Goal: Information Seeking & Learning: Learn about a topic

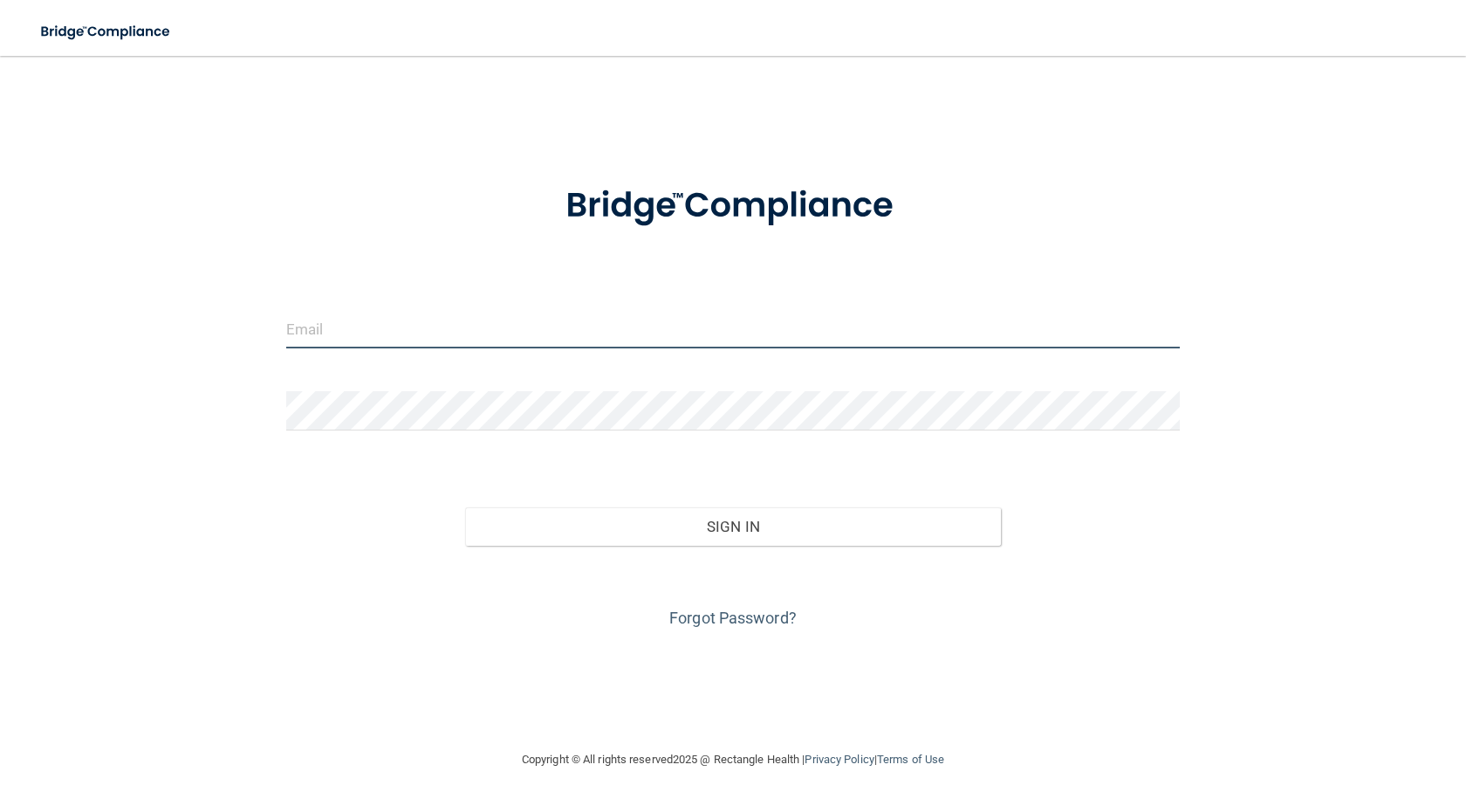
click at [381, 324] on input "email" at bounding box center [733, 328] width 894 height 39
click at [403, 331] on input "ptork@outlook.com" at bounding box center [733, 328] width 894 height 39
click at [430, 331] on input "ptork@outlook.com" at bounding box center [733, 328] width 894 height 39
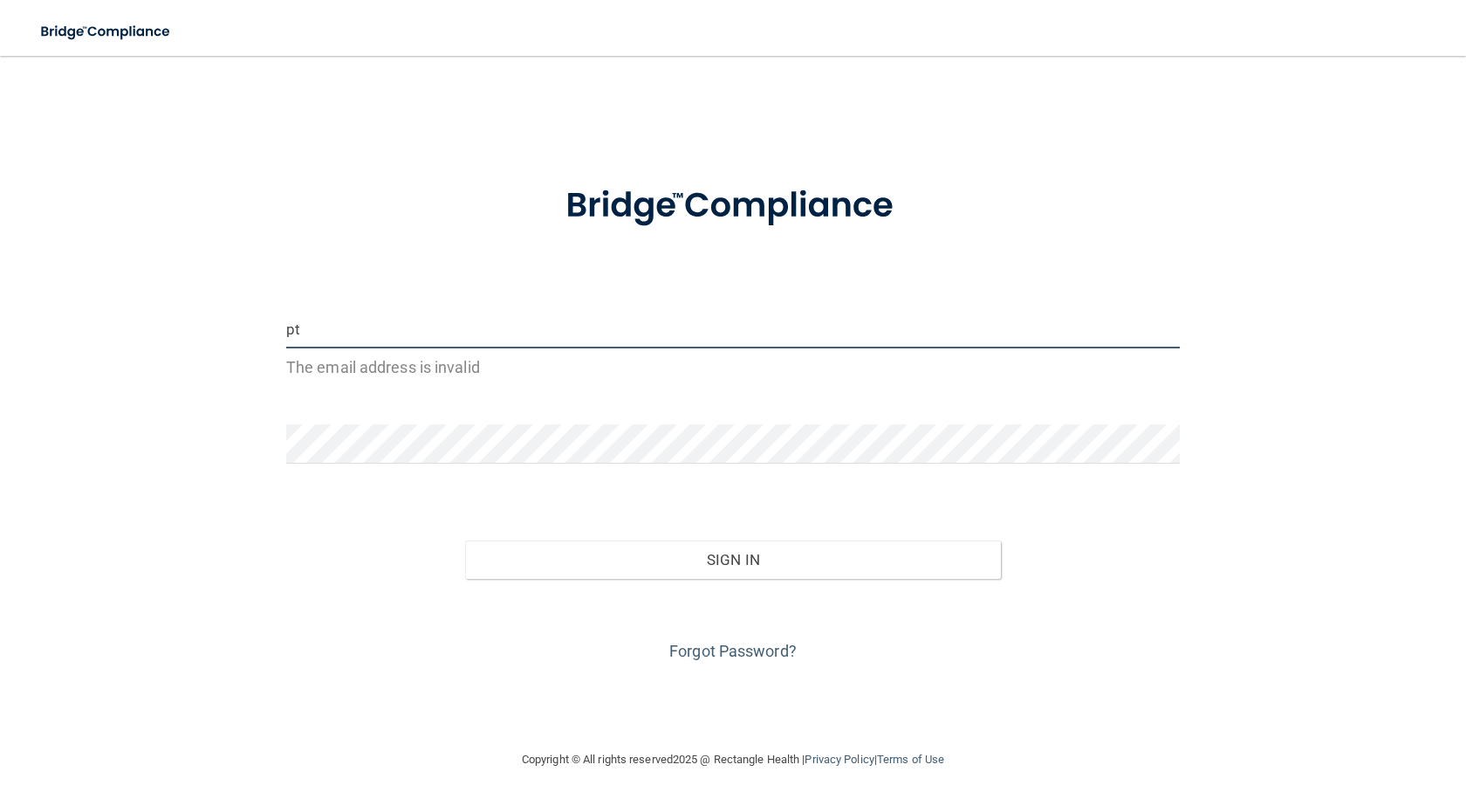
type input "p"
click at [411, 327] on input "ptork@yahoo.comGreene45@1" at bounding box center [733, 328] width 894 height 39
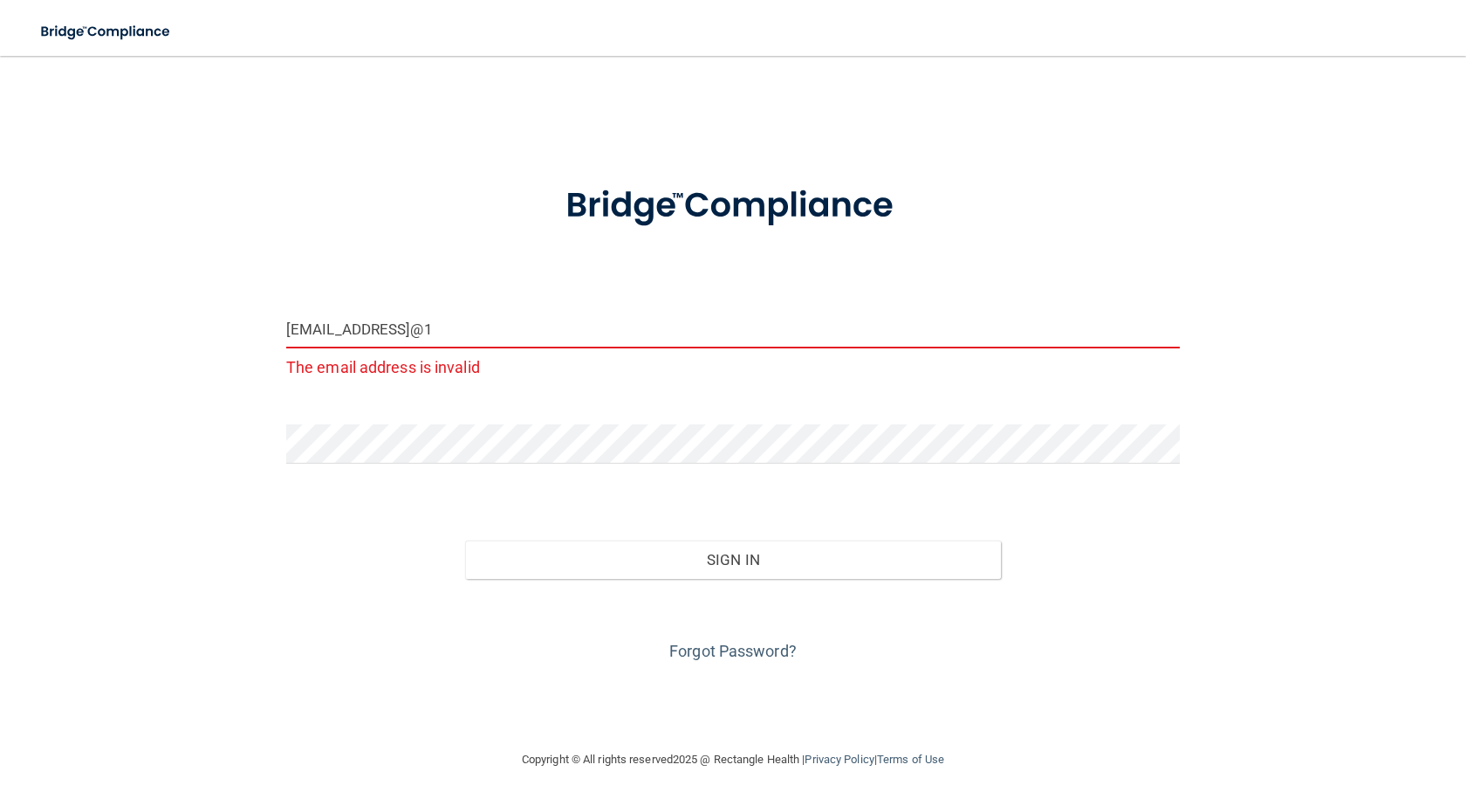
click at [515, 333] on input "ptork@yahoo.comGreene45@1" at bounding box center [733, 328] width 894 height 39
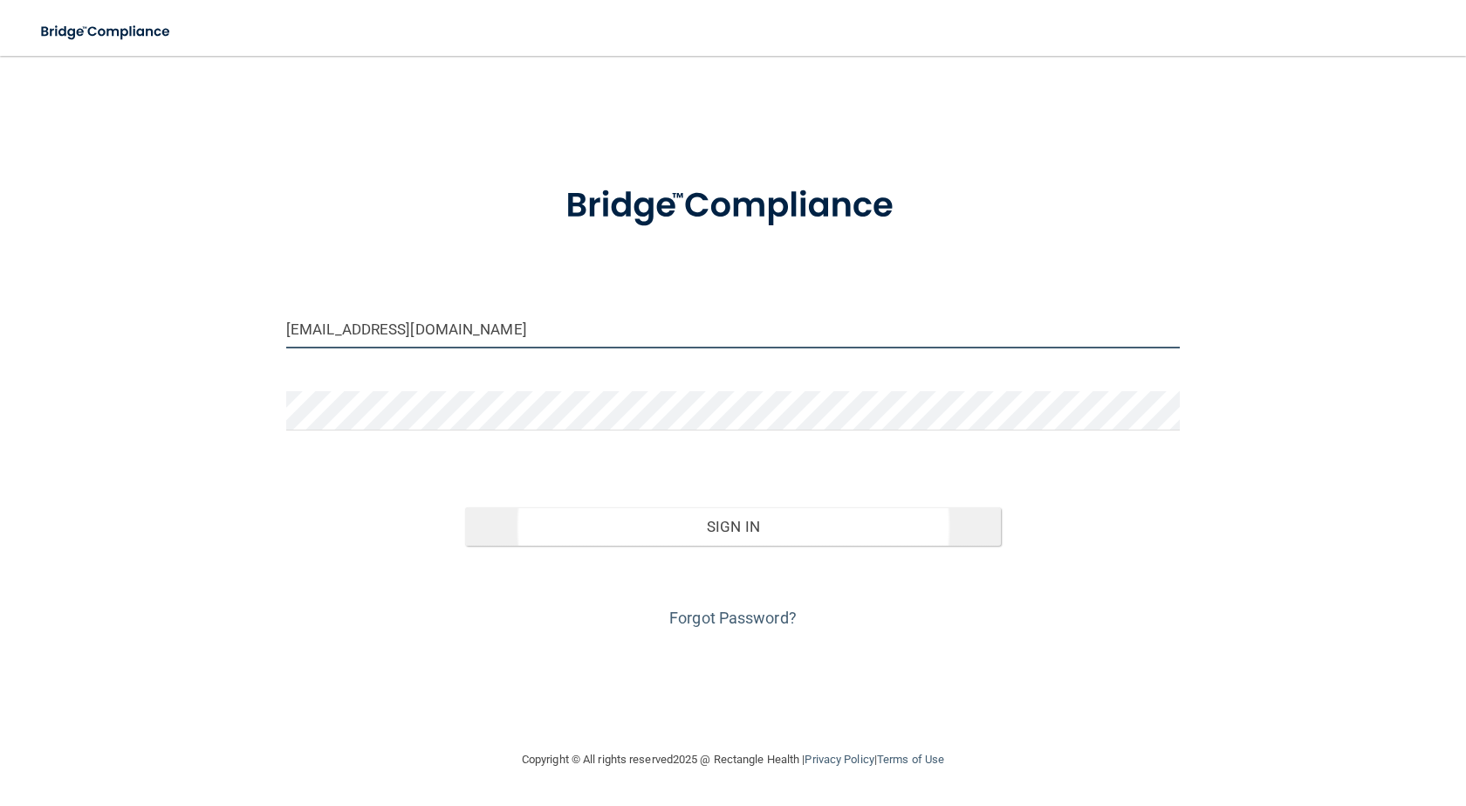
type input "ptork@yahoo.com"
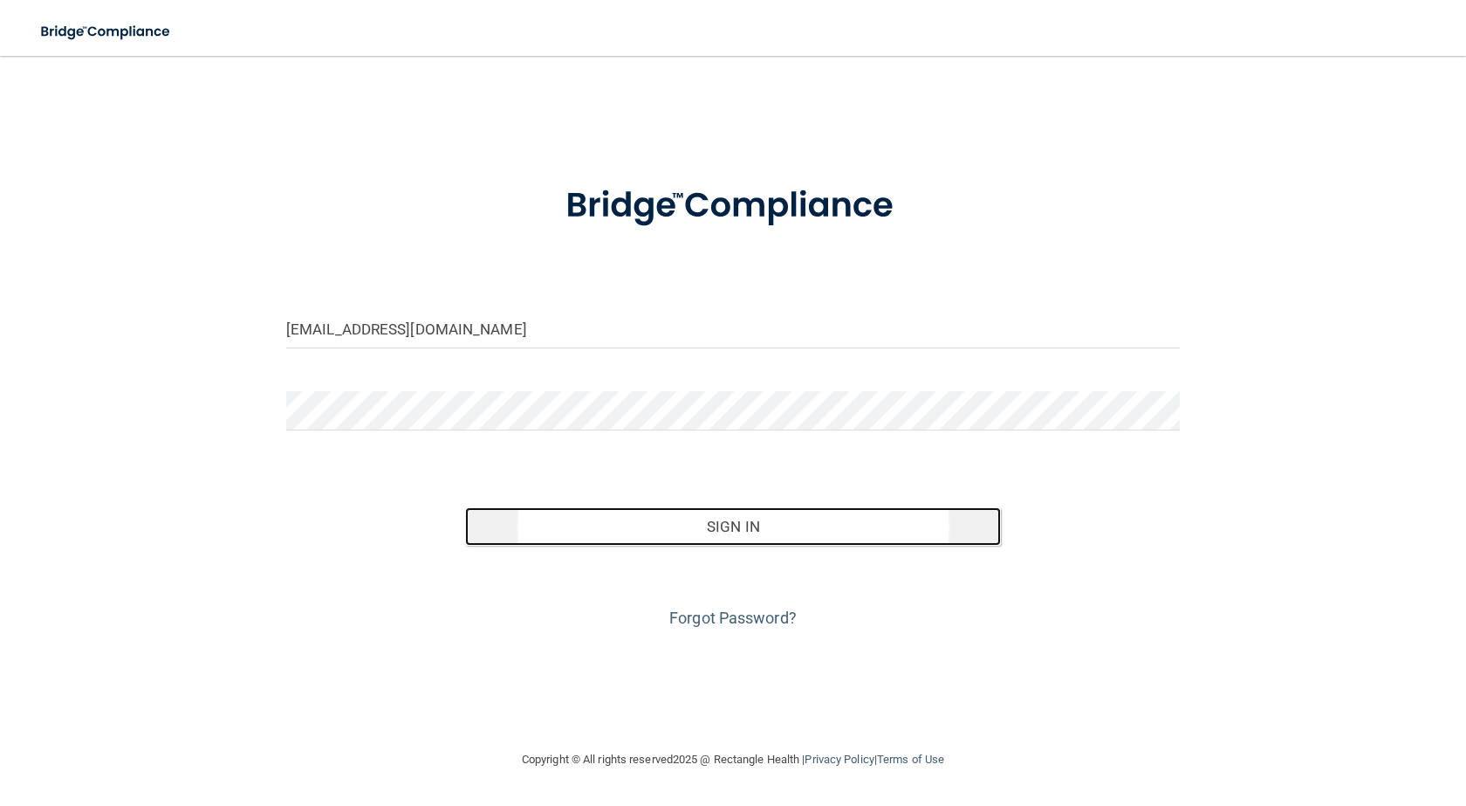
click at [723, 526] on button "Sign In" at bounding box center [733, 526] width 536 height 38
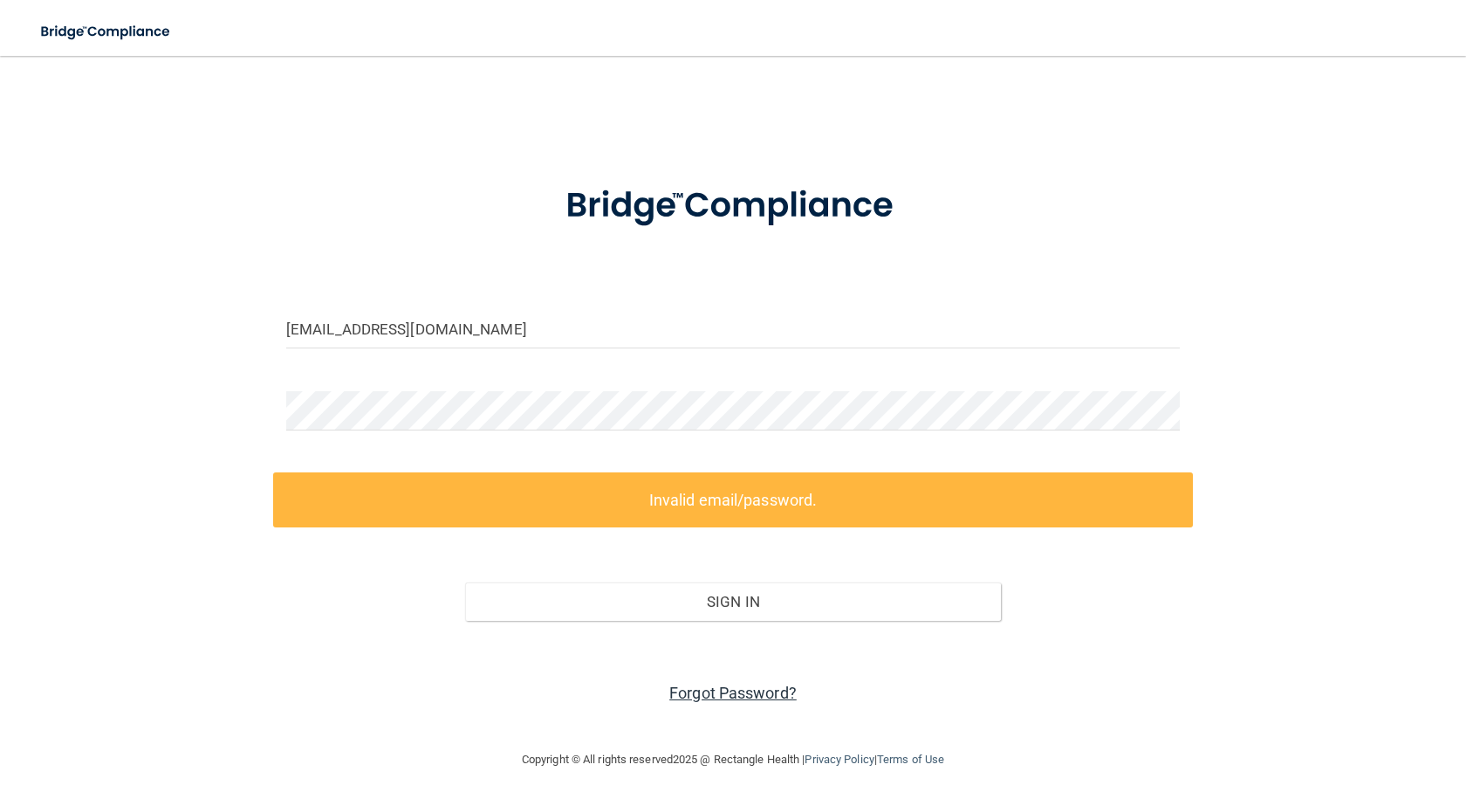
click at [741, 690] on link "Forgot Password?" at bounding box center [732, 692] width 127 height 18
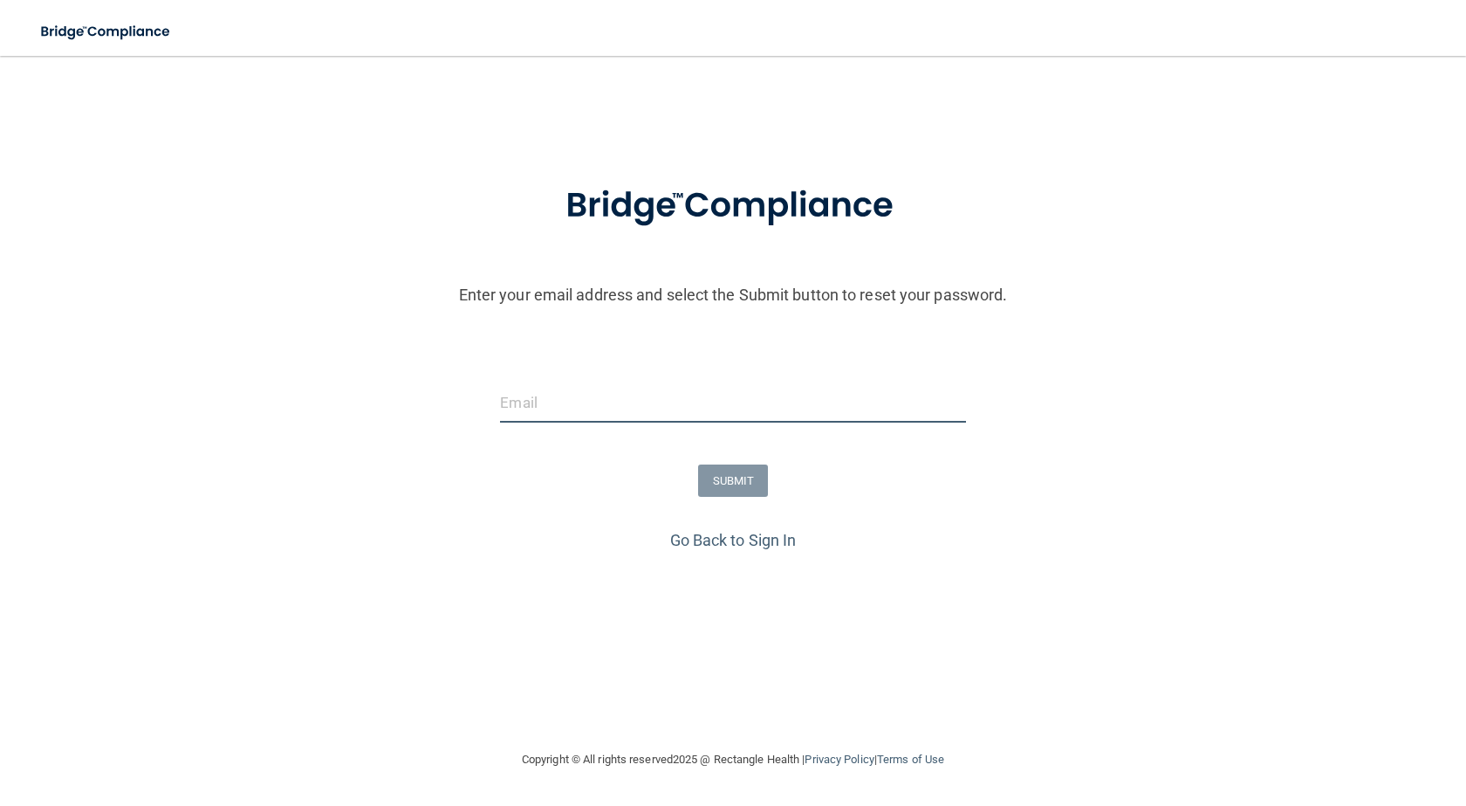
click at [535, 395] on input "email" at bounding box center [732, 402] width 465 height 39
type input "ptork@yahoo.com"
click at [732, 479] on button "SUBMIT" at bounding box center [733, 480] width 71 height 32
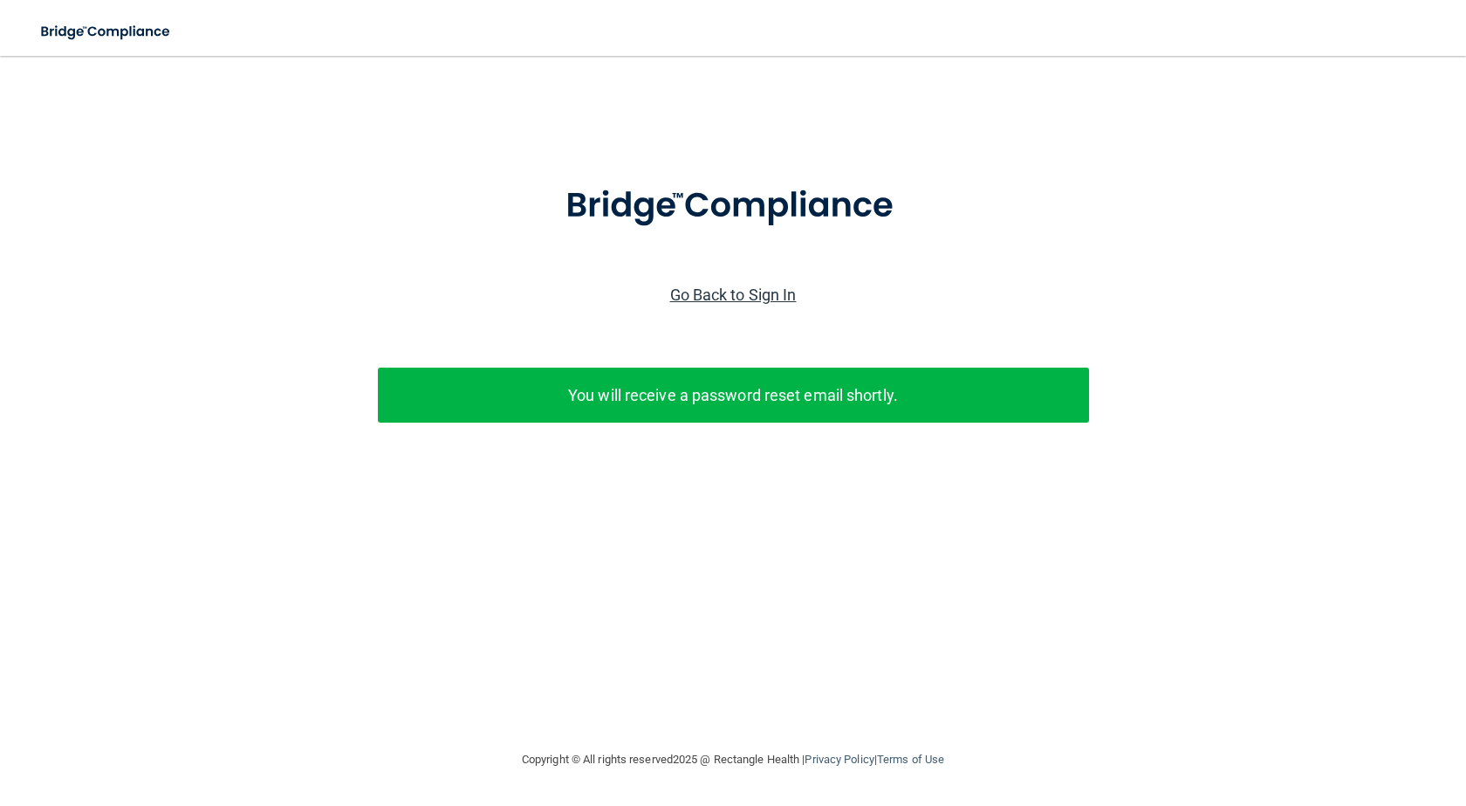
click at [688, 296] on link "Go Back to Sign In" at bounding box center [733, 294] width 127 height 18
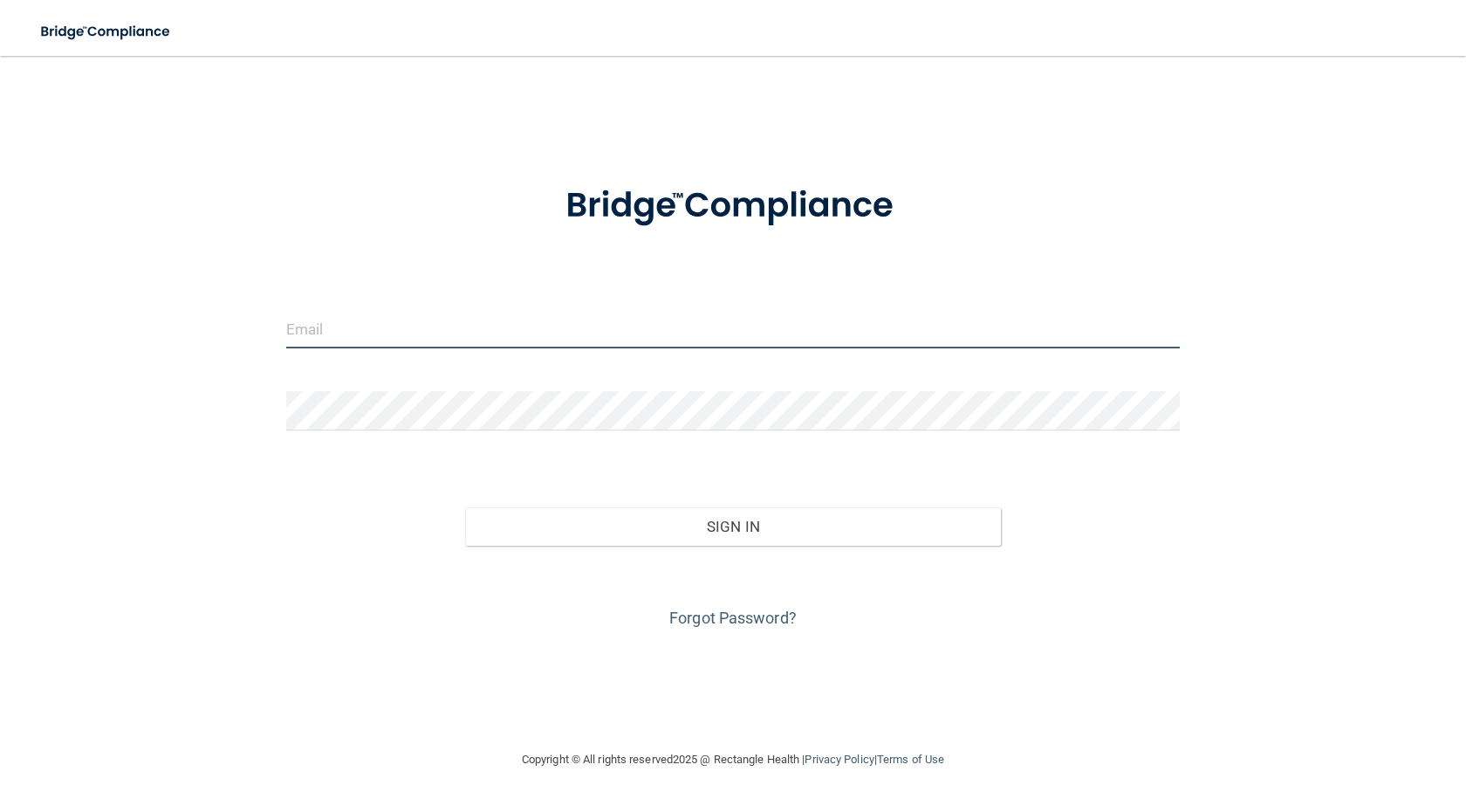
click at [568, 346] on input "email" at bounding box center [733, 328] width 894 height 39
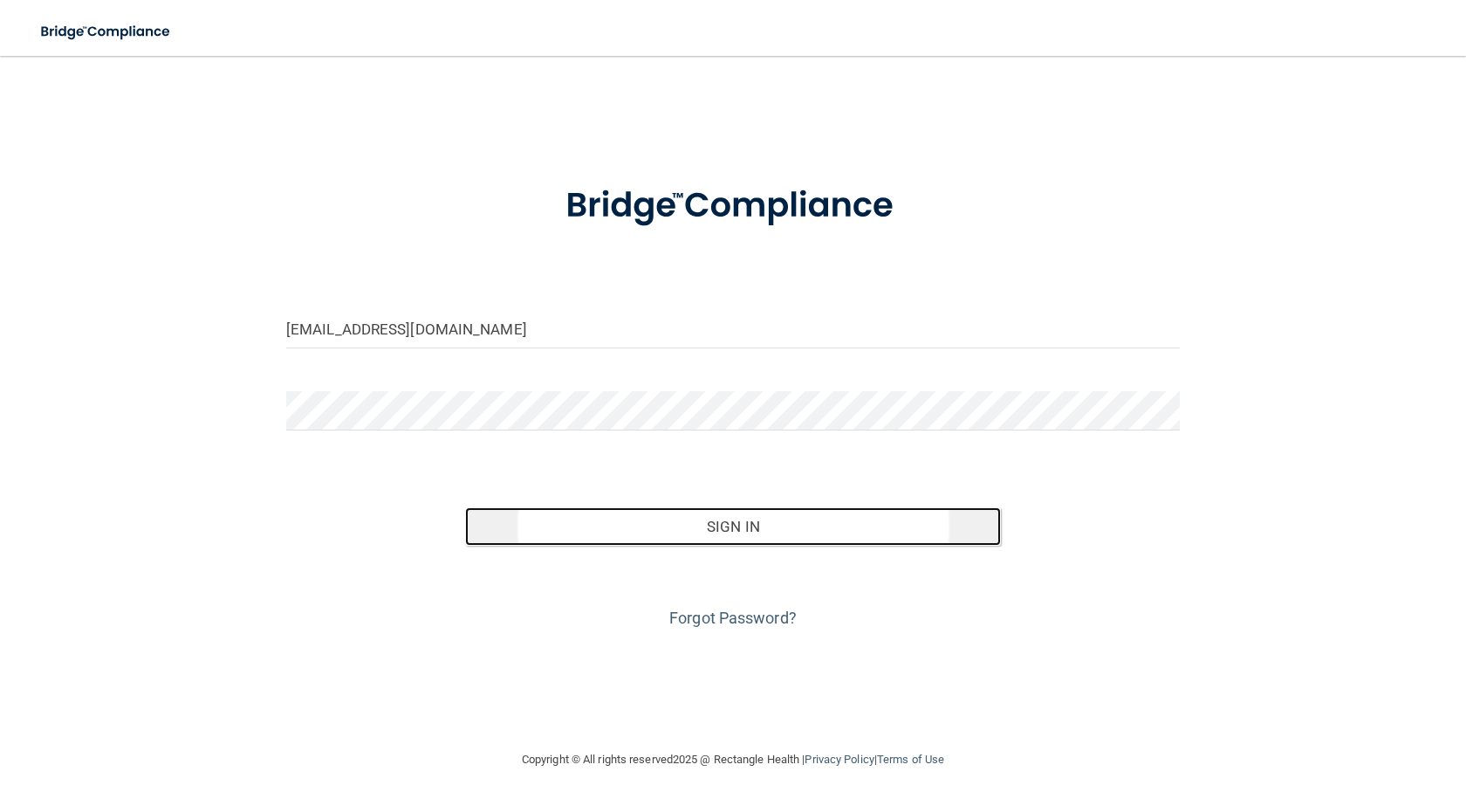
click at [757, 538] on button "Sign In" at bounding box center [733, 526] width 536 height 38
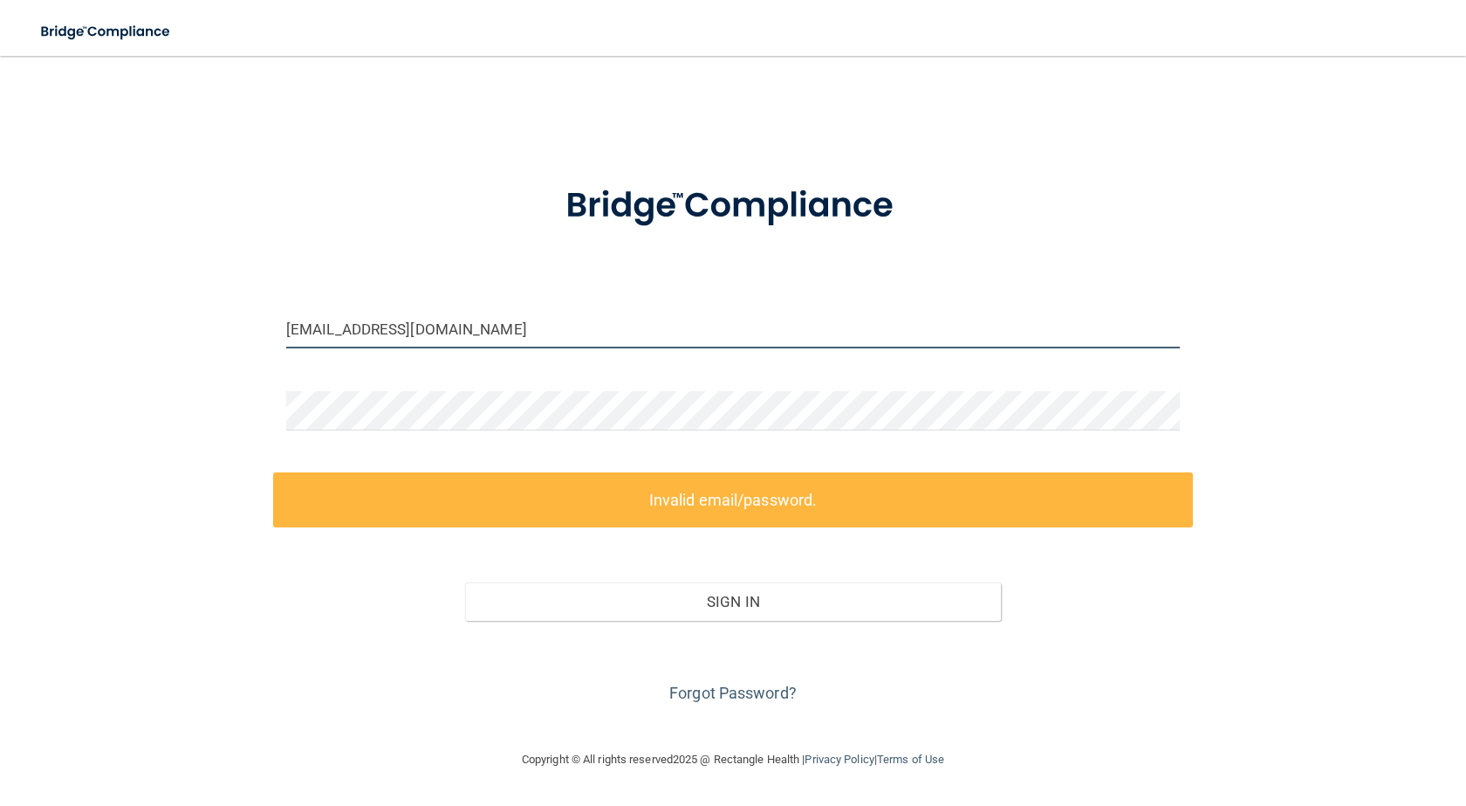
click at [319, 329] on input "ptork@yahoo.com" at bounding box center [733, 328] width 894 height 39
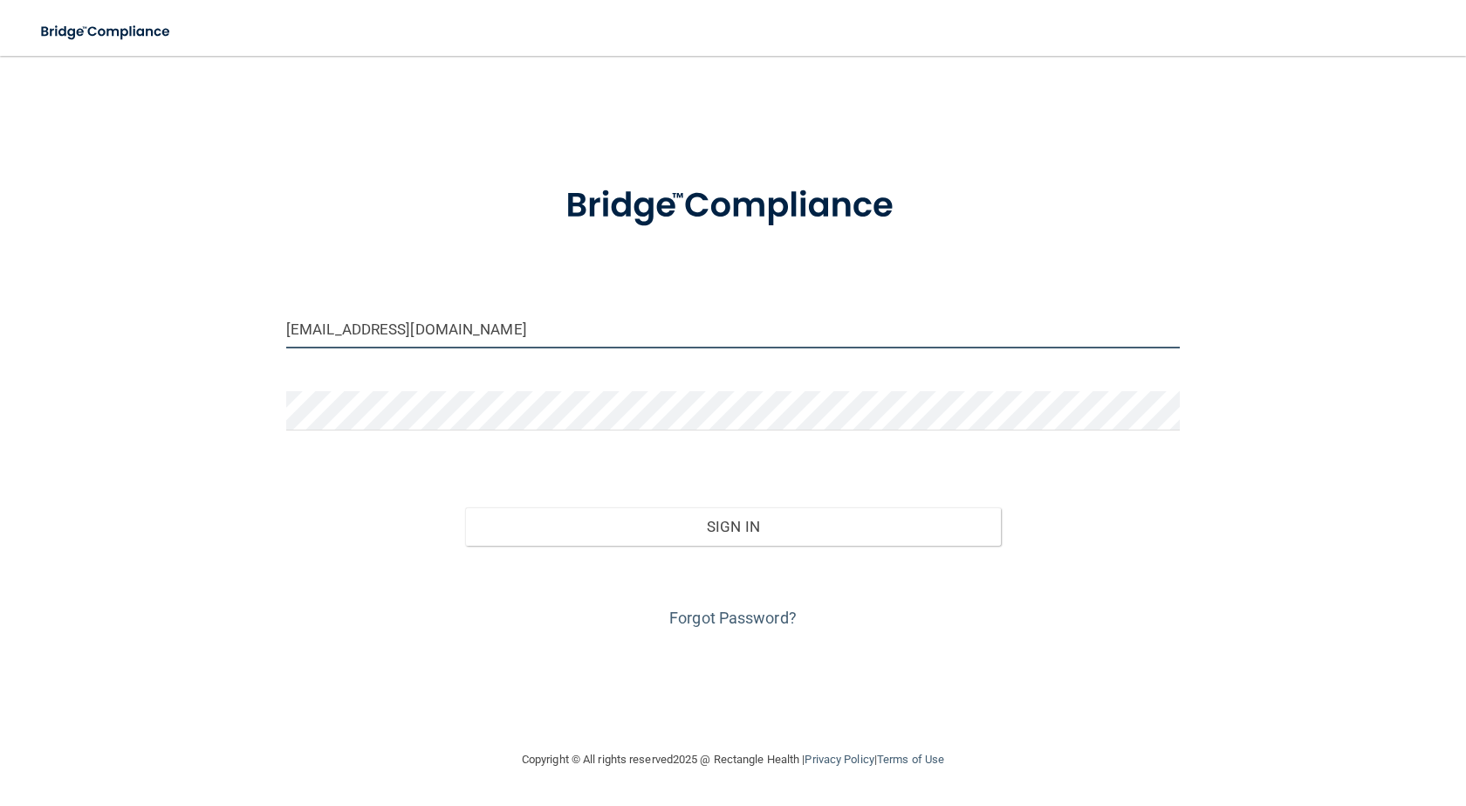
type input "ptork50@yahoo.com"
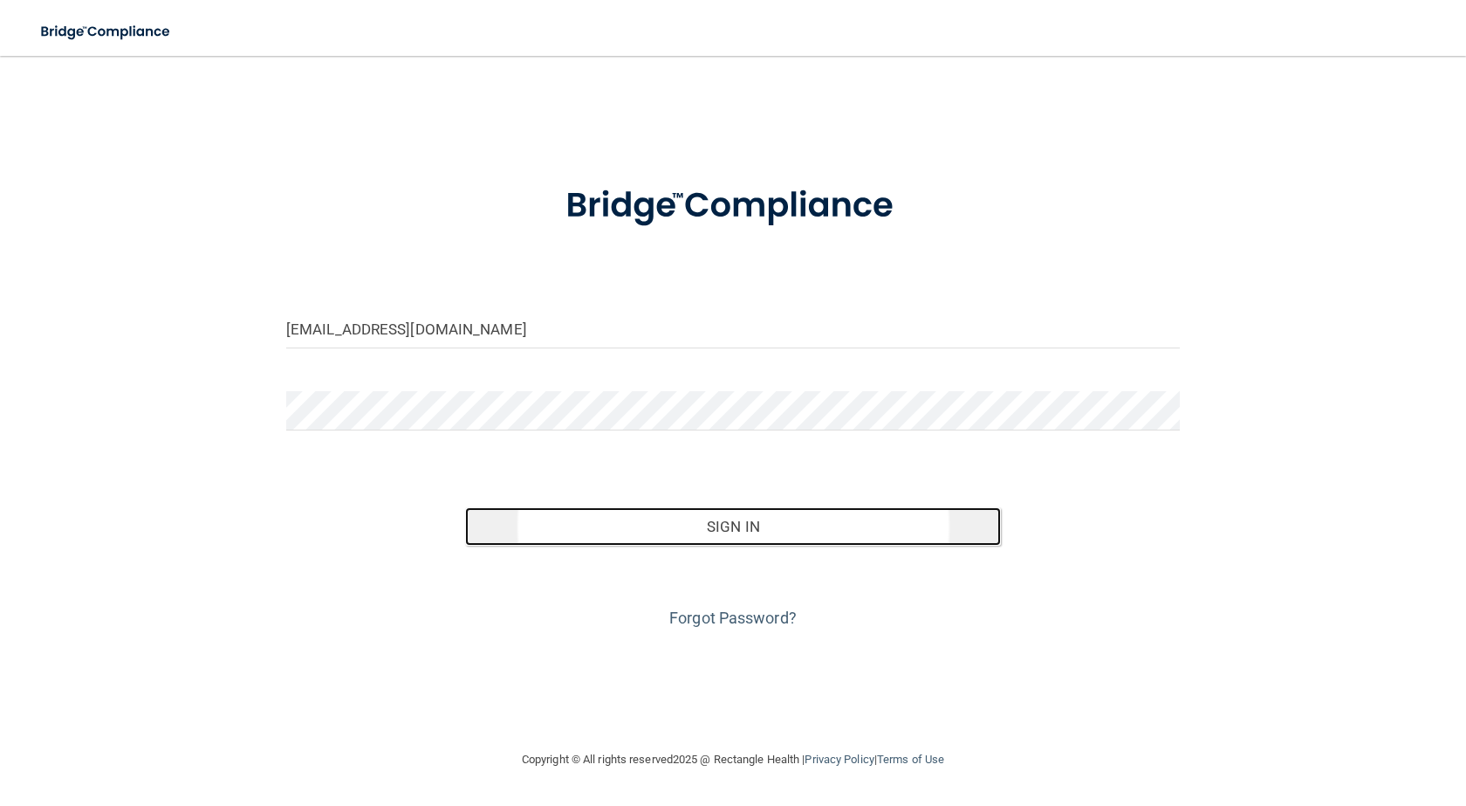
drag, startPoint x: 649, startPoint y: 531, endPoint x: 635, endPoint y: 513, distance: 21.8
click at [649, 531] on button "Sign In" at bounding box center [733, 526] width 536 height 38
click at [681, 529] on button "Sign In" at bounding box center [733, 526] width 536 height 38
click at [697, 516] on button "Sign In" at bounding box center [733, 526] width 536 height 38
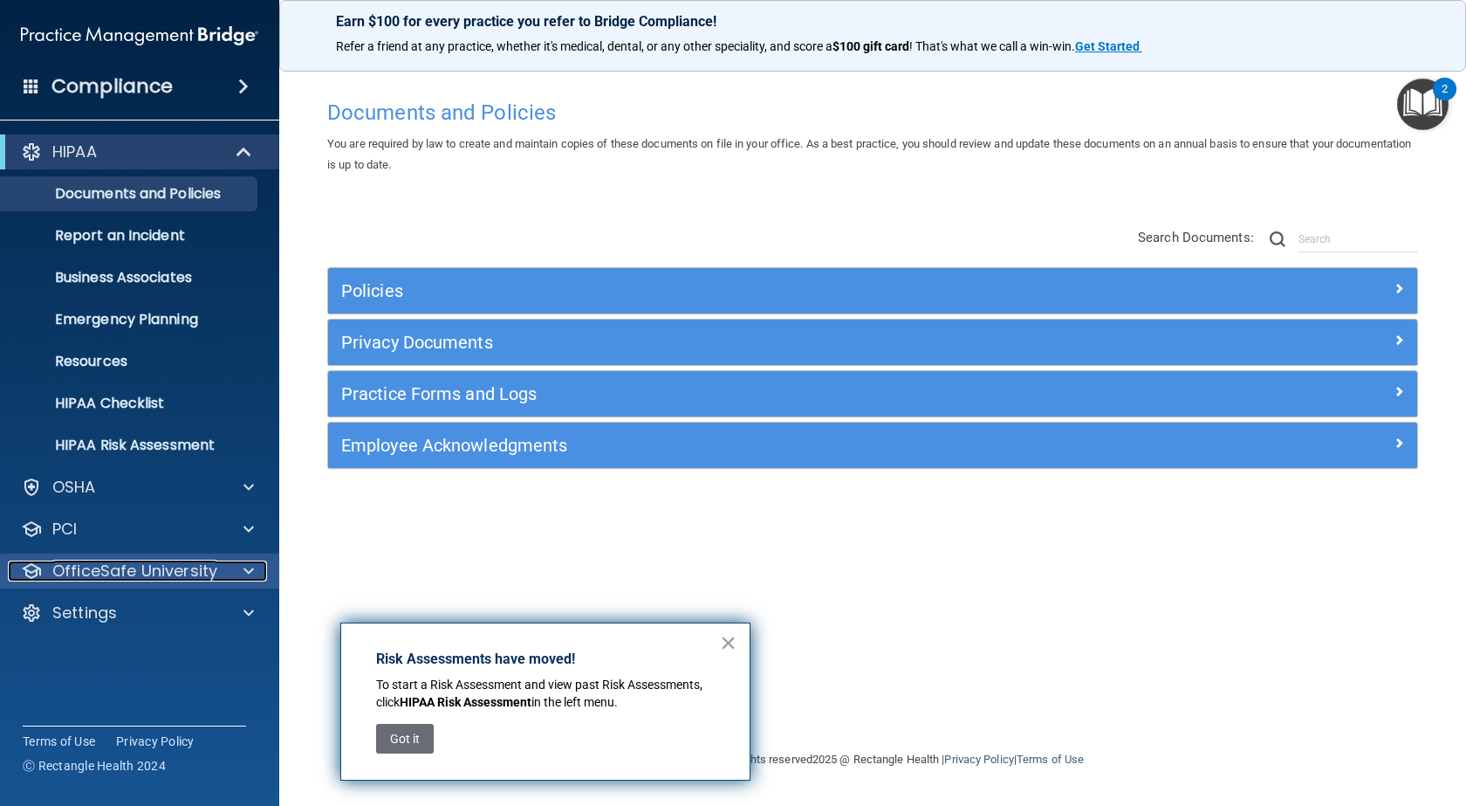
click at [175, 568] on p "OfficeSafe University" at bounding box center [134, 570] width 165 height 21
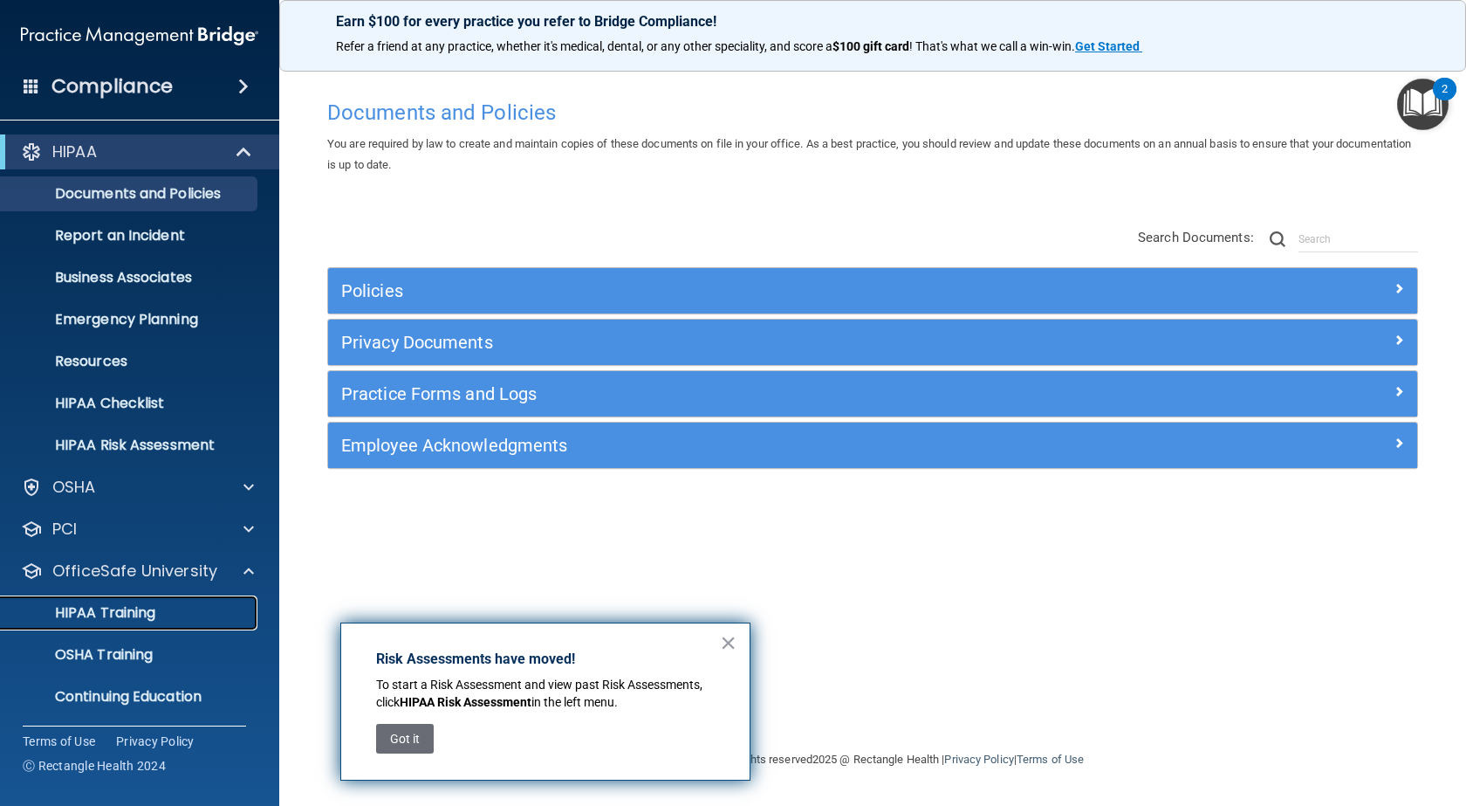
click at [137, 613] on p "HIPAA Training" at bounding box center [83, 612] width 144 height 17
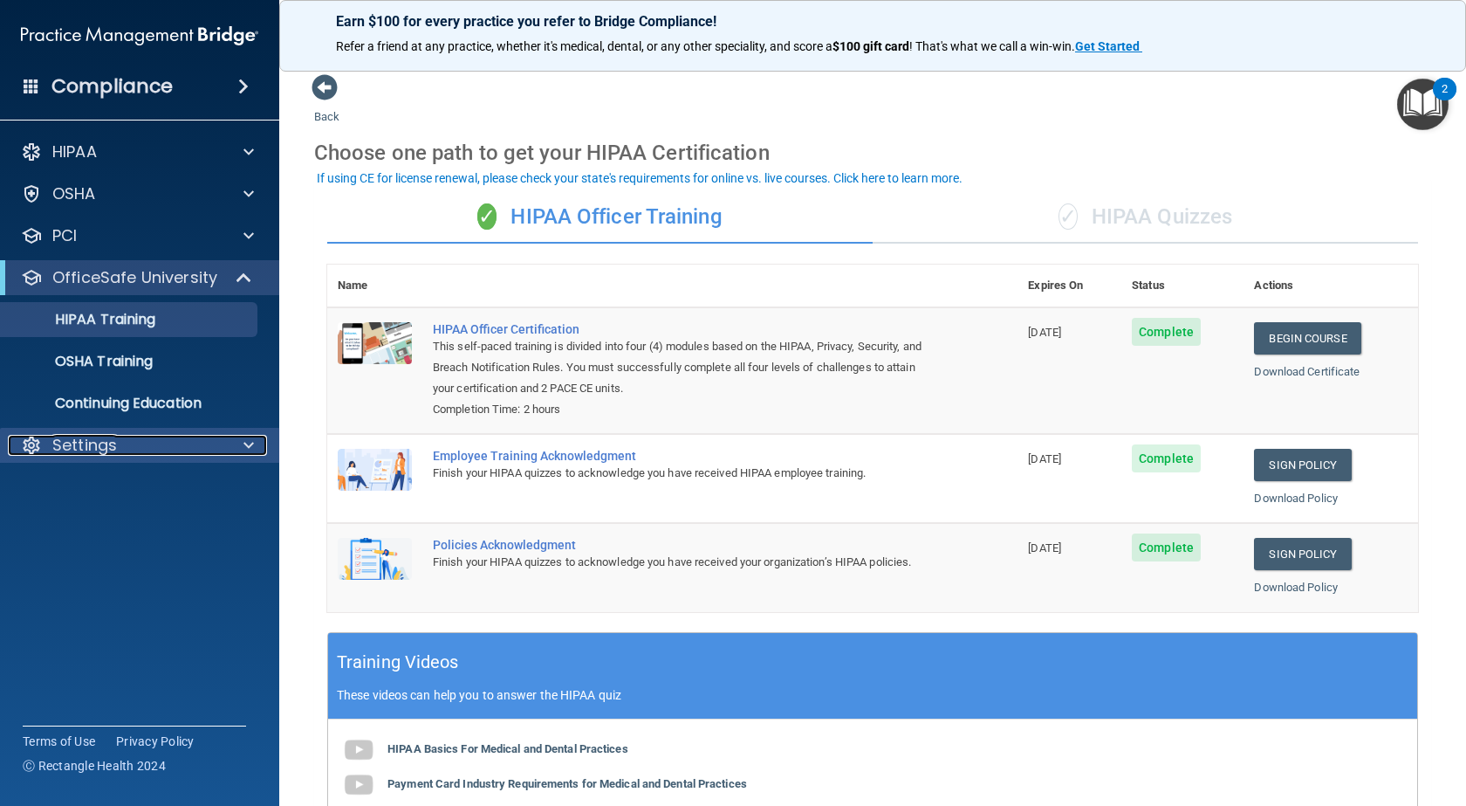
click at [124, 439] on div "Settings" at bounding box center [116, 445] width 216 height 21
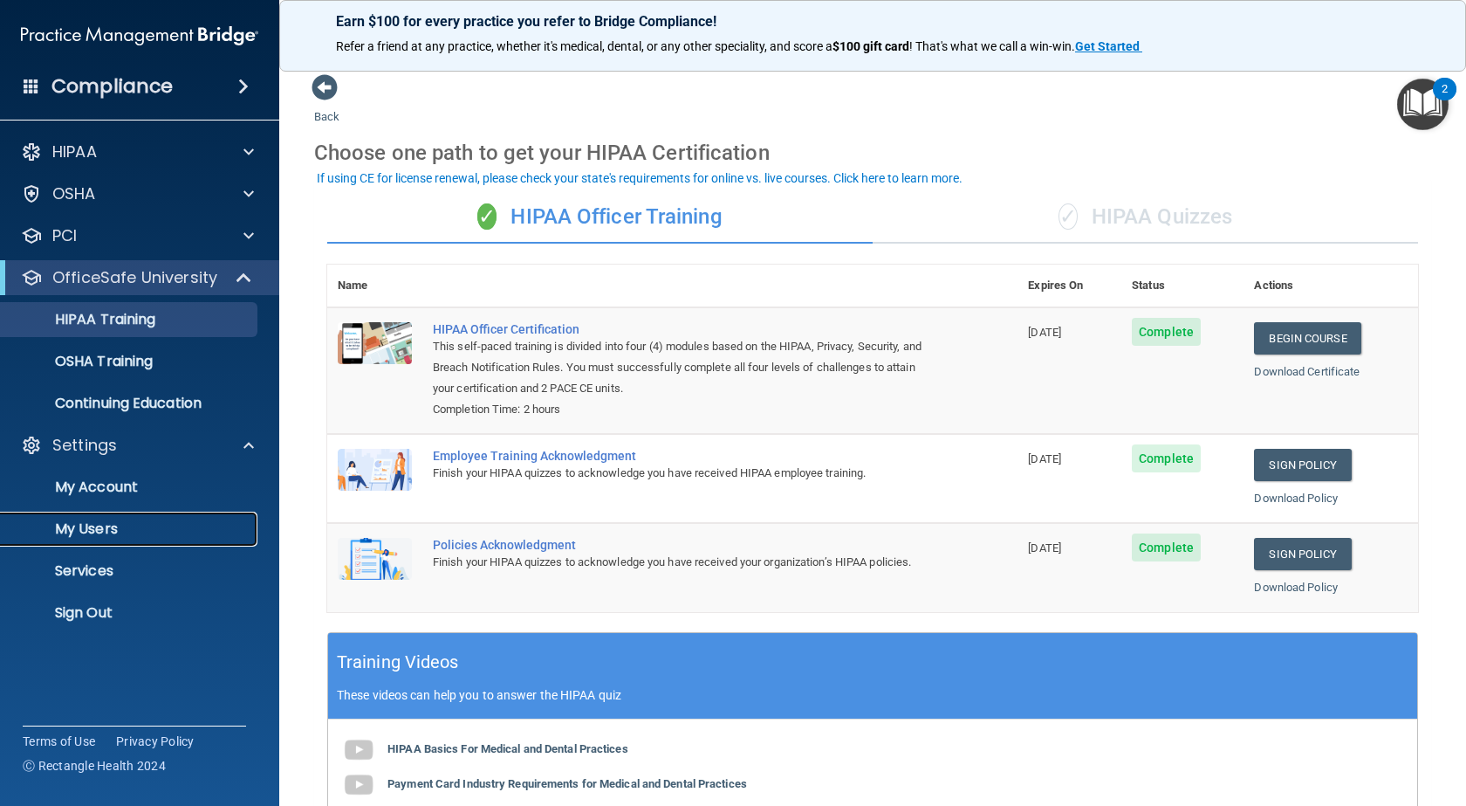
click at [106, 525] on p "My Users" at bounding box center [130, 528] width 238 height 17
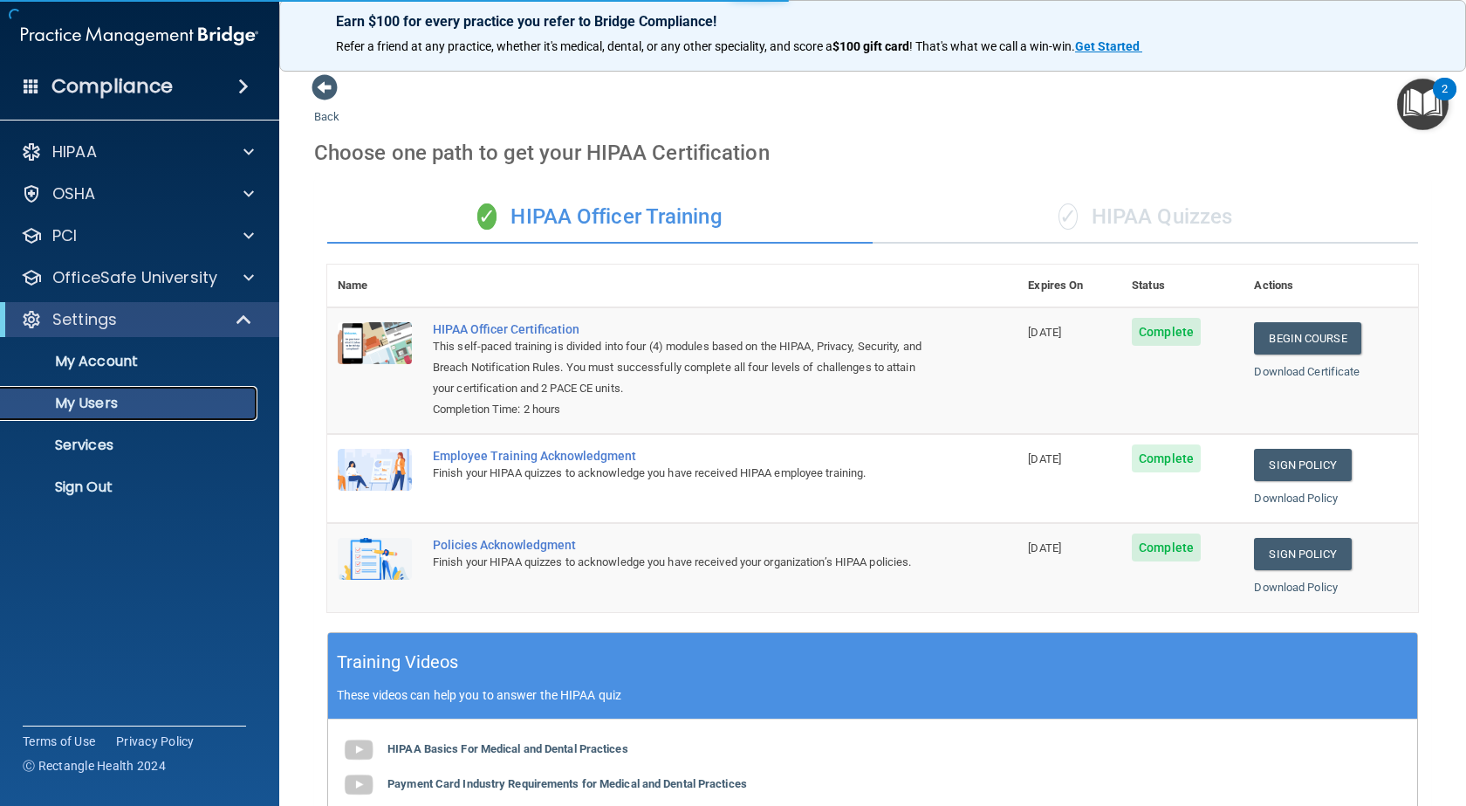
select select "20"
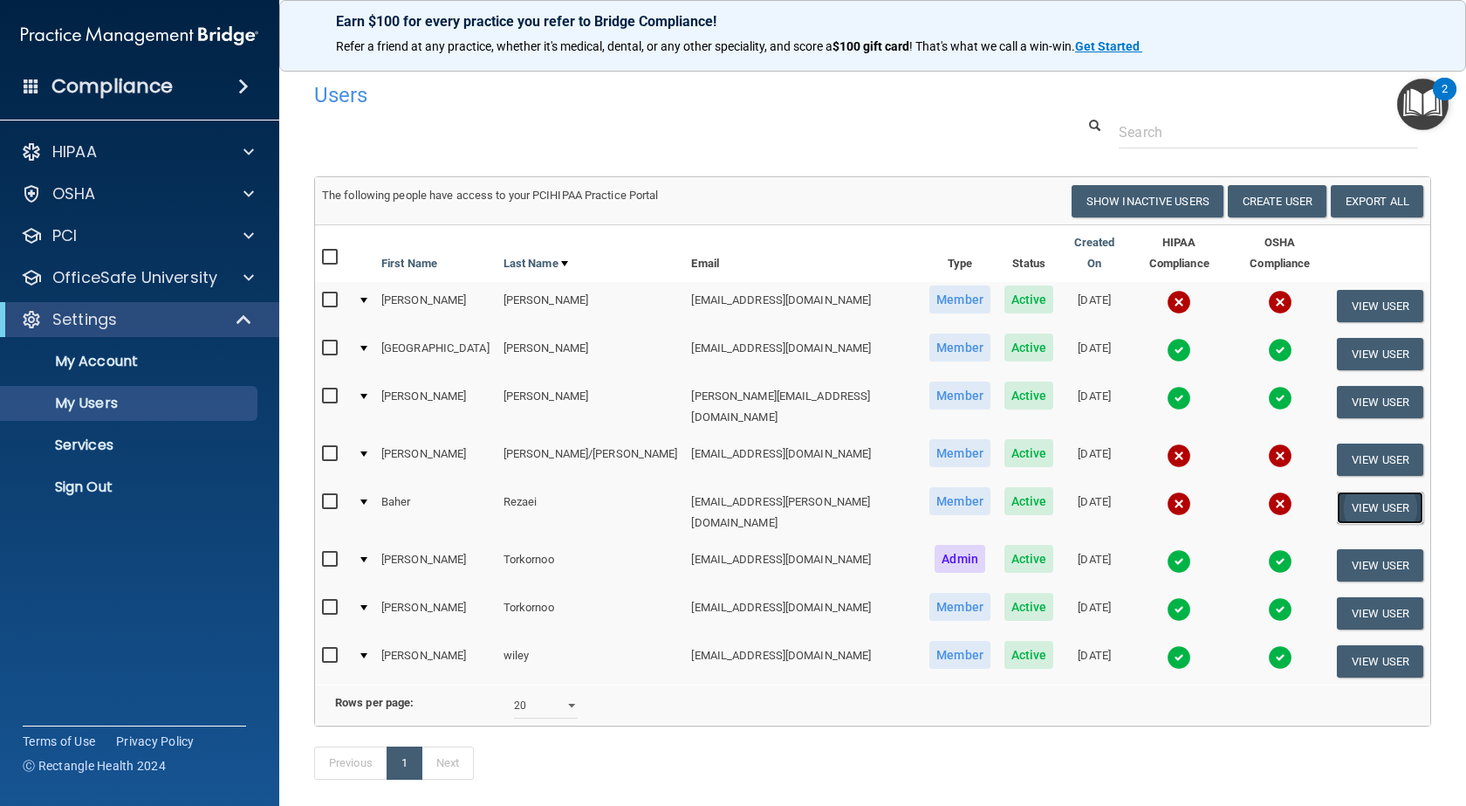
click at [1337, 491] on button "View User" at bounding box center [1380, 507] width 86 height 32
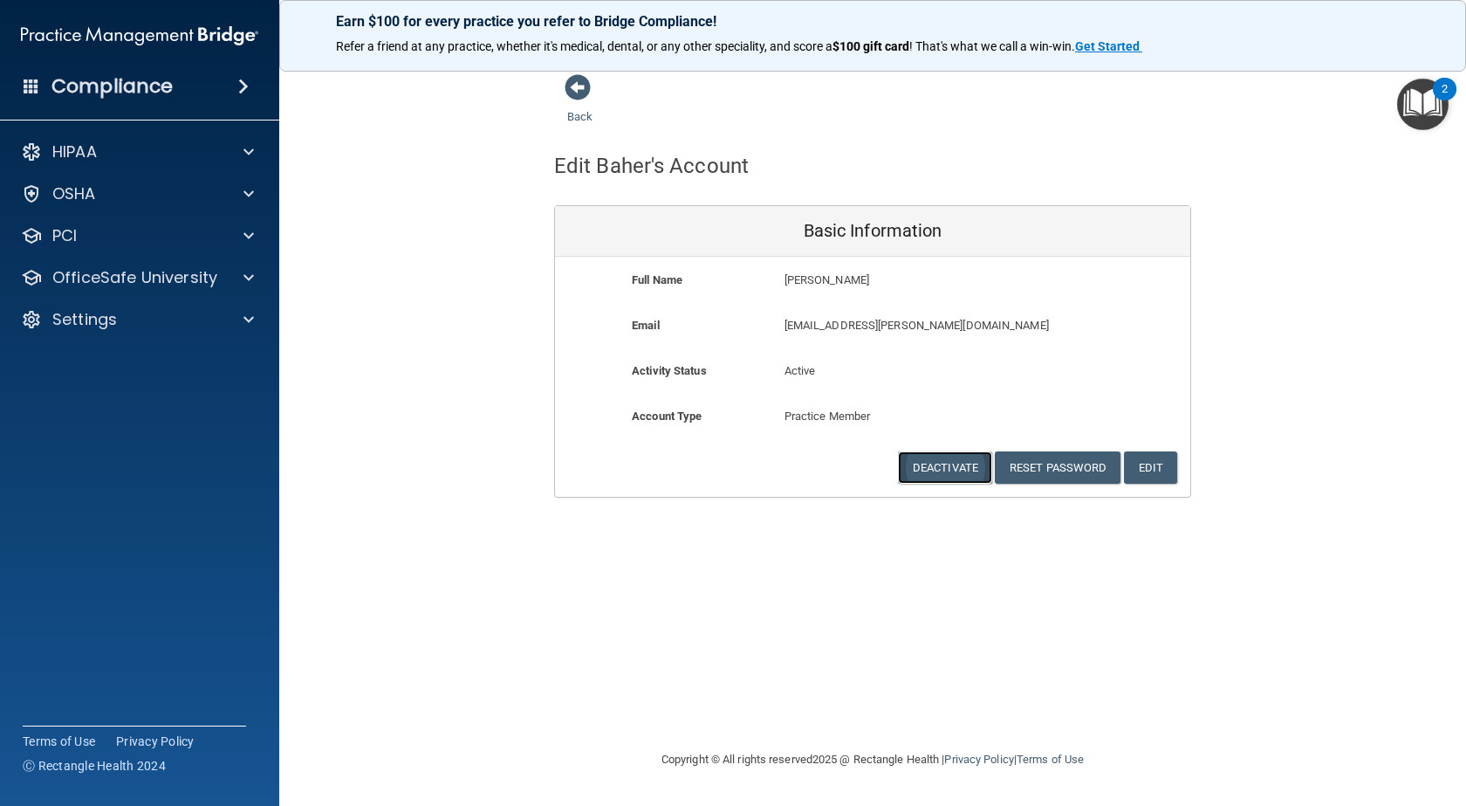
click at [925, 466] on button "Deactivate" at bounding box center [945, 467] width 94 height 32
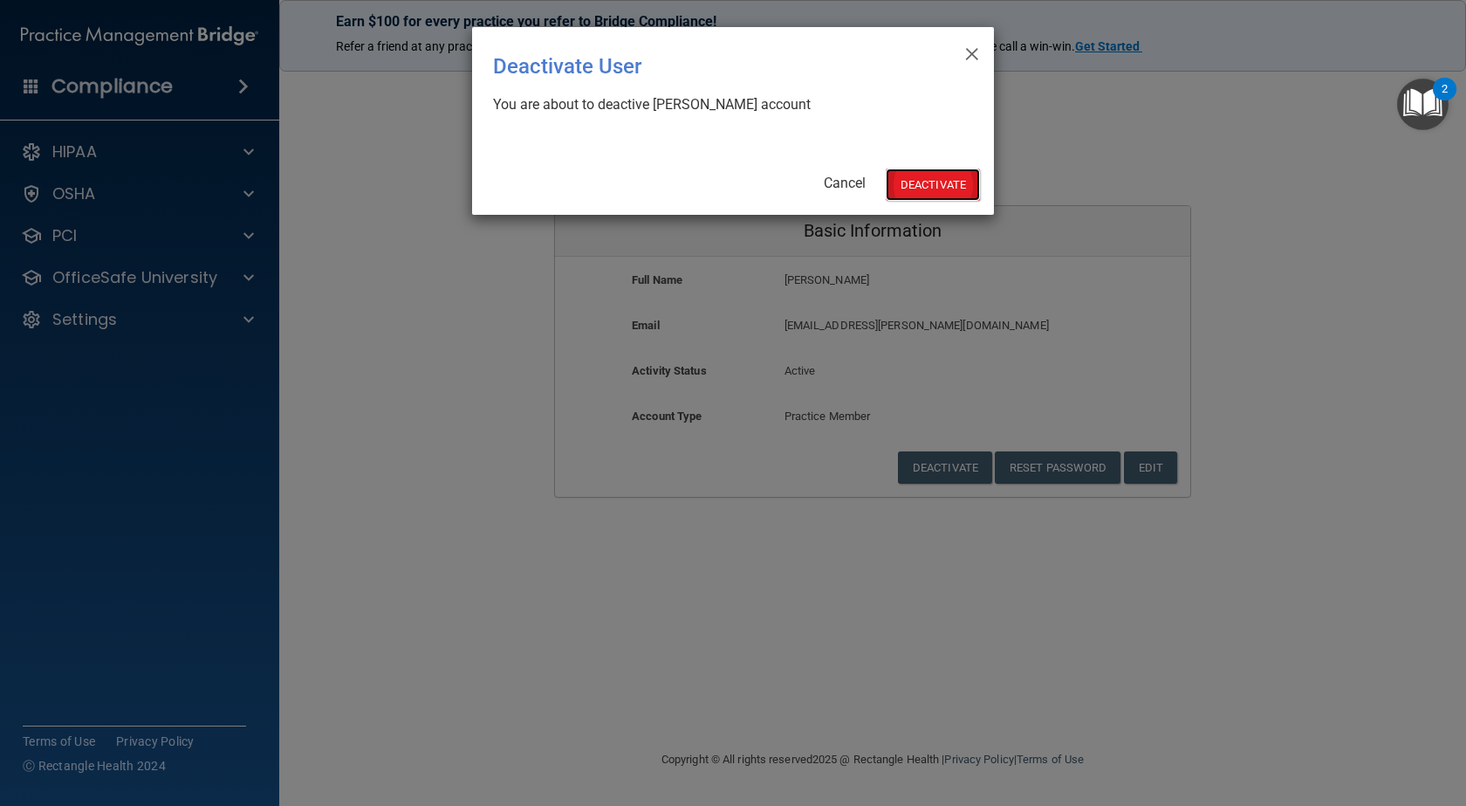
click at [910, 182] on button "Deactivate" at bounding box center [933, 184] width 94 height 32
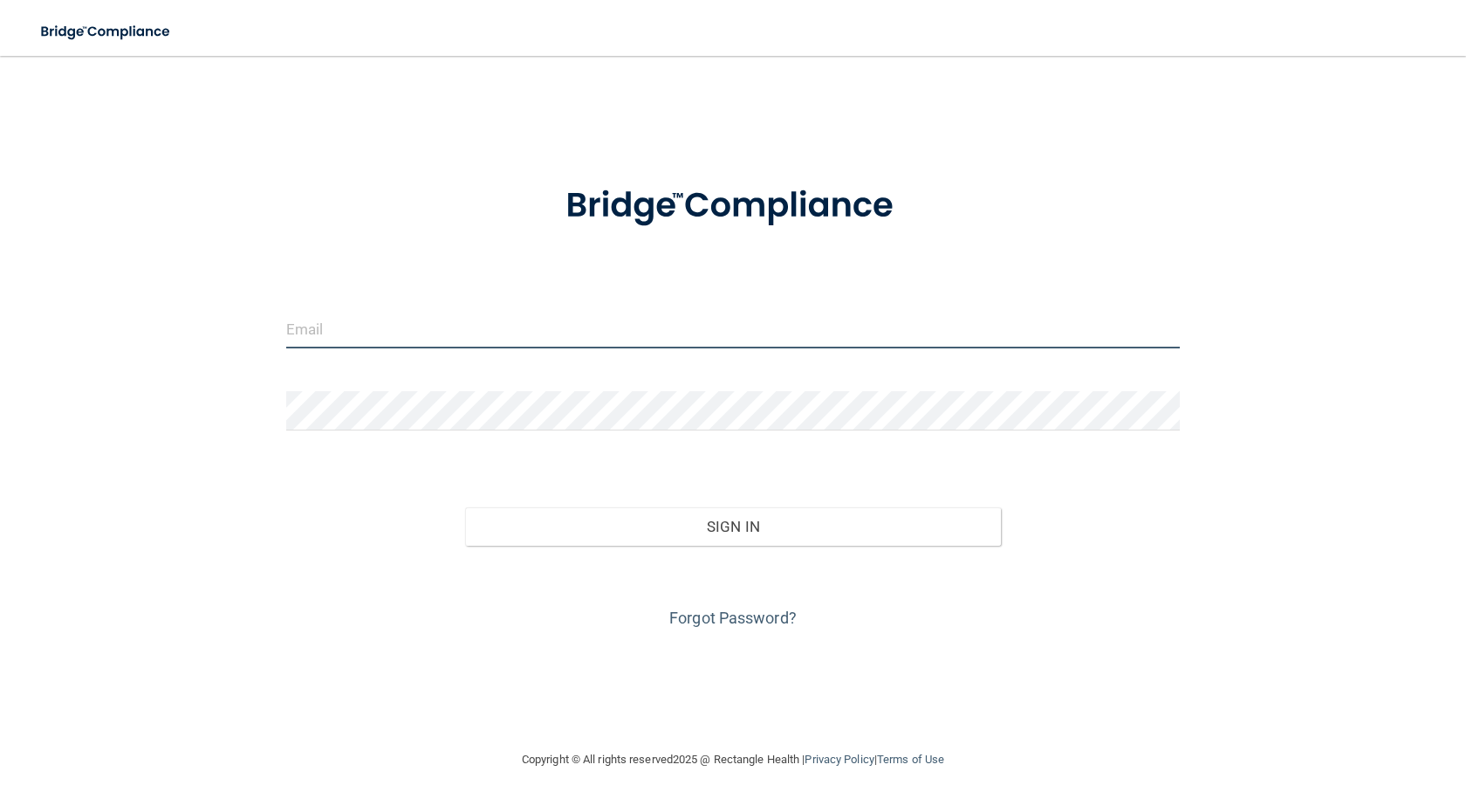
click at [390, 331] on input "email" at bounding box center [733, 328] width 894 height 39
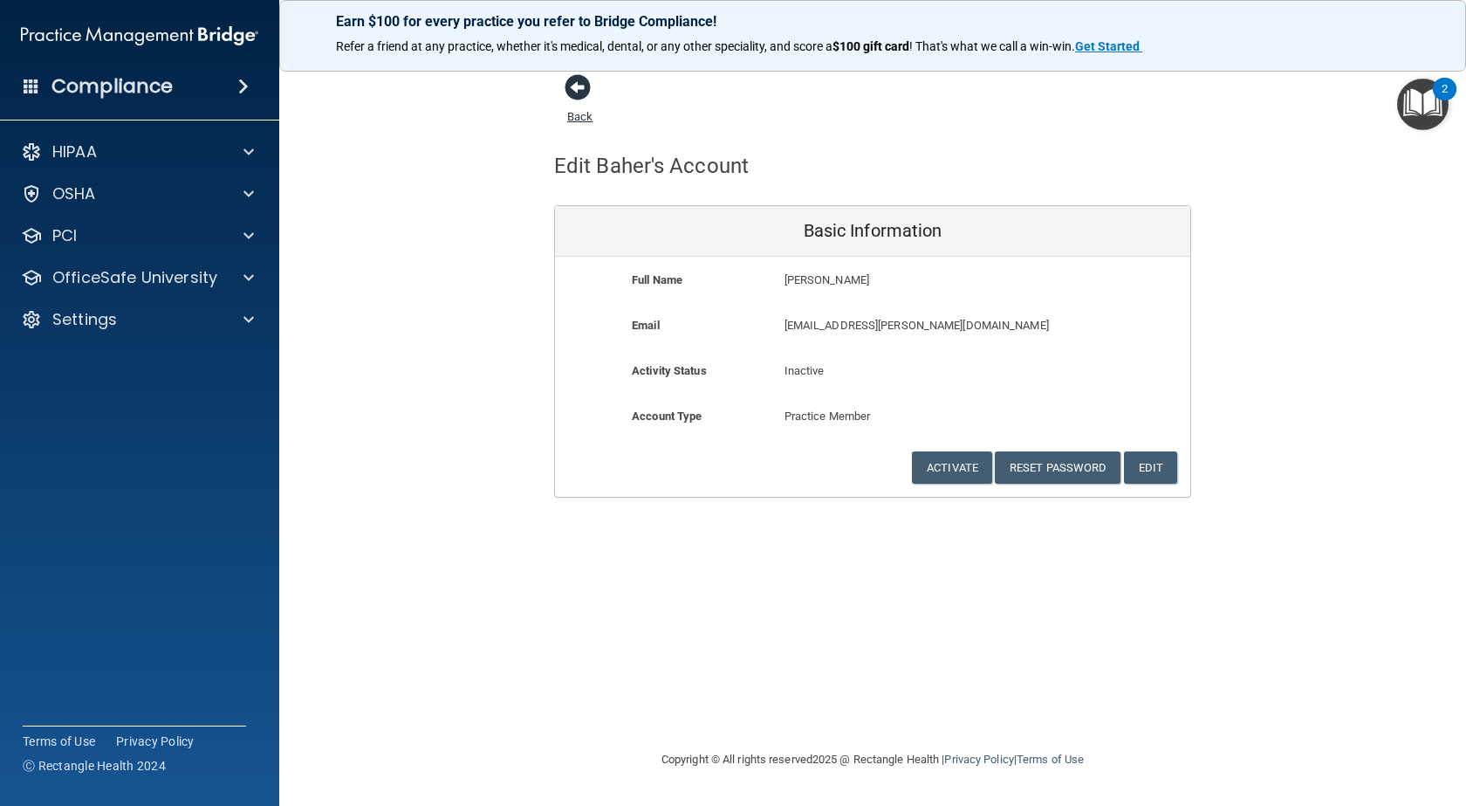
click at [575, 90] on span at bounding box center [578, 87] width 26 height 26
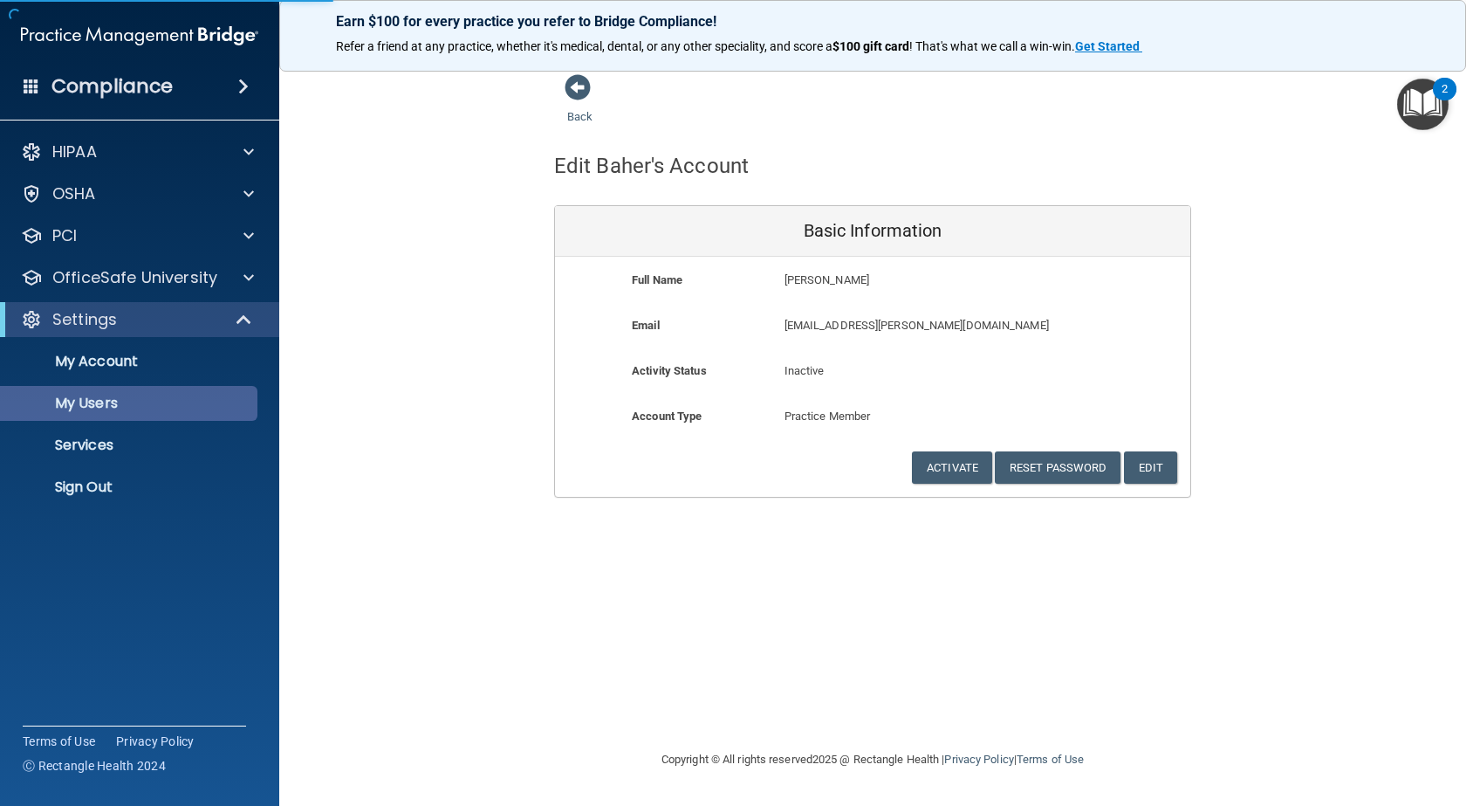
select select "20"
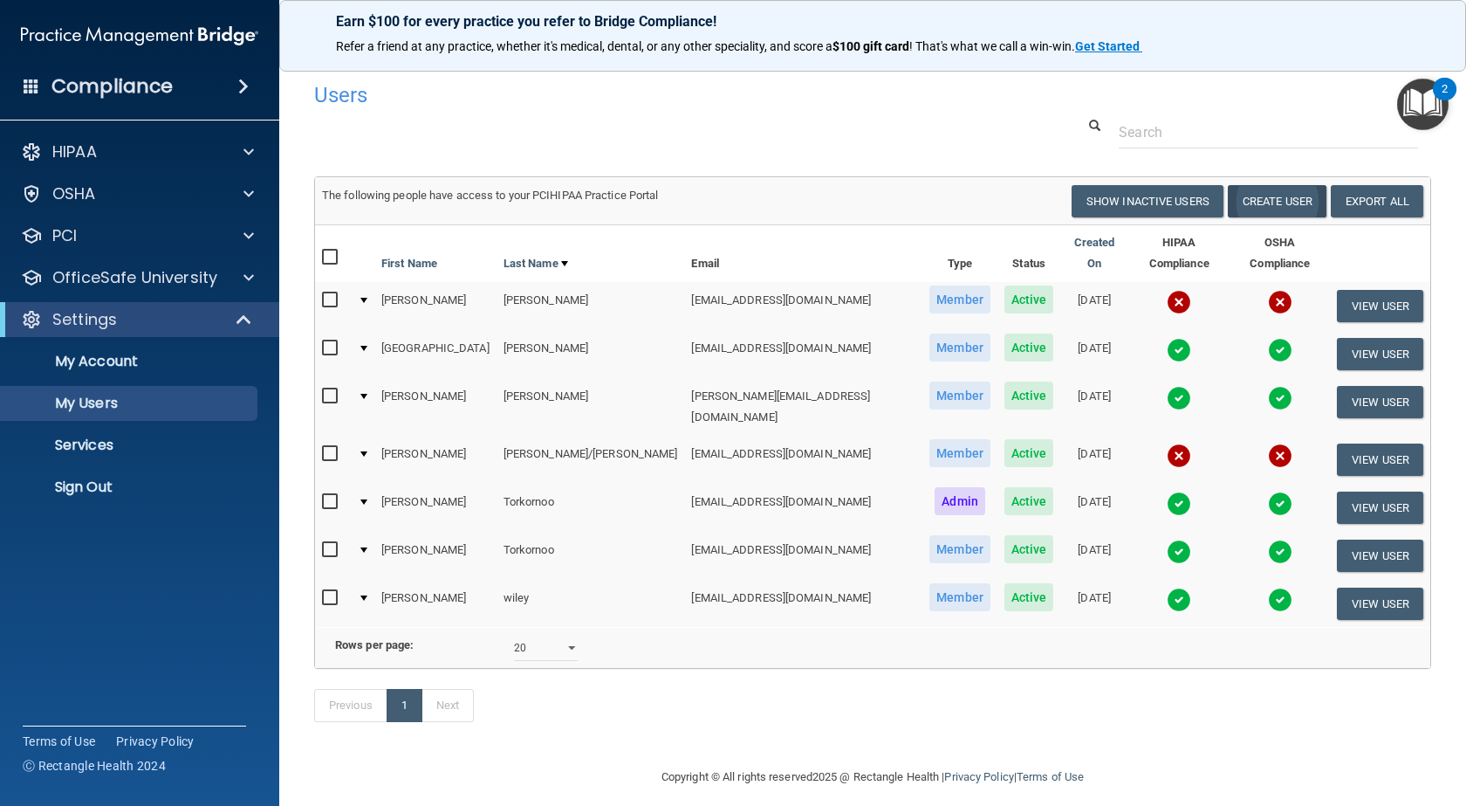
drag, startPoint x: 1159, startPoint y: 253, endPoint x: 1258, endPoint y: 205, distance: 109.7
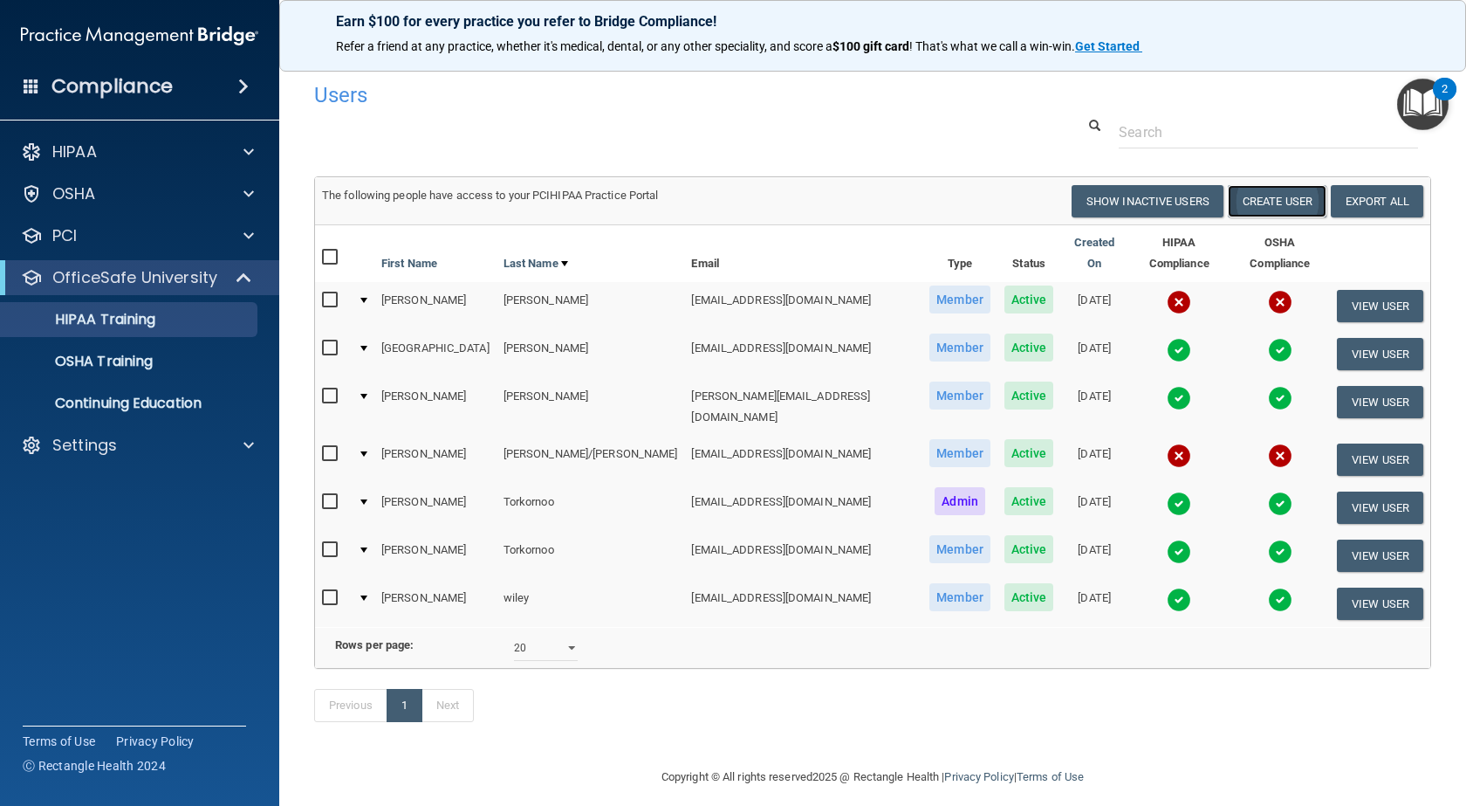
click at [1260, 198] on button "Create User" at bounding box center [1277, 201] width 99 height 32
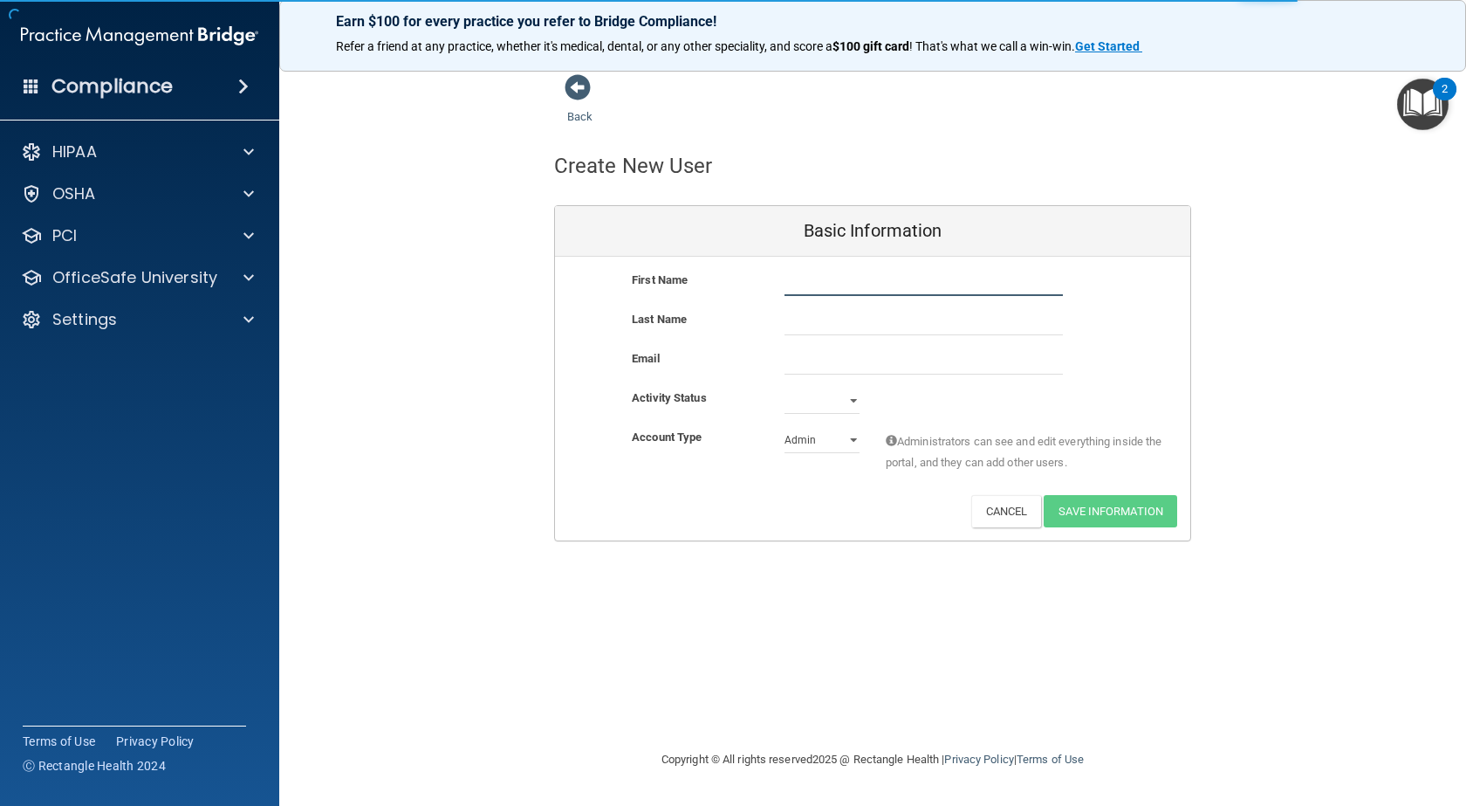
click at [833, 286] on input "text" at bounding box center [924, 283] width 278 height 26
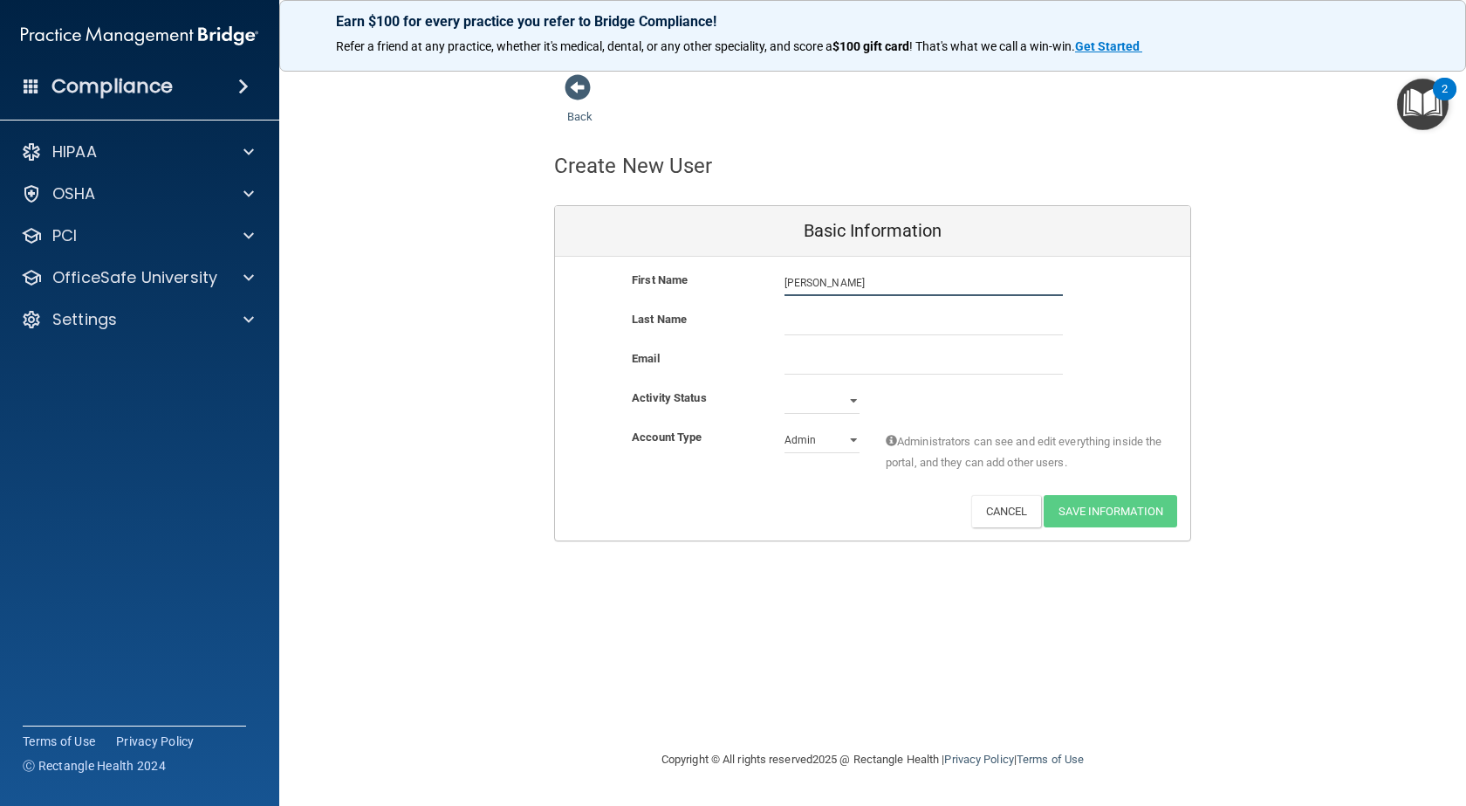
type input "Marissa"
click at [817, 327] on input "text" at bounding box center [924, 322] width 278 height 26
drag, startPoint x: 931, startPoint y: 319, endPoint x: 781, endPoint y: 316, distance: 150.2
click at [781, 316] on div "Millergemmarrisa@gmail.com" at bounding box center [924, 322] width 305 height 26
type input "Millergemmarrisa@gmail.com"
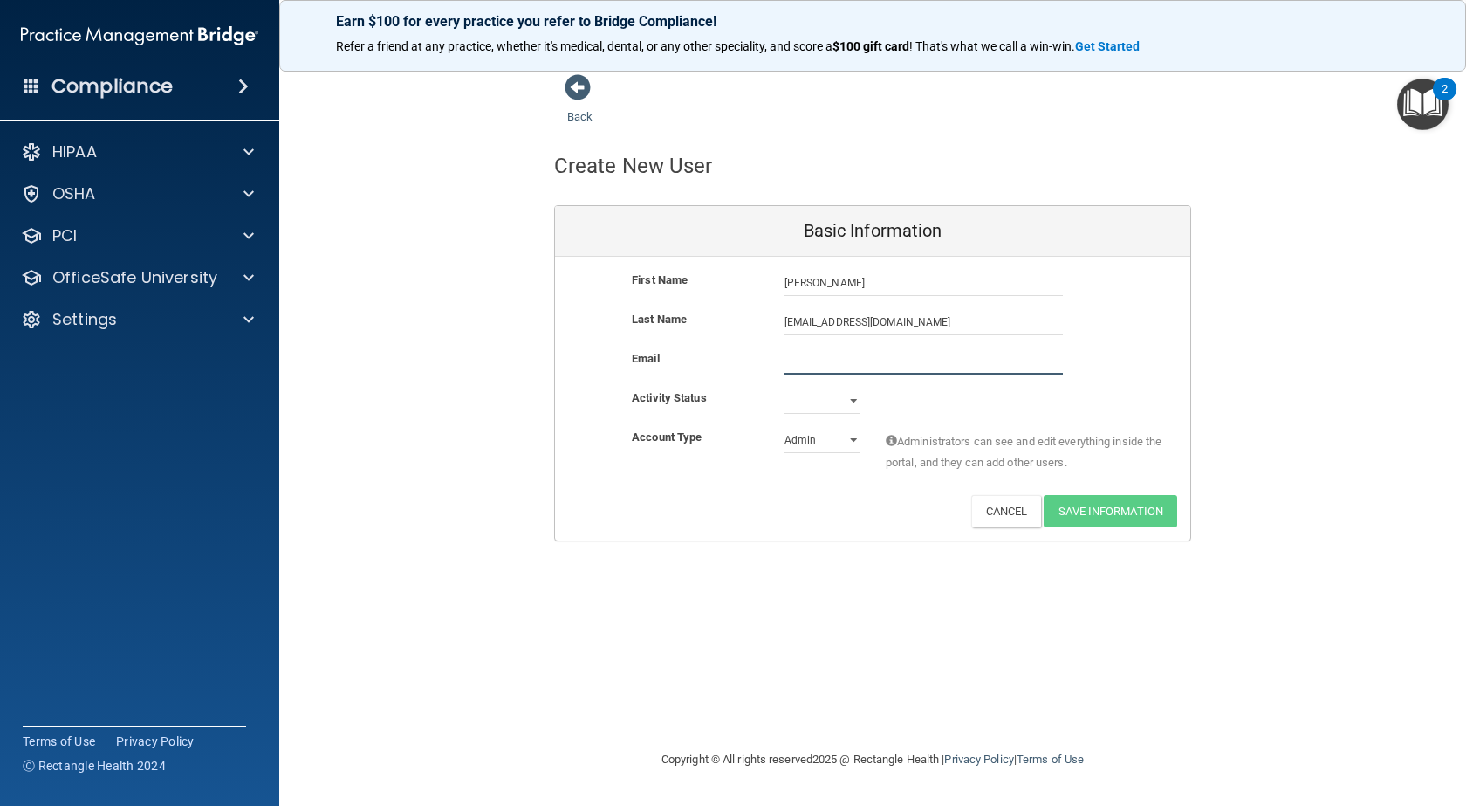
click at [807, 362] on input "email" at bounding box center [924, 361] width 278 height 26
paste input "Millergemmarrisa@gmail.com"
type input "Millergemmarrisa@gmail.com"
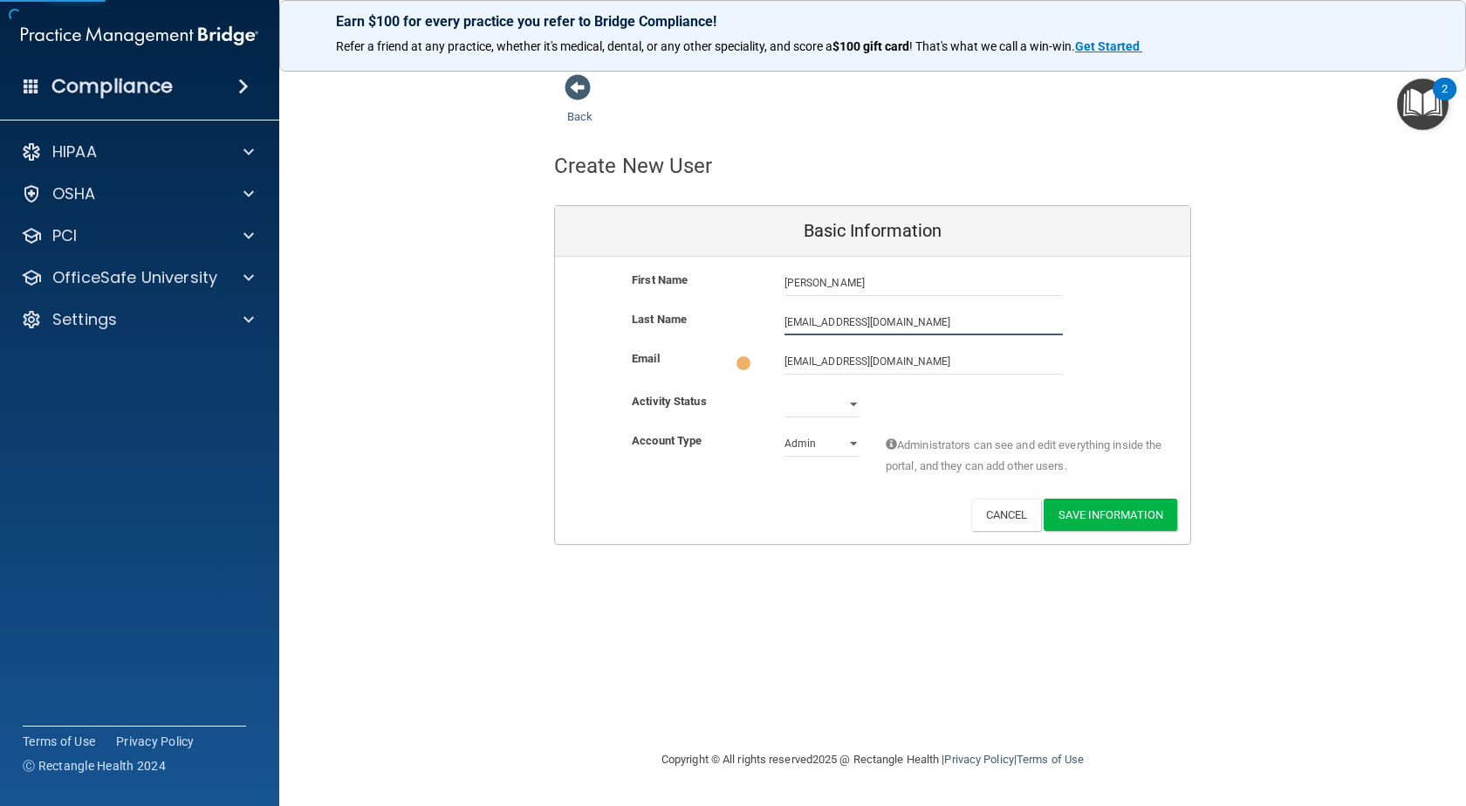
drag, startPoint x: 933, startPoint y: 321, endPoint x: 395, endPoint y: 304, distance: 538.0
click at [395, 304] on div "Back Create New User Basic Information First Name Marissa Millergemmarrisa@gmai…" at bounding box center [872, 308] width 1117 height 471
type input "T"
type input "Miller"
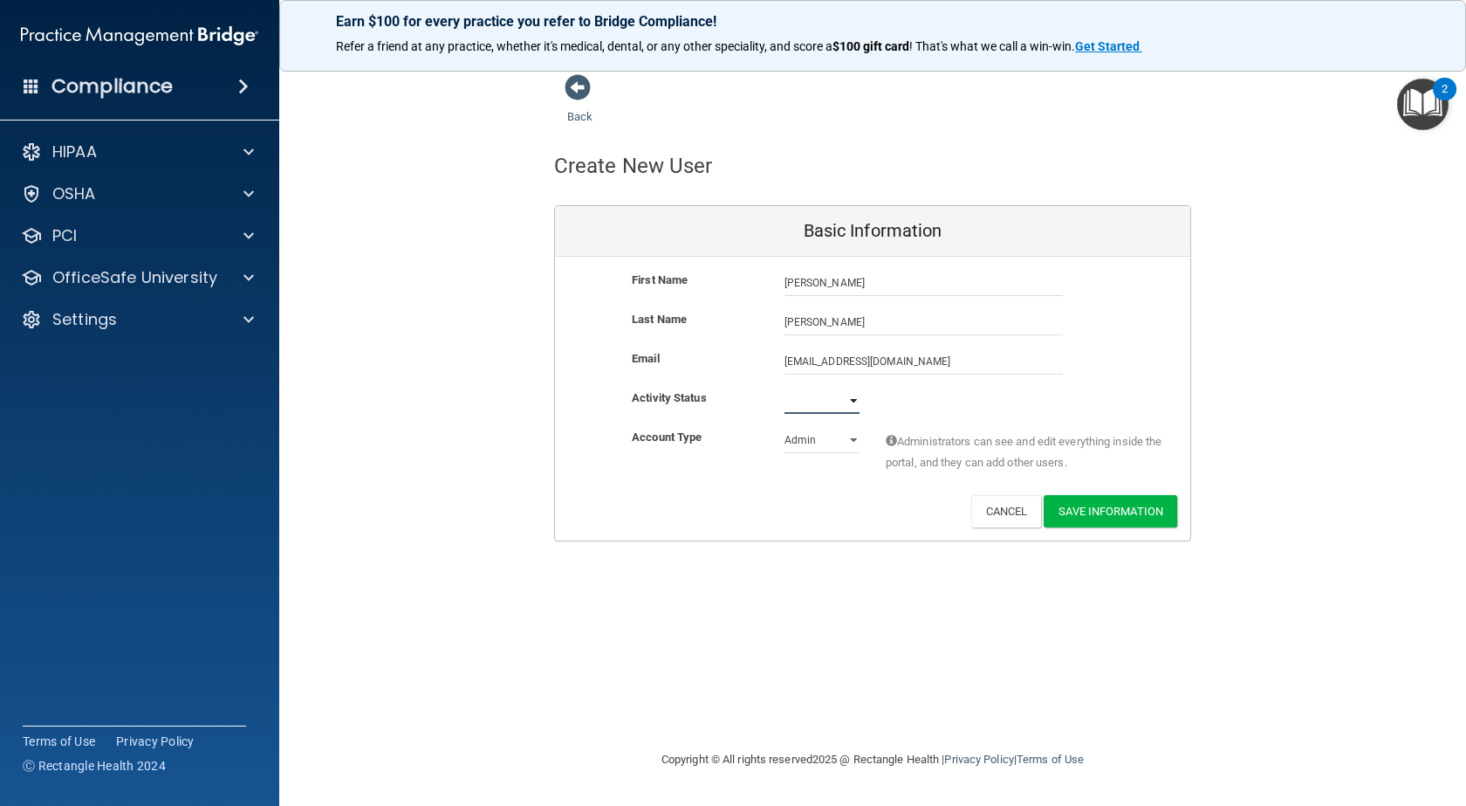
click at [850, 401] on select "Active Inactive" at bounding box center [822, 401] width 75 height 26
select select "active"
click at [785, 388] on select "Active Inactive" at bounding box center [822, 401] width 75 height 26
click at [848, 439] on select "Admin Member" at bounding box center [822, 440] width 75 height 26
select select "practice_member"
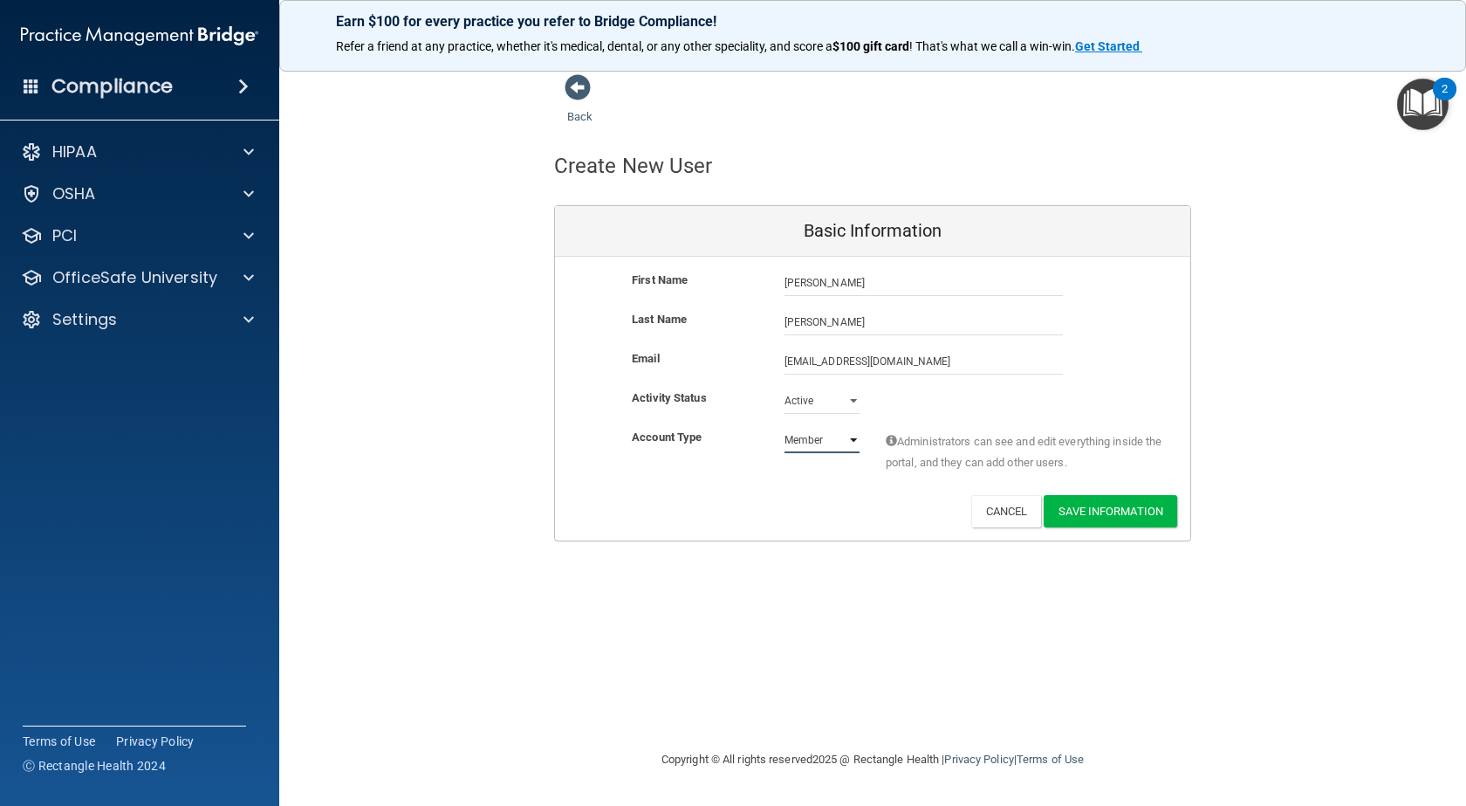
click at [785, 427] on select "Admin Member" at bounding box center [822, 440] width 75 height 26
click at [1078, 508] on button "Save Information" at bounding box center [1111, 511] width 134 height 32
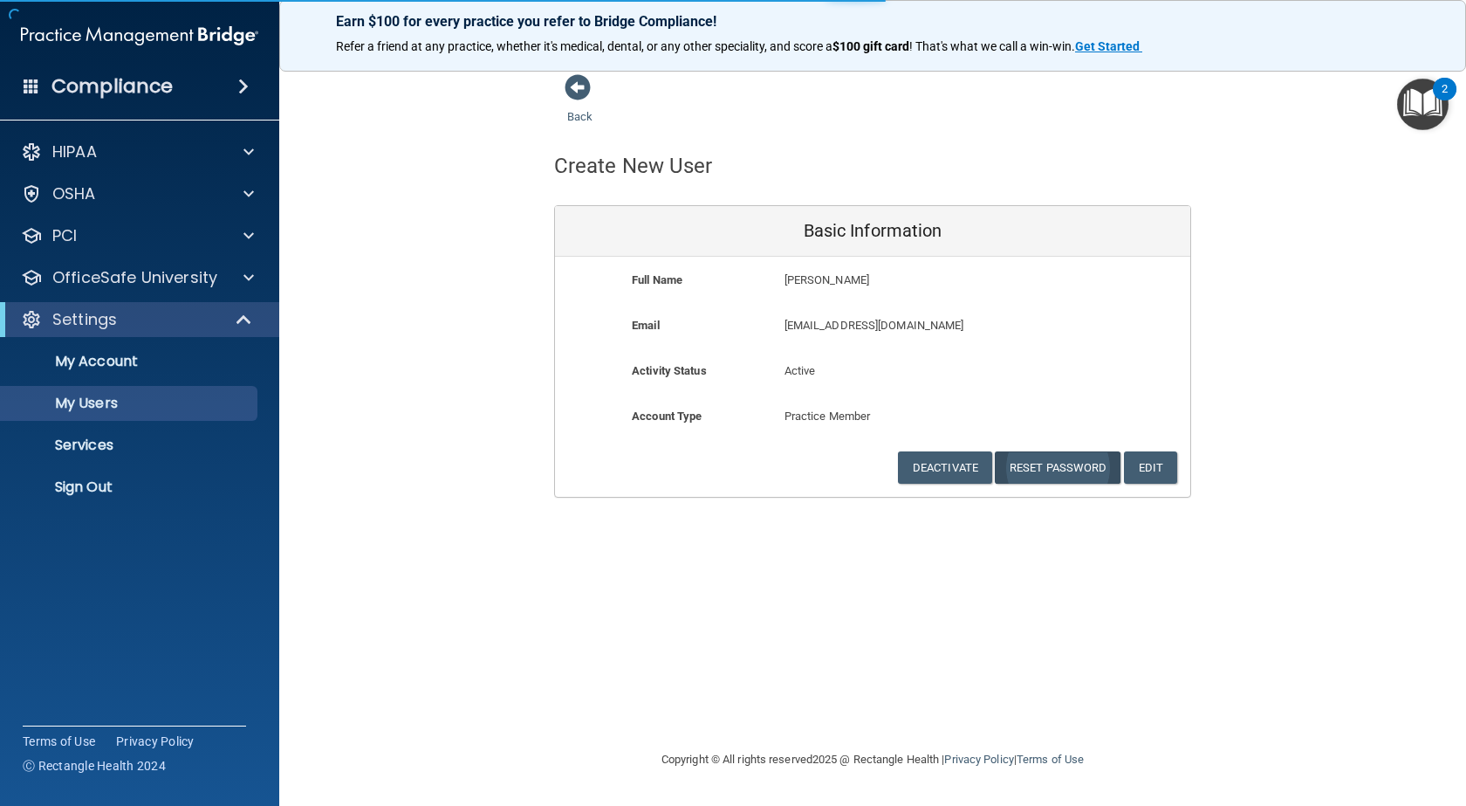
select select "20"
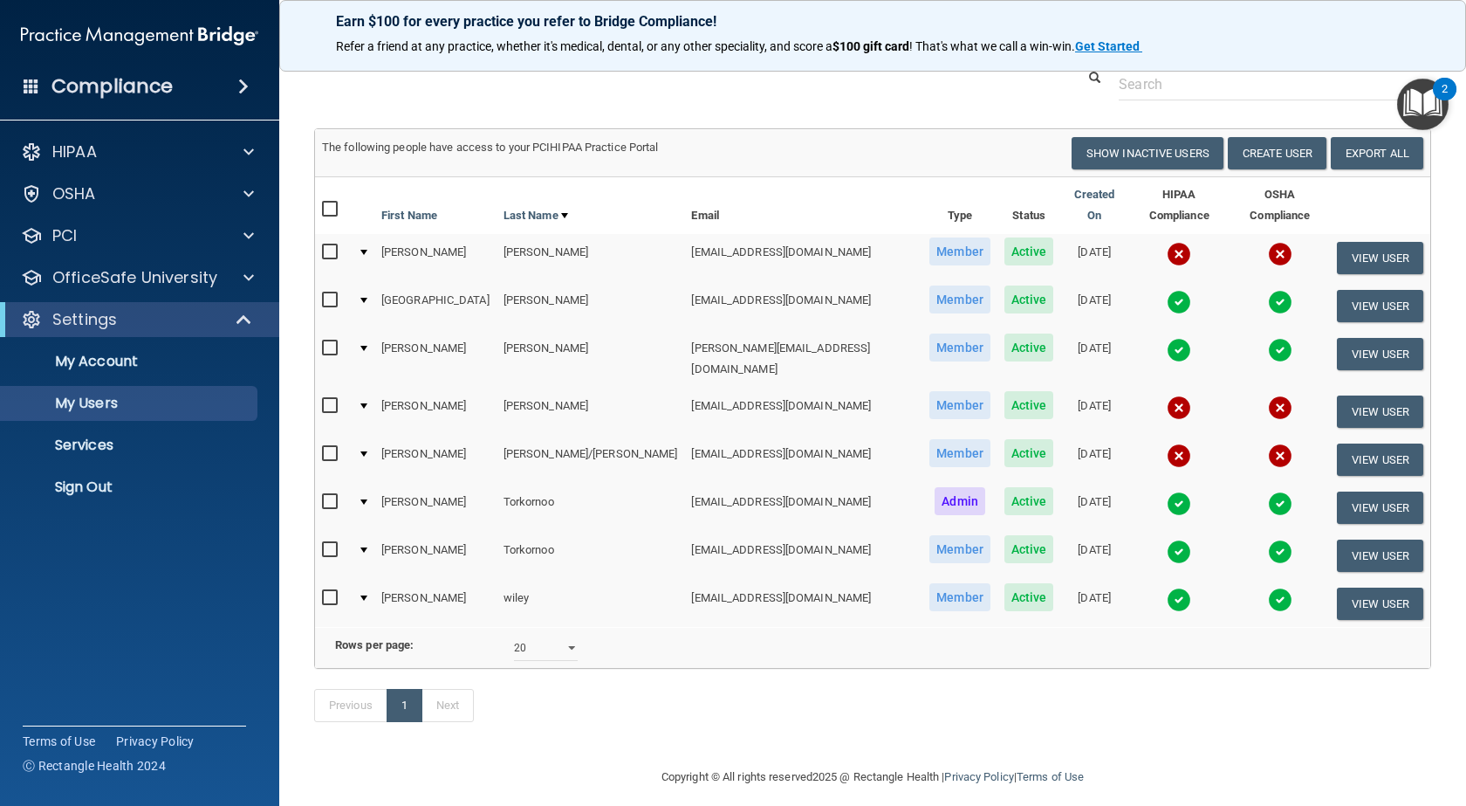
scroll to position [130, 0]
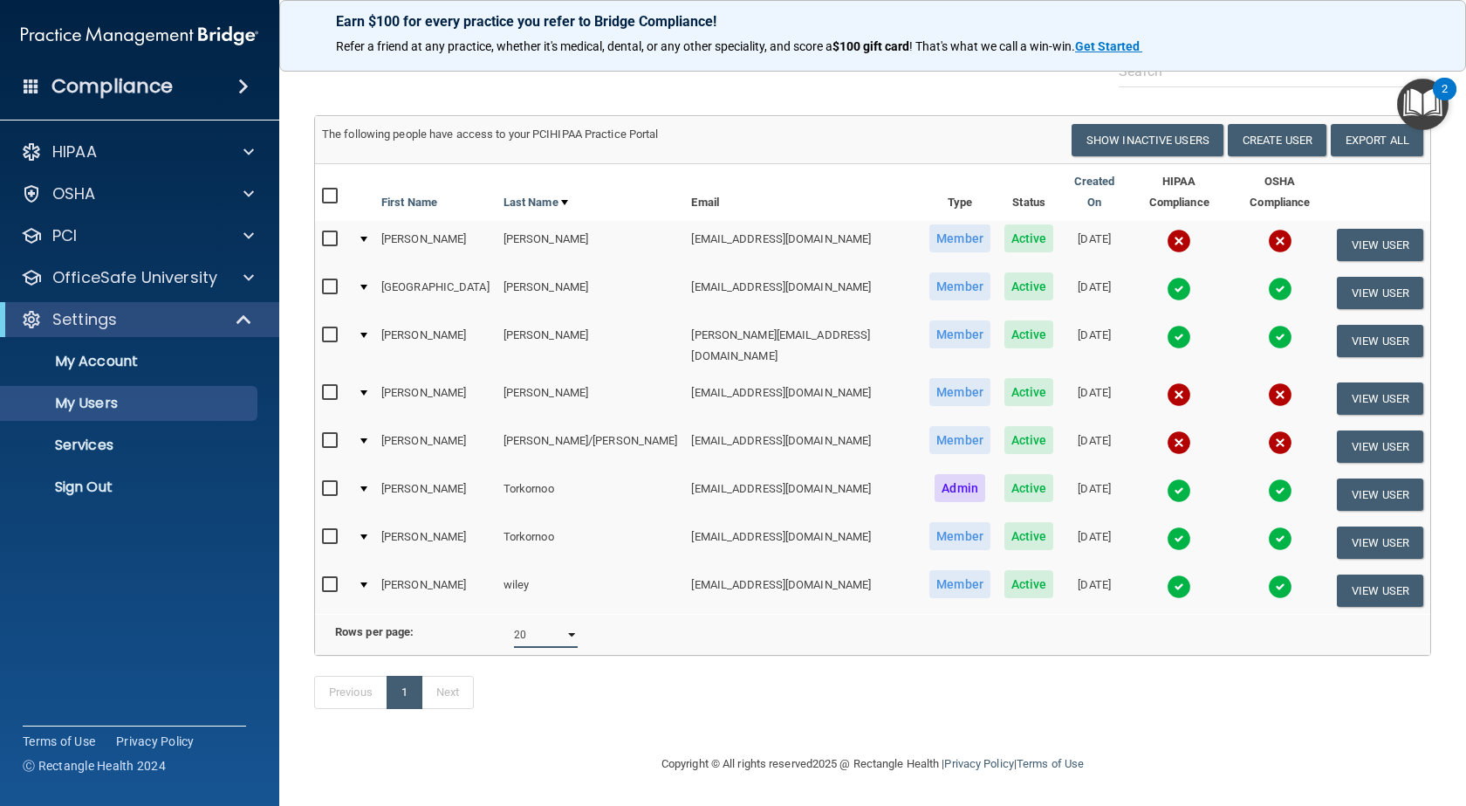
click at [566, 621] on select "10 20 30 40 all" at bounding box center [546, 634] width 64 height 26
click at [591, 621] on div "Rows per page: 10 20 30 40 all" at bounding box center [591, 634] width 564 height 26
click at [1342, 382] on button "View User" at bounding box center [1380, 398] width 86 height 32
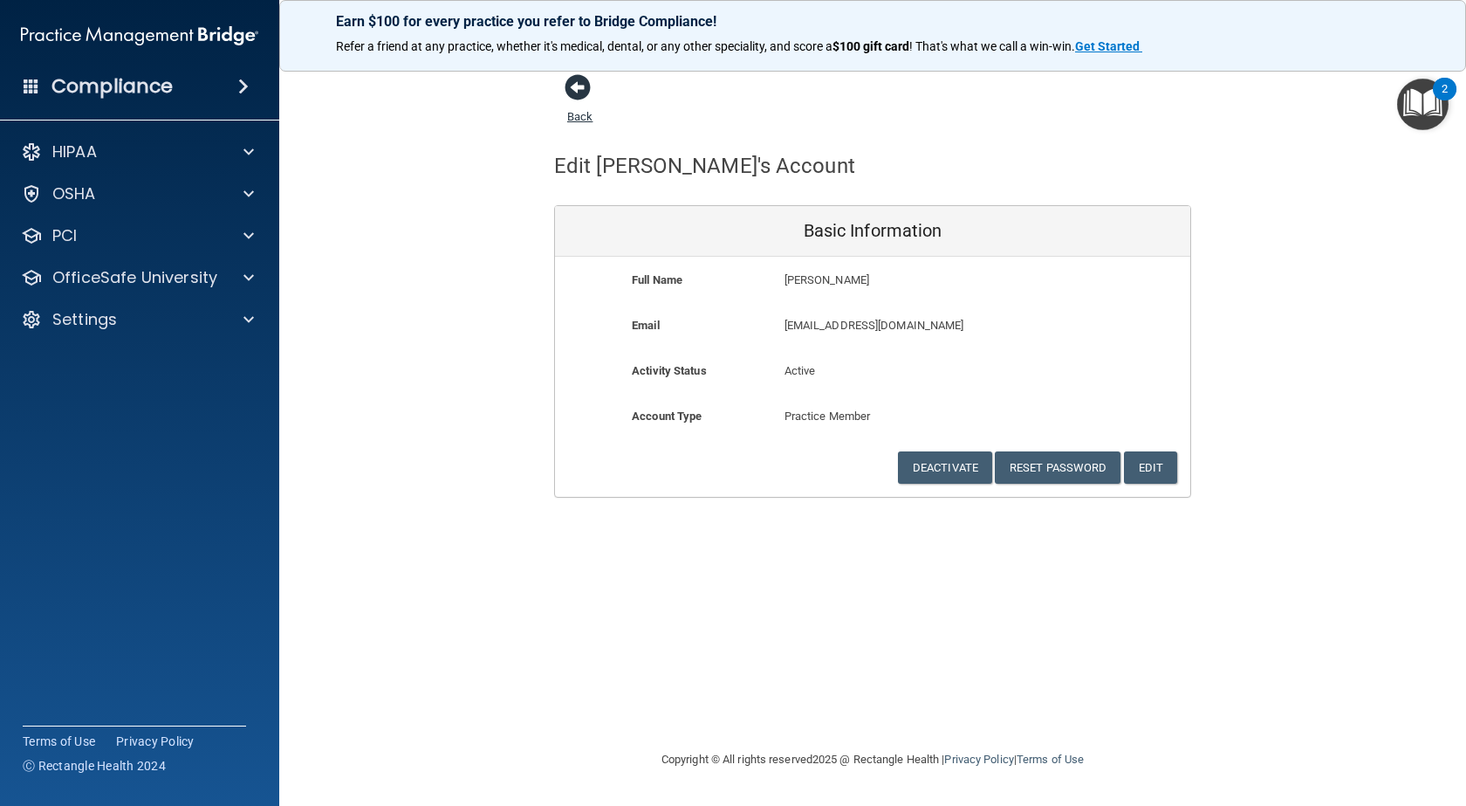
click at [567, 85] on span at bounding box center [578, 87] width 26 height 26
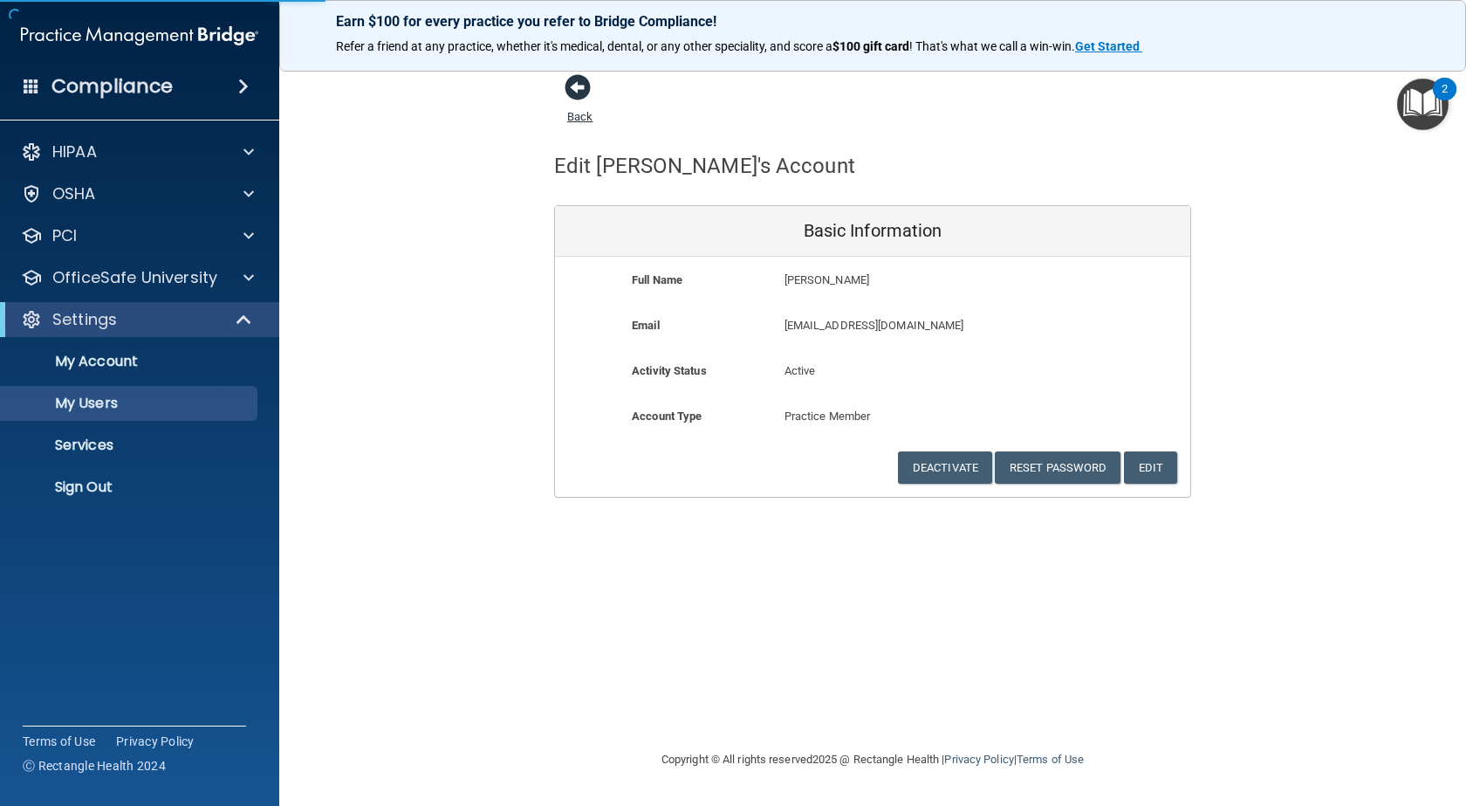
select select "20"
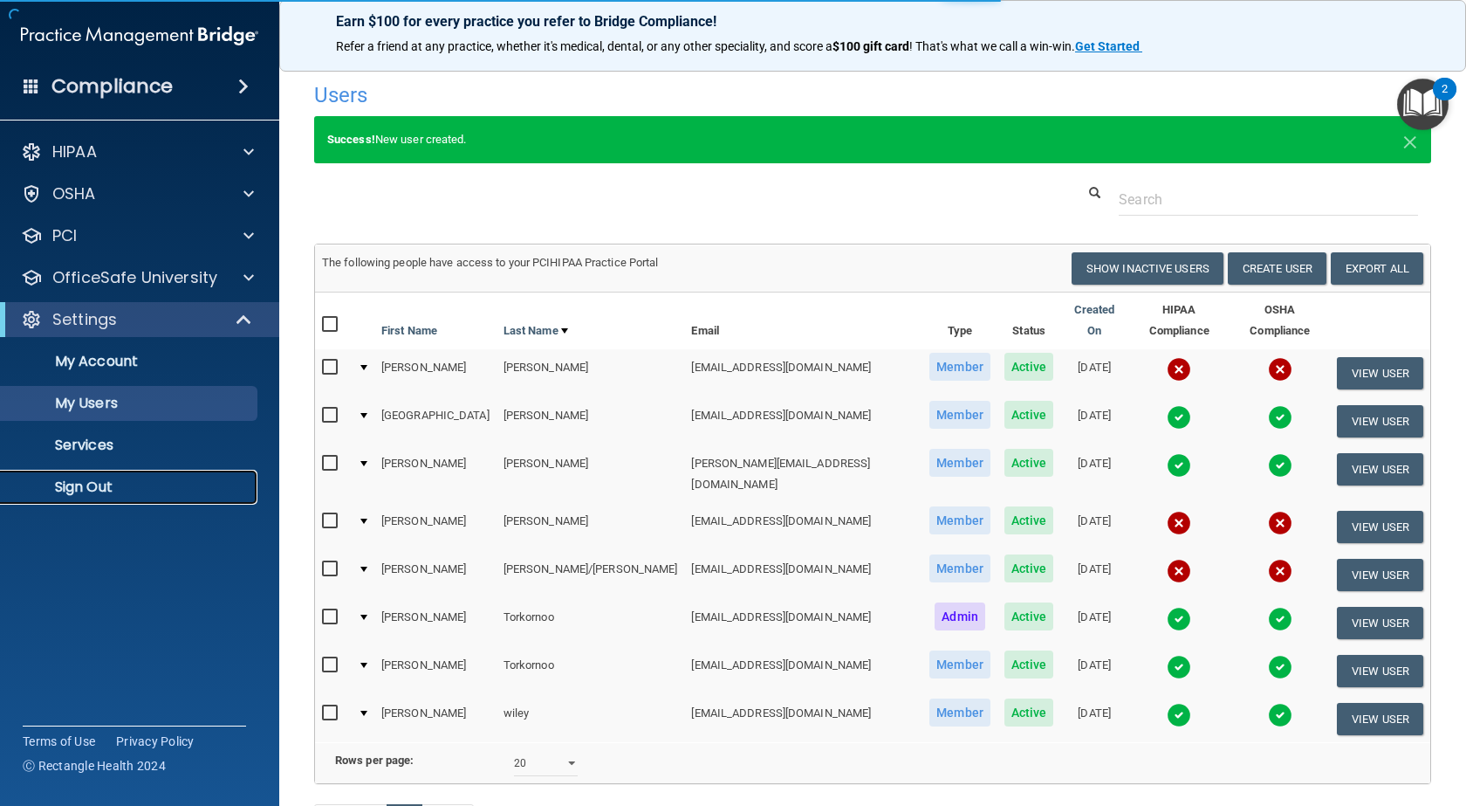
click at [66, 479] on p "Sign Out" at bounding box center [130, 486] width 238 height 17
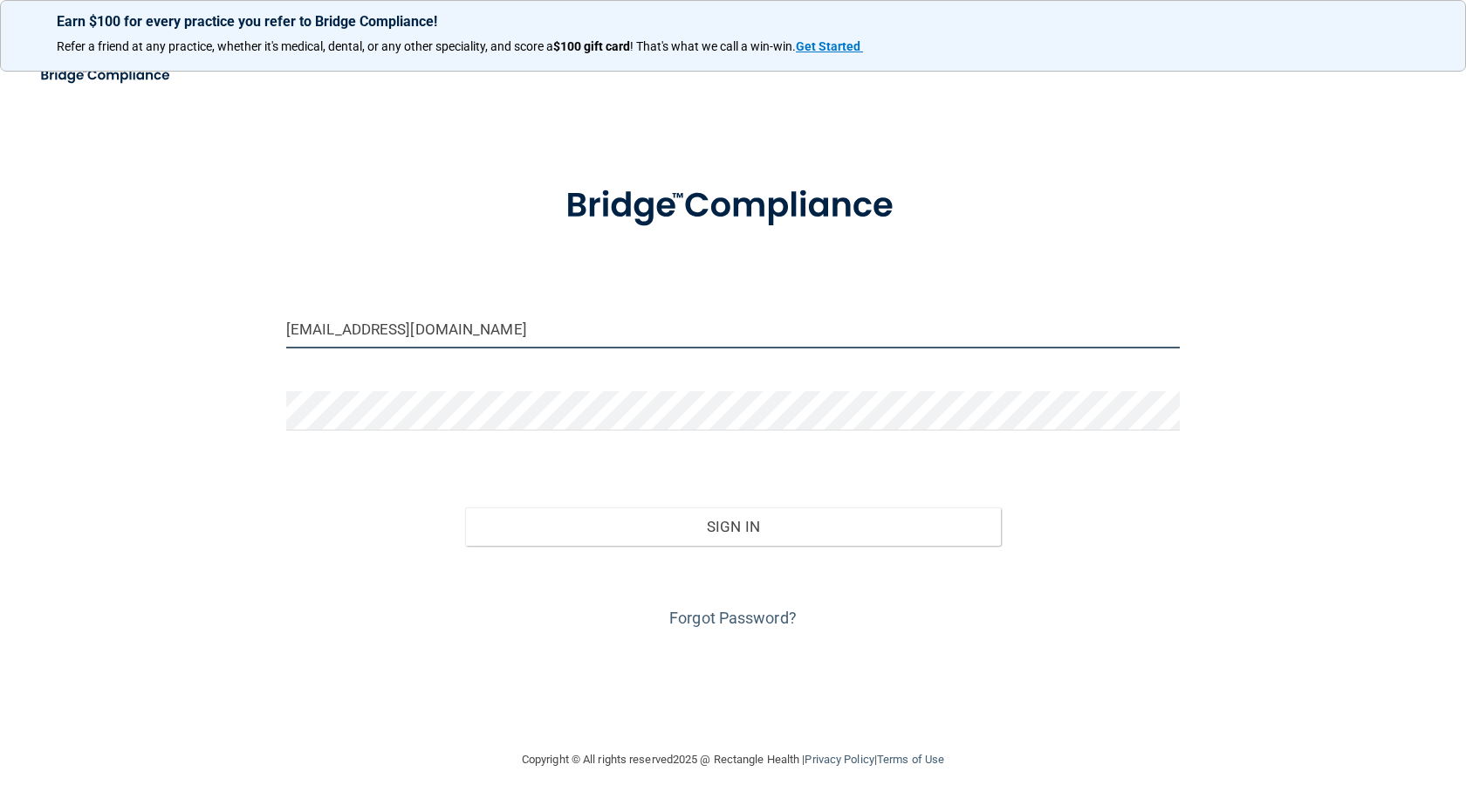
click at [437, 337] on input "ptork50@yahoo.com" at bounding box center [733, 328] width 894 height 39
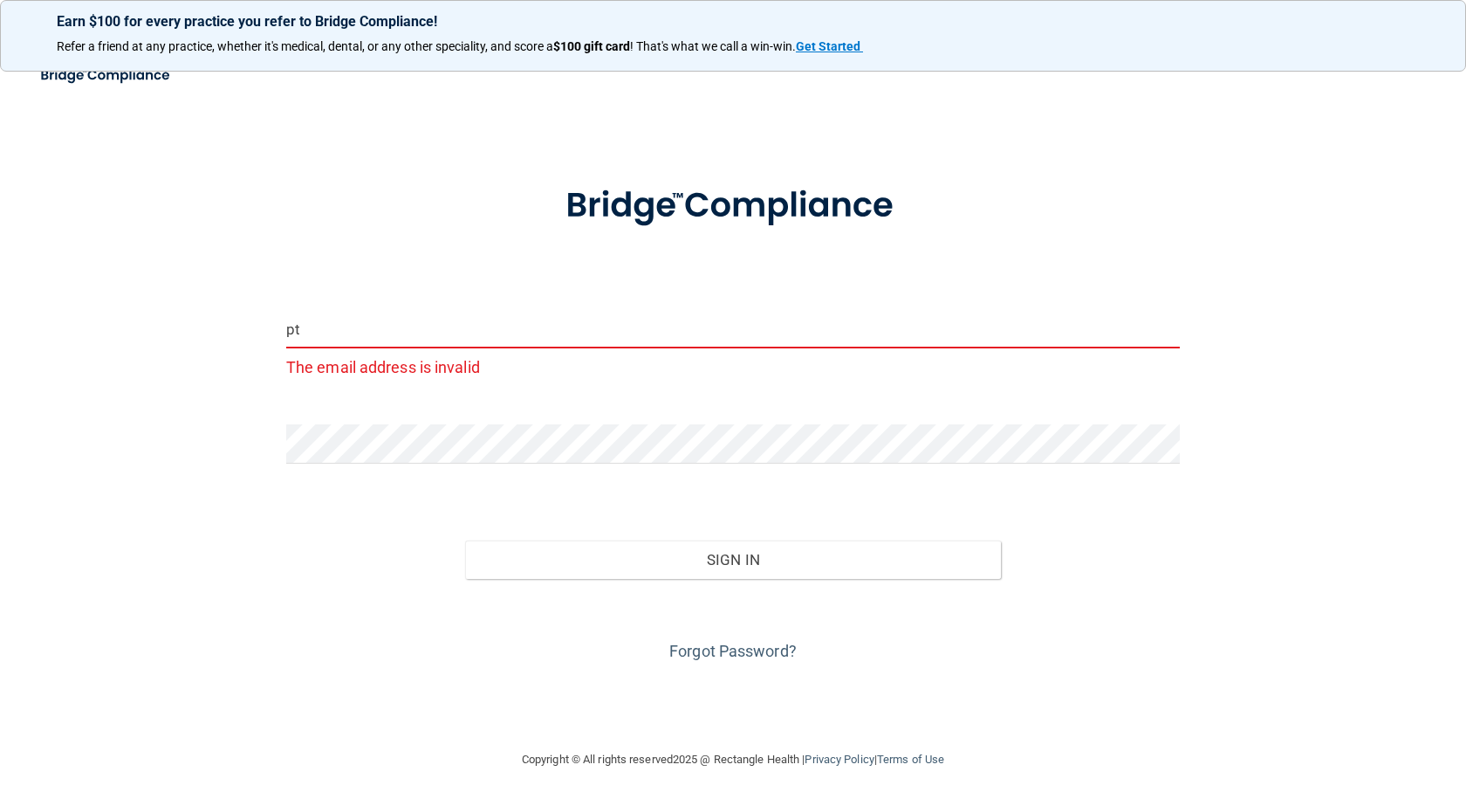
type input "p"
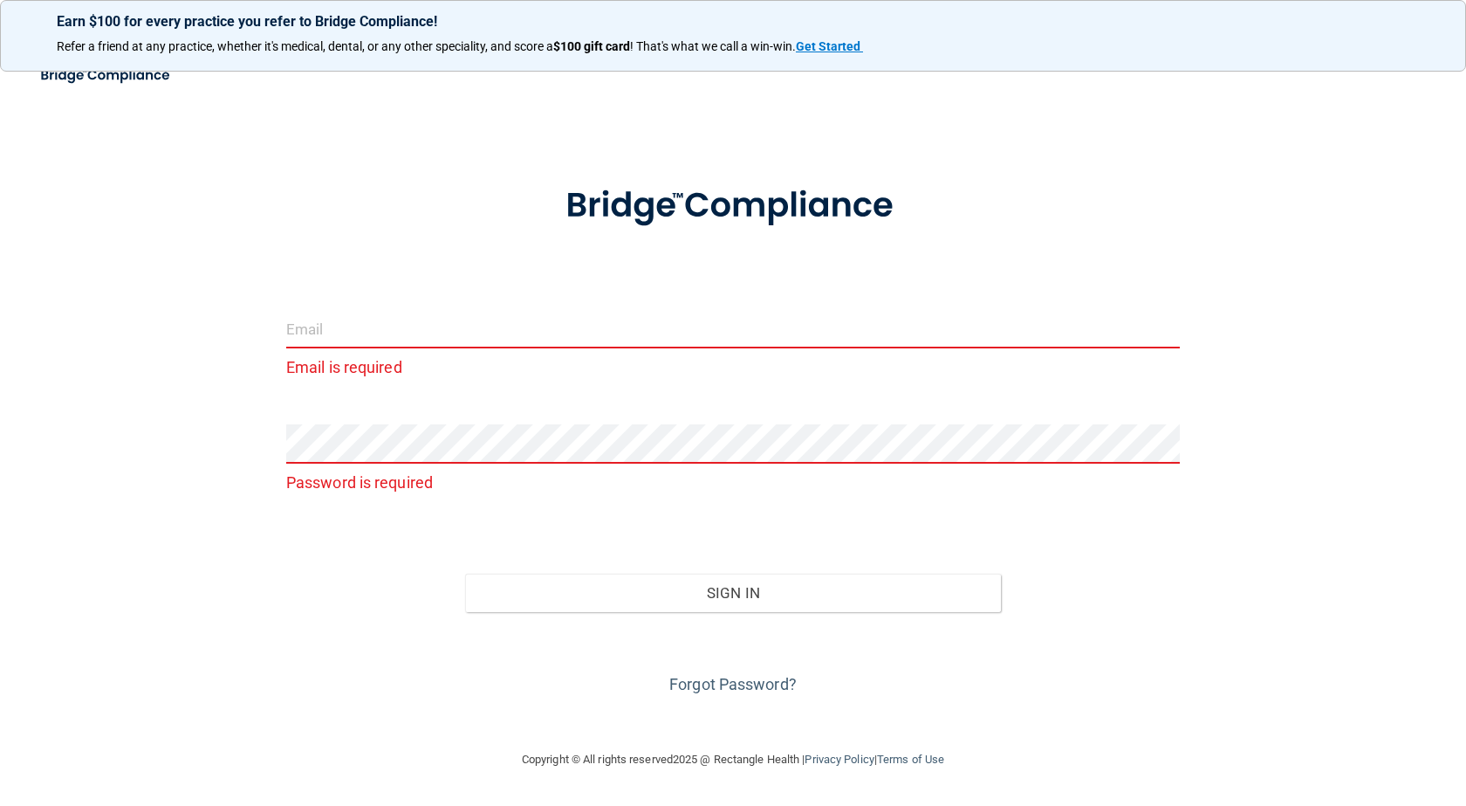
click at [382, 326] on input "email" at bounding box center [733, 328] width 894 height 39
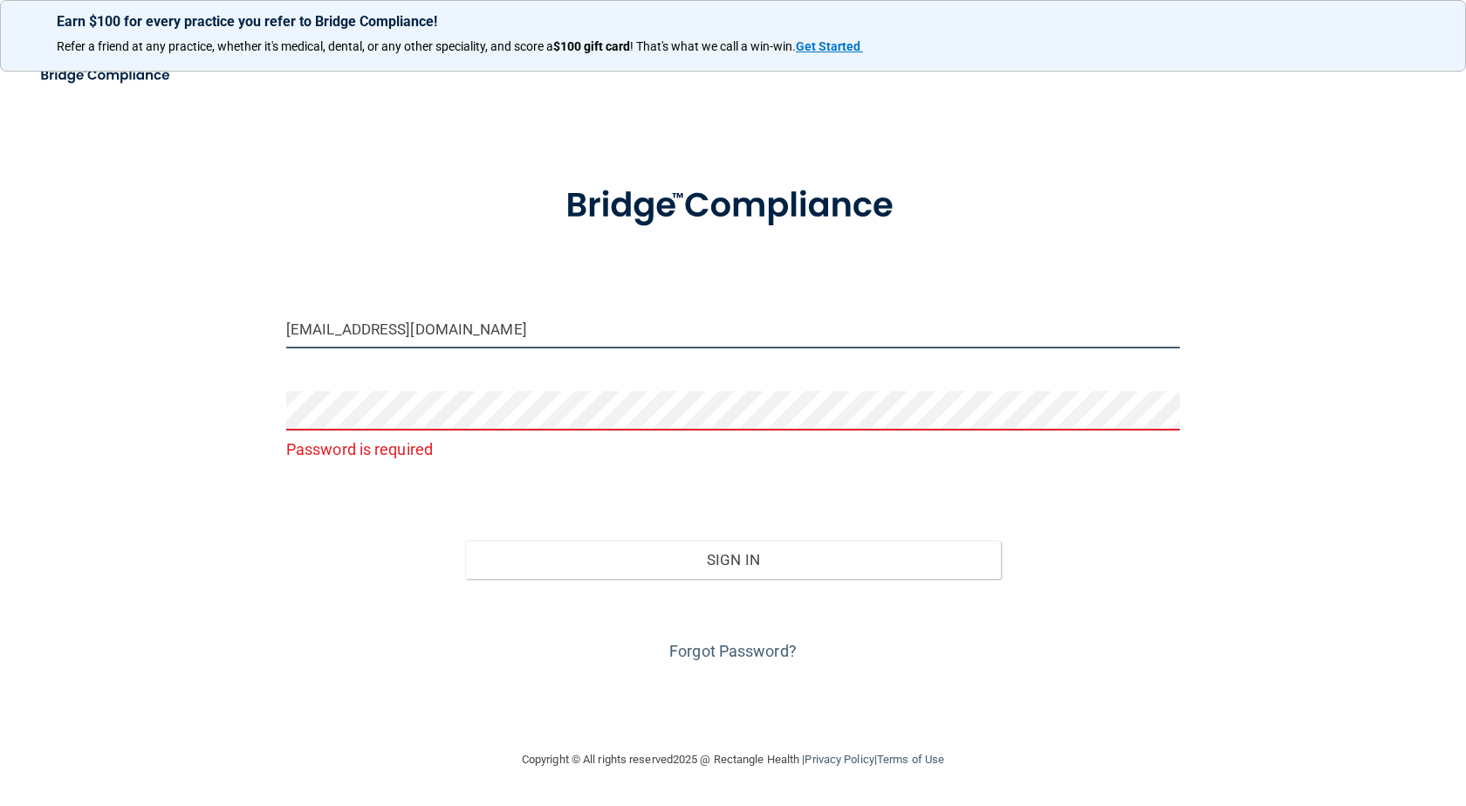
click at [501, 334] on input "Millergemmarrisa@gmail.com" at bounding box center [733, 328] width 894 height 39
type input "ptork50@yahoo.com"
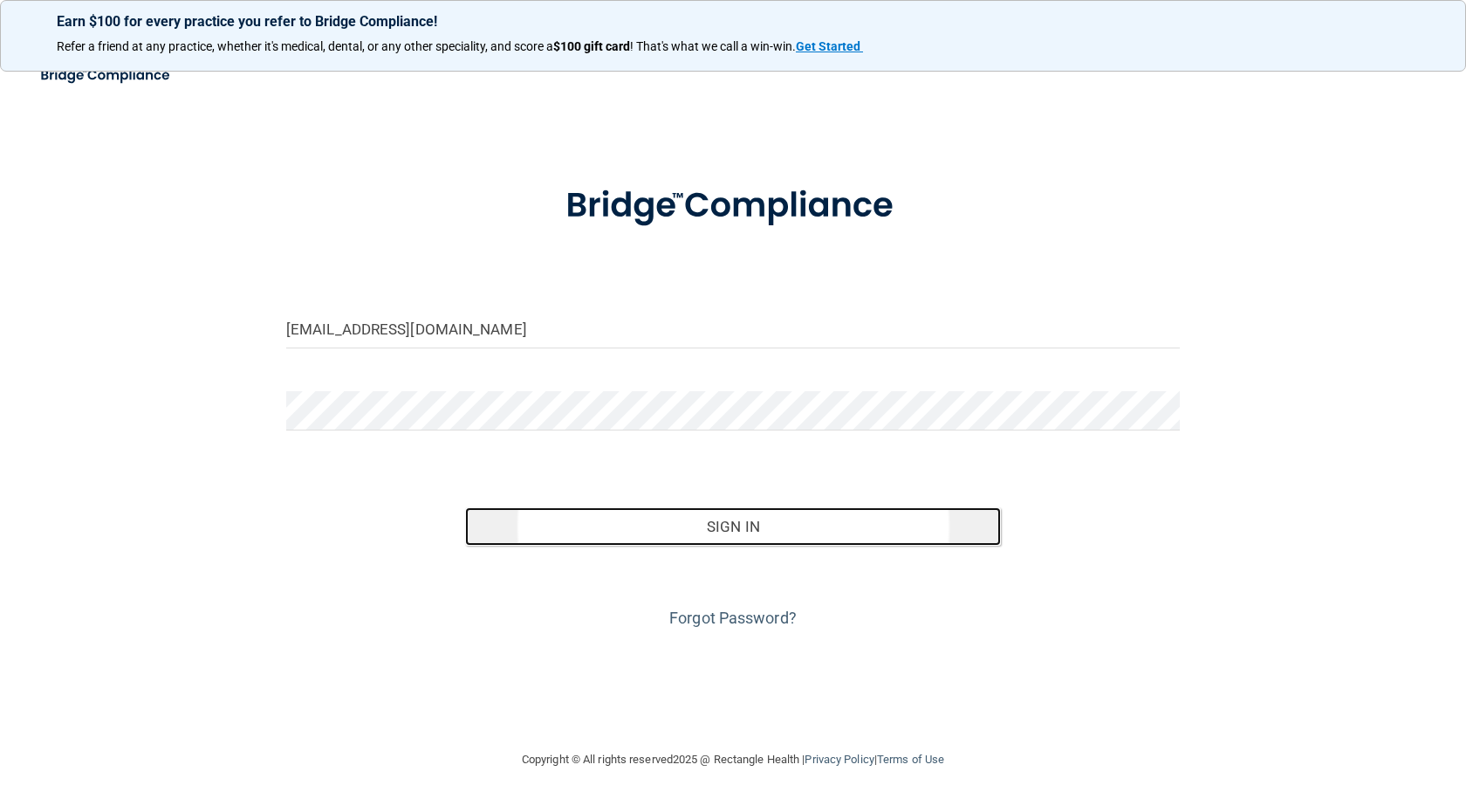
click at [733, 522] on button "Sign In" at bounding box center [733, 526] width 536 height 38
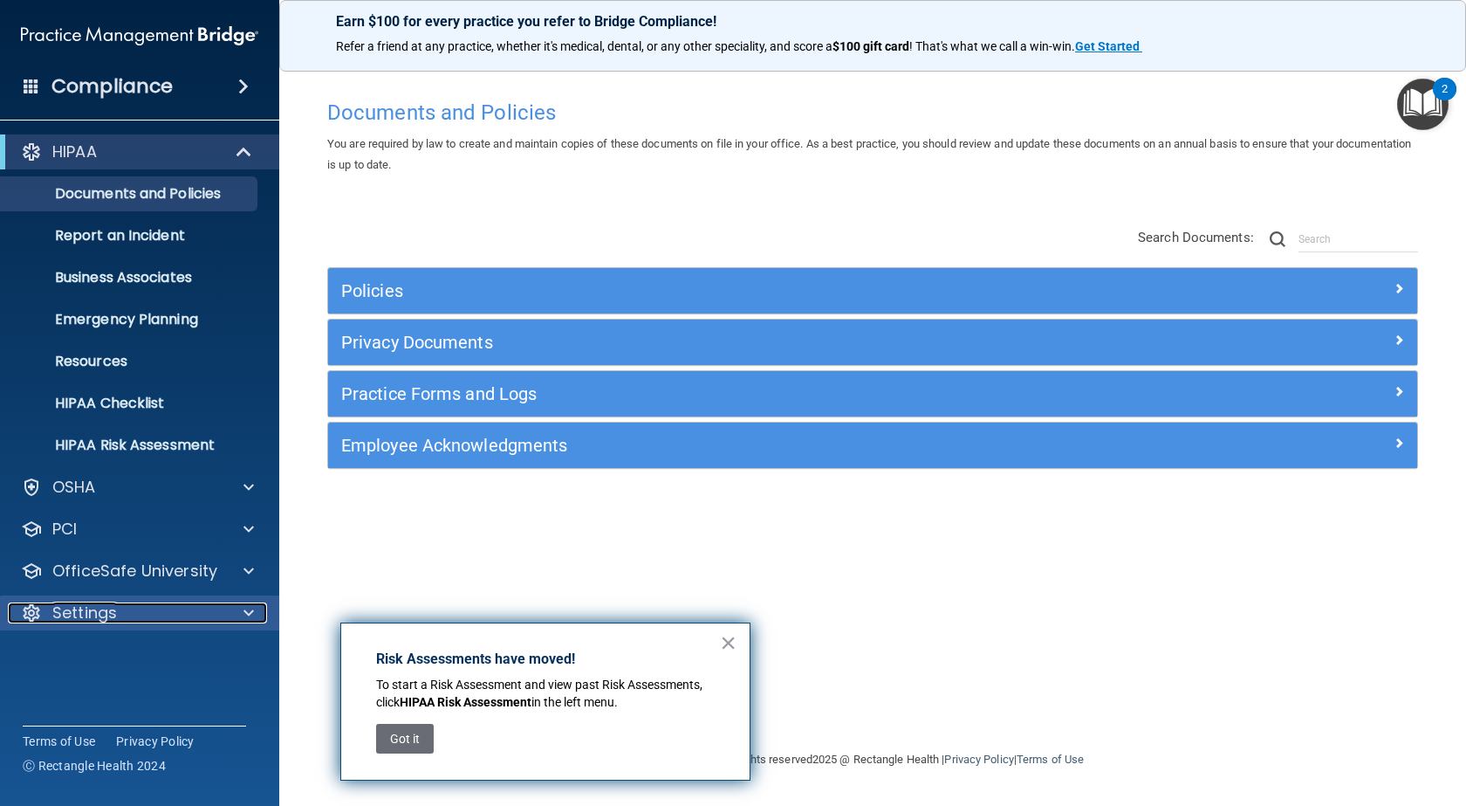
click at [136, 606] on div "Settings" at bounding box center [116, 612] width 216 height 21
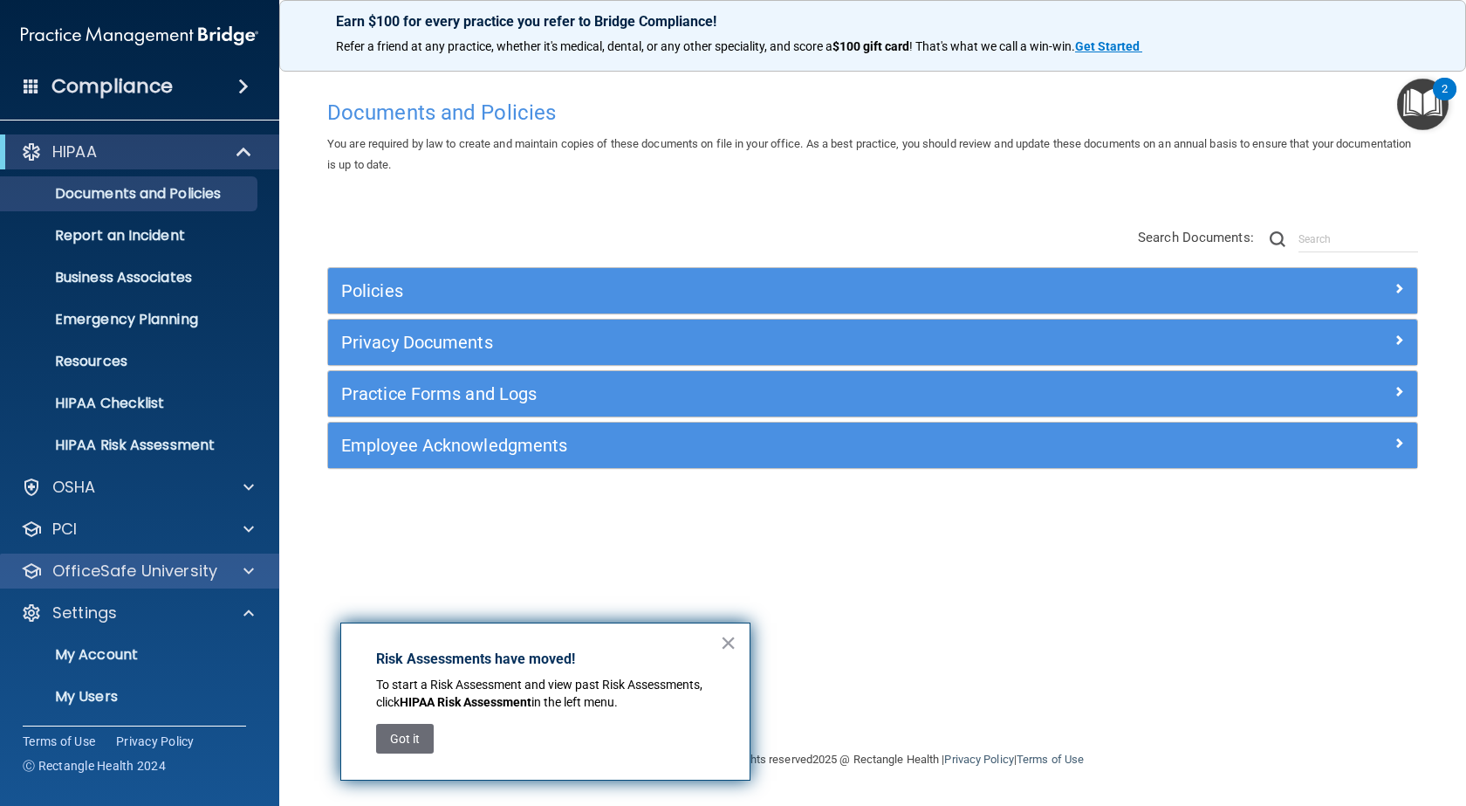
click at [135, 585] on div "OfficeSafe University" at bounding box center [140, 570] width 280 height 35
click at [135, 575] on p "OfficeSafe University" at bounding box center [134, 570] width 165 height 21
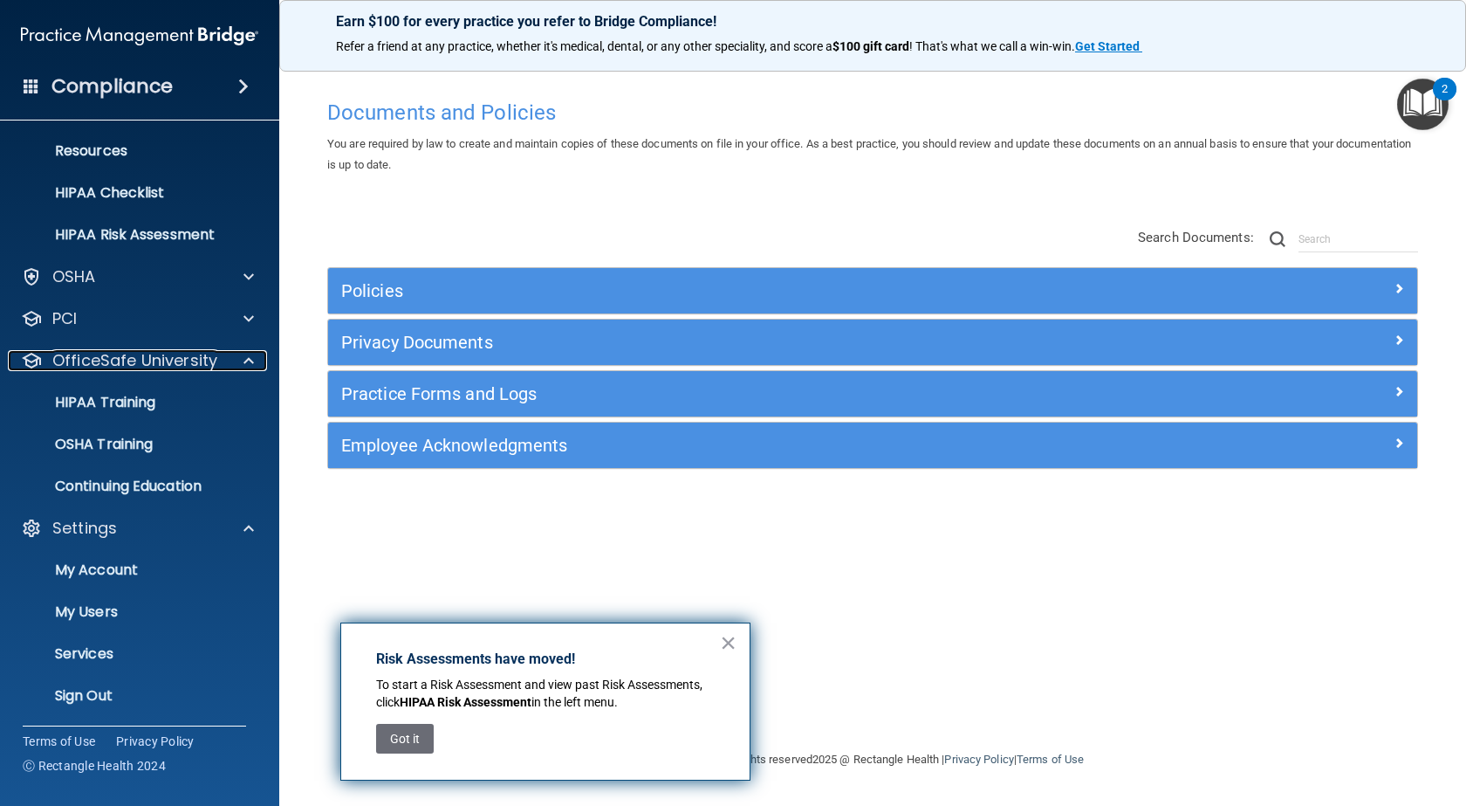
scroll to position [212, 0]
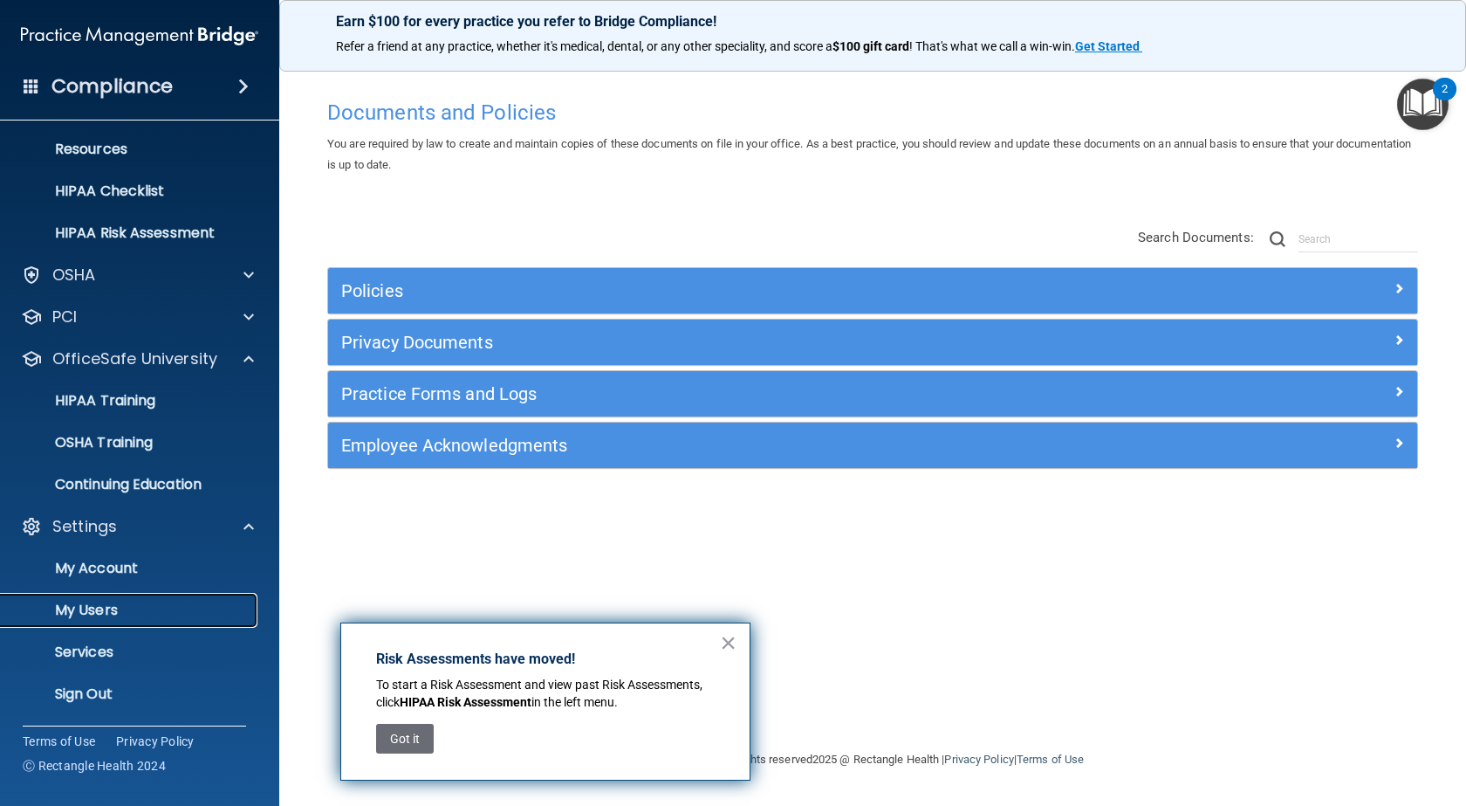
click at [112, 610] on p "My Users" at bounding box center [130, 609] width 238 height 17
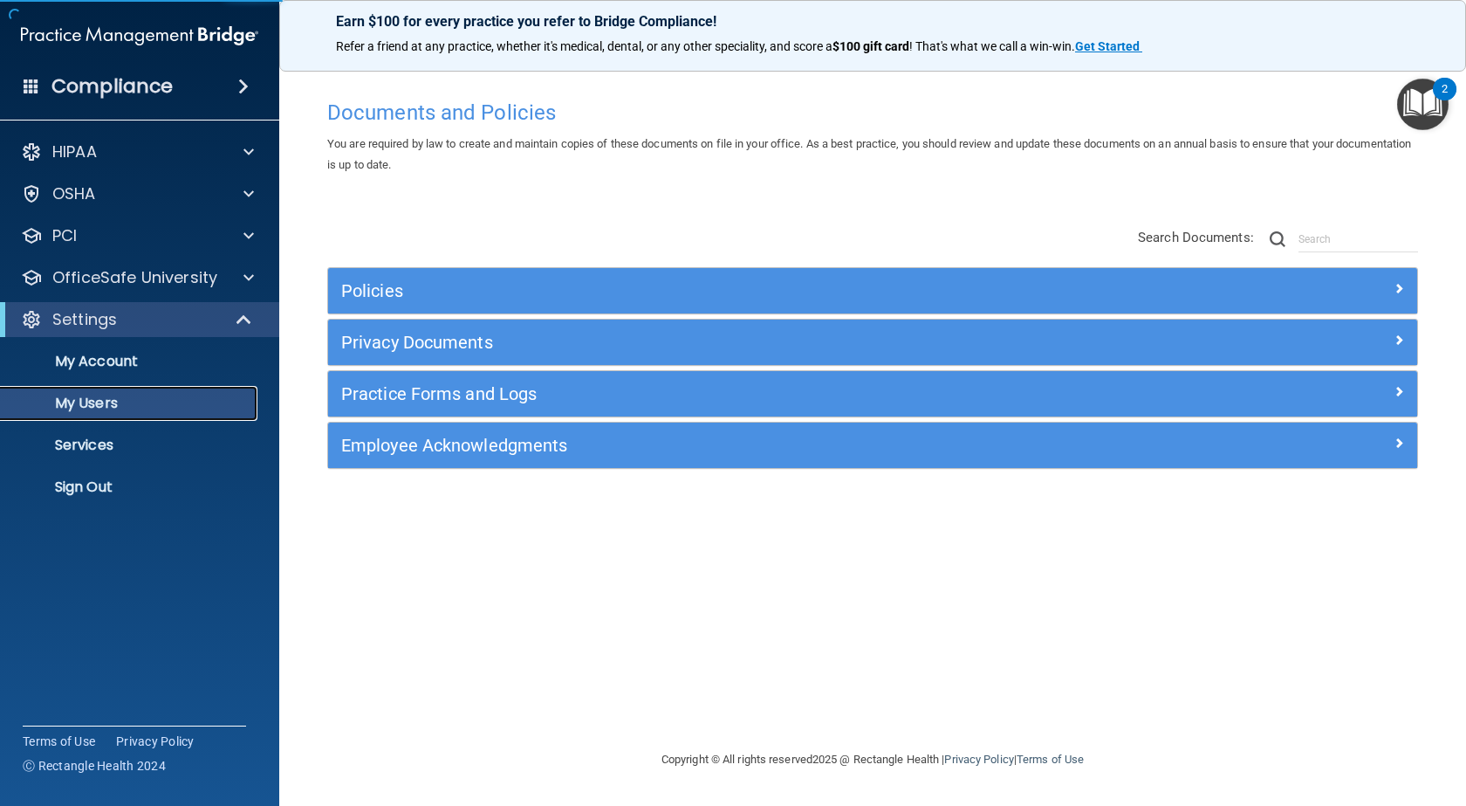
select select "20"
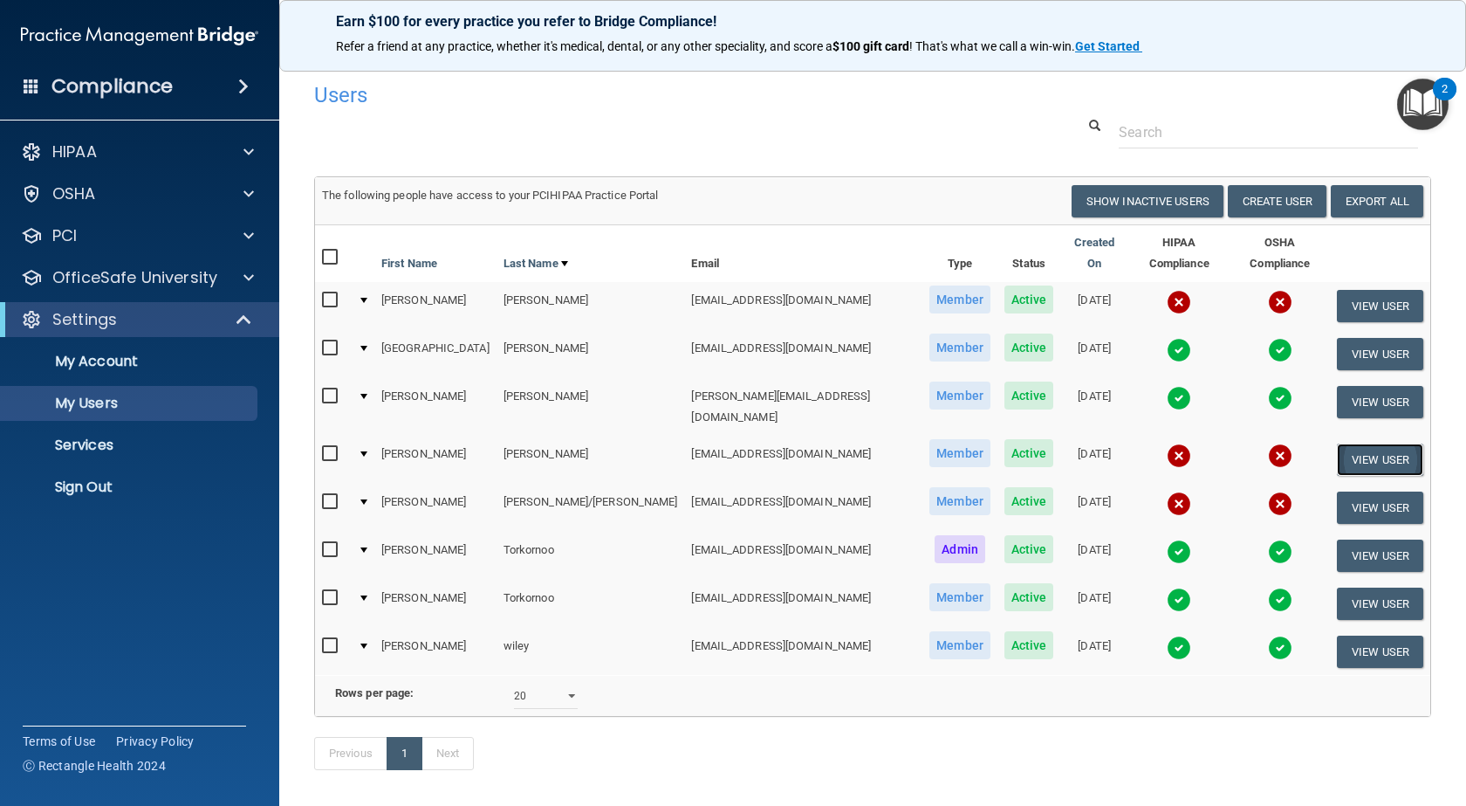
click at [1337, 443] on button "View User" at bounding box center [1380, 459] width 86 height 32
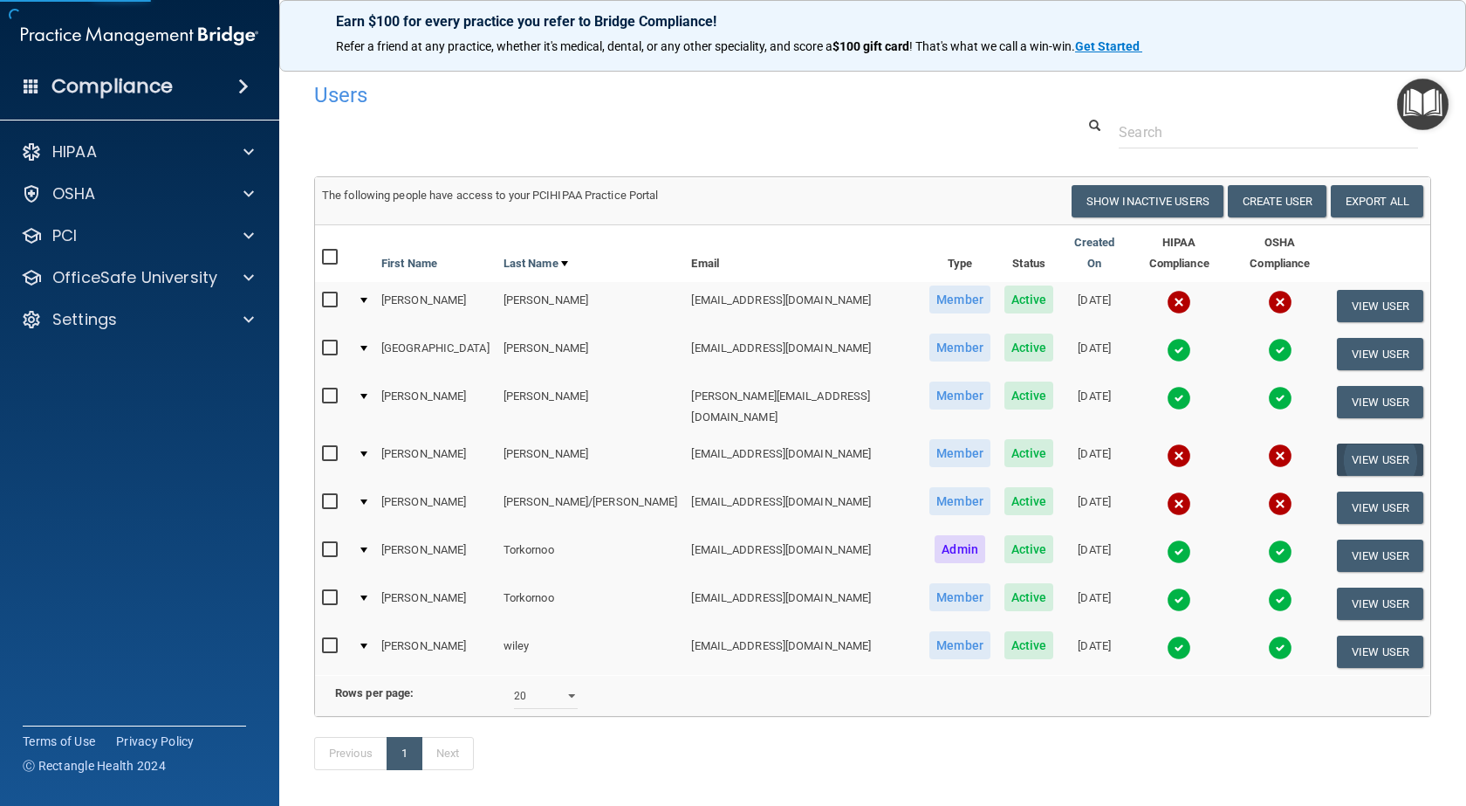
select select "practice_member"
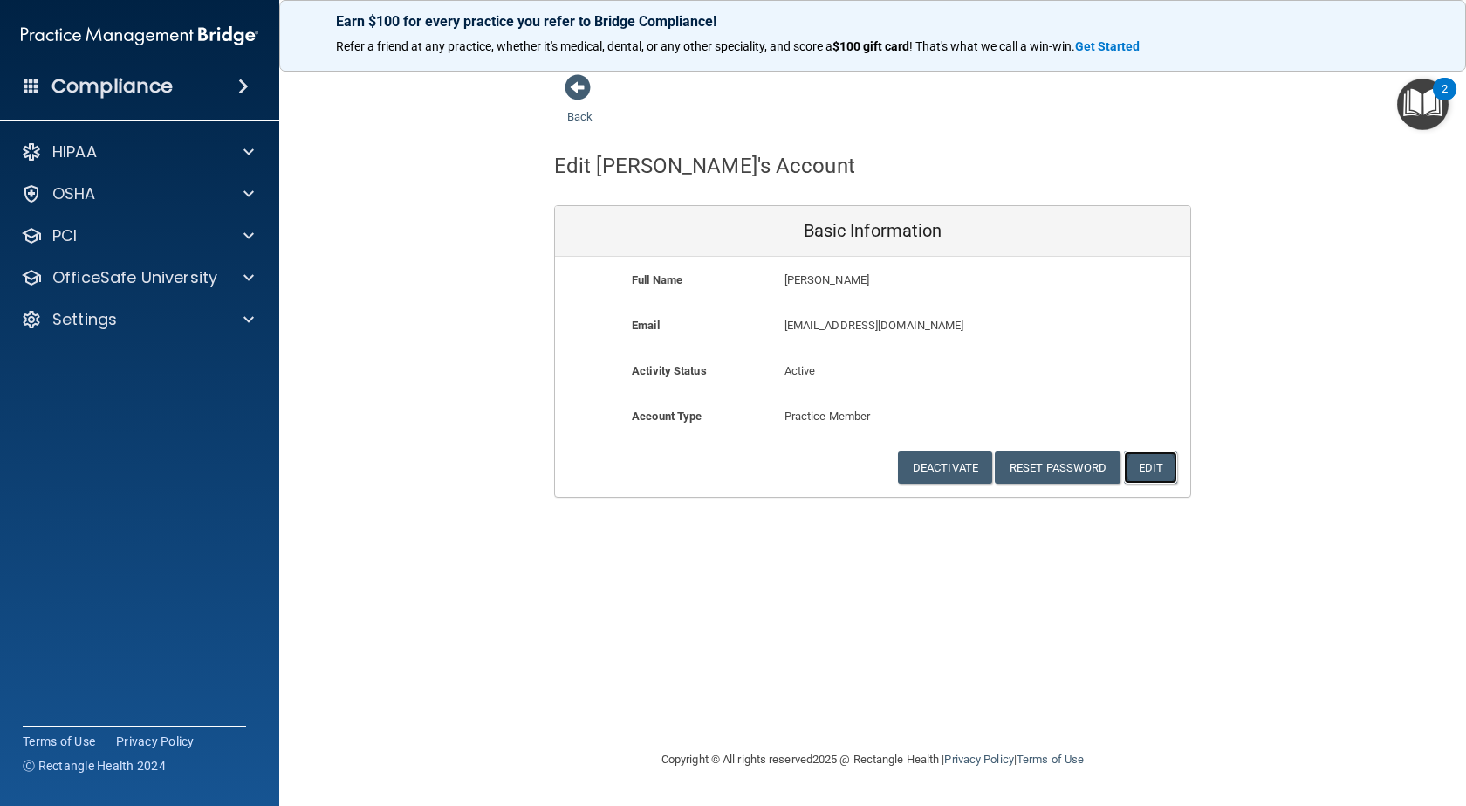
click at [1154, 462] on button "Edit" at bounding box center [1150, 467] width 53 height 32
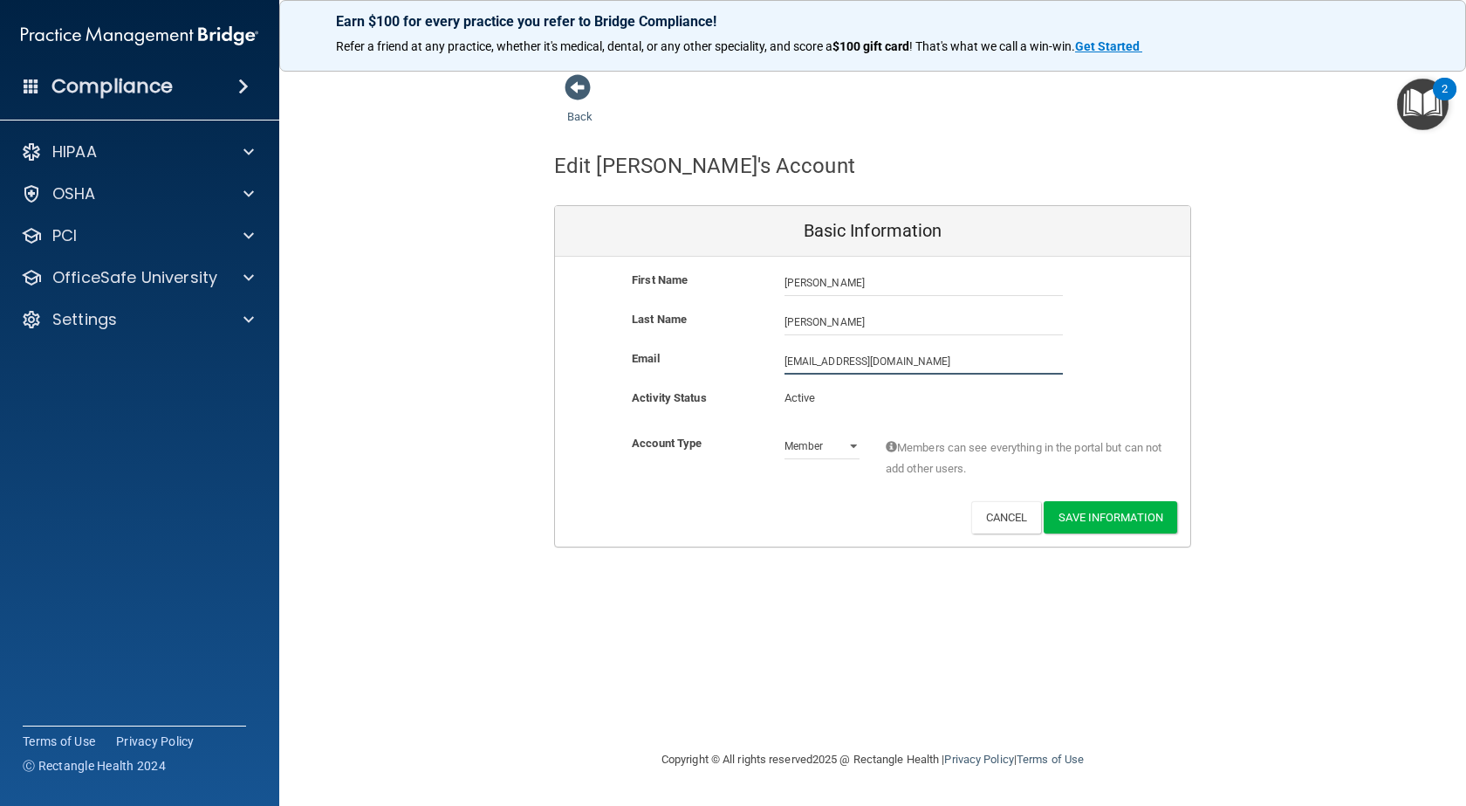
click at [850, 361] on input "millergemmarrisa@gmail.com" at bounding box center [924, 361] width 278 height 26
click at [858, 360] on input "millergemmarisa@gmail.com" at bounding box center [924, 361] width 278 height 26
type input "[EMAIL_ADDRESS][DOMAIN_NAME]"
click at [1102, 518] on button "Save Information" at bounding box center [1111, 521] width 134 height 32
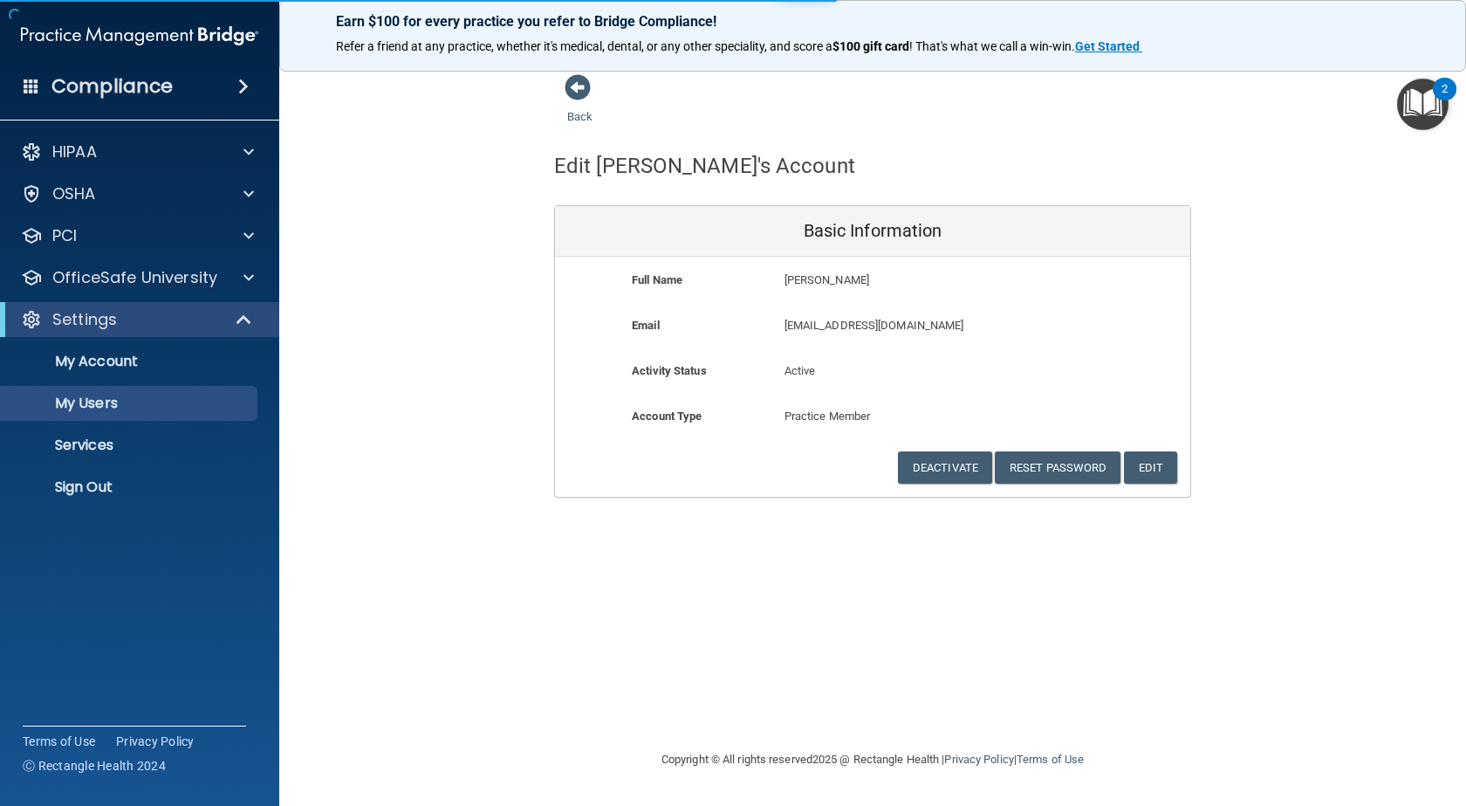
select select "20"
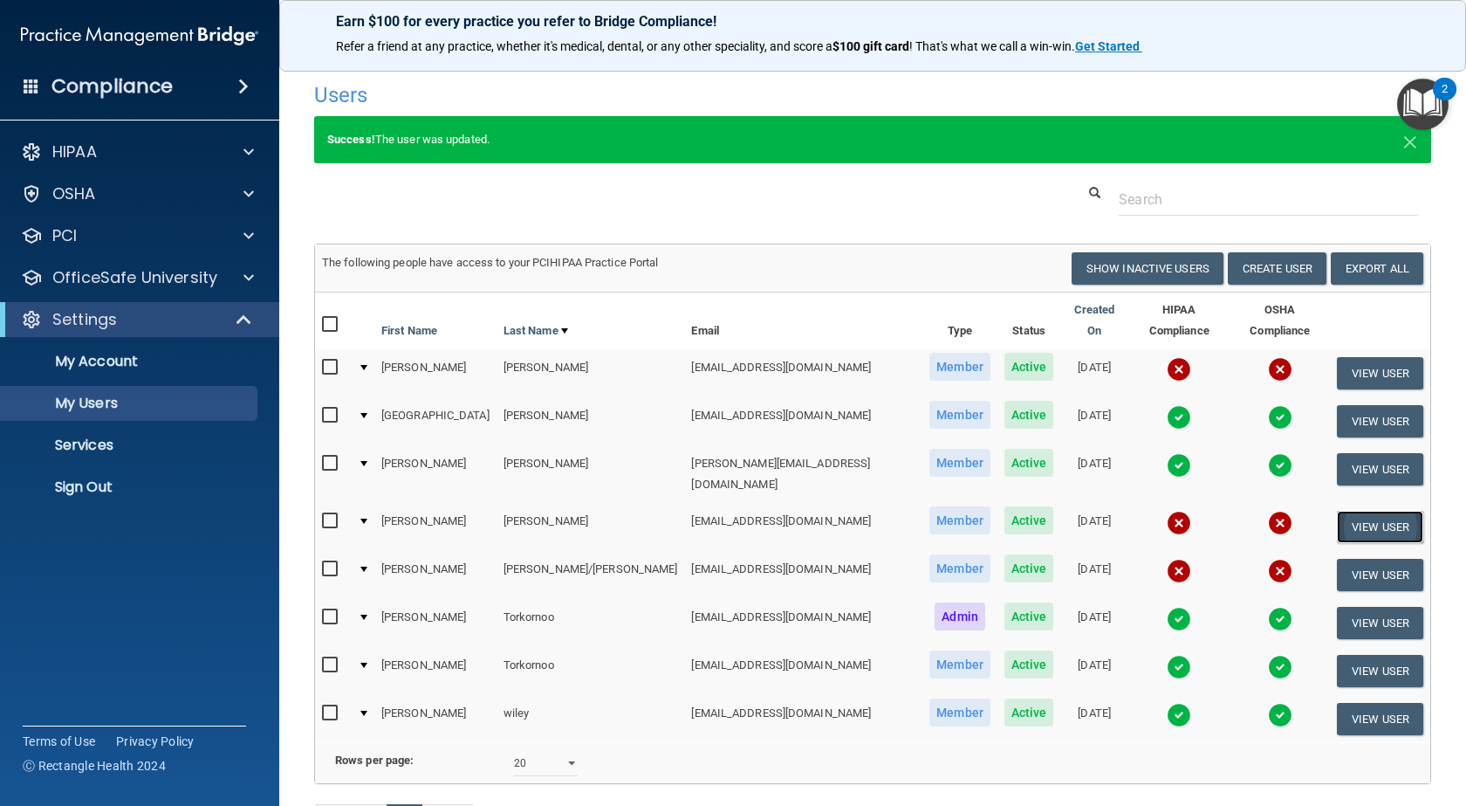
click at [1340, 511] on button "View User" at bounding box center [1380, 527] width 86 height 32
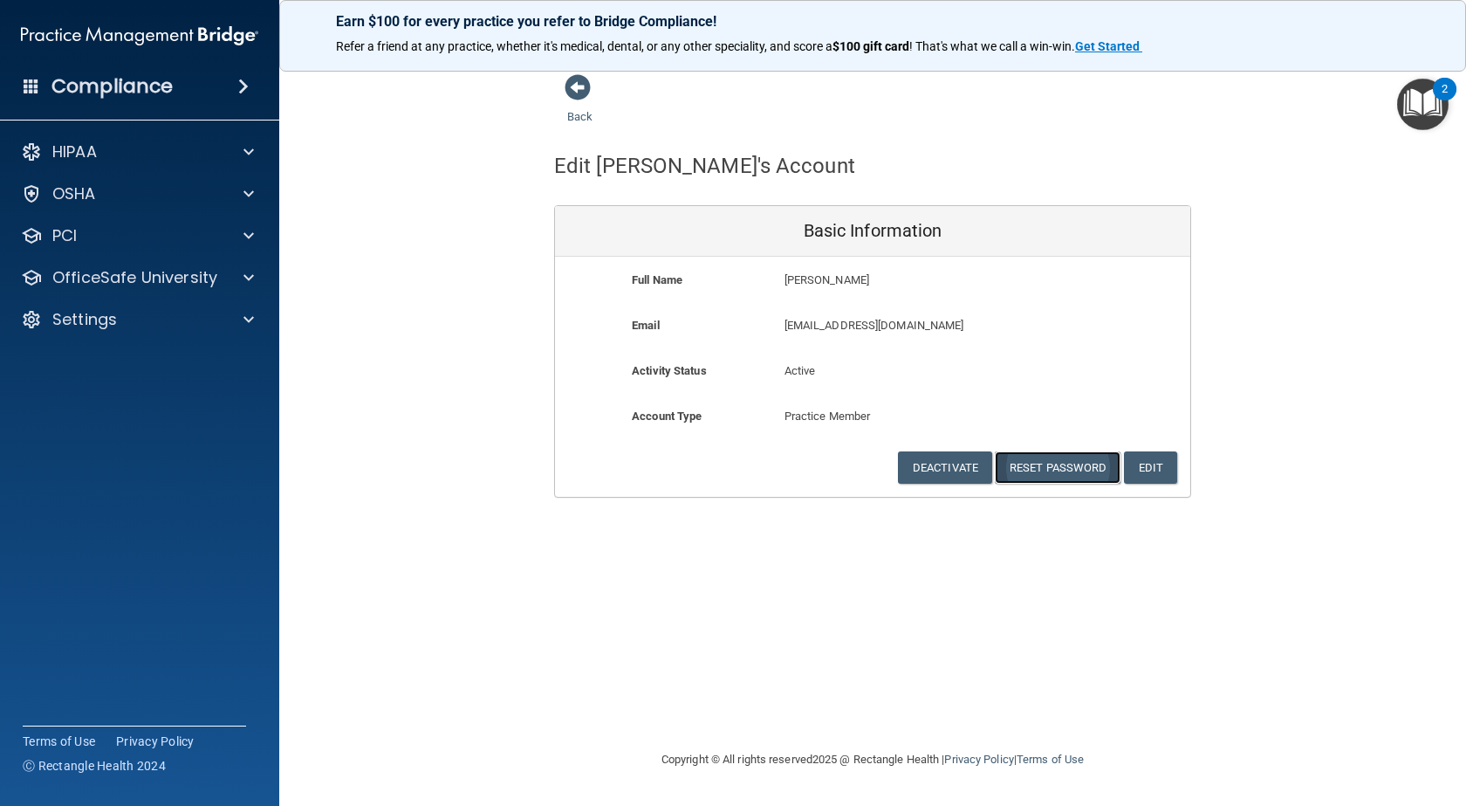
click at [1050, 463] on button "Reset Password" at bounding box center [1058, 467] width 126 height 32
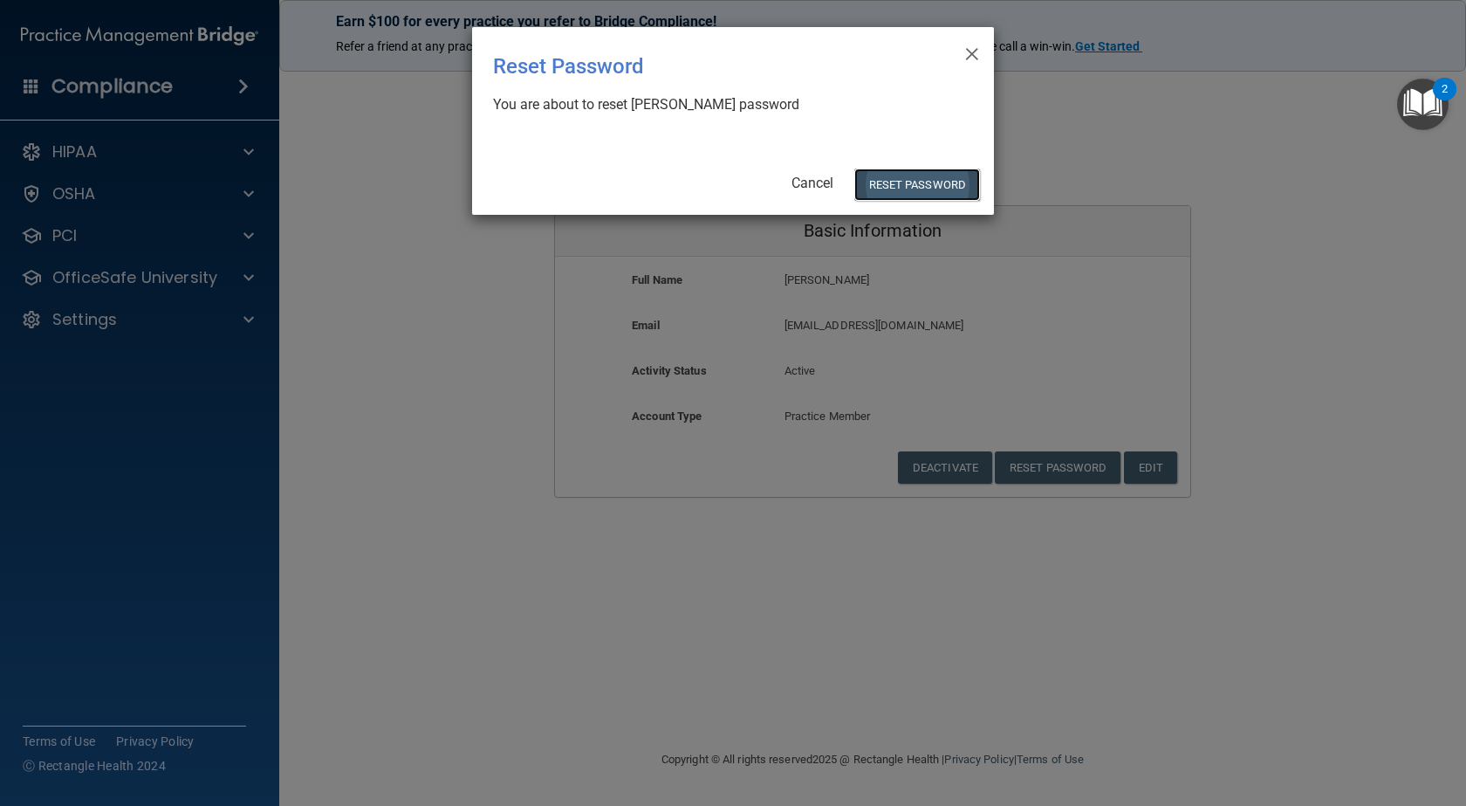
click at [953, 177] on button "Reset Password" at bounding box center [918, 184] width 126 height 32
click at [930, 186] on button "Reset Password" at bounding box center [918, 184] width 126 height 32
click at [916, 171] on button "Reset Password" at bounding box center [918, 184] width 126 height 32
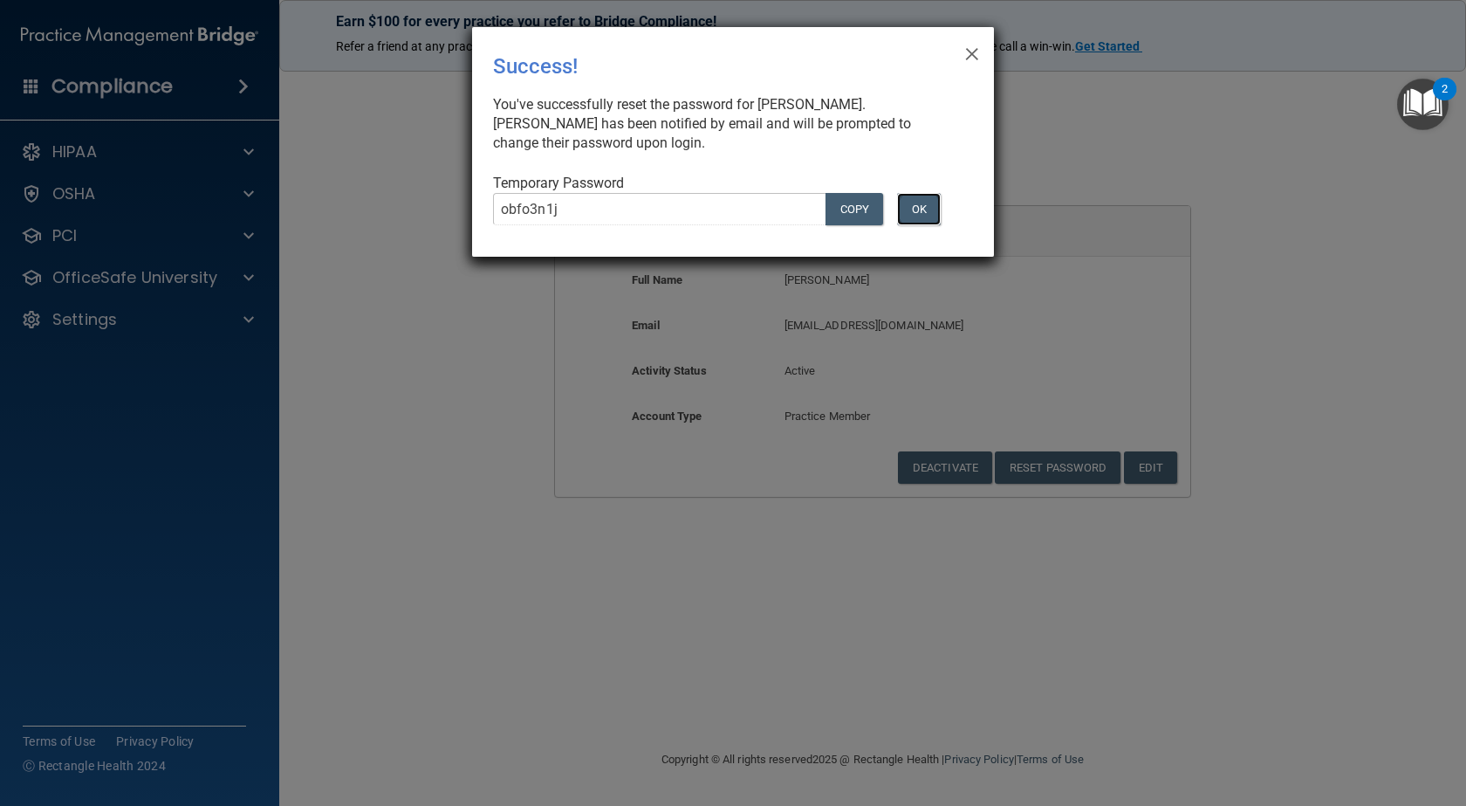
click at [929, 208] on button "OK" at bounding box center [919, 209] width 44 height 32
click at [930, 209] on button "OK" at bounding box center [919, 209] width 44 height 32
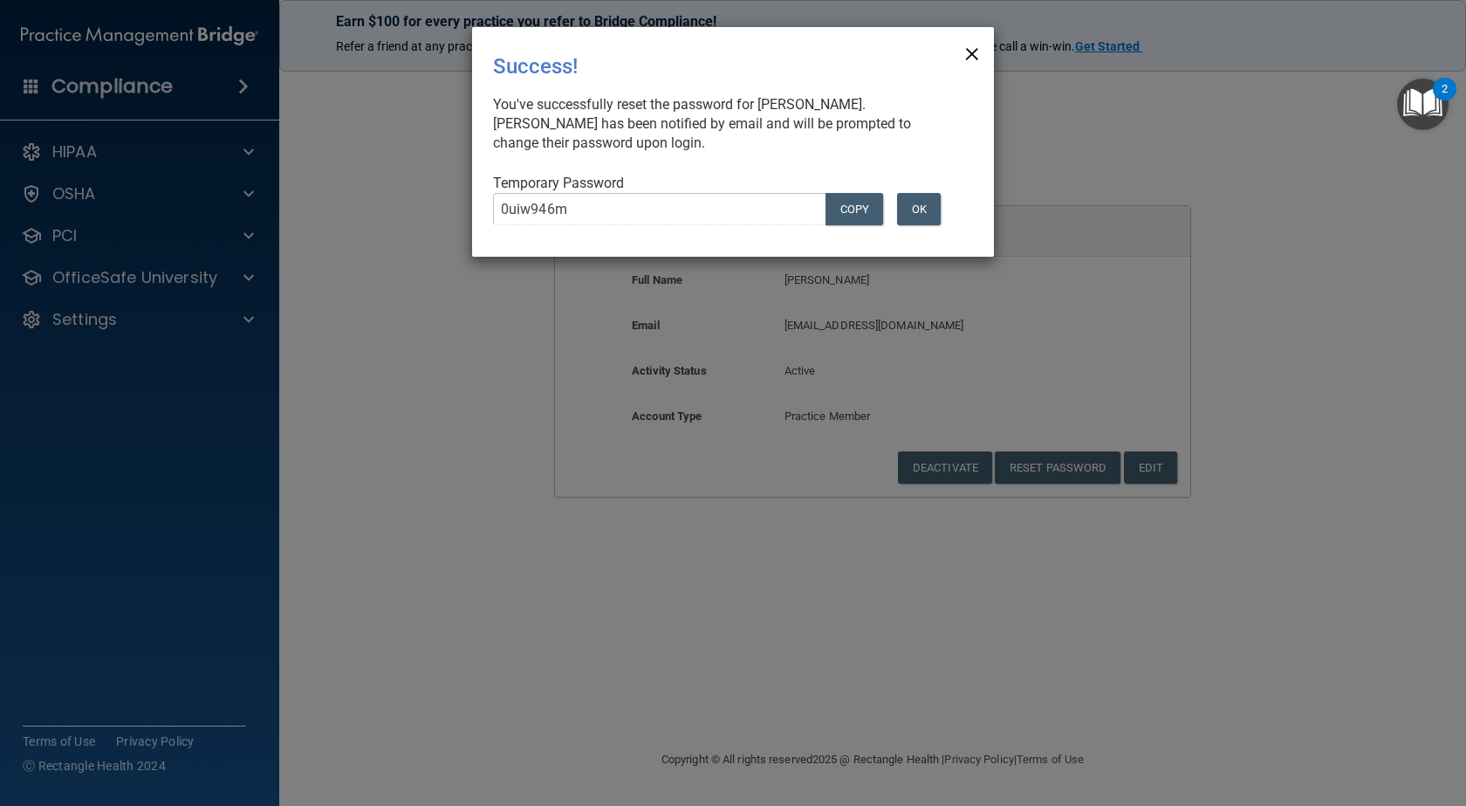
click at [968, 46] on span "×" at bounding box center [973, 51] width 16 height 35
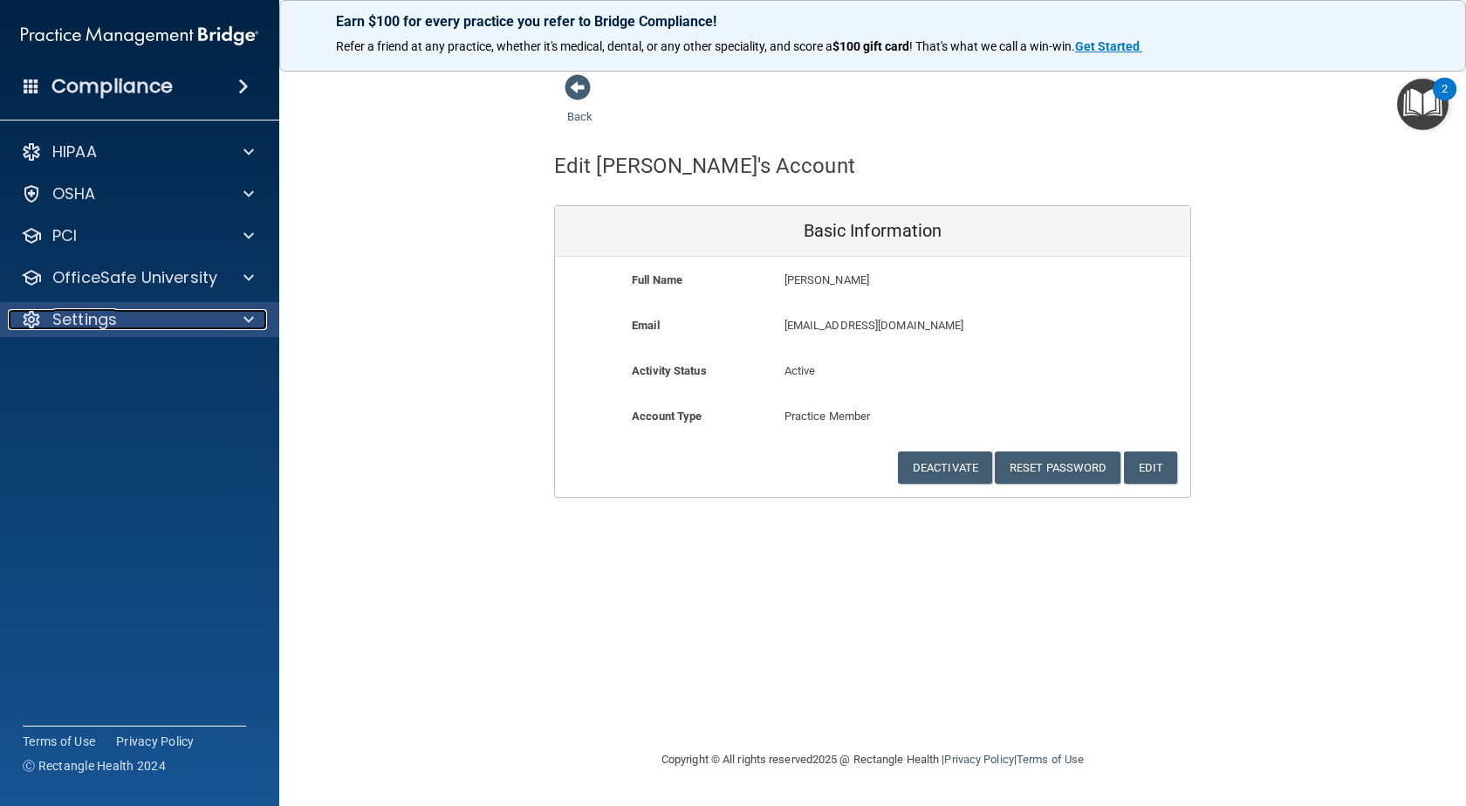
click at [92, 315] on p "Settings" at bounding box center [84, 319] width 65 height 21
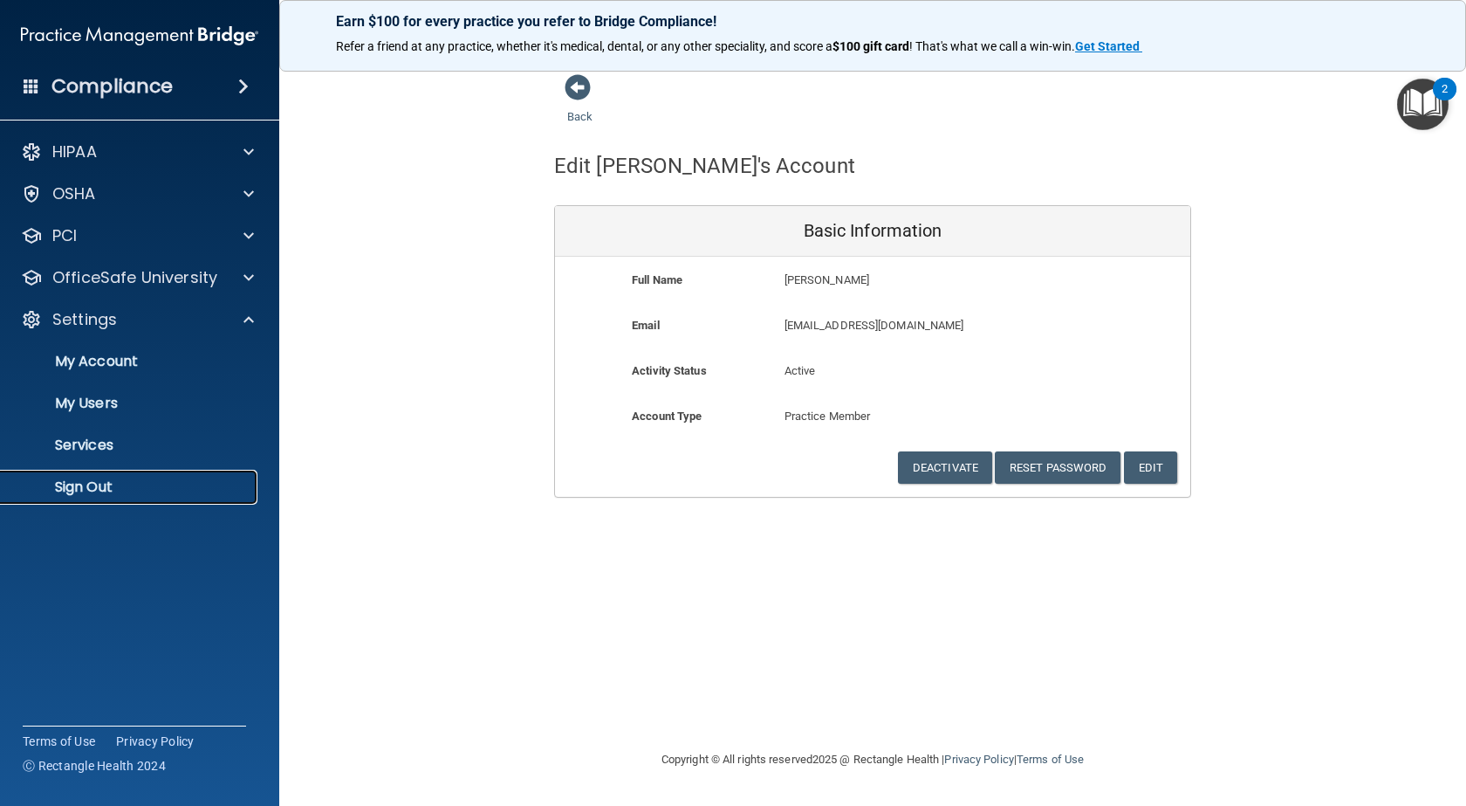
click at [60, 483] on p "Sign Out" at bounding box center [130, 486] width 238 height 17
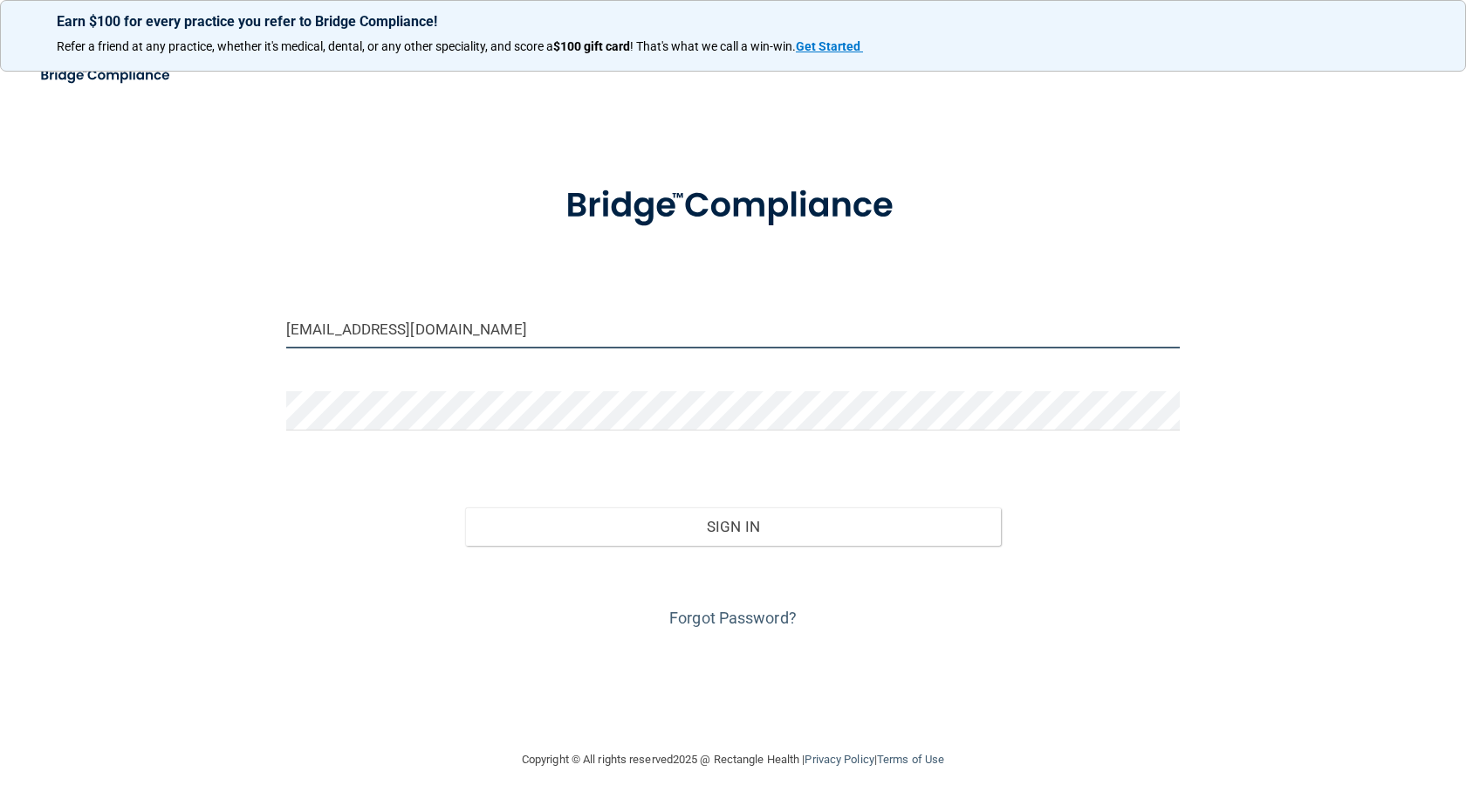
click at [430, 339] on input "ptork50@yahoo.com" at bounding box center [733, 328] width 894 height 39
drag, startPoint x: 432, startPoint y: 337, endPoint x: 257, endPoint y: 353, distance: 175.3
click at [238, 341] on div "ptork50@yahoo.com Invalid email/password. You don't have permission to access t…" at bounding box center [733, 402] width 1397 height 658
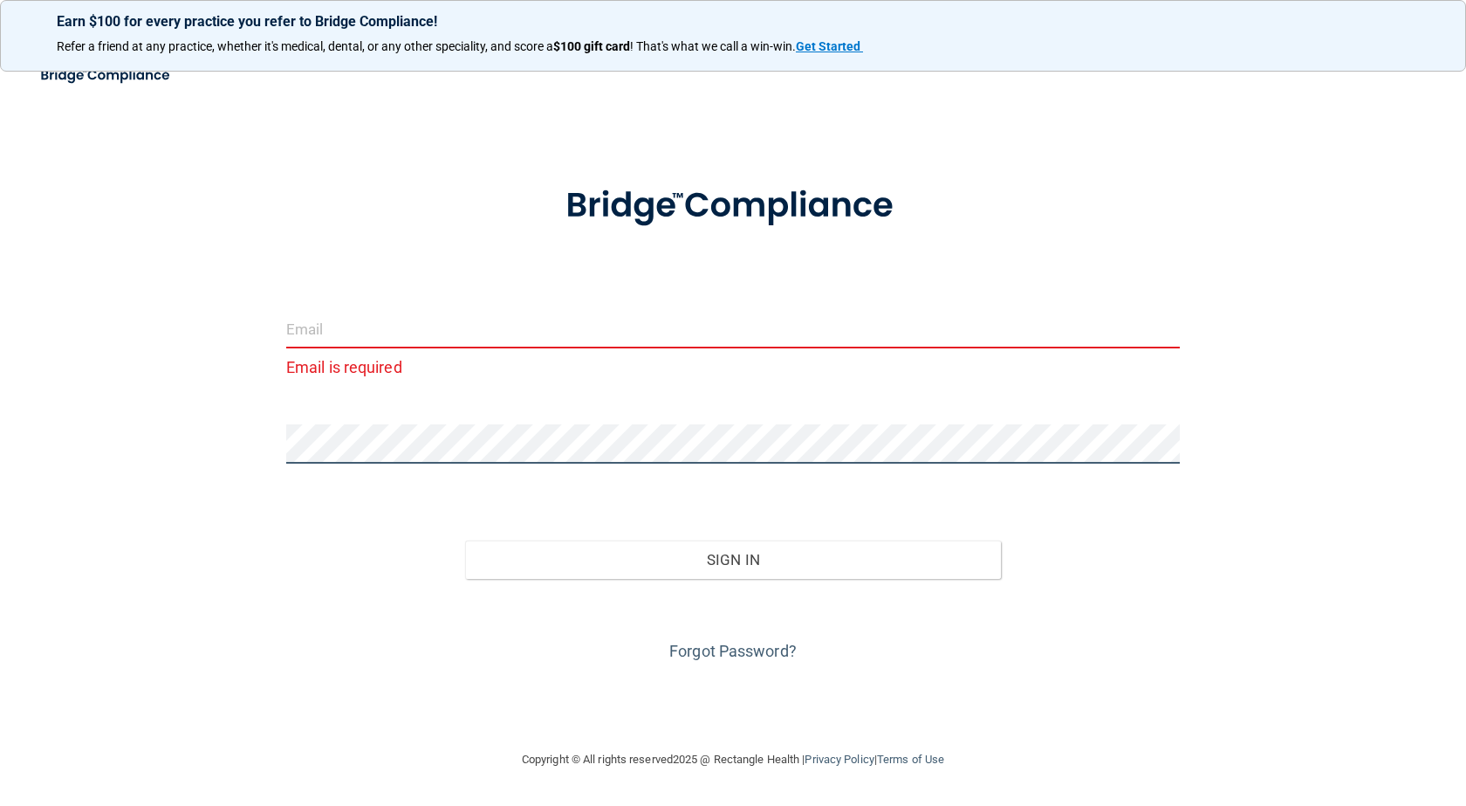
click at [194, 436] on div "Email is required Invalid email/password. You don't have permission to access t…" at bounding box center [733, 402] width 1397 height 658
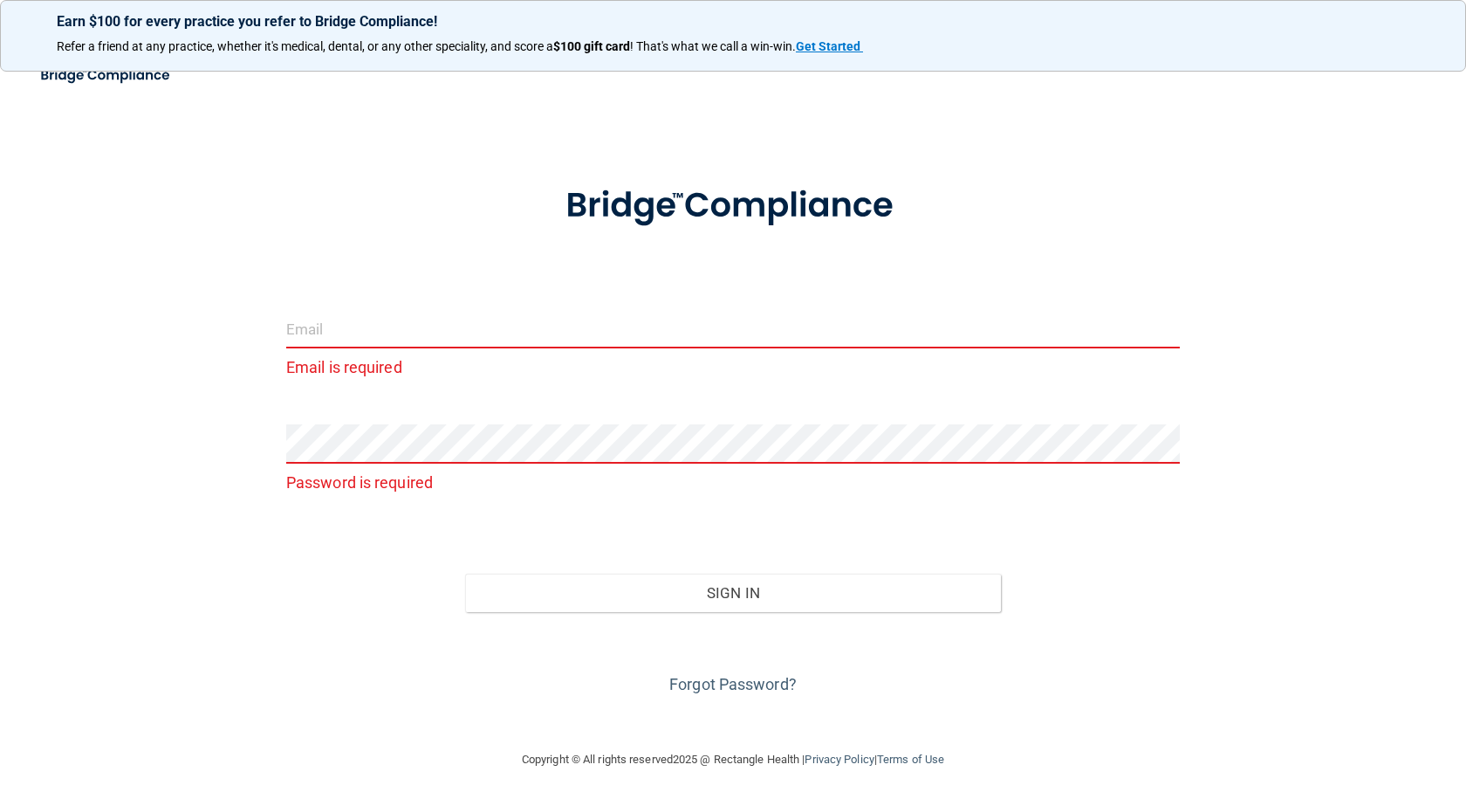
click at [353, 326] on input "email" at bounding box center [733, 328] width 894 height 39
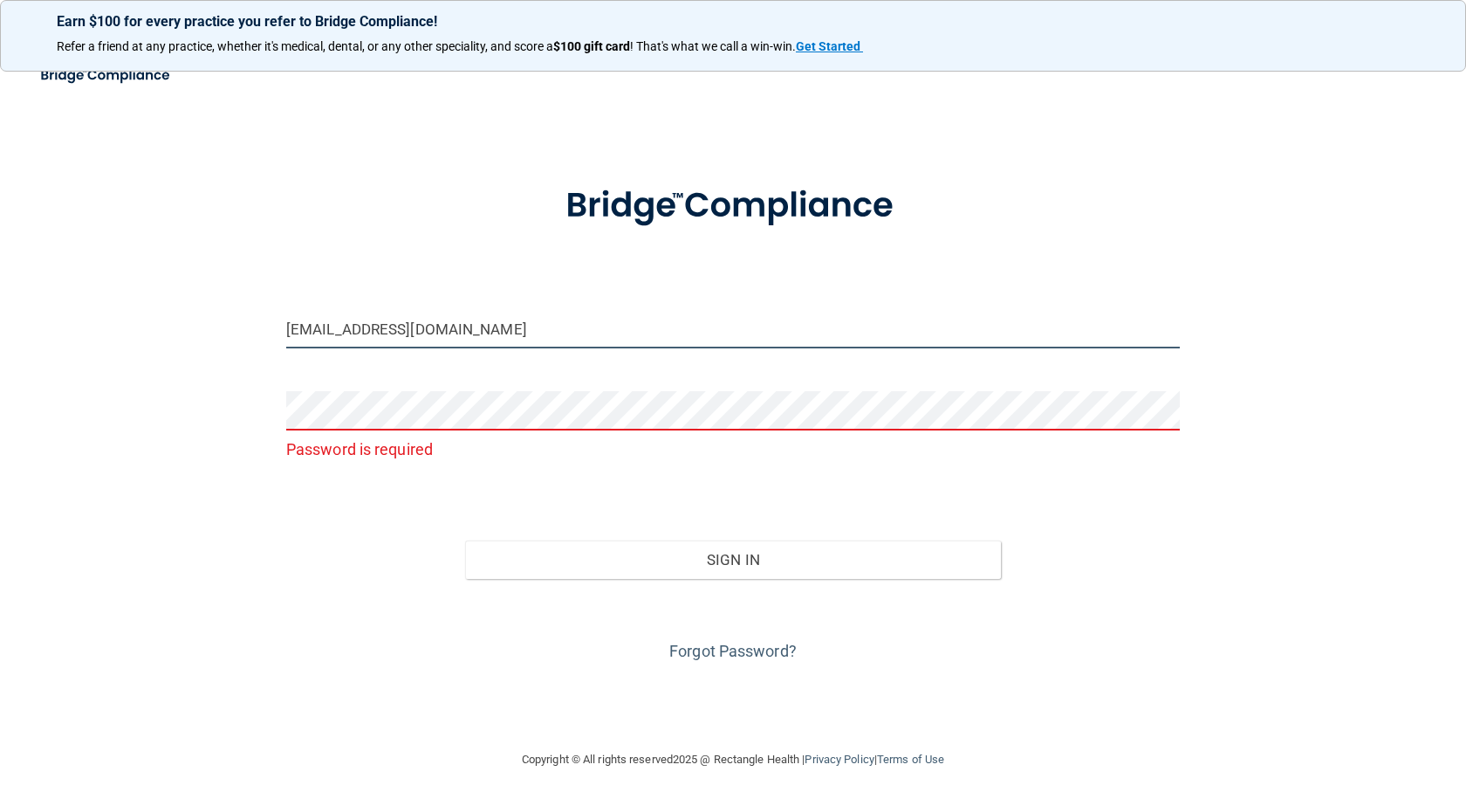
type input "[EMAIL_ADDRESS][DOMAIN_NAME]"
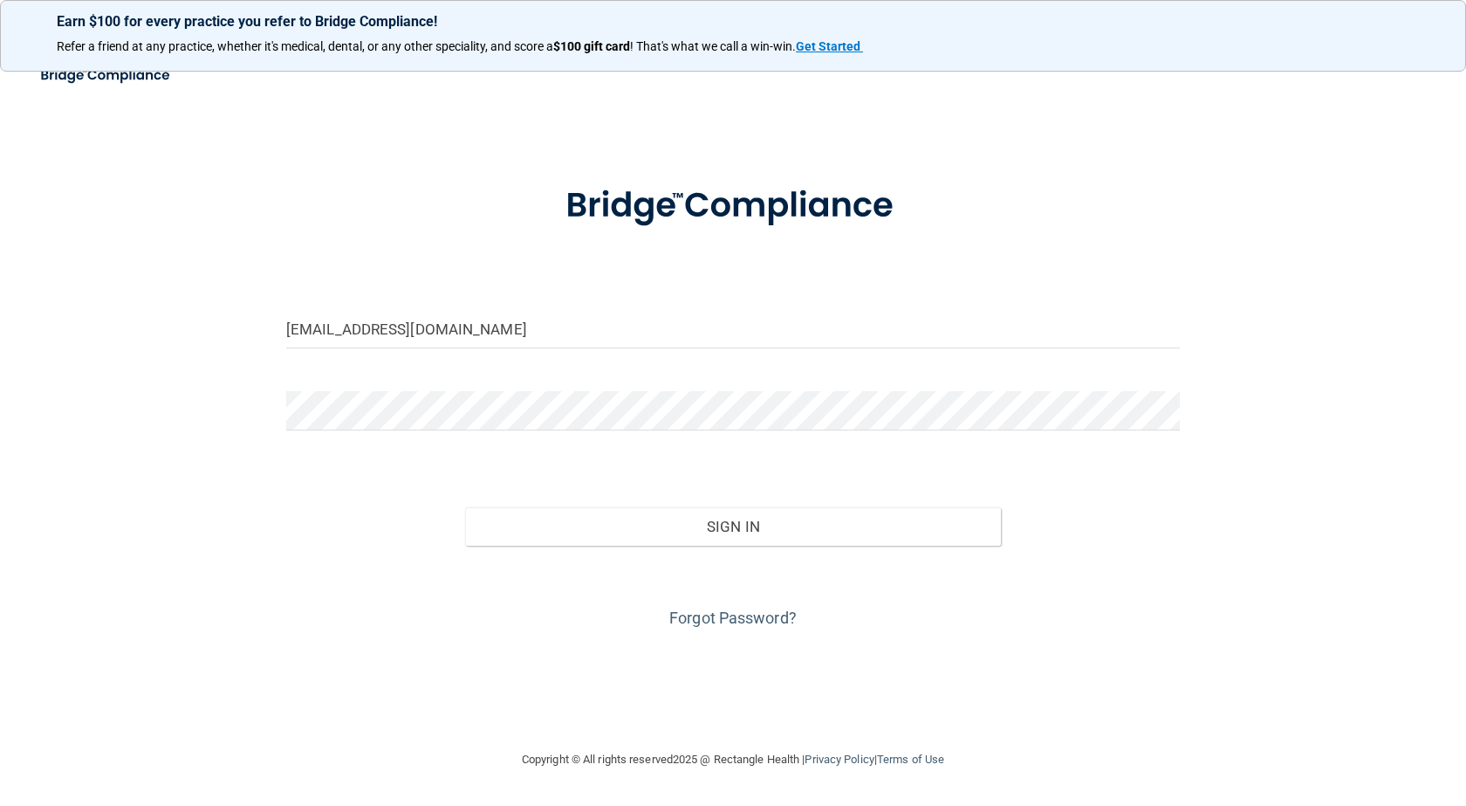
click at [935, 493] on div "Sign In" at bounding box center [733, 508] width 920 height 73
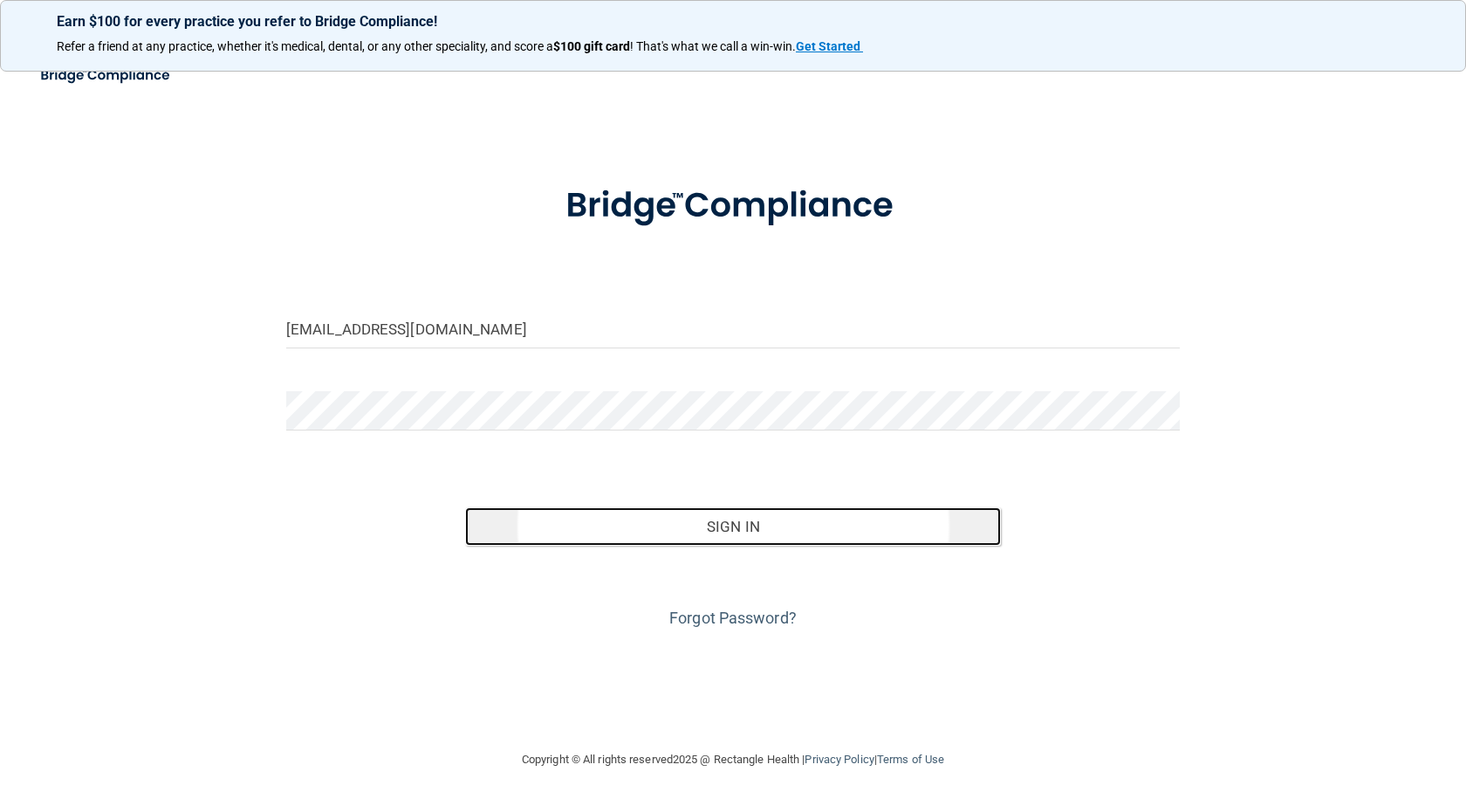
click at [894, 513] on button "Sign In" at bounding box center [733, 526] width 536 height 38
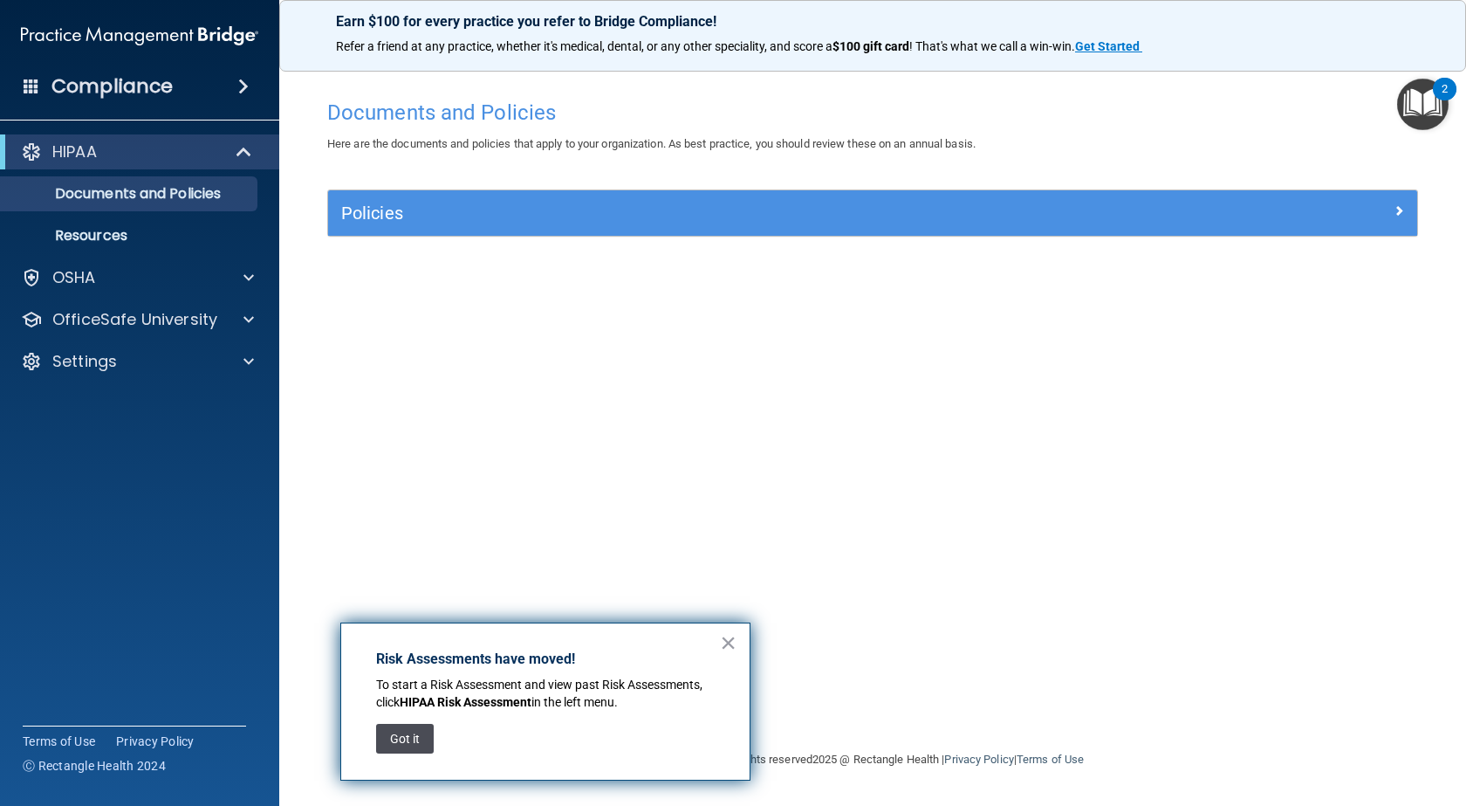
click at [405, 739] on button "Got it" at bounding box center [405, 739] width 58 height 30
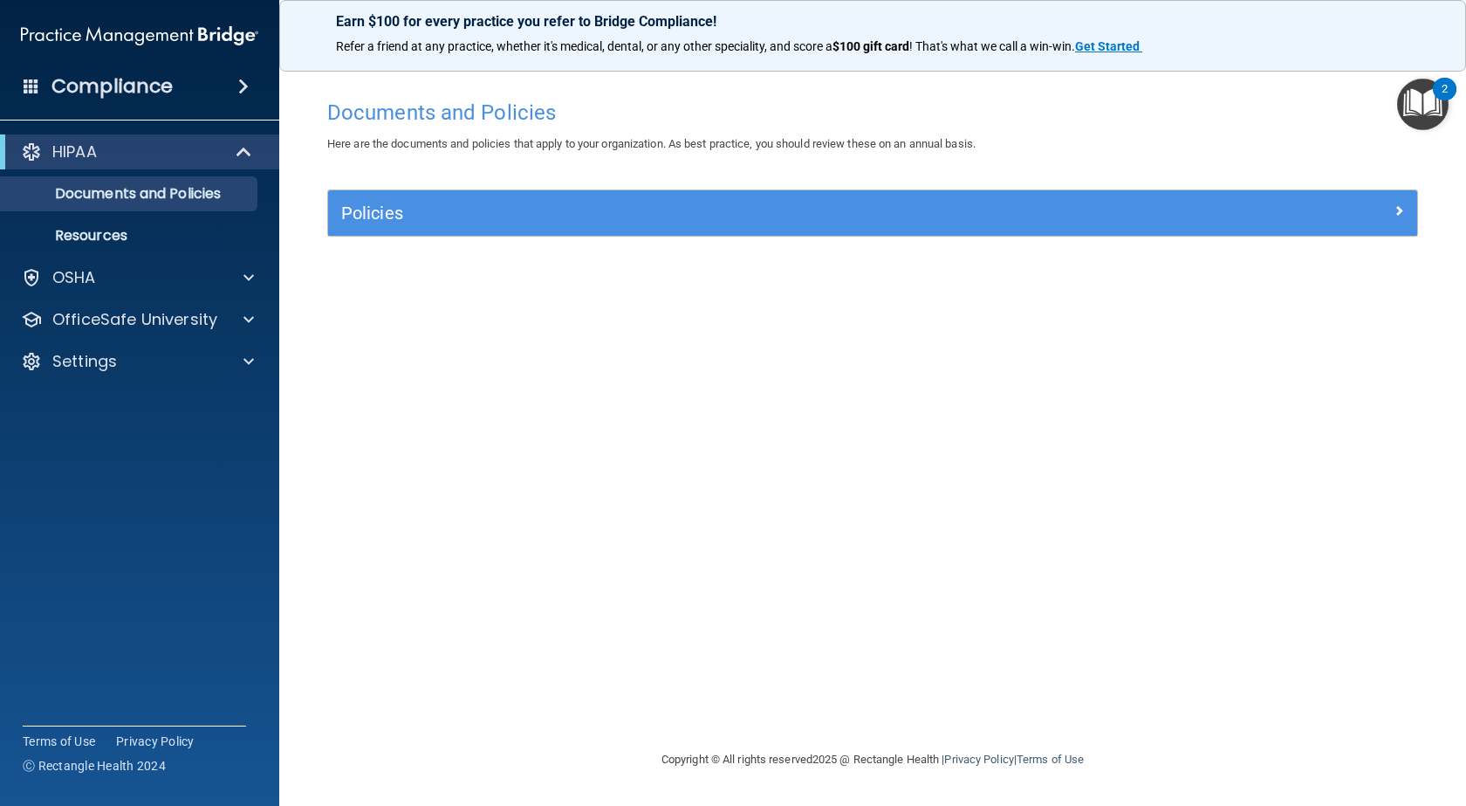
click at [1445, 89] on div "2" at bounding box center [1445, 100] width 6 height 23
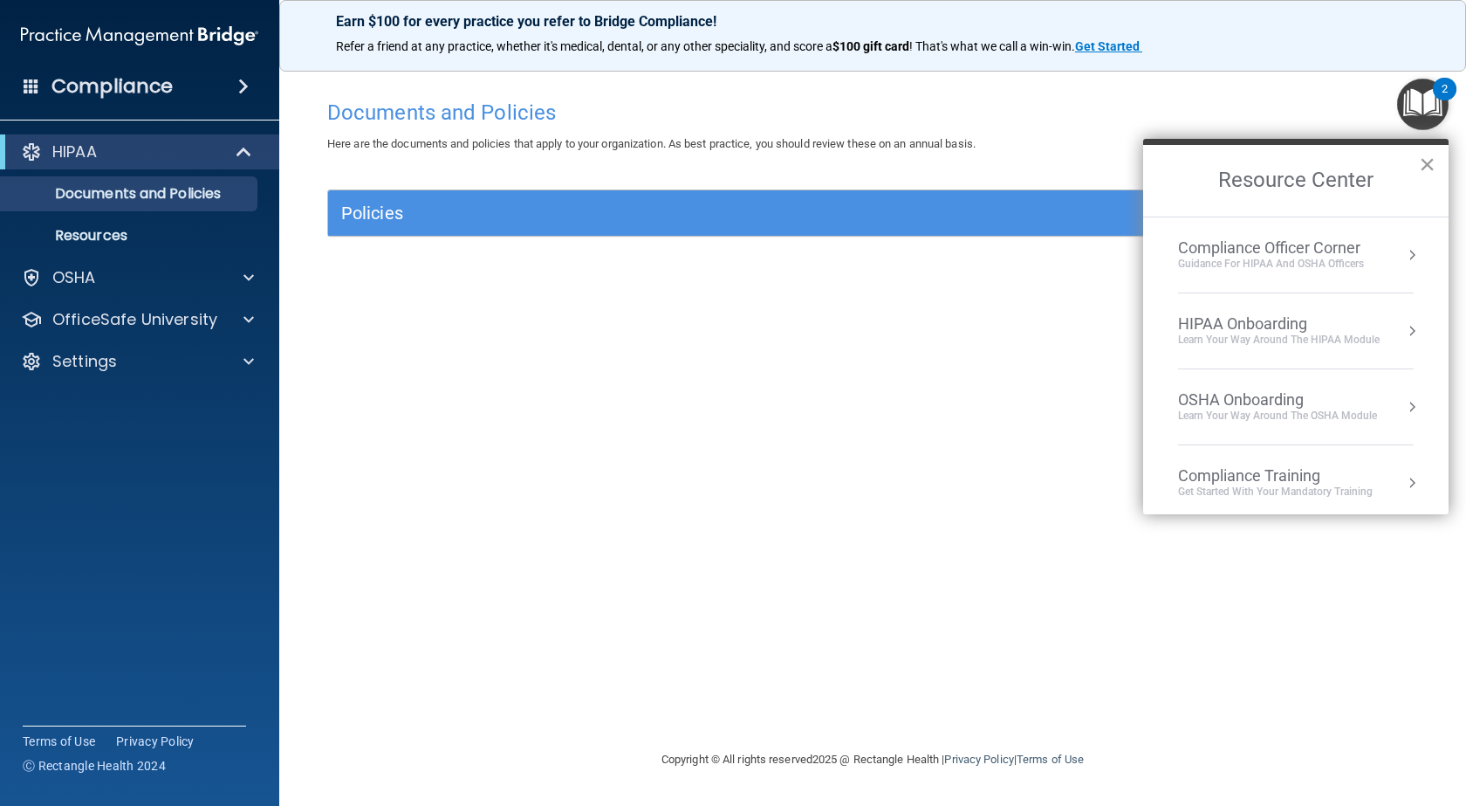
click at [1431, 165] on button "×" at bounding box center [1427, 164] width 17 height 28
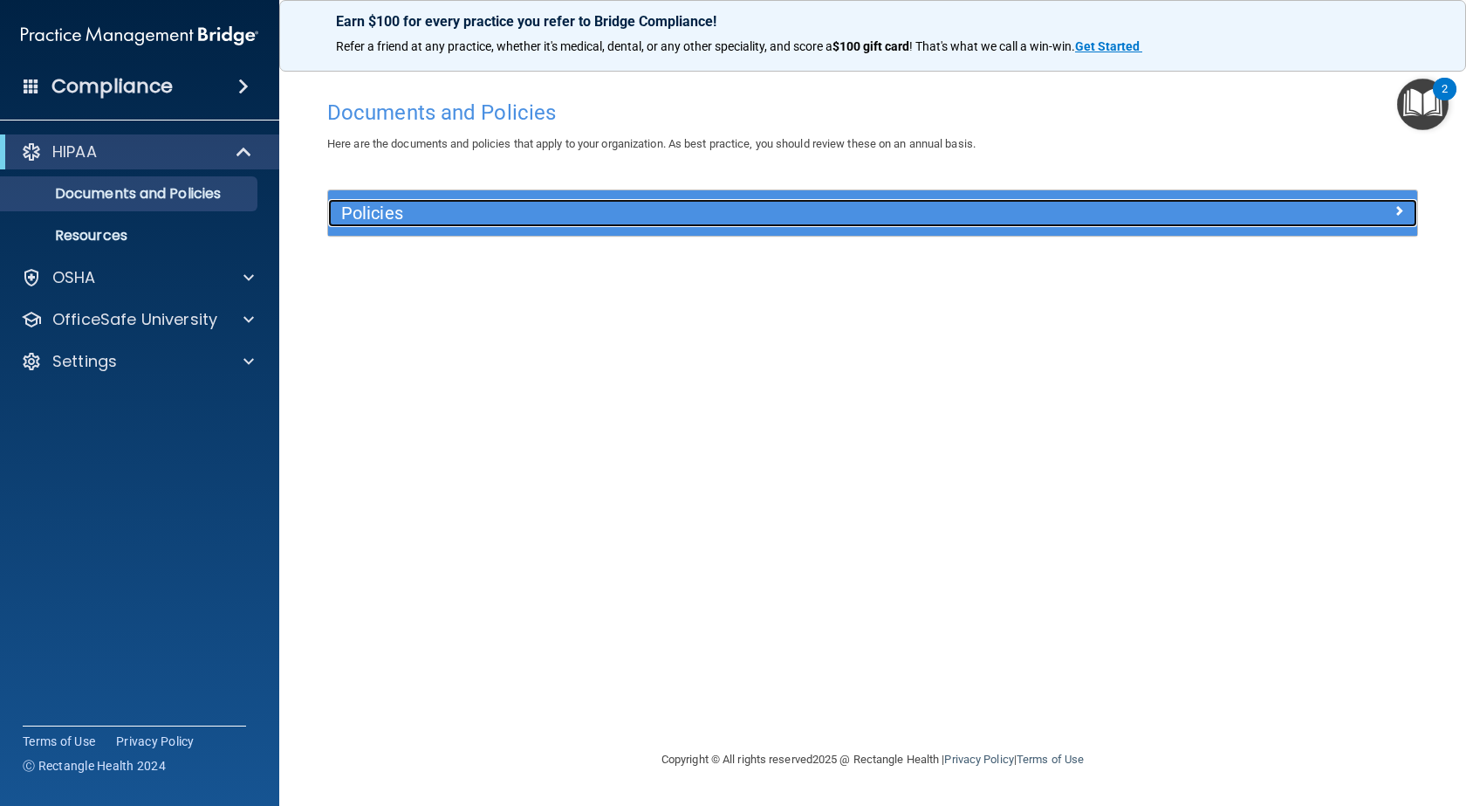
click at [1390, 216] on div at bounding box center [1281, 209] width 272 height 21
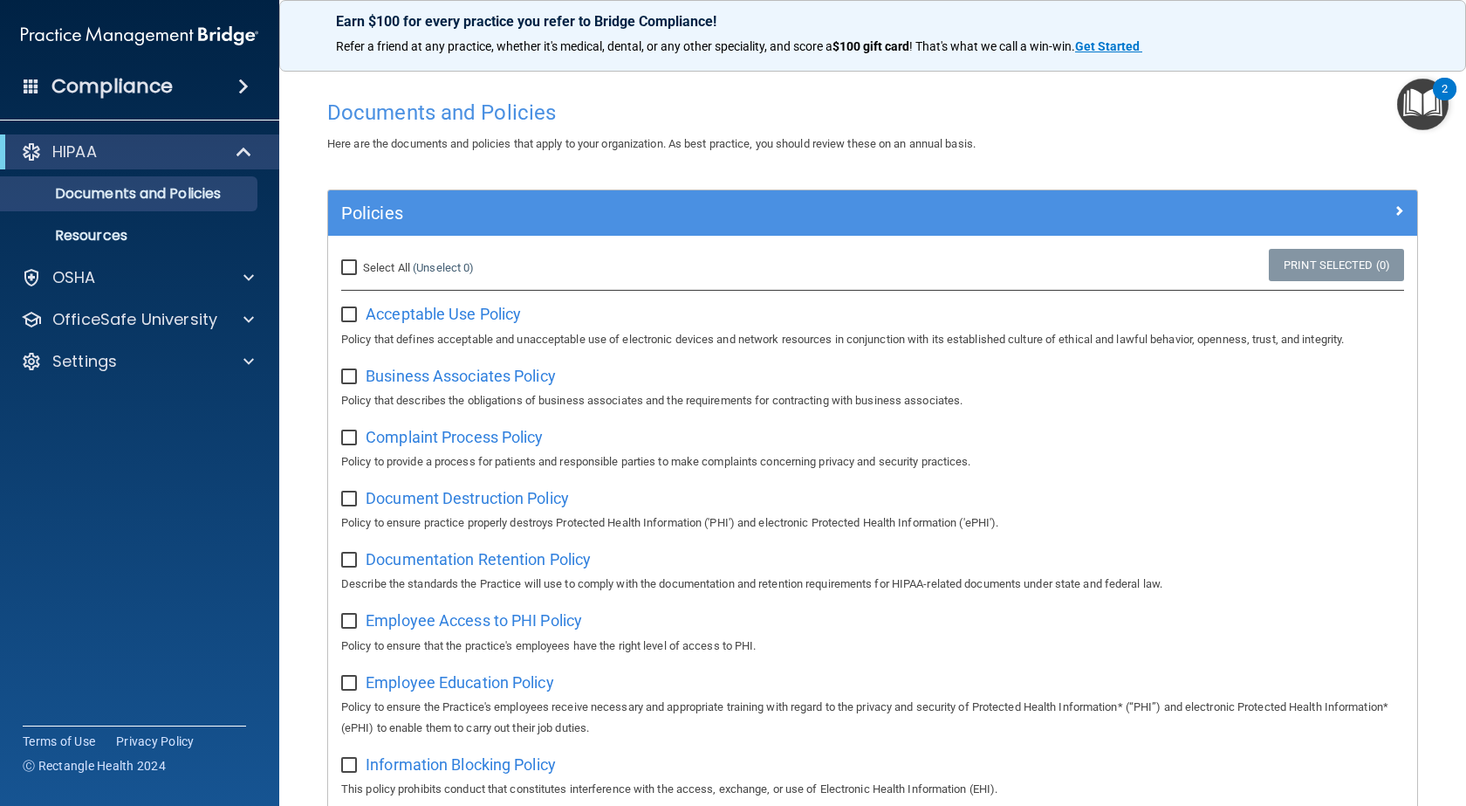
drag, startPoint x: 342, startPoint y: 175, endPoint x: 337, endPoint y: 161, distance: 14.1
drag, startPoint x: 337, startPoint y: 161, endPoint x: 319, endPoint y: 170, distance: 19.5
click at [351, 308] on input "checkbox" at bounding box center [351, 315] width 20 height 14
click at [354, 314] on input "checkbox" at bounding box center [351, 315] width 20 height 14
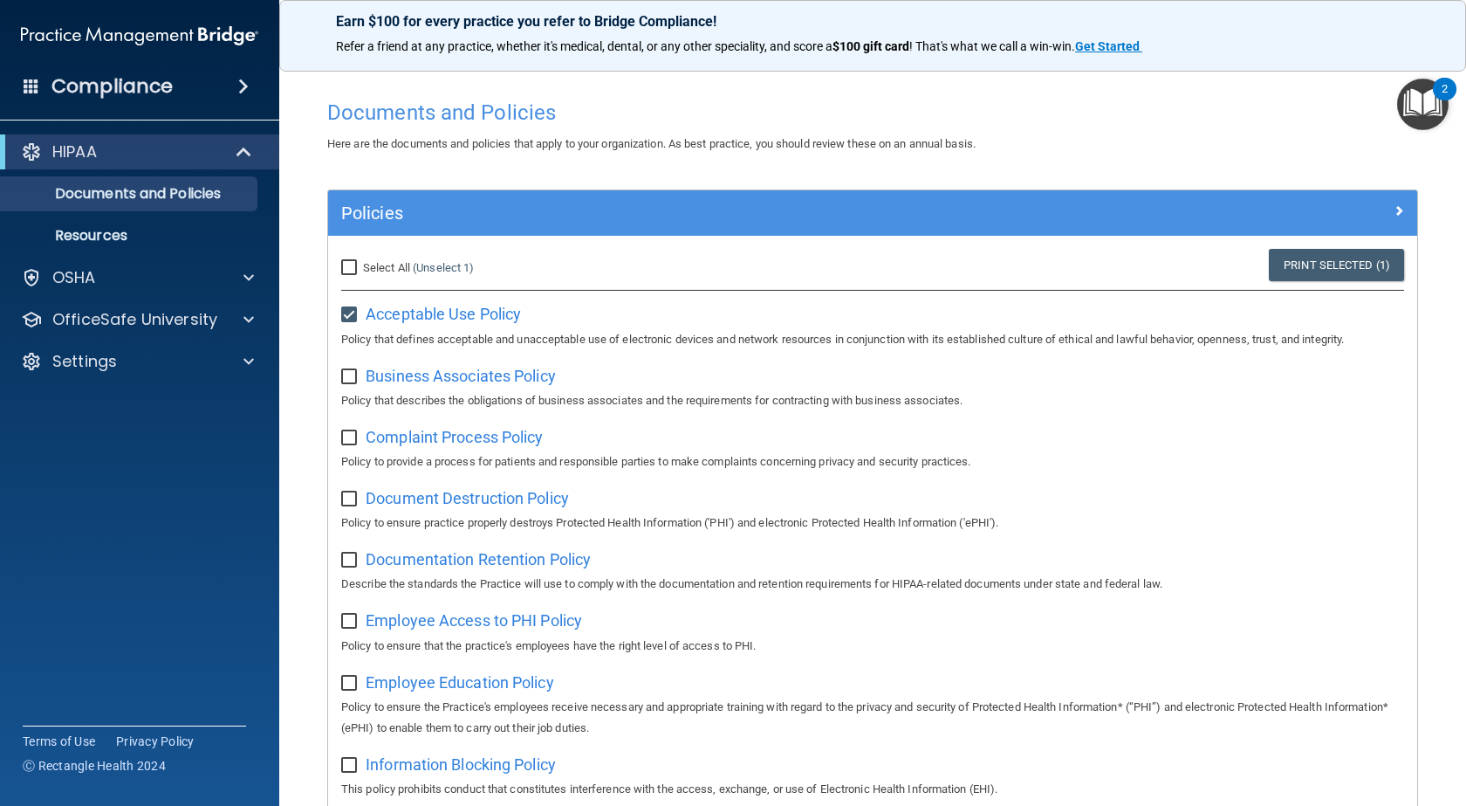
checkbox input "false"
click at [1433, 109] on img "Open Resource Center, 2 new notifications" at bounding box center [1422, 104] width 51 height 51
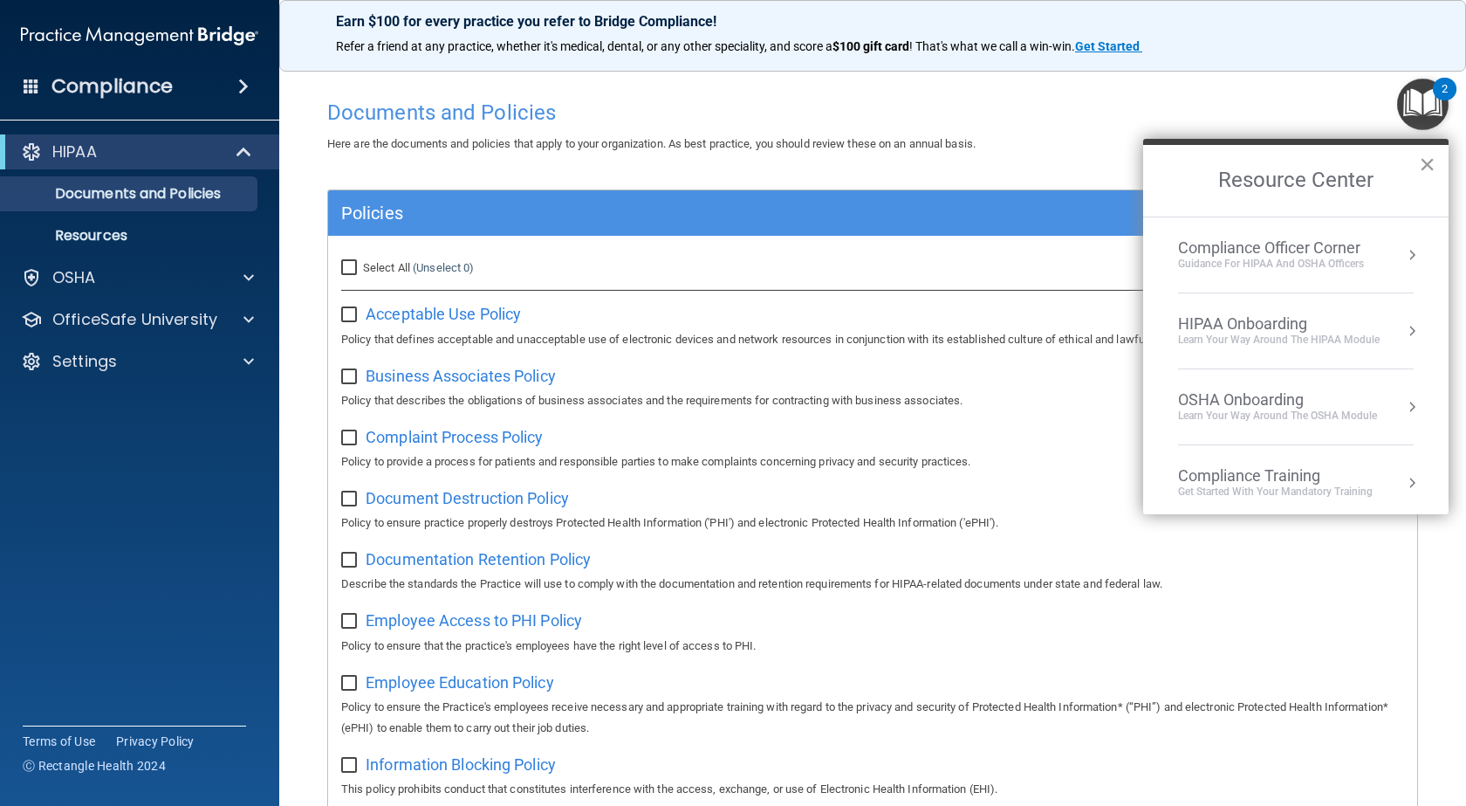
click at [1427, 162] on button "×" at bounding box center [1427, 164] width 17 height 28
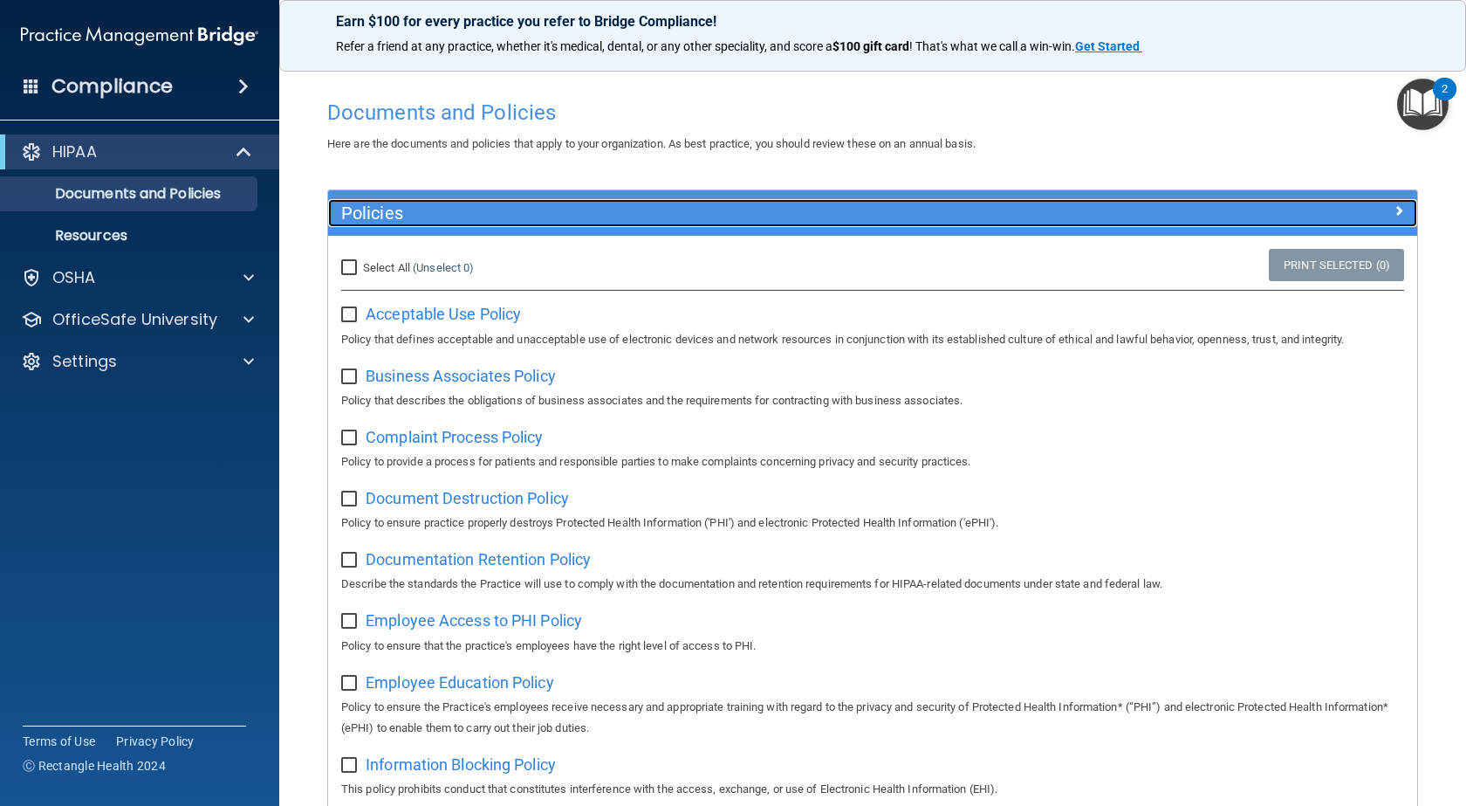
click at [1097, 216] on h5 "Policies" at bounding box center [736, 212] width 791 height 19
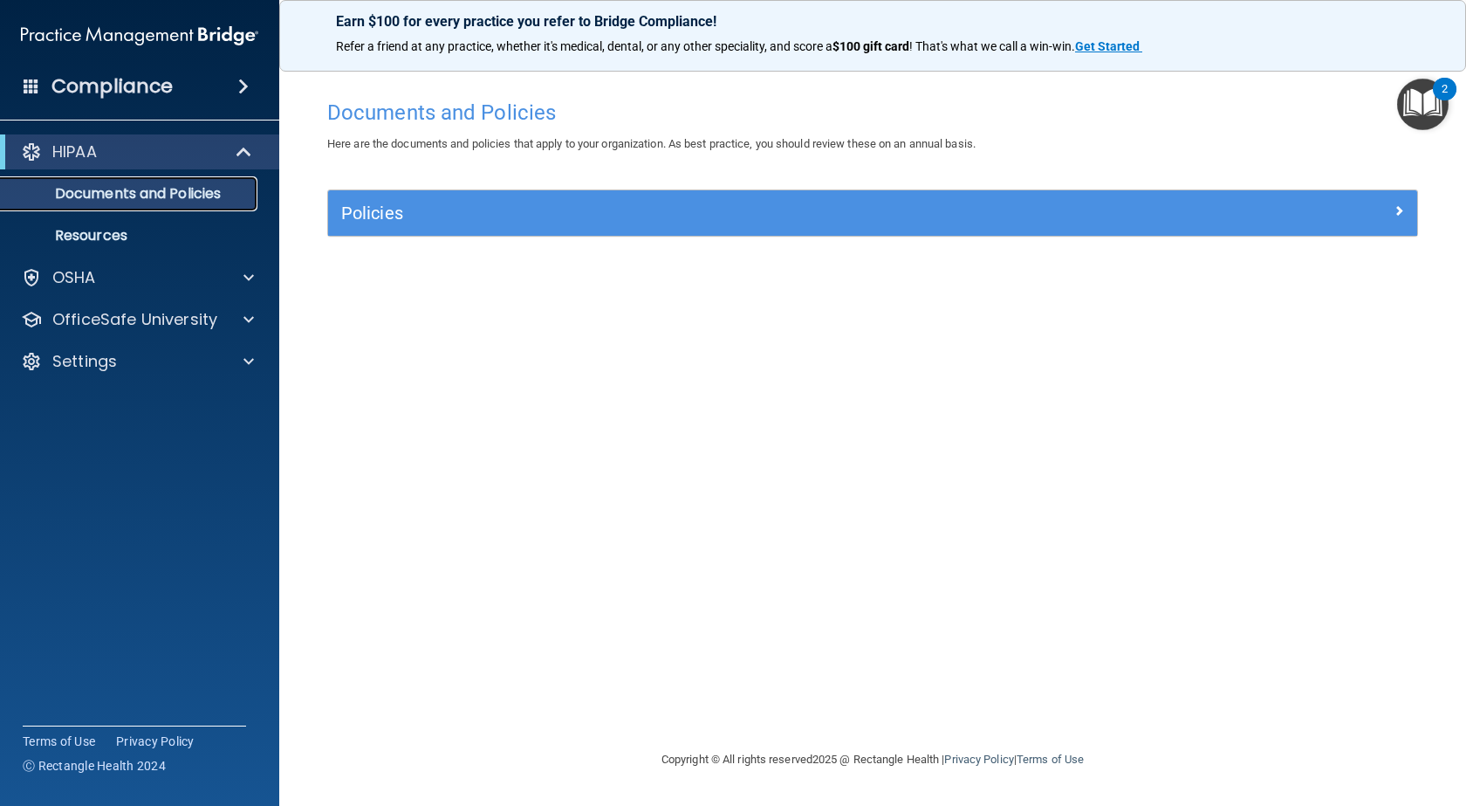
click at [141, 188] on p "Documents and Policies" at bounding box center [130, 193] width 238 height 17
click at [171, 164] on div "HIPAA" at bounding box center [139, 151] width 279 height 35
click at [240, 149] on span at bounding box center [245, 151] width 15 height 21
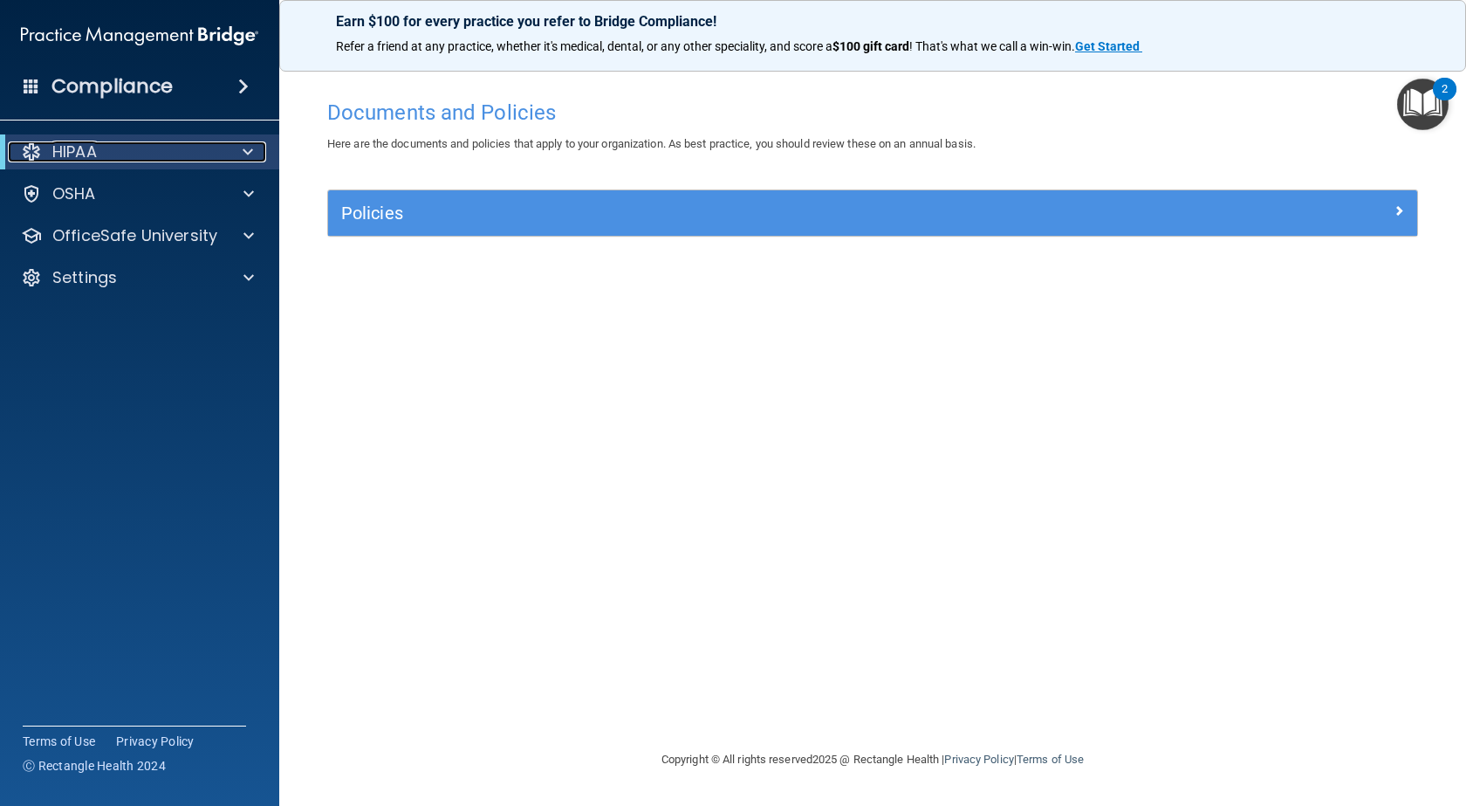
click at [240, 149] on div at bounding box center [244, 151] width 43 height 21
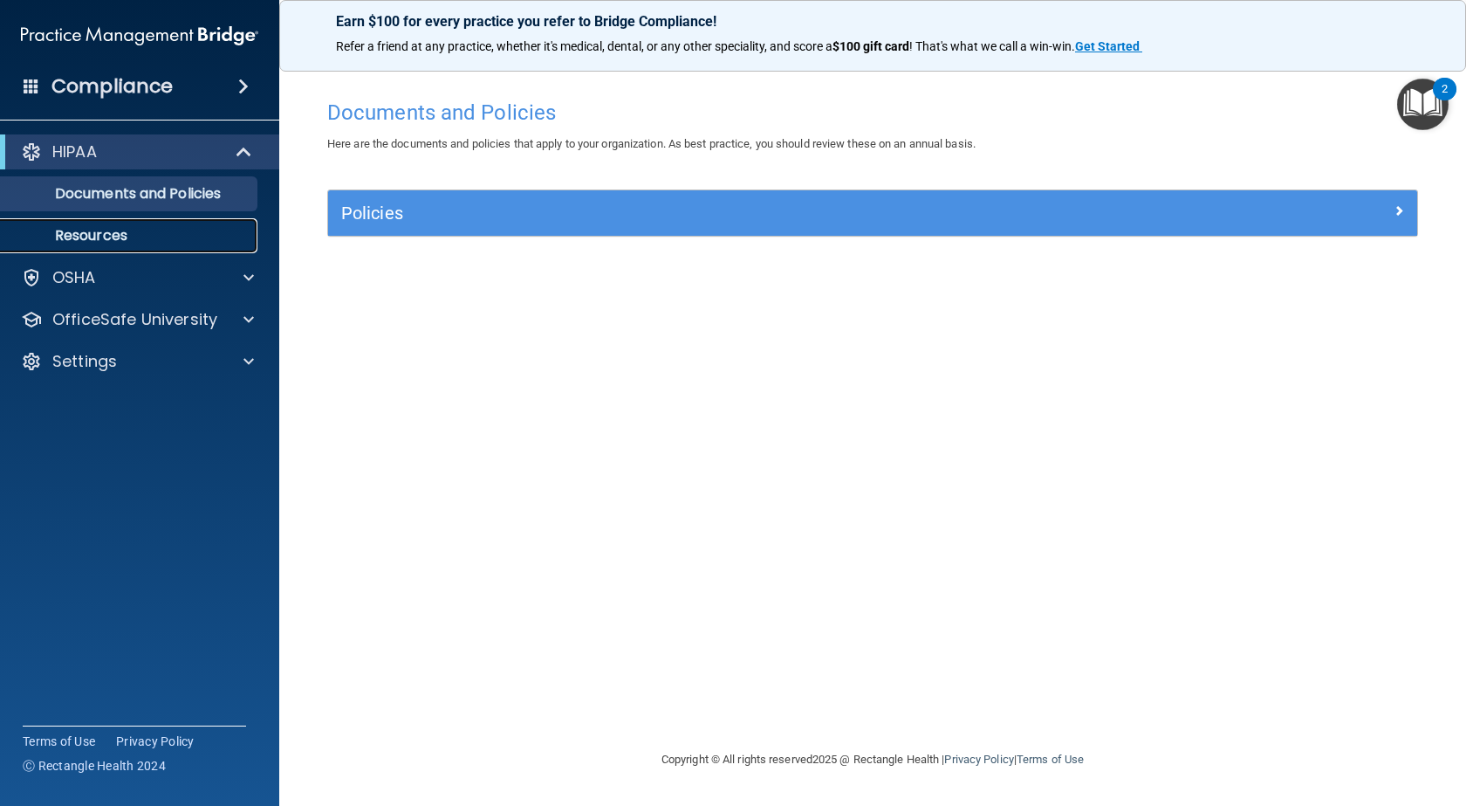
click at [147, 221] on link "Resources" at bounding box center [120, 235] width 275 height 35
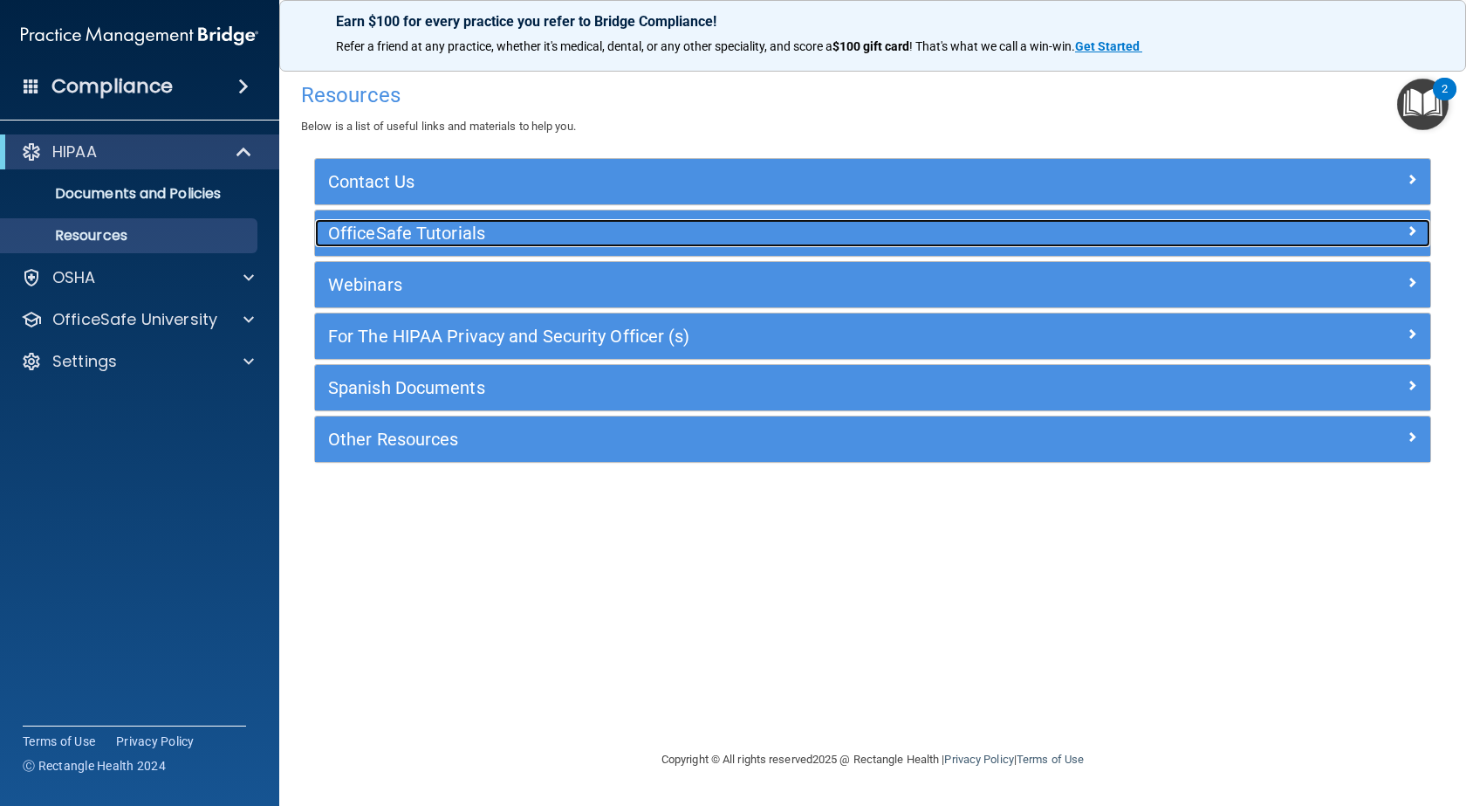
click at [551, 230] on h5 "OfficeSafe Tutorials" at bounding box center [733, 232] width 811 height 19
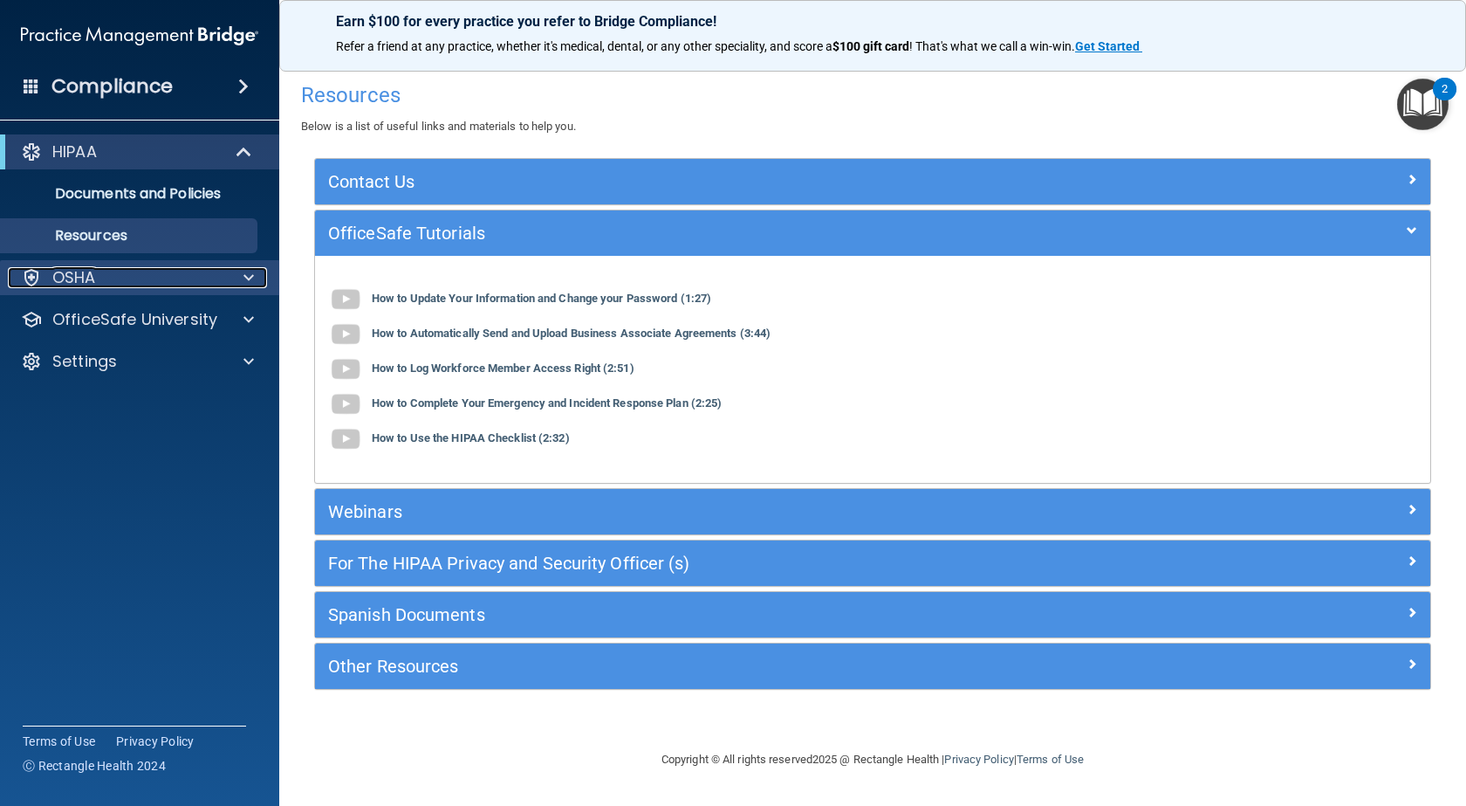
click at [203, 270] on div "OSHA" at bounding box center [116, 277] width 216 height 21
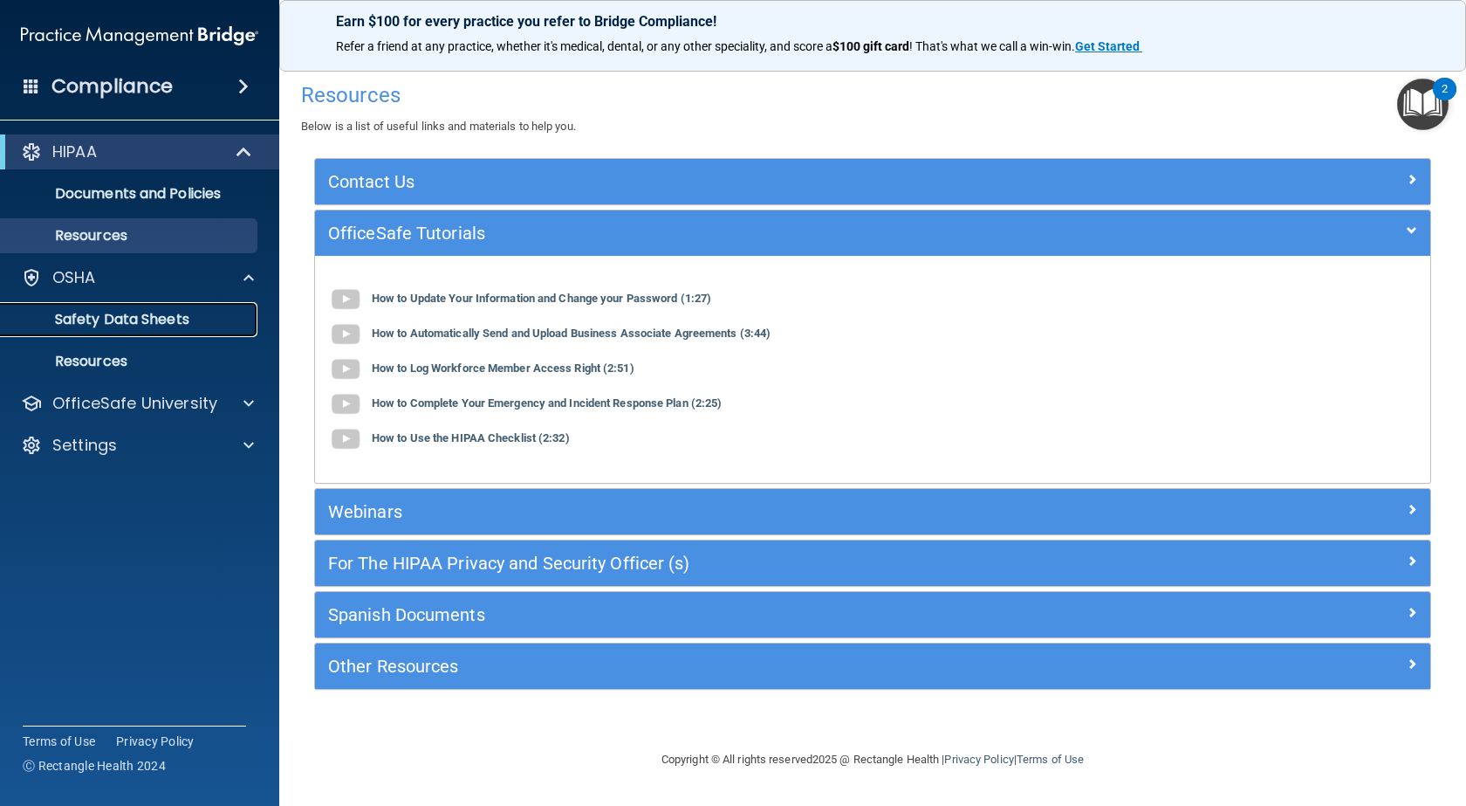
click at [205, 323] on p "Safety Data Sheets" at bounding box center [130, 319] width 238 height 17
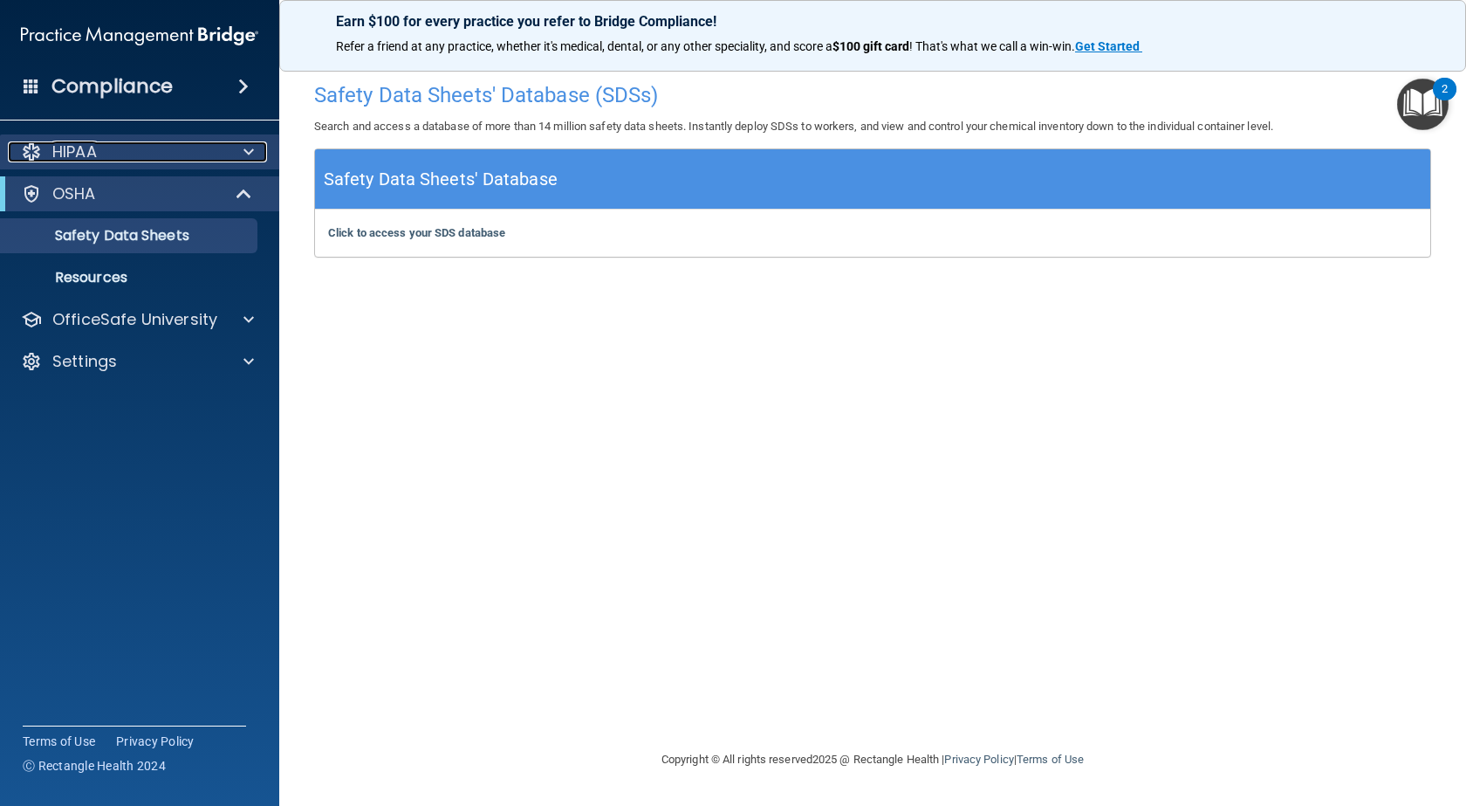
click at [197, 153] on div "HIPAA" at bounding box center [116, 151] width 216 height 21
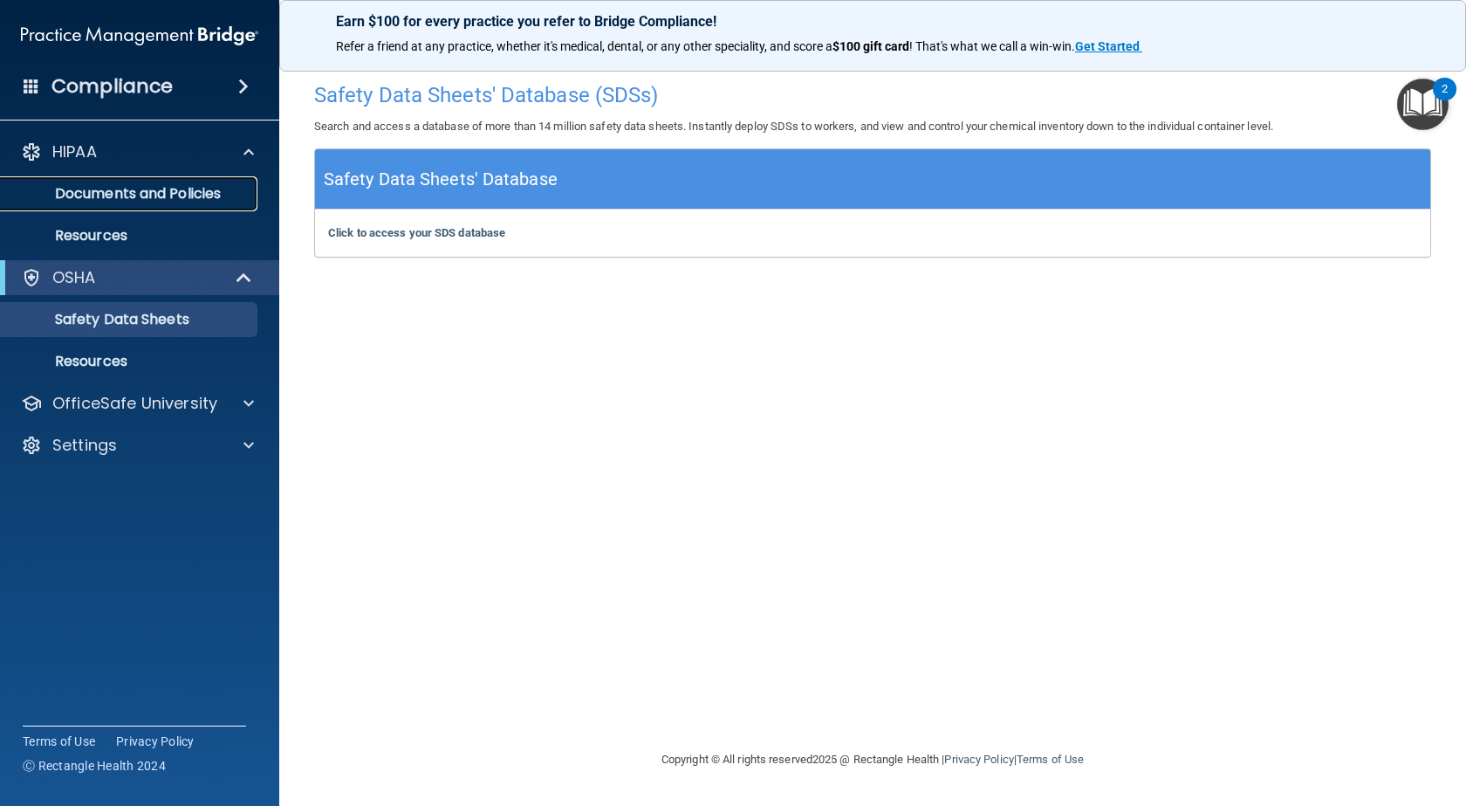
click at [194, 178] on link "Documents and Policies" at bounding box center [120, 193] width 275 height 35
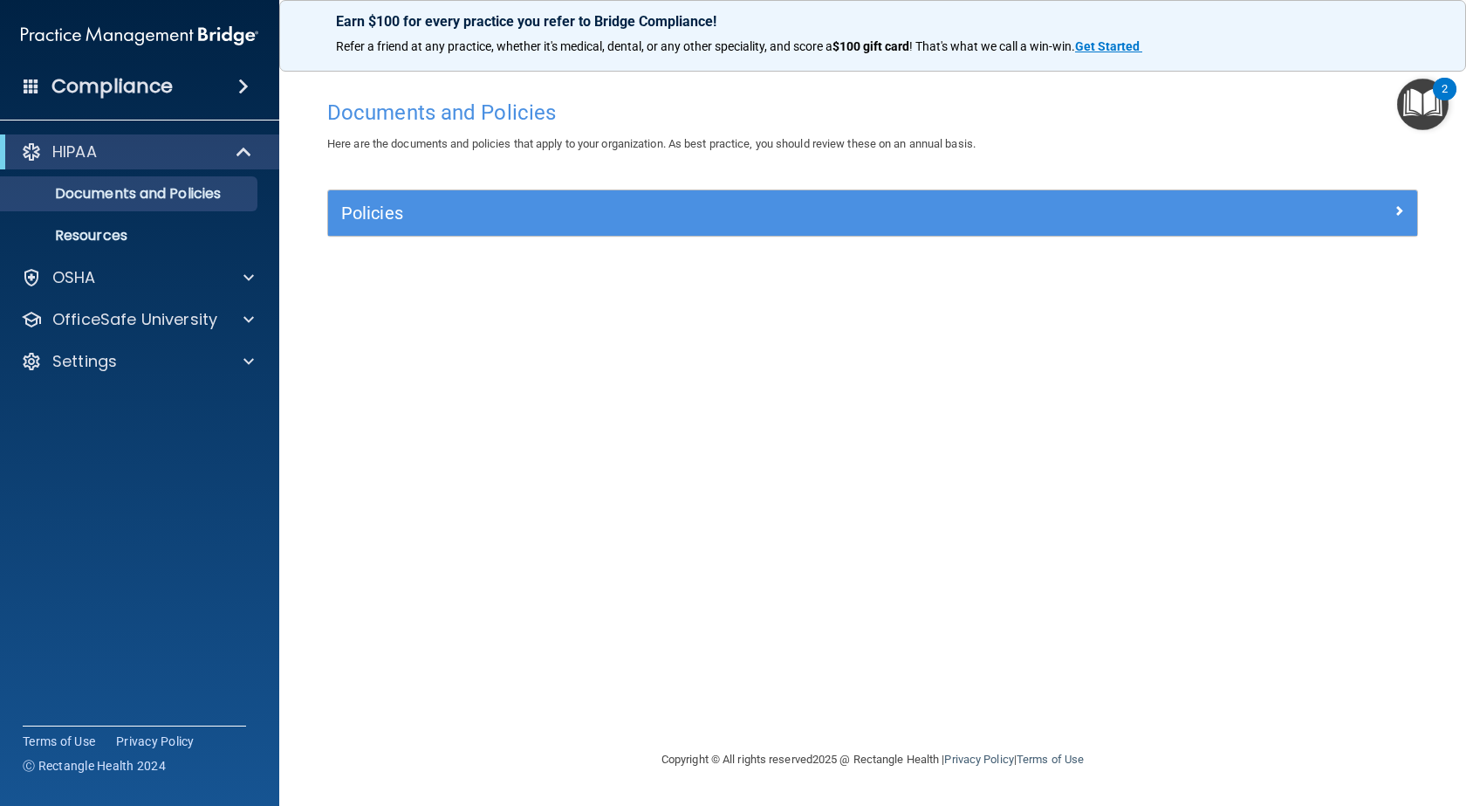
click at [24, 87] on span at bounding box center [32, 86] width 16 height 16
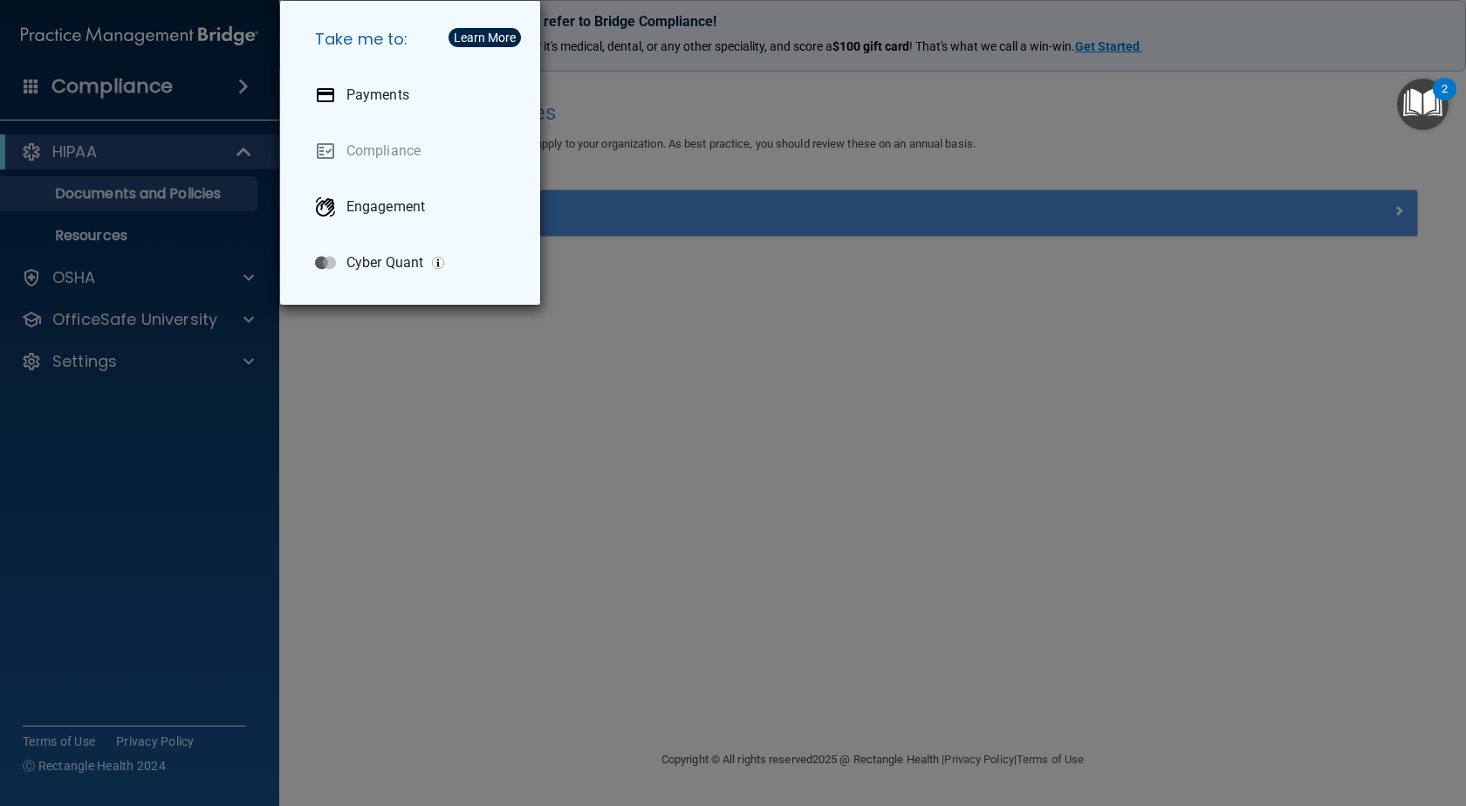
click at [737, 253] on div "Take me to: Payments Compliance Engagement Cyber Quant" at bounding box center [733, 403] width 1466 height 806
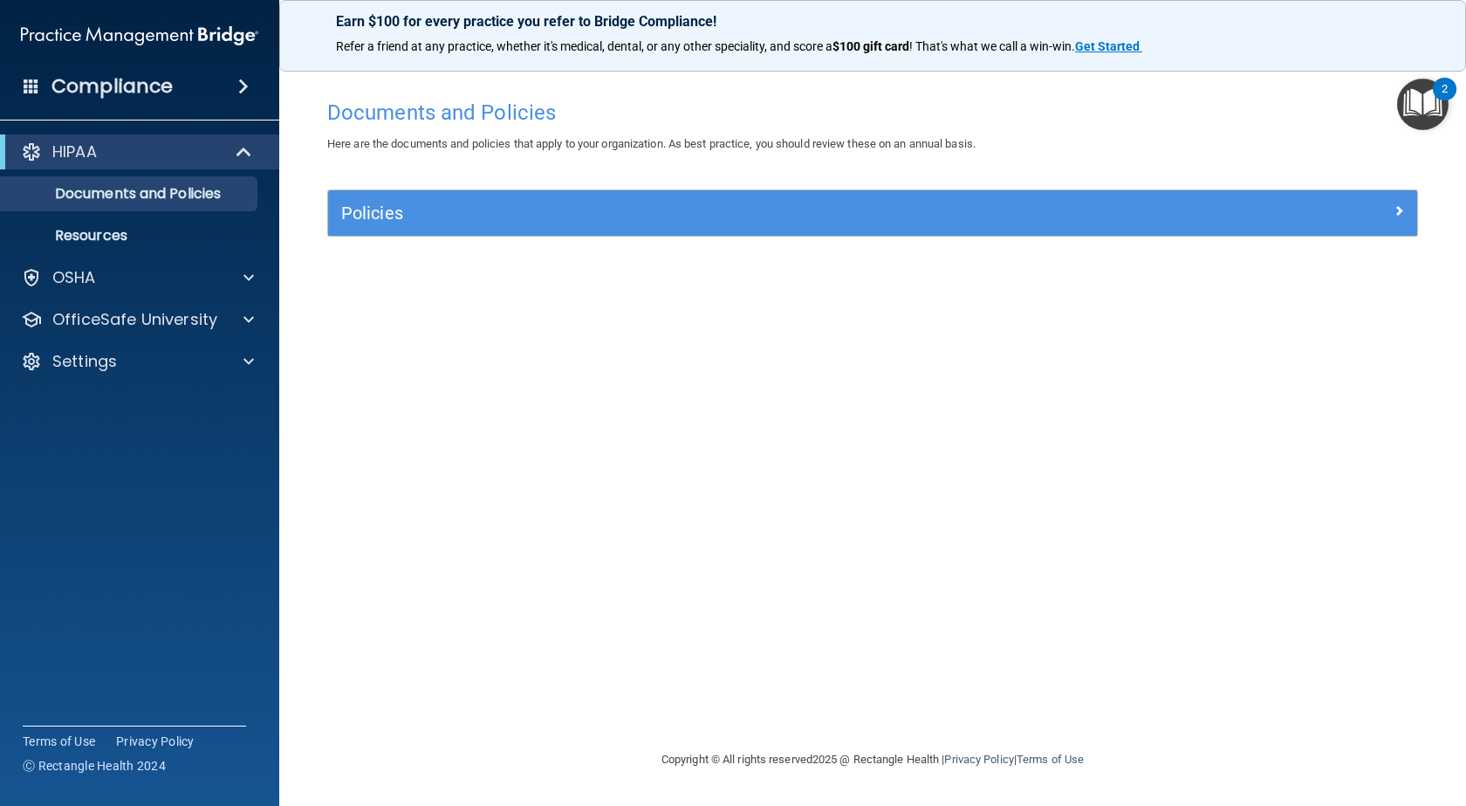
click at [1400, 89] on img "Open Resource Center, 2 new notifications" at bounding box center [1422, 104] width 51 height 51
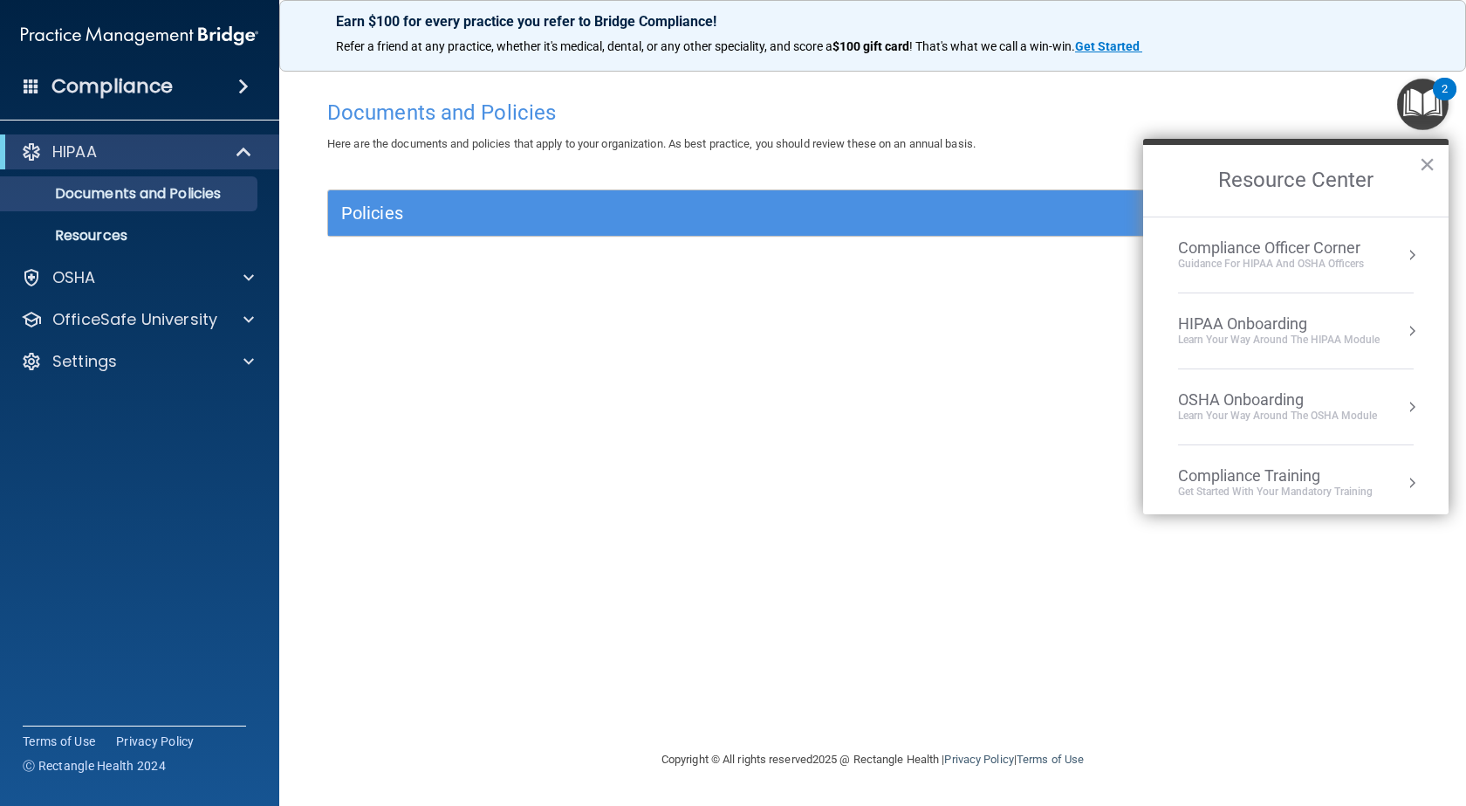
click at [1274, 260] on div "Guidance for HIPAA and OSHA Officers" at bounding box center [1271, 264] width 186 height 15
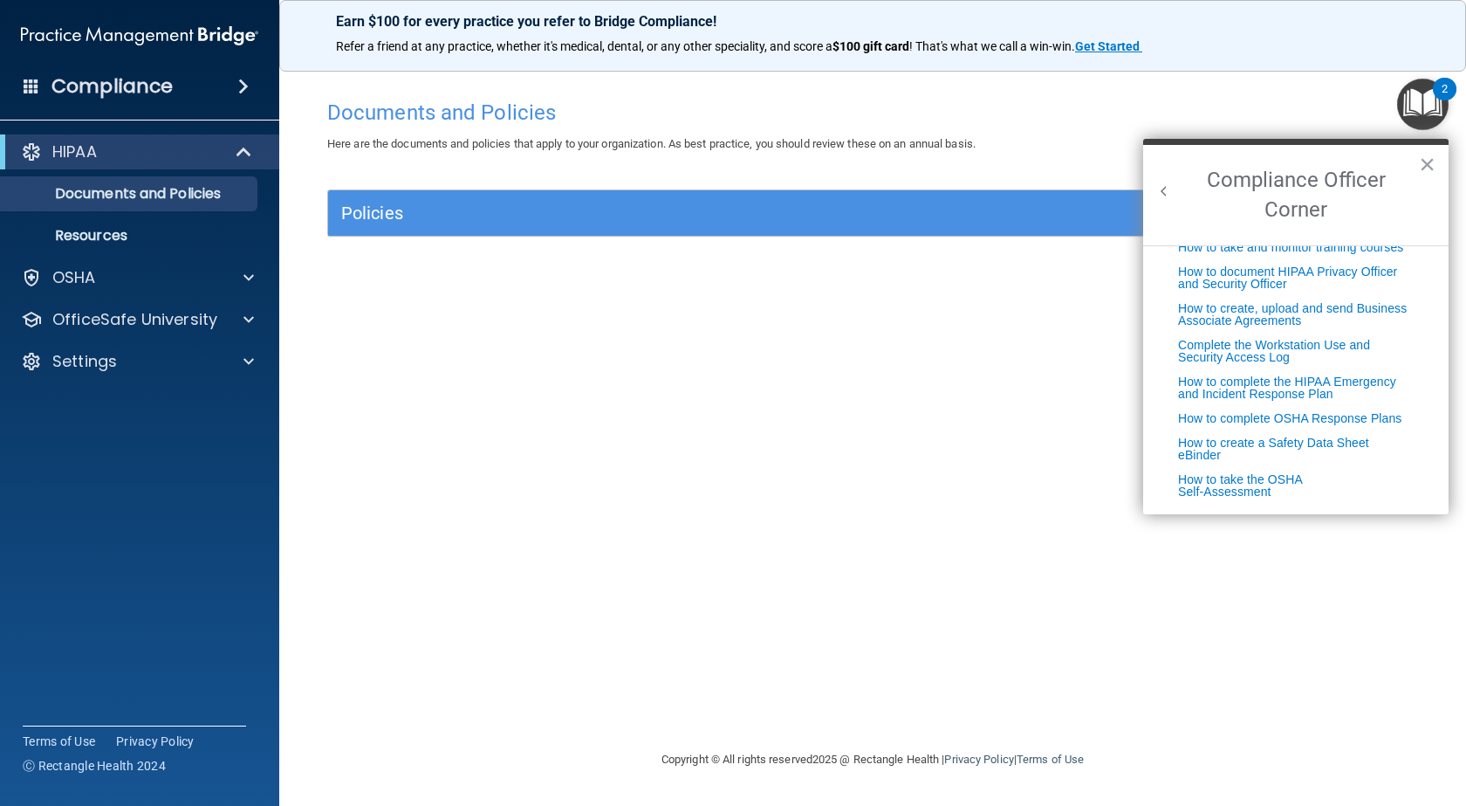
scroll to position [446, 0]
click at [1157, 191] on button "Back to Resource Center Home" at bounding box center [1164, 190] width 17 height 17
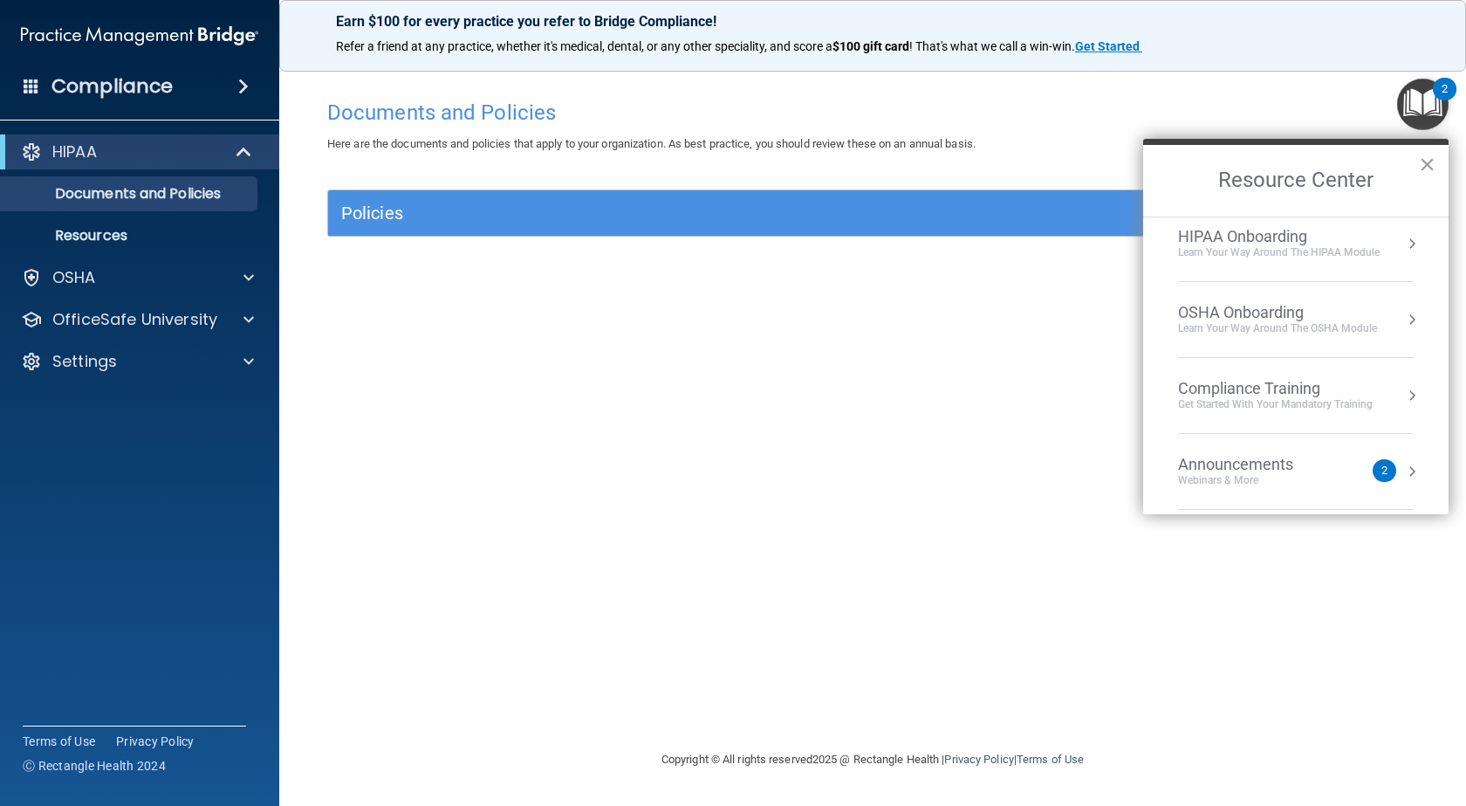
scroll to position [0, 0]
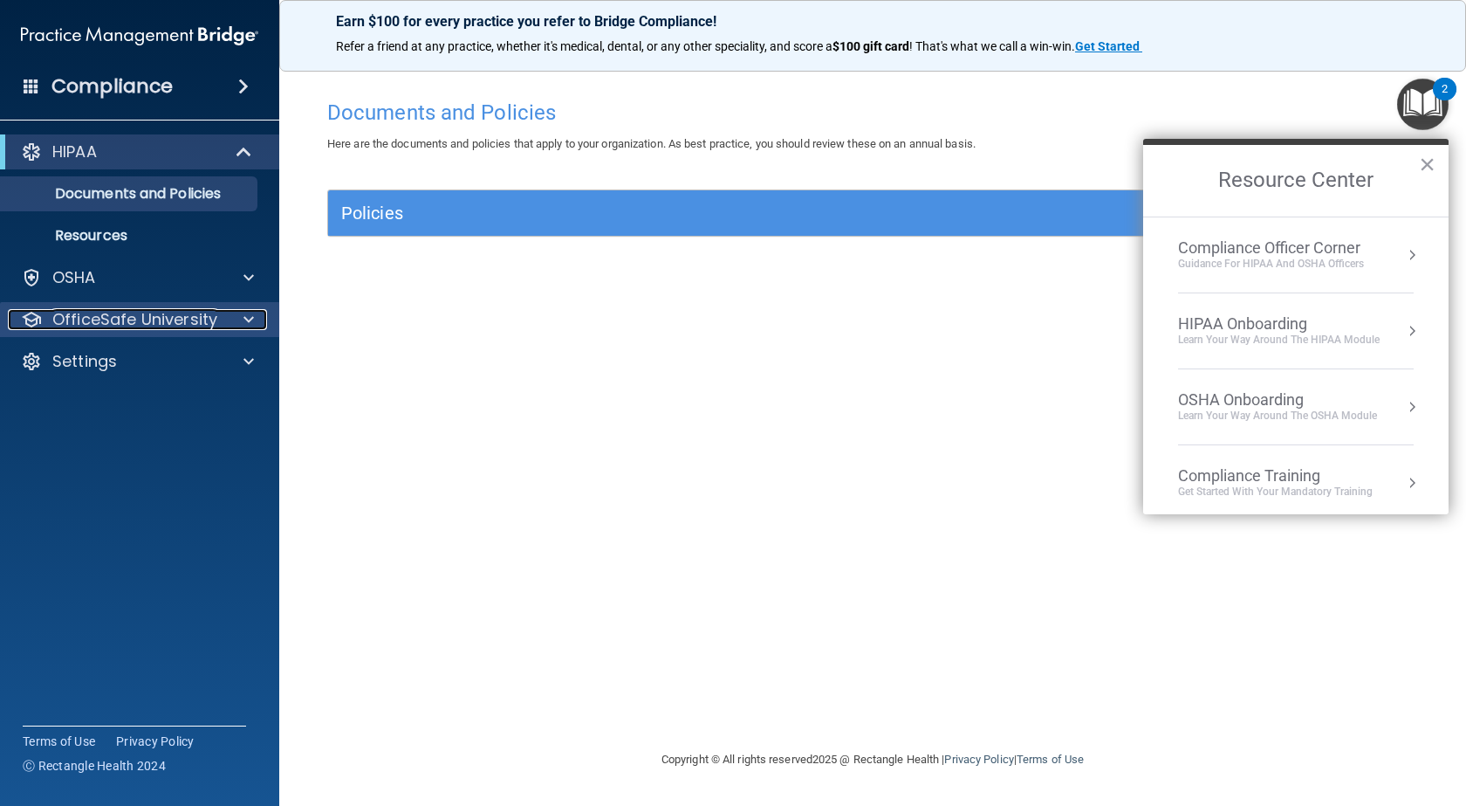
click at [230, 310] on div at bounding box center [246, 319] width 44 height 21
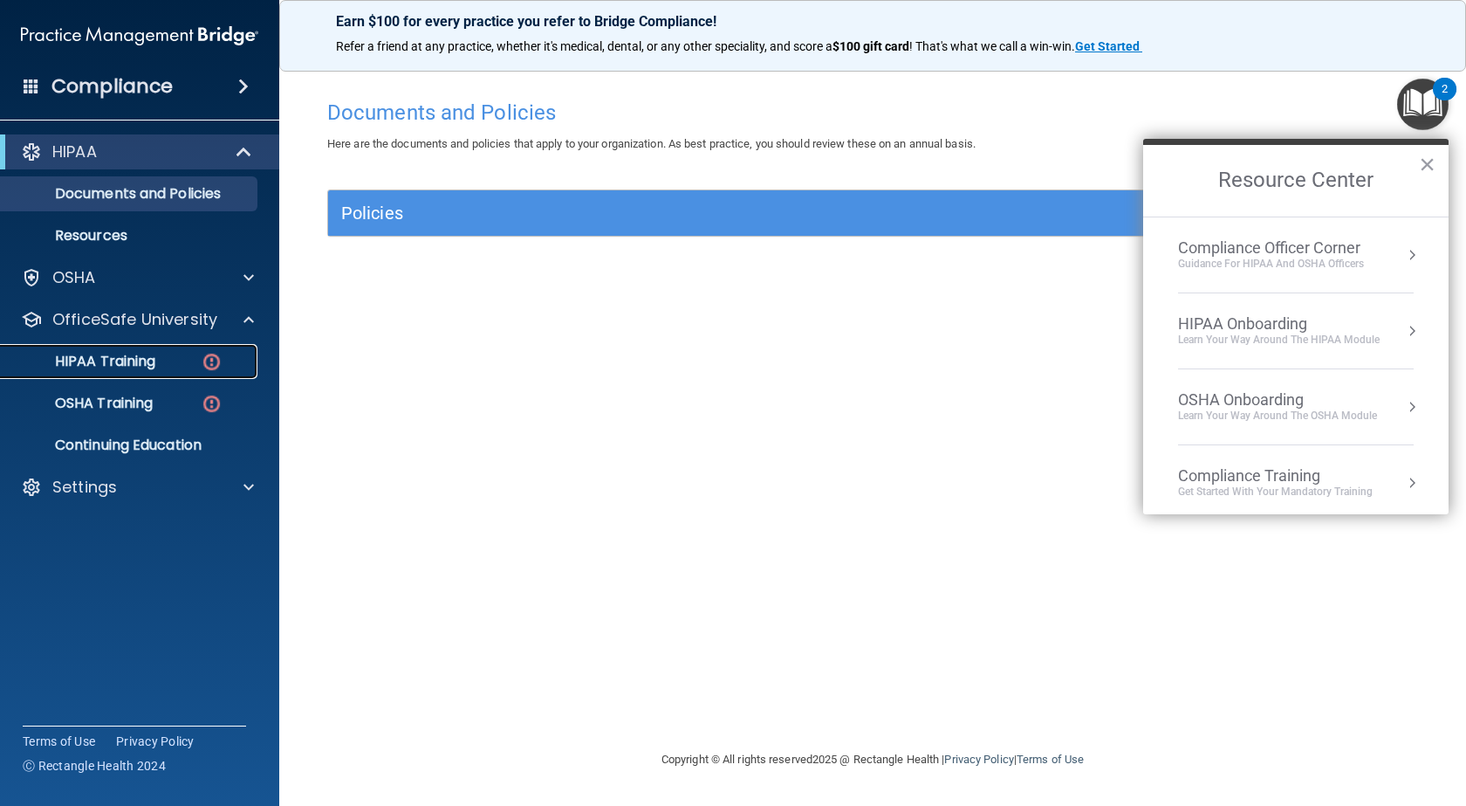
click at [160, 359] on div "HIPAA Training" at bounding box center [130, 361] width 238 height 17
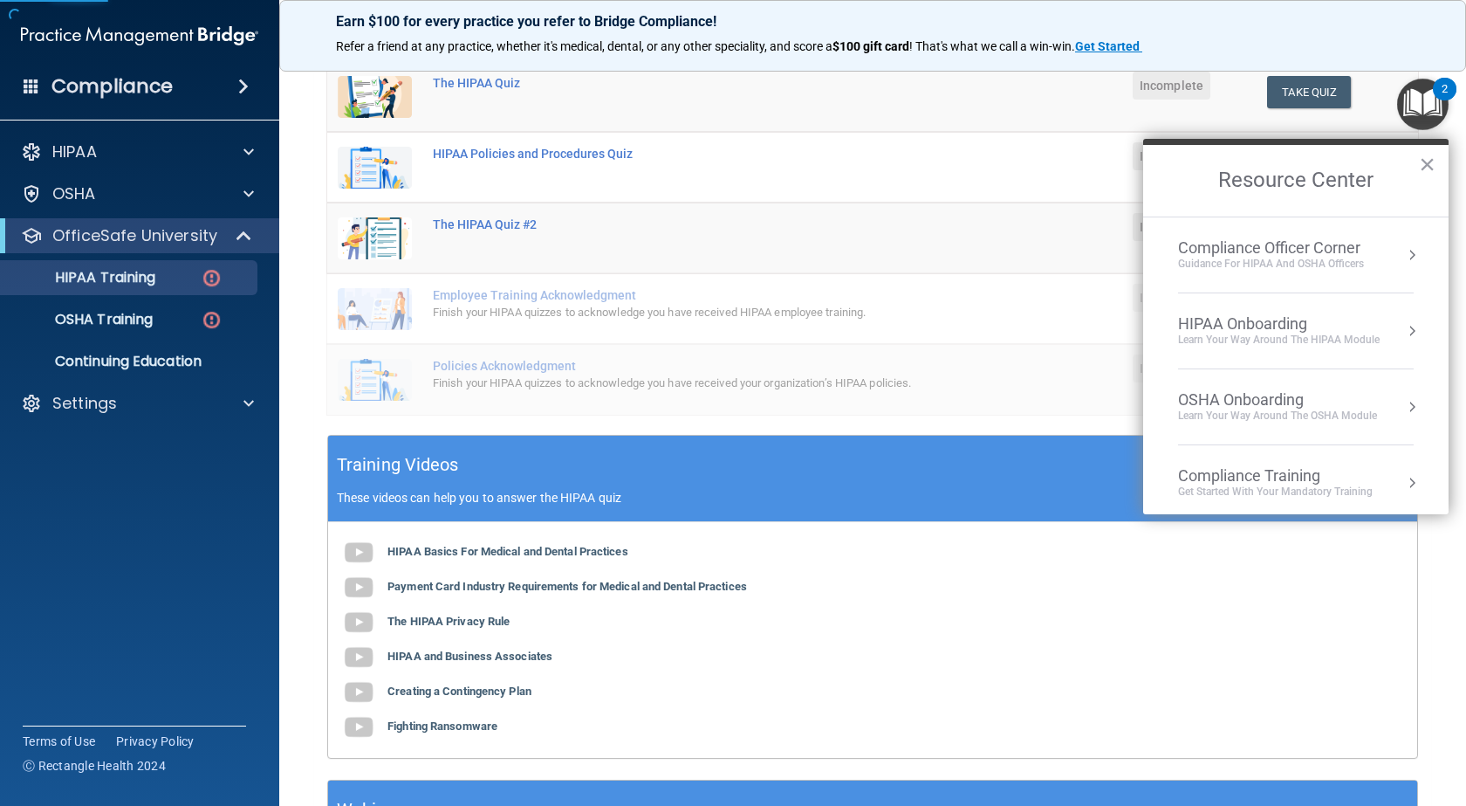
scroll to position [262, 0]
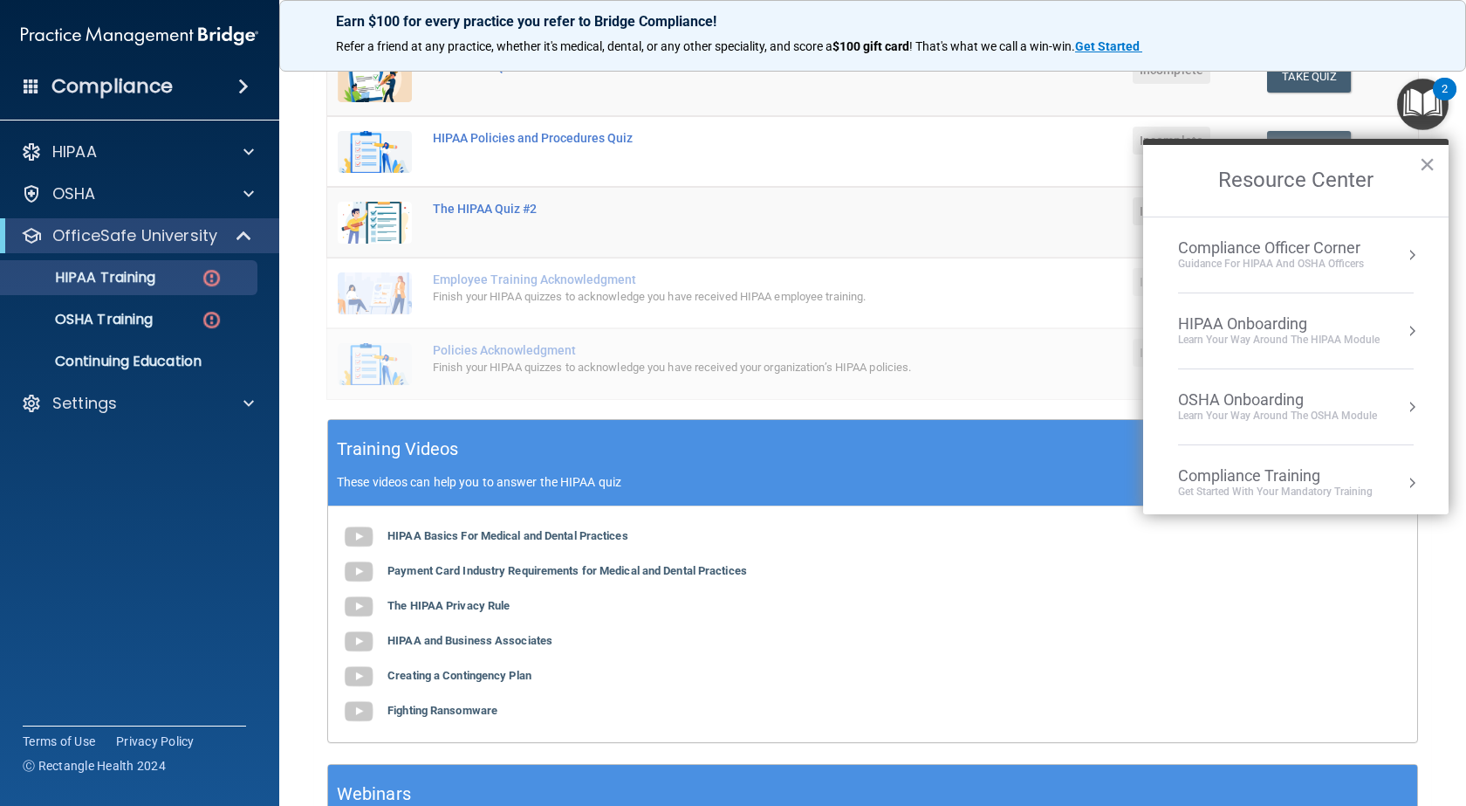
click at [1436, 162] on h2 "Resource Center" at bounding box center [1296, 181] width 306 height 72
click at [1432, 161] on button "×" at bounding box center [1427, 164] width 17 height 28
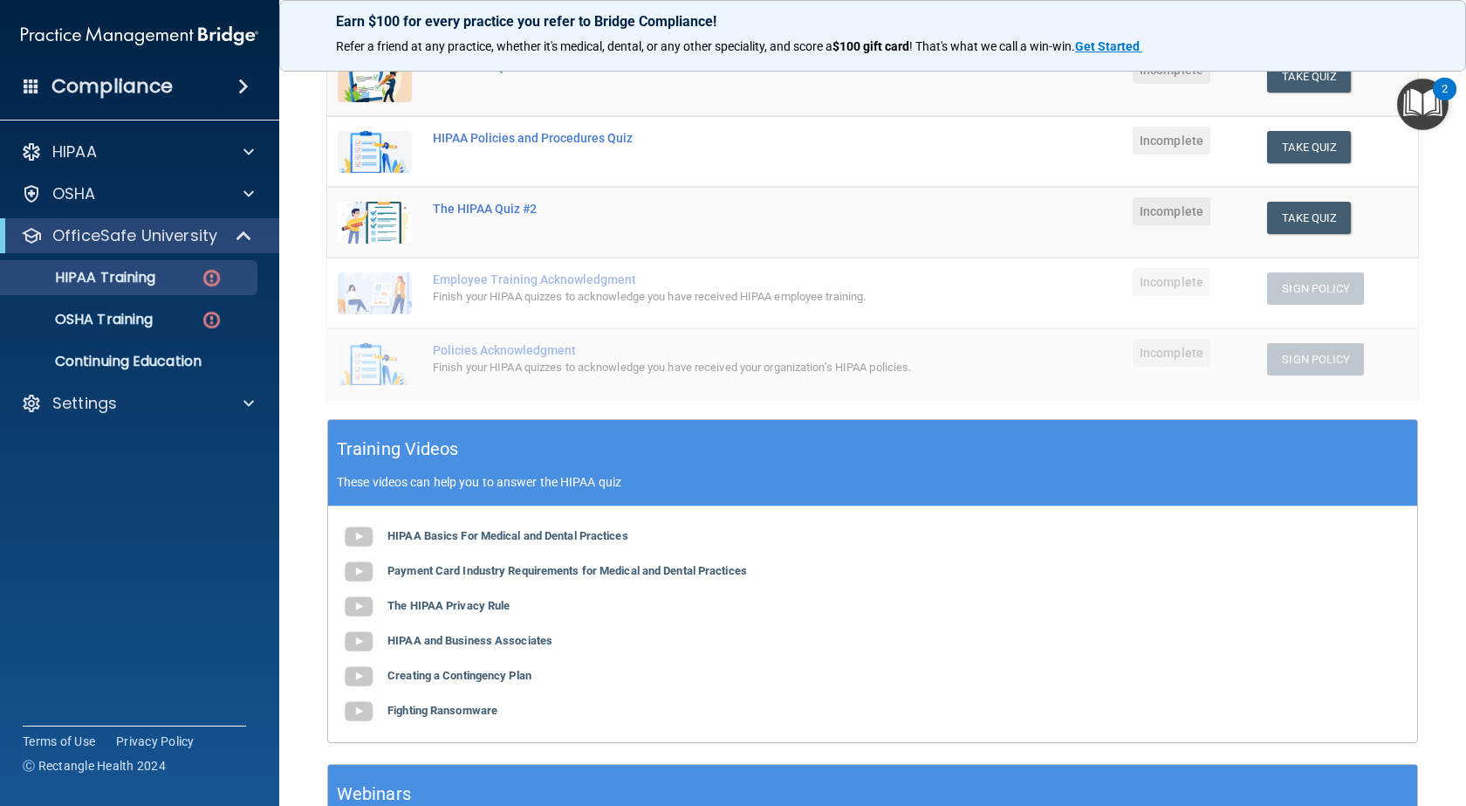
click at [1431, 161] on main "Back Choose one path to get your HIPAA Certification ✓ HIPAA Officer Training ✓…" at bounding box center [872, 431] width 1187 height 750
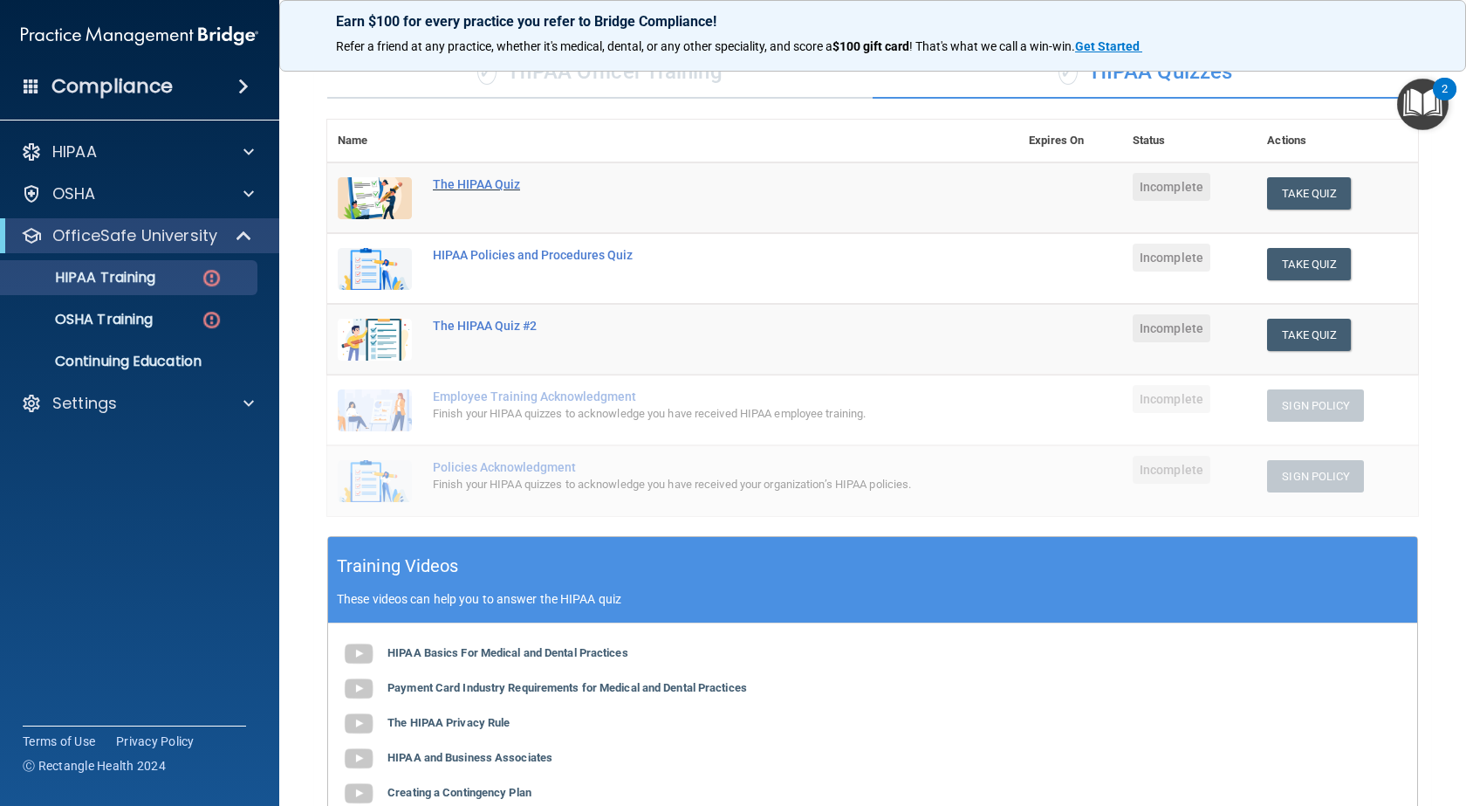
scroll to position [0, 0]
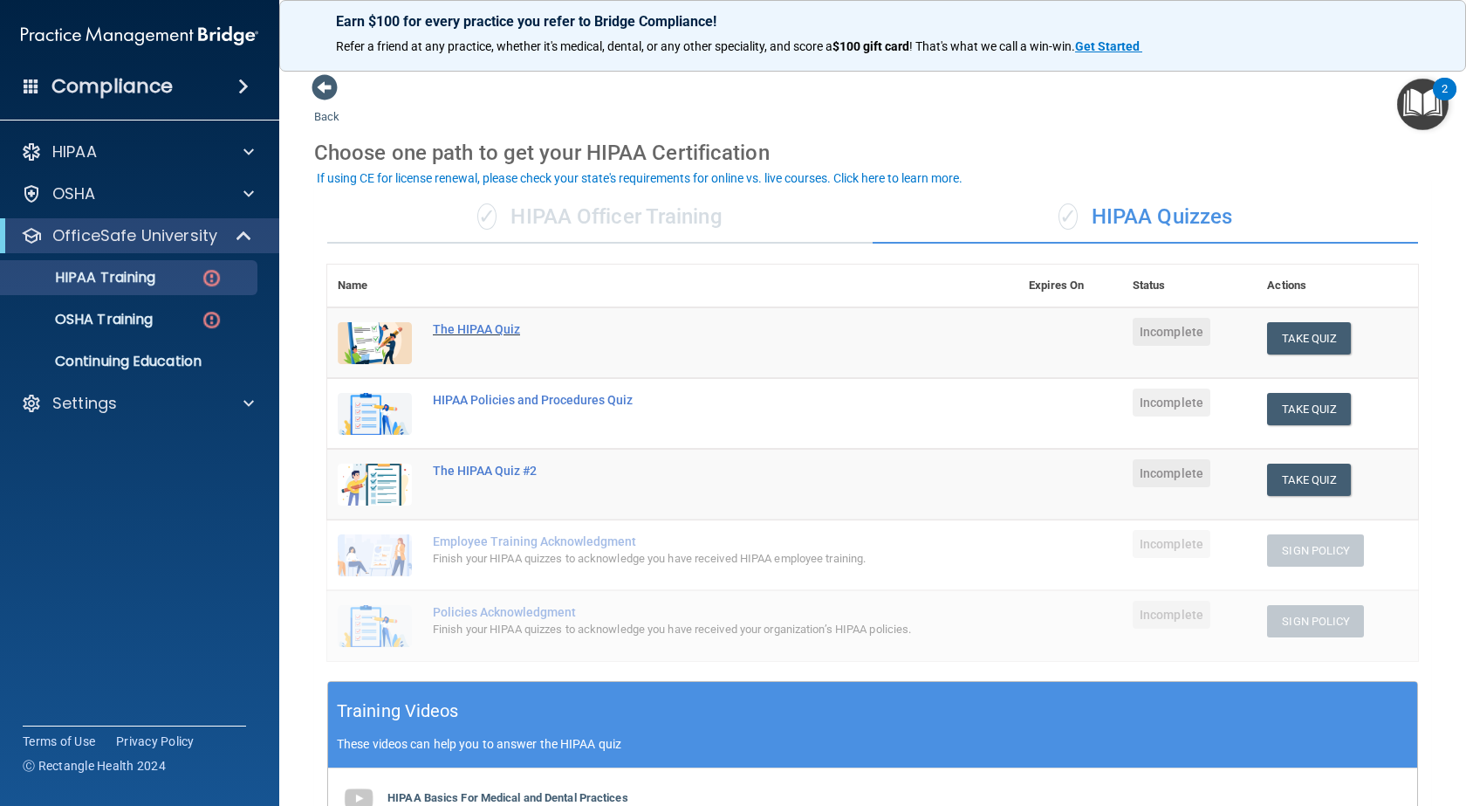
click at [445, 335] on div "The HIPAA Quiz" at bounding box center [682, 329] width 498 height 14
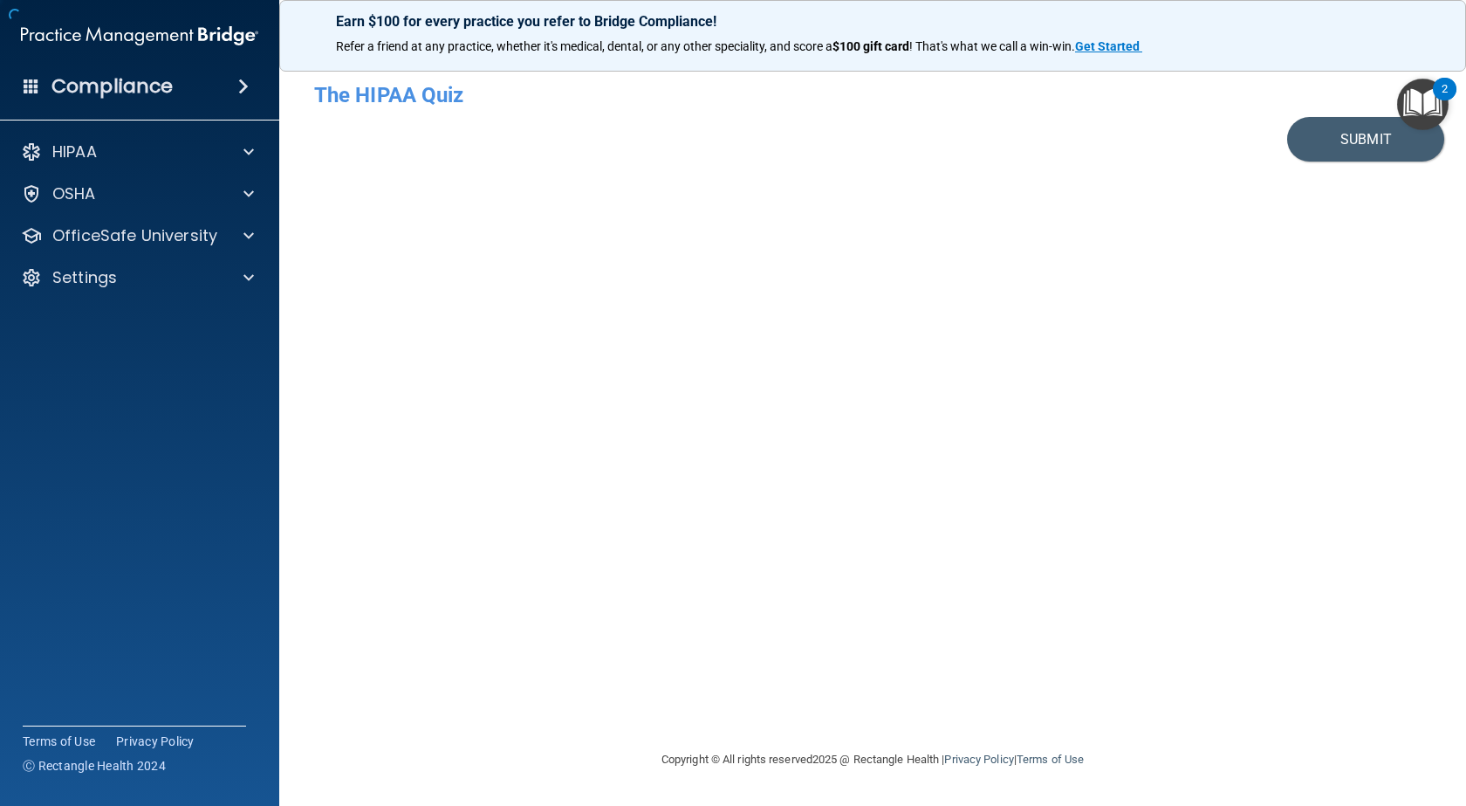
click at [448, 329] on div "- The HIPAA Quiz This quiz doesn’t expire until . Are you sure you want to take…" at bounding box center [872, 402] width 1117 height 658
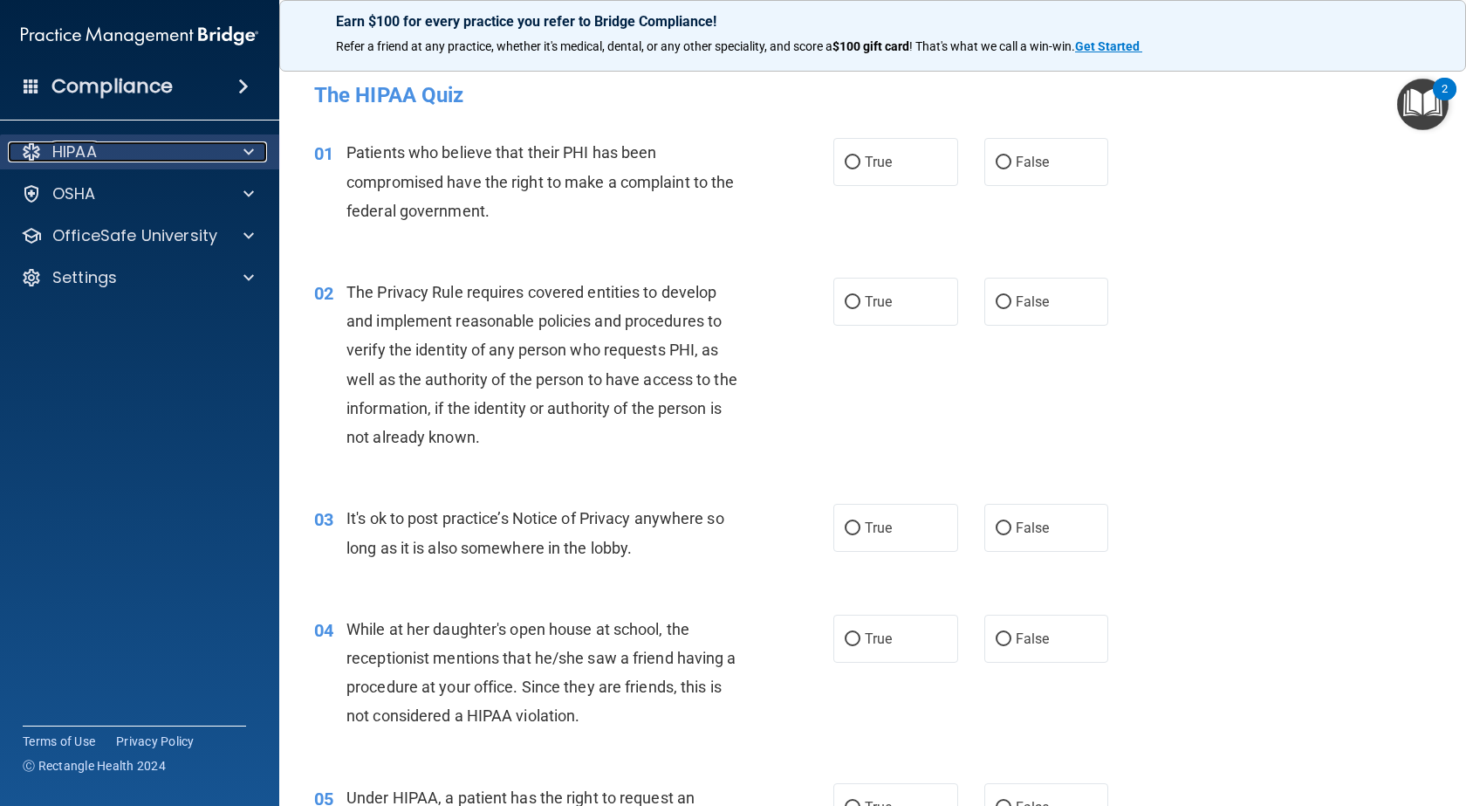
click at [122, 158] on div "HIPAA" at bounding box center [116, 151] width 216 height 21
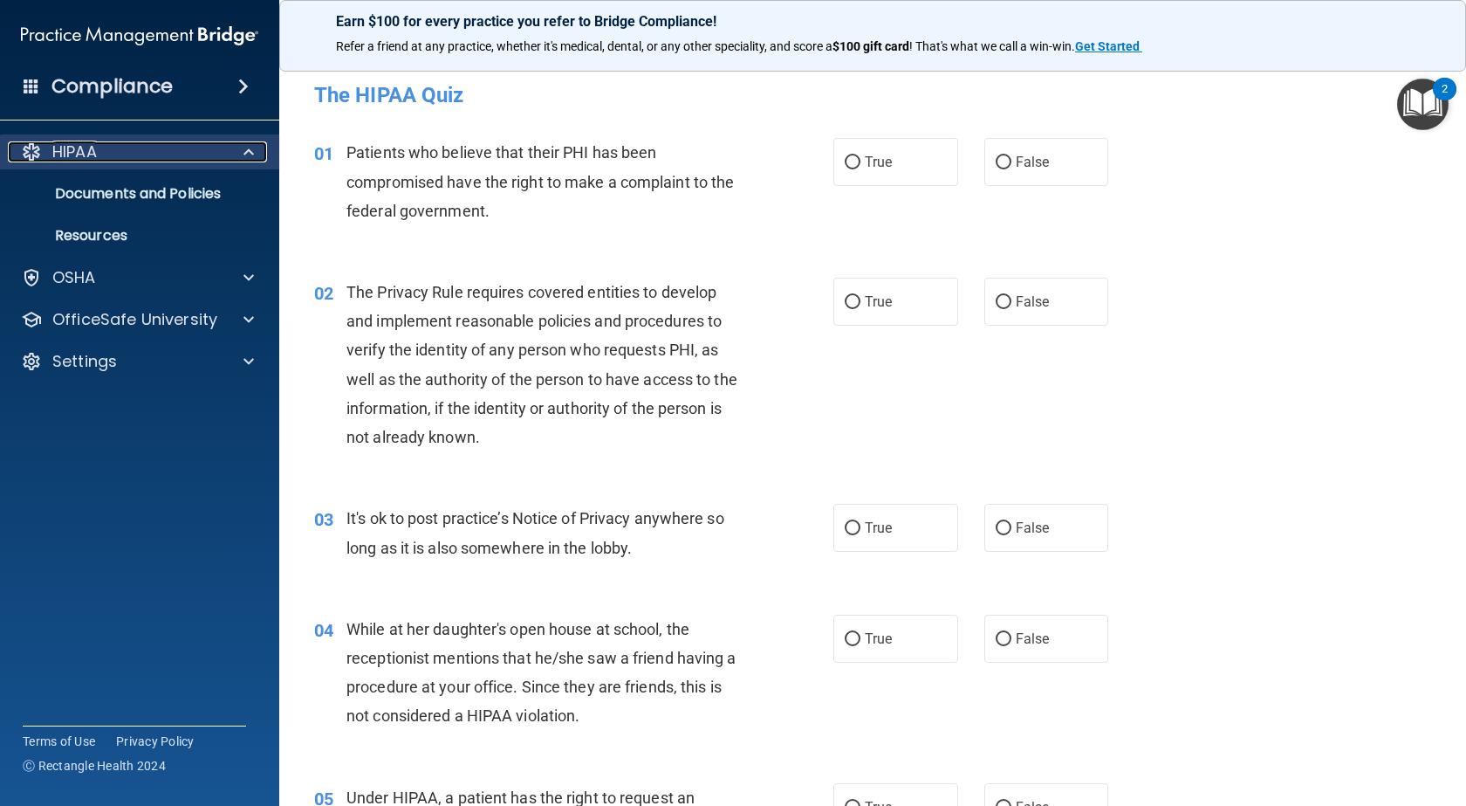
click at [121, 158] on div "HIPAA" at bounding box center [116, 151] width 216 height 21
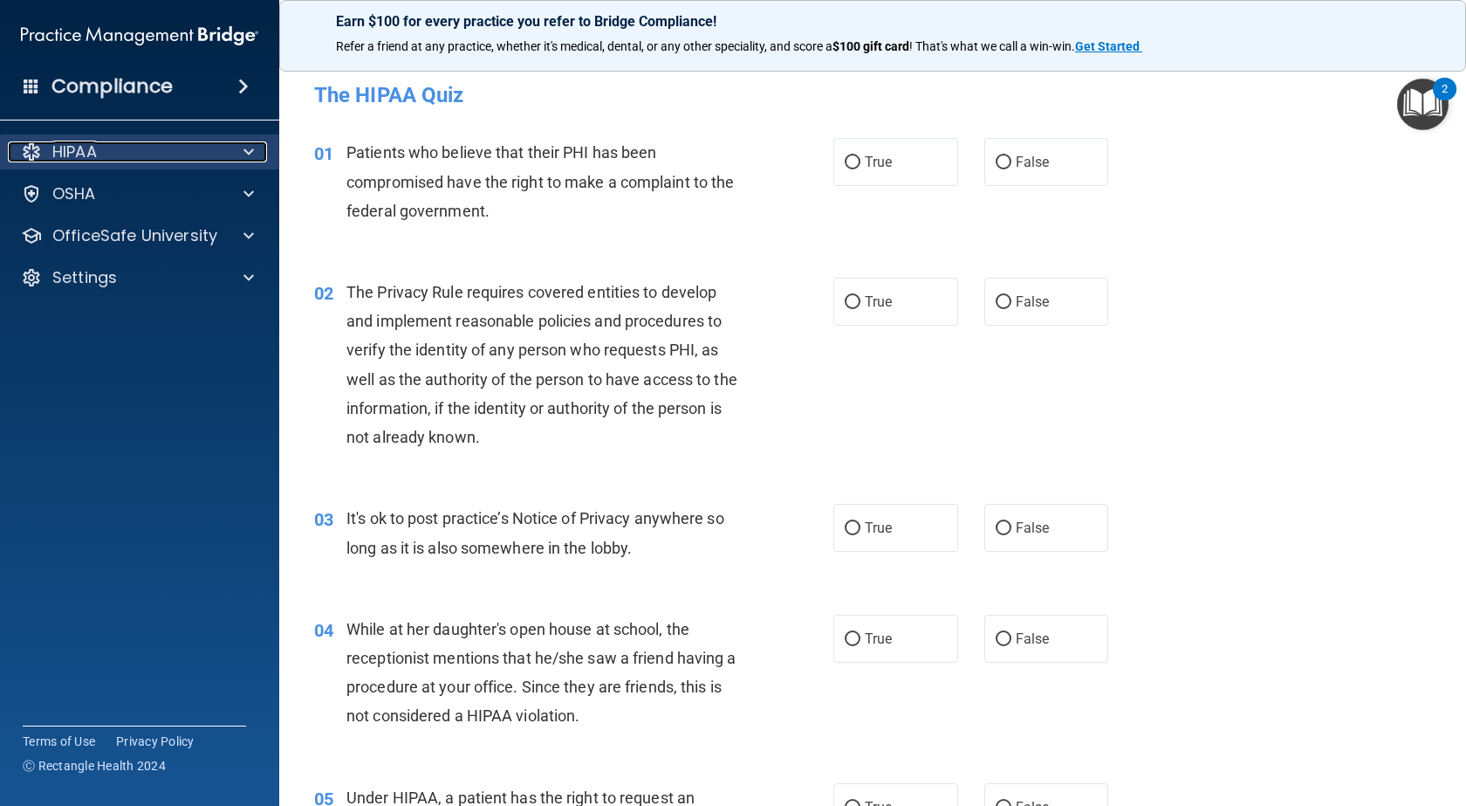
click at [121, 155] on div "HIPAA" at bounding box center [116, 151] width 216 height 21
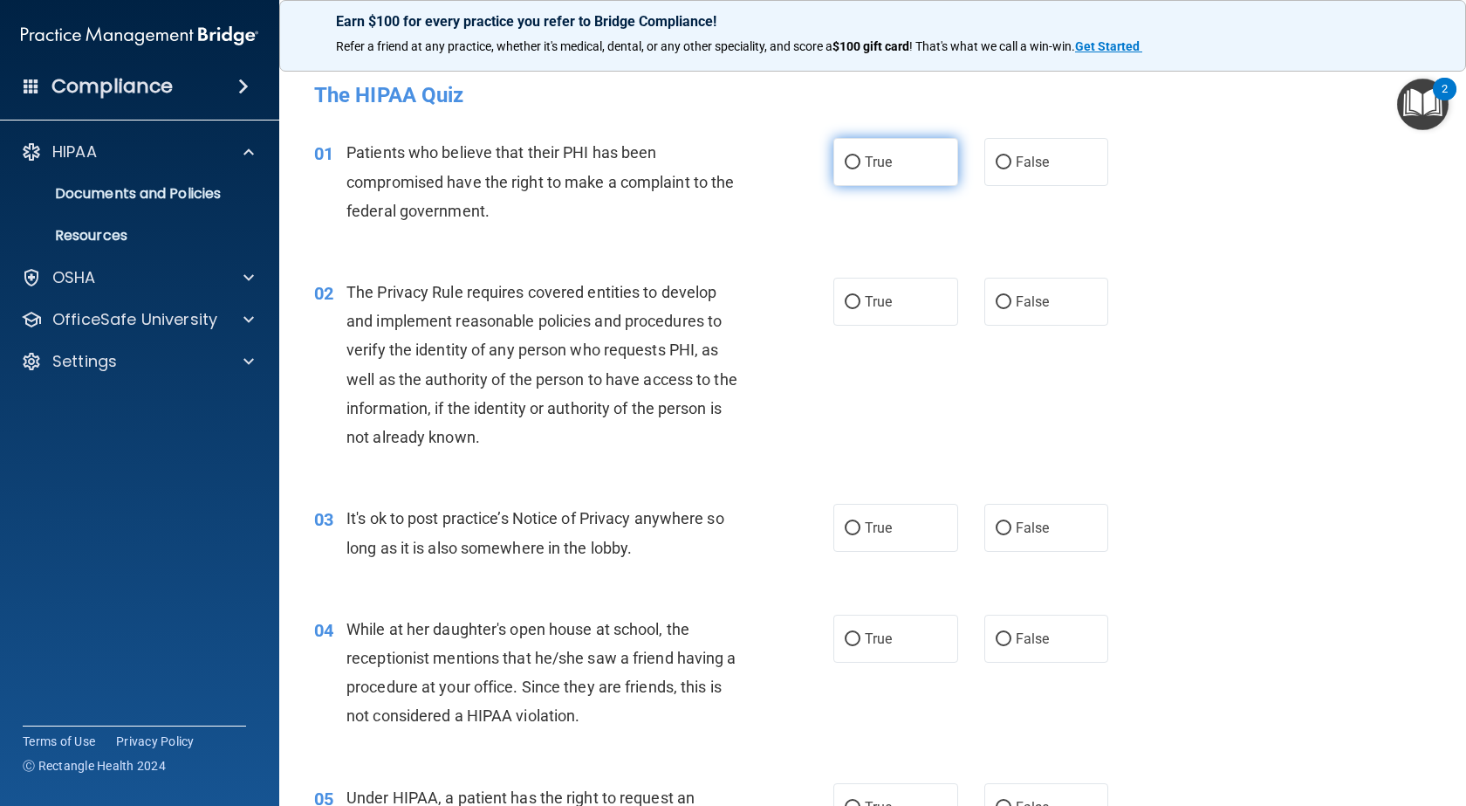
click at [845, 167] on input "True" at bounding box center [853, 162] width 16 height 13
radio input "true"
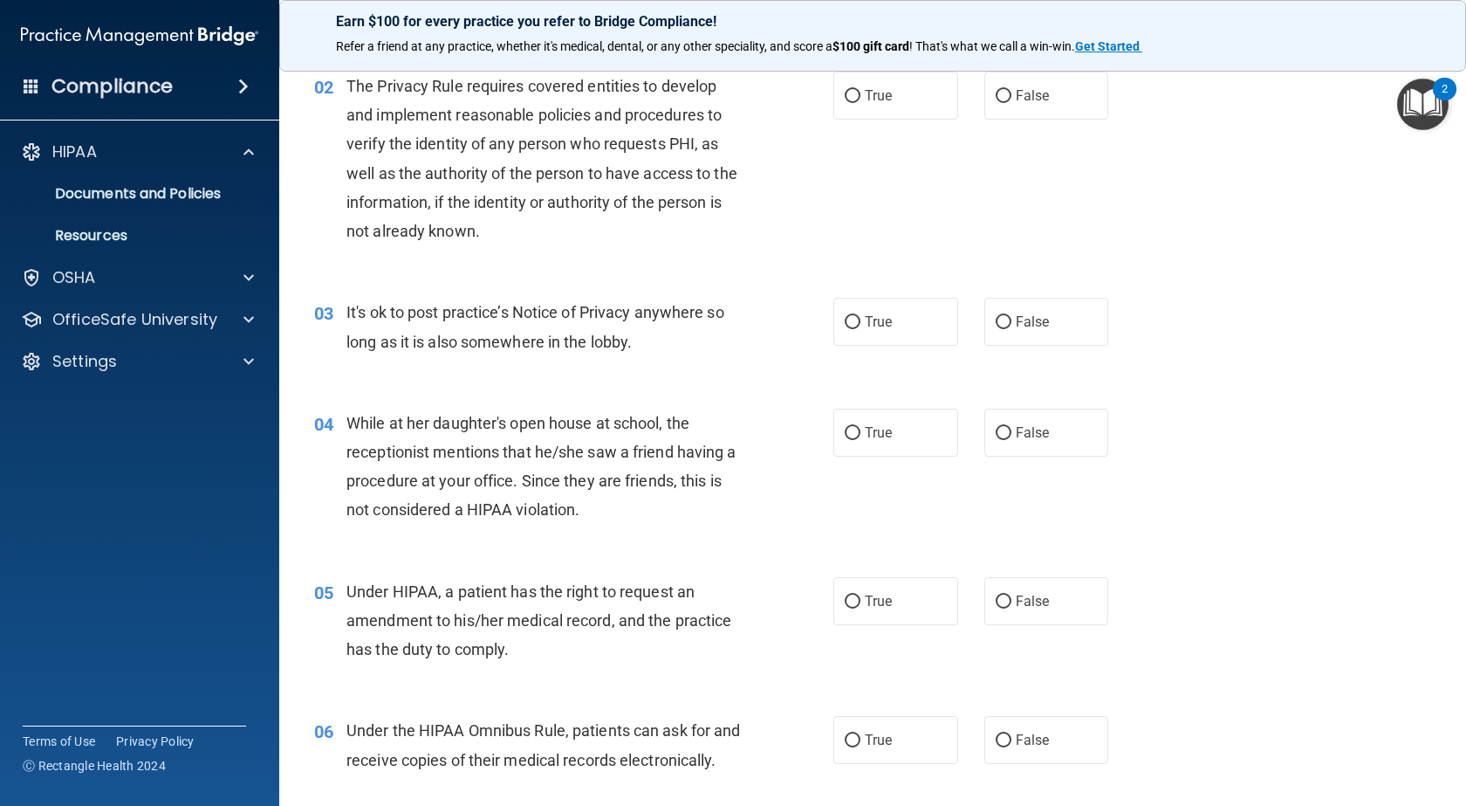
scroll to position [175, 0]
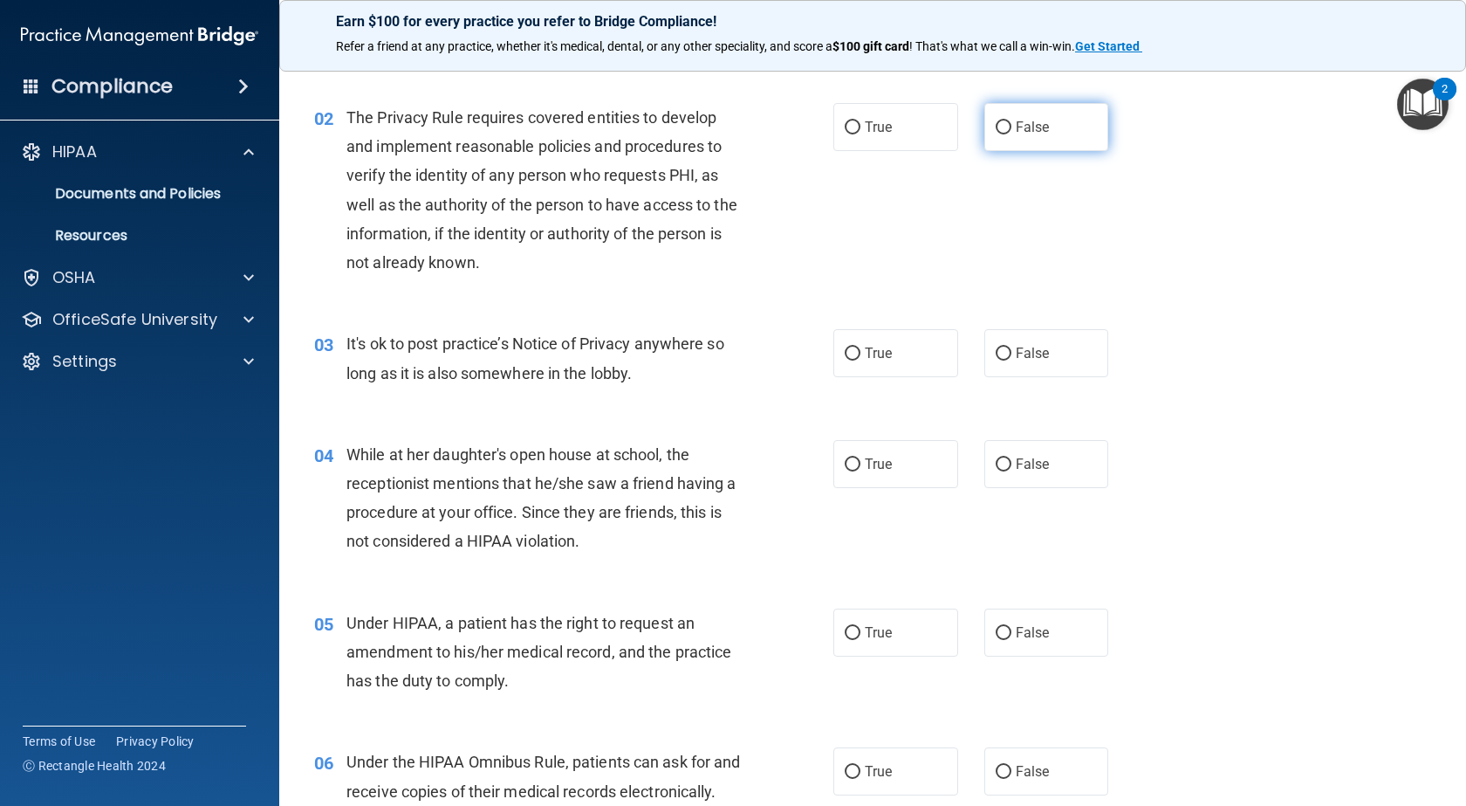
click at [985, 134] on label "False" at bounding box center [1047, 127] width 125 height 48
click at [996, 134] on input "False" at bounding box center [1004, 127] width 16 height 13
radio input "true"
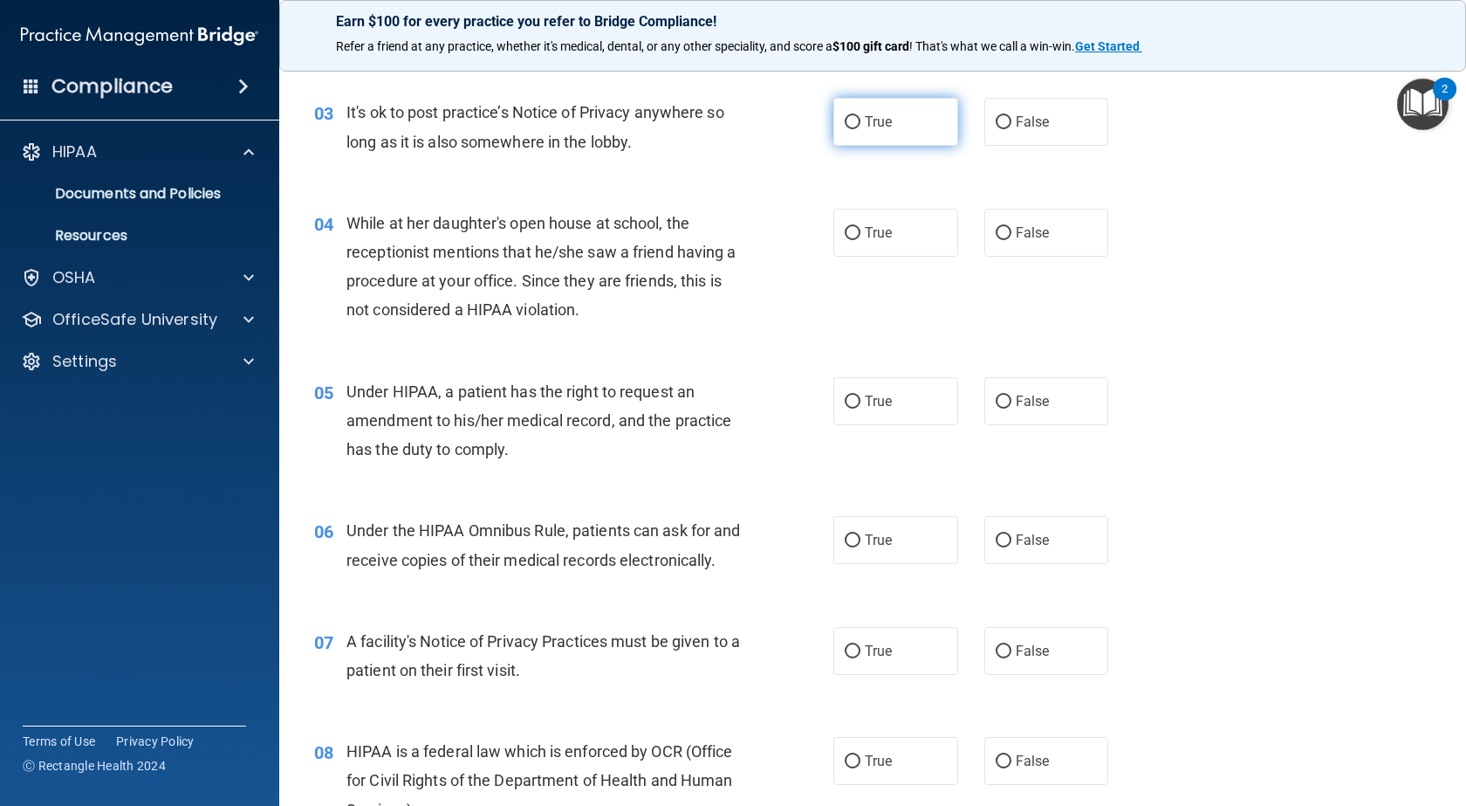
scroll to position [436, 0]
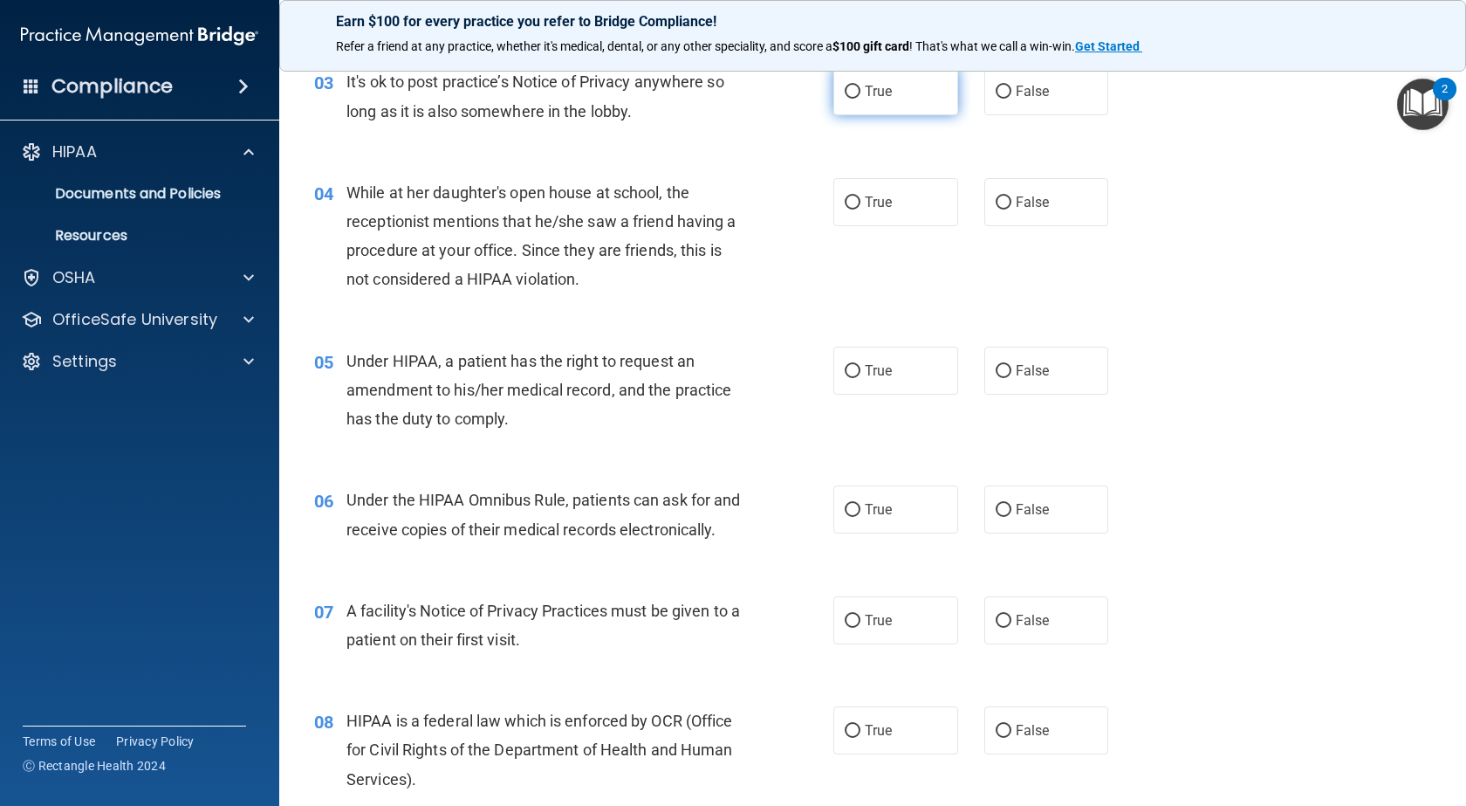
click at [857, 90] on label "True" at bounding box center [896, 91] width 125 height 48
click at [857, 90] on input "True" at bounding box center [853, 92] width 16 height 13
radio input "true"
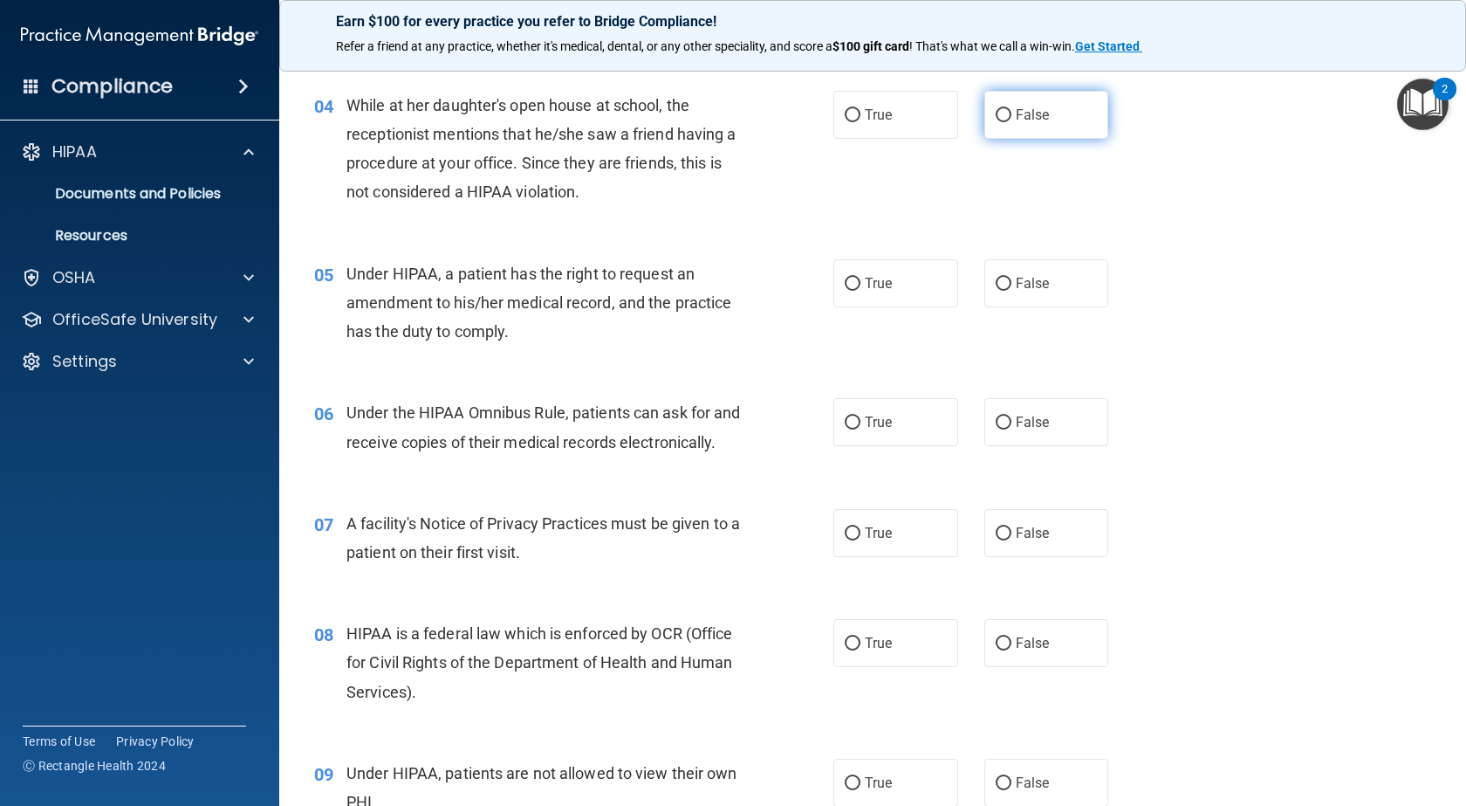
click at [996, 117] on input "False" at bounding box center [1004, 115] width 16 height 13
radio input "true"
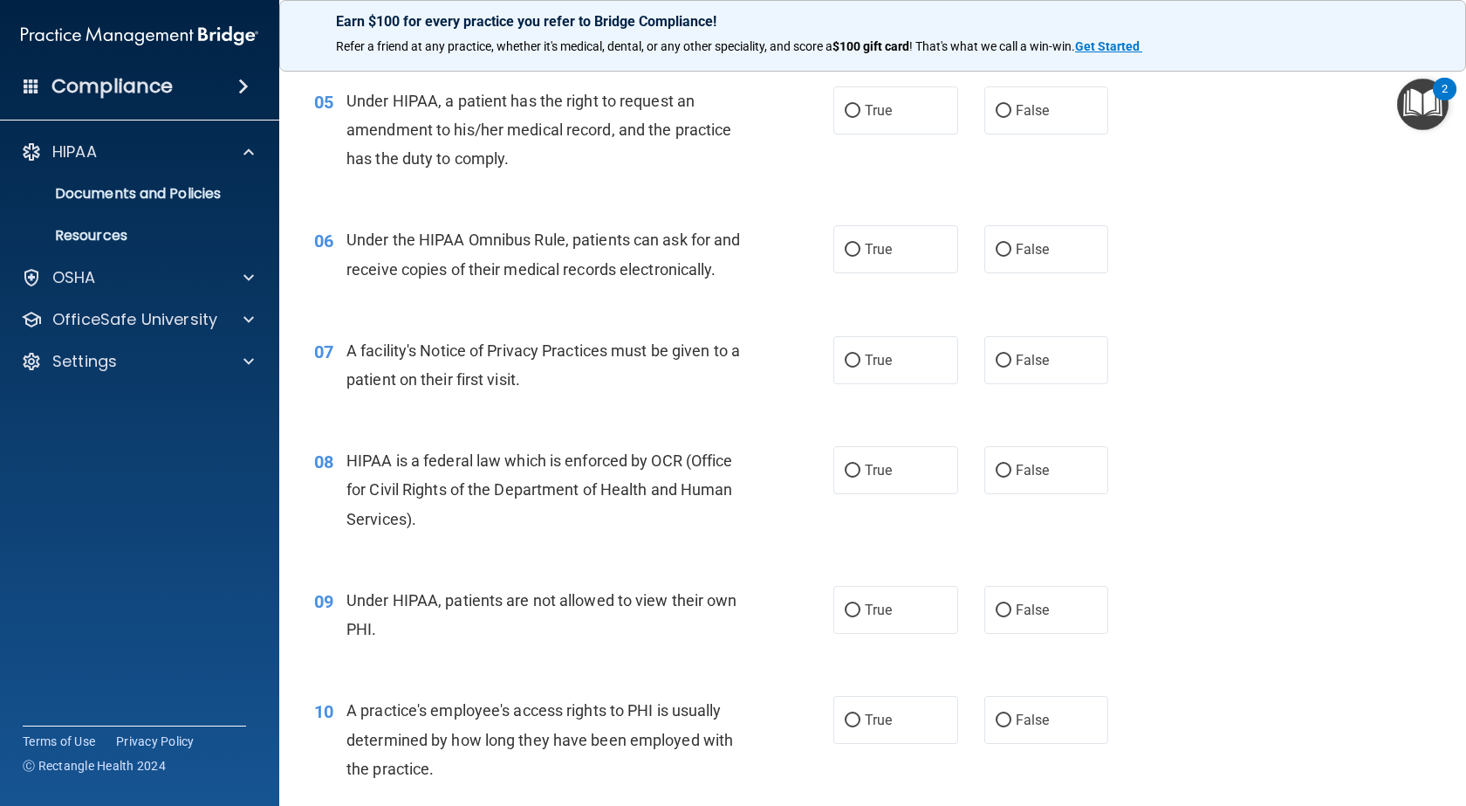
scroll to position [698, 0]
click at [843, 117] on label "True" at bounding box center [896, 109] width 125 height 48
click at [845, 116] on input "True" at bounding box center [853, 109] width 16 height 13
radio input "true"
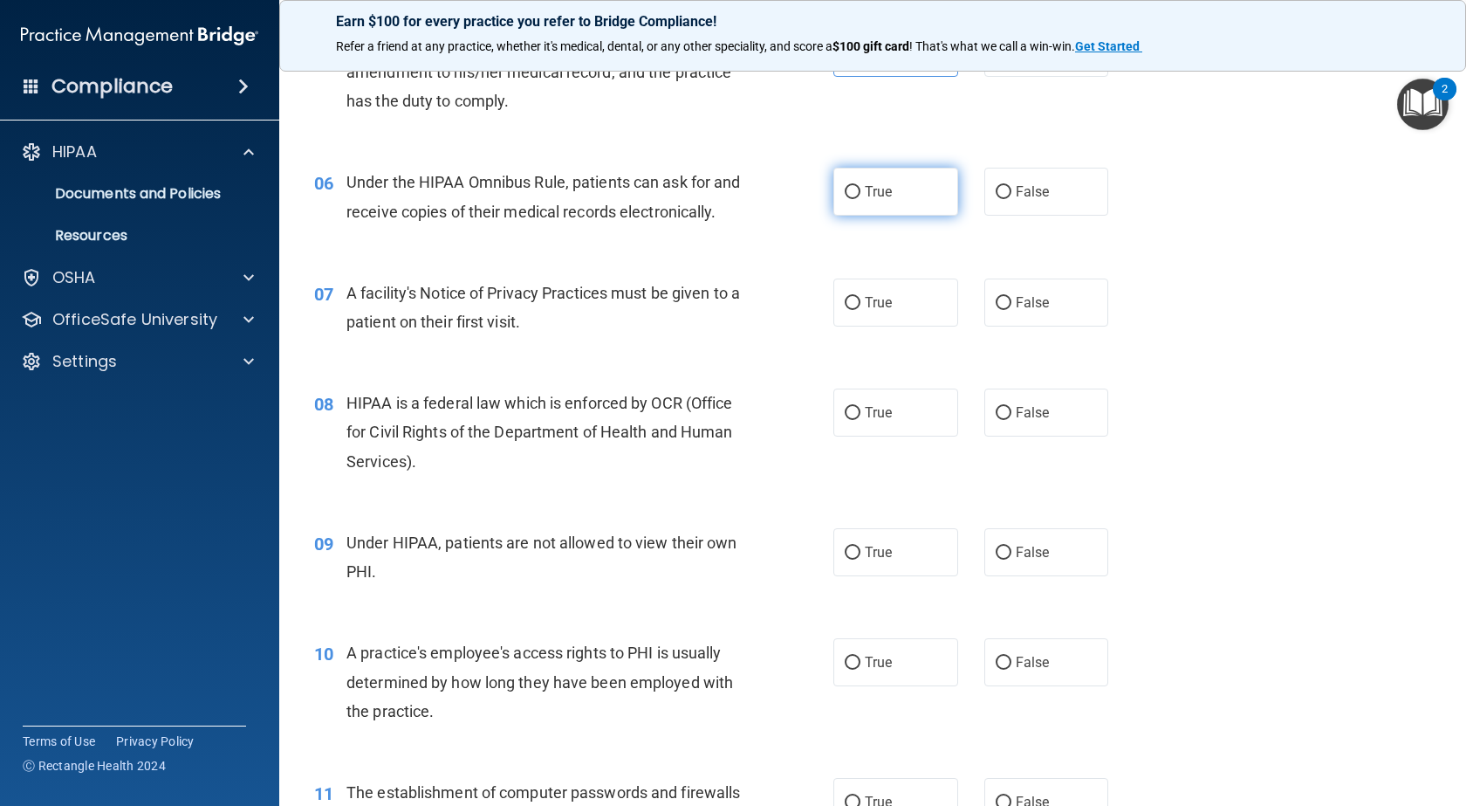
scroll to position [786, 0]
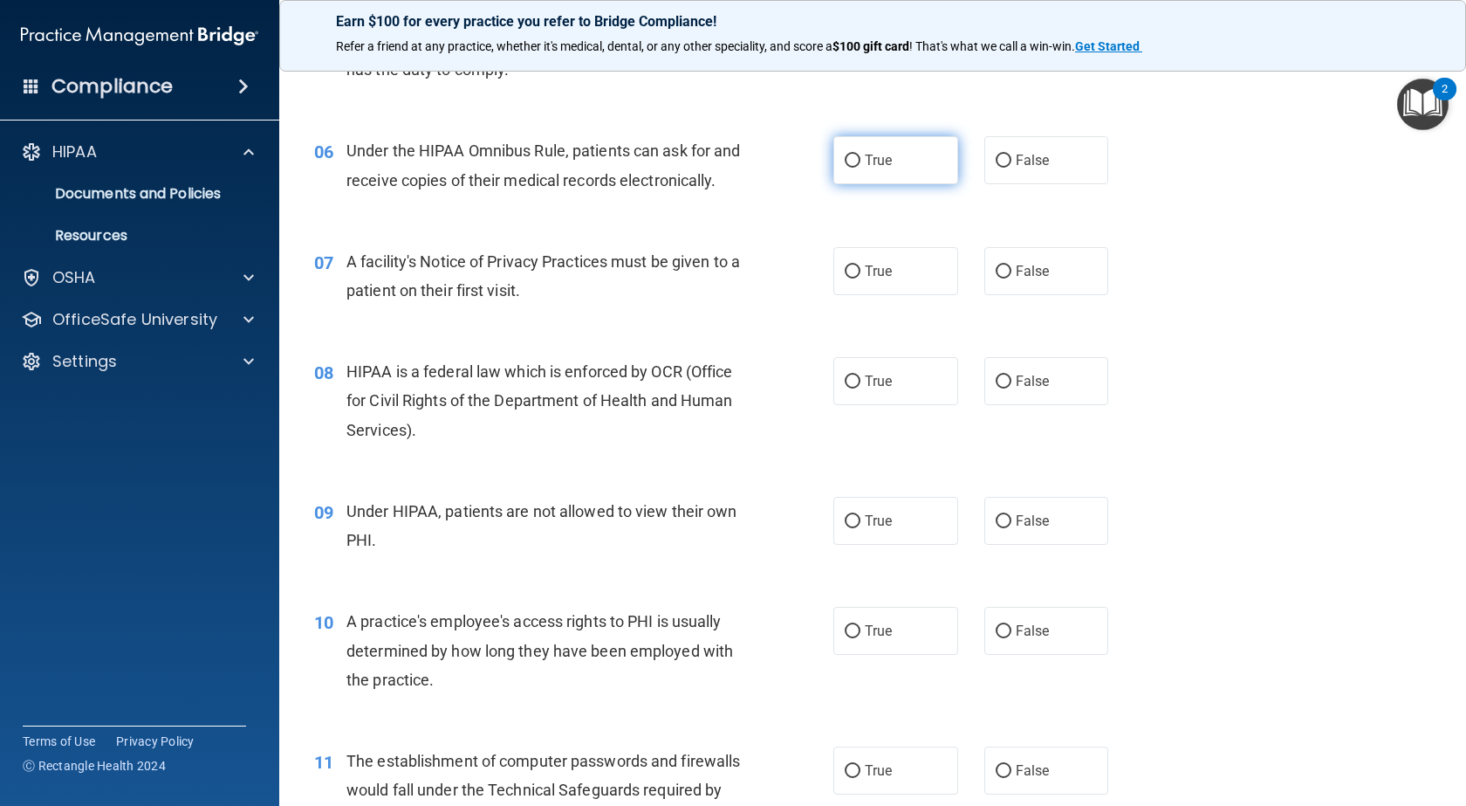
click at [845, 155] on input "True" at bounding box center [853, 160] width 16 height 13
radio input "true"
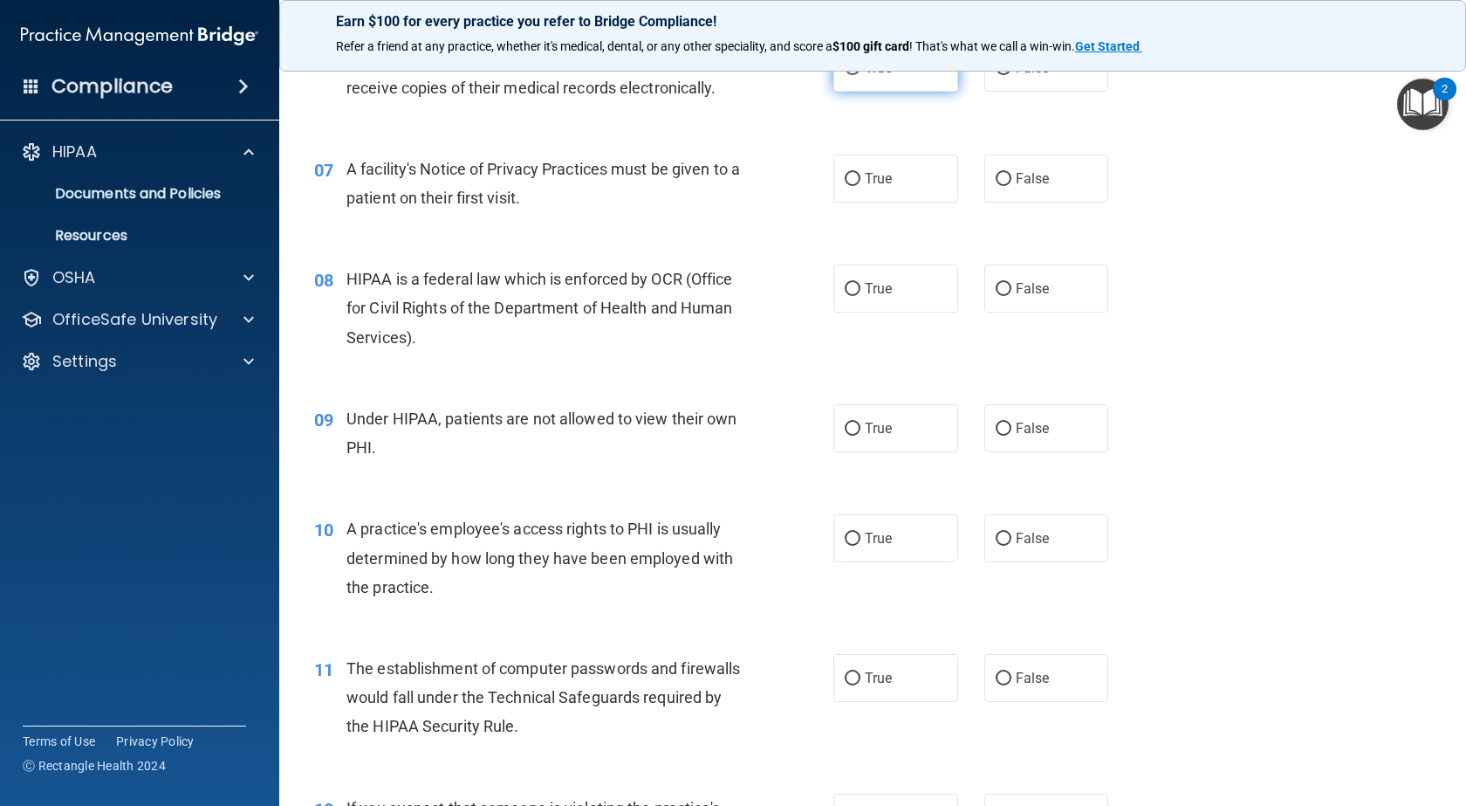
scroll to position [960, 0]
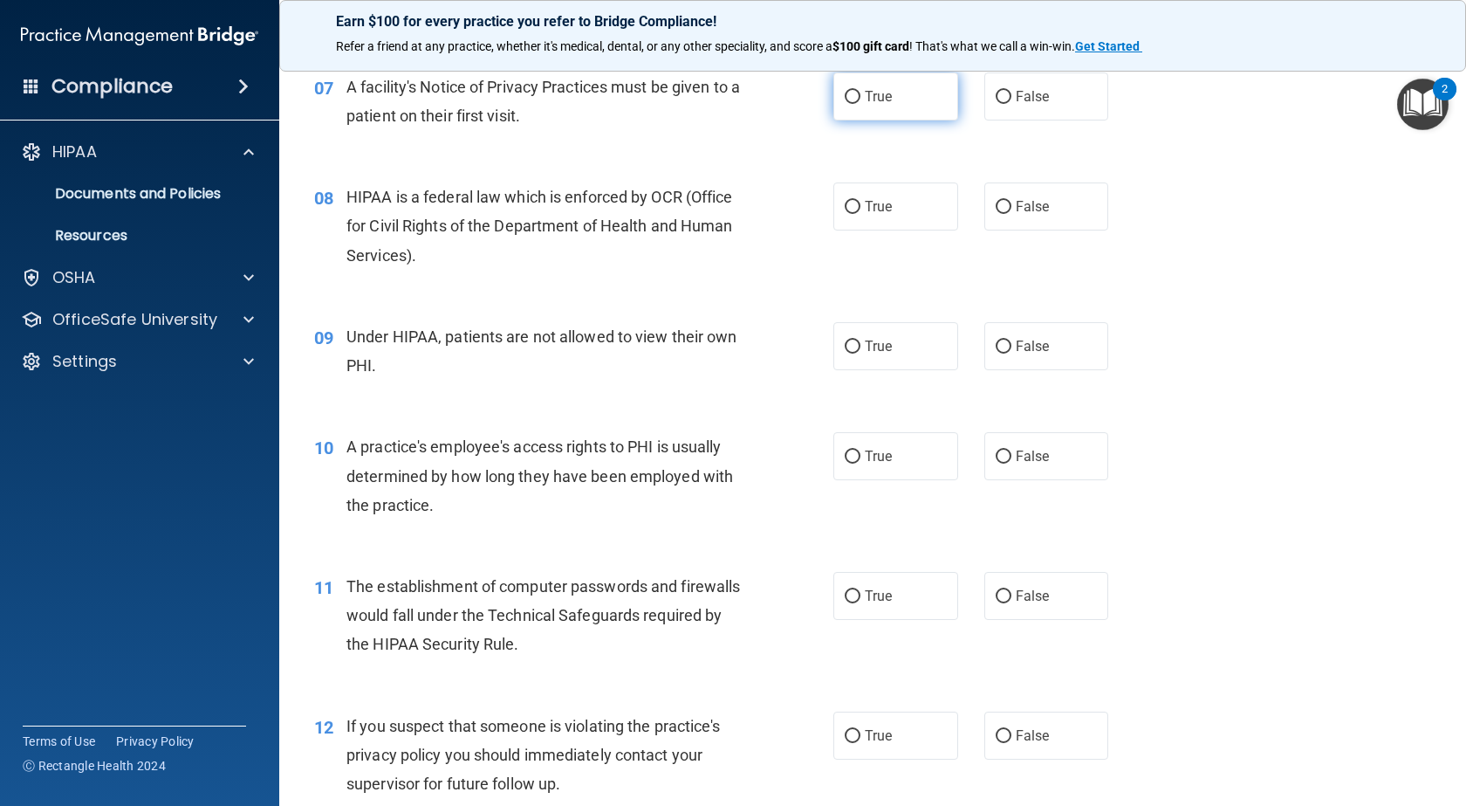
click at [855, 120] on label "True" at bounding box center [896, 96] width 125 height 48
click at [855, 104] on input "True" at bounding box center [853, 97] width 16 height 13
radio input "true"
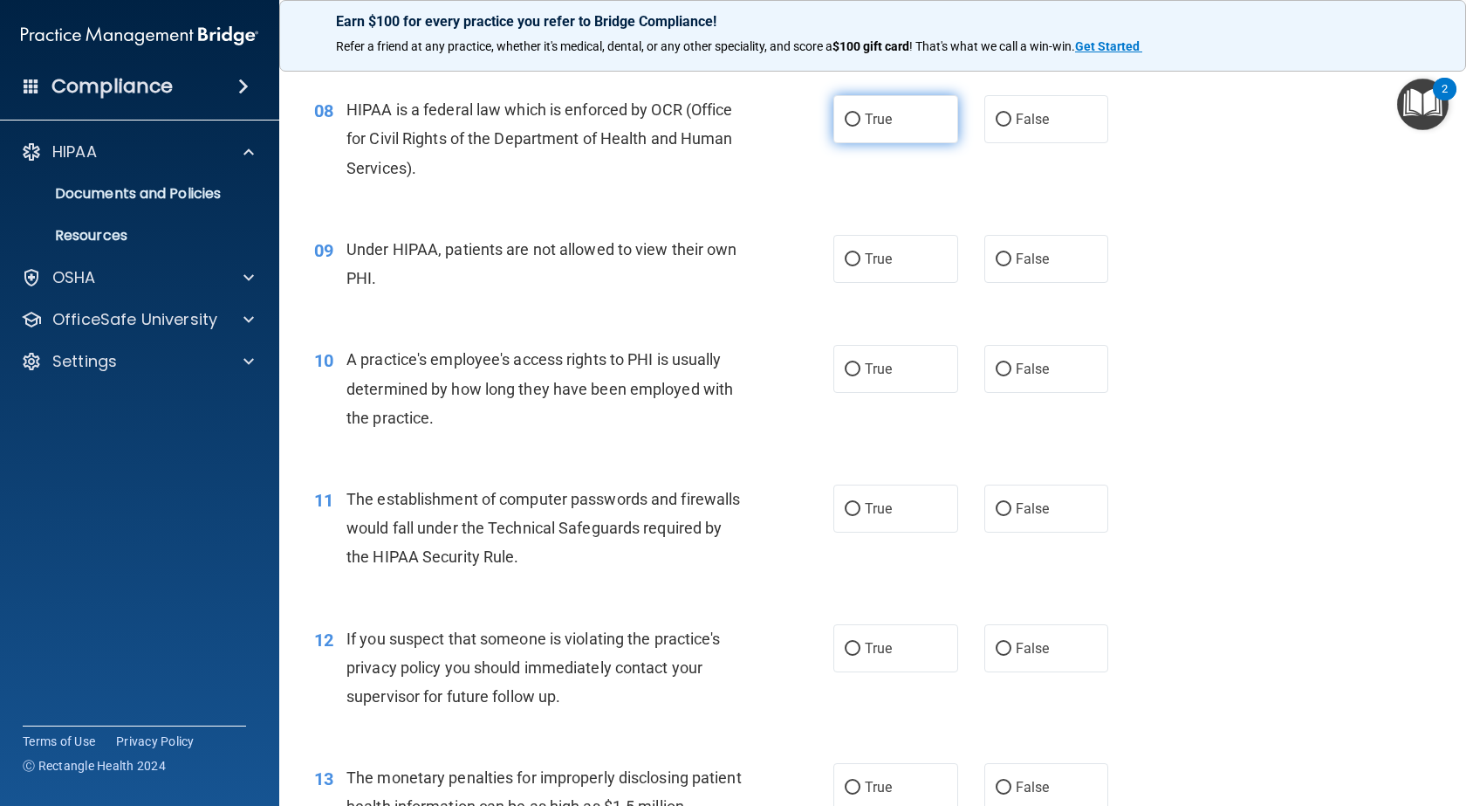
click at [848, 127] on input "True" at bounding box center [853, 119] width 16 height 13
radio input "true"
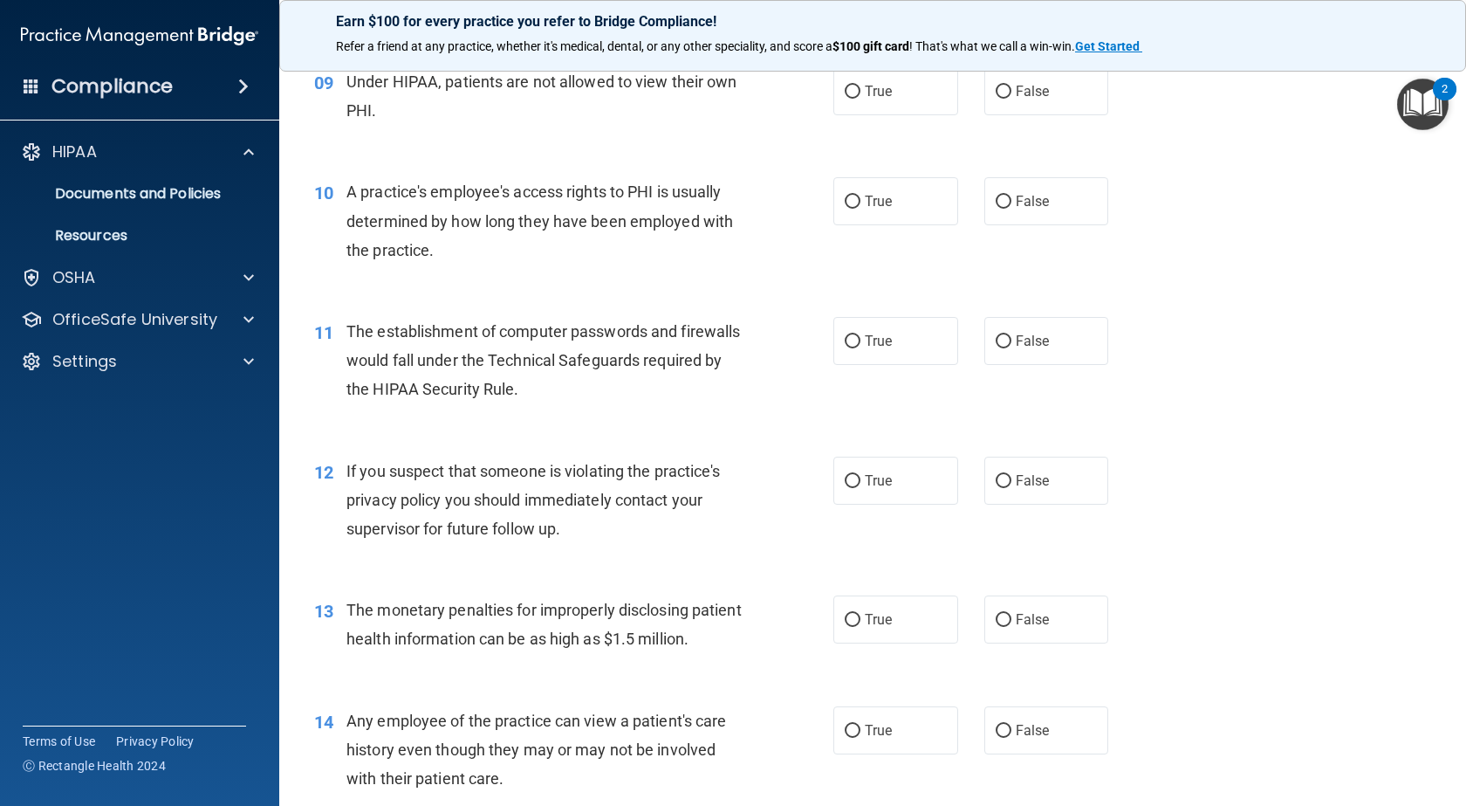
scroll to position [1222, 0]
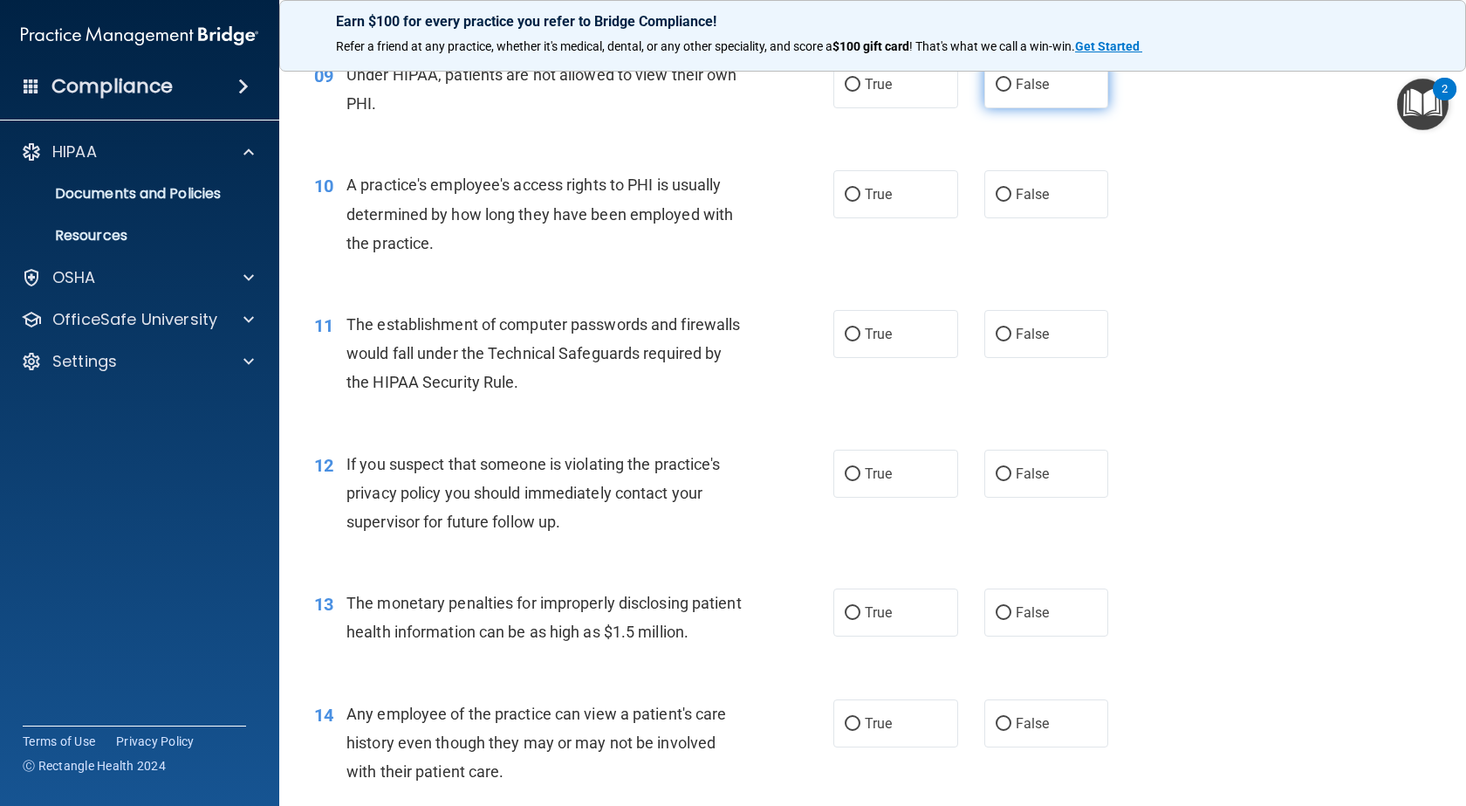
click at [1016, 93] on span "False" at bounding box center [1033, 84] width 34 height 17
click at [1009, 92] on input "False" at bounding box center [1004, 85] width 16 height 13
radio input "true"
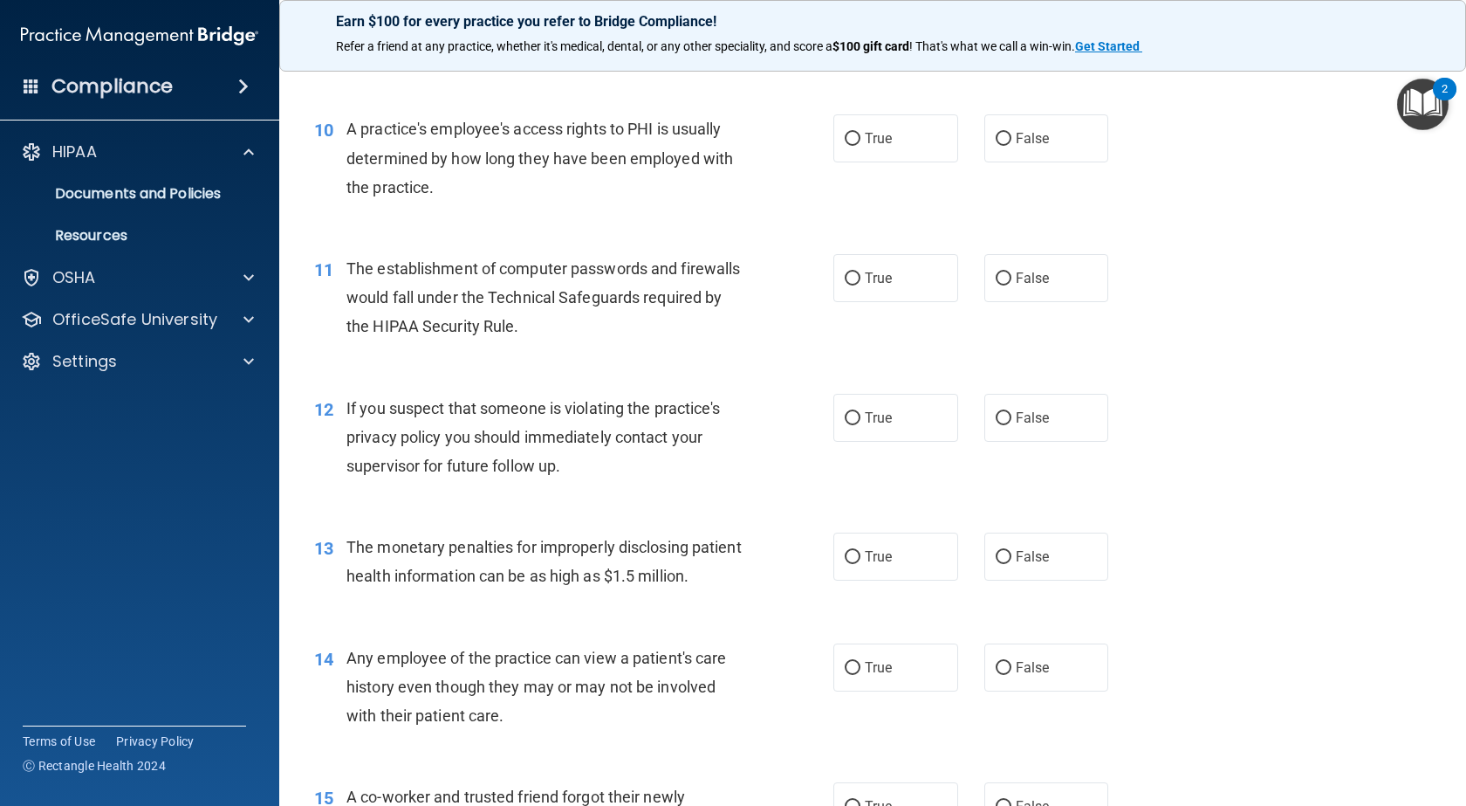
scroll to position [1309, 0]
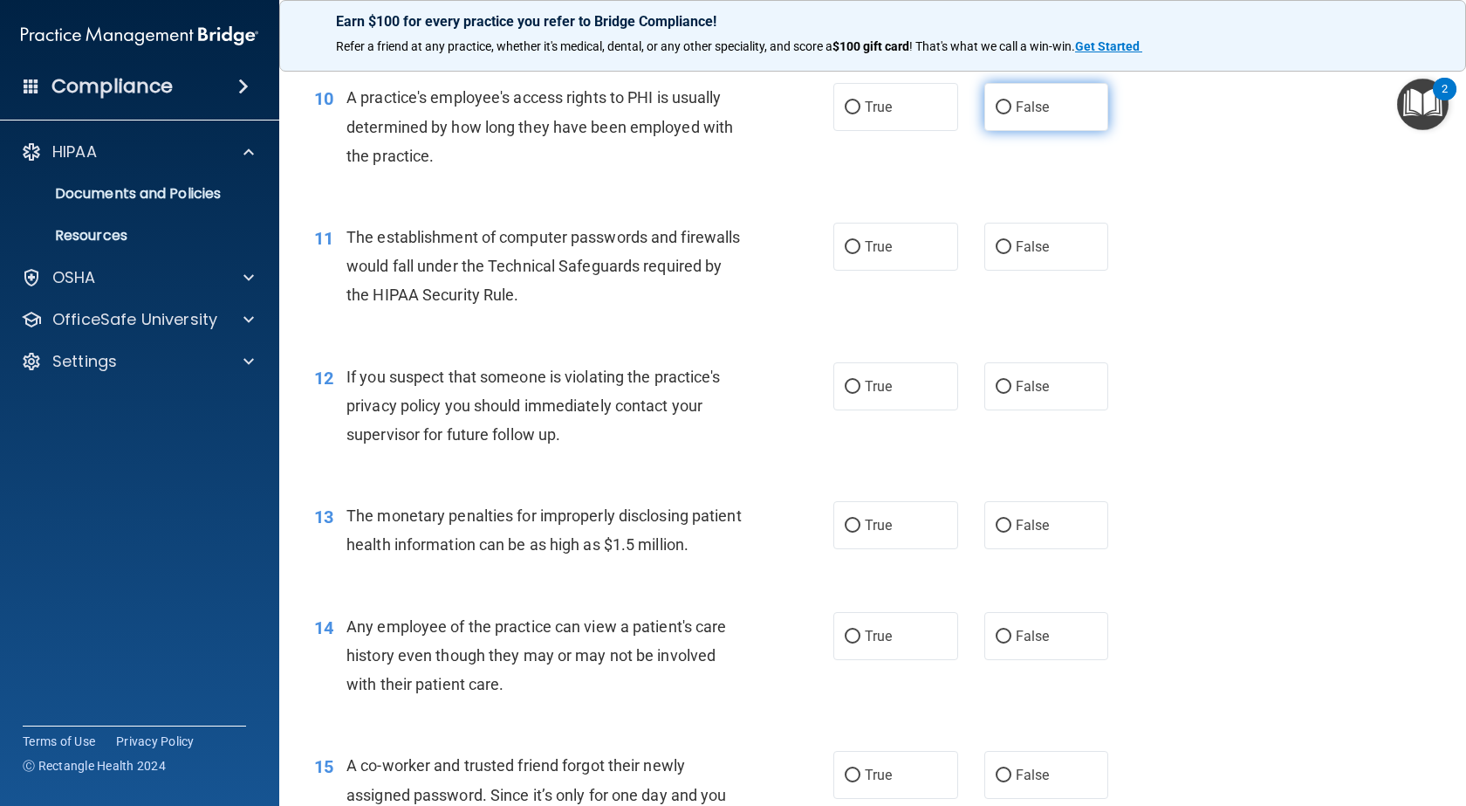
click at [986, 131] on label "False" at bounding box center [1047, 107] width 125 height 48
click at [996, 114] on input "False" at bounding box center [1004, 107] width 16 height 13
radio input "true"
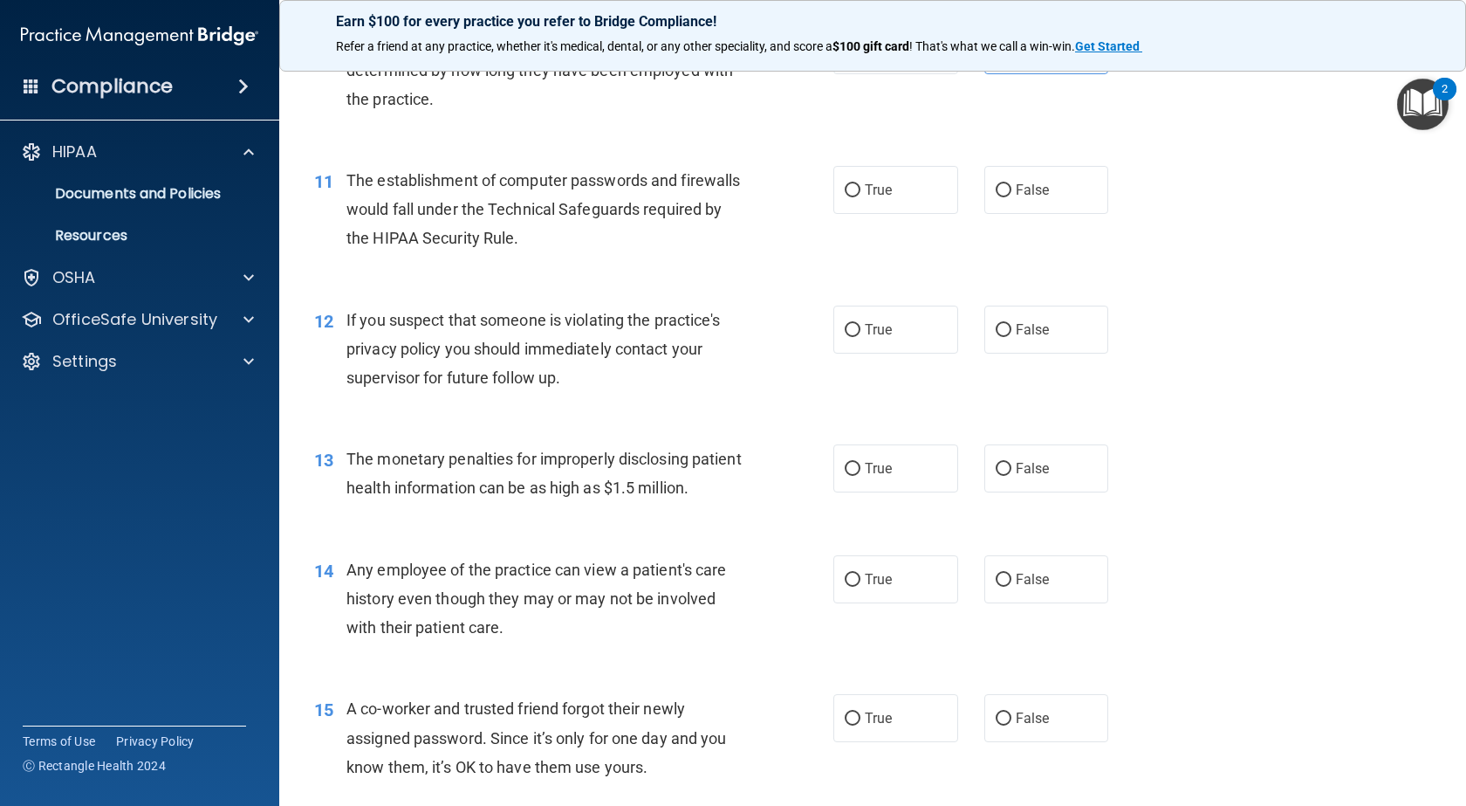
scroll to position [1397, 0]
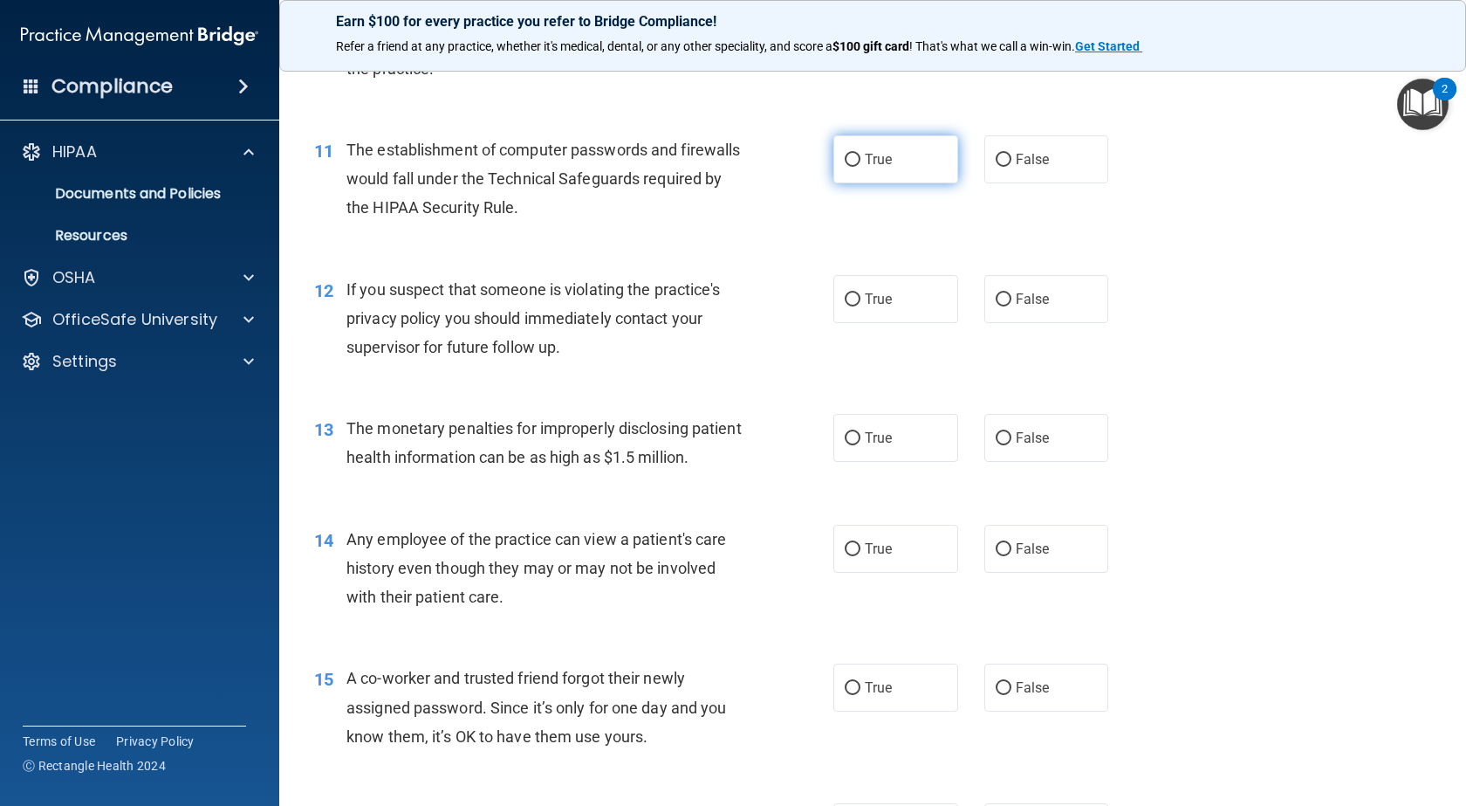
click at [904, 180] on label "True" at bounding box center [896, 159] width 125 height 48
click at [861, 167] on input "True" at bounding box center [853, 160] width 16 height 13
radio input "true"
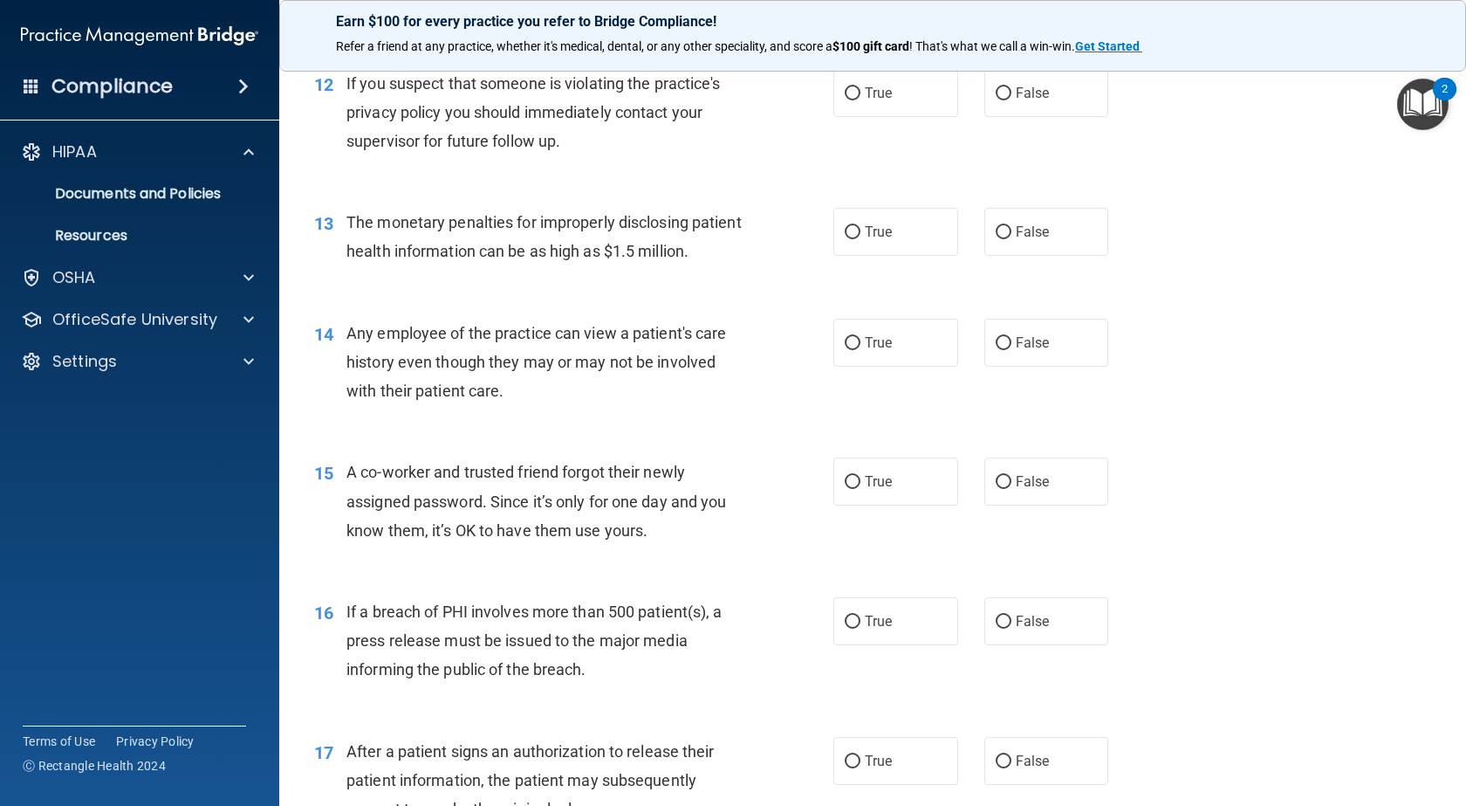
scroll to position [1571, 0]
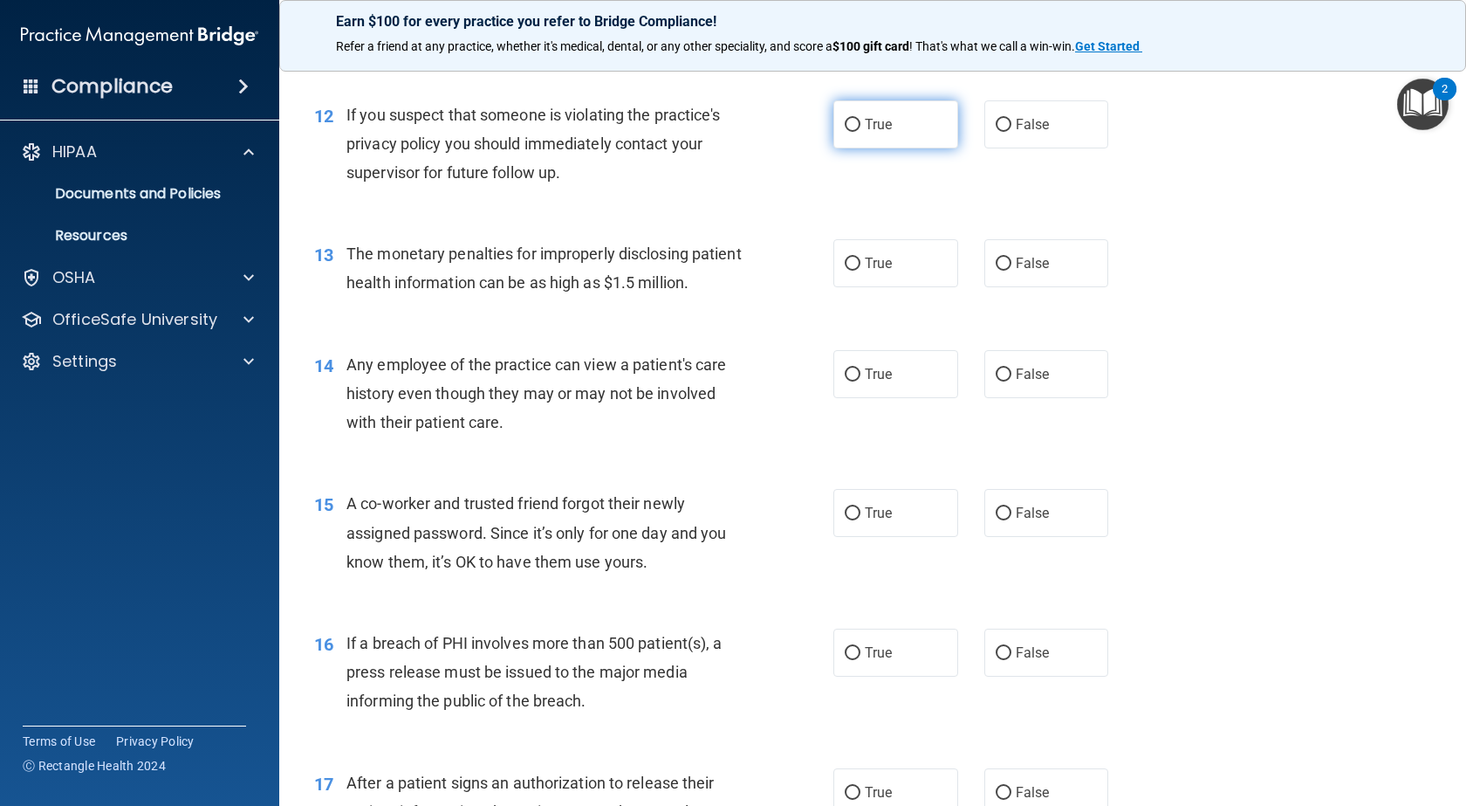
click at [890, 148] on label "True" at bounding box center [896, 124] width 125 height 48
click at [861, 132] on input "True" at bounding box center [853, 125] width 16 height 13
radio input "true"
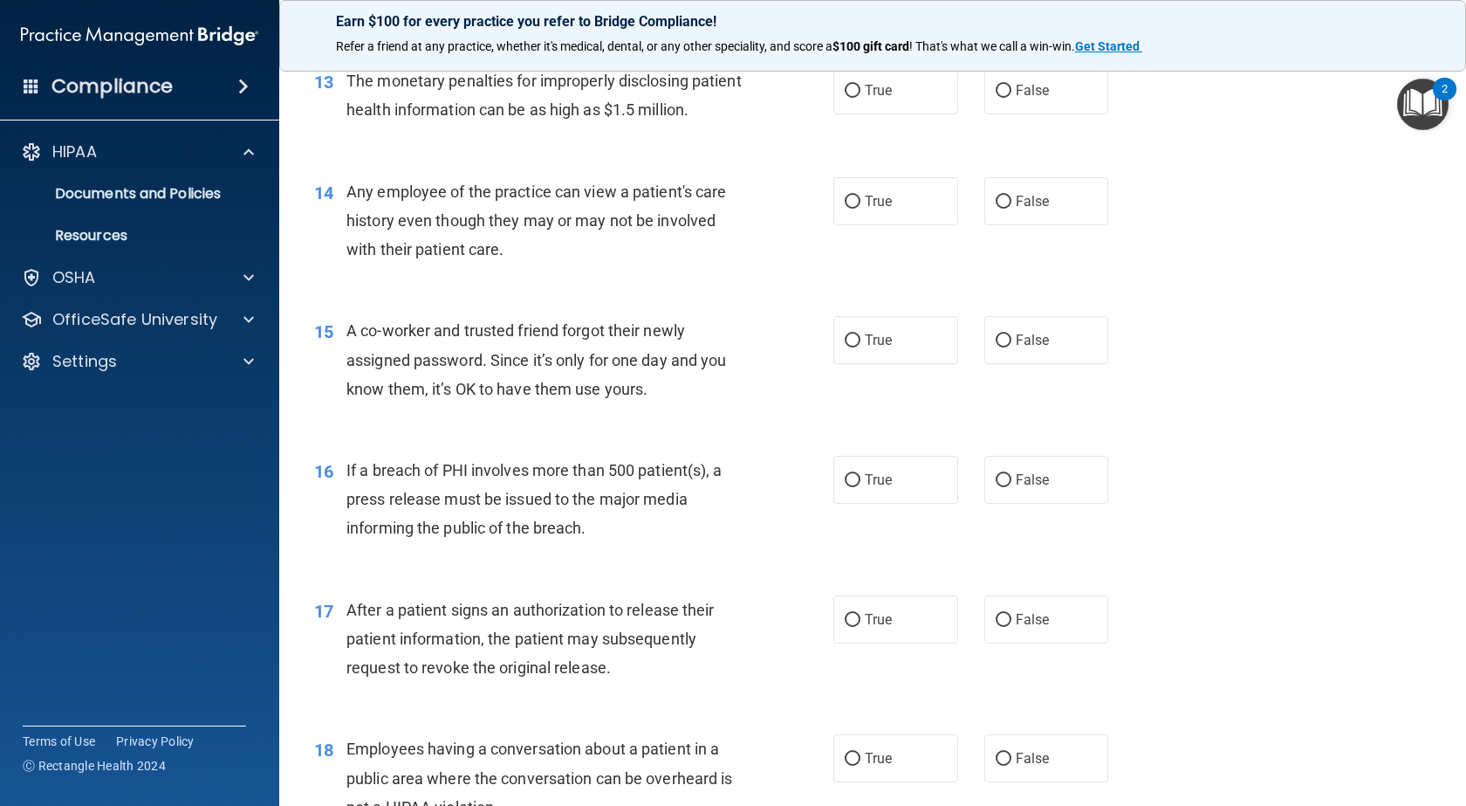
scroll to position [1746, 0]
click at [865, 97] on span "True" at bounding box center [878, 88] width 27 height 17
click at [860, 96] on input "True" at bounding box center [853, 89] width 16 height 13
radio input "true"
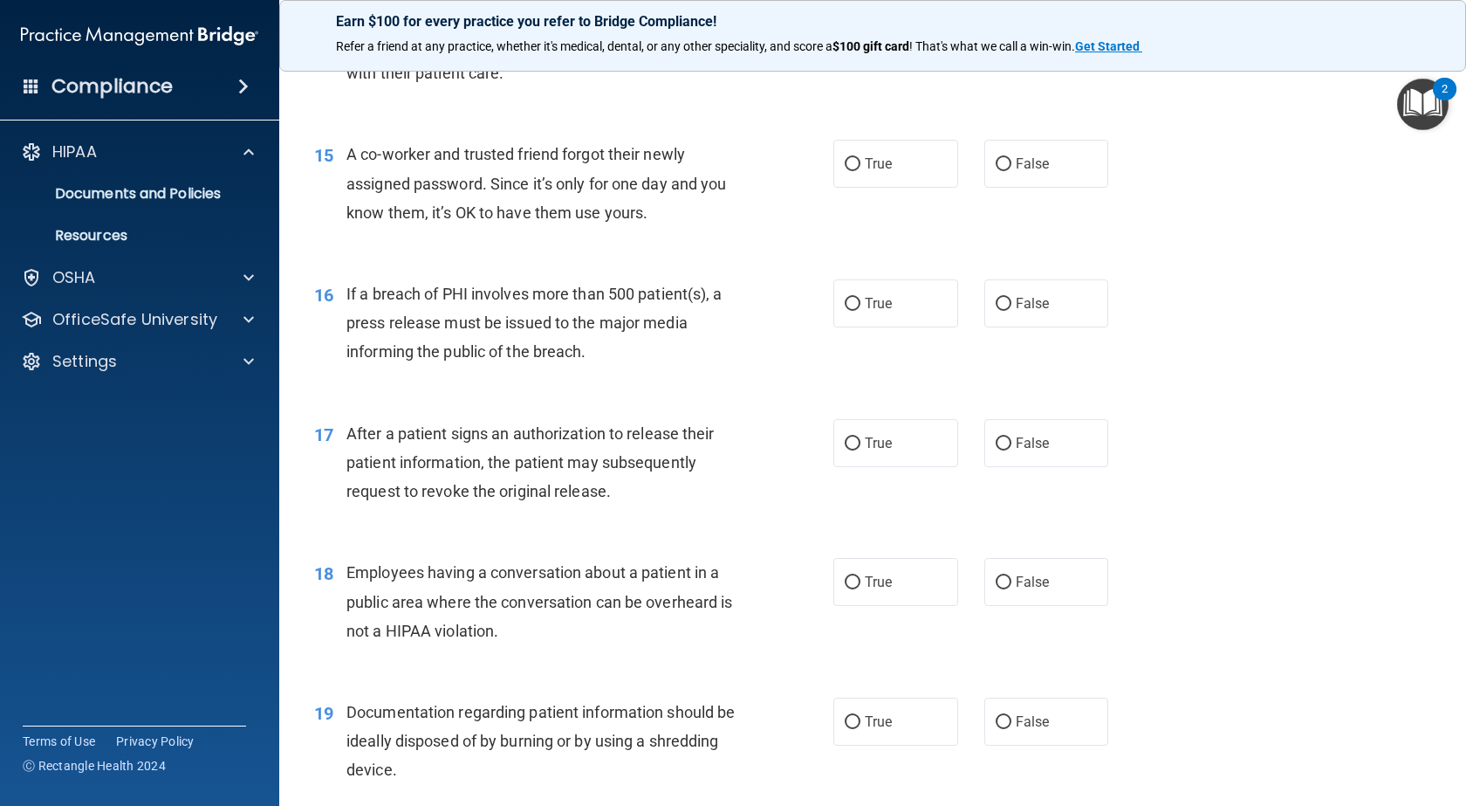
scroll to position [1833, 0]
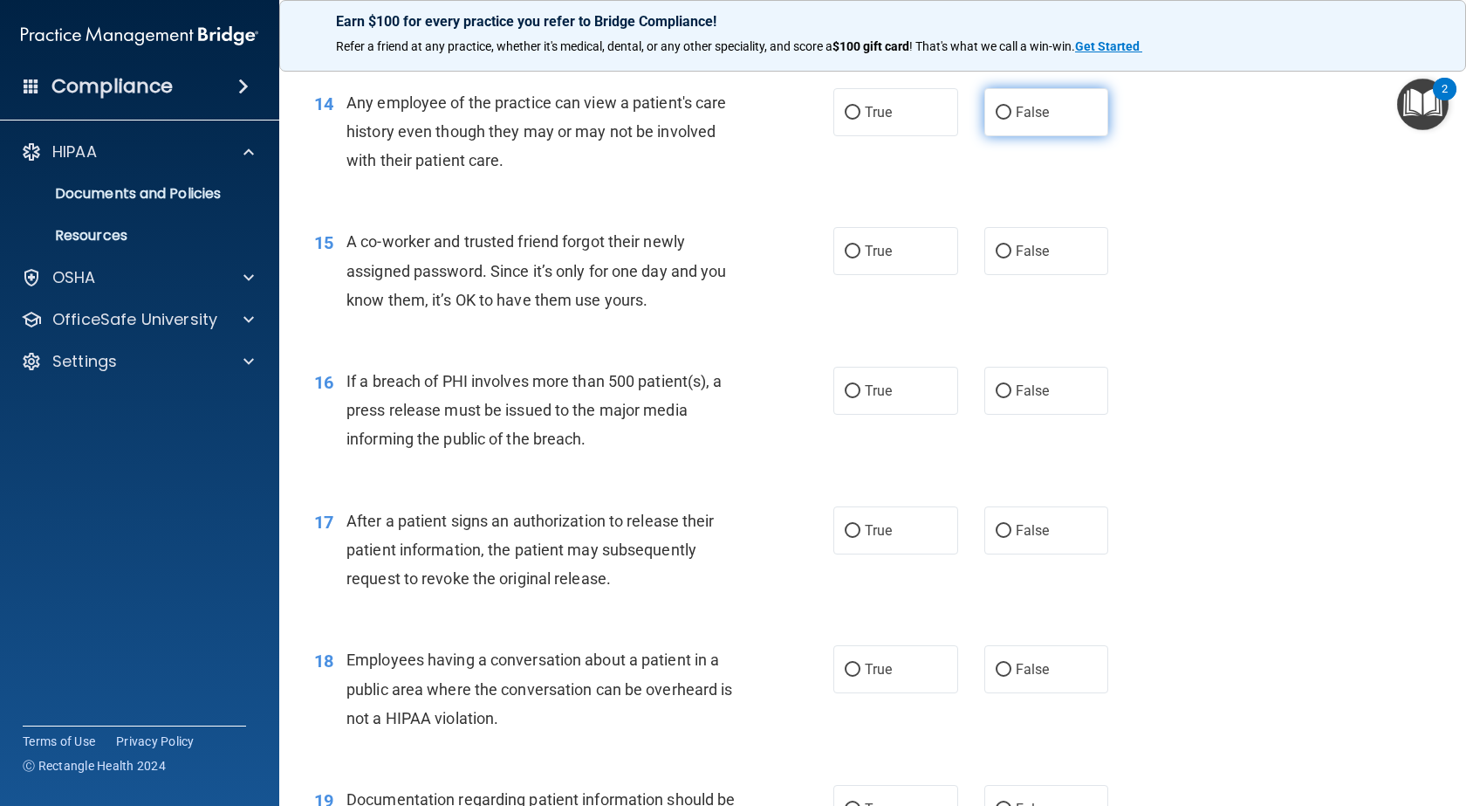
click at [986, 136] on label "False" at bounding box center [1047, 112] width 125 height 48
click at [996, 120] on input "False" at bounding box center [1004, 112] width 16 height 13
radio input "true"
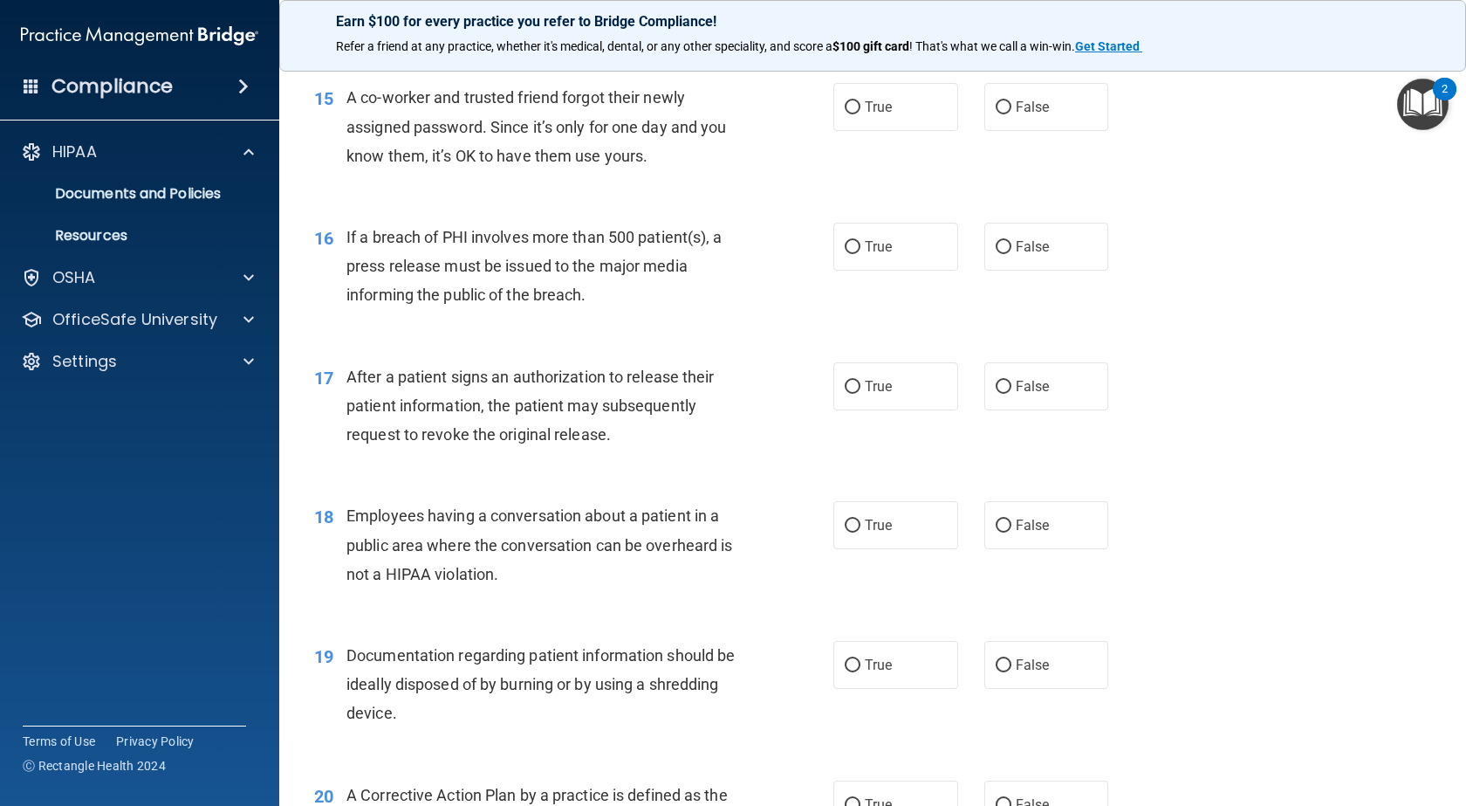
scroll to position [2008, 0]
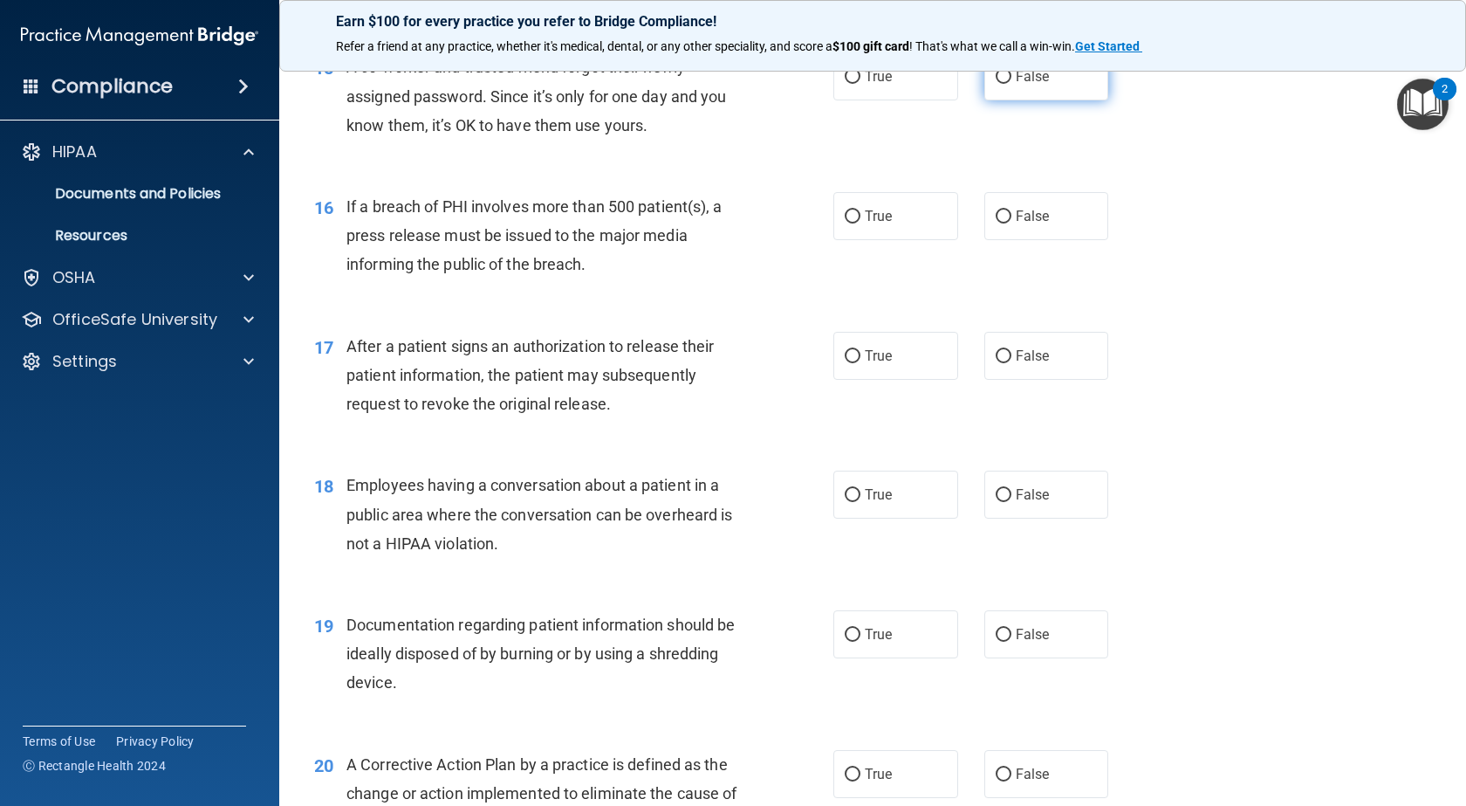
click at [997, 100] on label "False" at bounding box center [1047, 76] width 125 height 48
click at [997, 84] on input "False" at bounding box center [1004, 77] width 16 height 13
radio input "true"
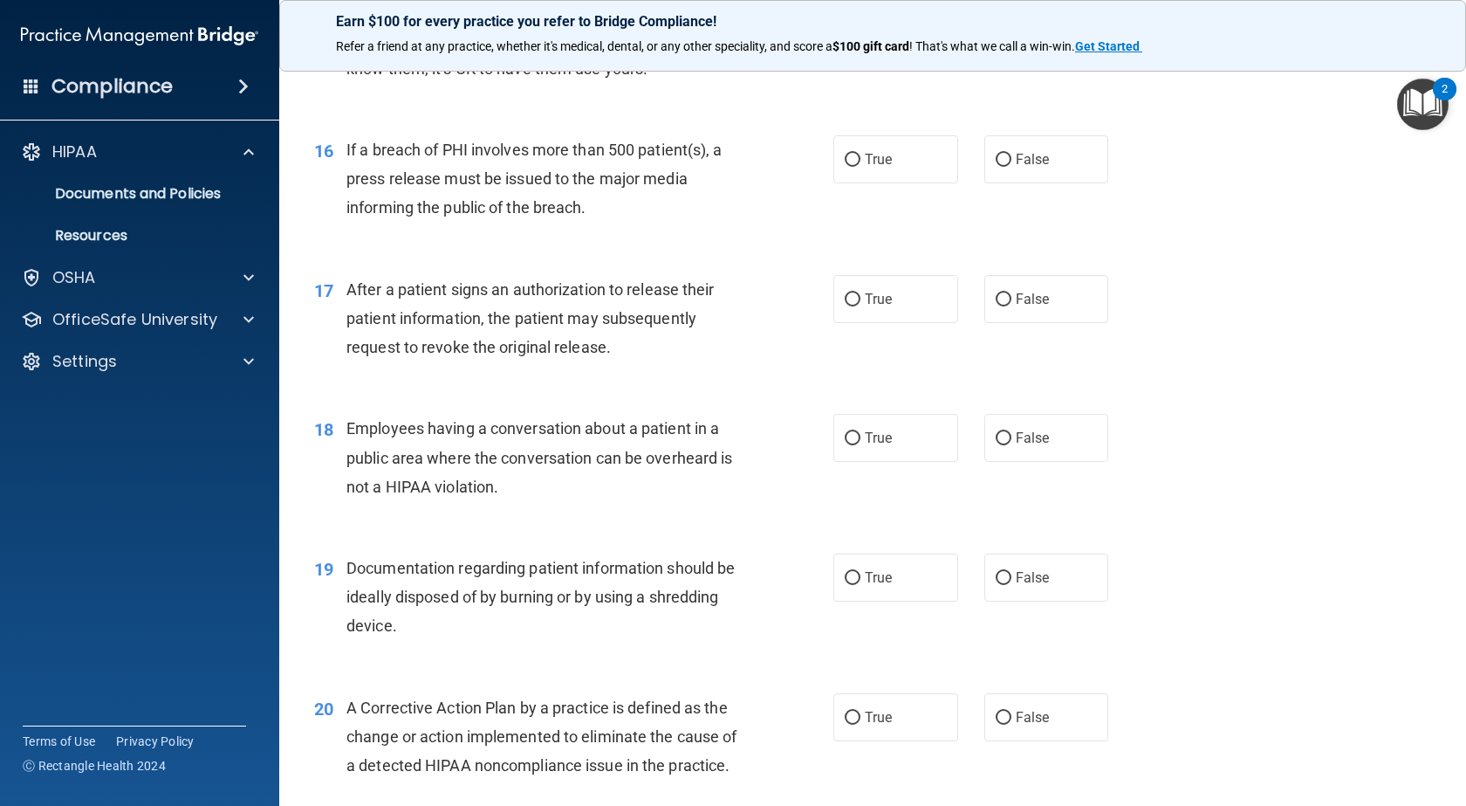
scroll to position [2095, 0]
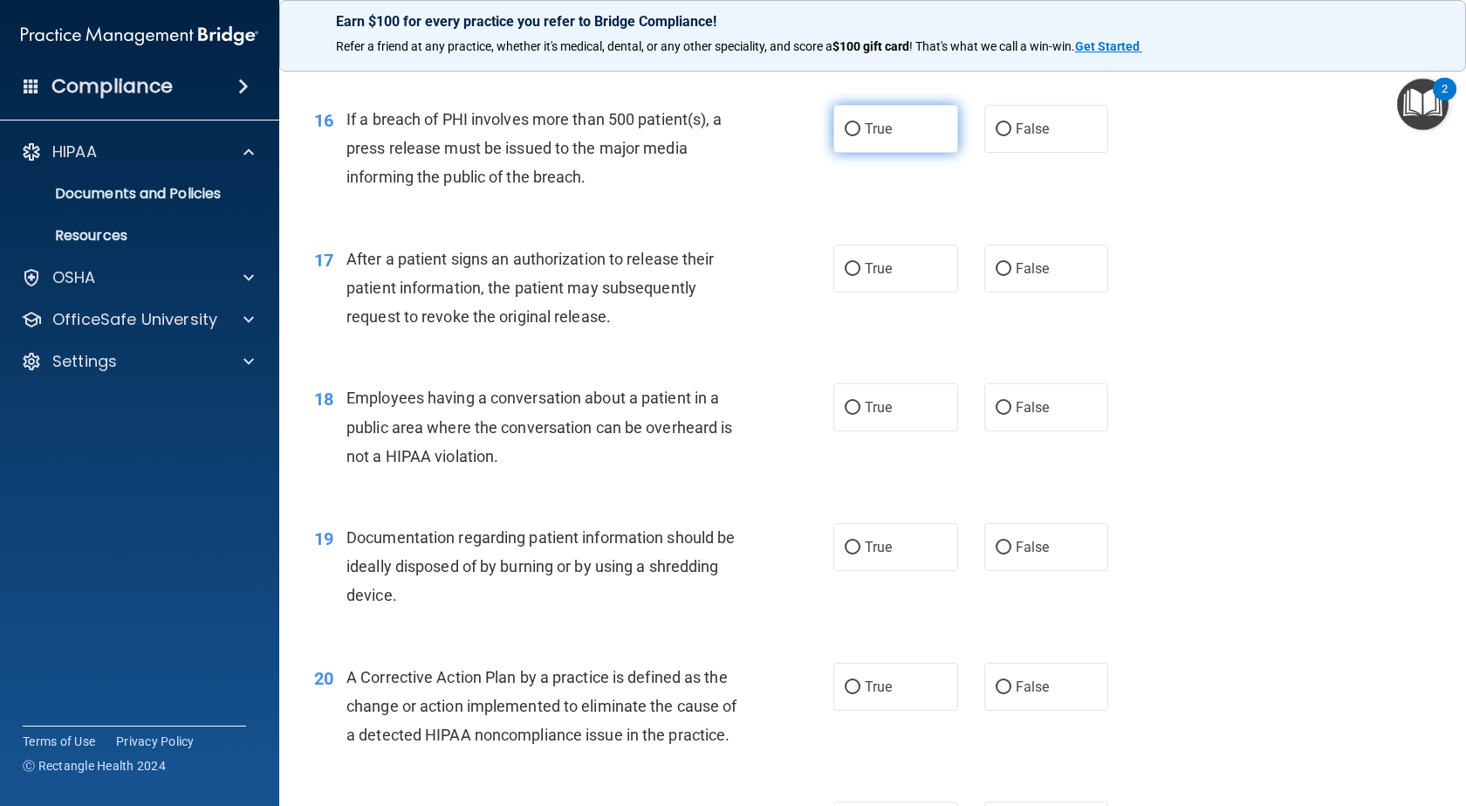
click at [876, 153] on label "True" at bounding box center [896, 129] width 125 height 48
click at [861, 136] on input "True" at bounding box center [853, 129] width 16 height 13
radio input "true"
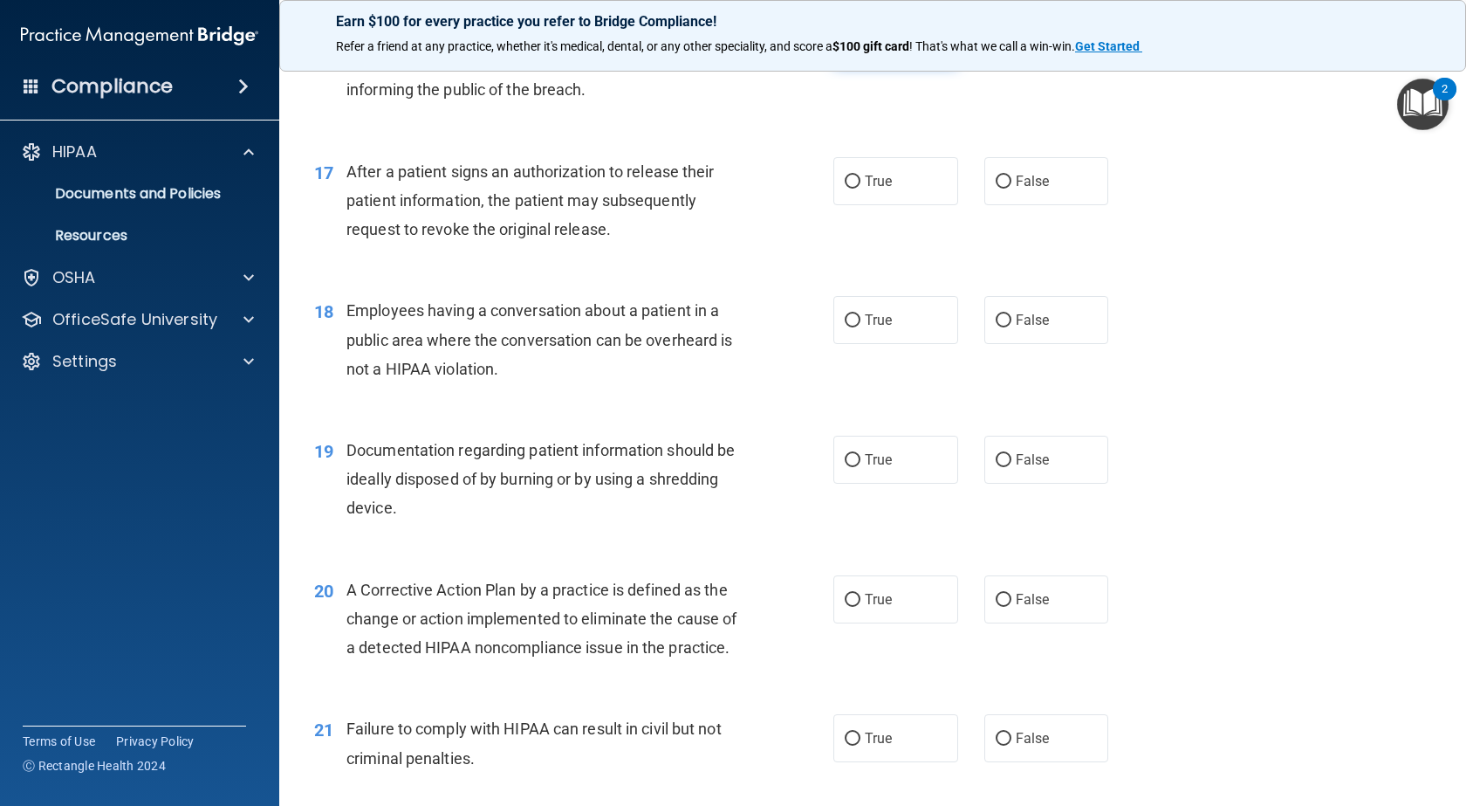
scroll to position [2269, 0]
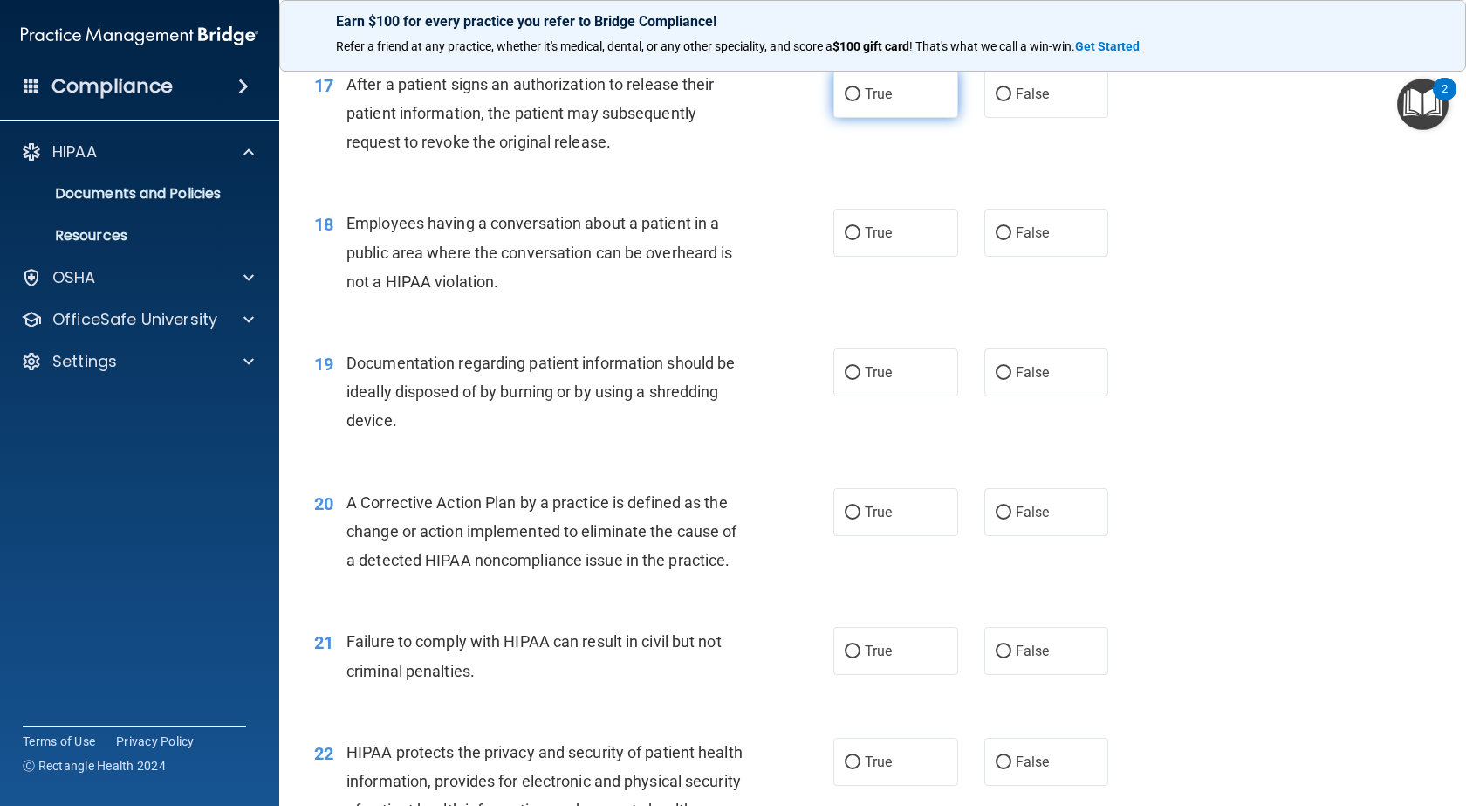
click at [925, 118] on label "True" at bounding box center [896, 94] width 125 height 48
click at [861, 101] on input "True" at bounding box center [853, 94] width 16 height 13
radio input "true"
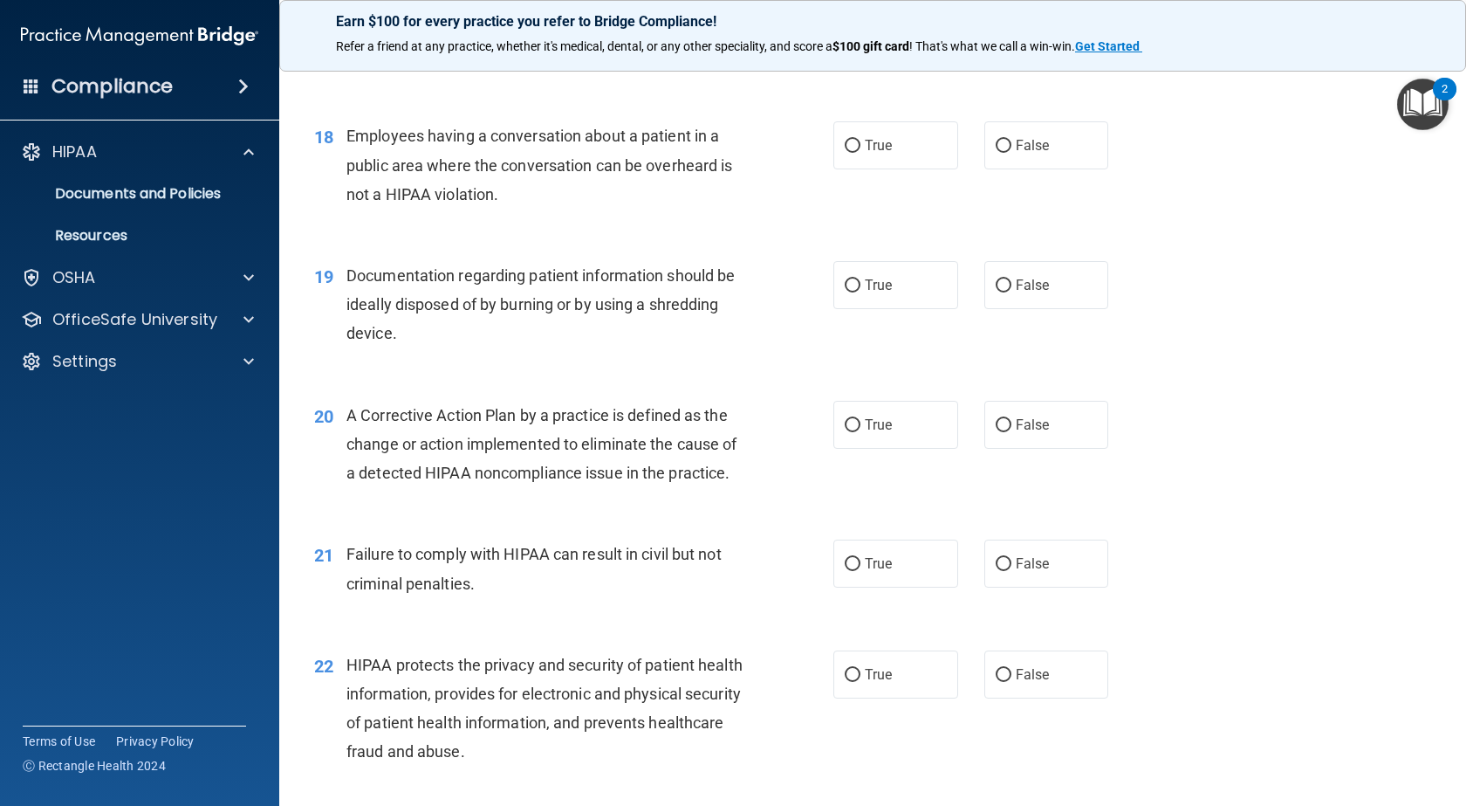
scroll to position [2444, 0]
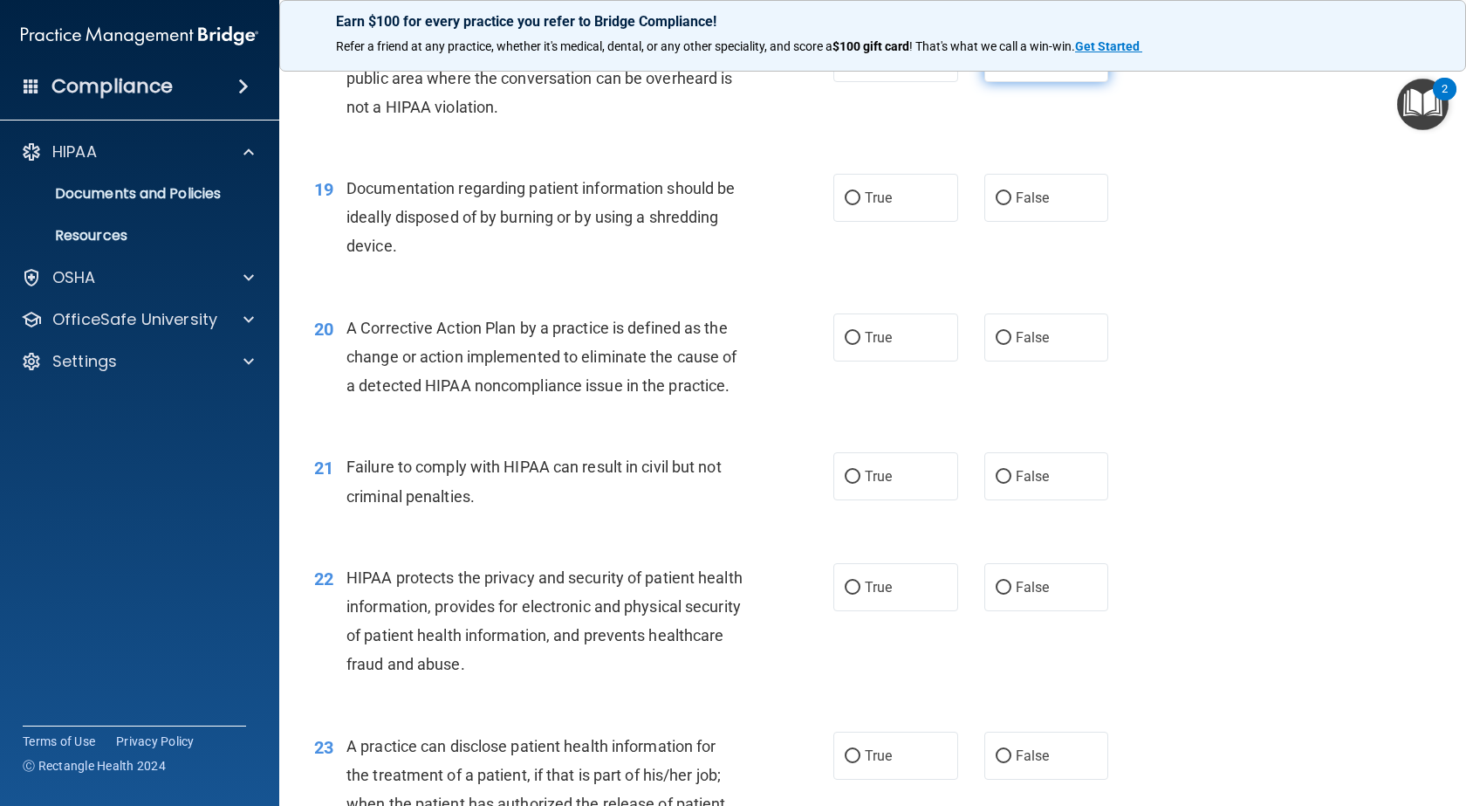
click at [1002, 65] on input "False" at bounding box center [1004, 58] width 16 height 13
radio input "true"
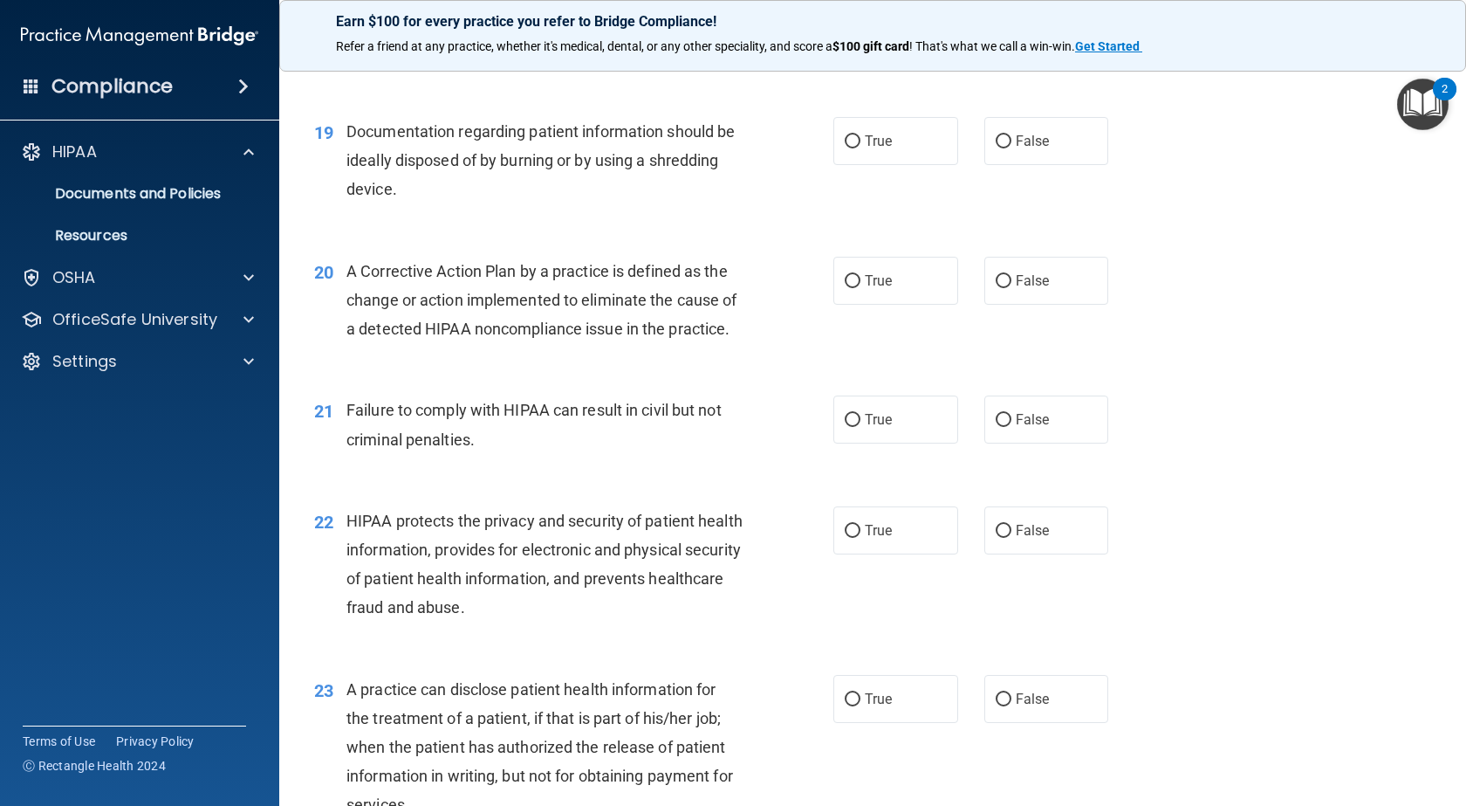
scroll to position [2531, 0]
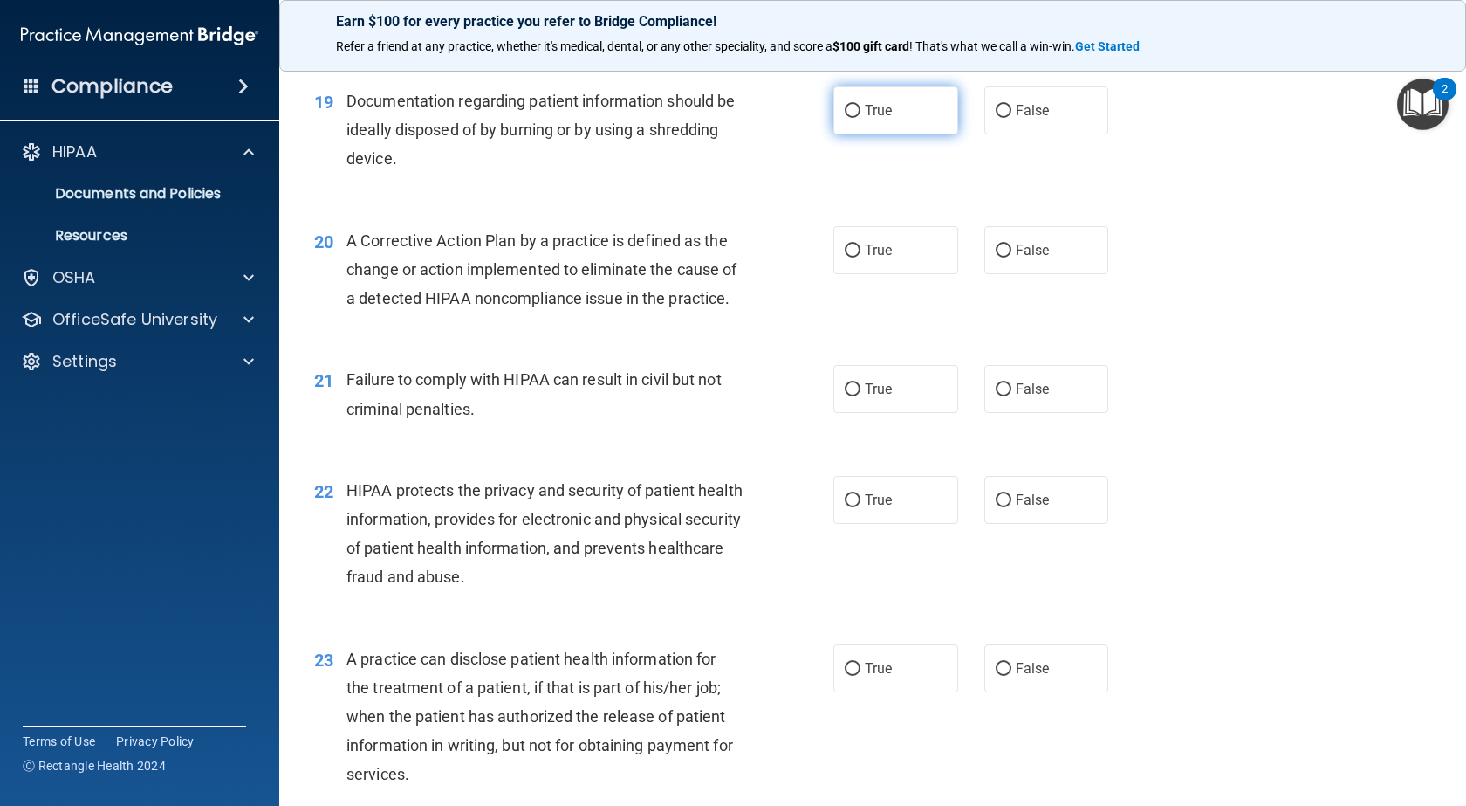
click at [911, 134] on label "True" at bounding box center [896, 110] width 125 height 48
click at [861, 118] on input "True" at bounding box center [853, 111] width 16 height 13
radio input "true"
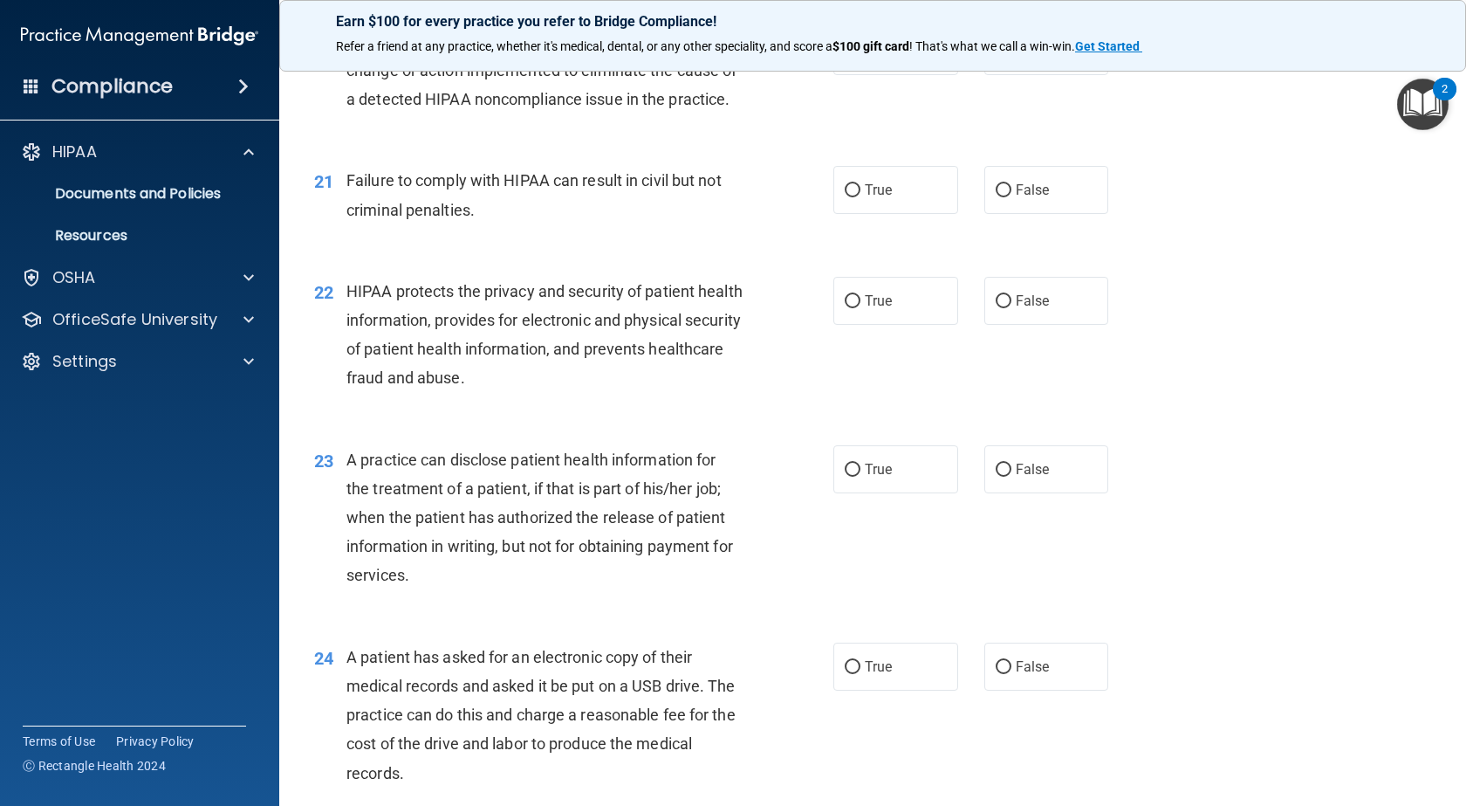
scroll to position [2732, 0]
click at [845, 57] on input "True" at bounding box center [853, 50] width 16 height 13
radio input "true"
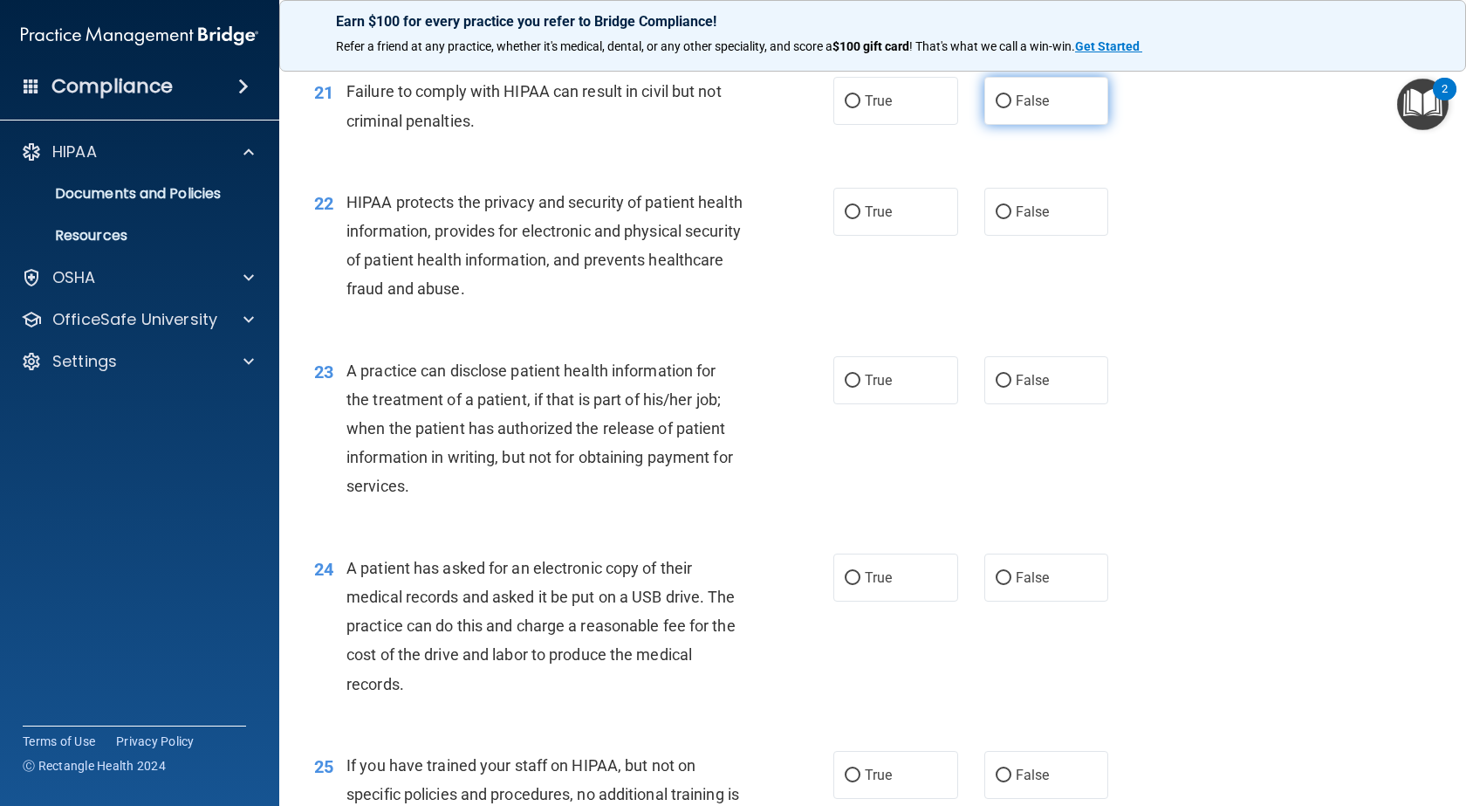
click at [985, 125] on label "False" at bounding box center [1047, 101] width 125 height 48
click at [996, 108] on input "False" at bounding box center [1004, 101] width 16 height 13
radio input "true"
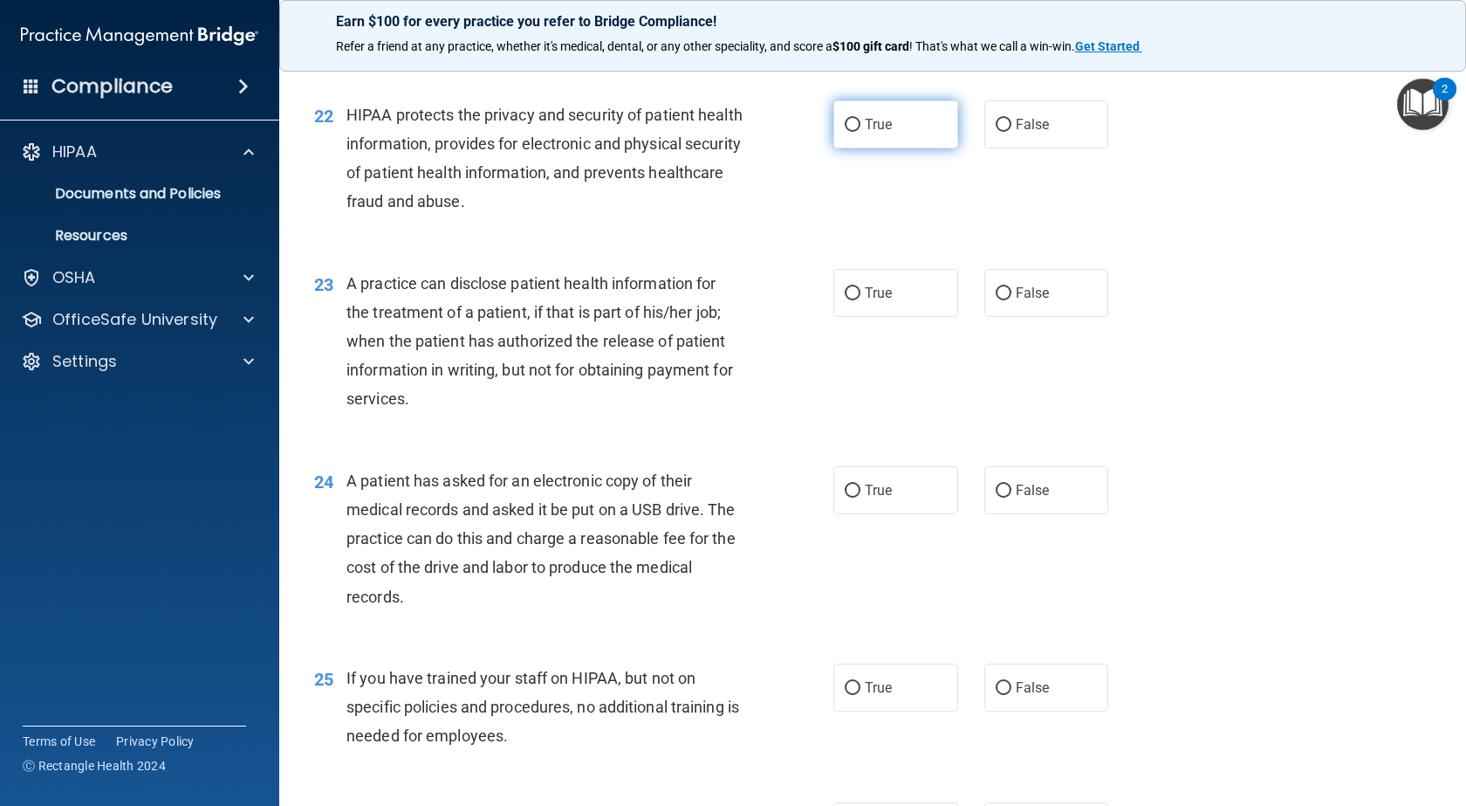
click at [865, 133] on span "True" at bounding box center [878, 124] width 27 height 17
click at [861, 132] on input "True" at bounding box center [853, 125] width 16 height 13
radio input "true"
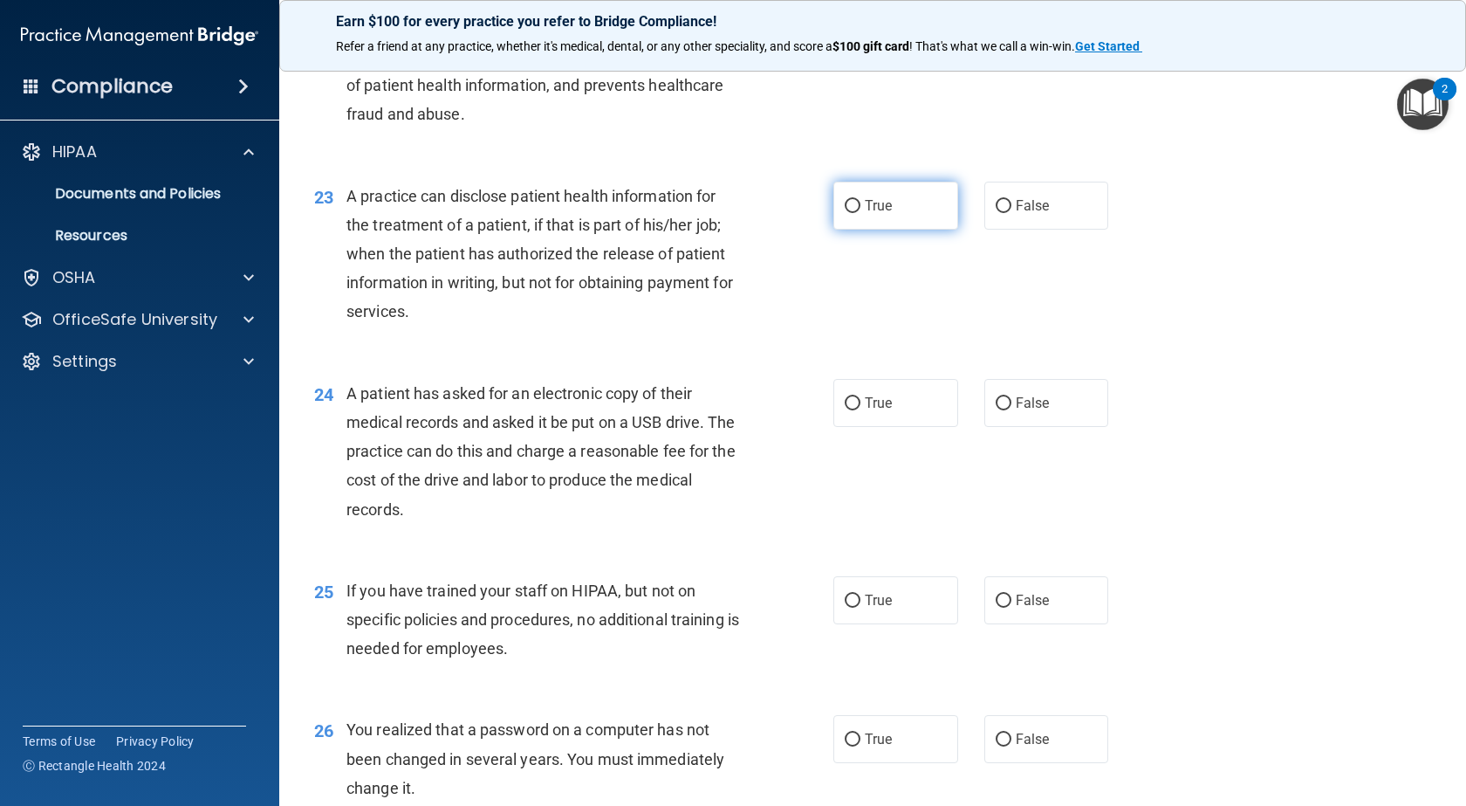
scroll to position [3081, 0]
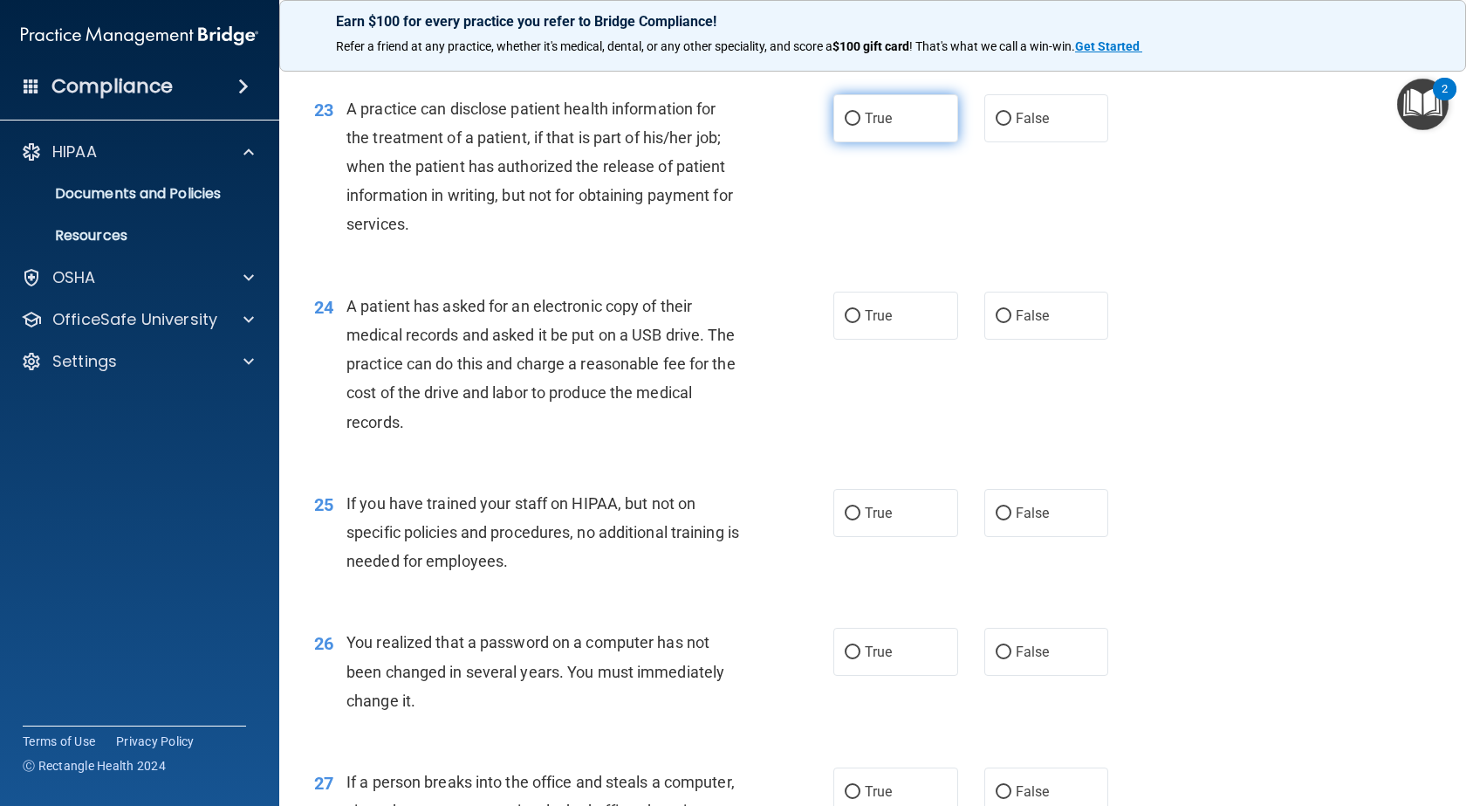
click at [849, 142] on label "True" at bounding box center [896, 118] width 125 height 48
click at [849, 126] on input "True" at bounding box center [853, 119] width 16 height 13
radio input "true"
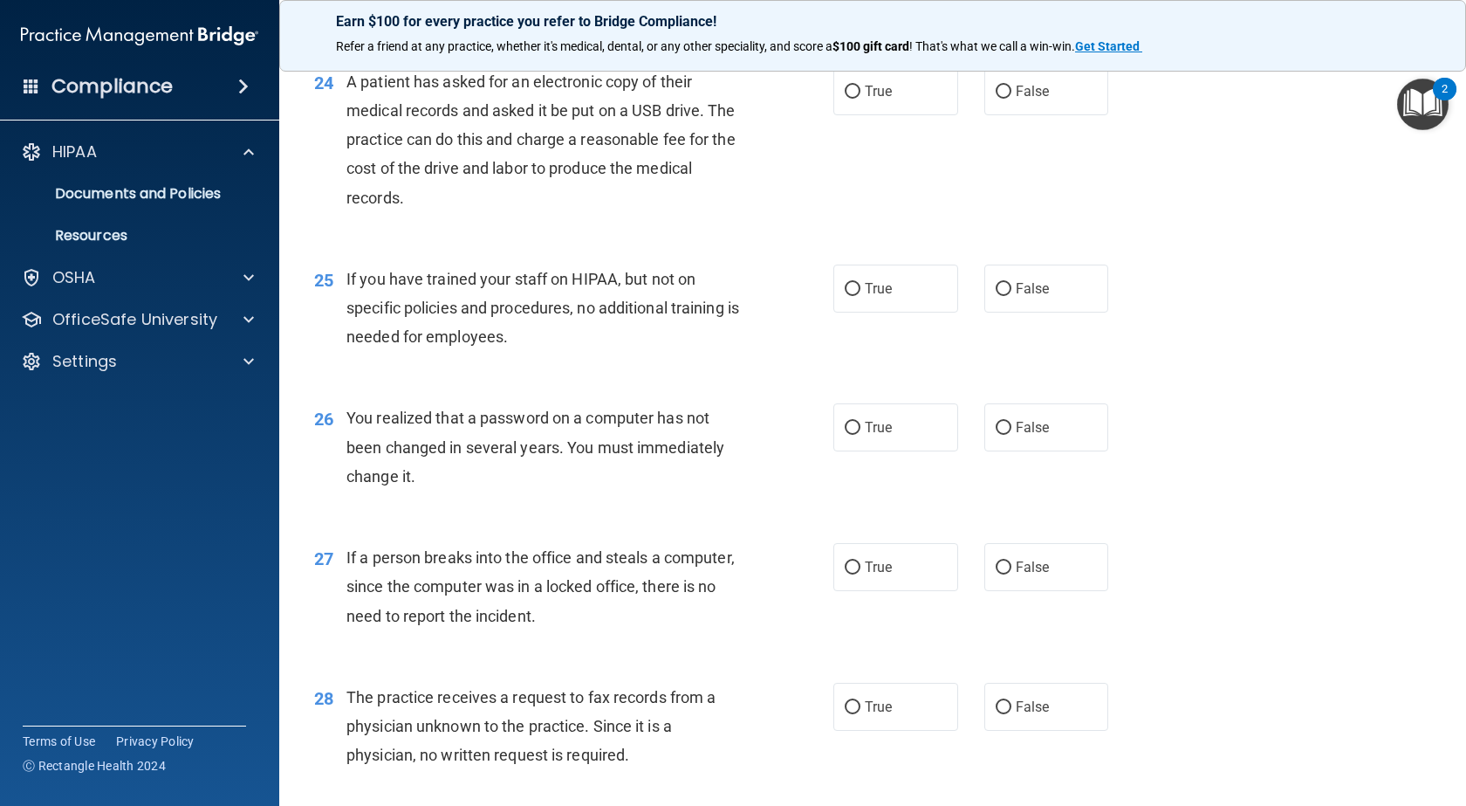
scroll to position [3343, 0]
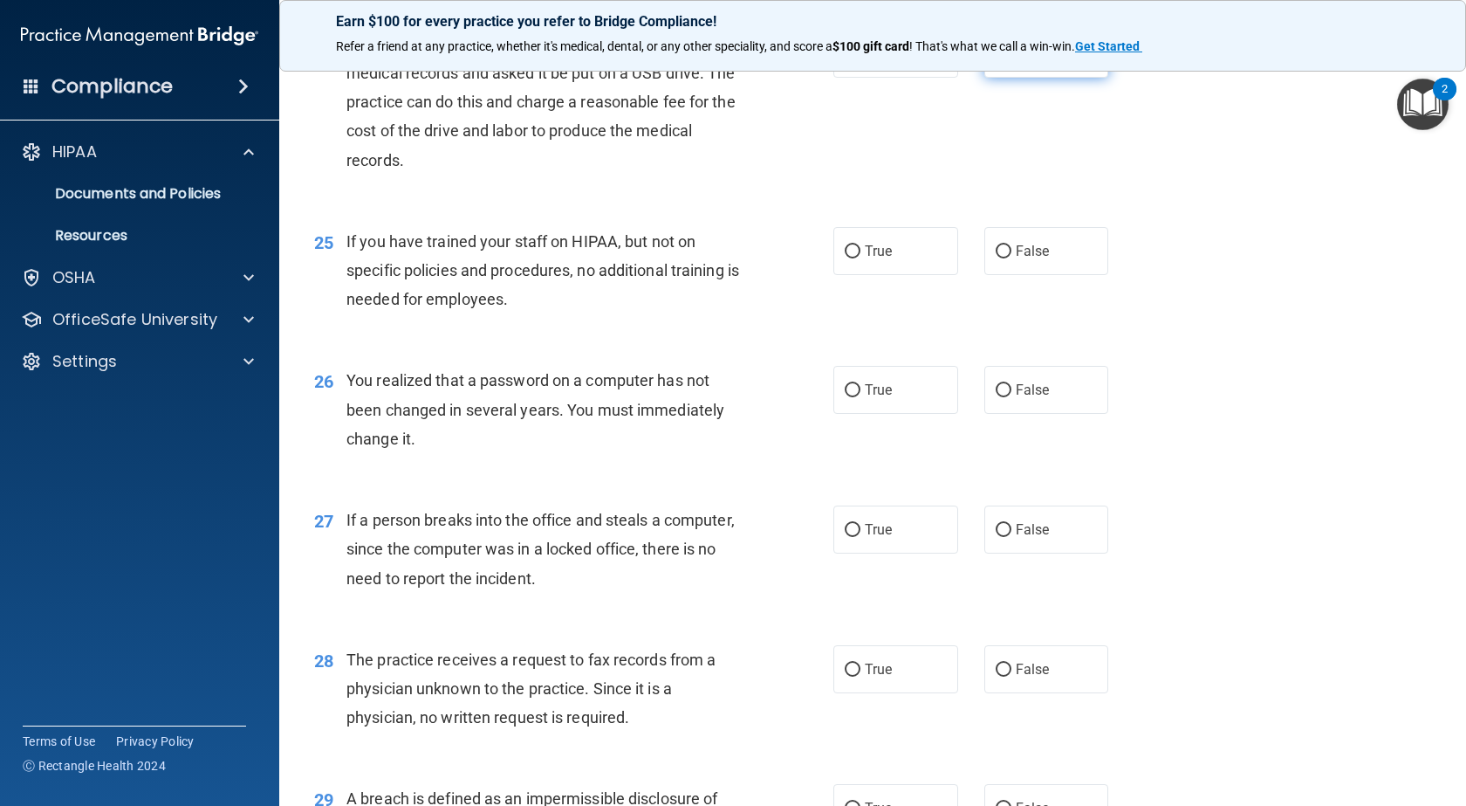
click at [1002, 61] on input "False" at bounding box center [1004, 54] width 16 height 13
radio input "true"
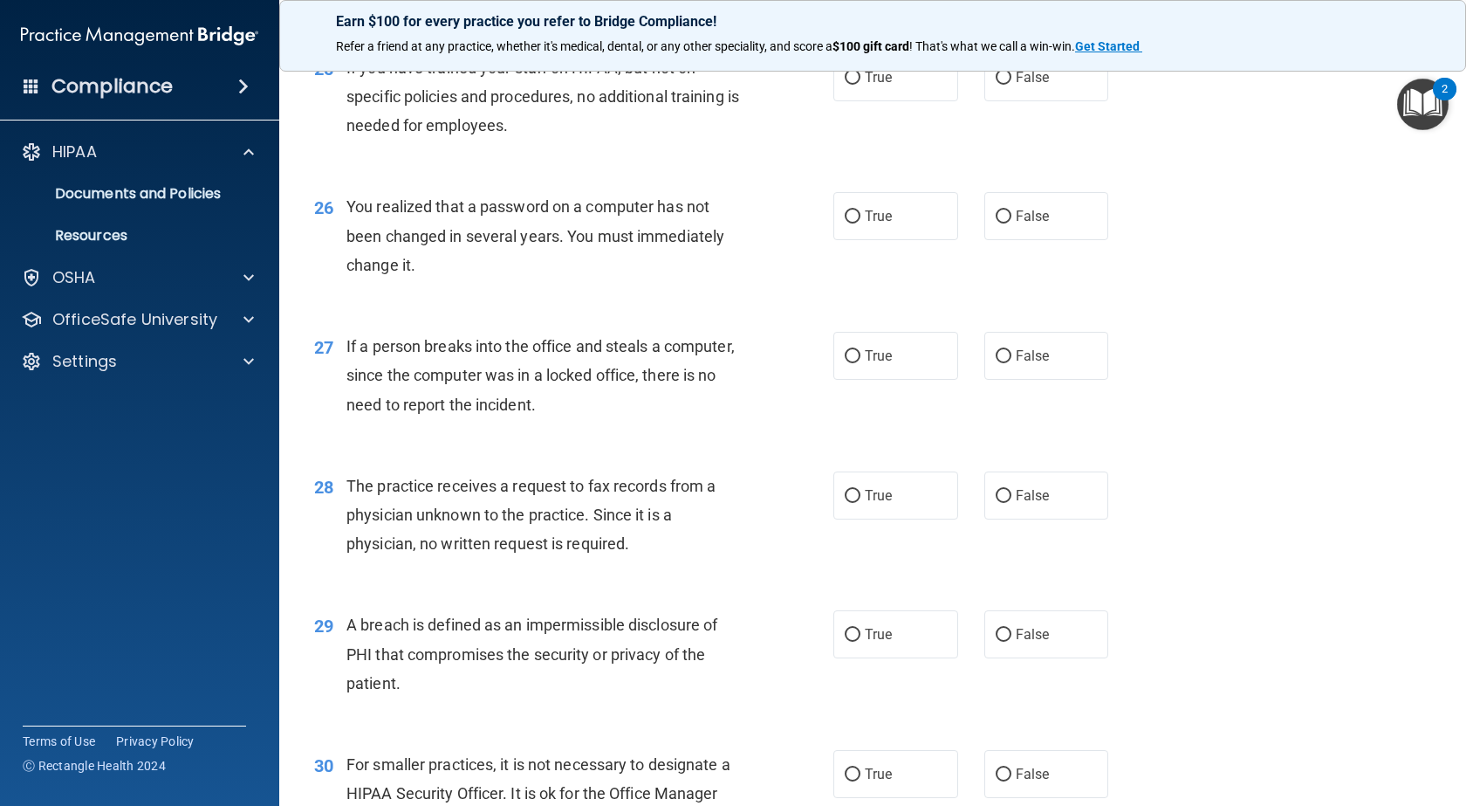
scroll to position [3518, 0]
click at [1016, 85] on span "False" at bounding box center [1033, 76] width 34 height 17
click at [1011, 84] on input "False" at bounding box center [1004, 77] width 16 height 13
radio input "true"
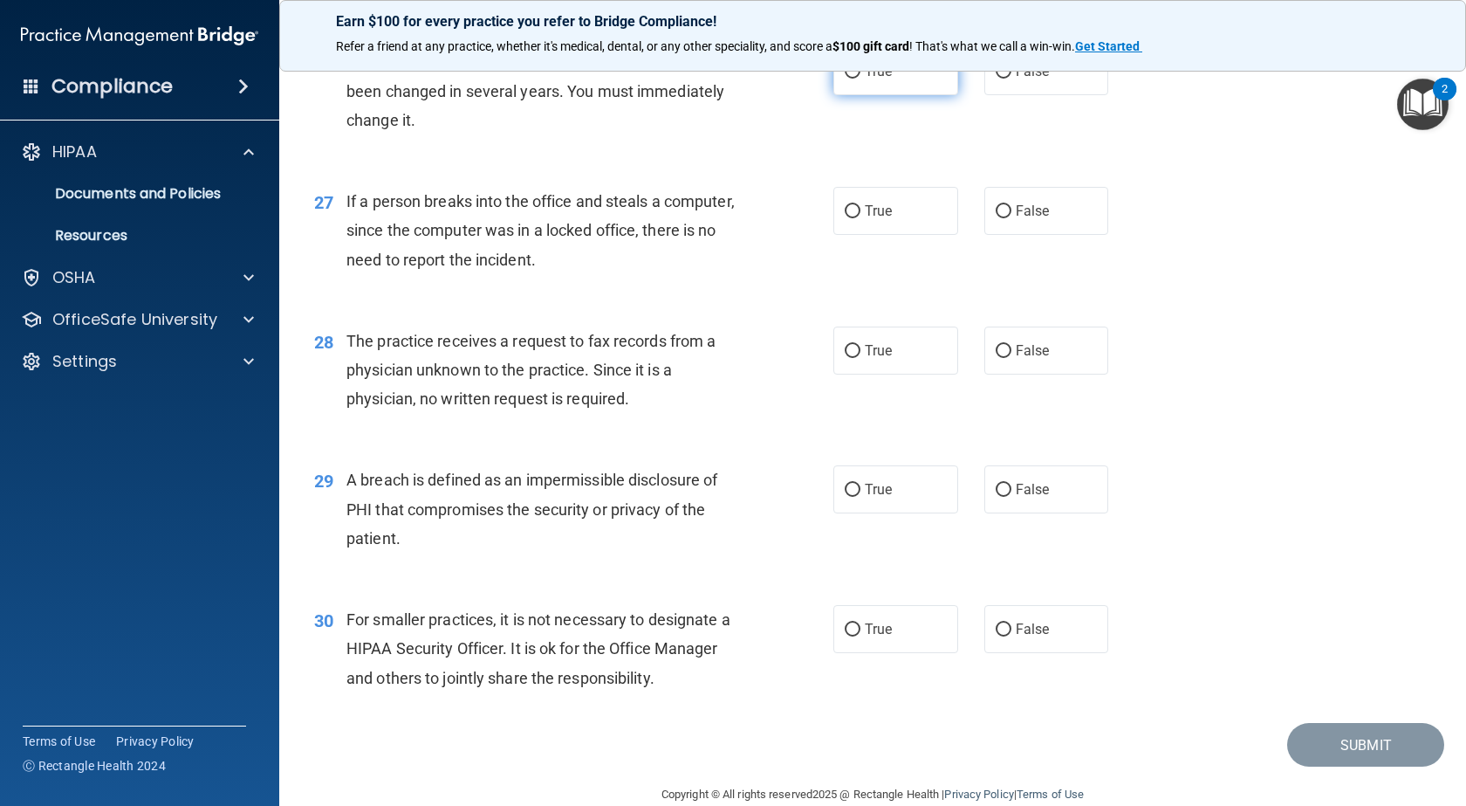
scroll to position [3692, 0]
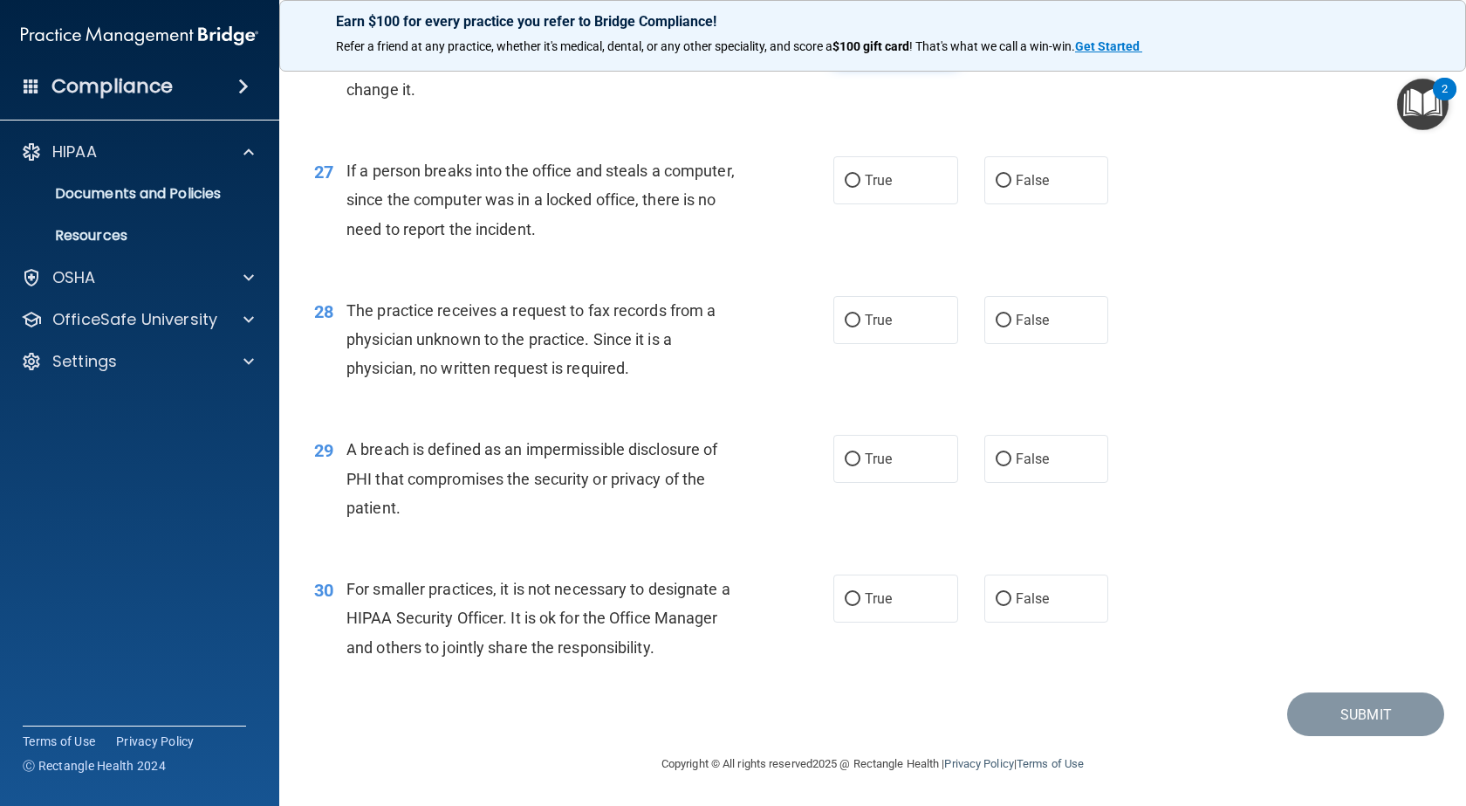
click at [865, 49] on span "True" at bounding box center [878, 40] width 27 height 17
click at [861, 48] on input "True" at bounding box center [853, 41] width 16 height 13
radio input "true"
click at [996, 188] on input "False" at bounding box center [1004, 181] width 16 height 13
radio input "true"
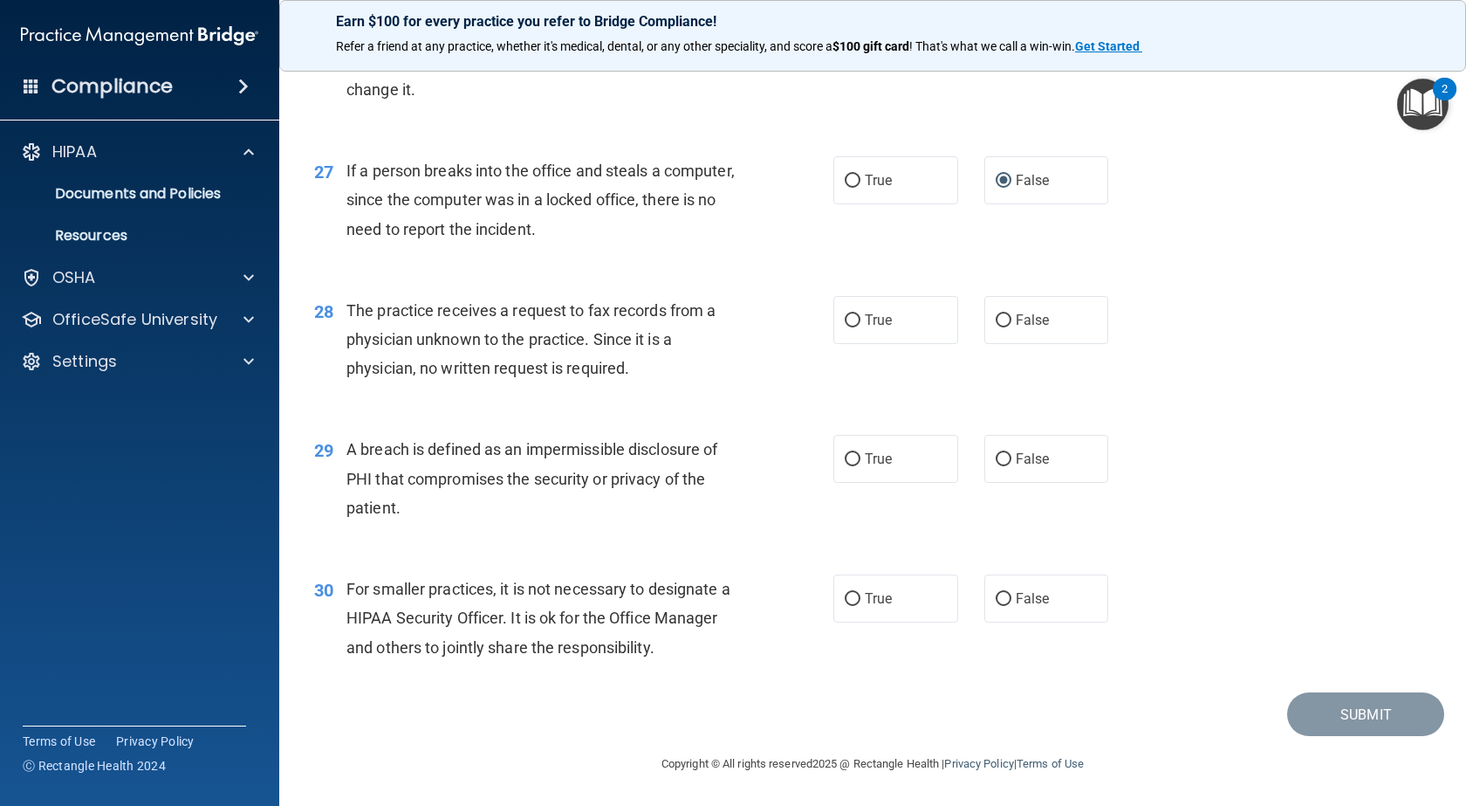
scroll to position [3780, 0]
click at [1021, 312] on span "False" at bounding box center [1033, 320] width 34 height 17
click at [1012, 314] on input "False" at bounding box center [1004, 320] width 16 height 13
radio input "true"
click at [871, 455] on span "True" at bounding box center [878, 458] width 27 height 17
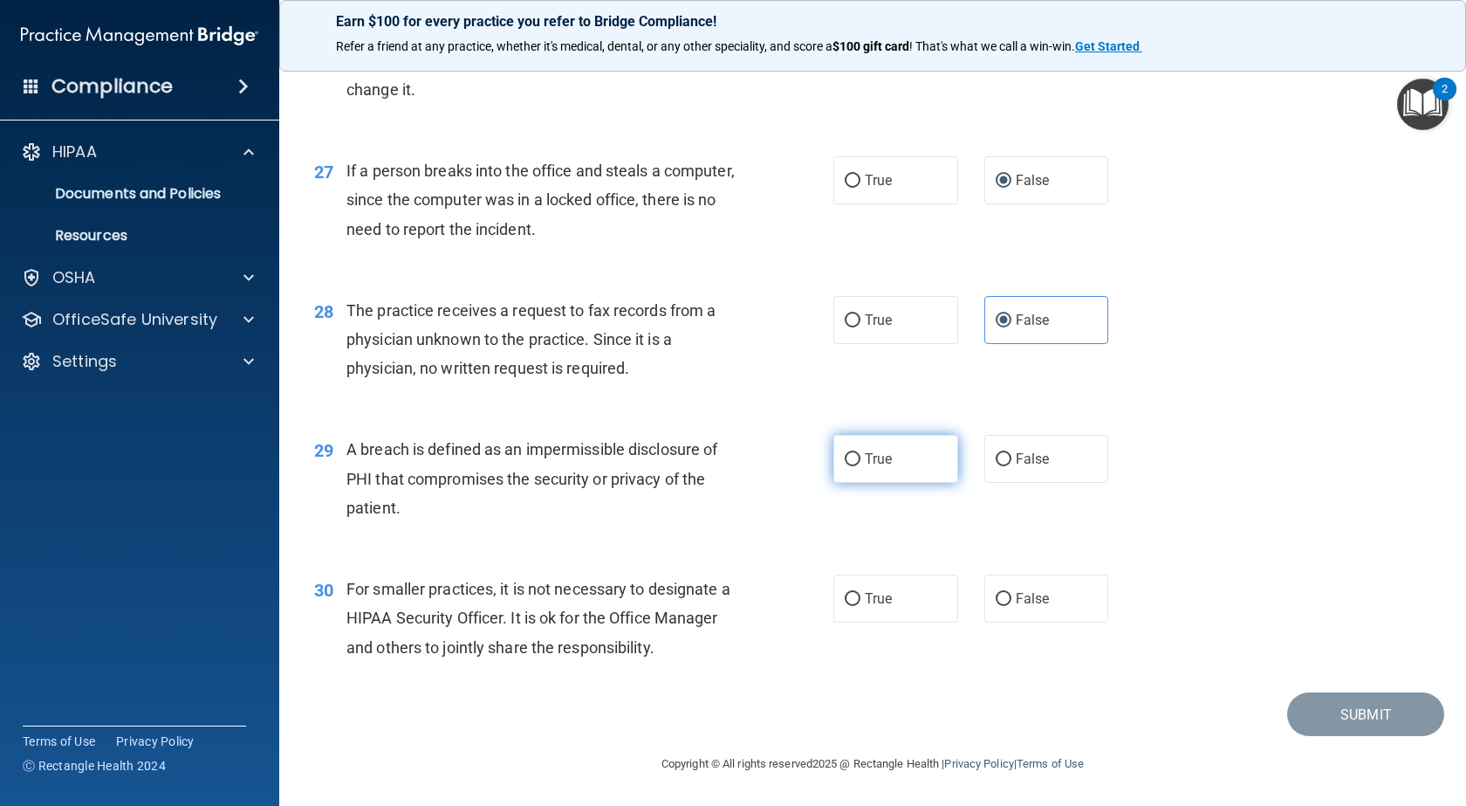
click at [861, 455] on input "True" at bounding box center [853, 459] width 16 height 13
radio input "true"
click at [1028, 579] on label "False" at bounding box center [1047, 598] width 125 height 48
click at [1012, 593] on input "False" at bounding box center [1004, 599] width 16 height 13
radio input "true"
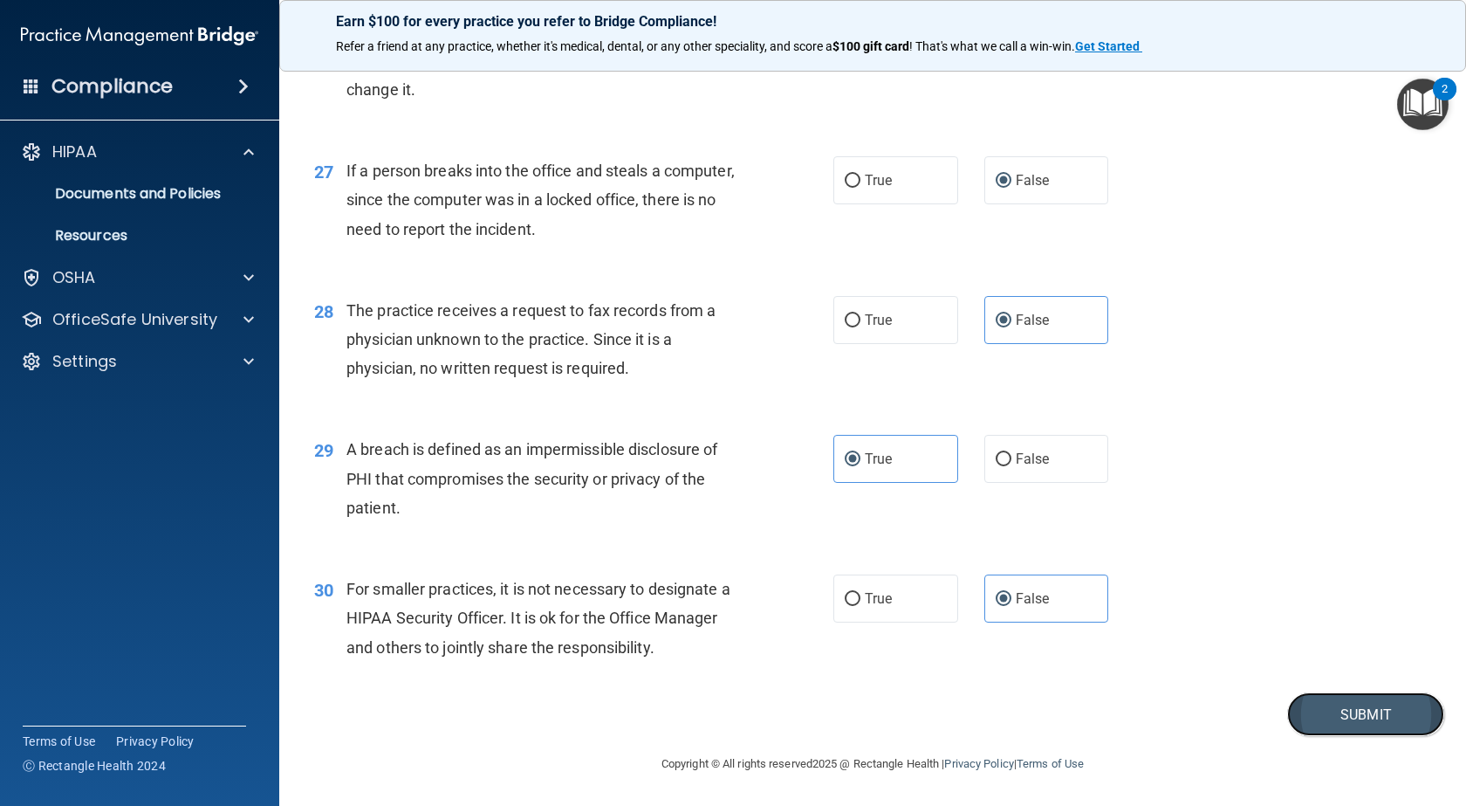
click at [1341, 713] on button "Submit" at bounding box center [1365, 714] width 157 height 45
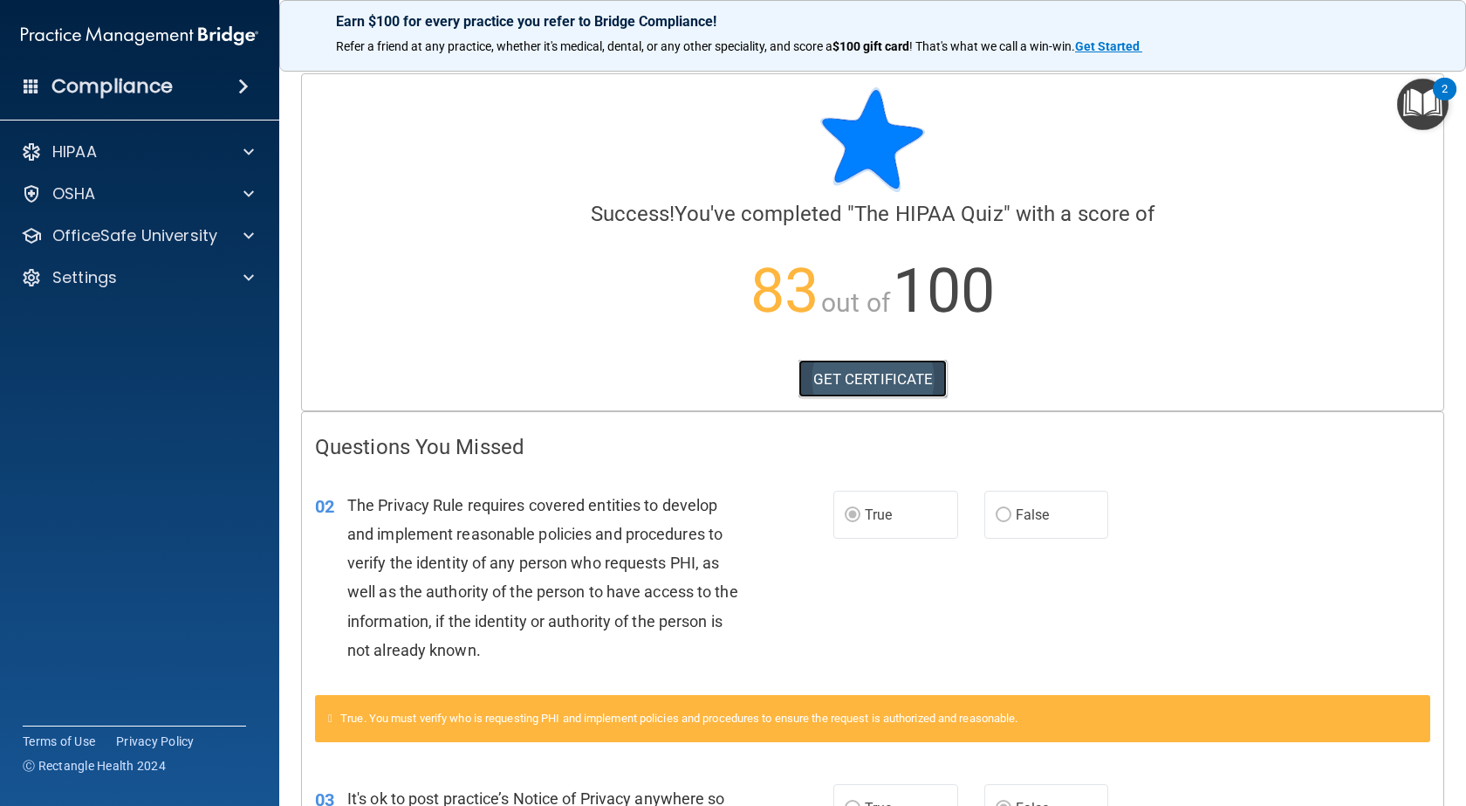
click at [875, 389] on link "GET CERTIFICATE" at bounding box center [873, 379] width 149 height 38
click at [193, 162] on div "HIPAA" at bounding box center [140, 151] width 280 height 35
click at [196, 161] on div "HIPAA" at bounding box center [116, 151] width 216 height 21
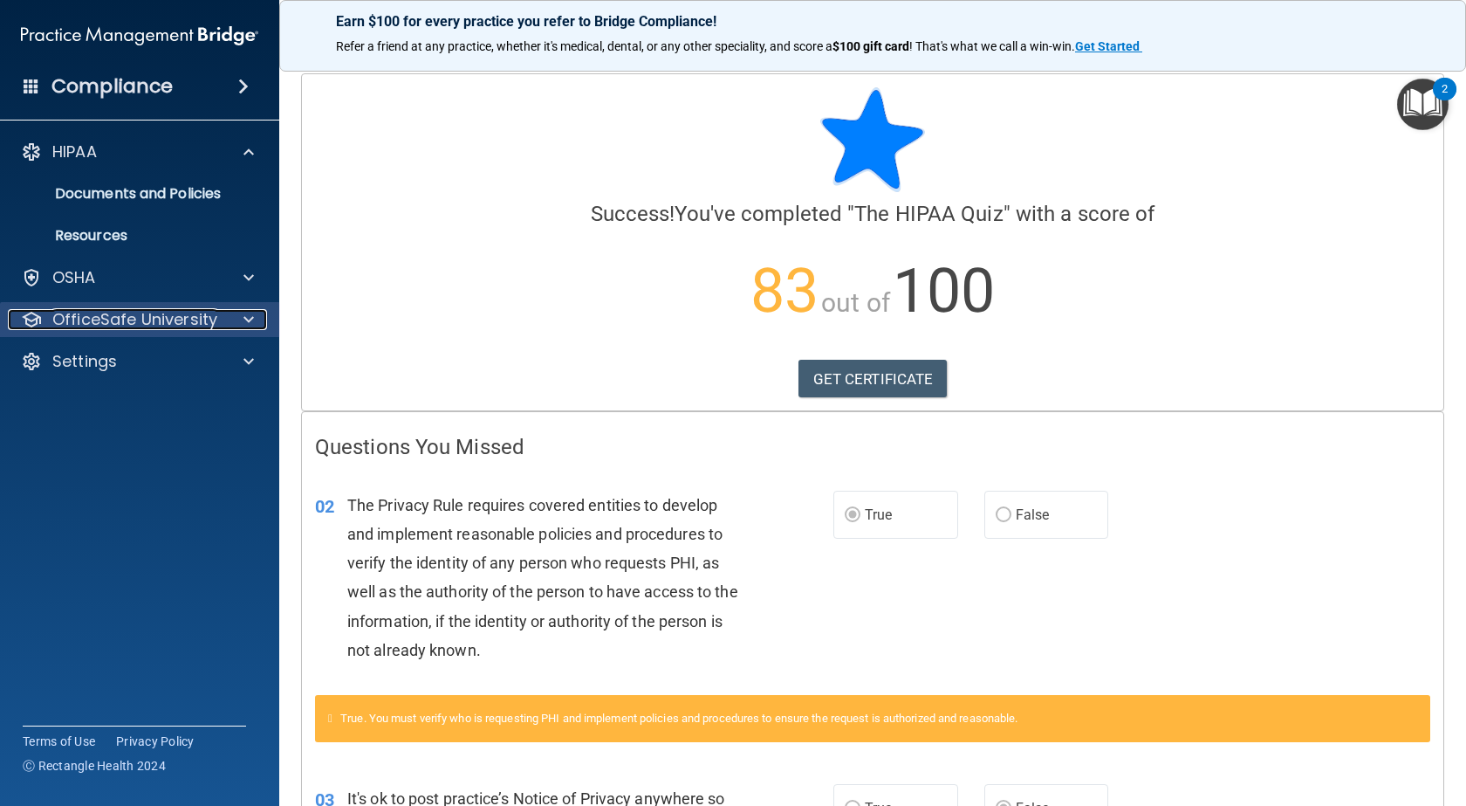
click at [163, 313] on p "OfficeSafe University" at bounding box center [134, 319] width 165 height 21
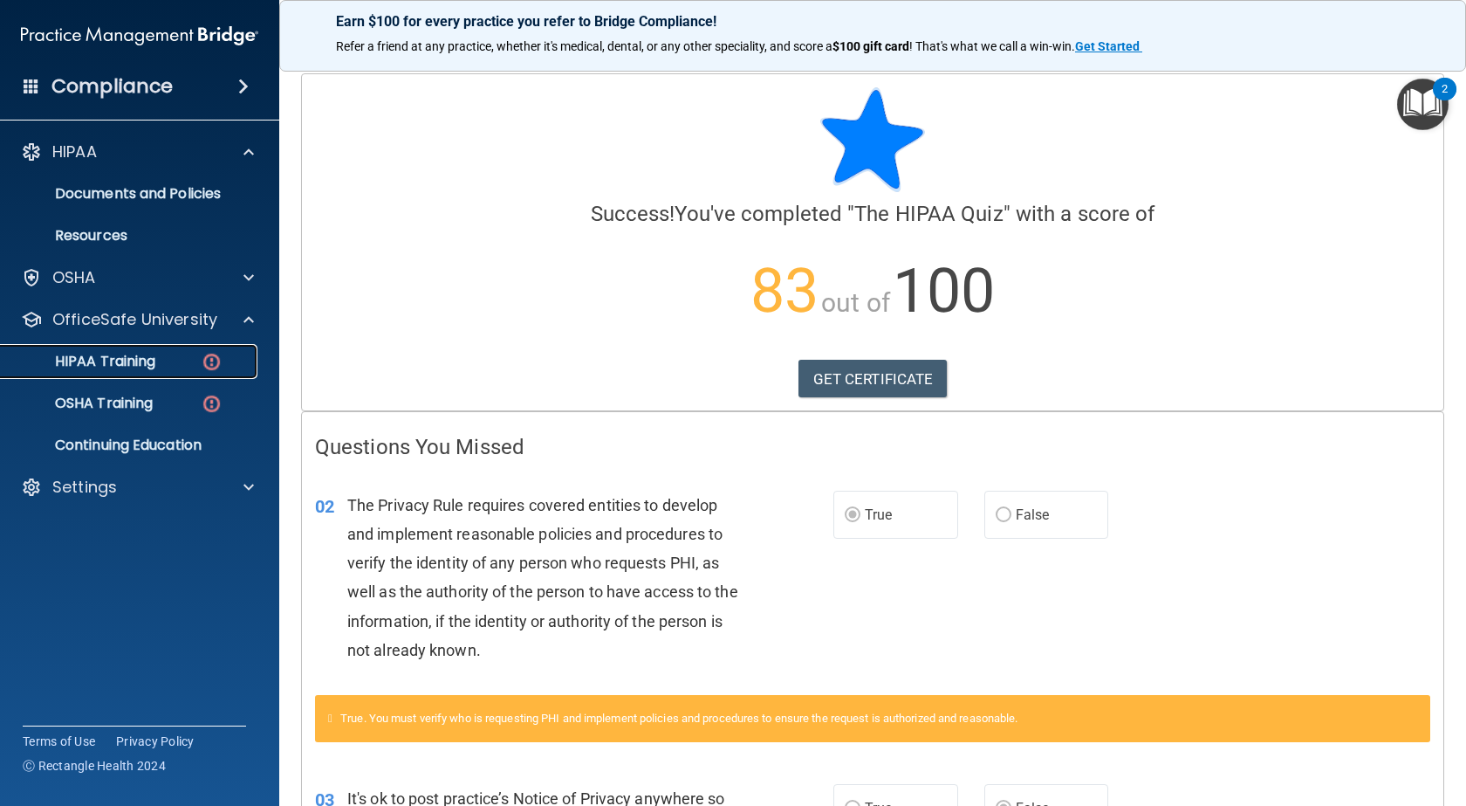
click at [168, 353] on div "HIPAA Training" at bounding box center [130, 361] width 238 height 17
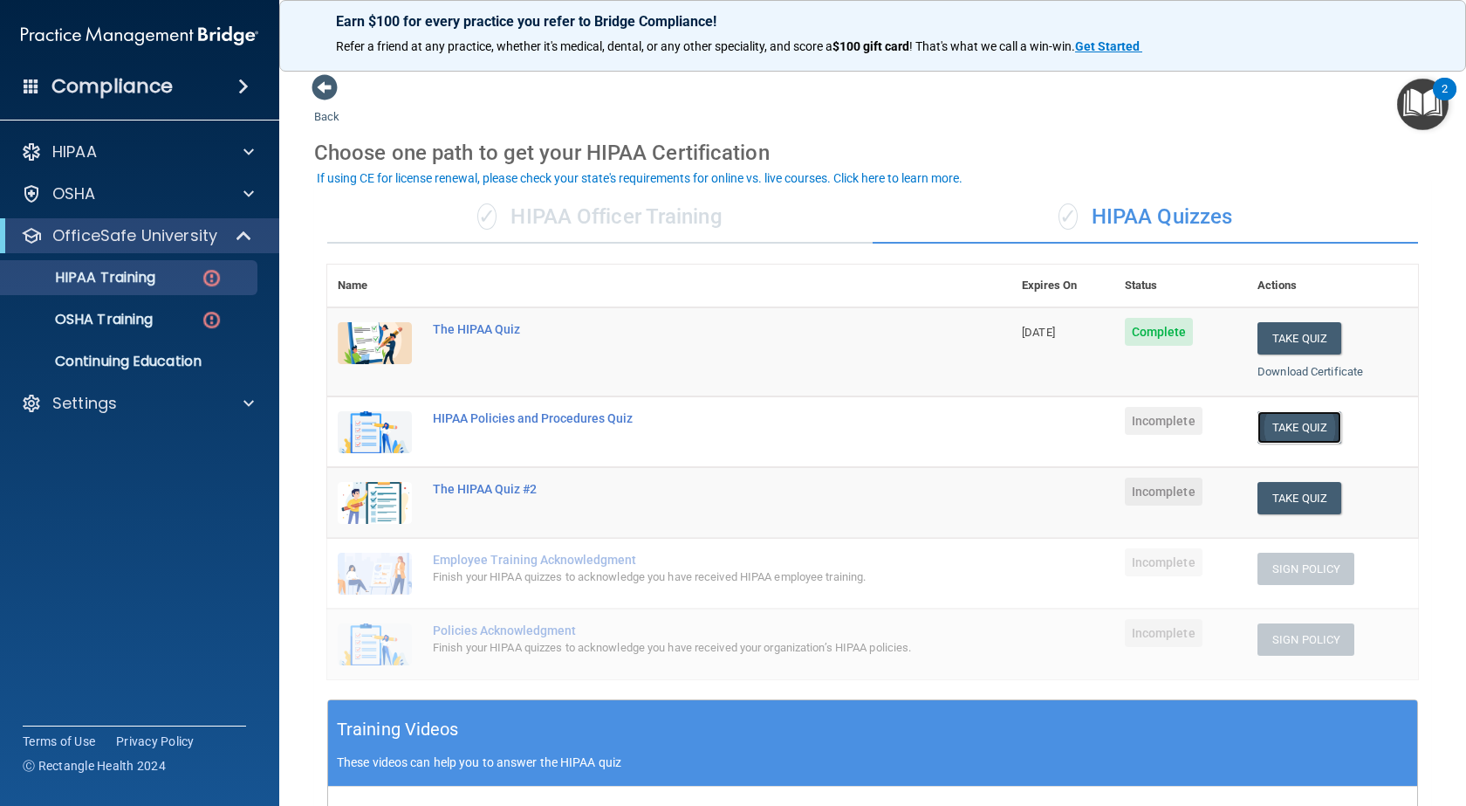
click at [1307, 426] on button "Take Quiz" at bounding box center [1300, 427] width 84 height 32
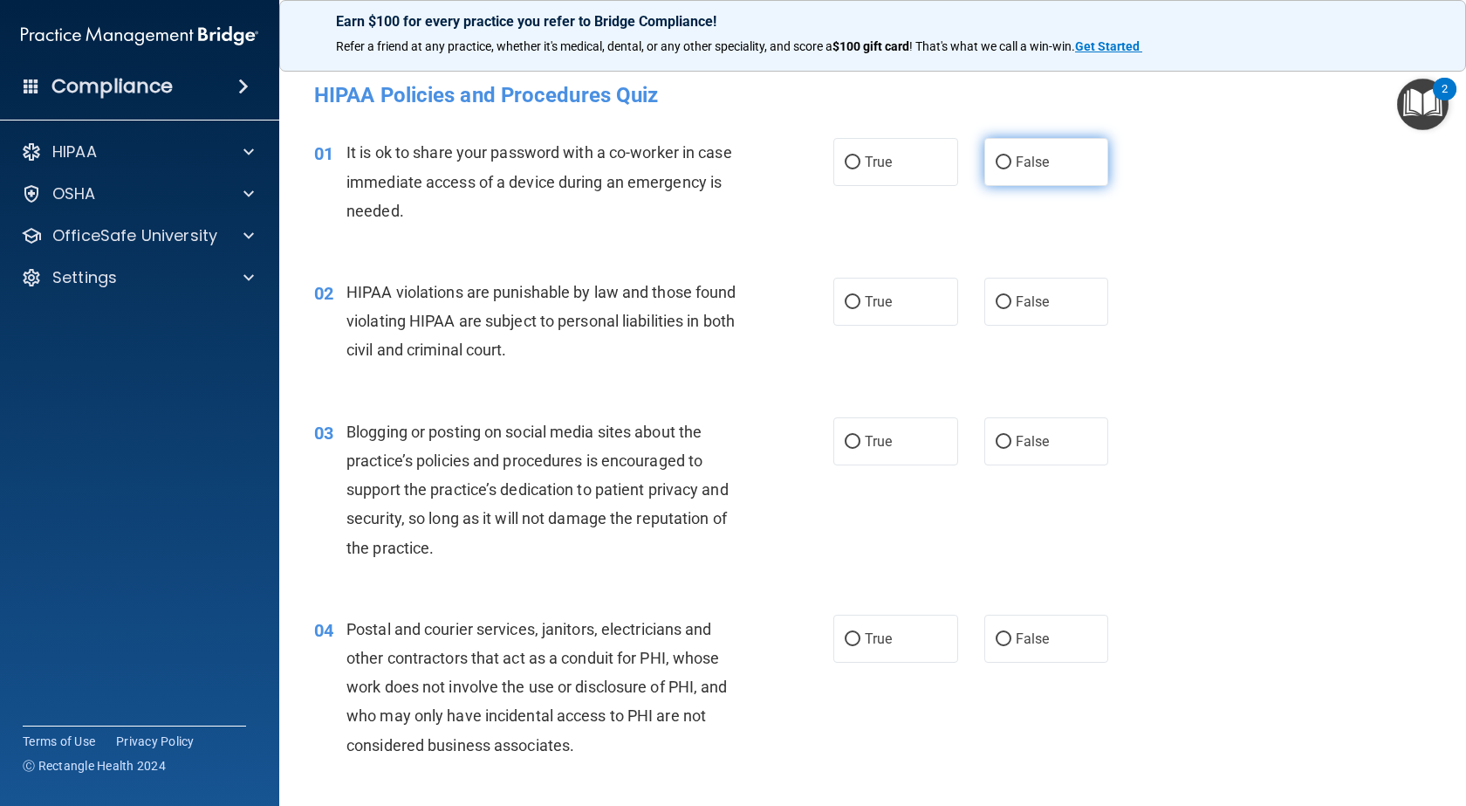
click at [1053, 166] on label "False" at bounding box center [1047, 162] width 125 height 48
click at [1012, 166] on input "False" at bounding box center [1004, 162] width 16 height 13
radio input "true"
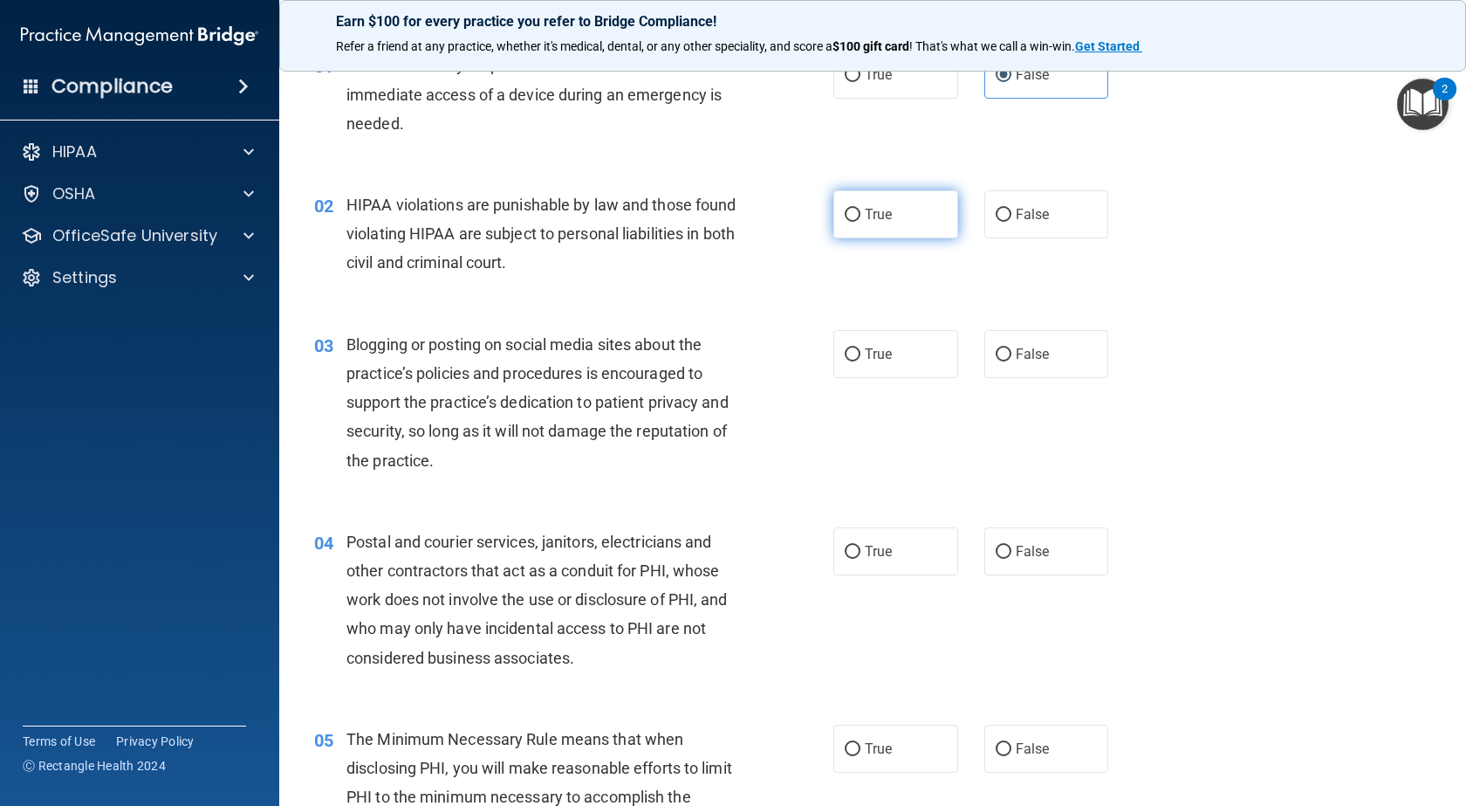
click at [903, 201] on label "True" at bounding box center [896, 214] width 125 height 48
click at [861, 209] on input "True" at bounding box center [853, 215] width 16 height 13
radio input "true"
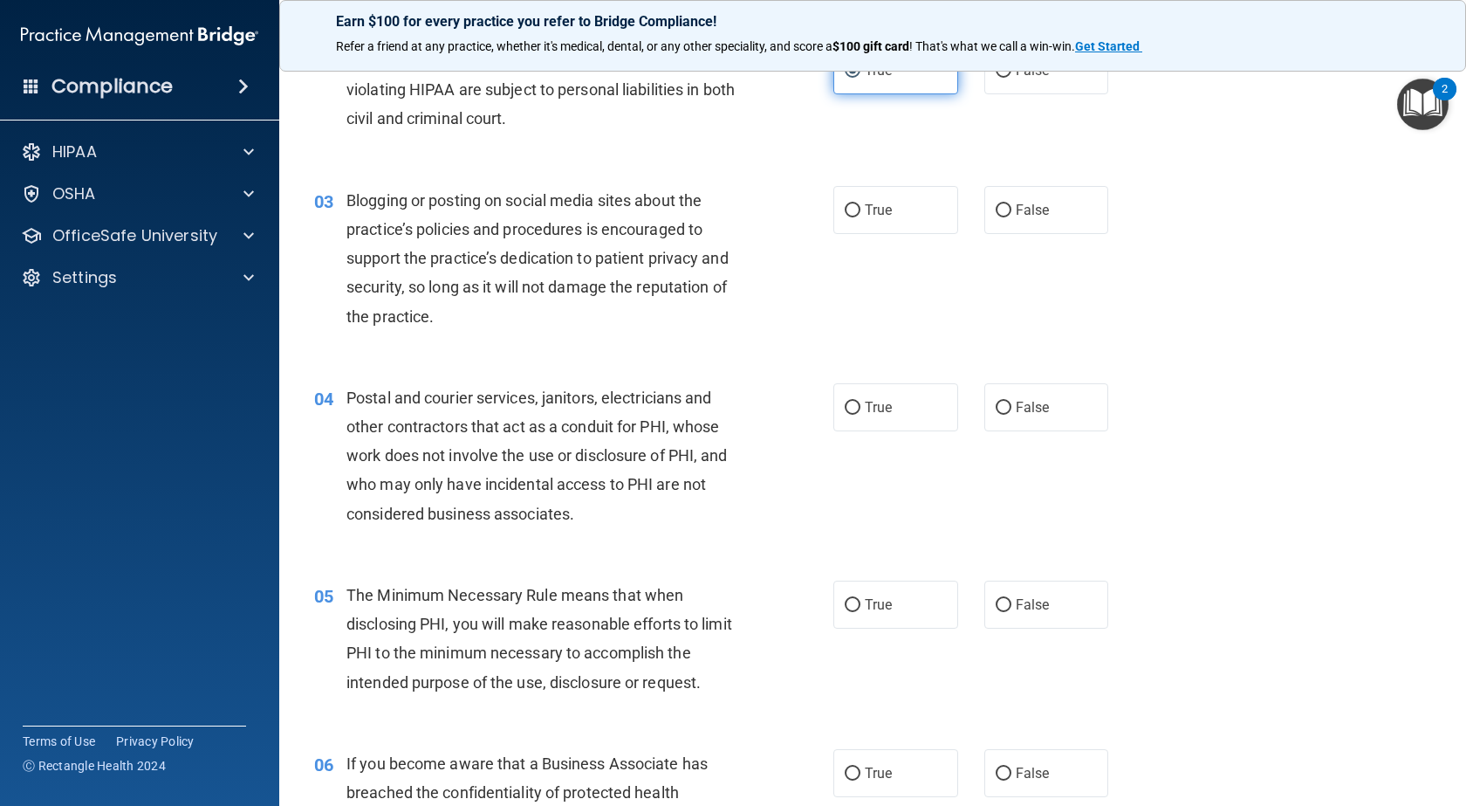
scroll to position [262, 0]
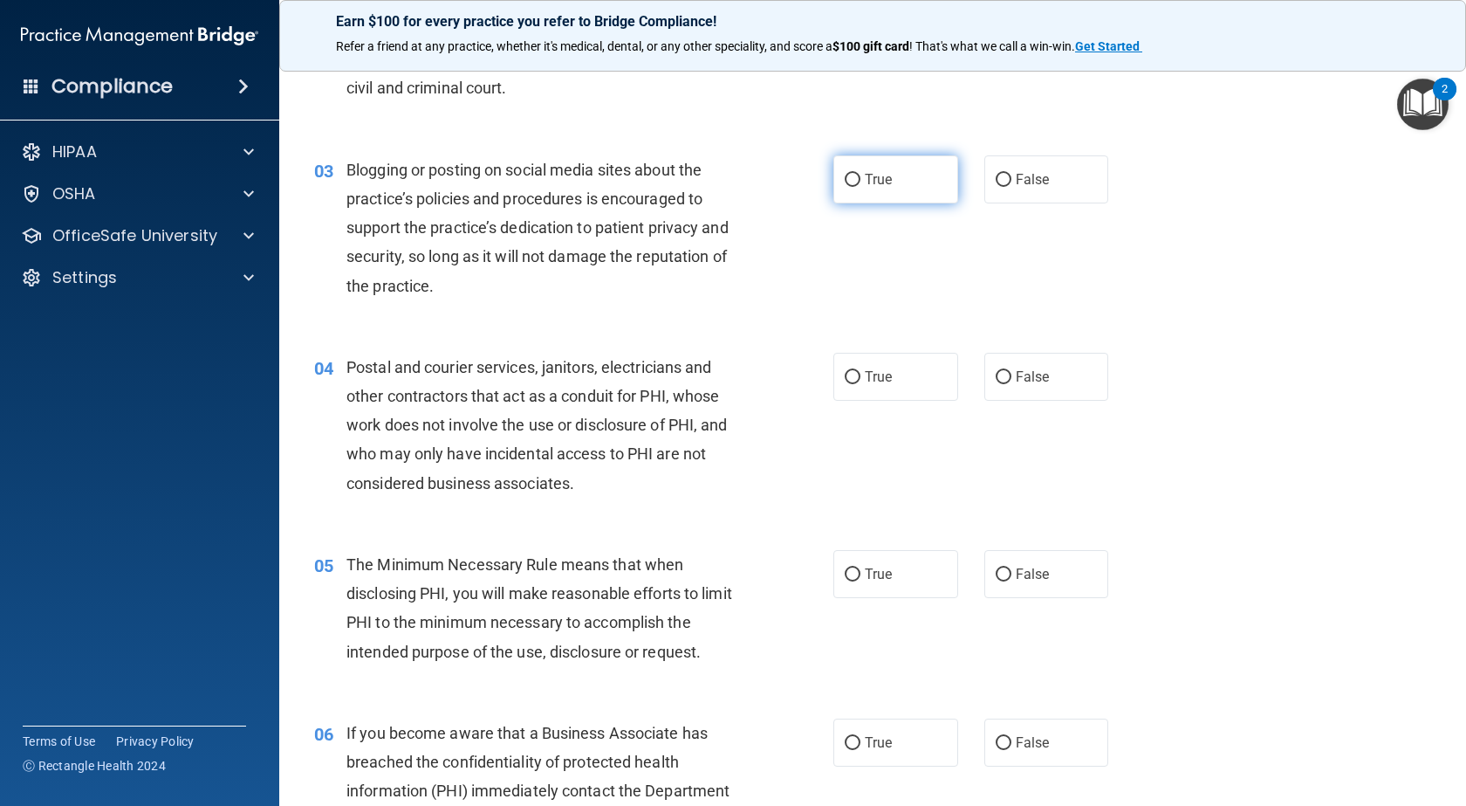
click at [891, 181] on label "True" at bounding box center [896, 179] width 125 height 48
click at [861, 181] on input "True" at bounding box center [853, 180] width 16 height 13
radio input "true"
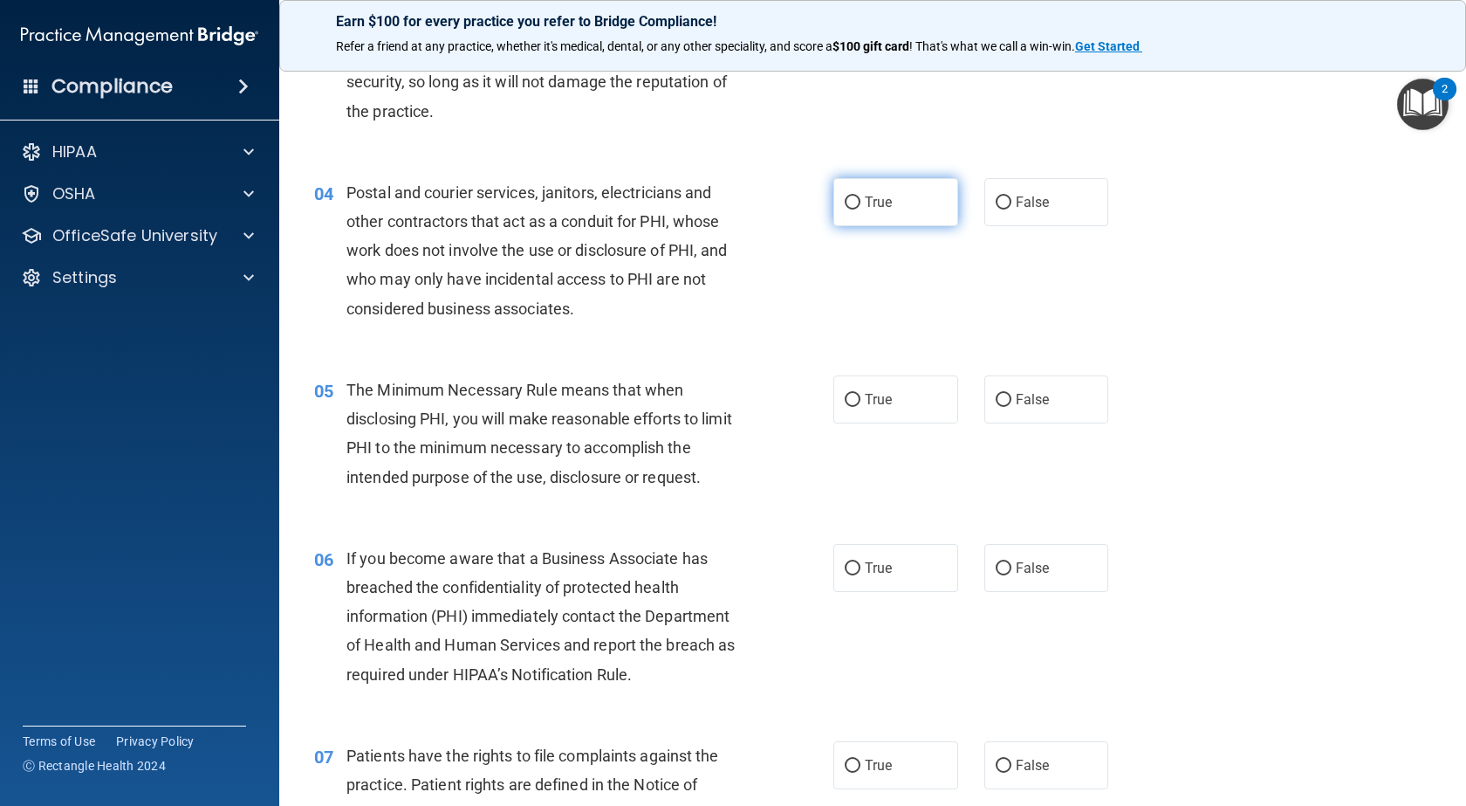
click at [911, 196] on label "True" at bounding box center [896, 202] width 125 height 48
click at [861, 196] on input "True" at bounding box center [853, 202] width 16 height 13
radio input "true"
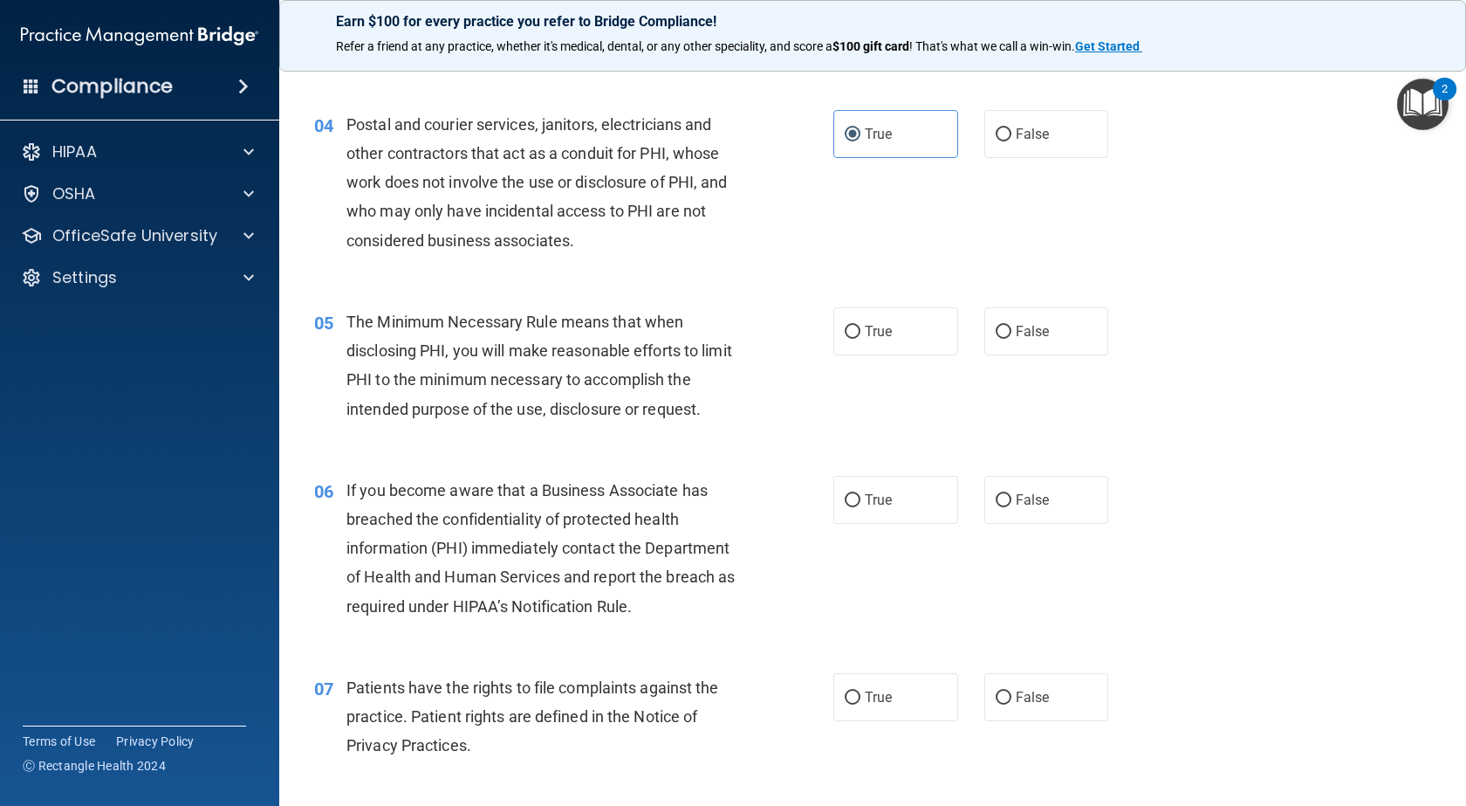
scroll to position [611, 0]
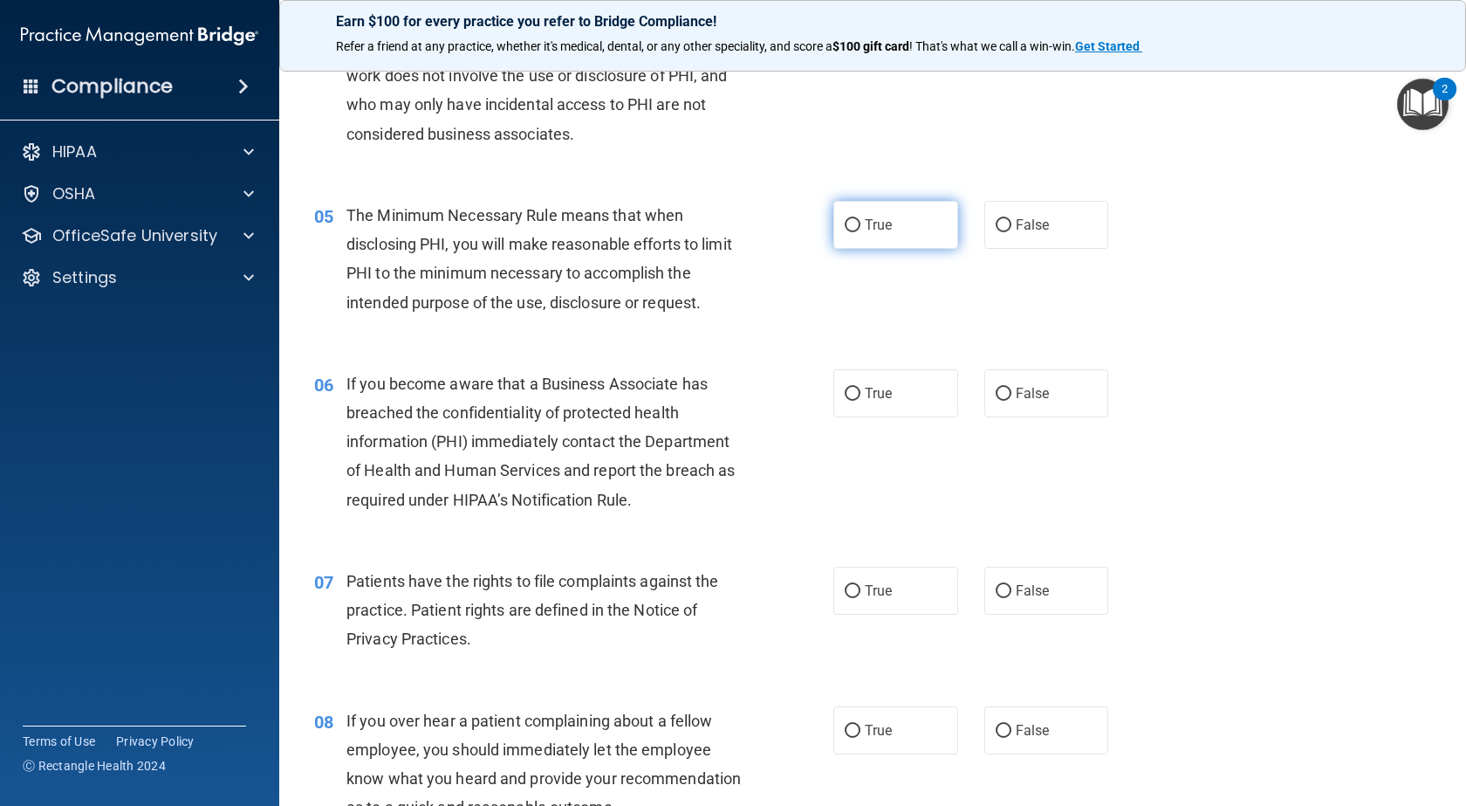
click at [899, 242] on label "True" at bounding box center [896, 225] width 125 height 48
click at [861, 232] on input "True" at bounding box center [853, 225] width 16 height 13
radio input "true"
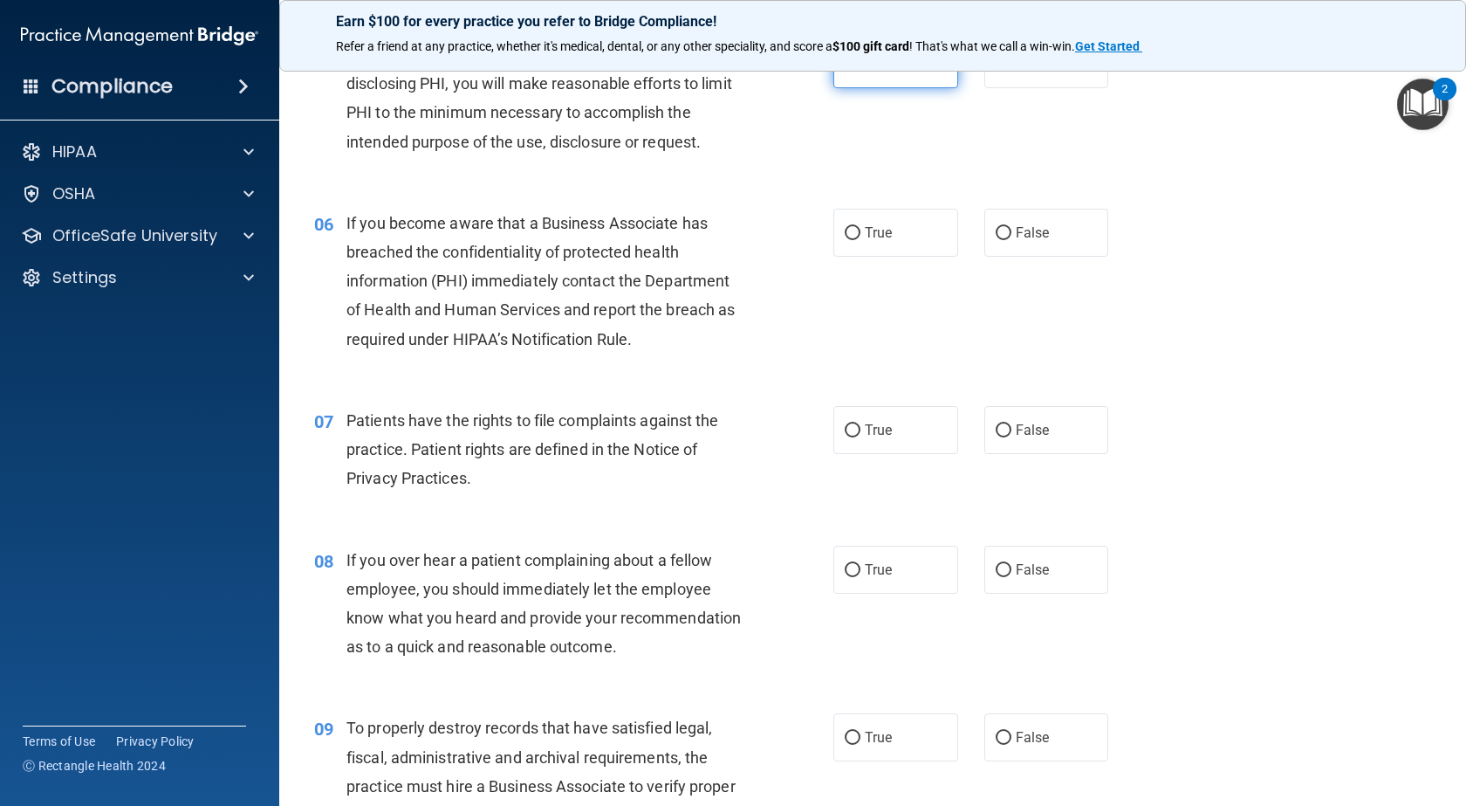
scroll to position [786, 0]
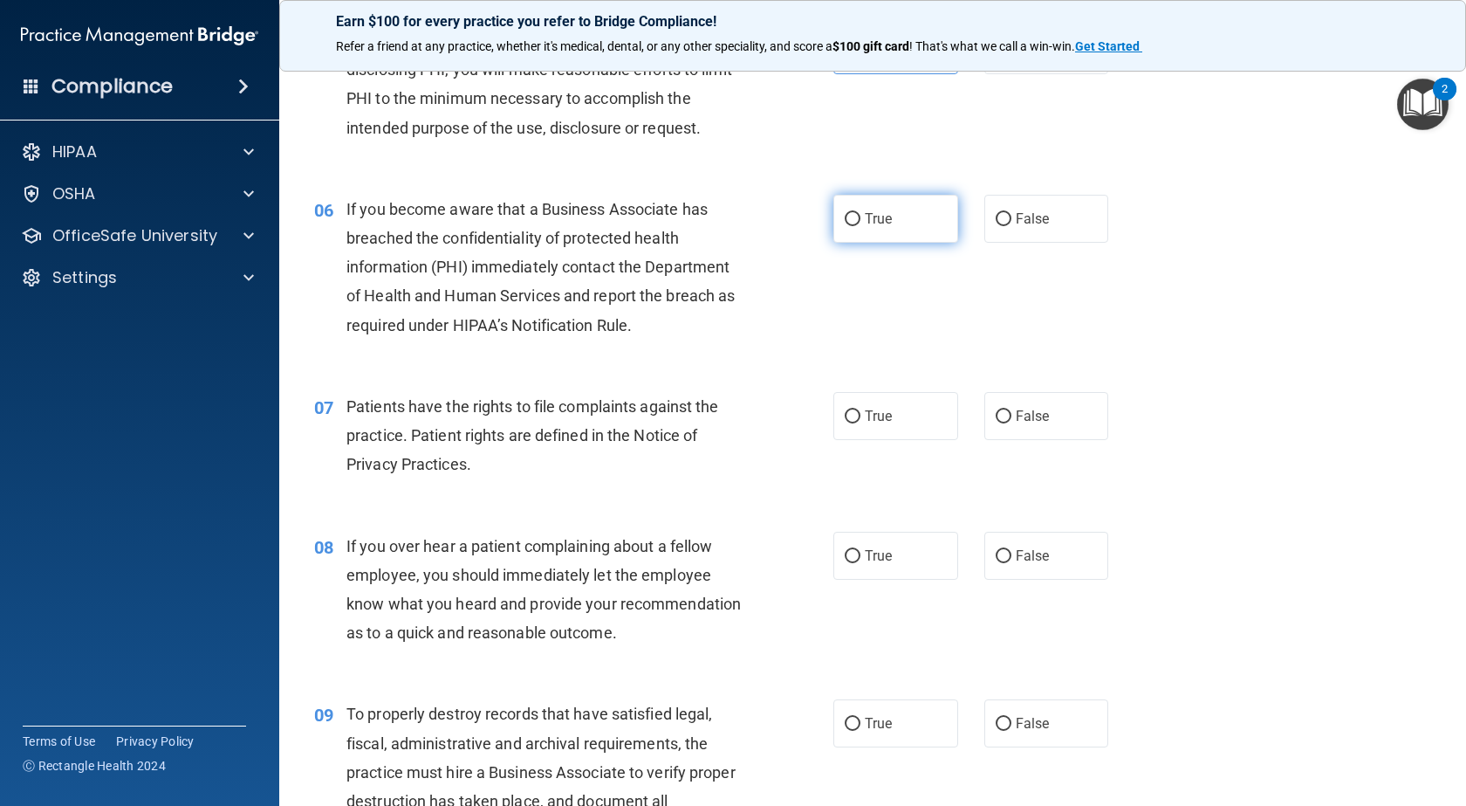
click at [882, 232] on label "True" at bounding box center [896, 219] width 125 height 48
click at [861, 226] on input "True" at bounding box center [853, 219] width 16 height 13
radio input "true"
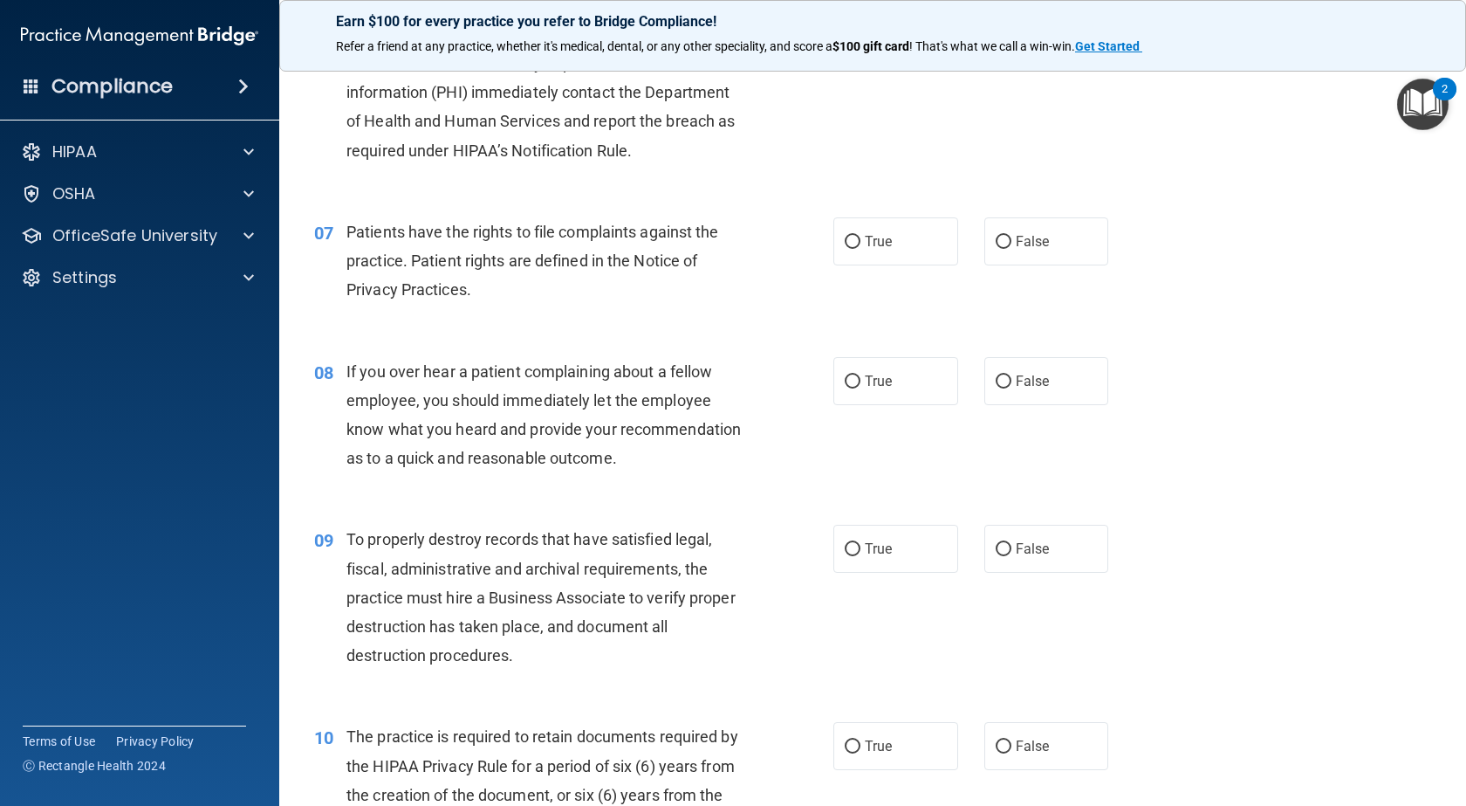
scroll to position [1047, 0]
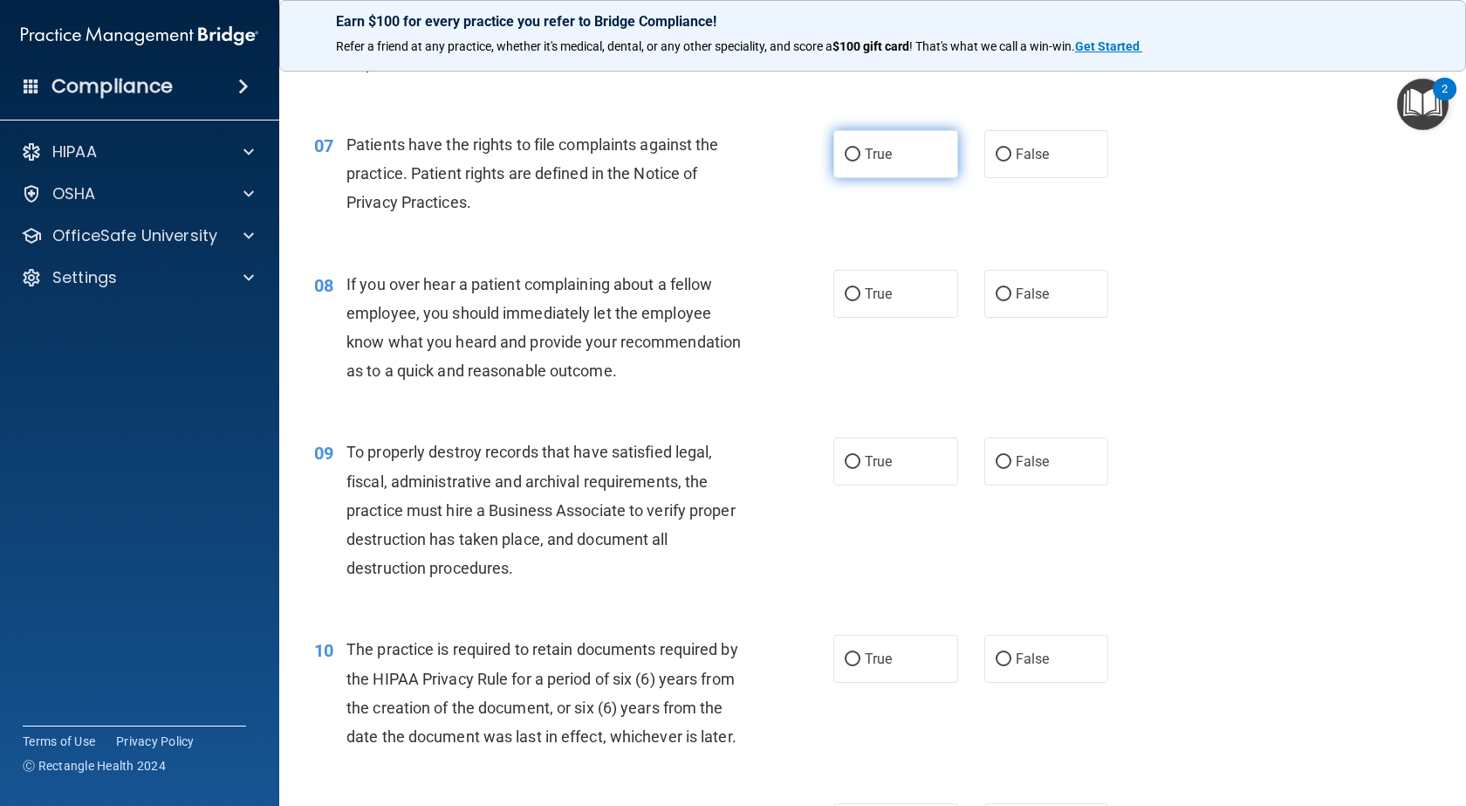
click at [934, 174] on label "True" at bounding box center [896, 154] width 125 height 48
click at [861, 161] on input "True" at bounding box center [853, 154] width 16 height 13
radio input "true"
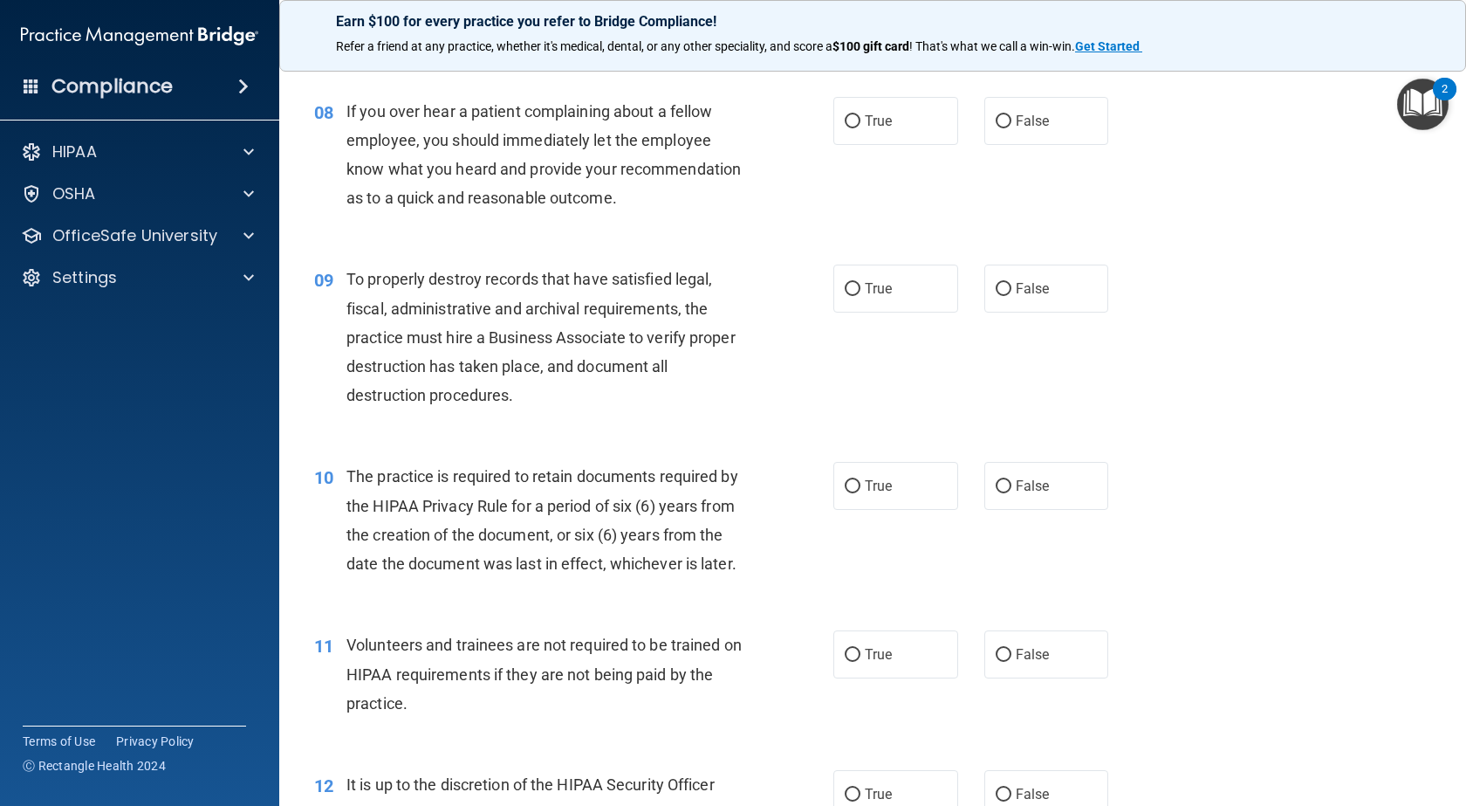
scroll to position [1222, 0]
click at [1001, 130] on label "False" at bounding box center [1047, 119] width 125 height 48
click at [1001, 127] on input "False" at bounding box center [1004, 119] width 16 height 13
radio input "true"
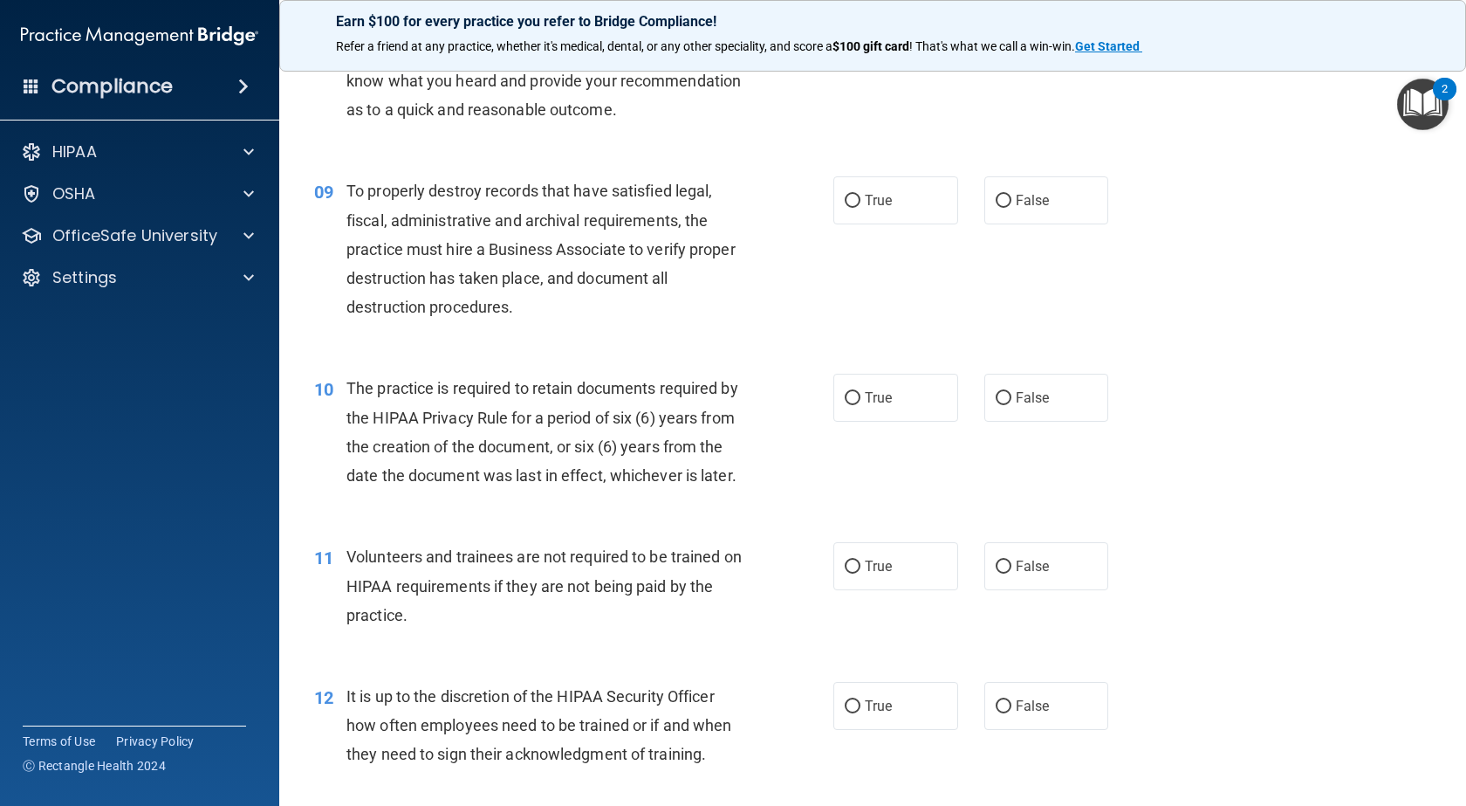
scroll to position [1309, 0]
click at [906, 223] on label "True" at bounding box center [896, 199] width 125 height 48
click at [861, 207] on input "True" at bounding box center [853, 200] width 16 height 13
radio input "true"
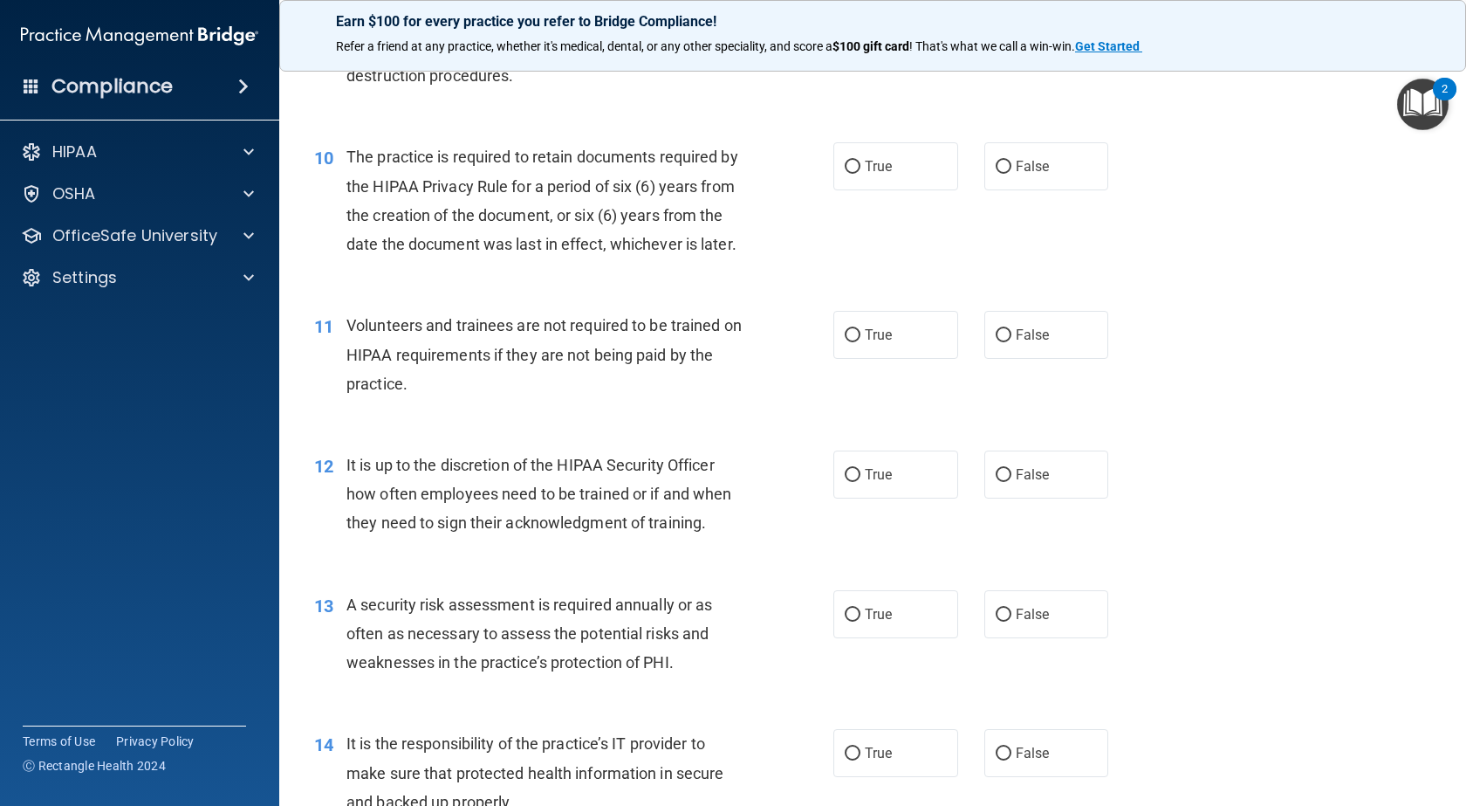
scroll to position [1571, 0]
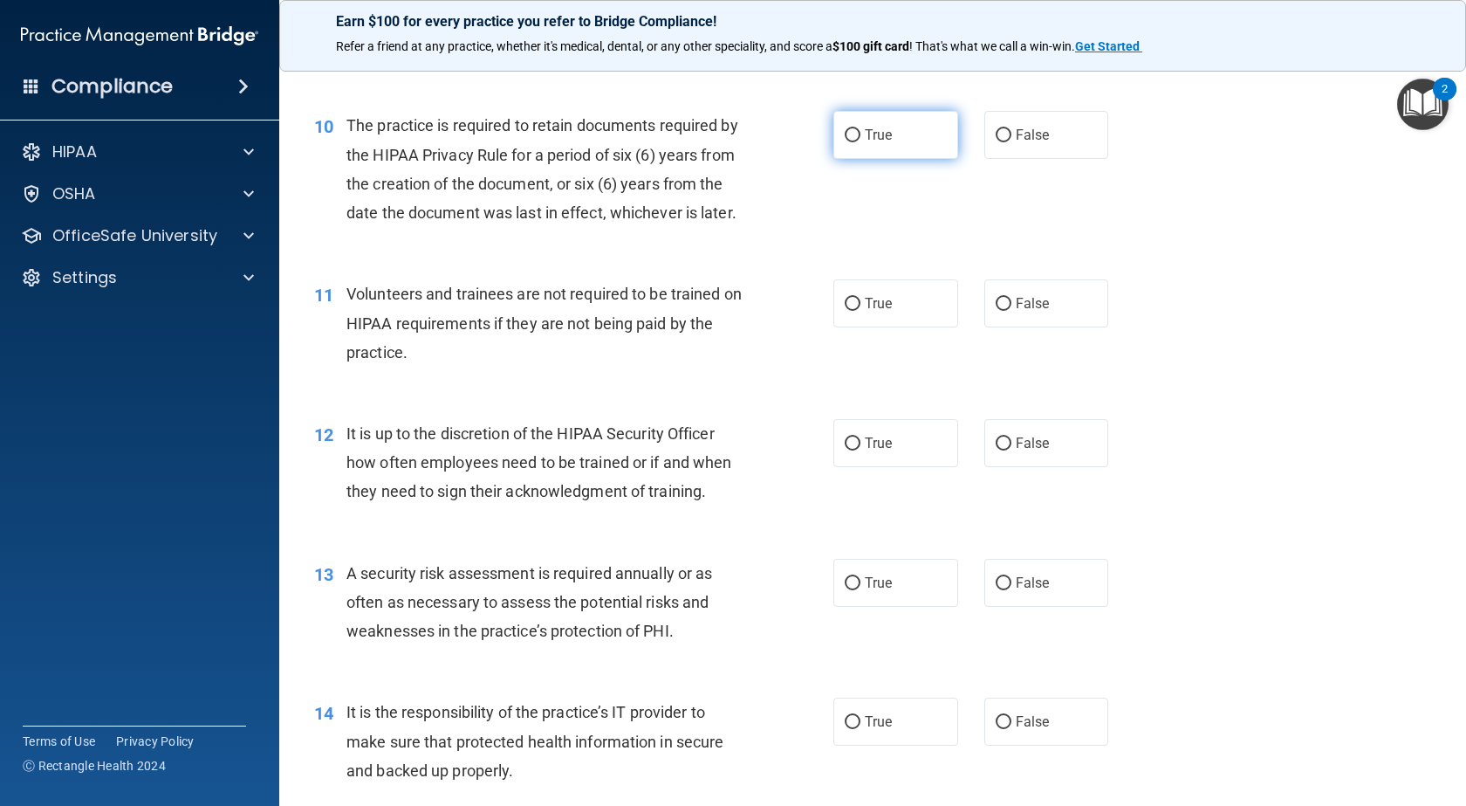
click at [882, 143] on span "True" at bounding box center [878, 135] width 27 height 17
click at [861, 142] on input "True" at bounding box center [853, 135] width 16 height 13
radio input "true"
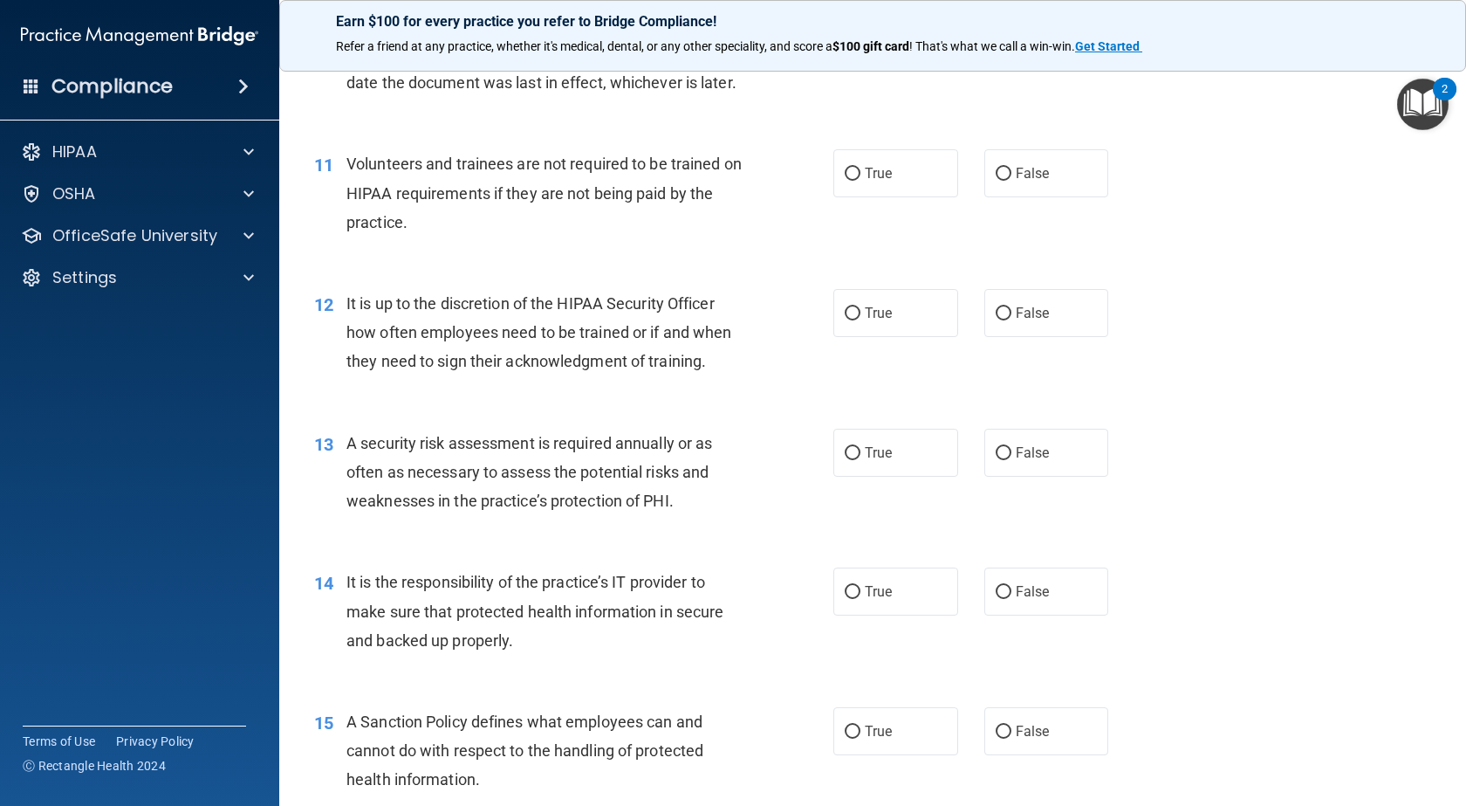
scroll to position [1833, 0]
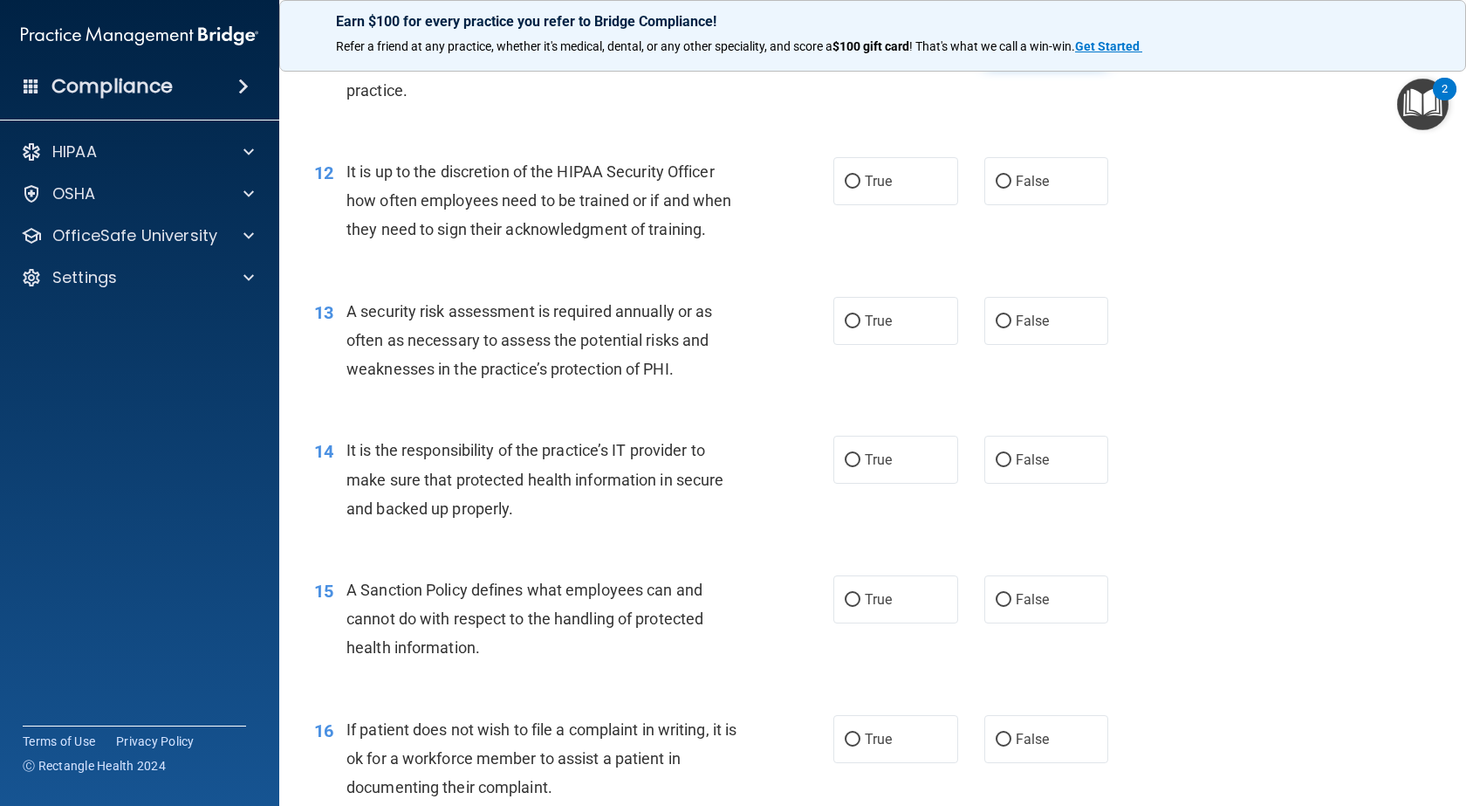
click at [986, 65] on label "False" at bounding box center [1047, 41] width 125 height 48
click at [996, 49] on input "False" at bounding box center [1004, 42] width 16 height 13
radio input "true"
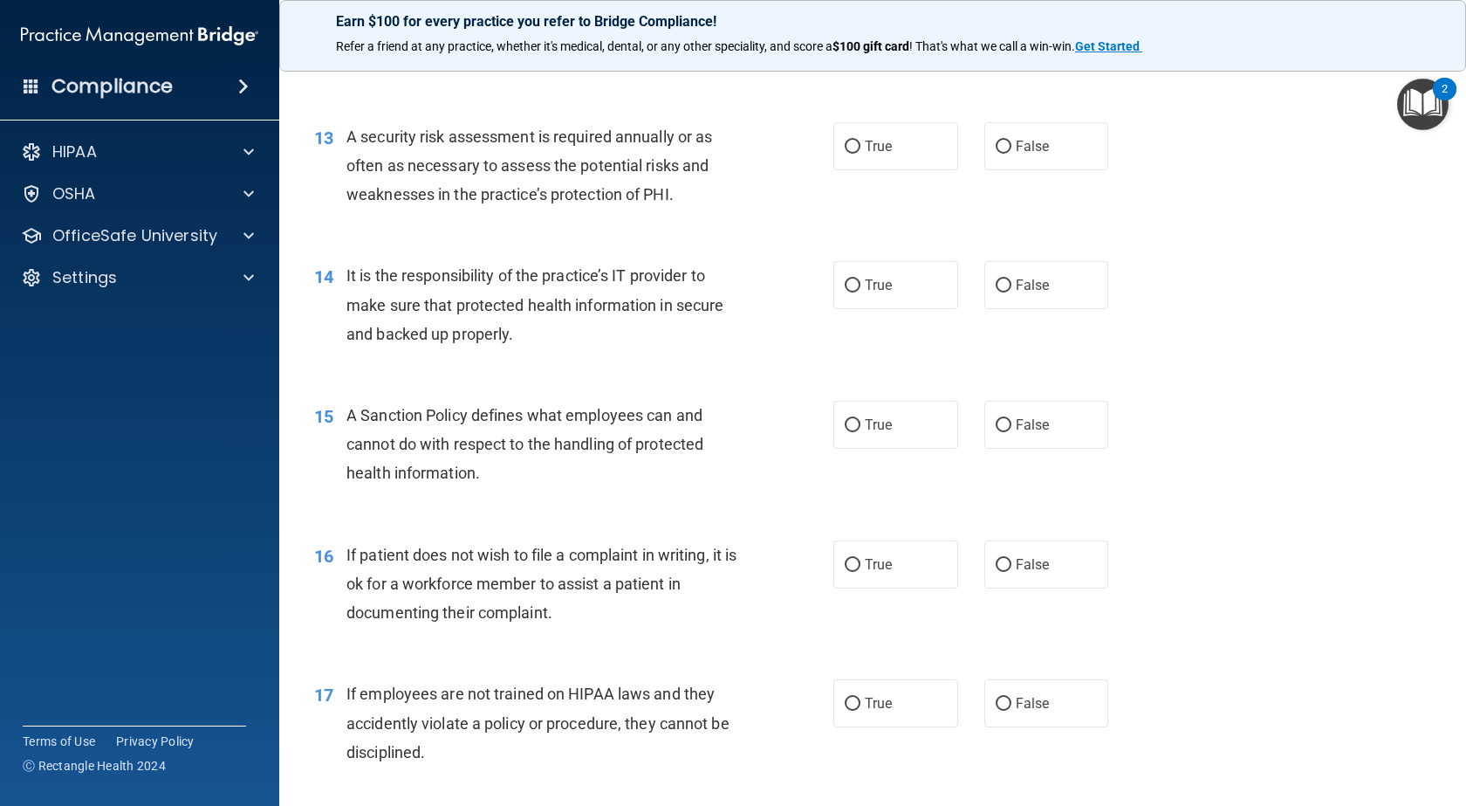
scroll to position [1920, 0]
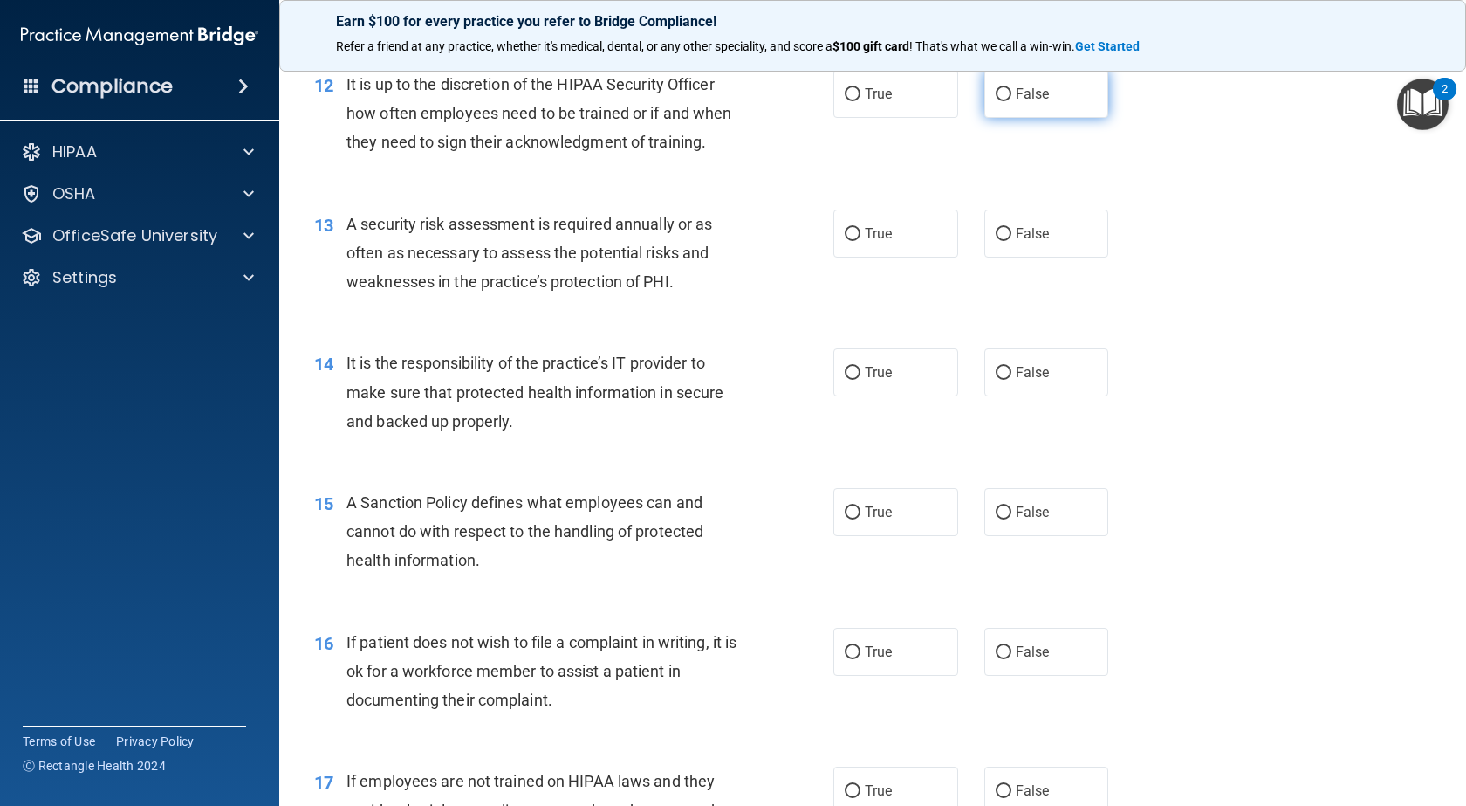
click at [1033, 118] on label "False" at bounding box center [1047, 94] width 125 height 48
click at [1012, 101] on input "False" at bounding box center [1004, 94] width 16 height 13
radio input "true"
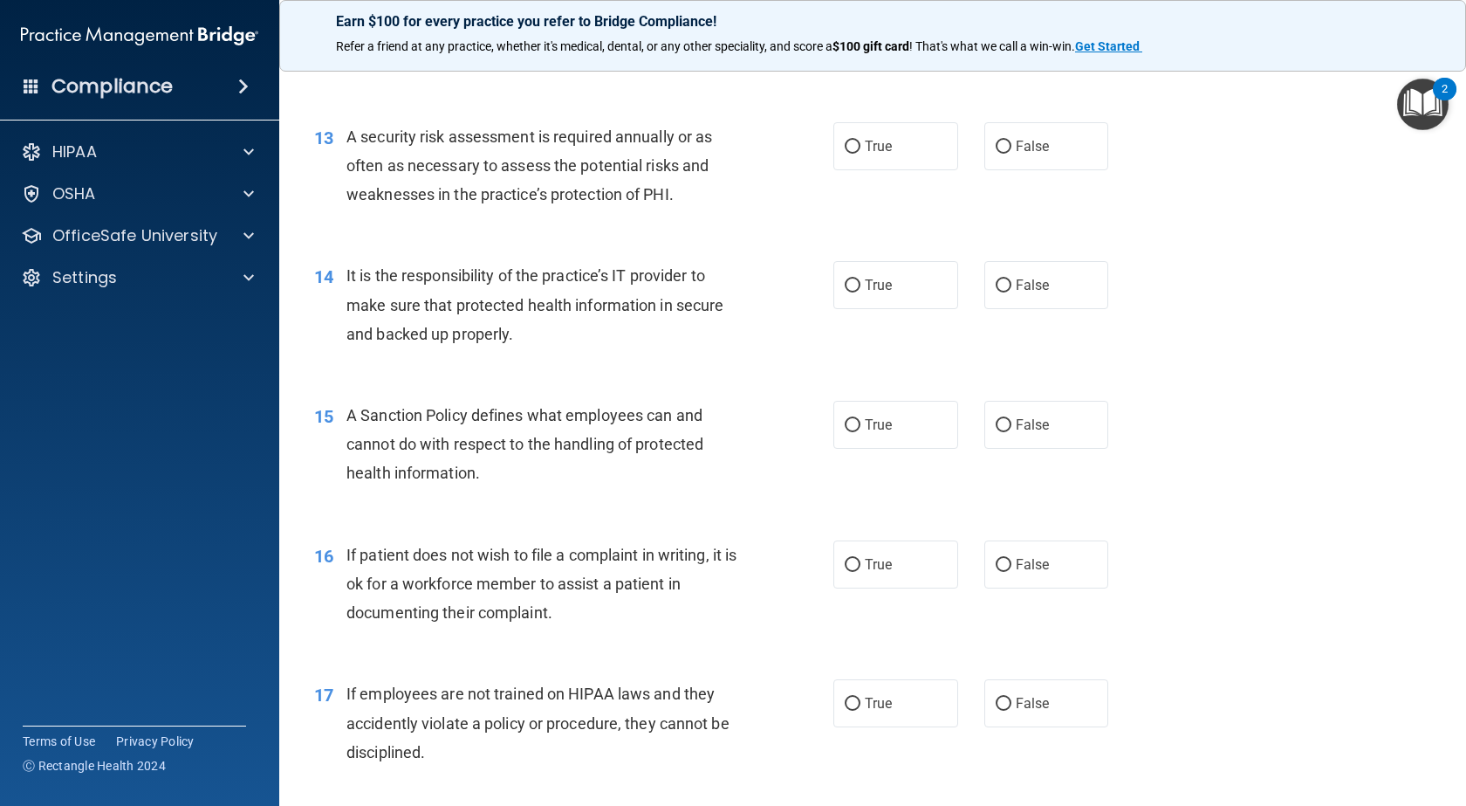
scroll to position [2095, 0]
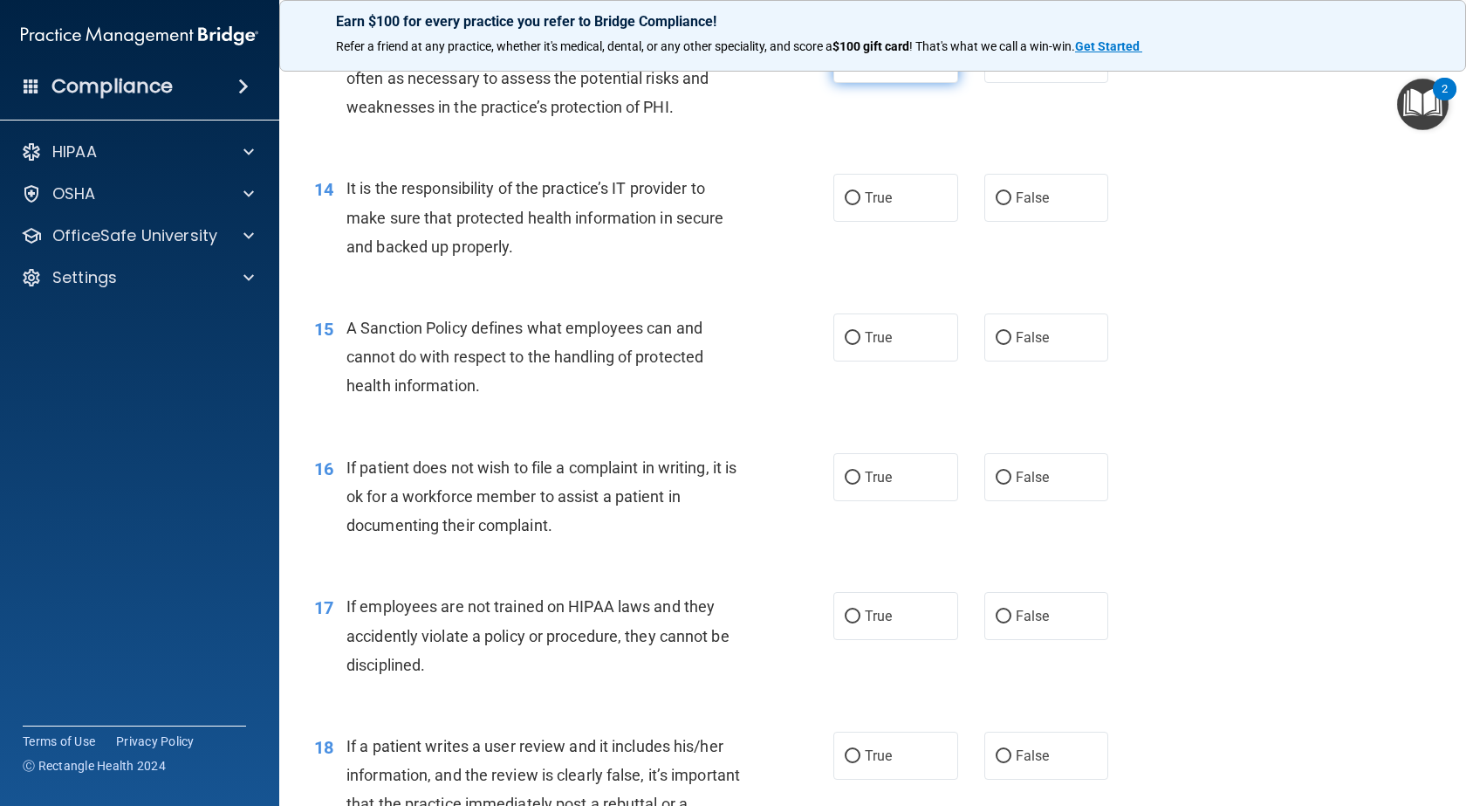
click at [895, 83] on label "True" at bounding box center [896, 59] width 125 height 48
click at [861, 66] on input "True" at bounding box center [853, 59] width 16 height 13
radio input "true"
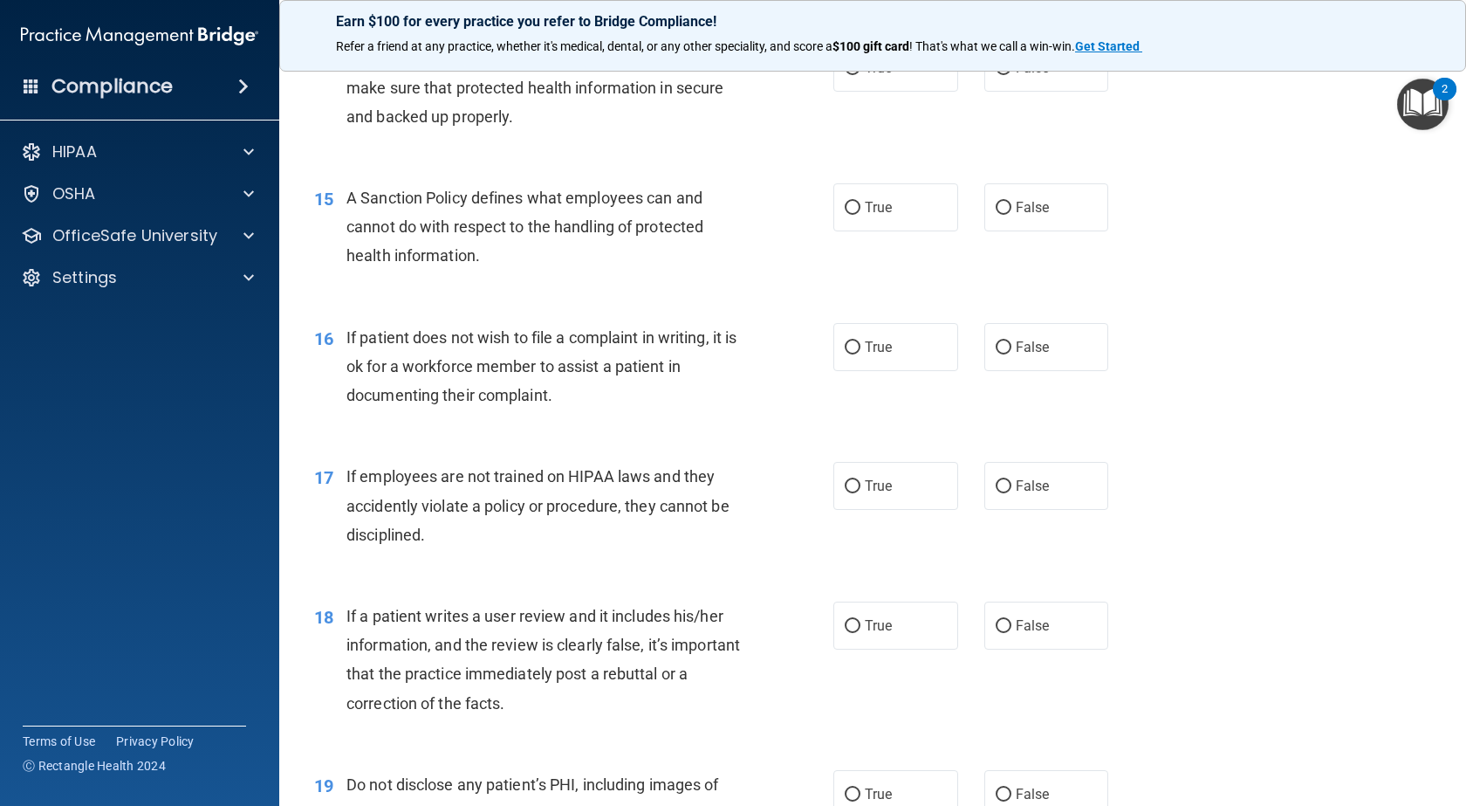
scroll to position [2182, 0]
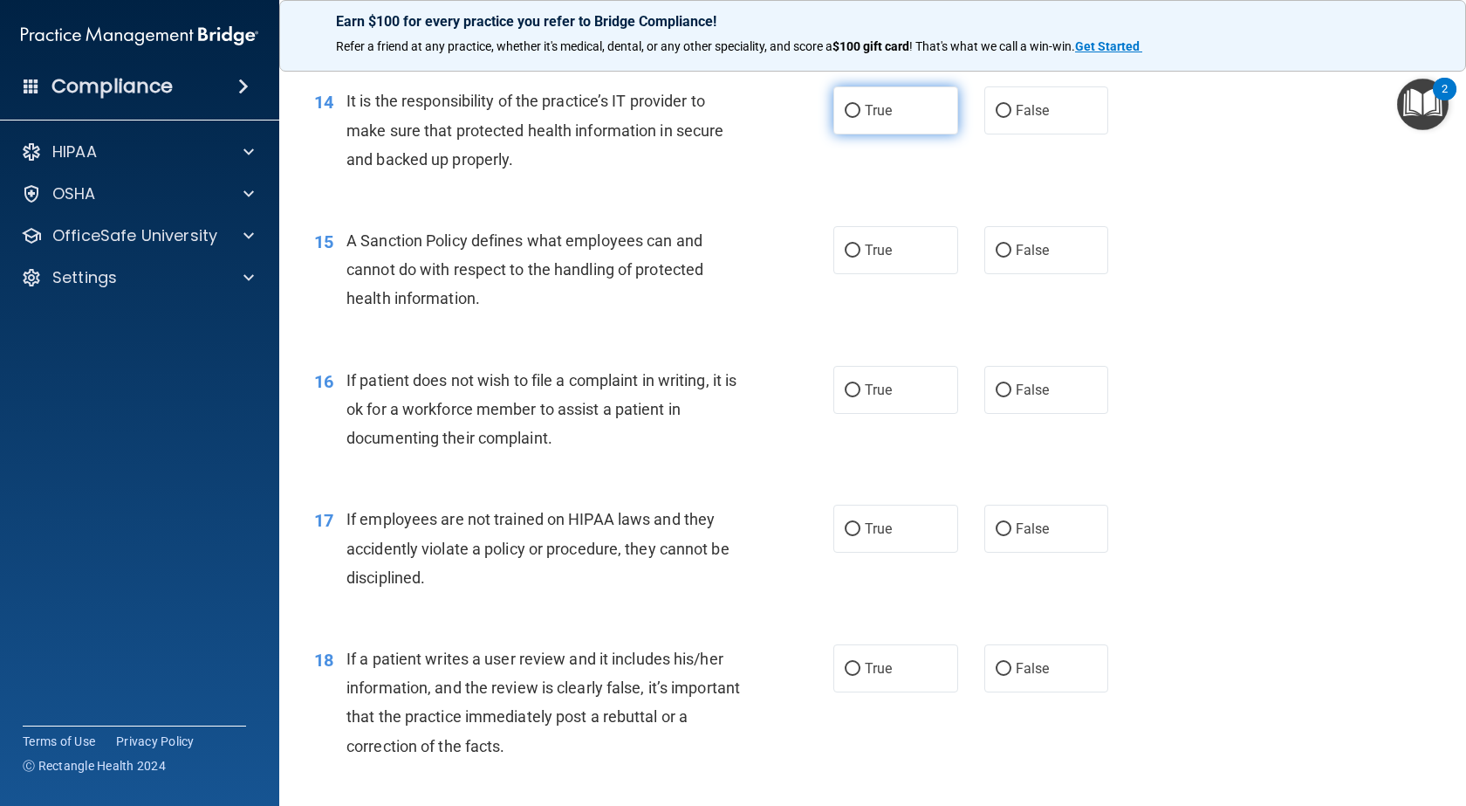
click at [889, 134] on label "True" at bounding box center [896, 110] width 125 height 48
click at [861, 118] on input "True" at bounding box center [853, 111] width 16 height 13
radio input "true"
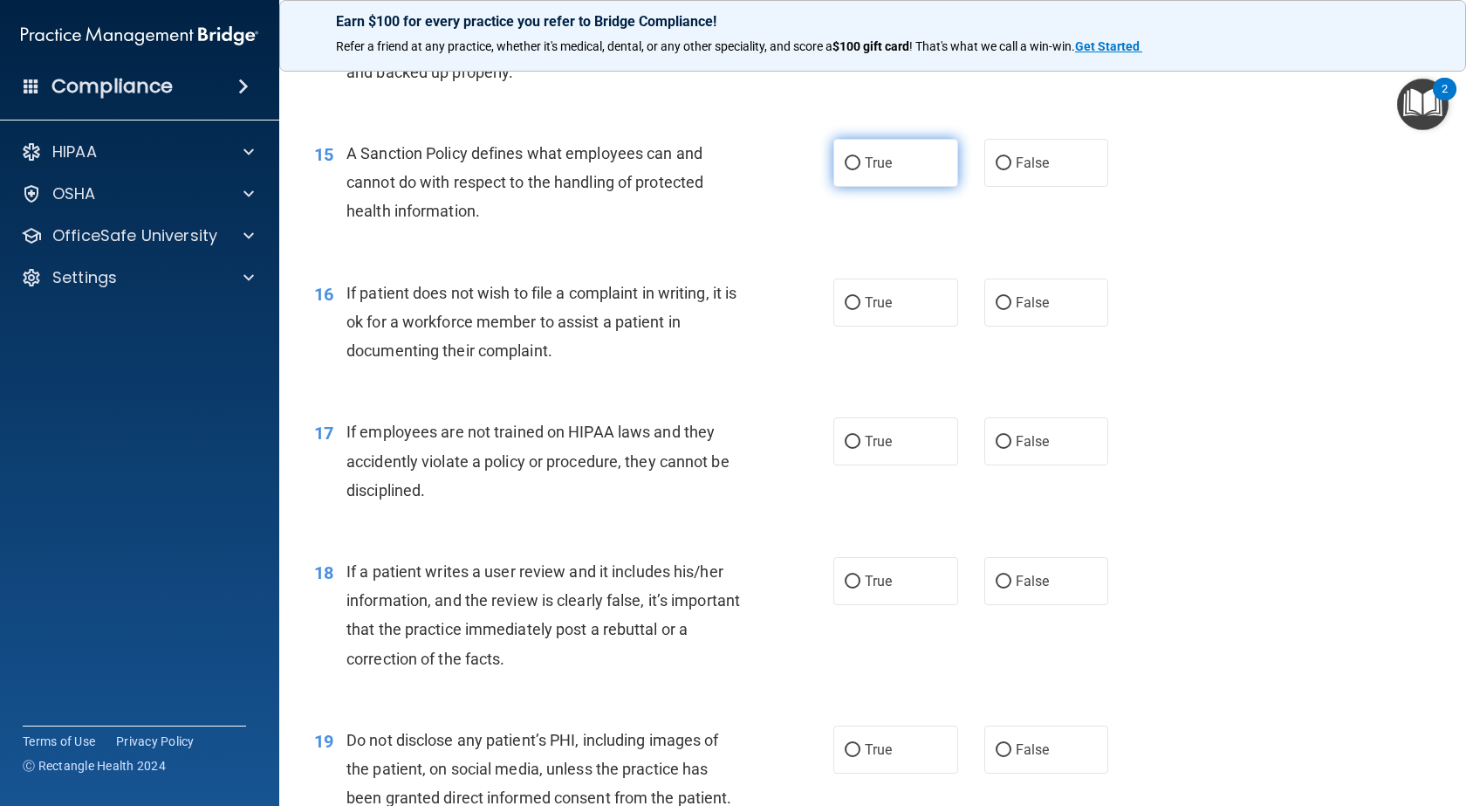
click at [904, 187] on label "True" at bounding box center [896, 163] width 125 height 48
click at [861, 170] on input "True" at bounding box center [853, 163] width 16 height 13
radio input "true"
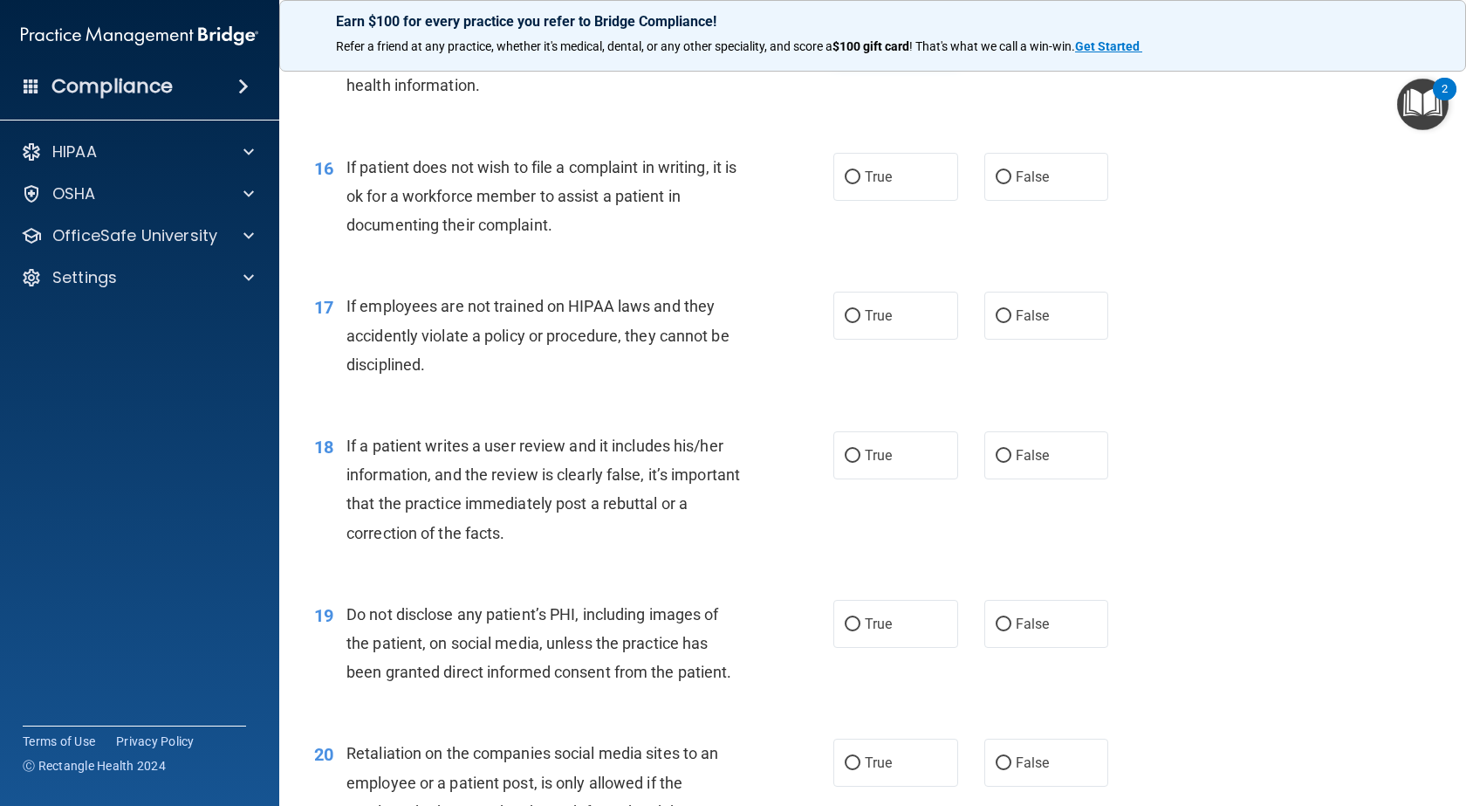
scroll to position [2444, 0]
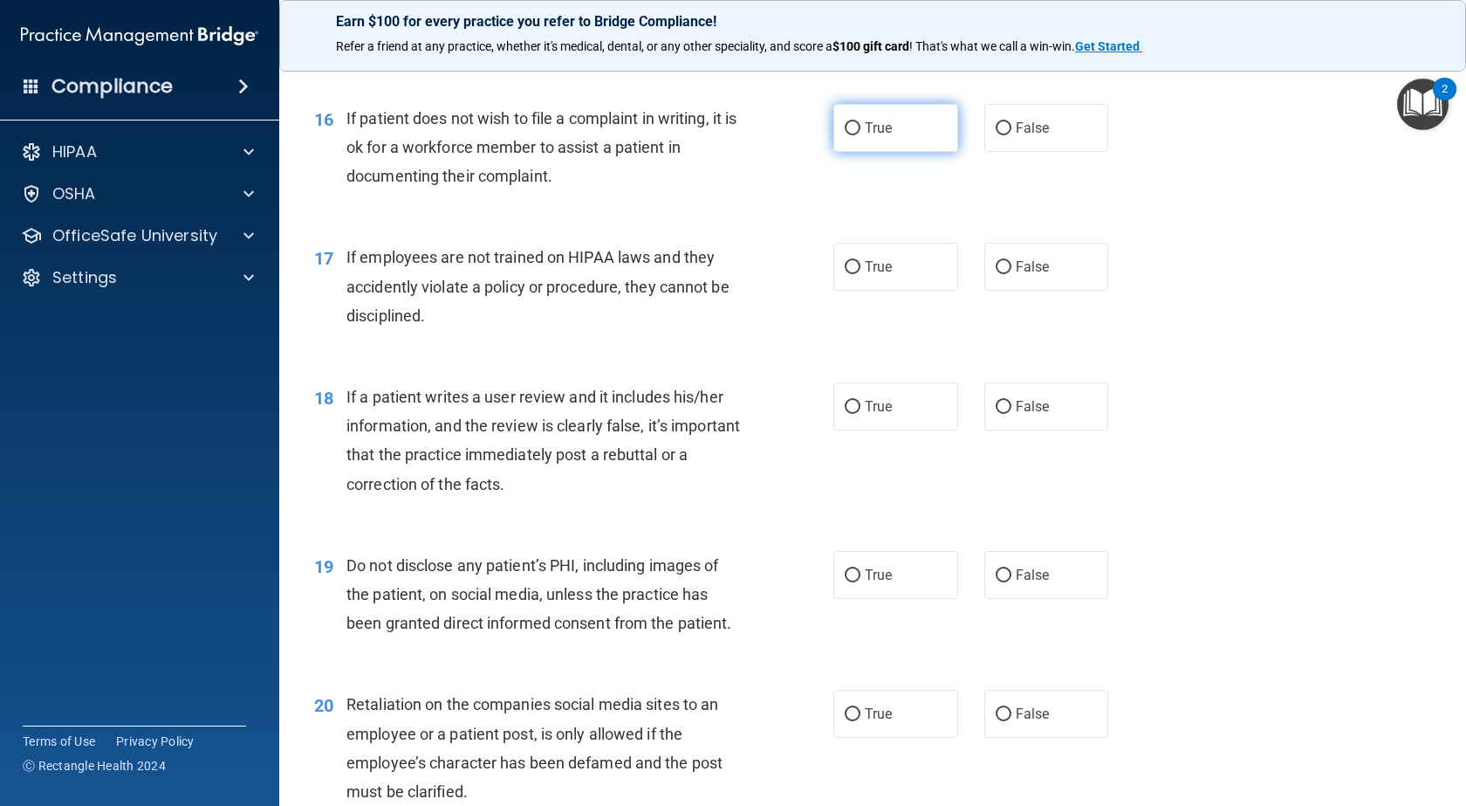
click at [896, 152] on label "True" at bounding box center [896, 128] width 125 height 48
click at [861, 135] on input "True" at bounding box center [853, 128] width 16 height 13
radio input "true"
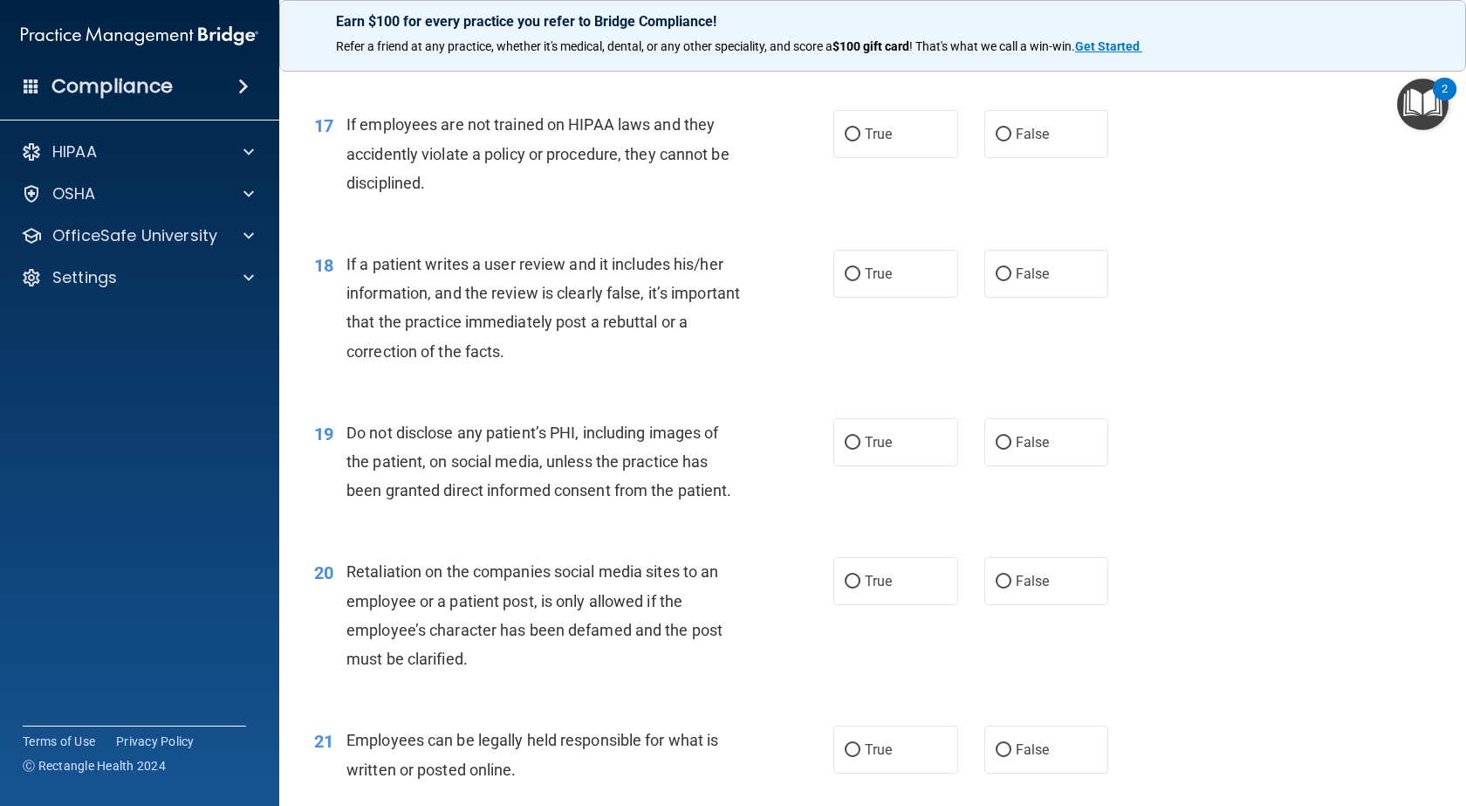
scroll to position [2619, 0]
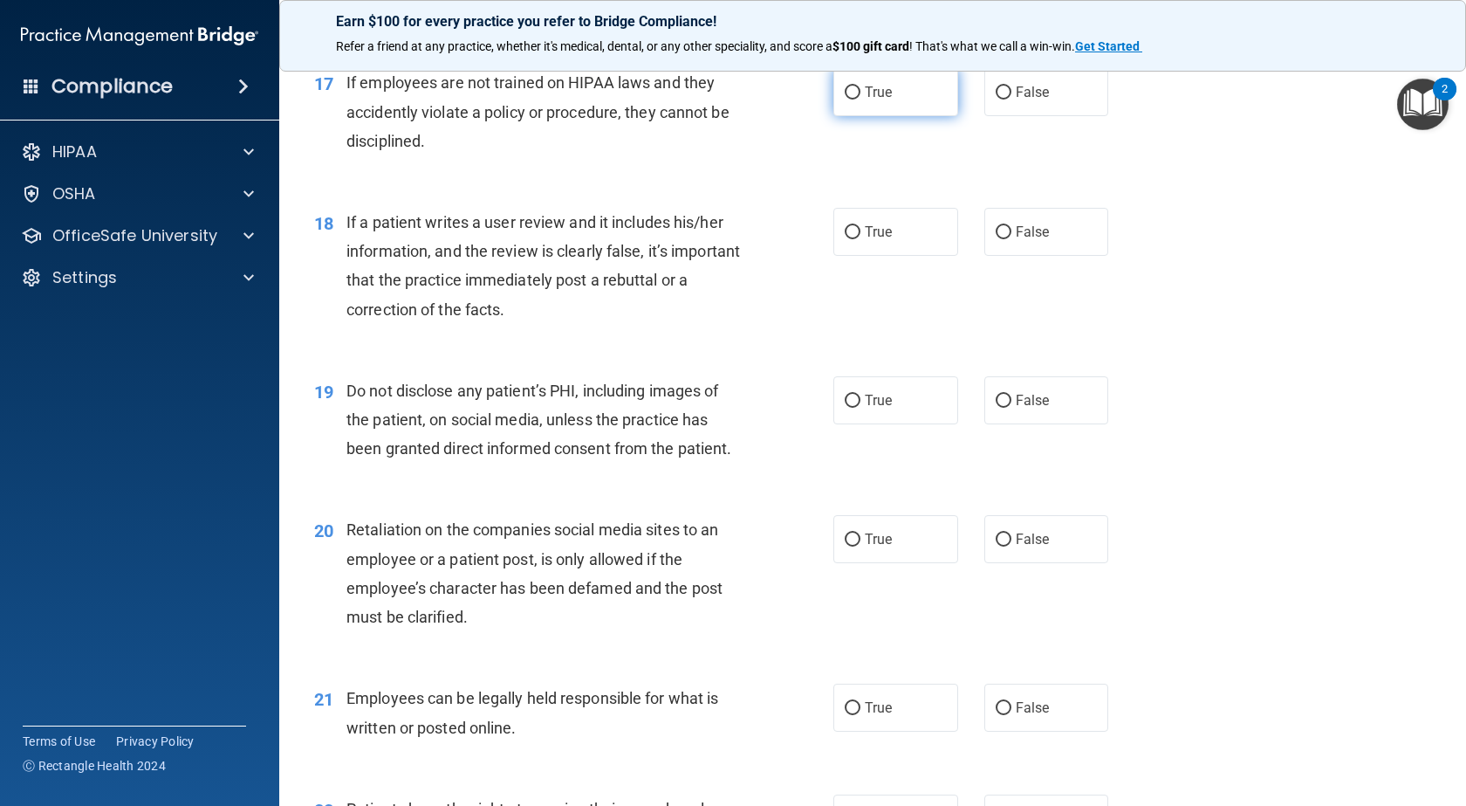
click at [893, 116] on label "True" at bounding box center [896, 92] width 125 height 48
click at [861, 100] on input "True" at bounding box center [853, 92] width 16 height 13
radio input "true"
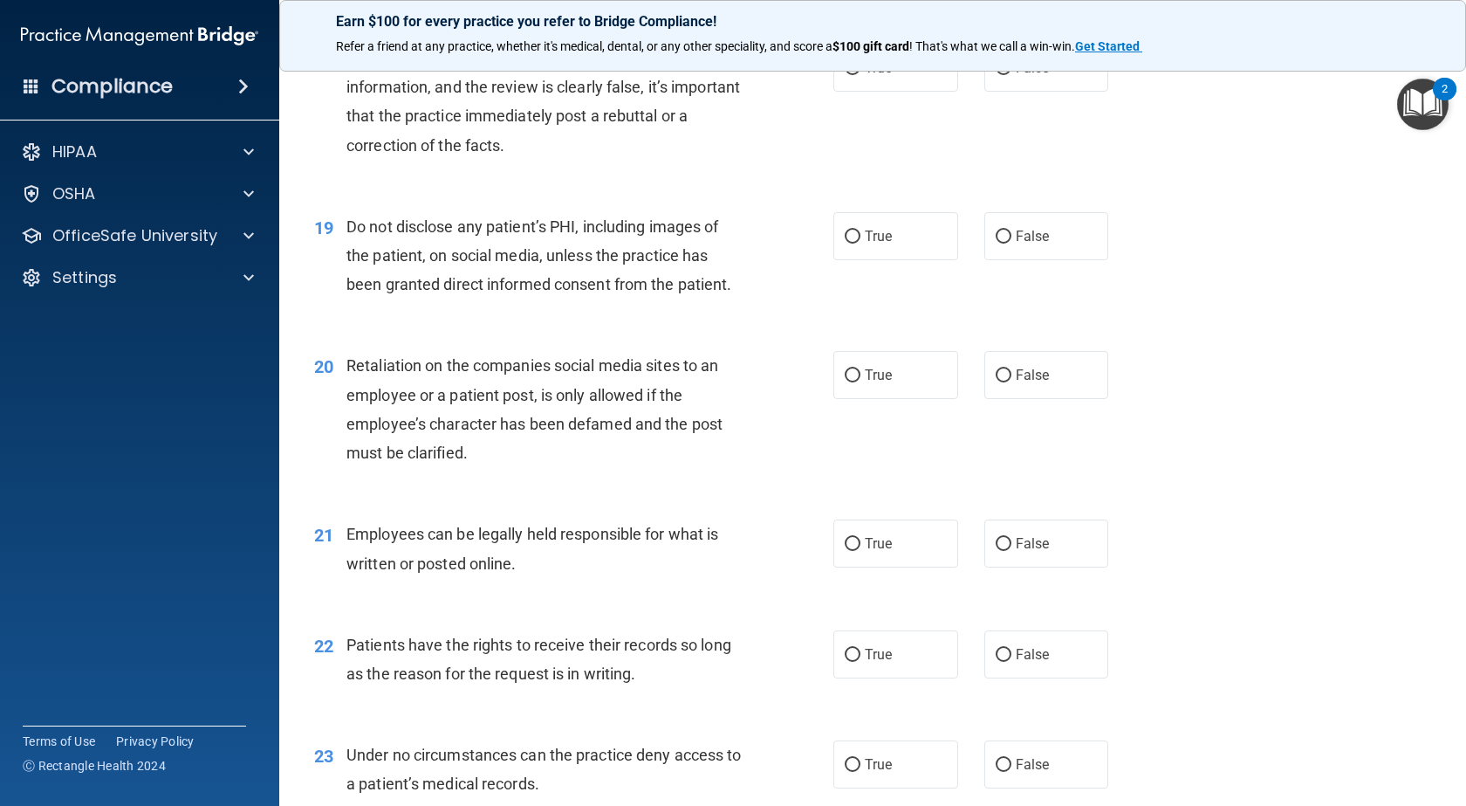
scroll to position [2793, 0]
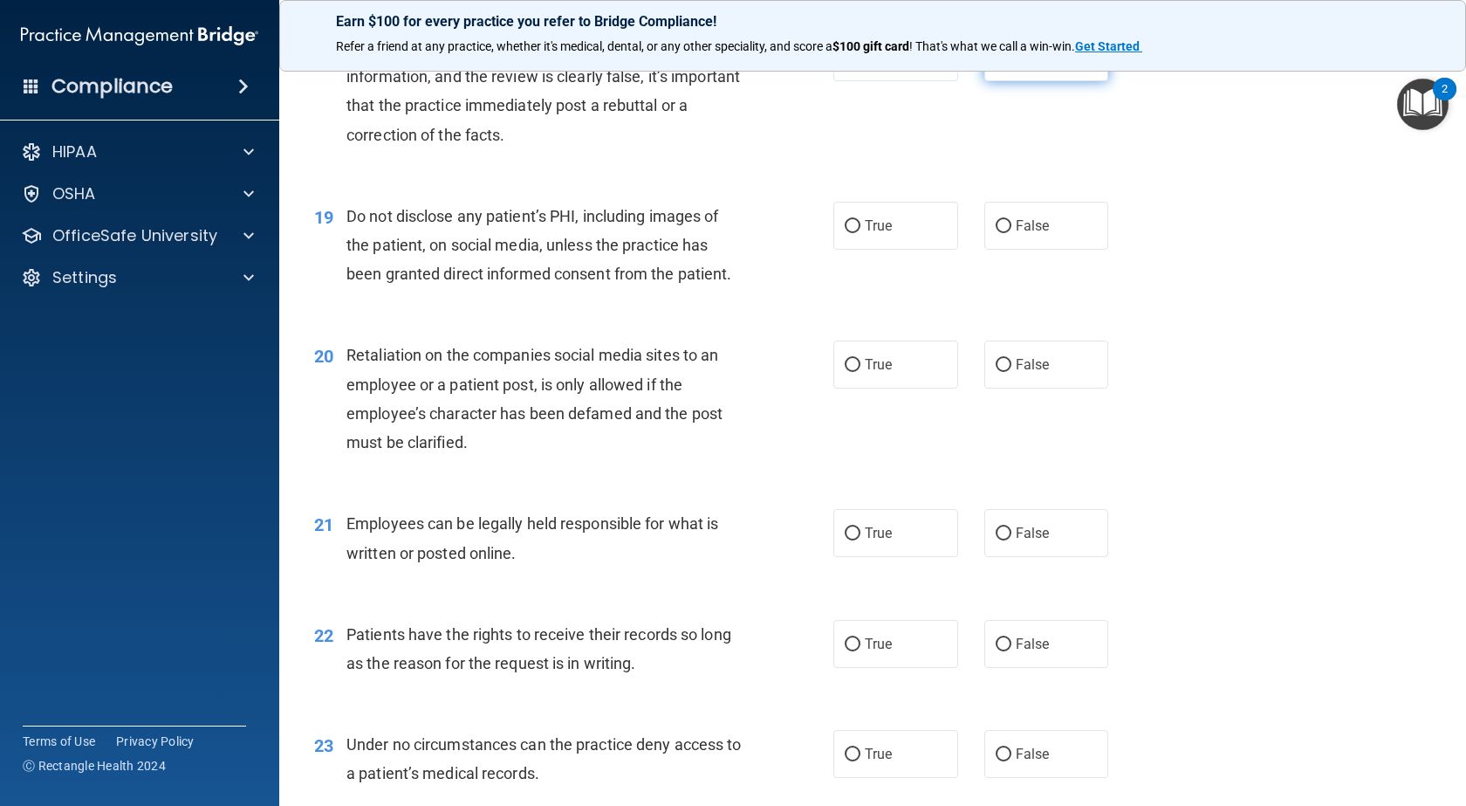
click at [995, 81] on label "False" at bounding box center [1047, 57] width 125 height 48
click at [996, 65] on input "False" at bounding box center [1004, 57] width 16 height 13
radio input "true"
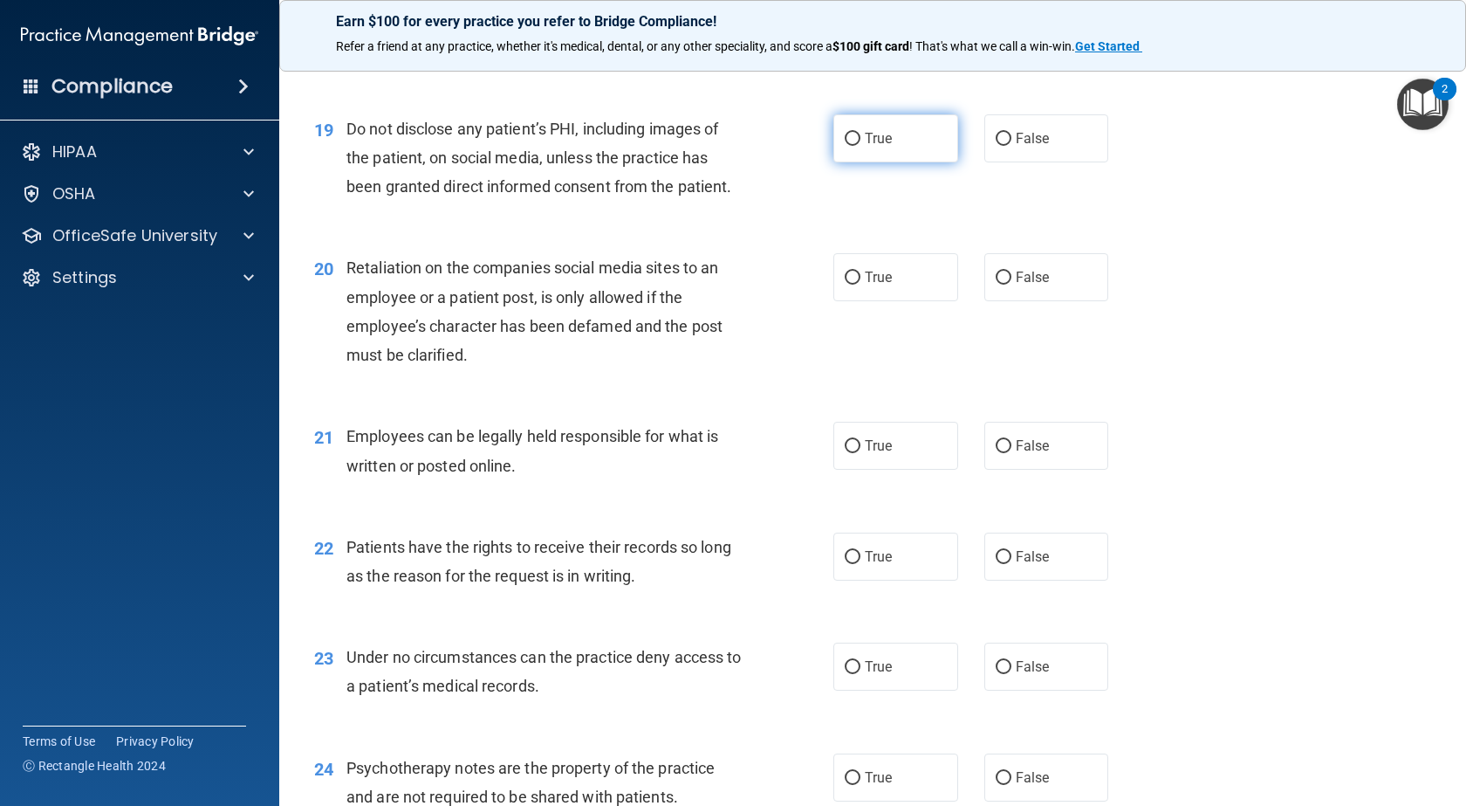
click at [910, 162] on label "True" at bounding box center [896, 138] width 125 height 48
click at [861, 146] on input "True" at bounding box center [853, 139] width 16 height 13
radio input "true"
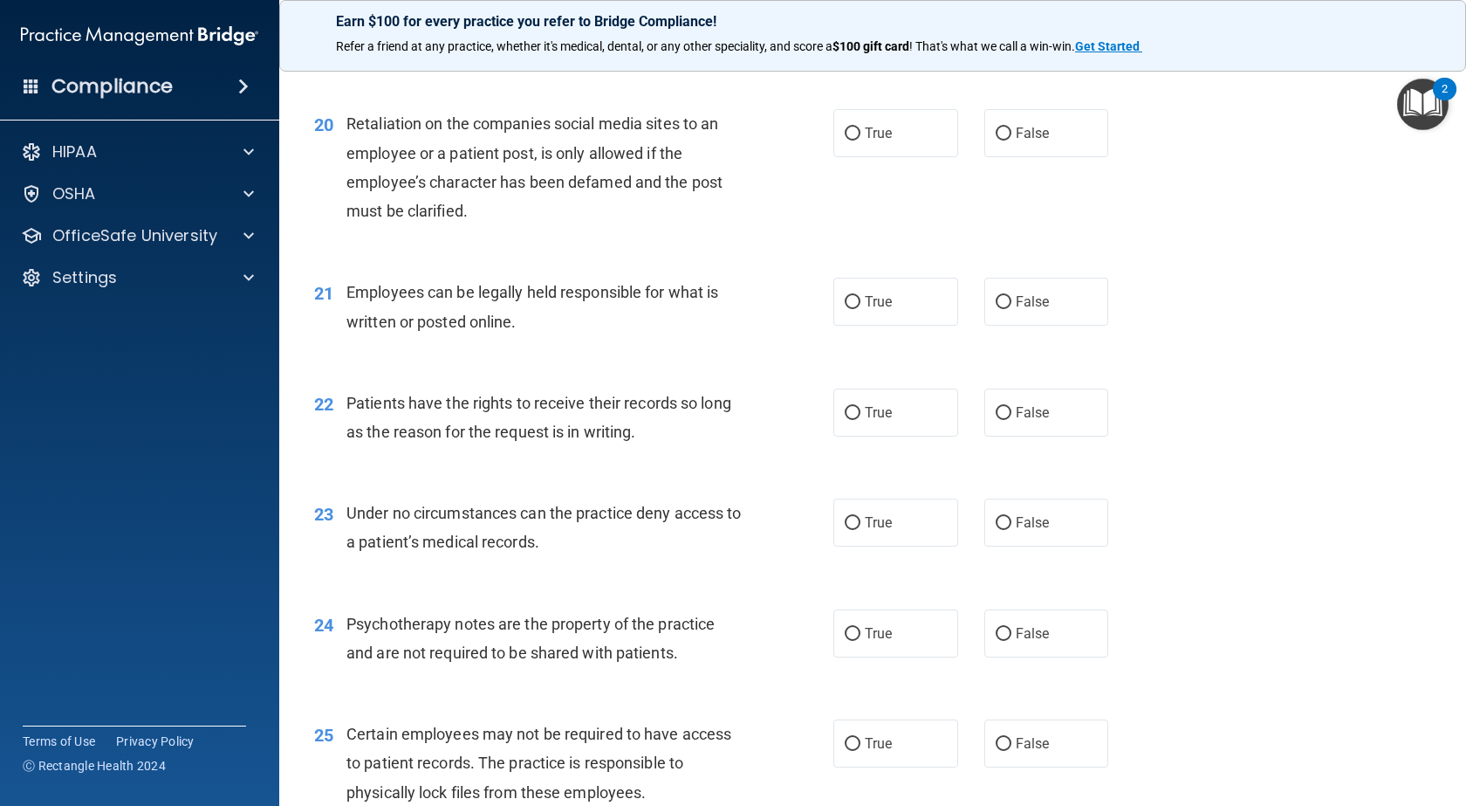
scroll to position [3055, 0]
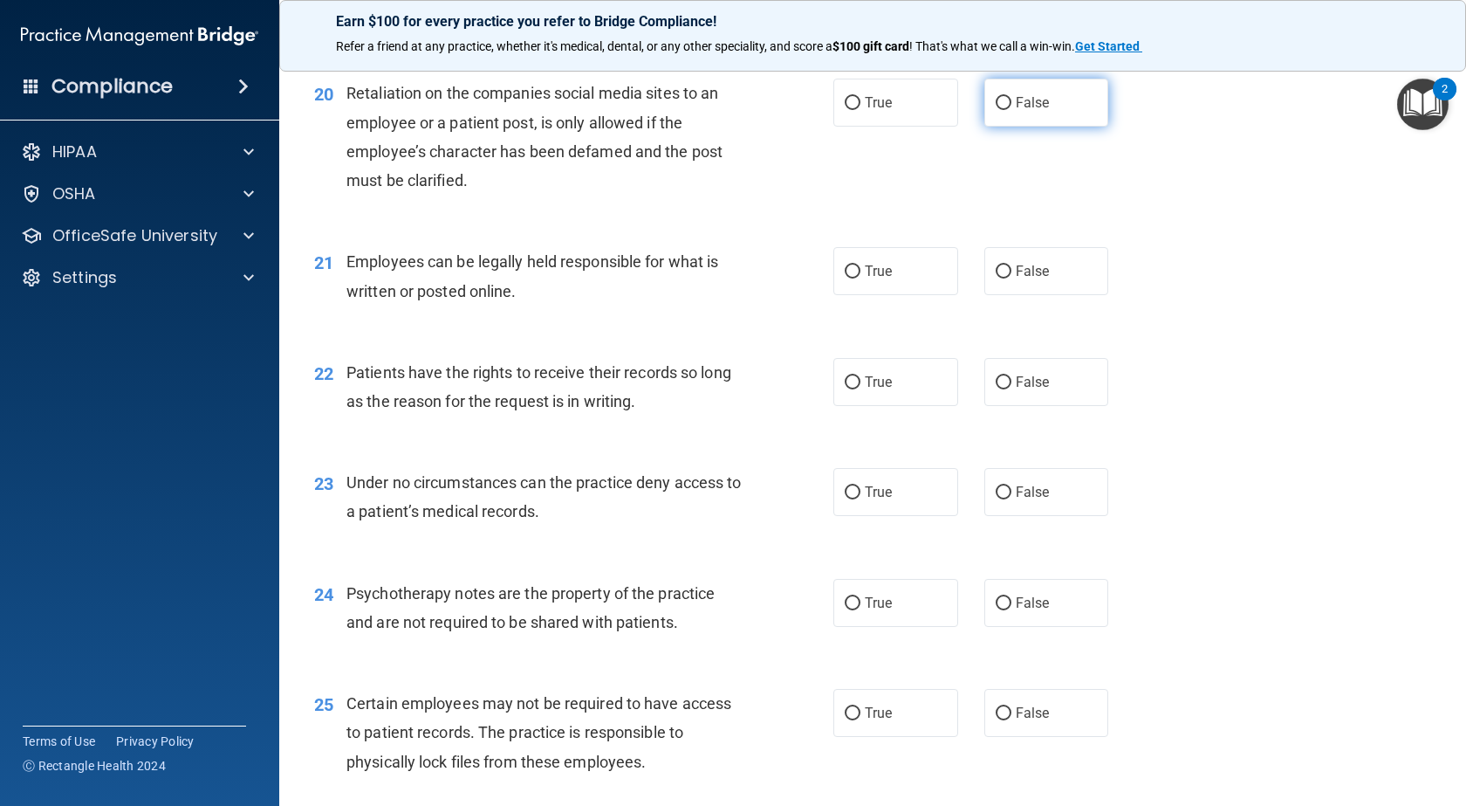
click at [995, 127] on label "False" at bounding box center [1047, 103] width 125 height 48
click at [996, 110] on input "False" at bounding box center [1004, 103] width 16 height 13
radio input "true"
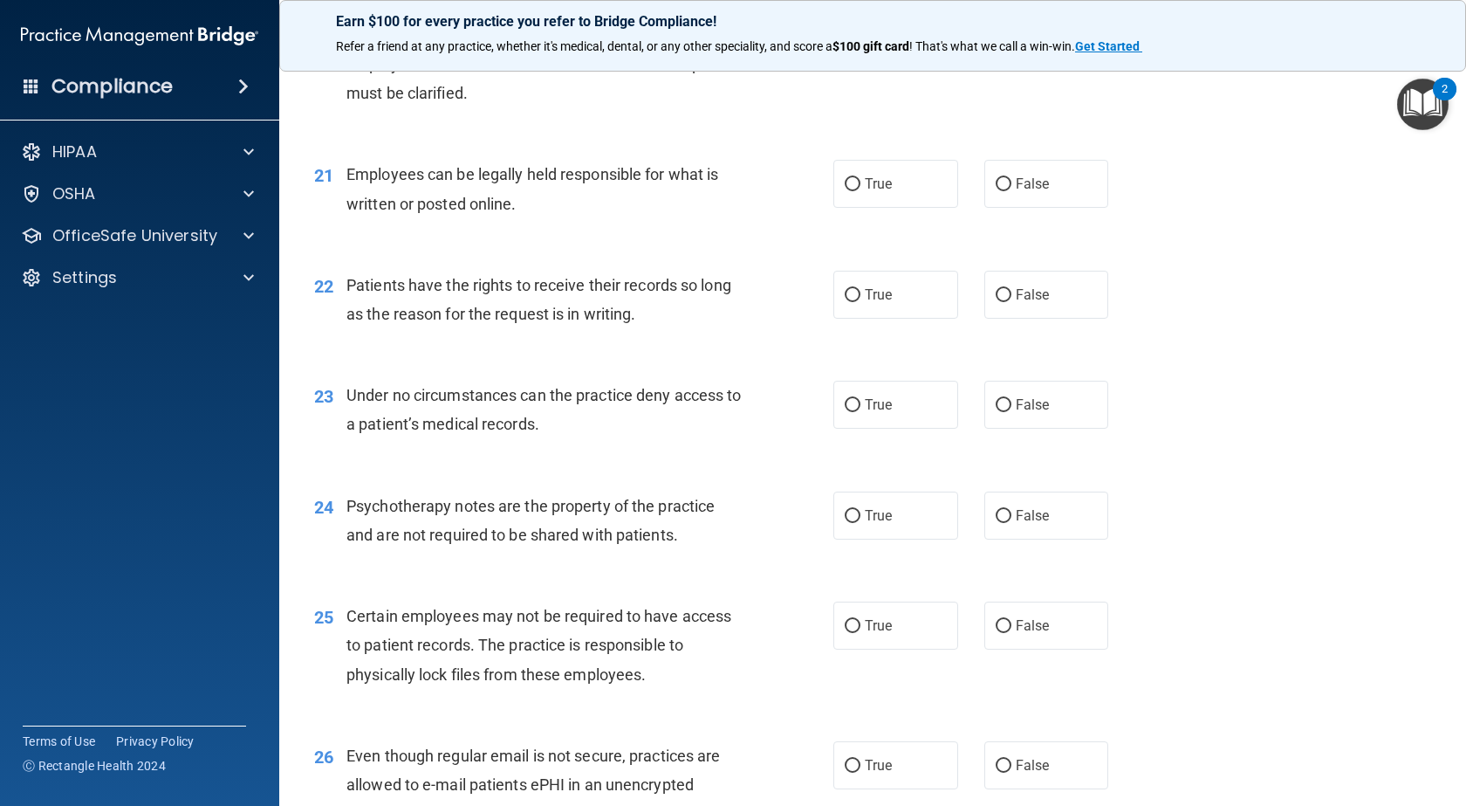
scroll to position [3230, 0]
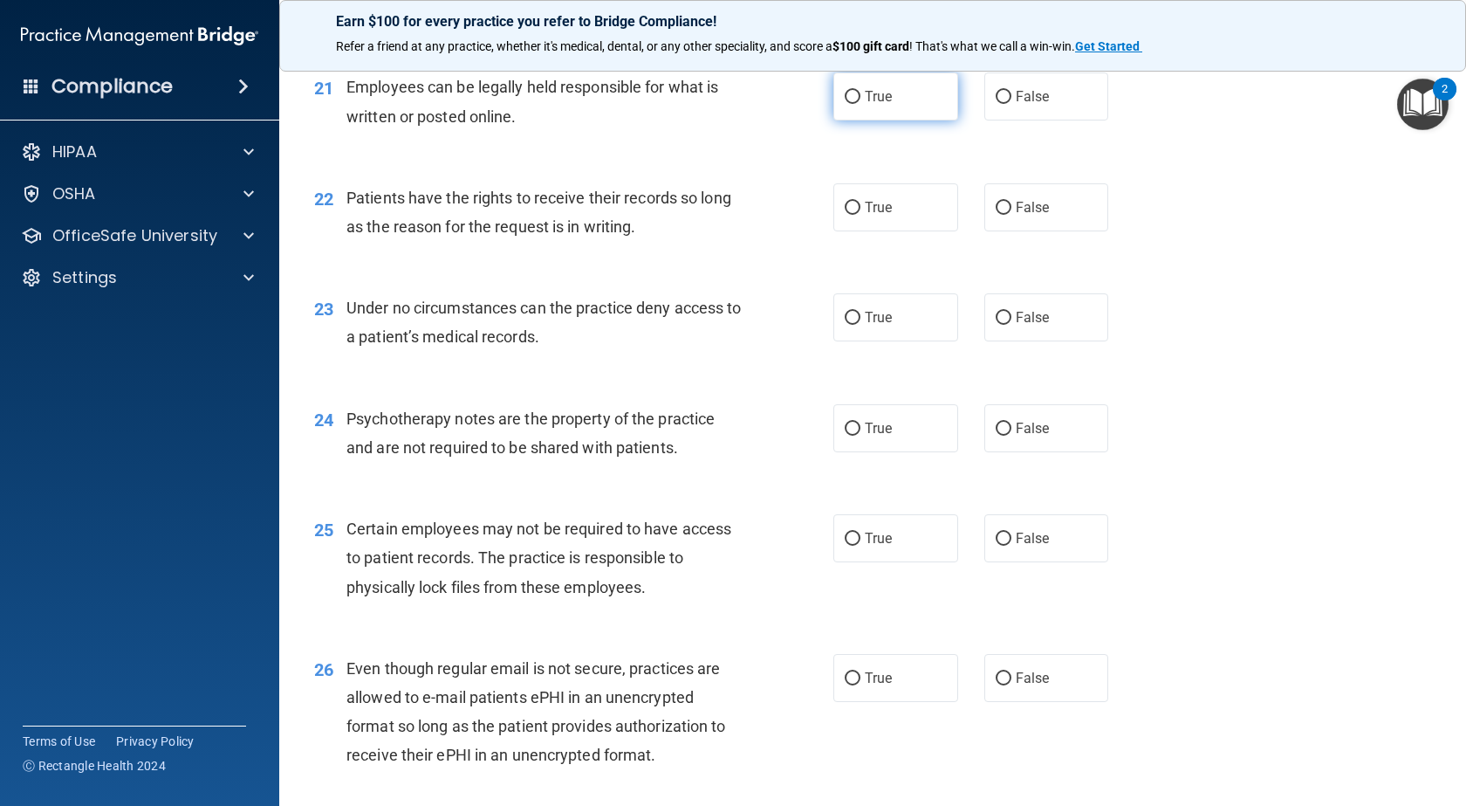
click at [931, 120] on label "True" at bounding box center [896, 96] width 125 height 48
click at [861, 104] on input "True" at bounding box center [853, 97] width 16 height 13
radio input "true"
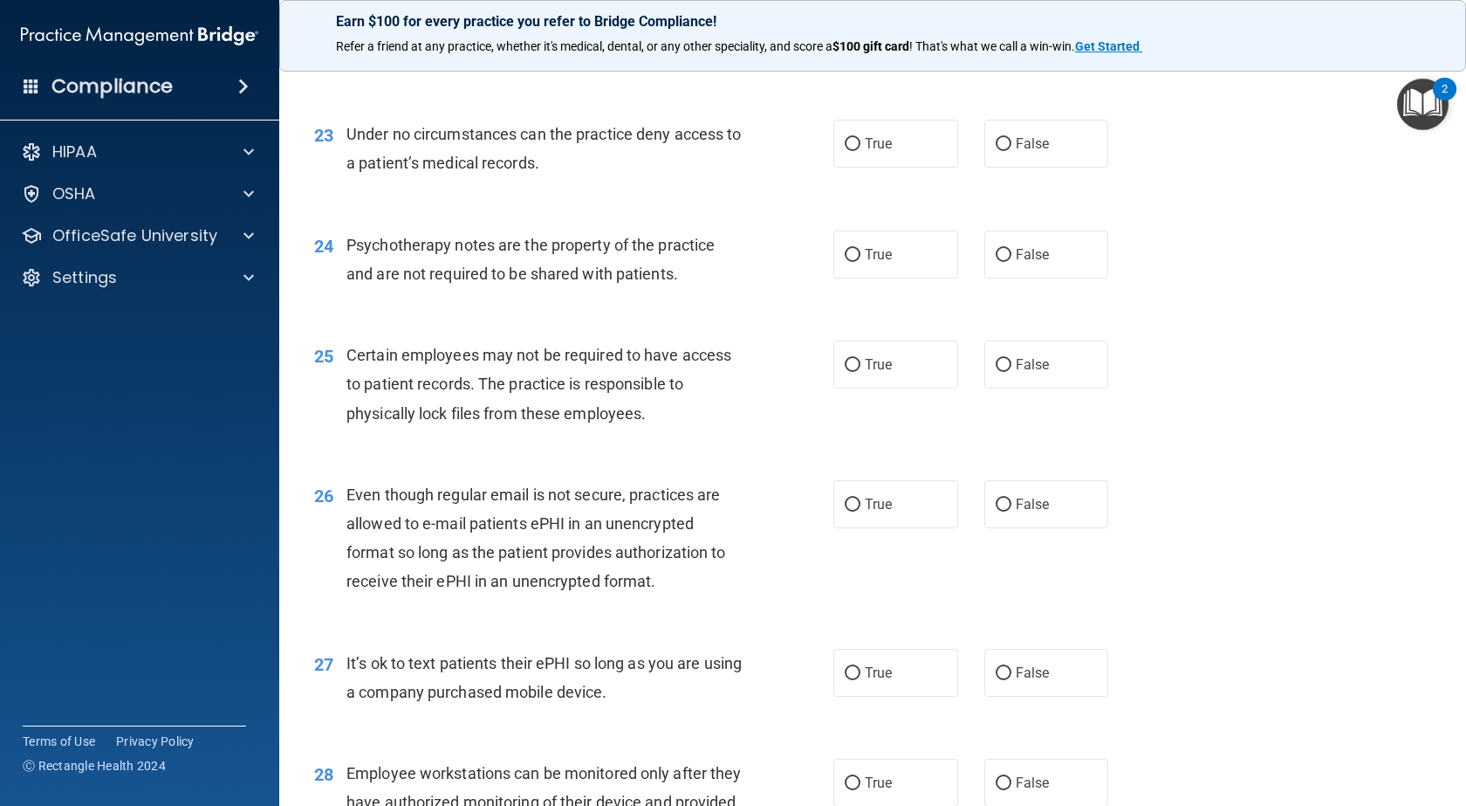
scroll to position [3404, 0]
click at [999, 40] on input "False" at bounding box center [1004, 33] width 16 height 13
radio input "true"
click at [859, 167] on label "True" at bounding box center [896, 143] width 125 height 48
click at [859, 150] on input "True" at bounding box center [853, 143] width 16 height 13
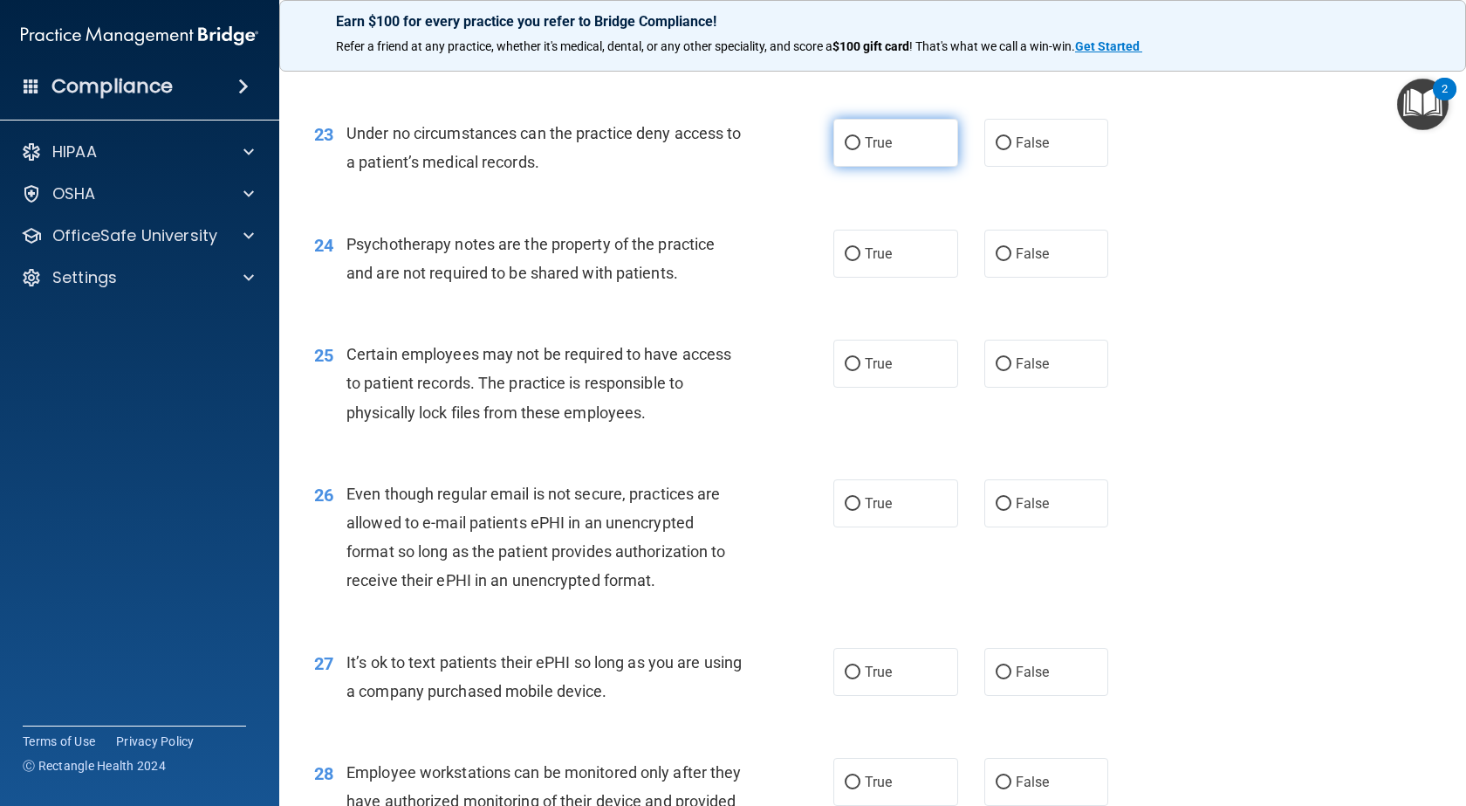
radio input "true"
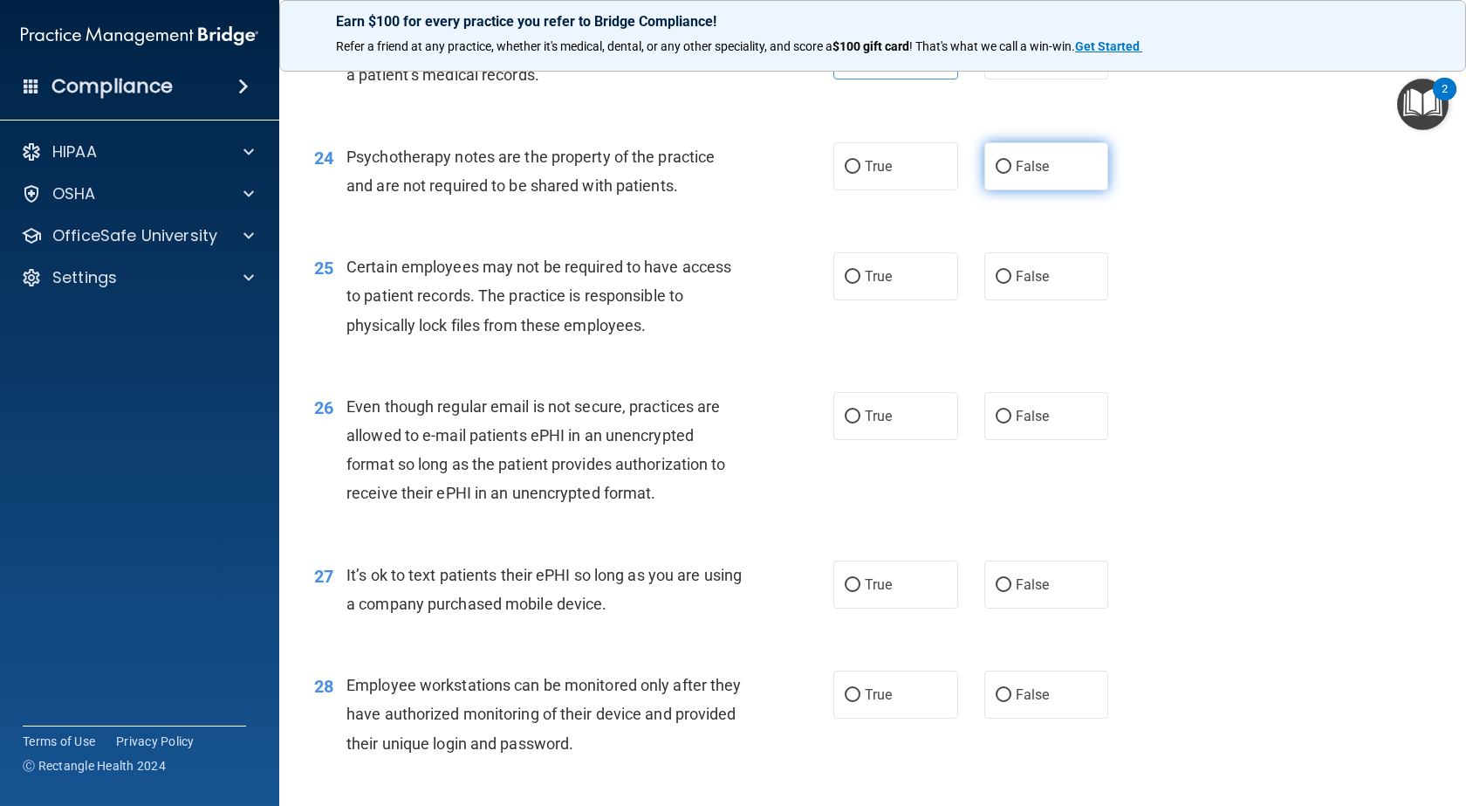
click at [997, 190] on label "False" at bounding box center [1047, 166] width 125 height 48
click at [997, 174] on input "False" at bounding box center [1004, 167] width 16 height 13
radio input "true"
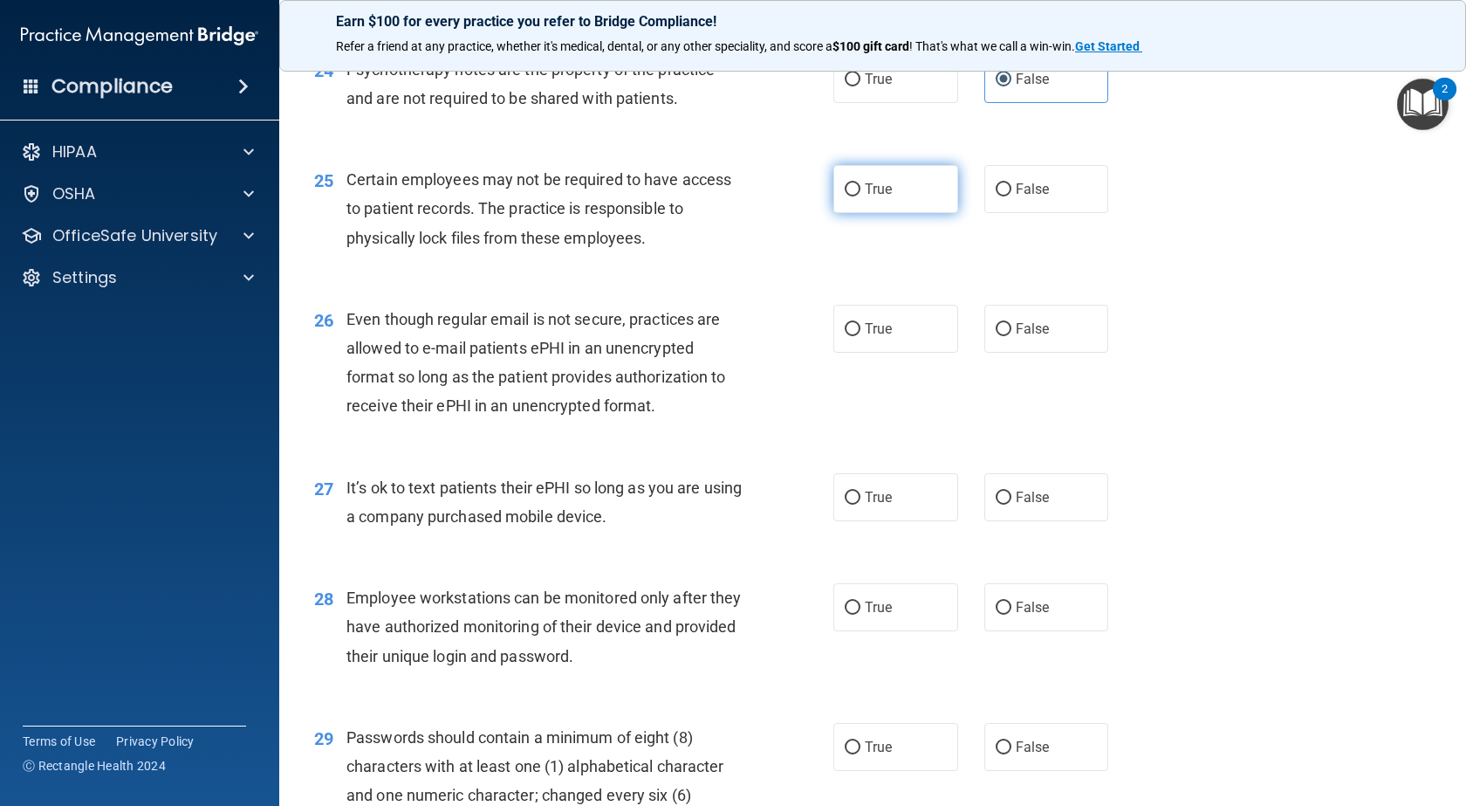
click at [880, 197] on span "True" at bounding box center [878, 189] width 27 height 17
click at [861, 196] on input "True" at bounding box center [853, 189] width 16 height 13
radio input "true"
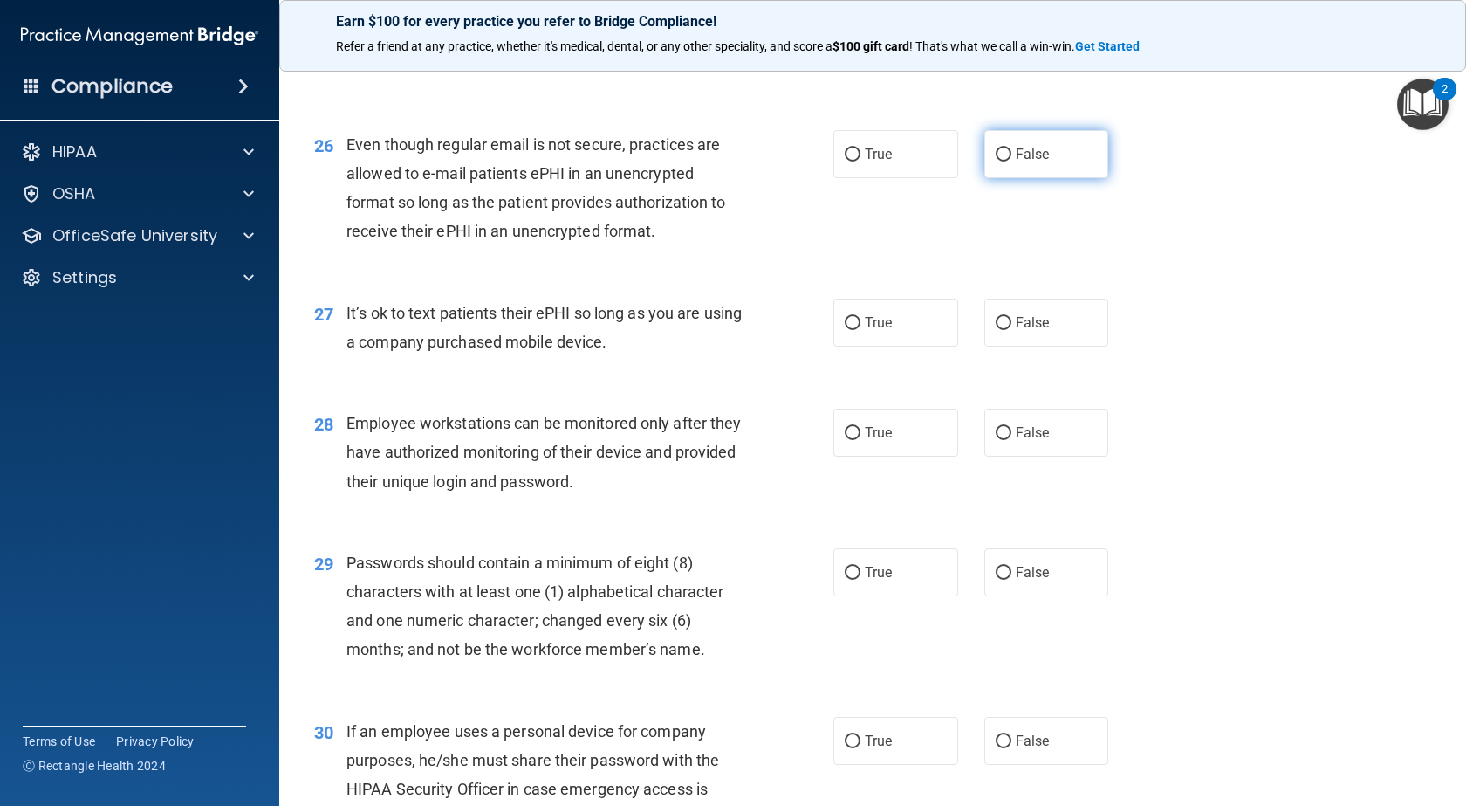
click at [998, 161] on input "False" at bounding box center [1004, 154] width 16 height 13
radio input "true"
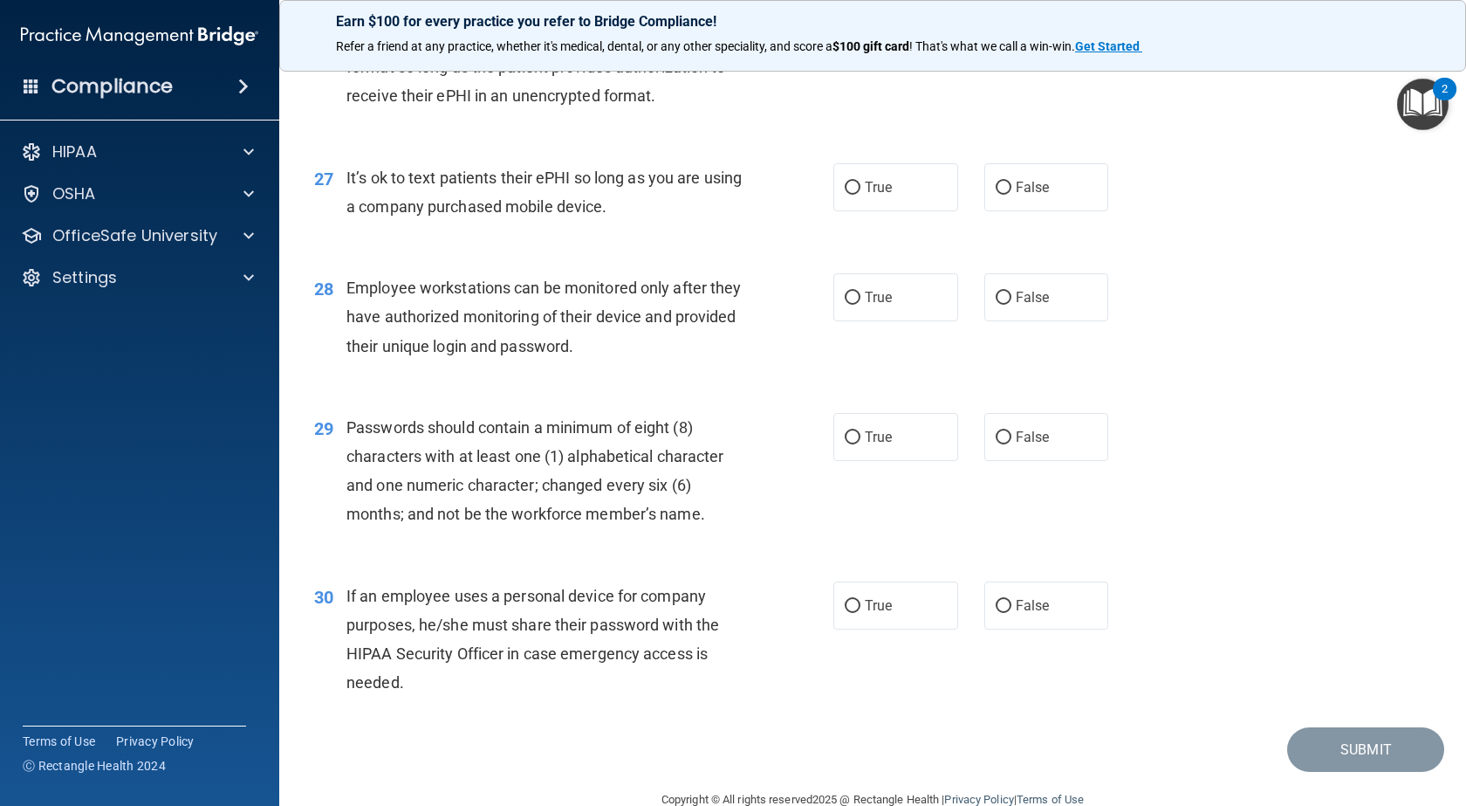
scroll to position [3928, 0]
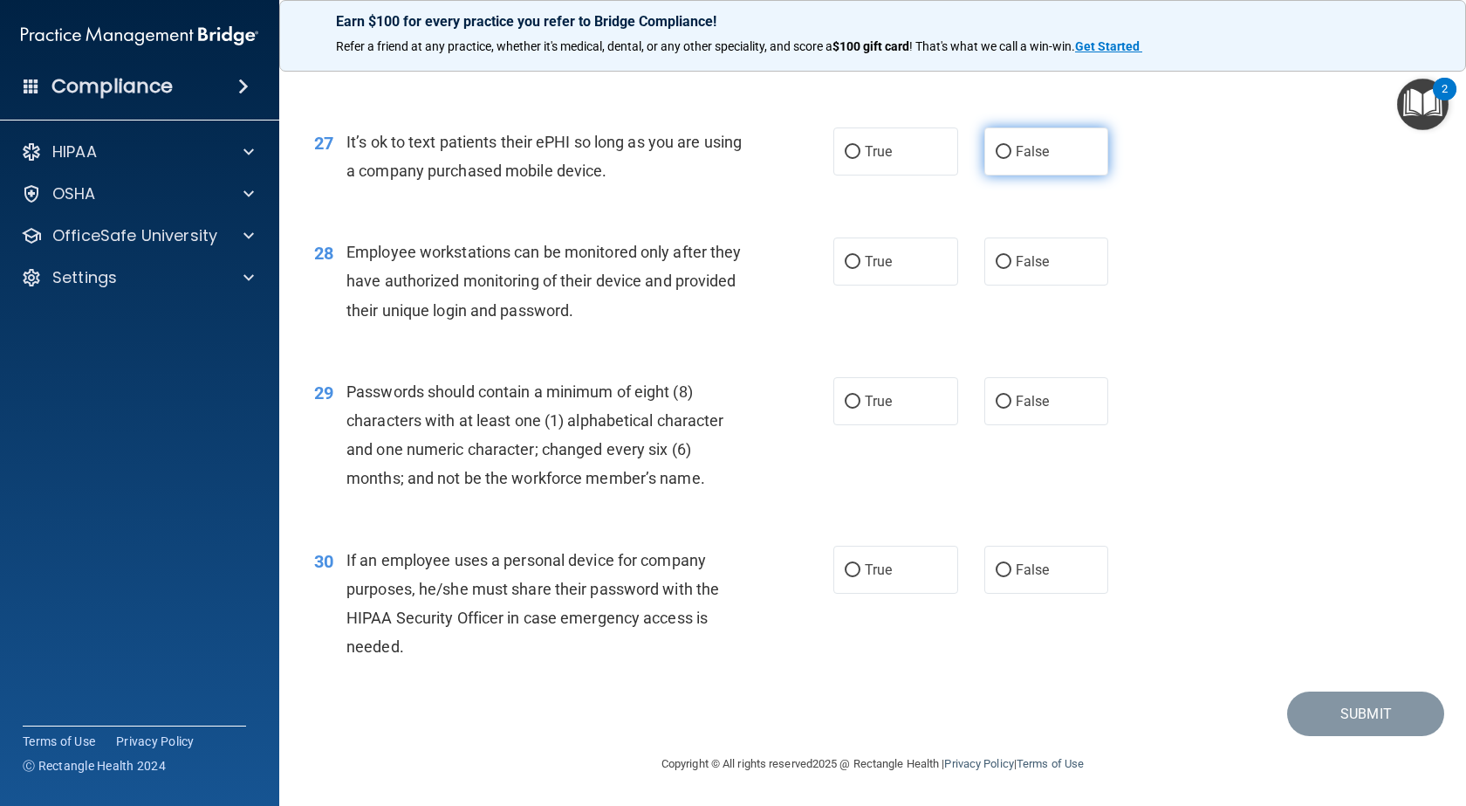
click at [992, 175] on label "False" at bounding box center [1047, 151] width 125 height 48
click at [996, 159] on input "False" at bounding box center [1004, 152] width 16 height 13
radio input "true"
click at [872, 272] on label "True" at bounding box center [896, 261] width 125 height 48
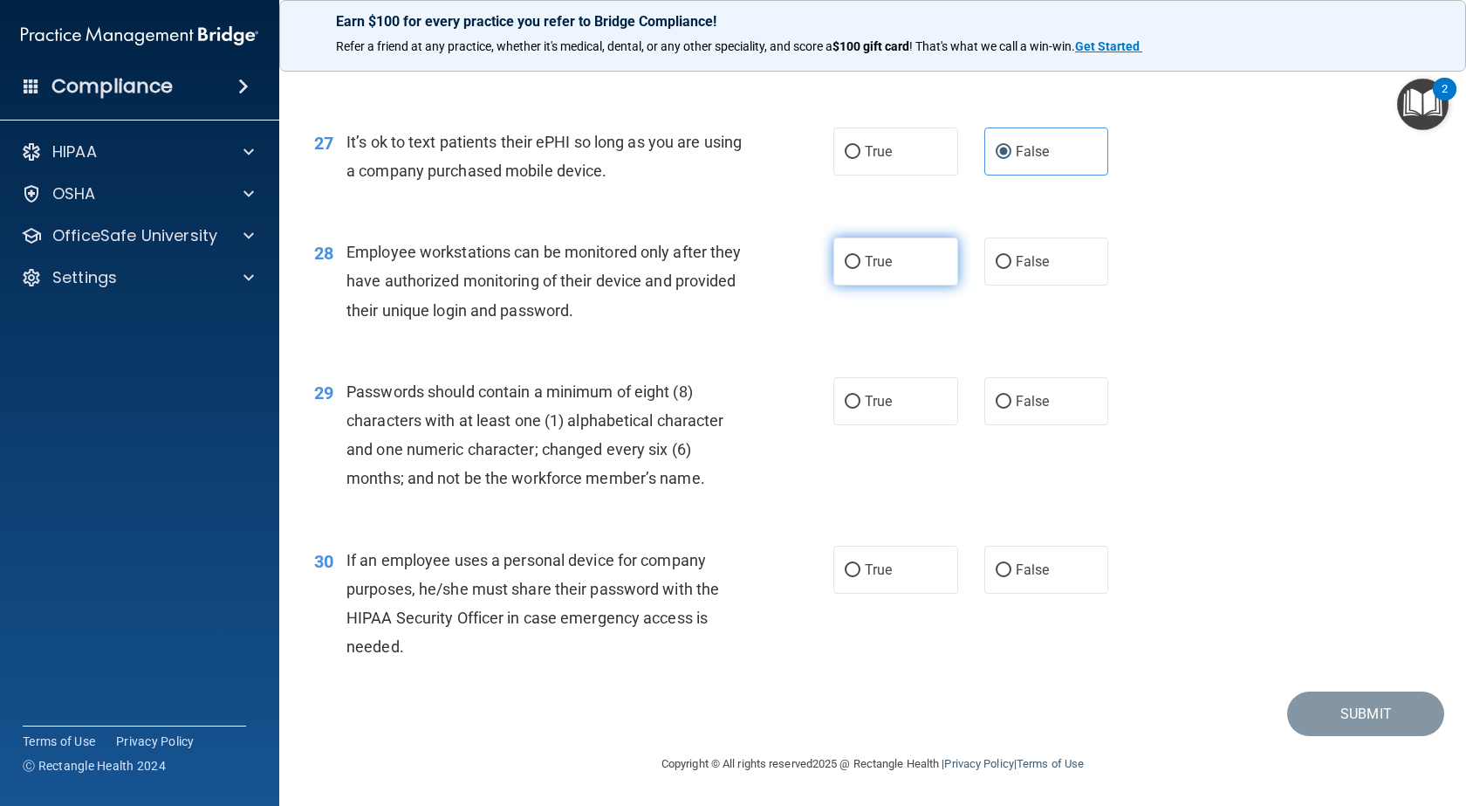
click at [861, 269] on input "True" at bounding box center [853, 262] width 16 height 13
radio input "true"
click at [914, 395] on label "True" at bounding box center [896, 401] width 125 height 48
click at [861, 395] on input "True" at bounding box center [853, 401] width 16 height 13
radio input "true"
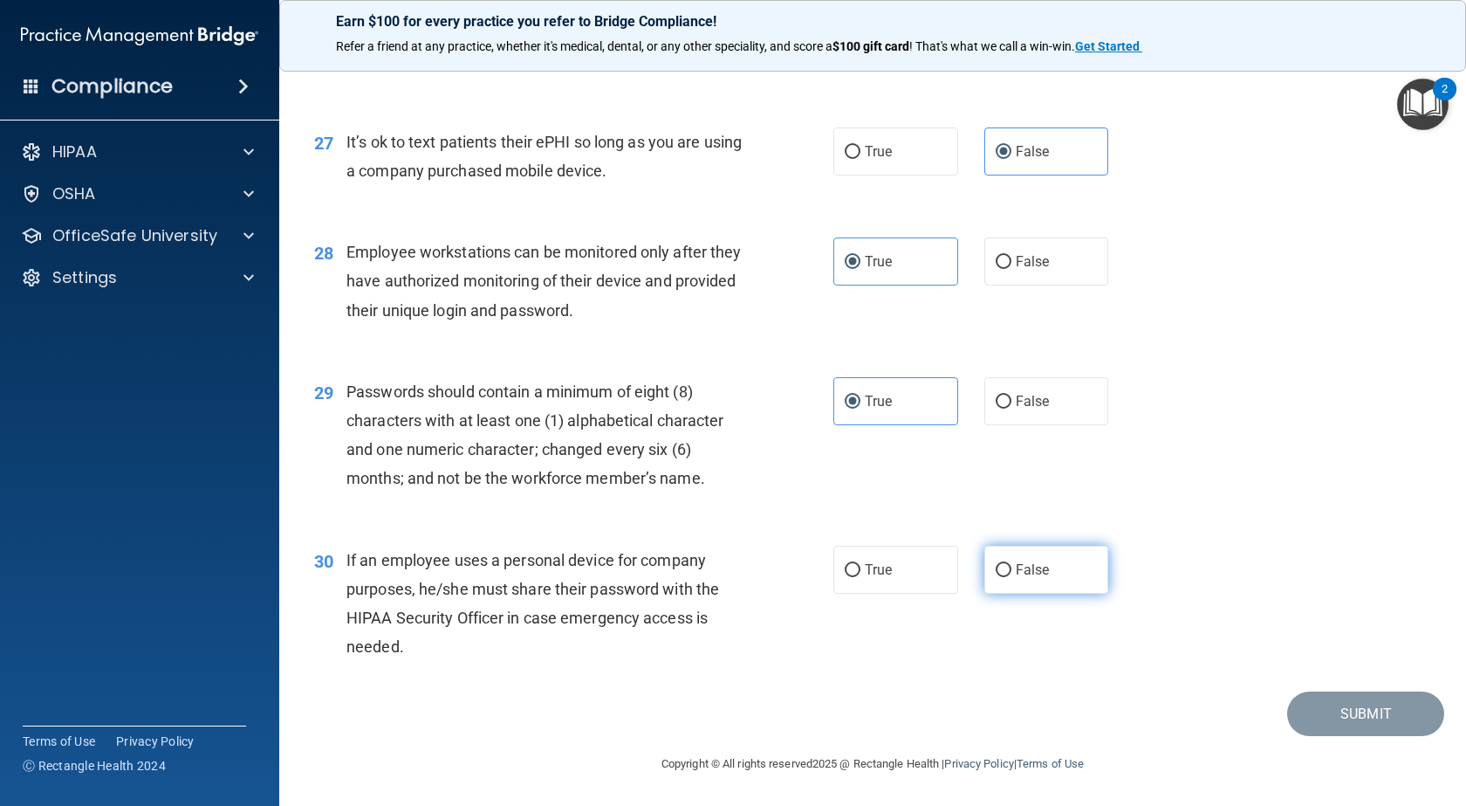
click at [985, 563] on label "False" at bounding box center [1047, 570] width 125 height 48
click at [996, 564] on input "False" at bounding box center [1004, 570] width 16 height 13
radio input "true"
click at [1350, 704] on button "Submit" at bounding box center [1365, 713] width 157 height 45
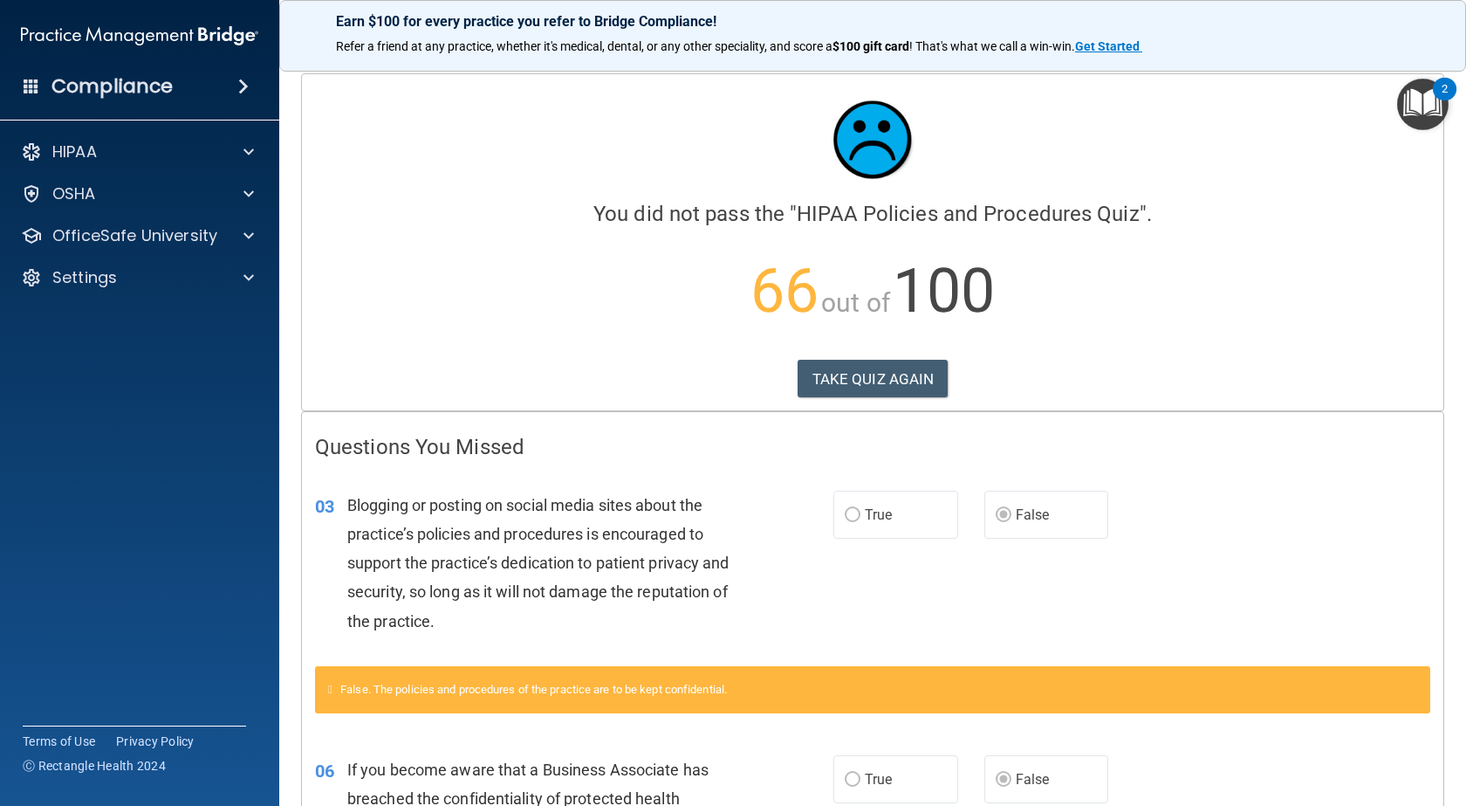
scroll to position [175, 0]
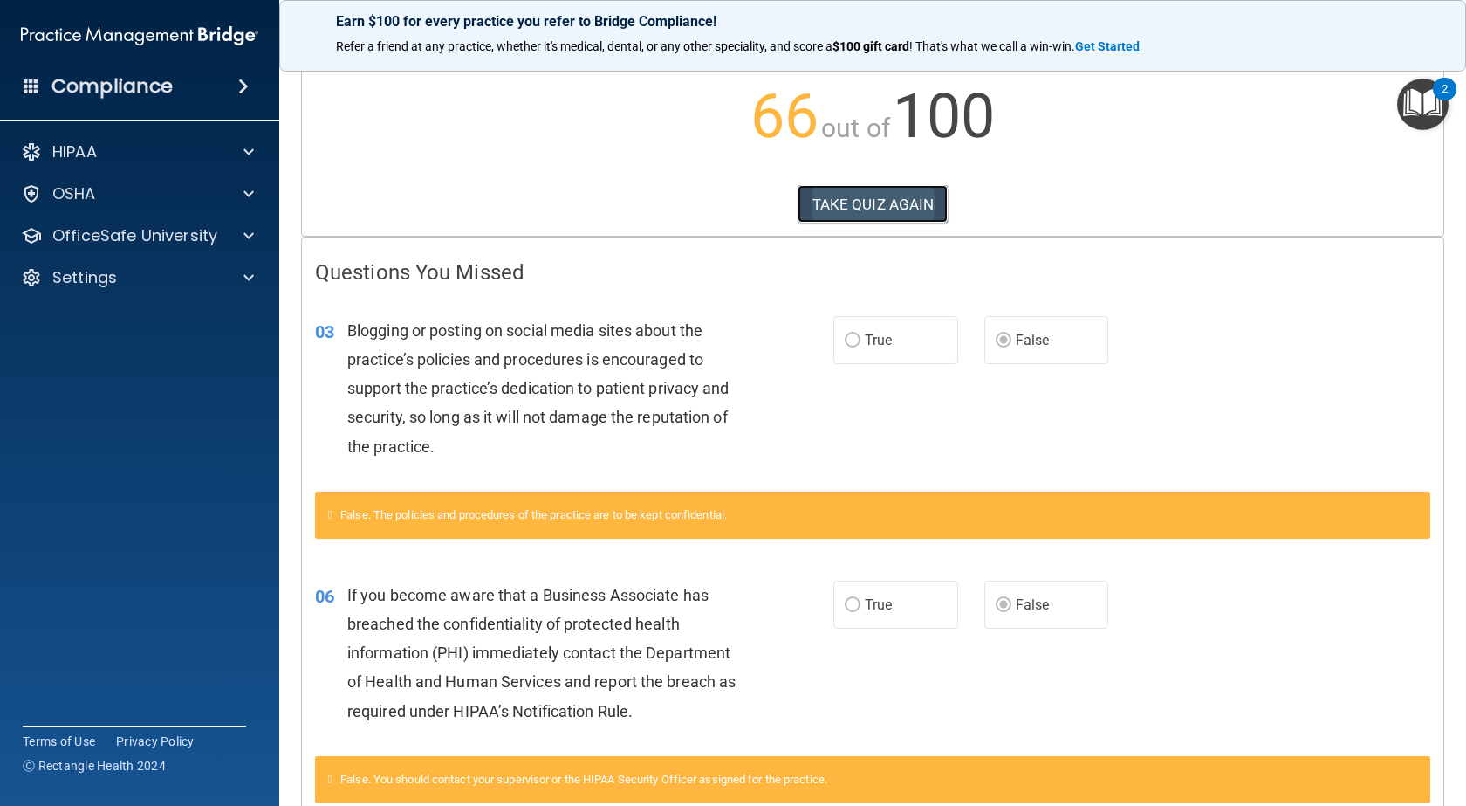
click at [917, 203] on button "TAKE QUIZ AGAIN" at bounding box center [873, 204] width 151 height 38
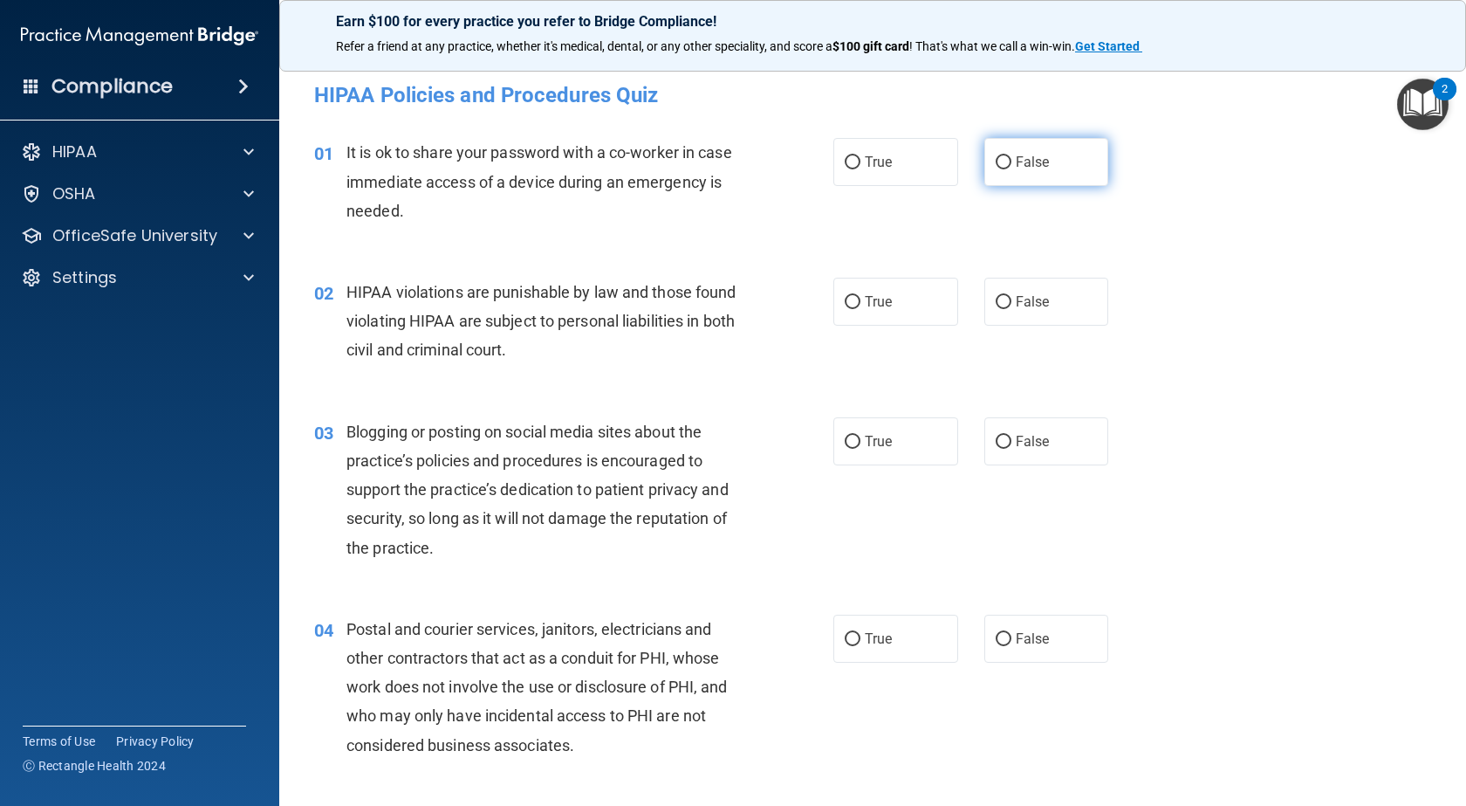
click at [1007, 168] on label "False" at bounding box center [1047, 162] width 125 height 48
click at [1007, 168] on input "False" at bounding box center [1004, 162] width 16 height 13
radio input "true"
click at [910, 297] on label "True" at bounding box center [896, 302] width 125 height 48
click at [861, 297] on input "True" at bounding box center [853, 302] width 16 height 13
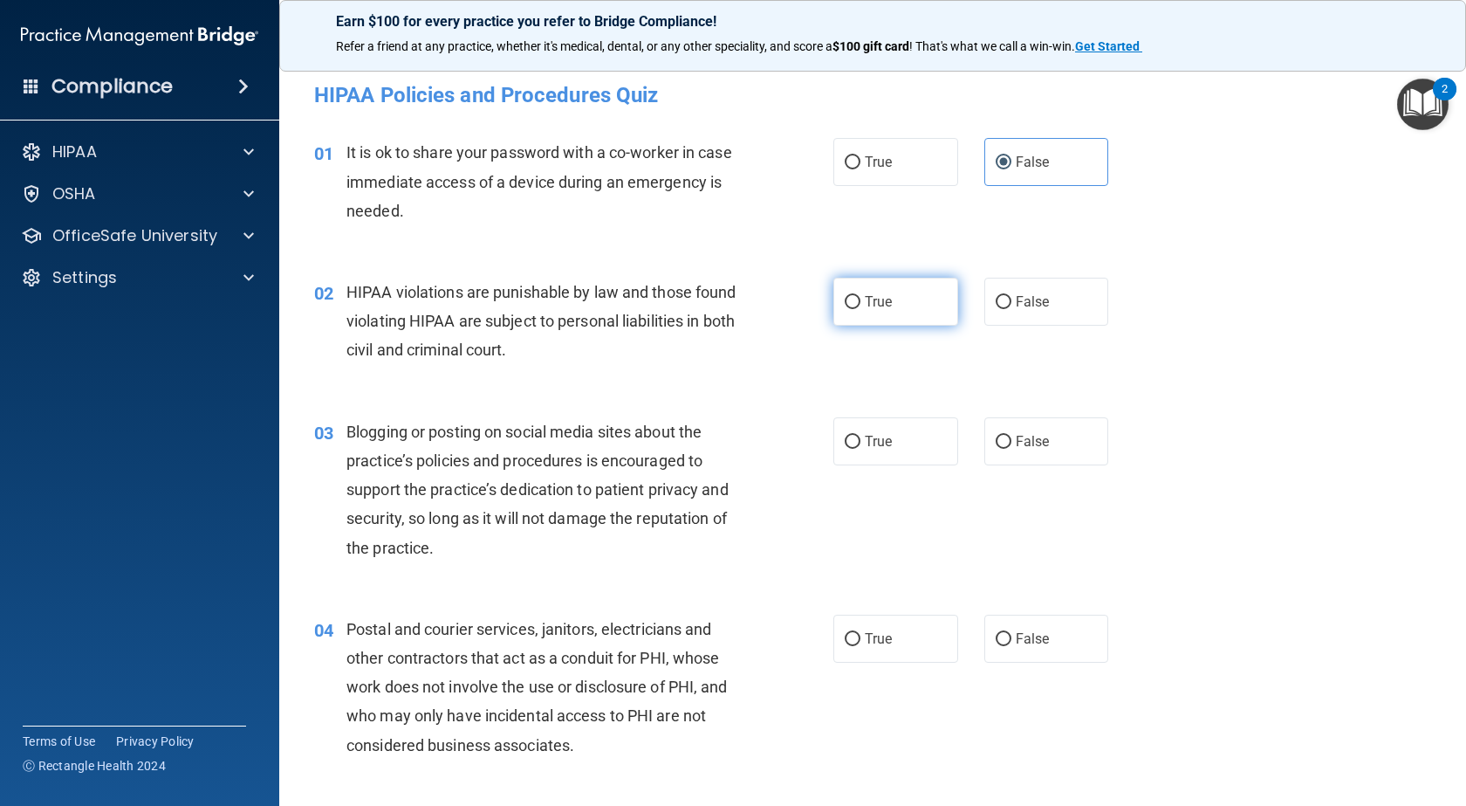
radio input "true"
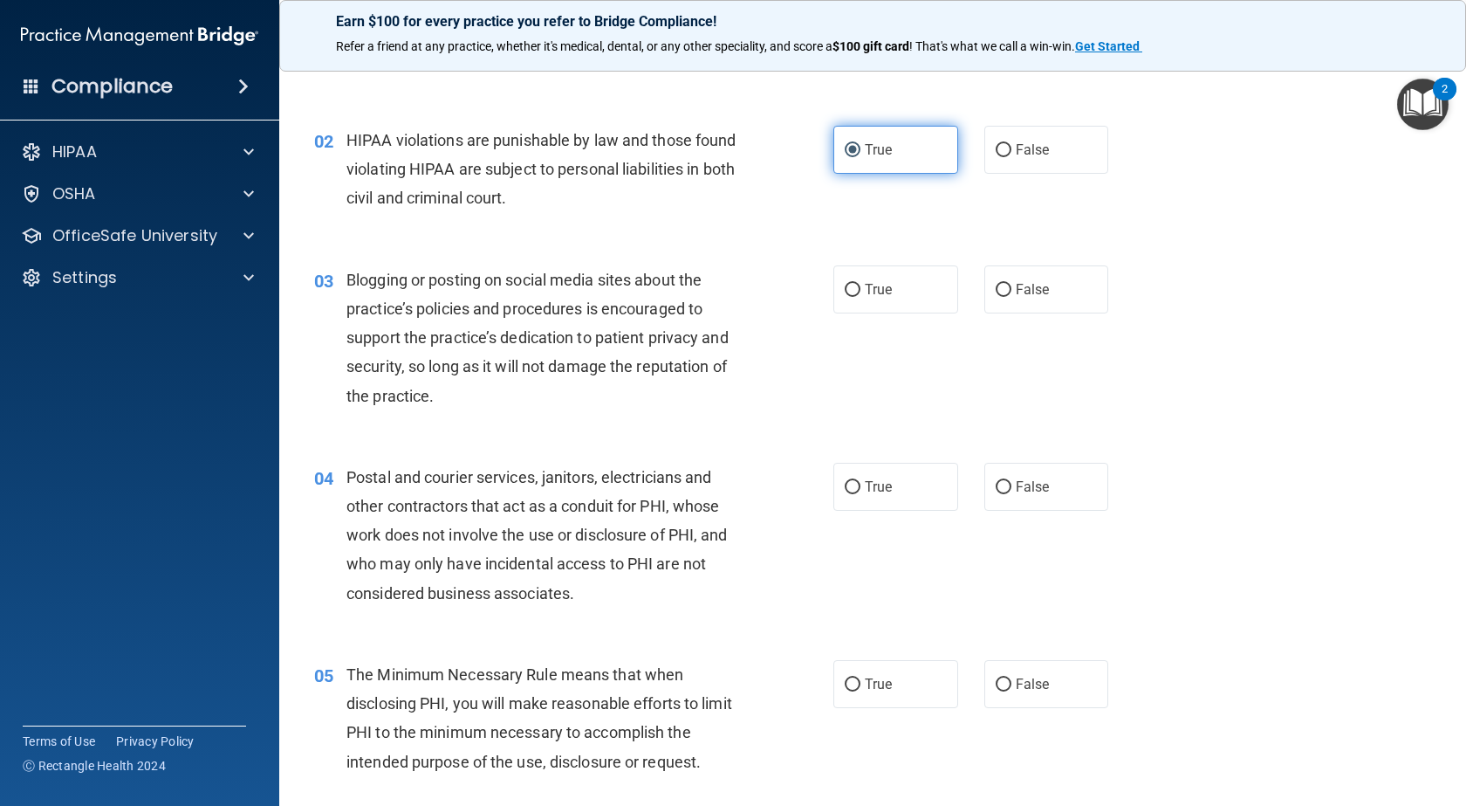
scroll to position [175, 0]
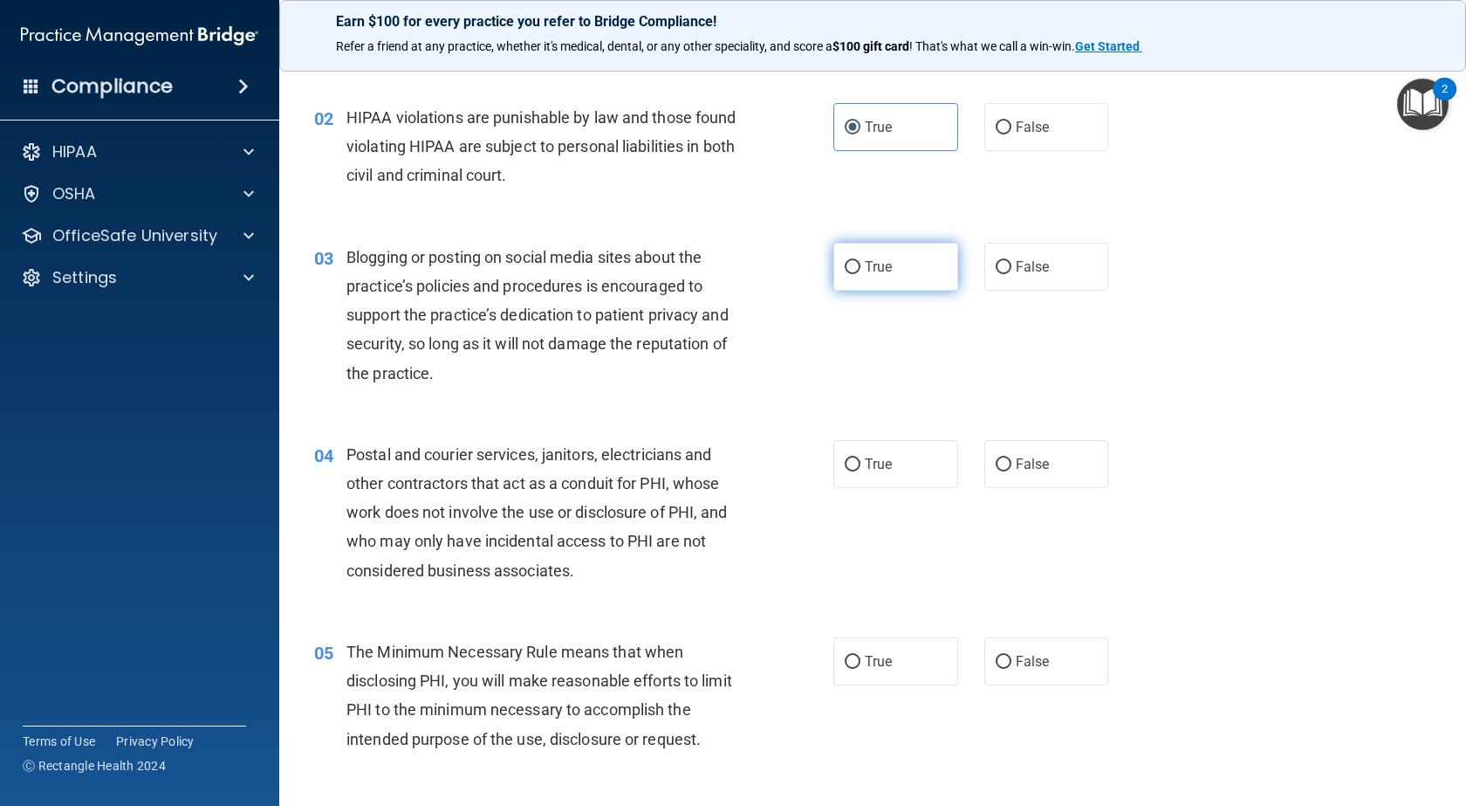
click at [898, 259] on label "True" at bounding box center [896, 267] width 125 height 48
click at [861, 261] on input "True" at bounding box center [853, 267] width 16 height 13
radio input "true"
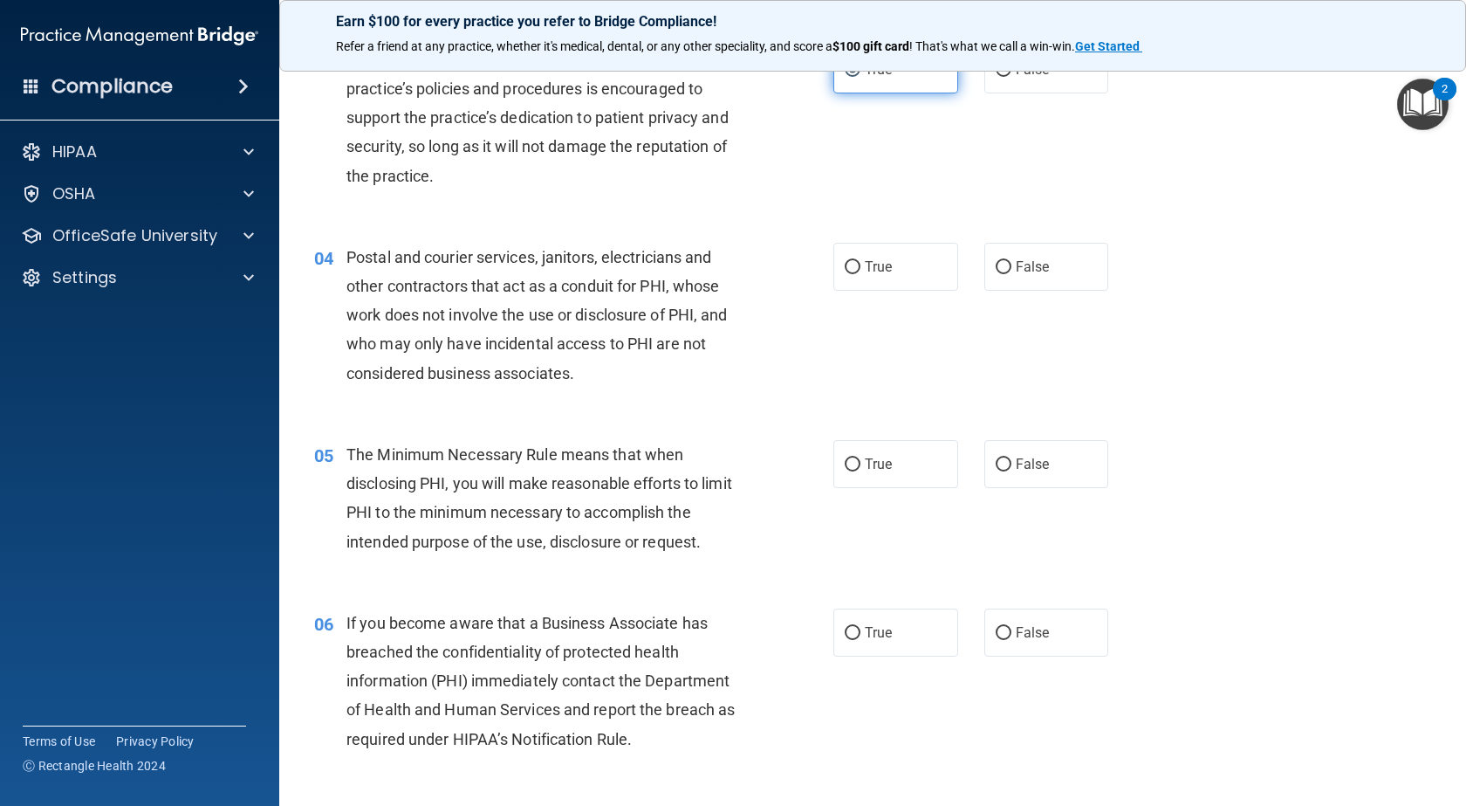
scroll to position [436, 0]
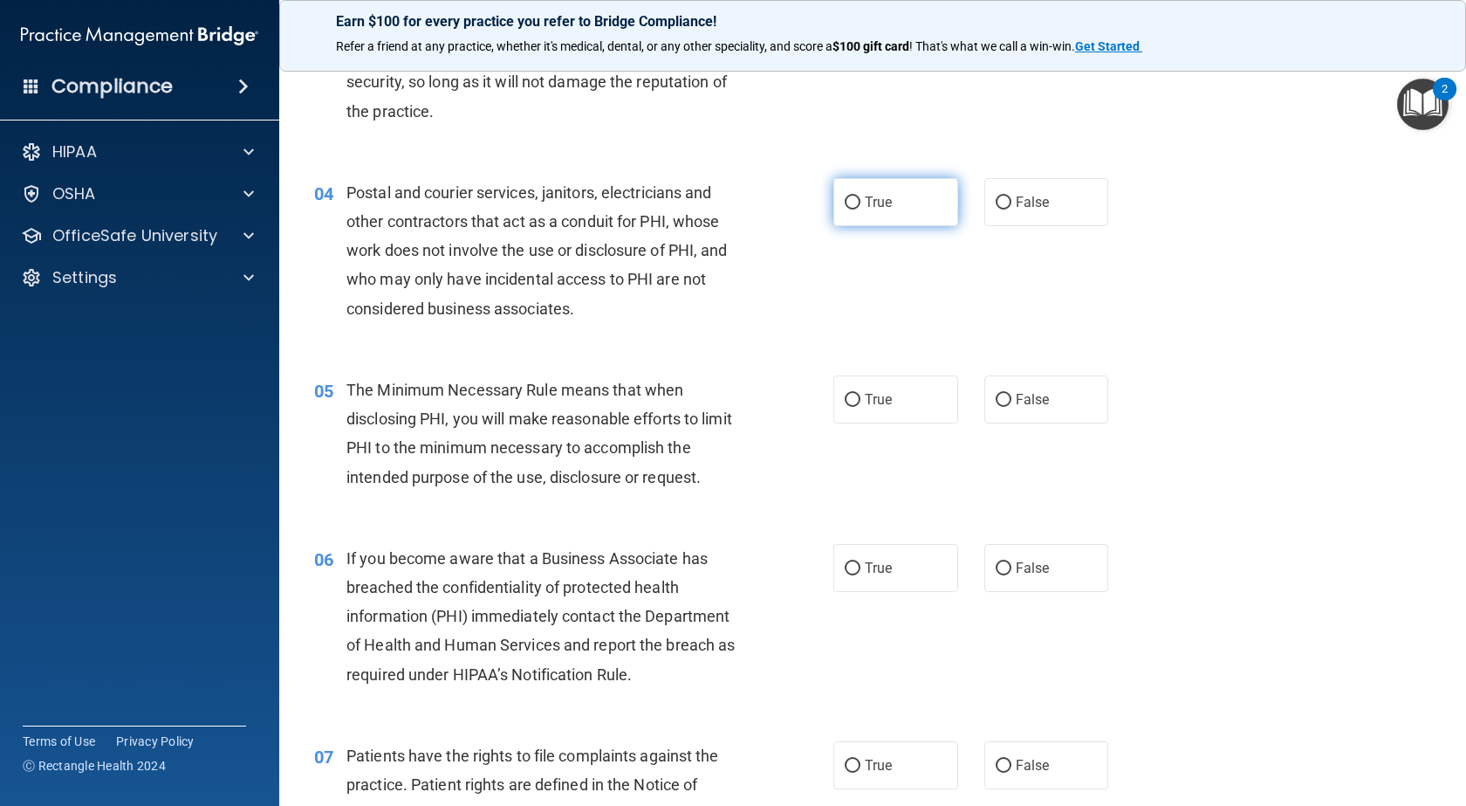
click at [914, 201] on label "True" at bounding box center [896, 202] width 125 height 48
click at [861, 201] on input "True" at bounding box center [853, 202] width 16 height 13
radio input "true"
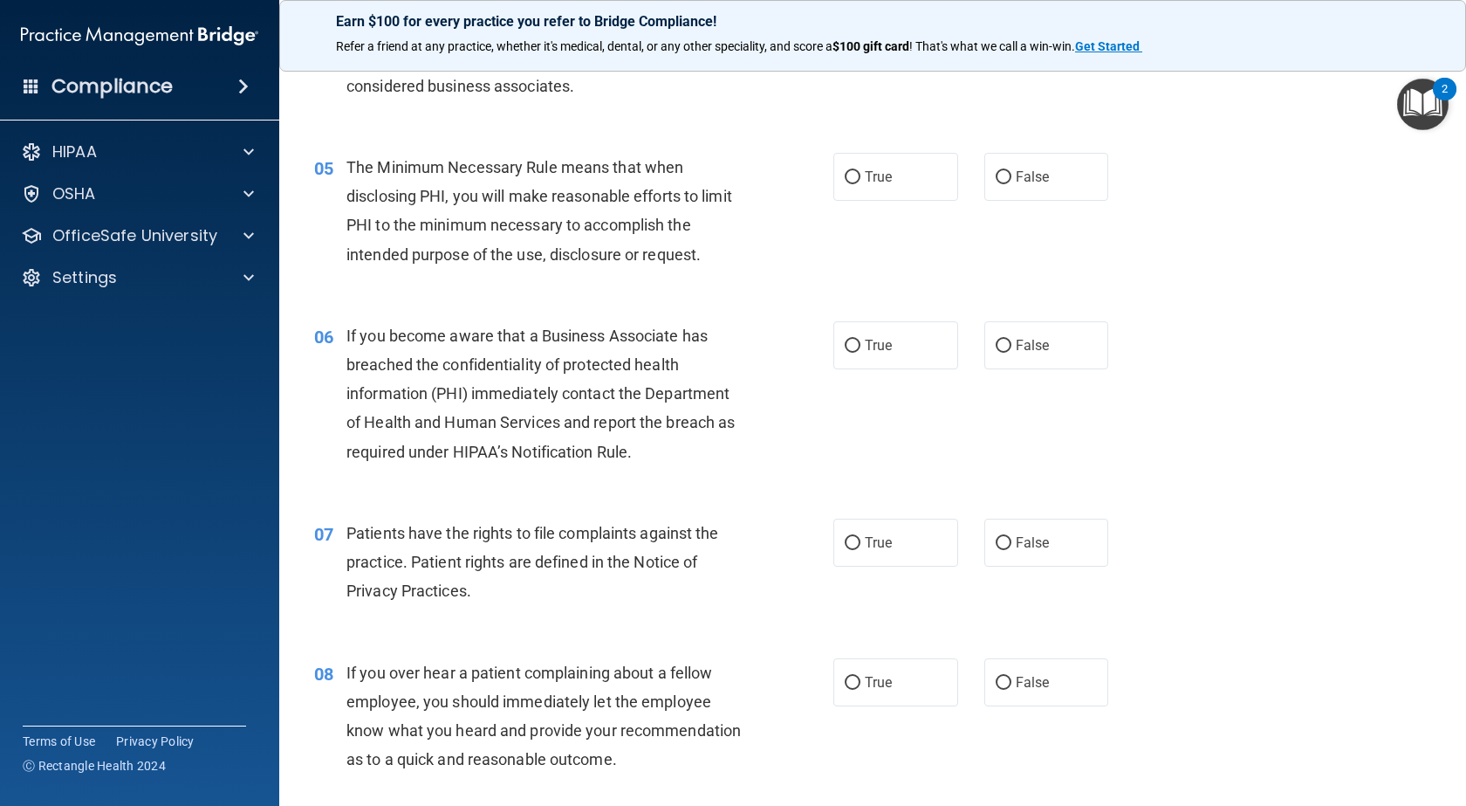
scroll to position [698, 0]
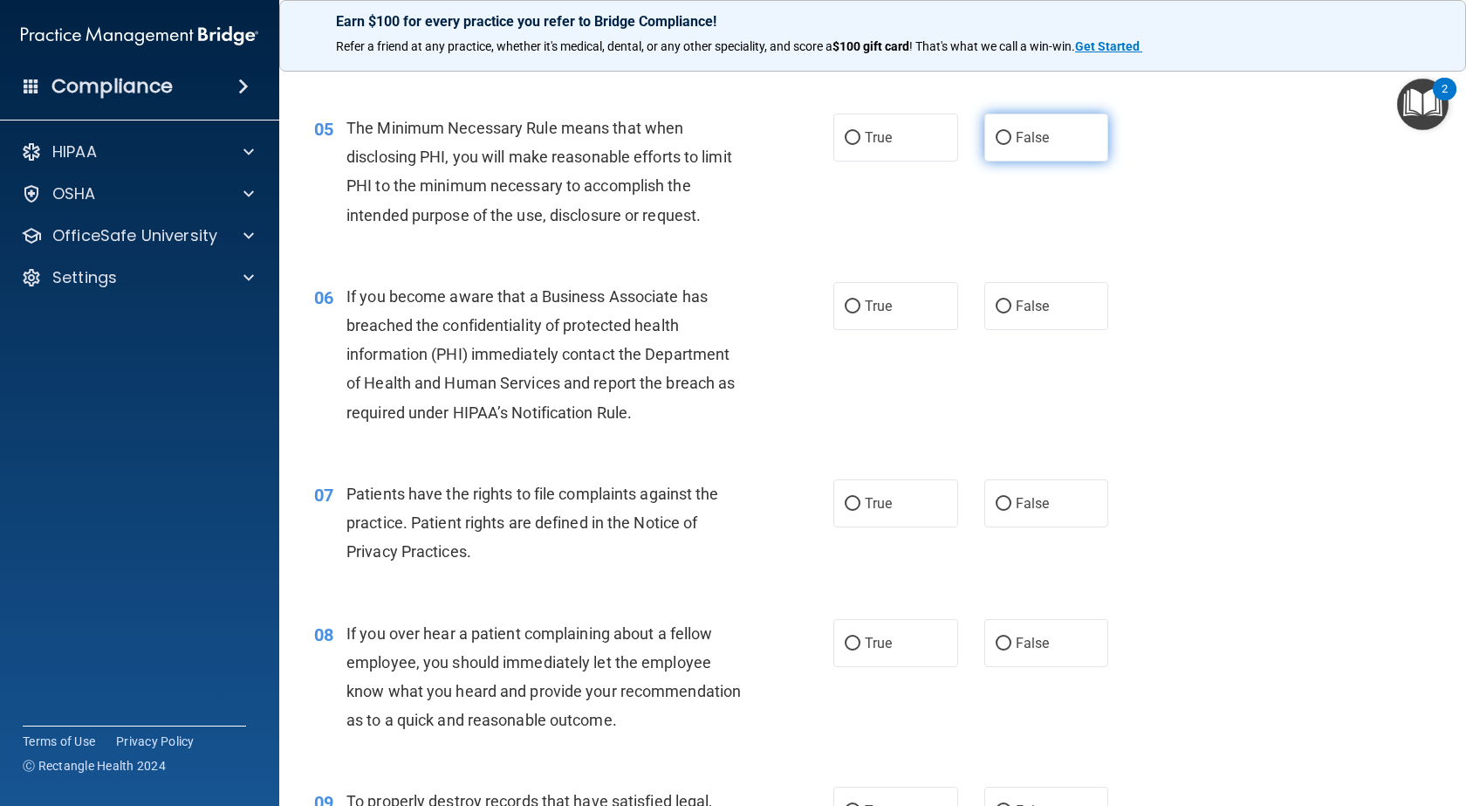
click at [1010, 150] on label "False" at bounding box center [1047, 137] width 125 height 48
click at [1010, 145] on input "False" at bounding box center [1004, 138] width 16 height 13
radio input "true"
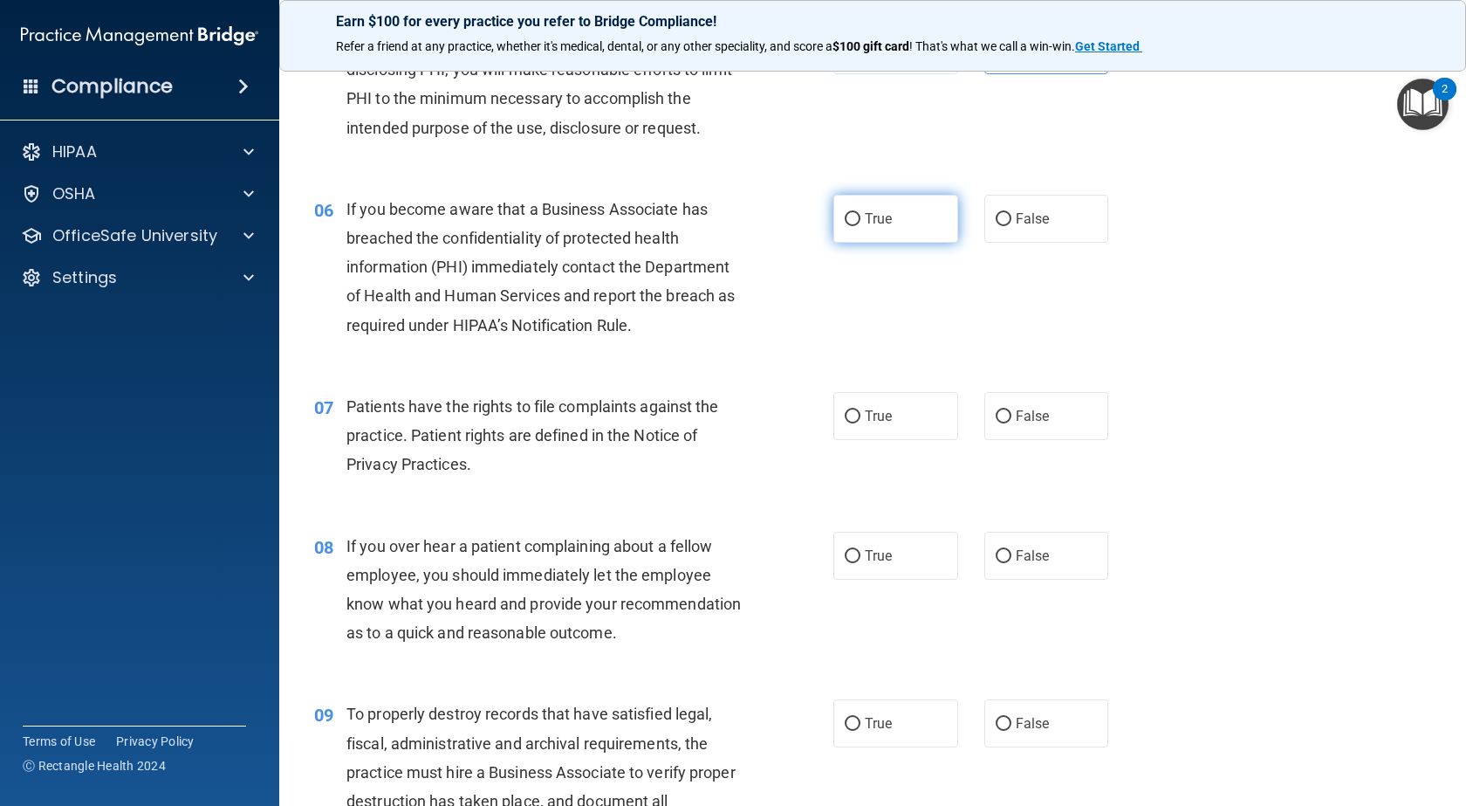
click at [855, 224] on label "True" at bounding box center [896, 219] width 125 height 48
click at [855, 224] on input "True" at bounding box center [853, 219] width 16 height 13
radio input "true"
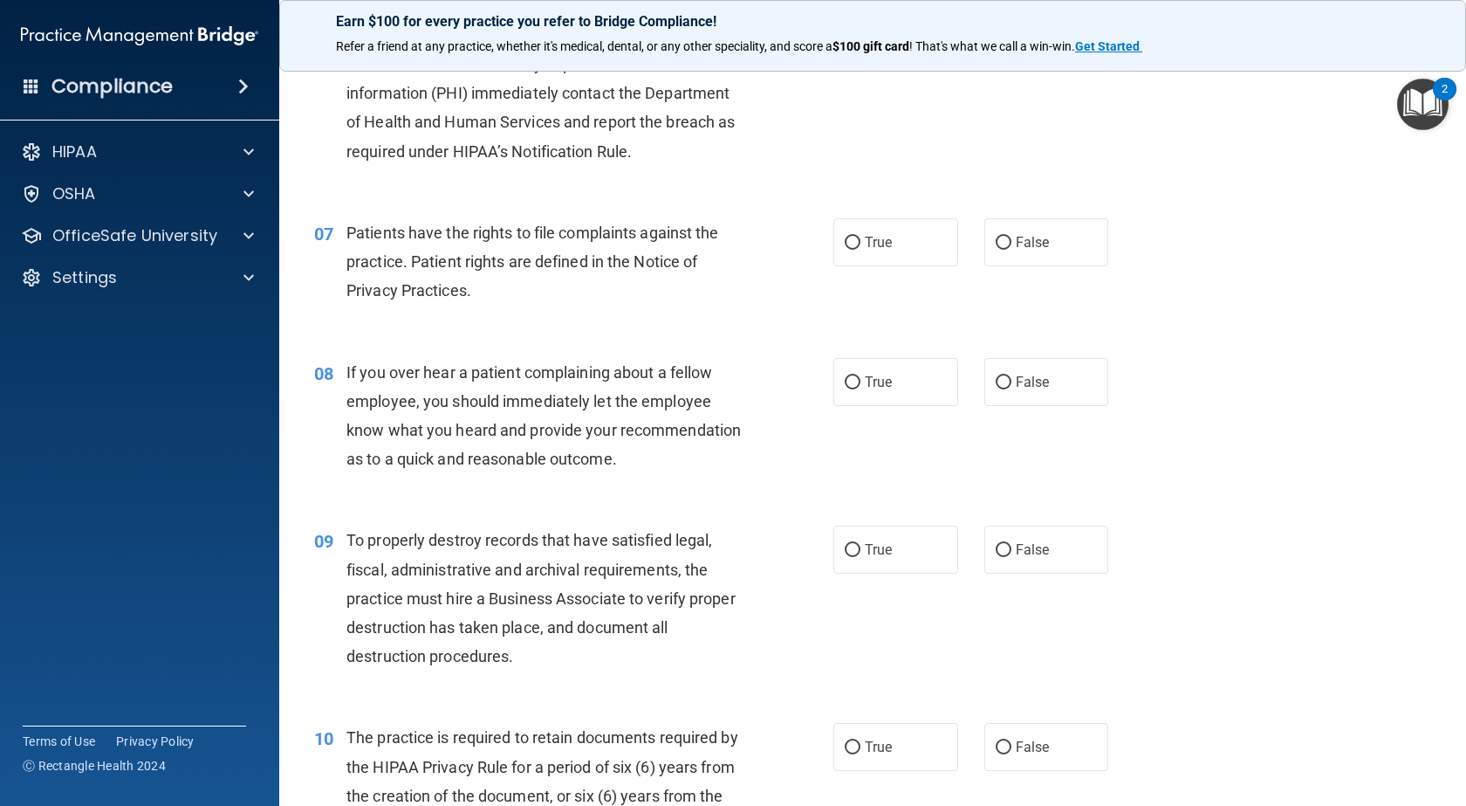
scroll to position [960, 0]
click at [901, 256] on label "True" at bounding box center [896, 241] width 125 height 48
click at [861, 249] on input "True" at bounding box center [853, 242] width 16 height 13
radio input "true"
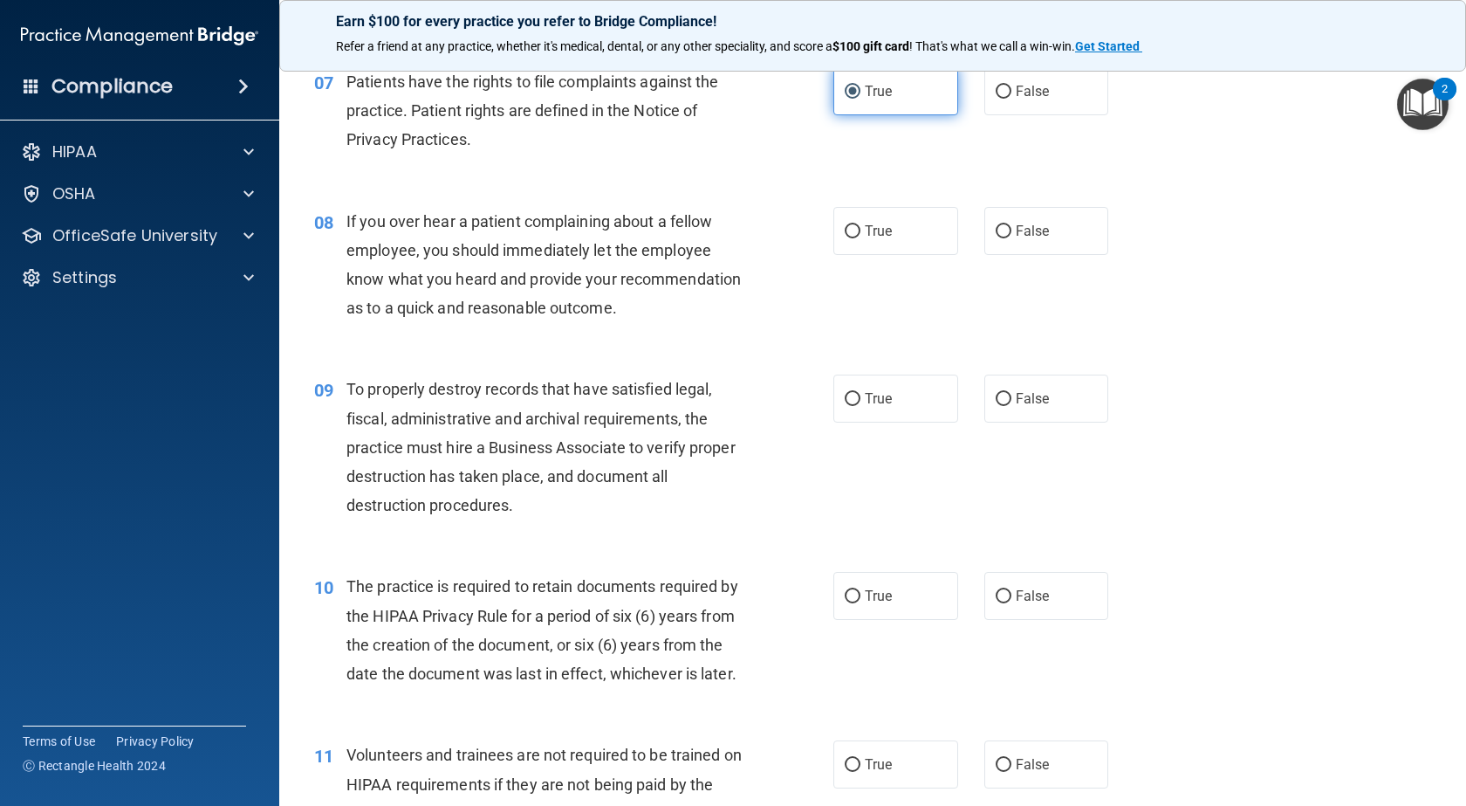
scroll to position [1135, 0]
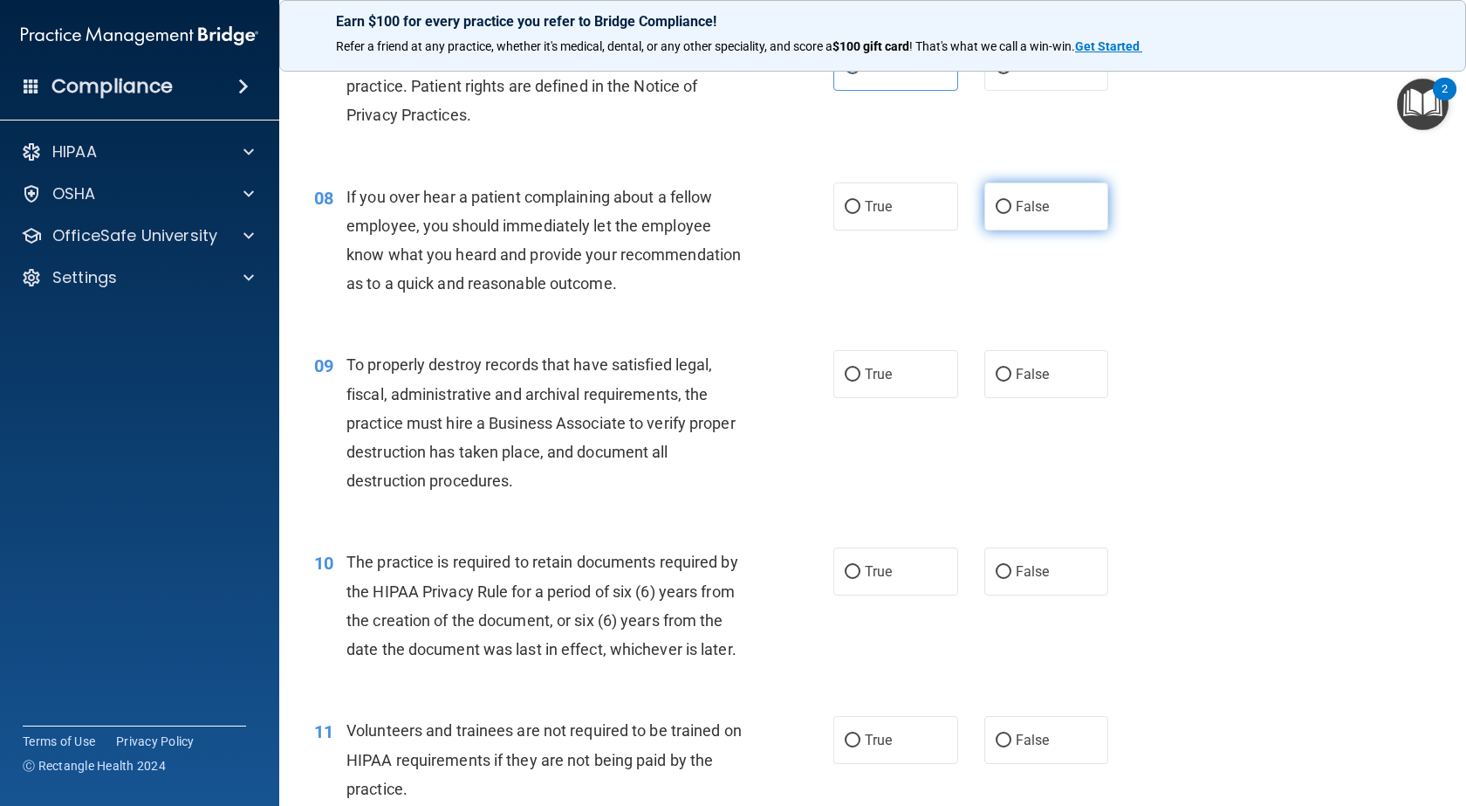
click at [1036, 205] on span "False" at bounding box center [1033, 206] width 34 height 17
click at [1012, 205] on input "False" at bounding box center [1004, 207] width 16 height 13
radio input "true"
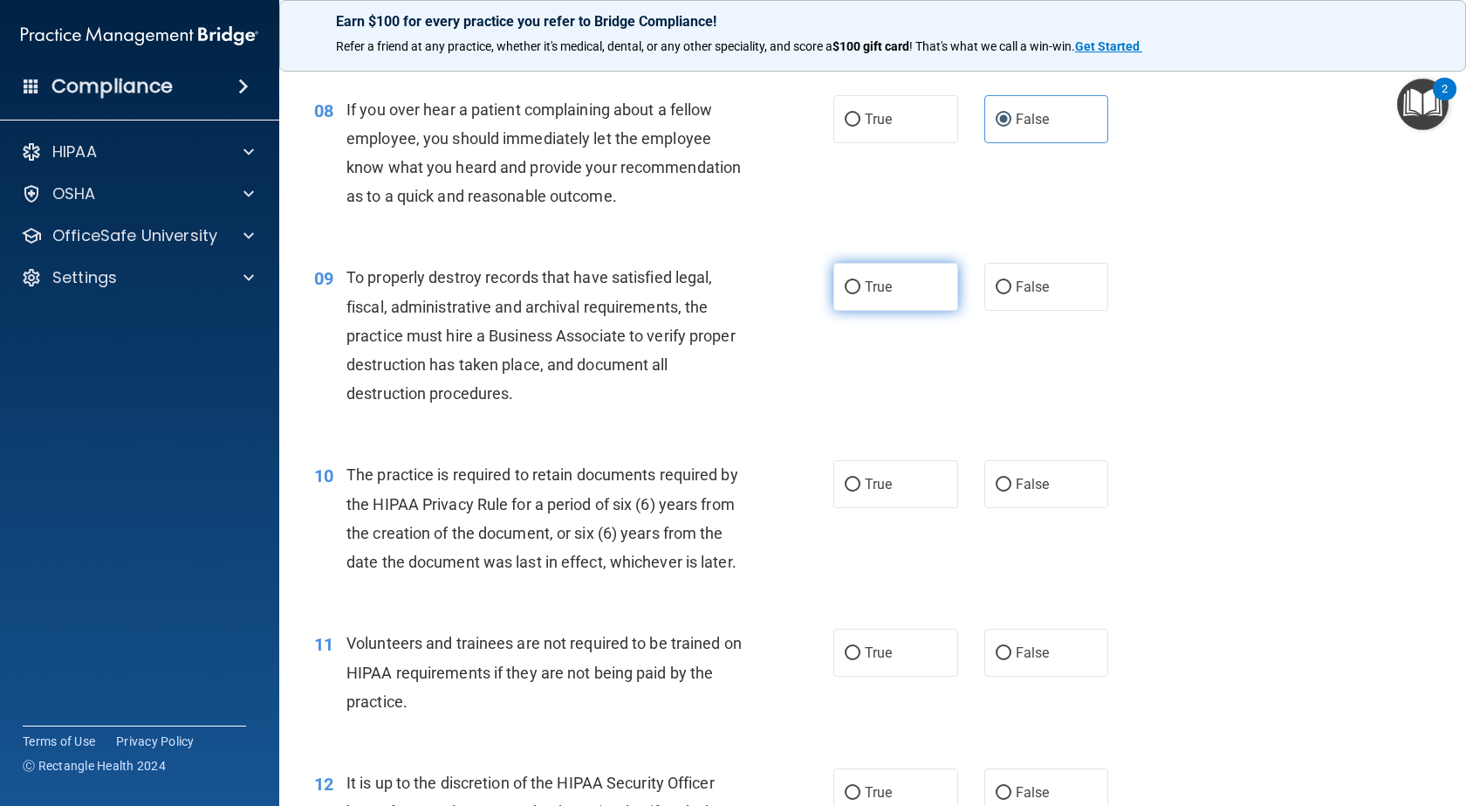
click at [848, 294] on input "True" at bounding box center [853, 287] width 16 height 13
radio input "true"
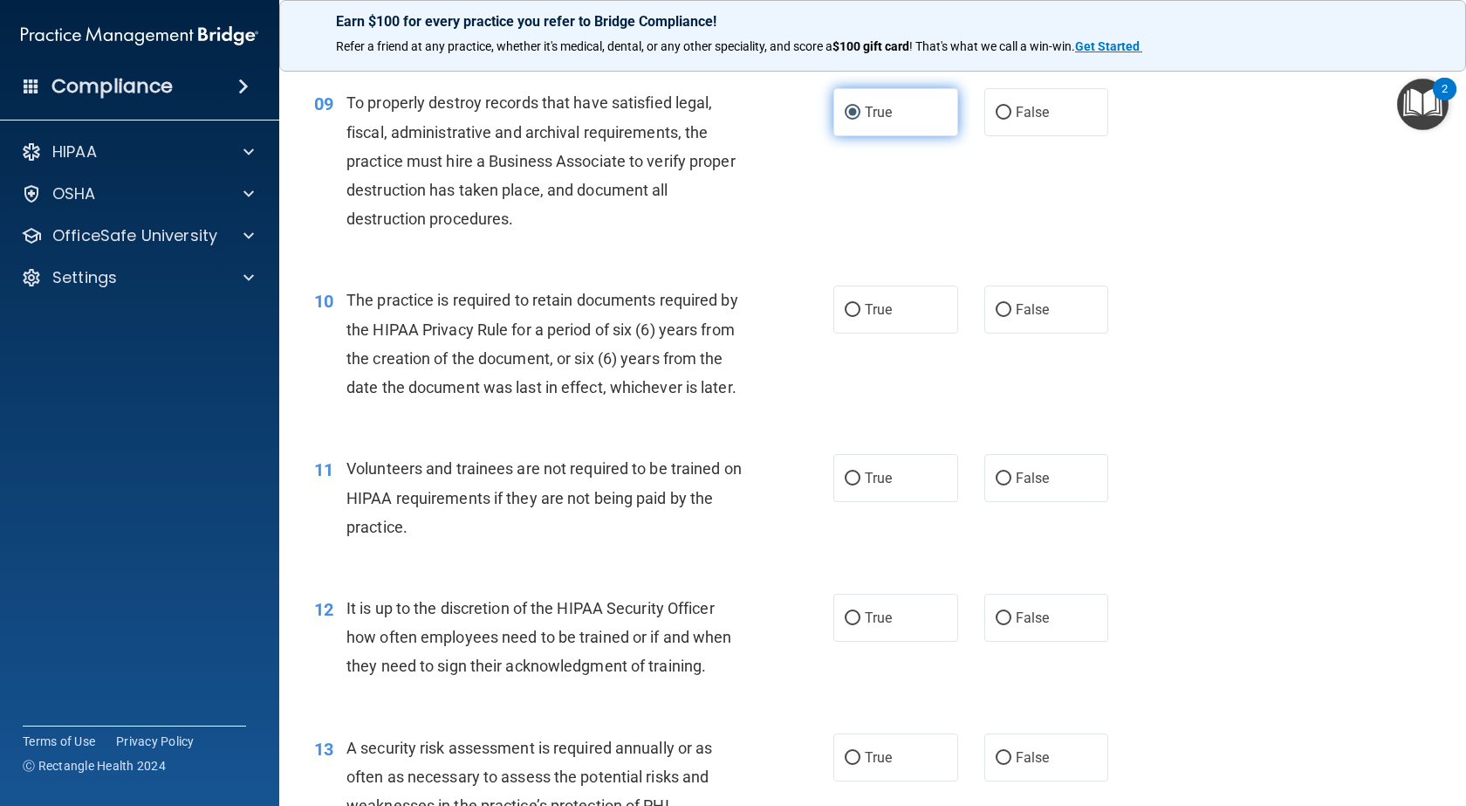
scroll to position [1484, 0]
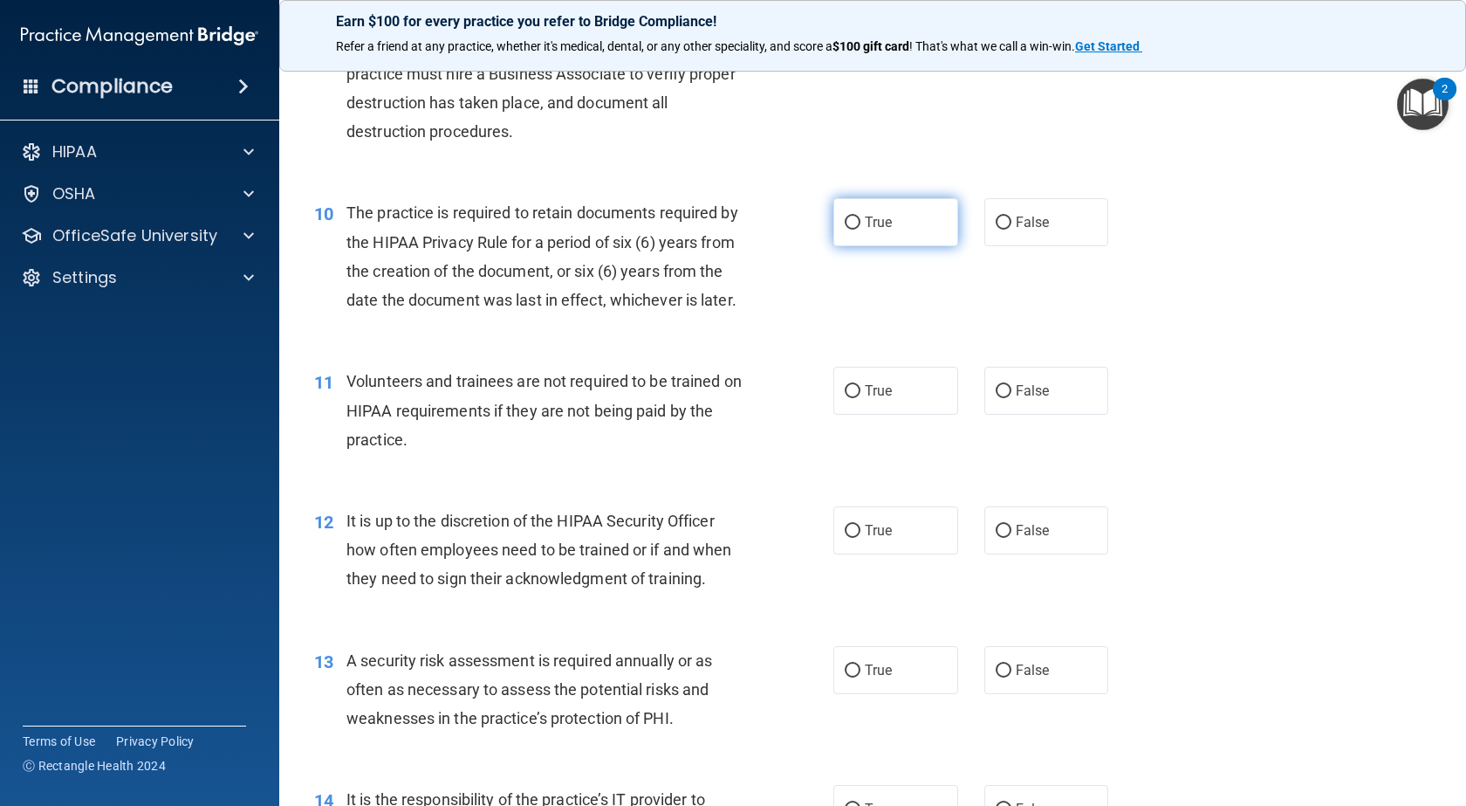
click at [913, 246] on label "True" at bounding box center [896, 222] width 125 height 48
click at [861, 230] on input "True" at bounding box center [853, 222] width 16 height 13
radio input "true"
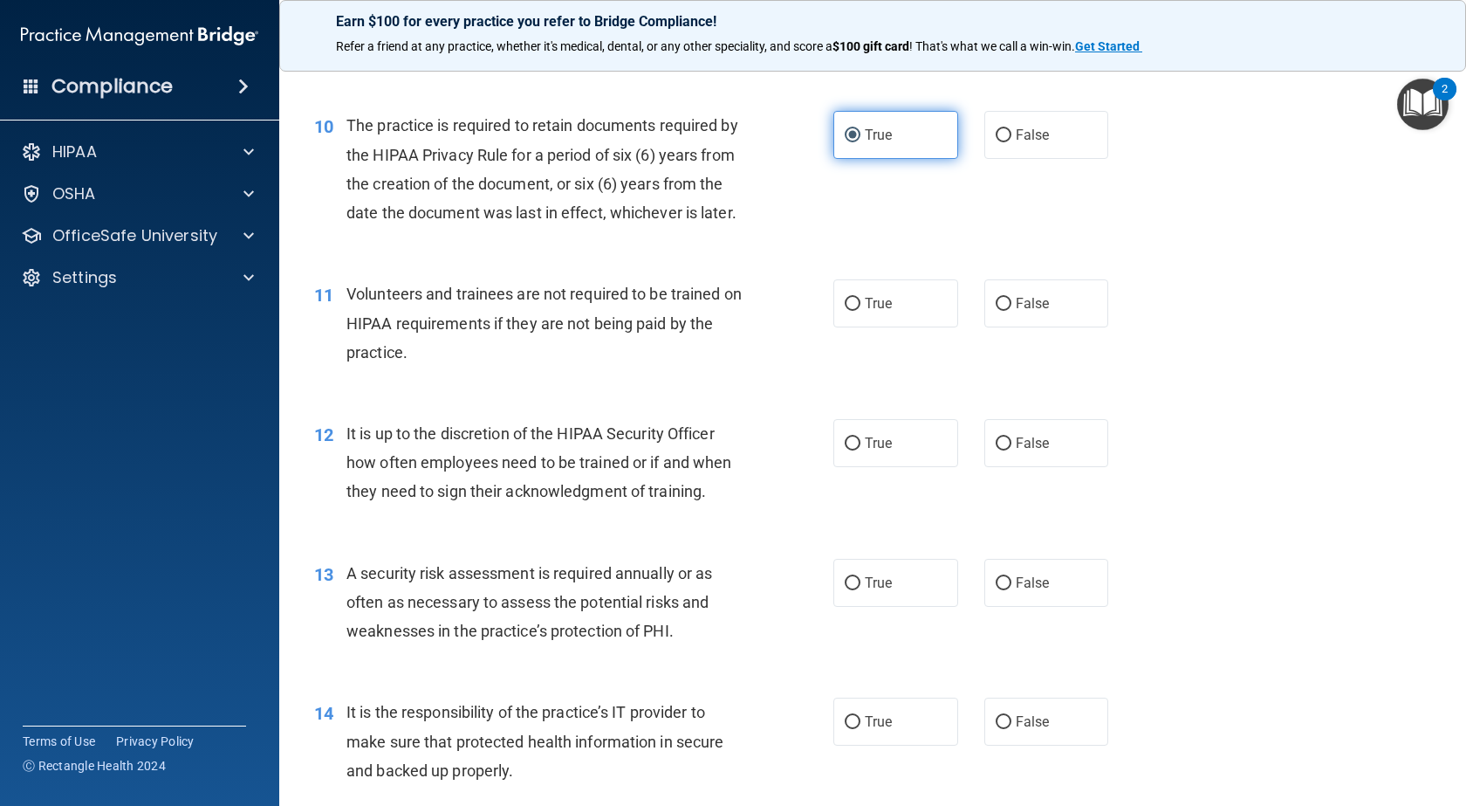
scroll to position [1658, 0]
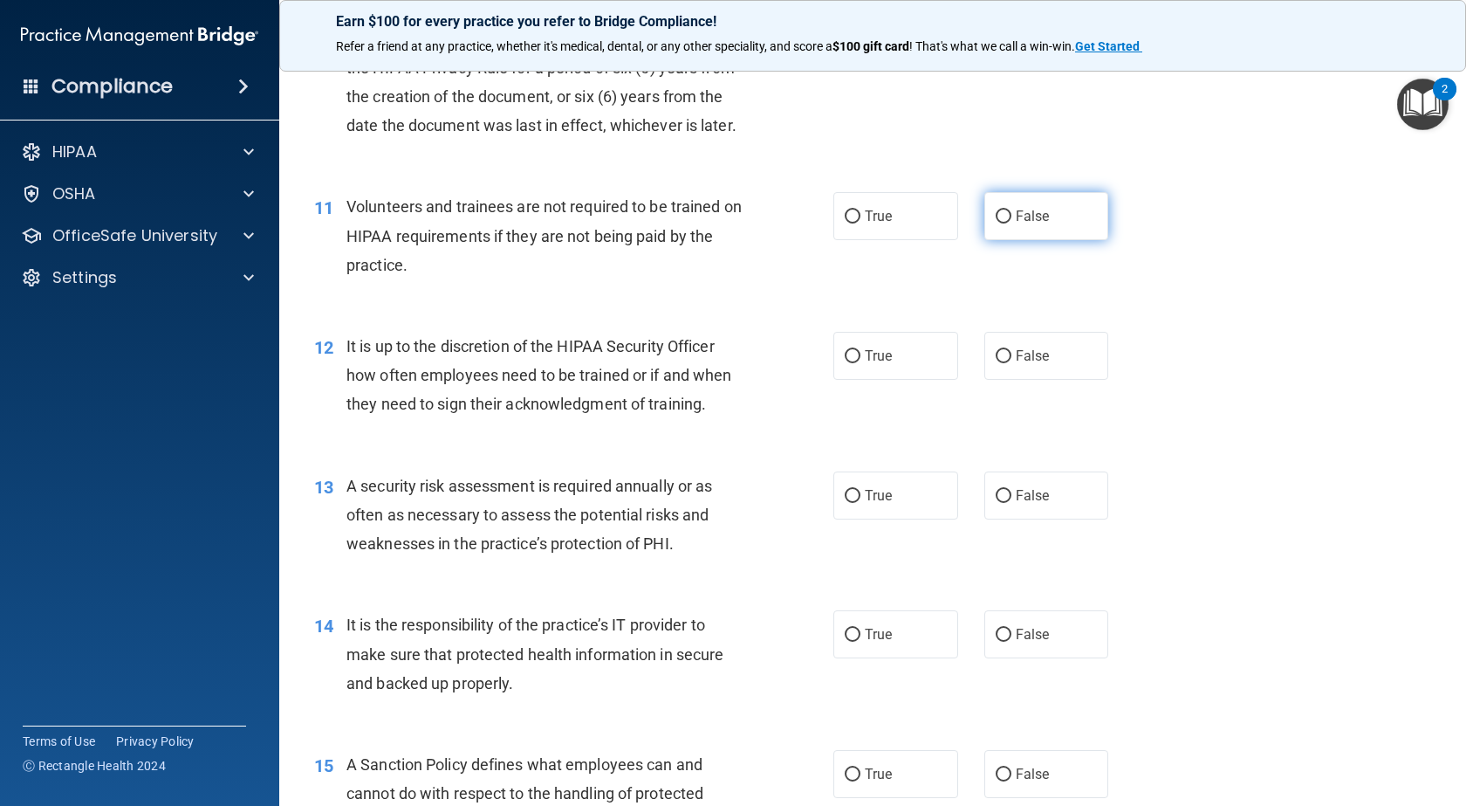
click at [1061, 240] on label "False" at bounding box center [1047, 216] width 125 height 48
click at [1012, 223] on input "False" at bounding box center [1004, 216] width 16 height 13
radio input "true"
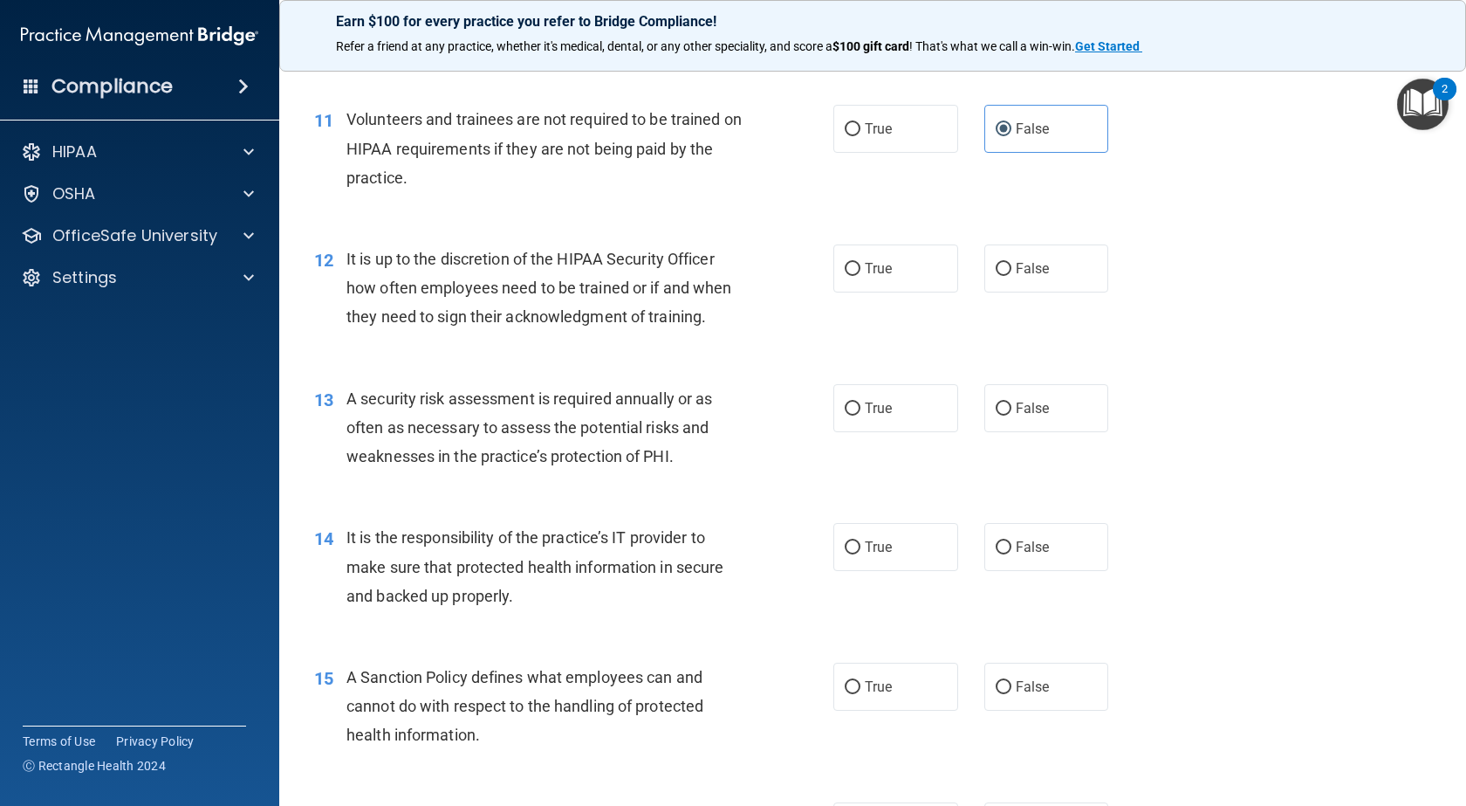
scroll to position [1833, 0]
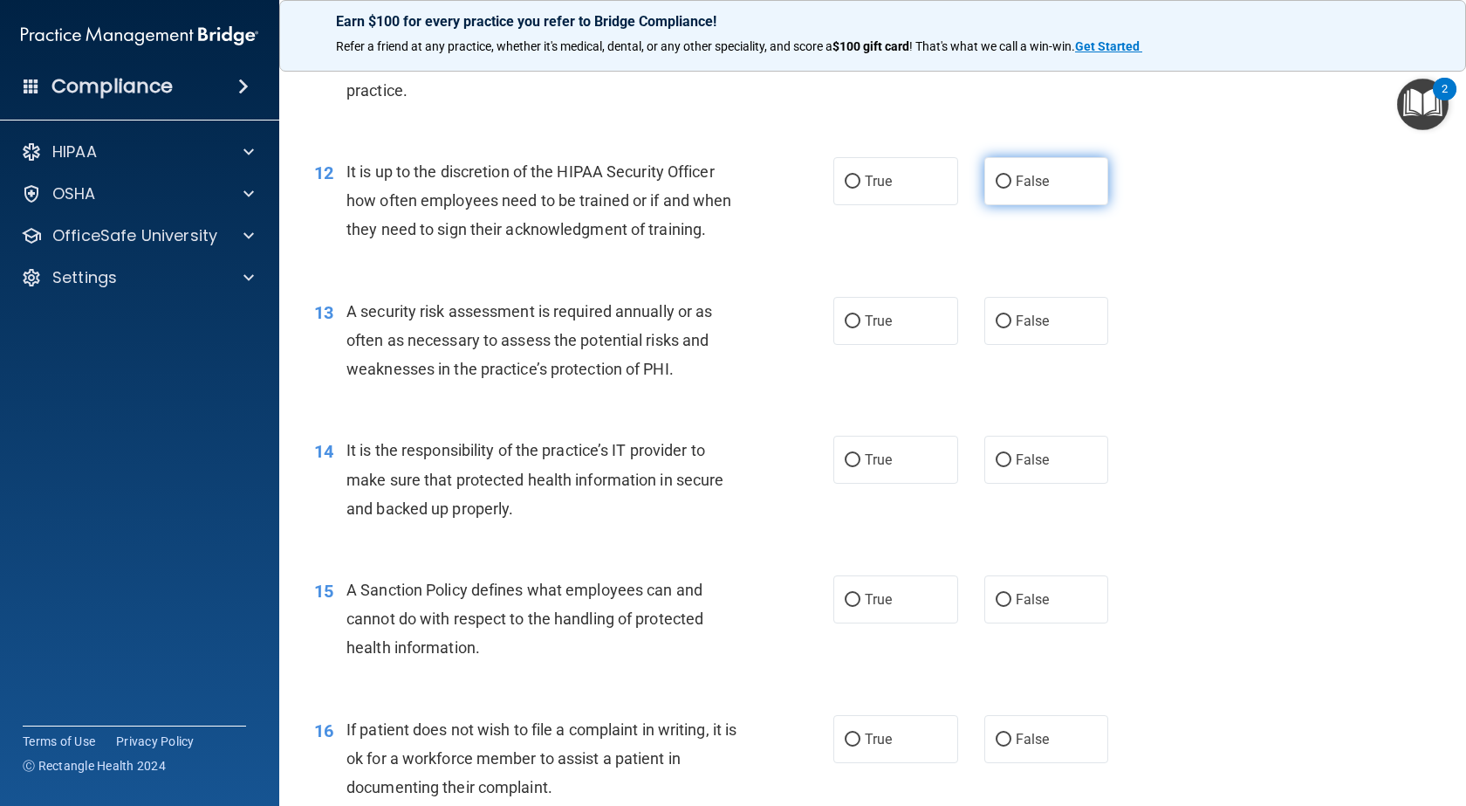
click at [996, 189] on input "False" at bounding box center [1004, 181] width 16 height 13
radio input "true"
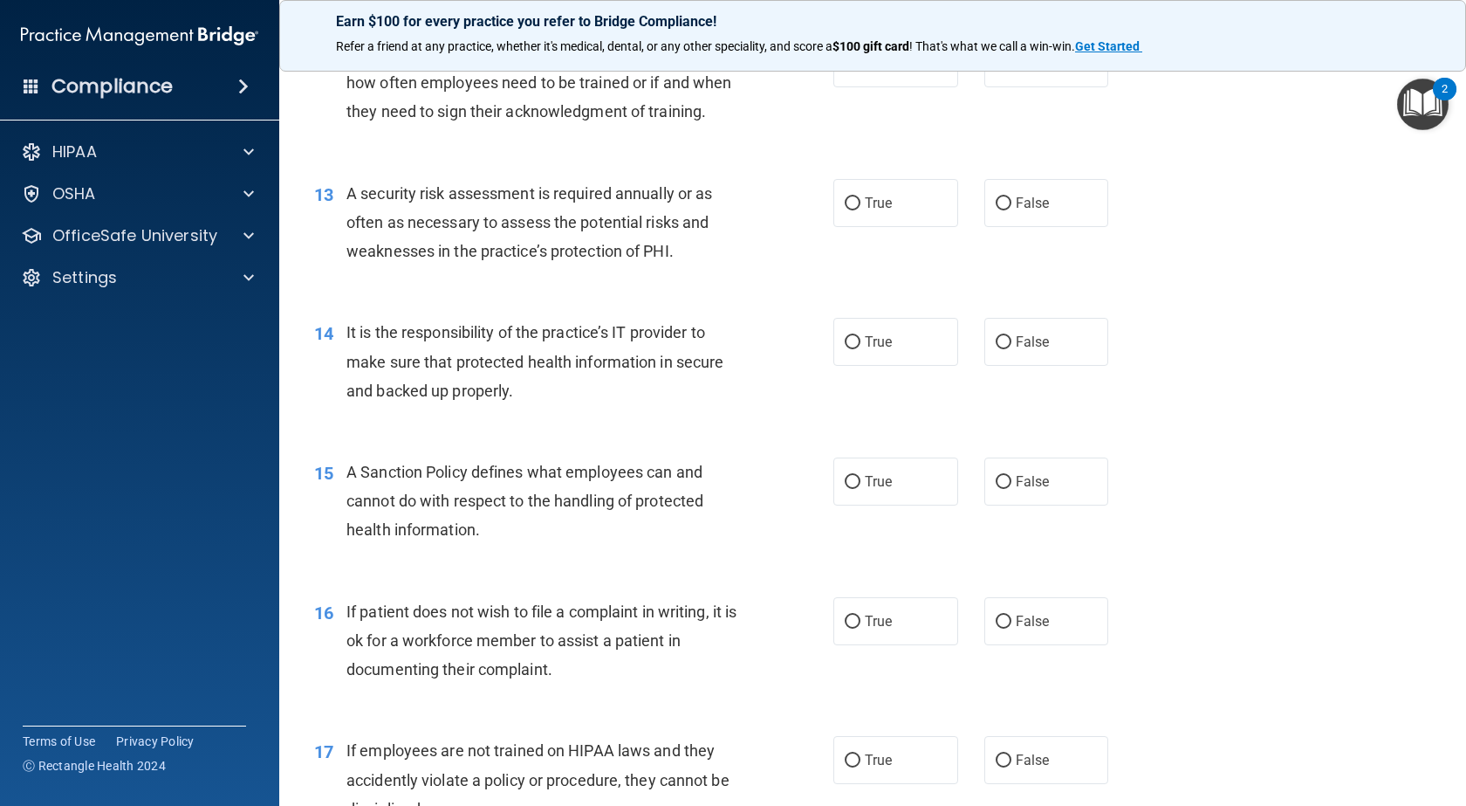
scroll to position [1920, 0]
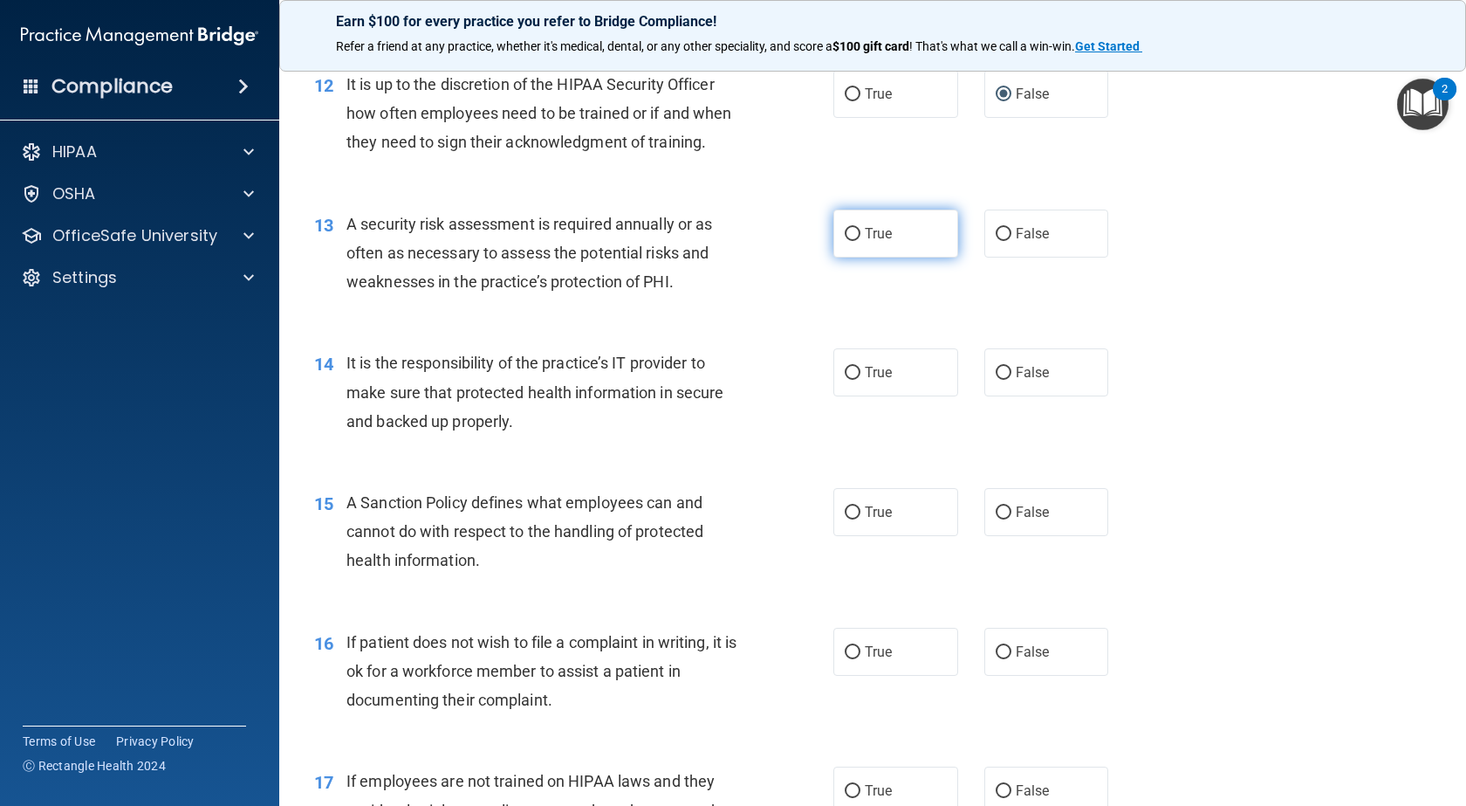
click at [885, 257] on label "True" at bounding box center [896, 233] width 125 height 48
click at [861, 241] on input "True" at bounding box center [853, 234] width 16 height 13
radio input "true"
click at [910, 396] on label "True" at bounding box center [896, 372] width 125 height 48
click at [861, 380] on input "True" at bounding box center [853, 373] width 16 height 13
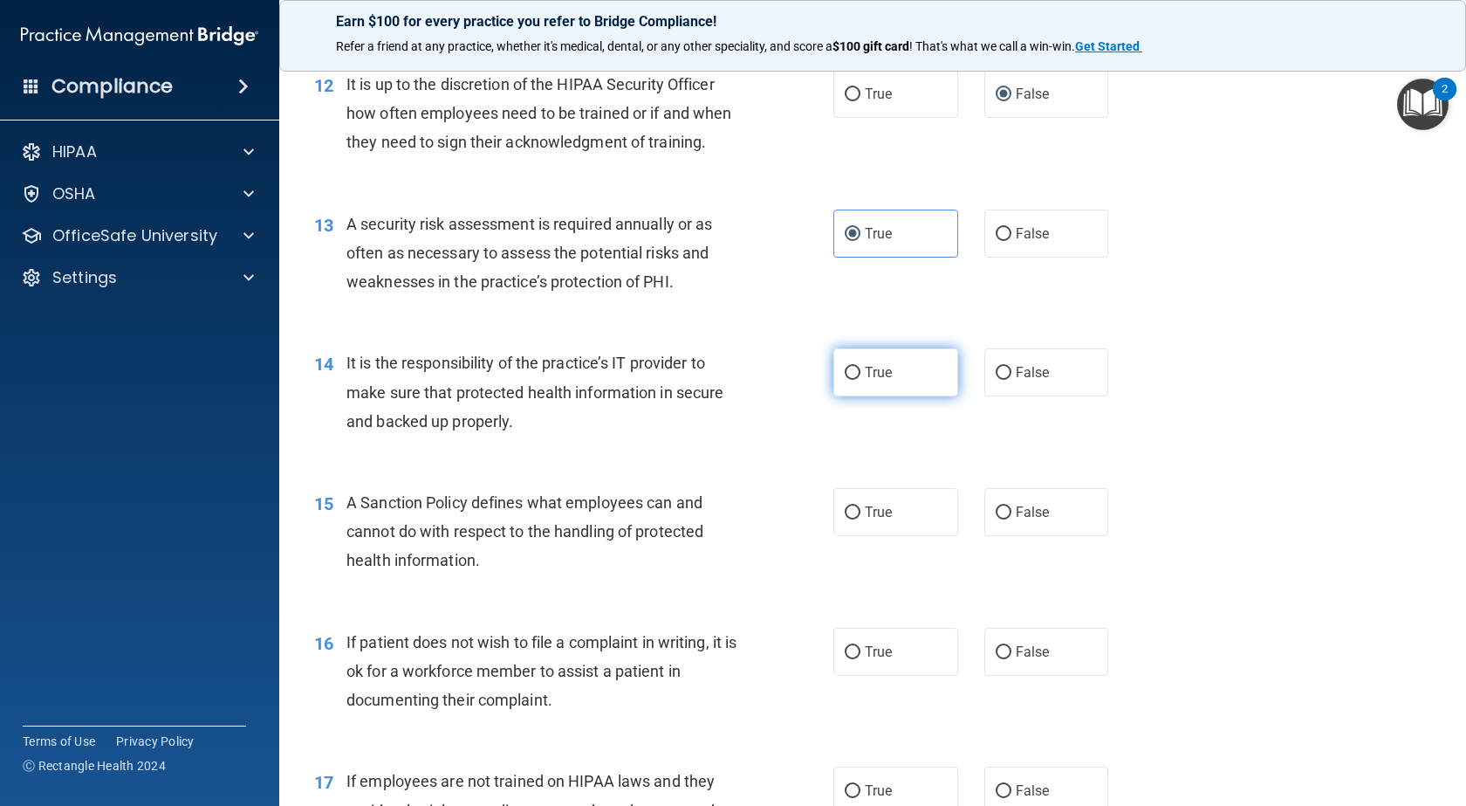
radio input "true"
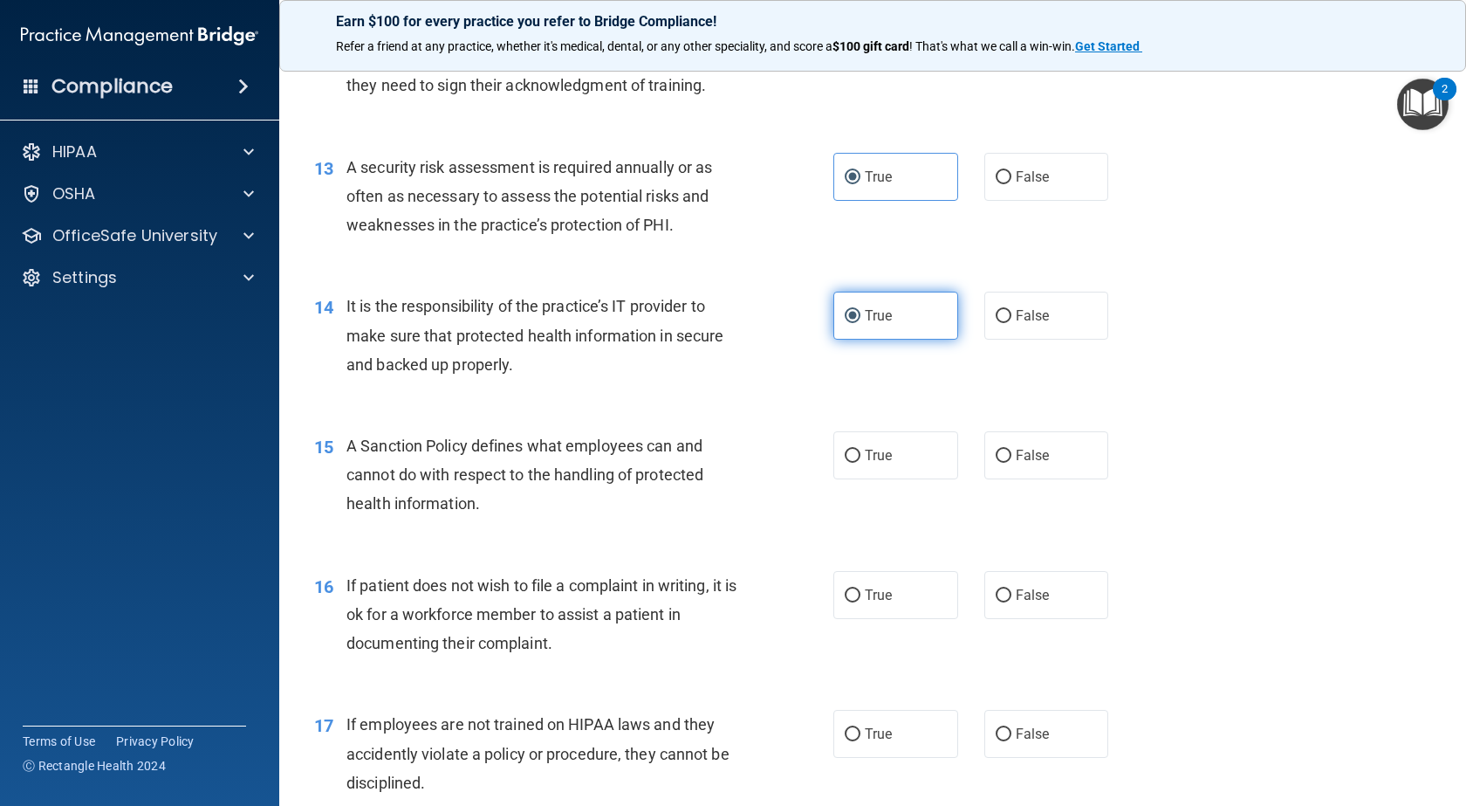
scroll to position [2008, 0]
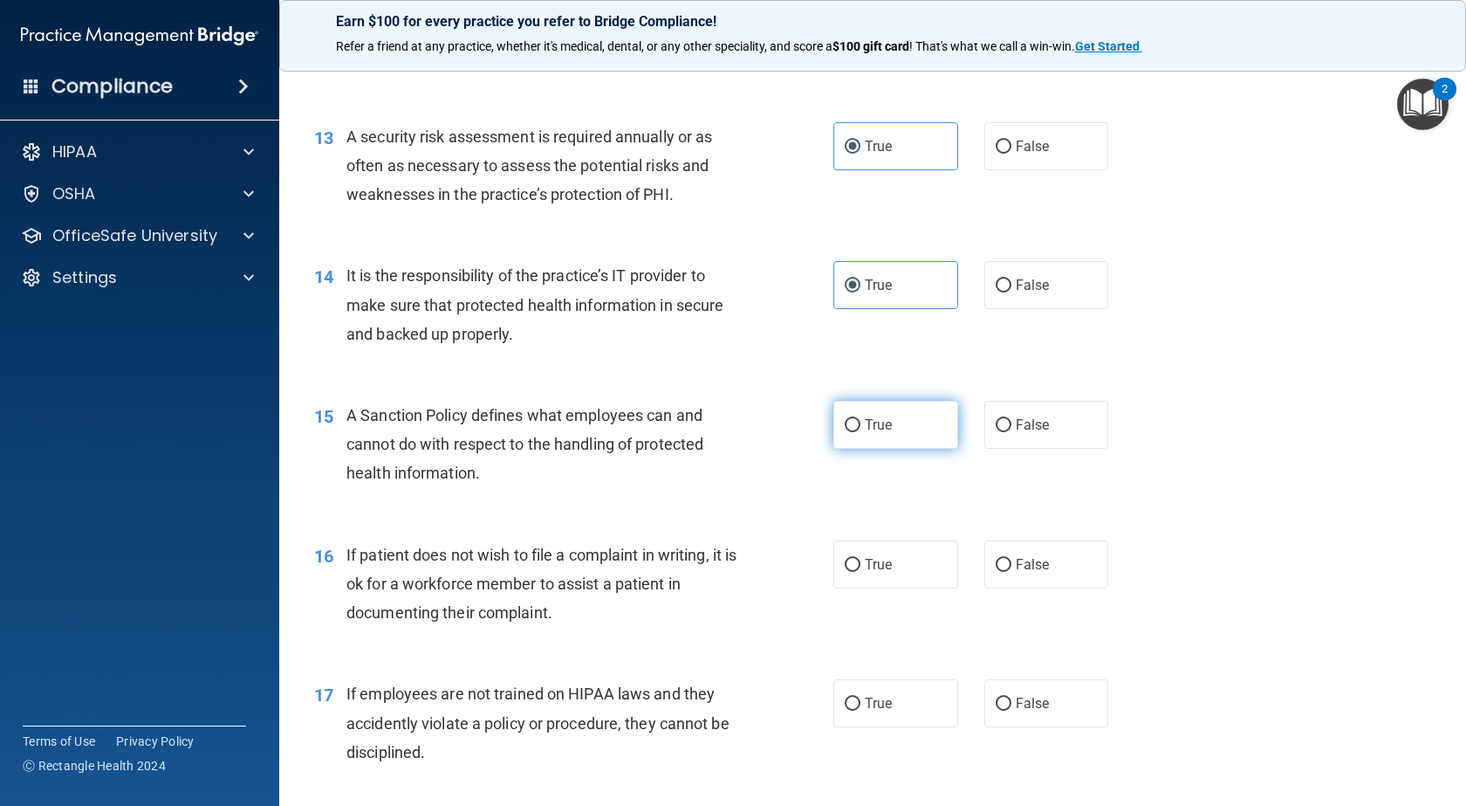
click at [885, 449] on label "True" at bounding box center [896, 425] width 125 height 48
click at [861, 432] on input "True" at bounding box center [853, 425] width 16 height 13
radio input "true"
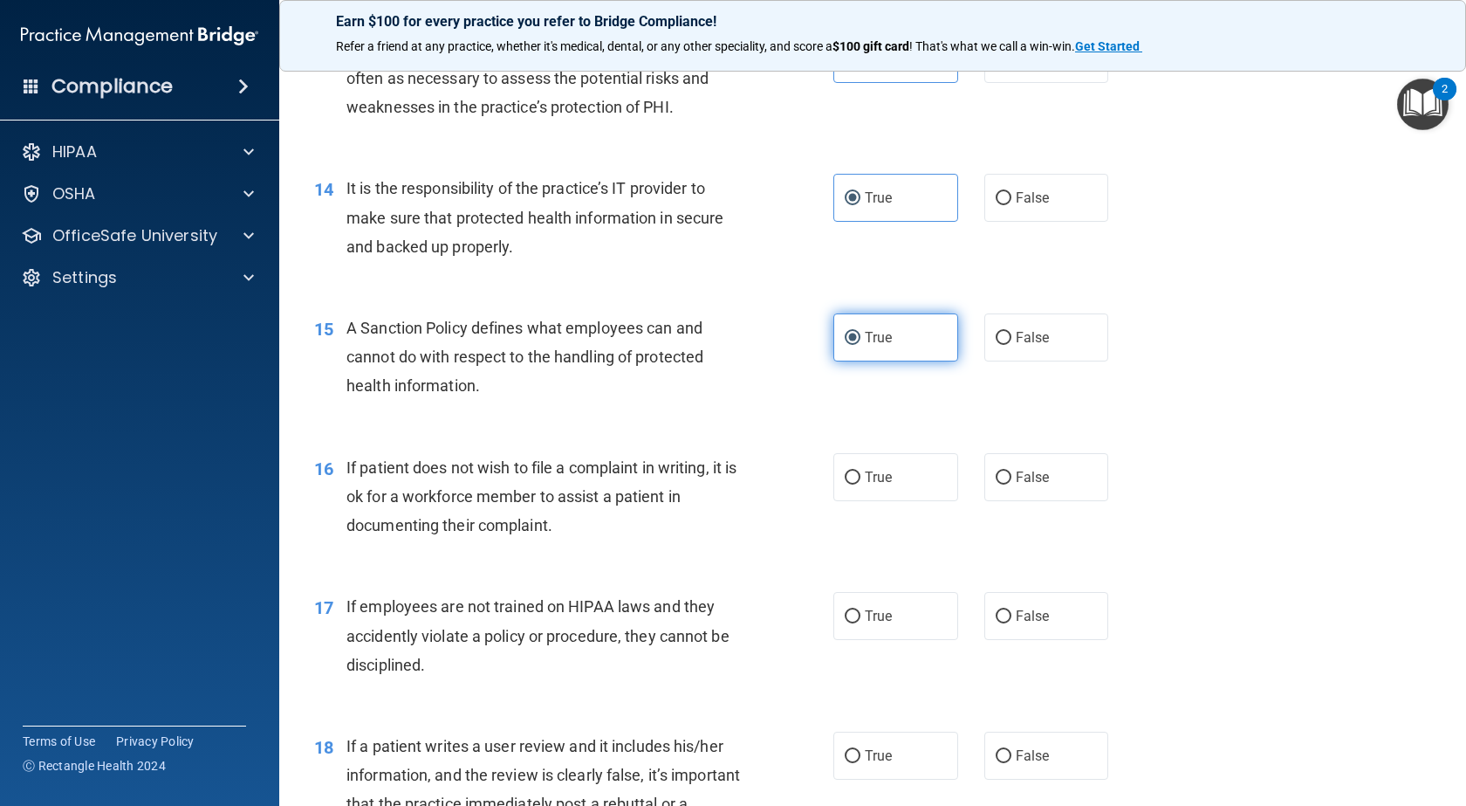
scroll to position [2182, 0]
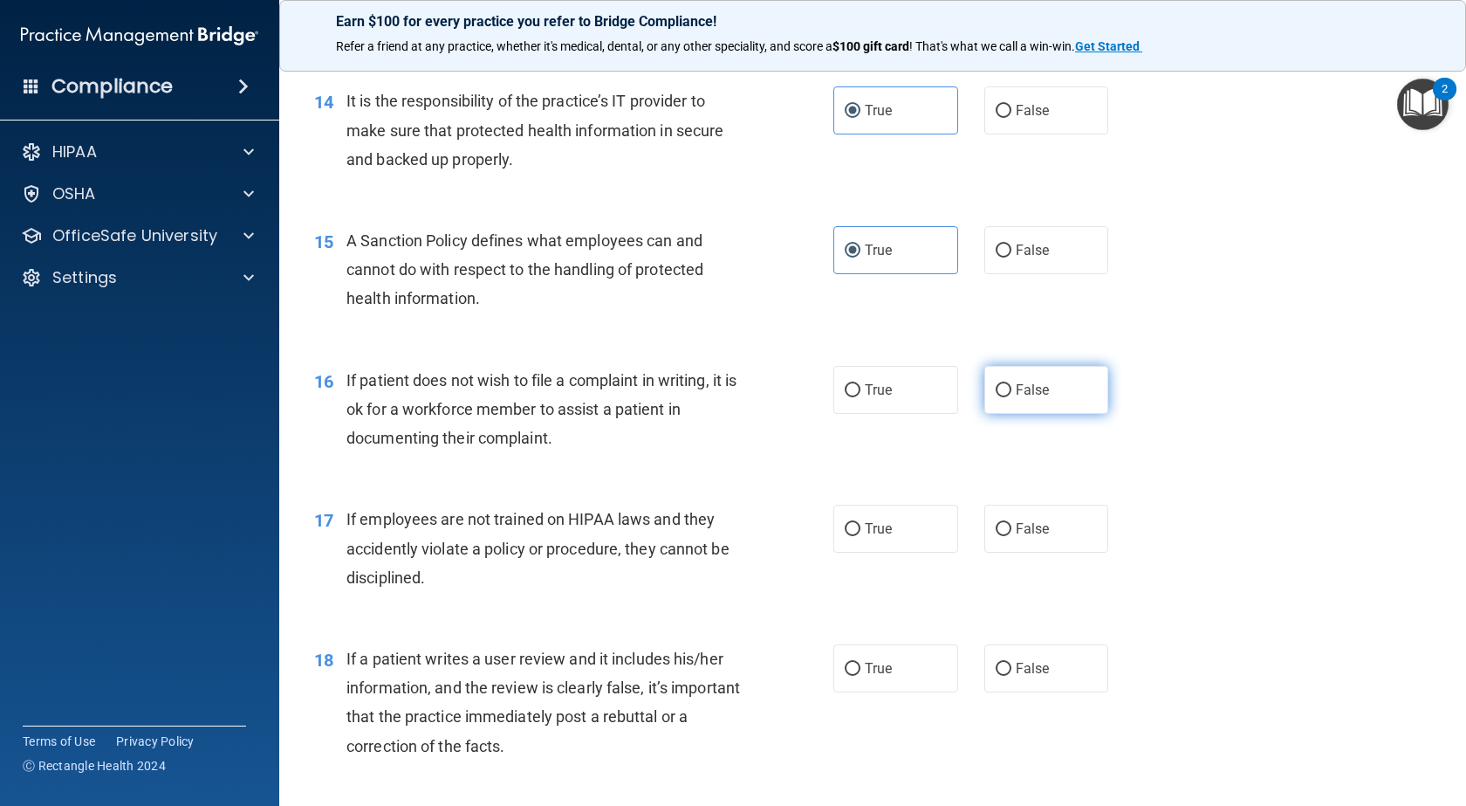
click at [1016, 398] on span "False" at bounding box center [1033, 389] width 34 height 17
click at [1012, 397] on input "False" at bounding box center [1004, 390] width 16 height 13
radio input "true"
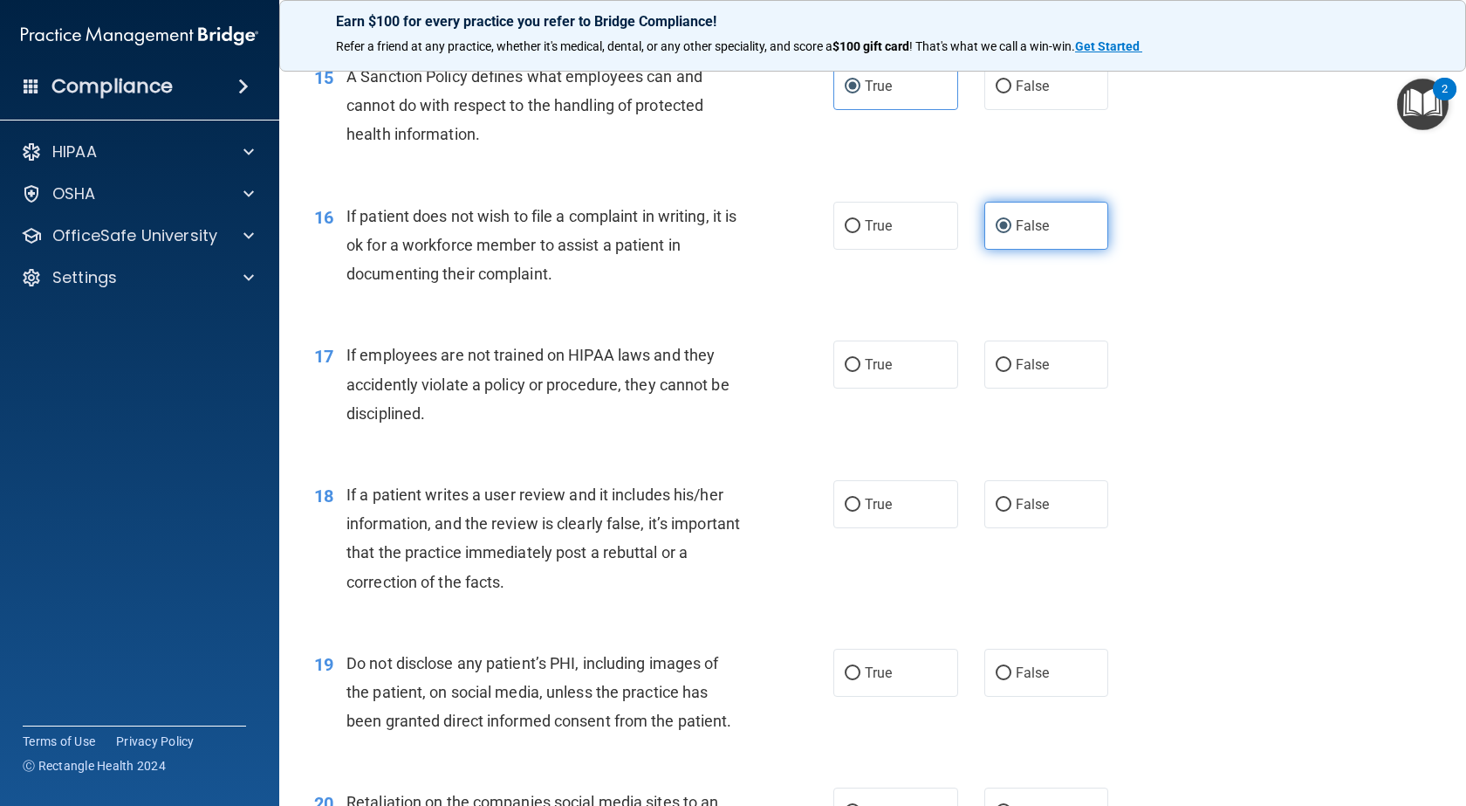
scroll to position [2357, 0]
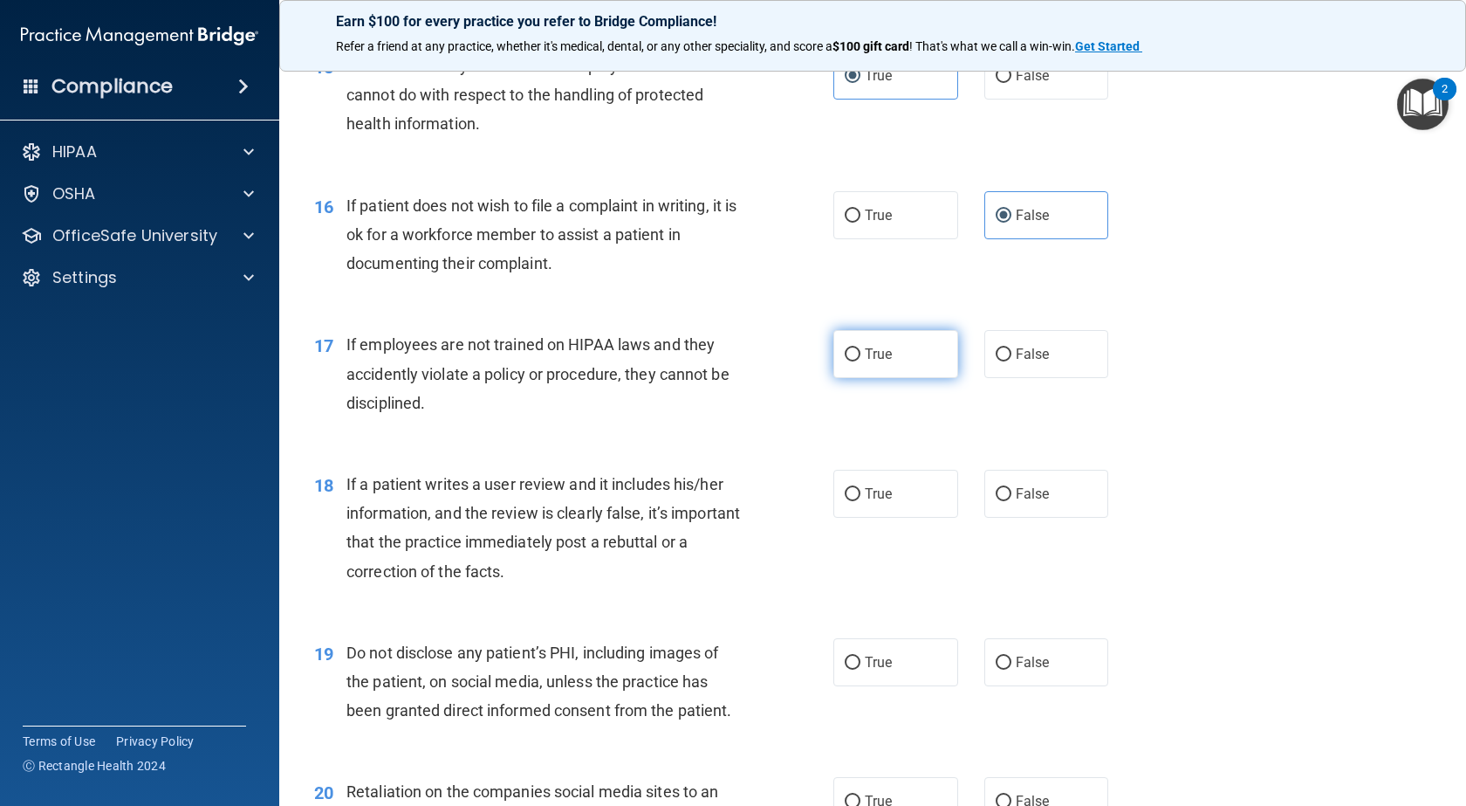
click at [860, 378] on label "True" at bounding box center [896, 354] width 125 height 48
click at [860, 361] on input "True" at bounding box center [853, 354] width 16 height 13
radio input "true"
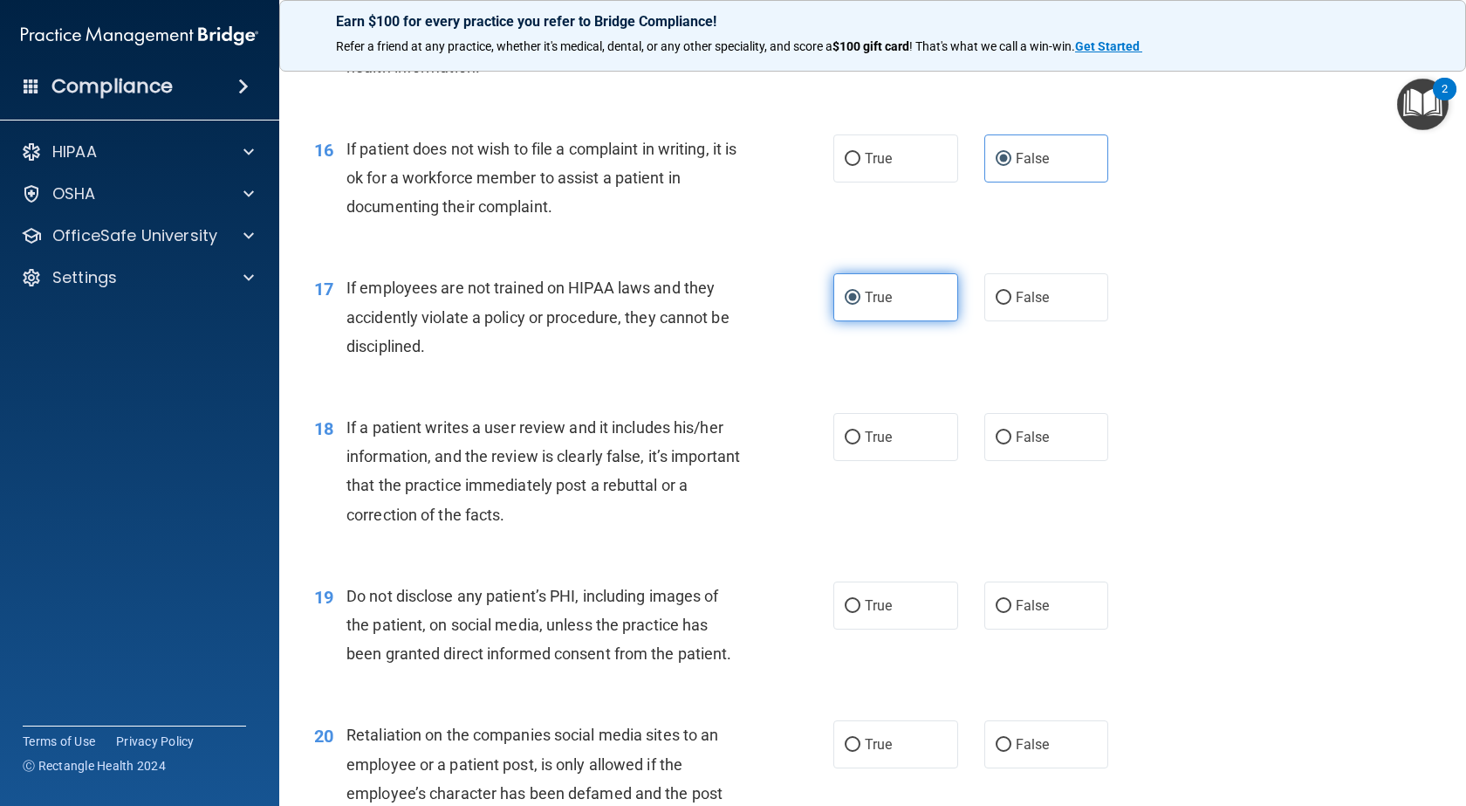
scroll to position [2444, 0]
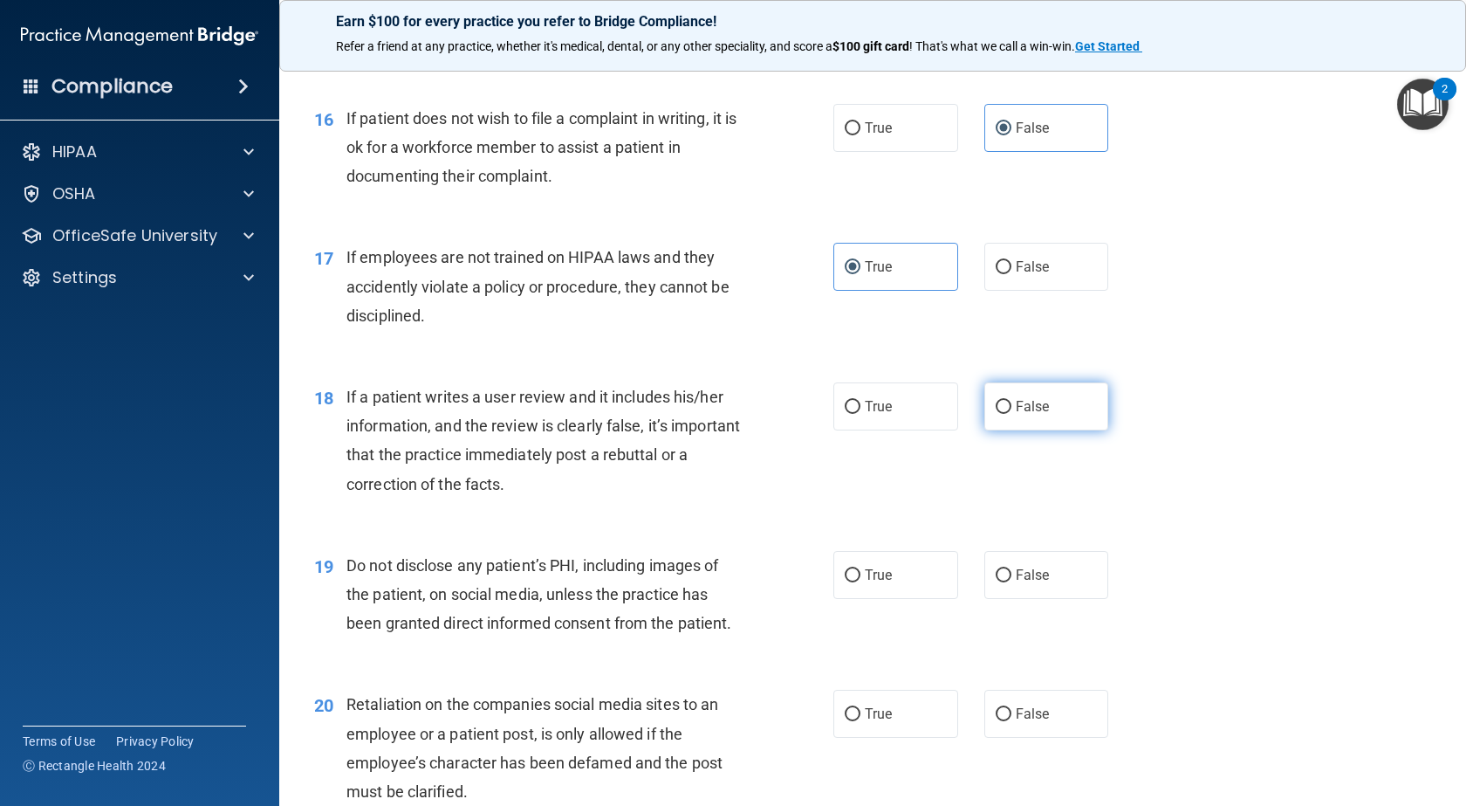
click at [996, 414] on input "False" at bounding box center [1004, 407] width 16 height 13
radio input "true"
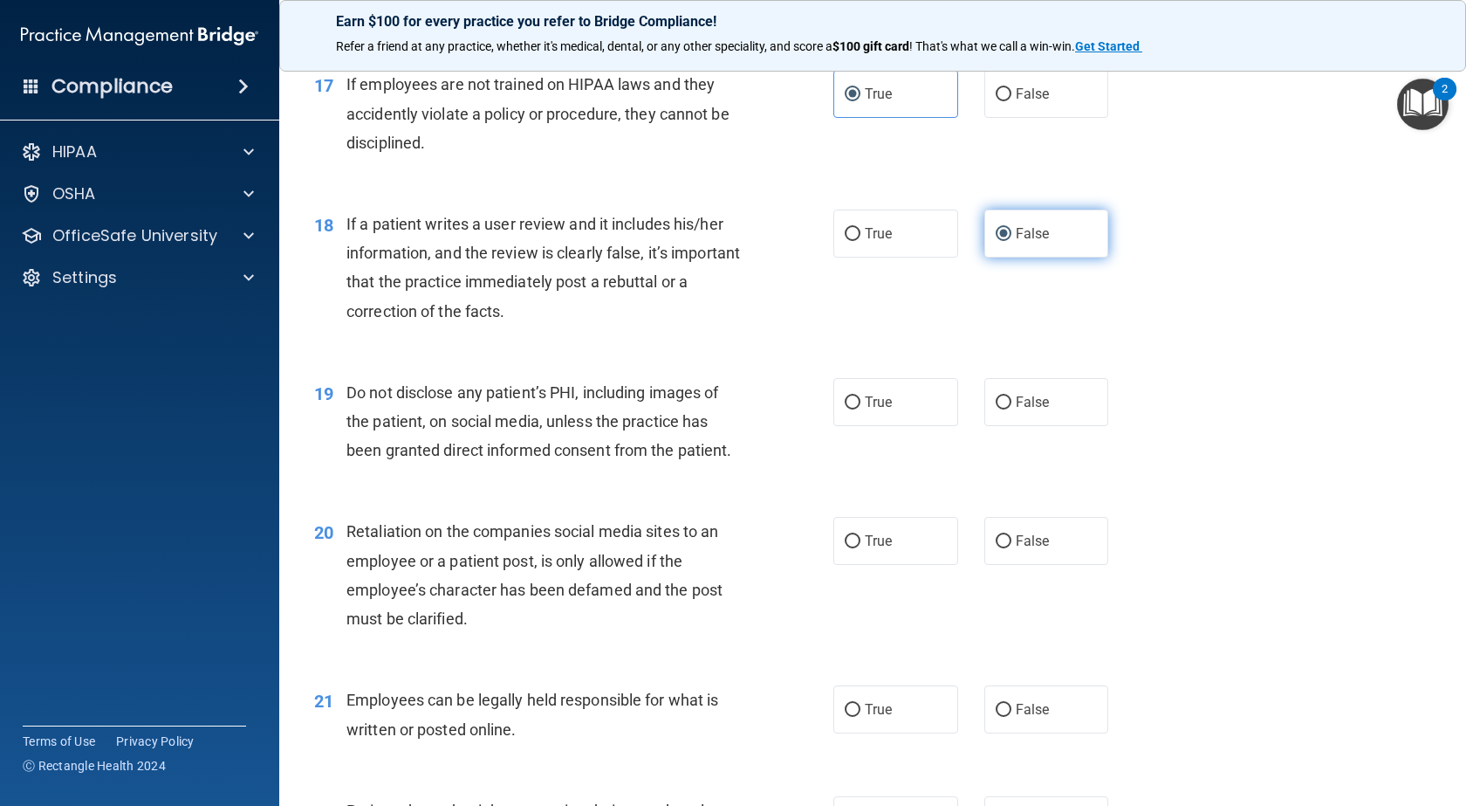
scroll to position [2619, 0]
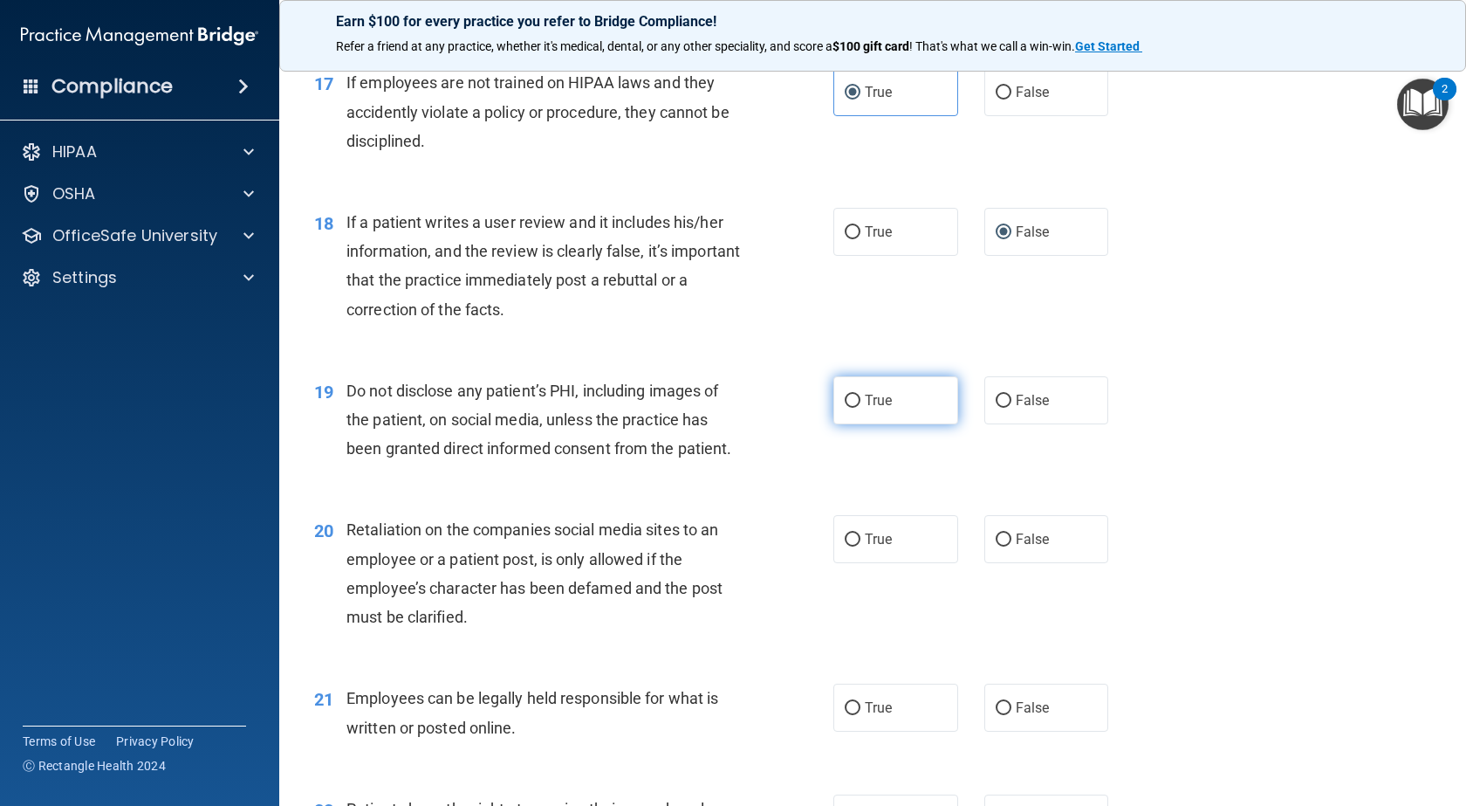
click at [887, 424] on label "True" at bounding box center [896, 400] width 125 height 48
click at [861, 408] on input "True" at bounding box center [853, 401] width 16 height 13
radio input "true"
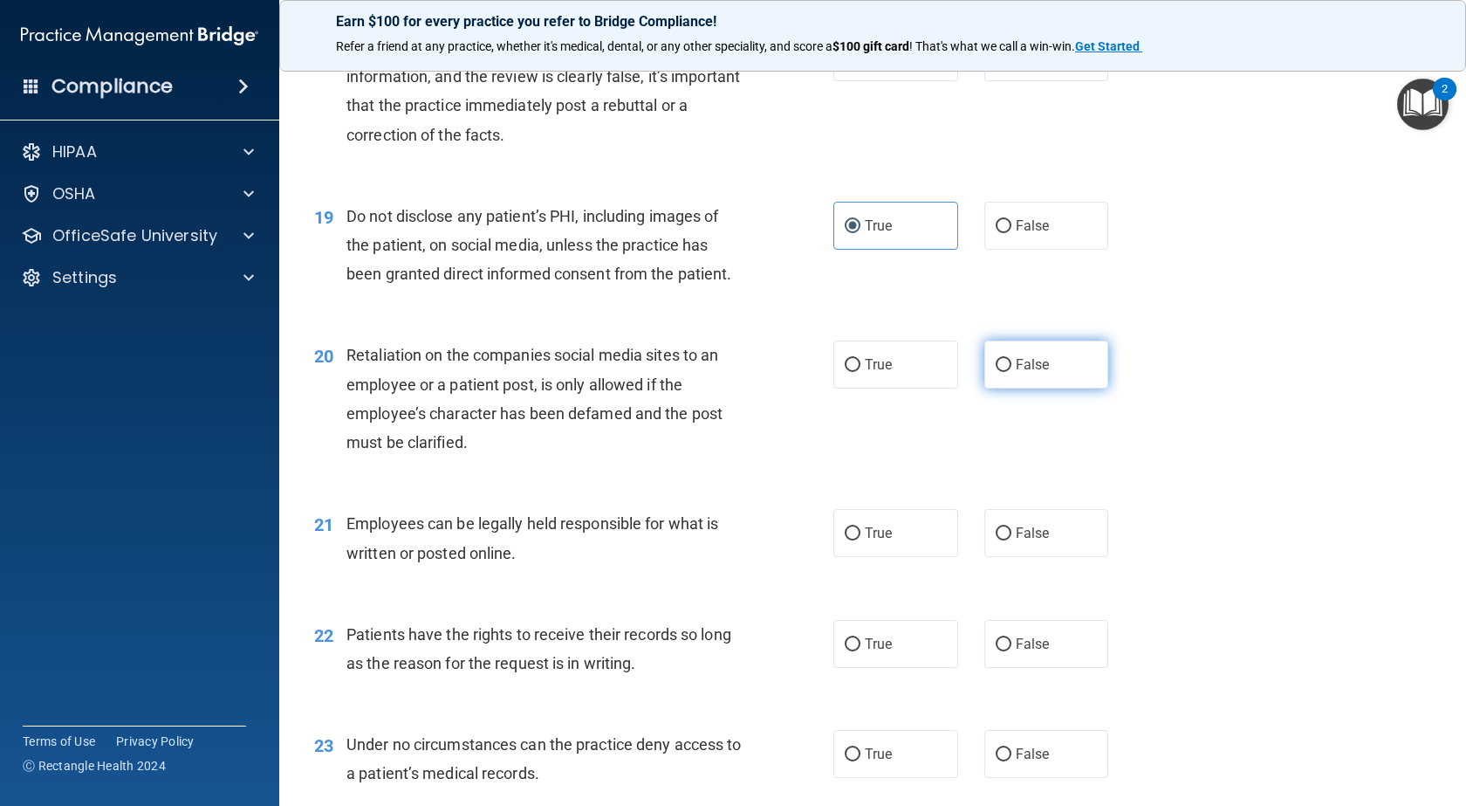
click at [1016, 373] on span "False" at bounding box center [1033, 364] width 34 height 17
click at [1009, 372] on input "False" at bounding box center [1004, 365] width 16 height 13
radio input "true"
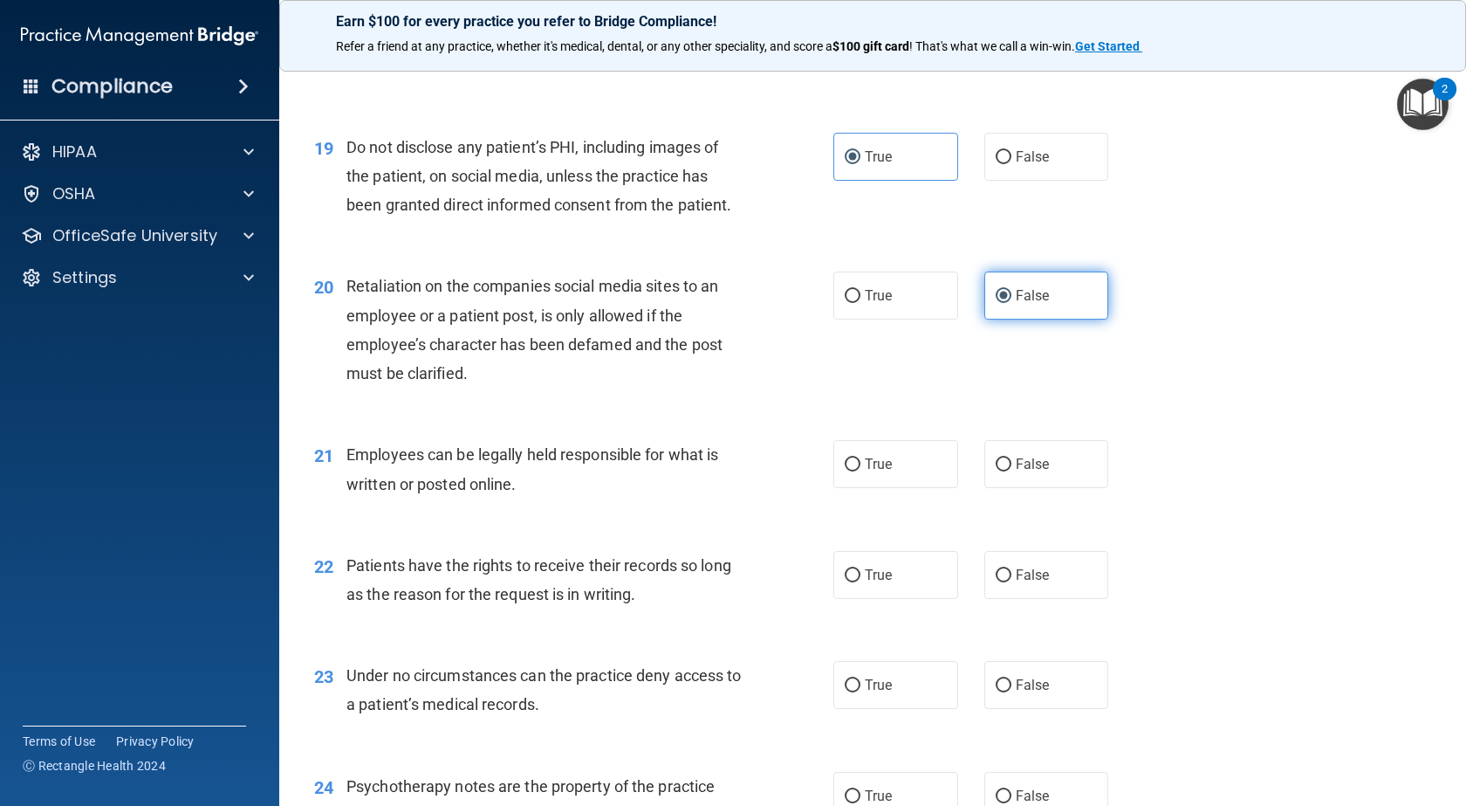
scroll to position [2968, 0]
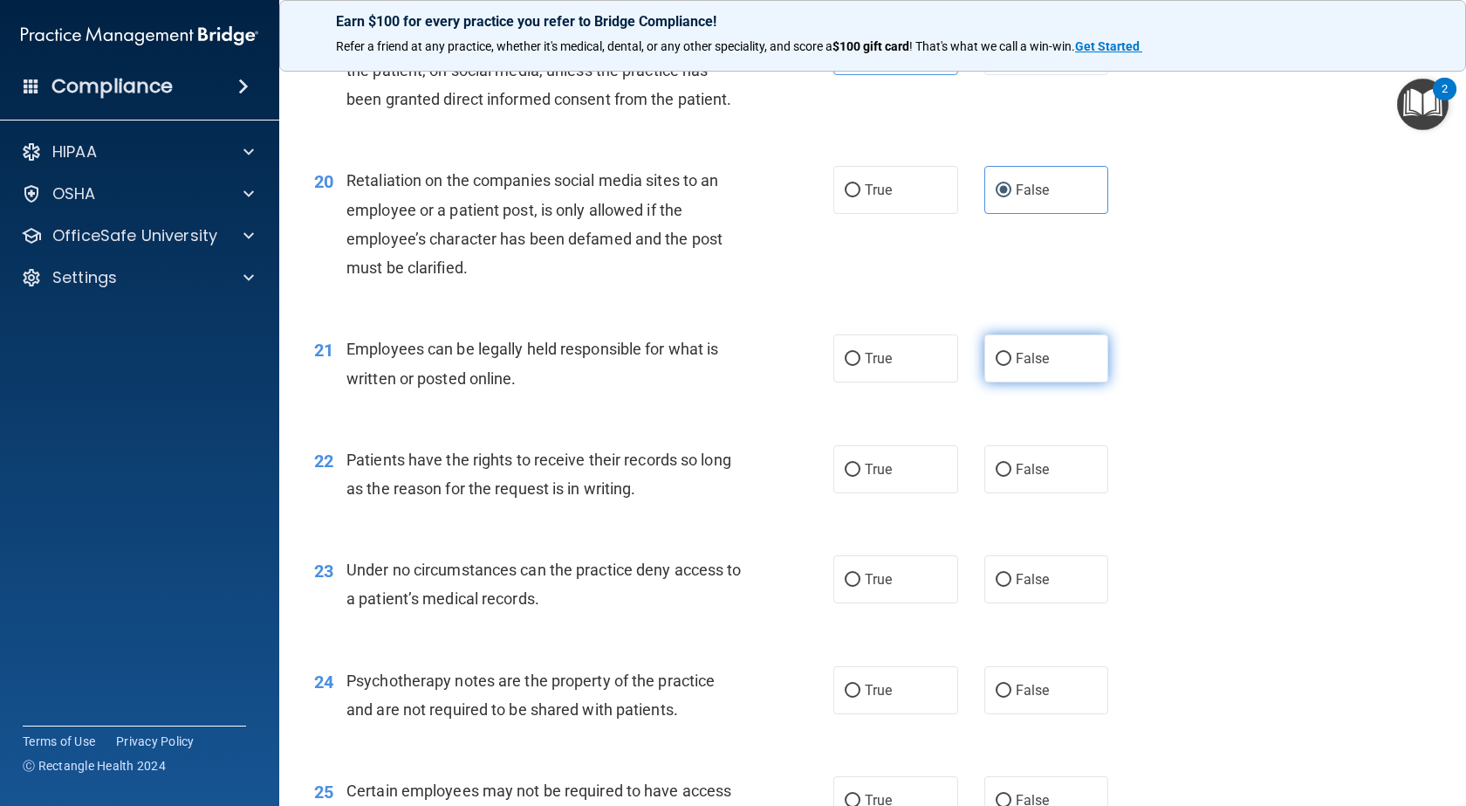
click at [1010, 382] on label "False" at bounding box center [1047, 358] width 125 height 48
click at [1010, 366] on input "False" at bounding box center [1004, 359] width 16 height 13
radio input "true"
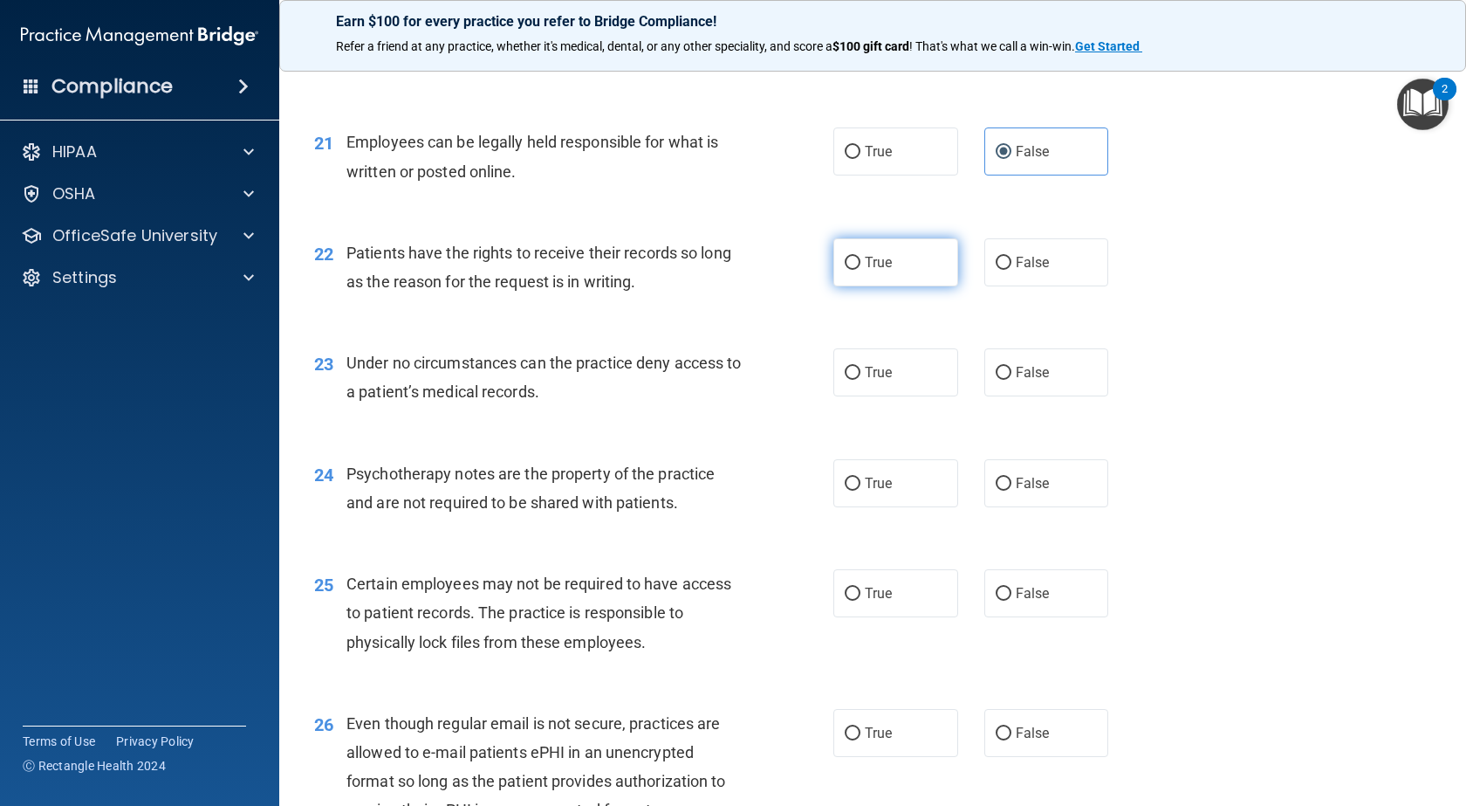
scroll to position [3230, 0]
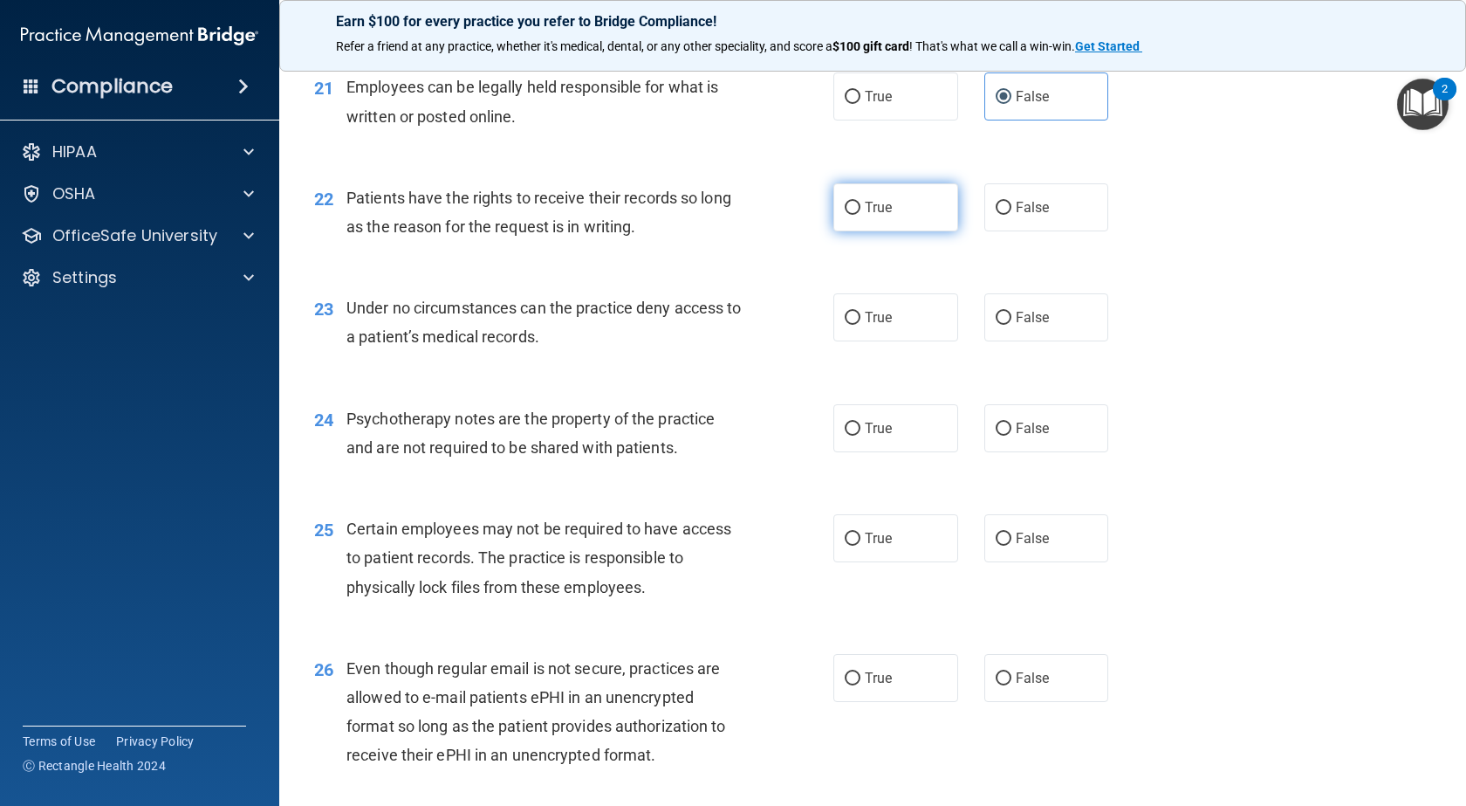
click at [911, 231] on label "True" at bounding box center [896, 207] width 125 height 48
click at [861, 215] on input "True" at bounding box center [853, 208] width 16 height 13
radio input "true"
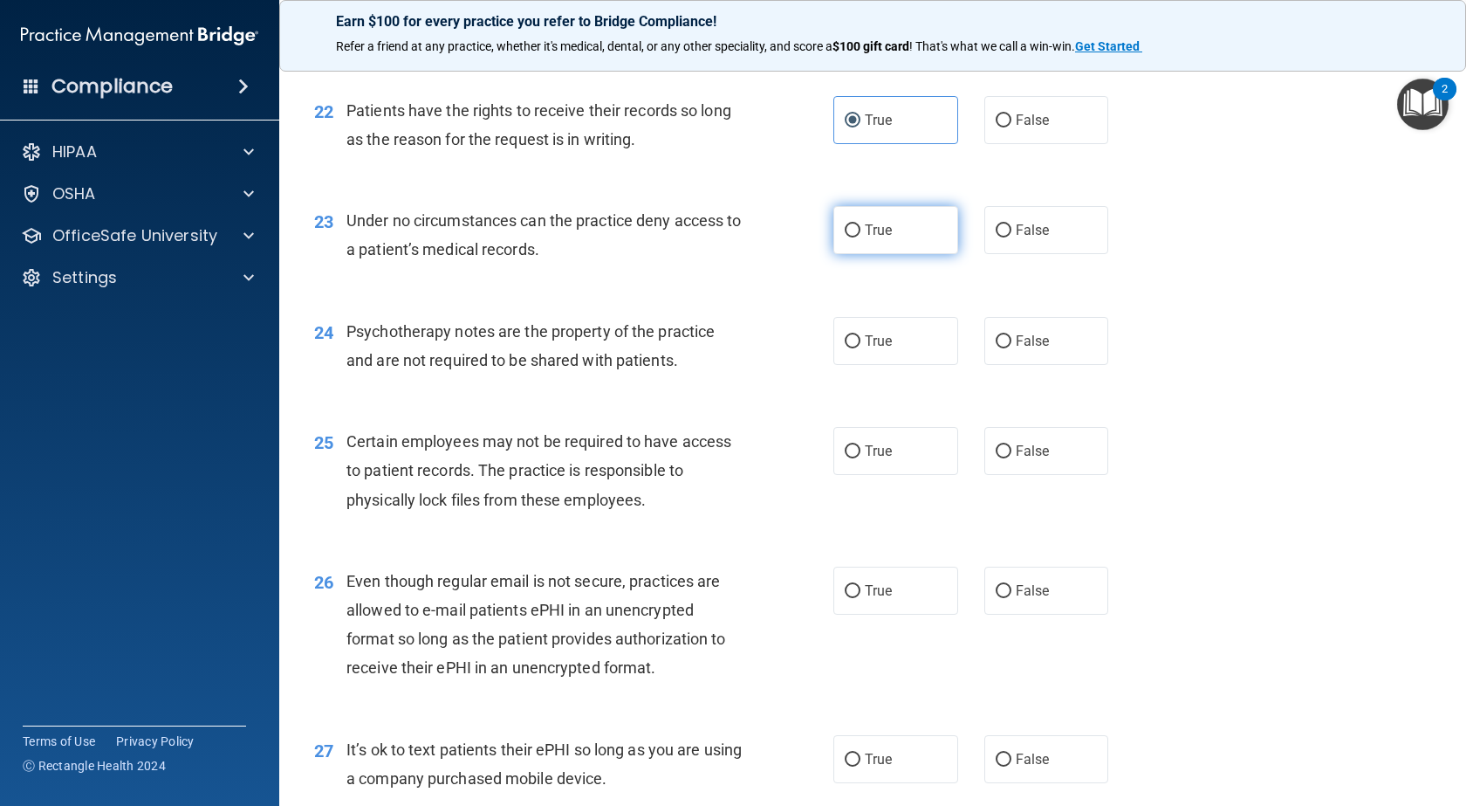
click at [894, 254] on label "True" at bounding box center [896, 230] width 125 height 48
click at [861, 237] on input "True" at bounding box center [853, 230] width 16 height 13
radio input "true"
click at [1027, 144] on label "False" at bounding box center [1047, 120] width 125 height 48
click at [1012, 127] on input "False" at bounding box center [1004, 120] width 16 height 13
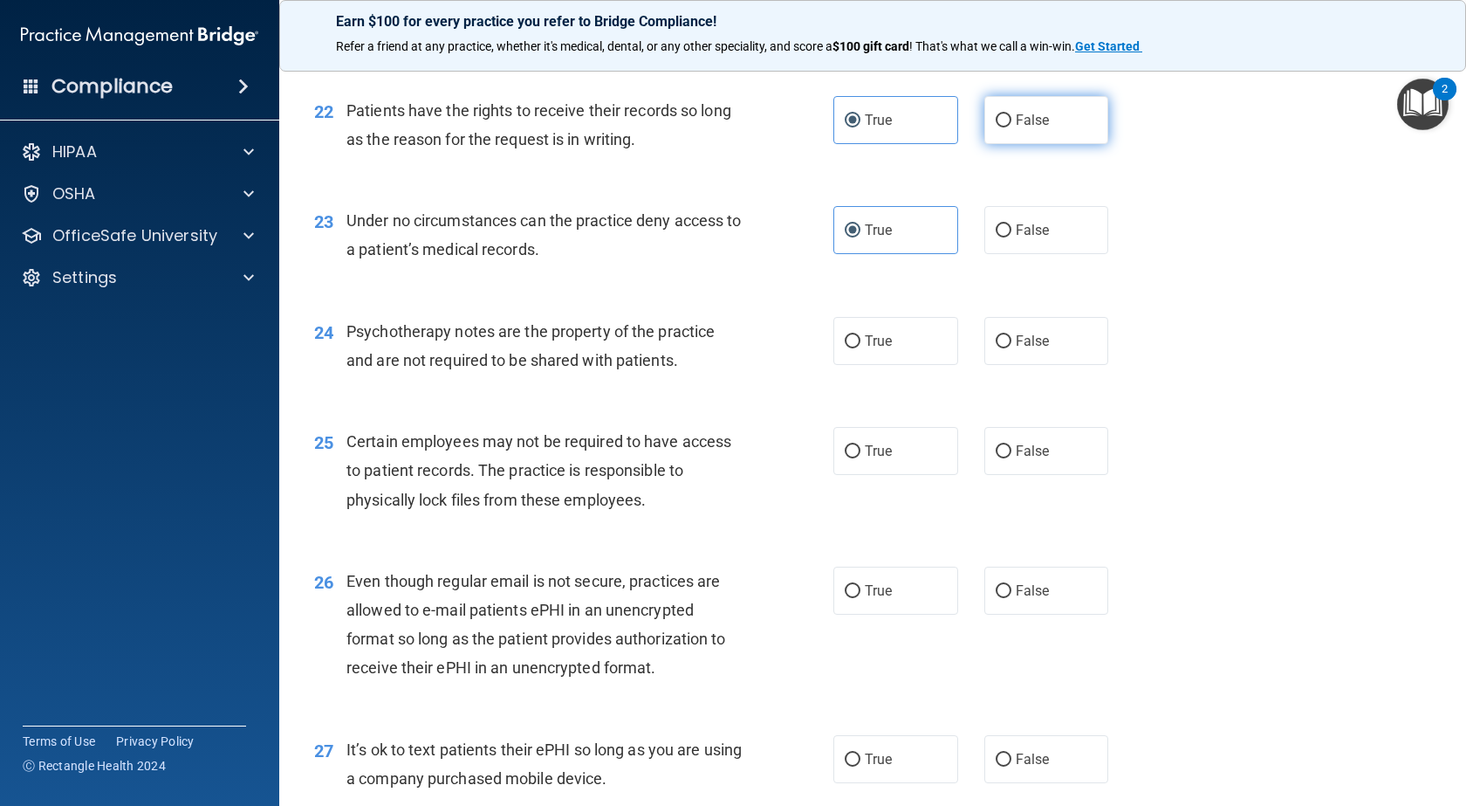
radio input "true"
radio input "false"
click at [1020, 365] on label "False" at bounding box center [1047, 341] width 125 height 48
click at [1012, 348] on input "False" at bounding box center [1004, 341] width 16 height 13
radio input "true"
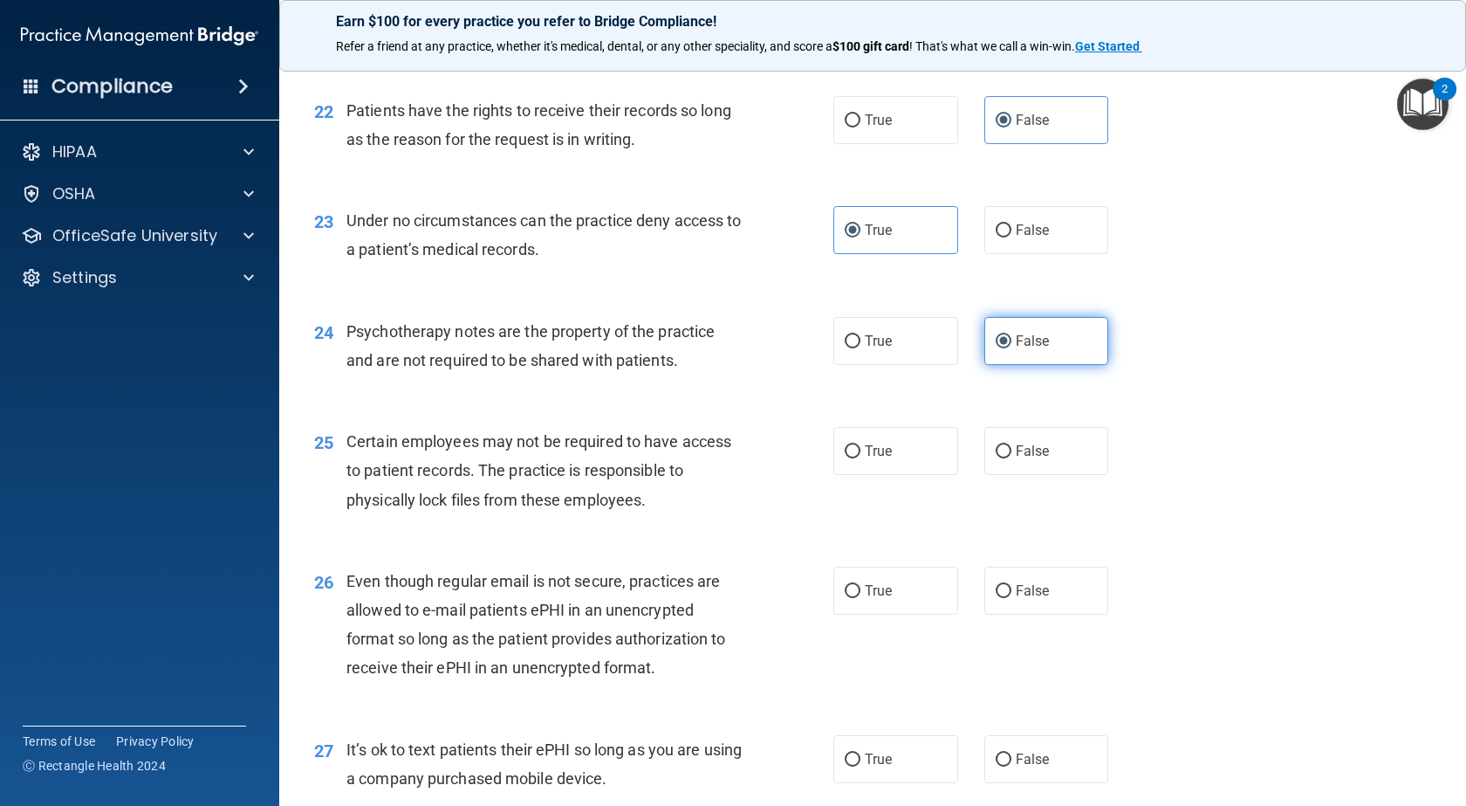
scroll to position [3491, 0]
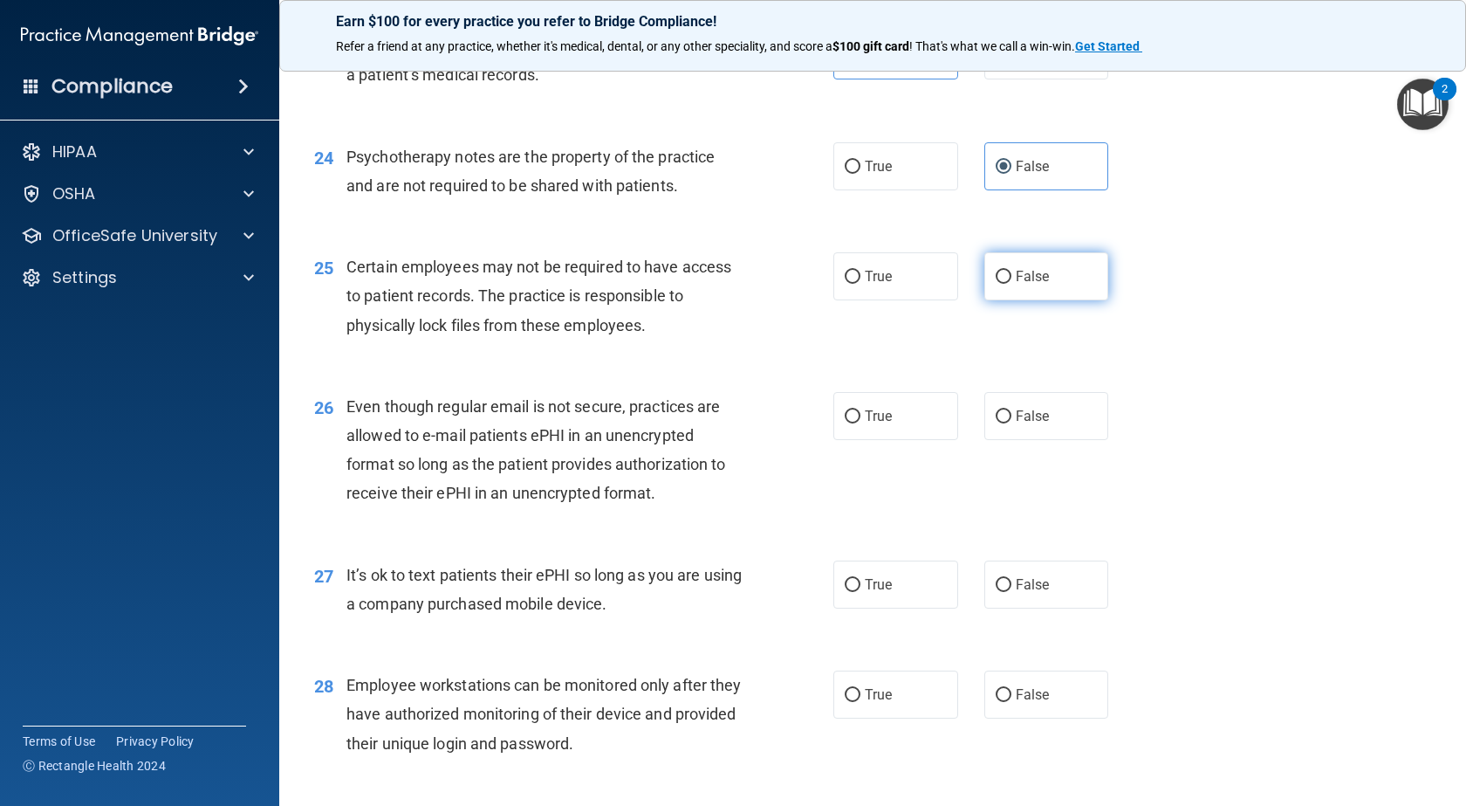
click at [1000, 284] on input "False" at bounding box center [1004, 277] width 16 height 13
radio input "true"
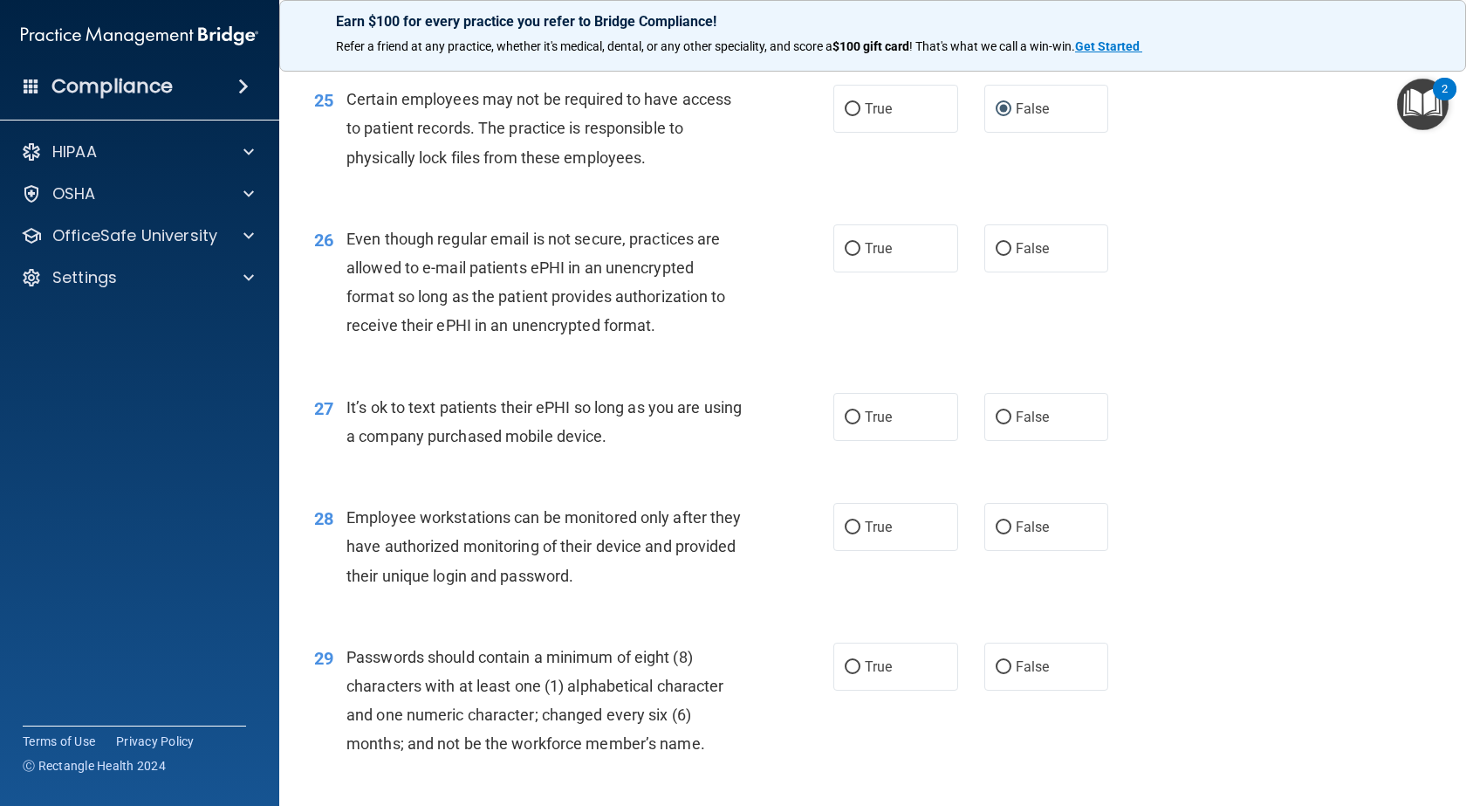
scroll to position [3666, 0]
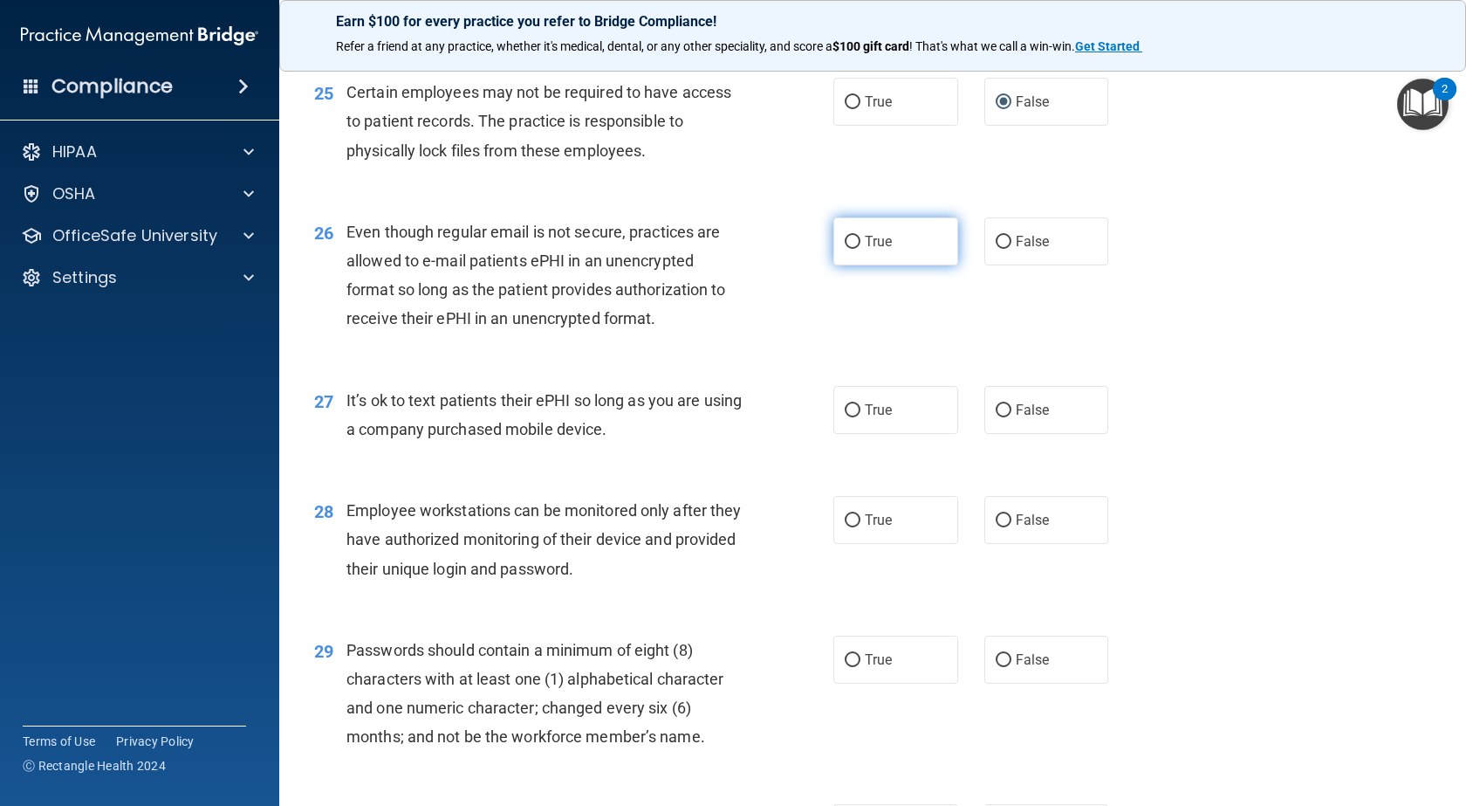
click at [894, 265] on label "True" at bounding box center [896, 241] width 125 height 48
click at [861, 249] on input "True" at bounding box center [853, 242] width 16 height 13
radio input "true"
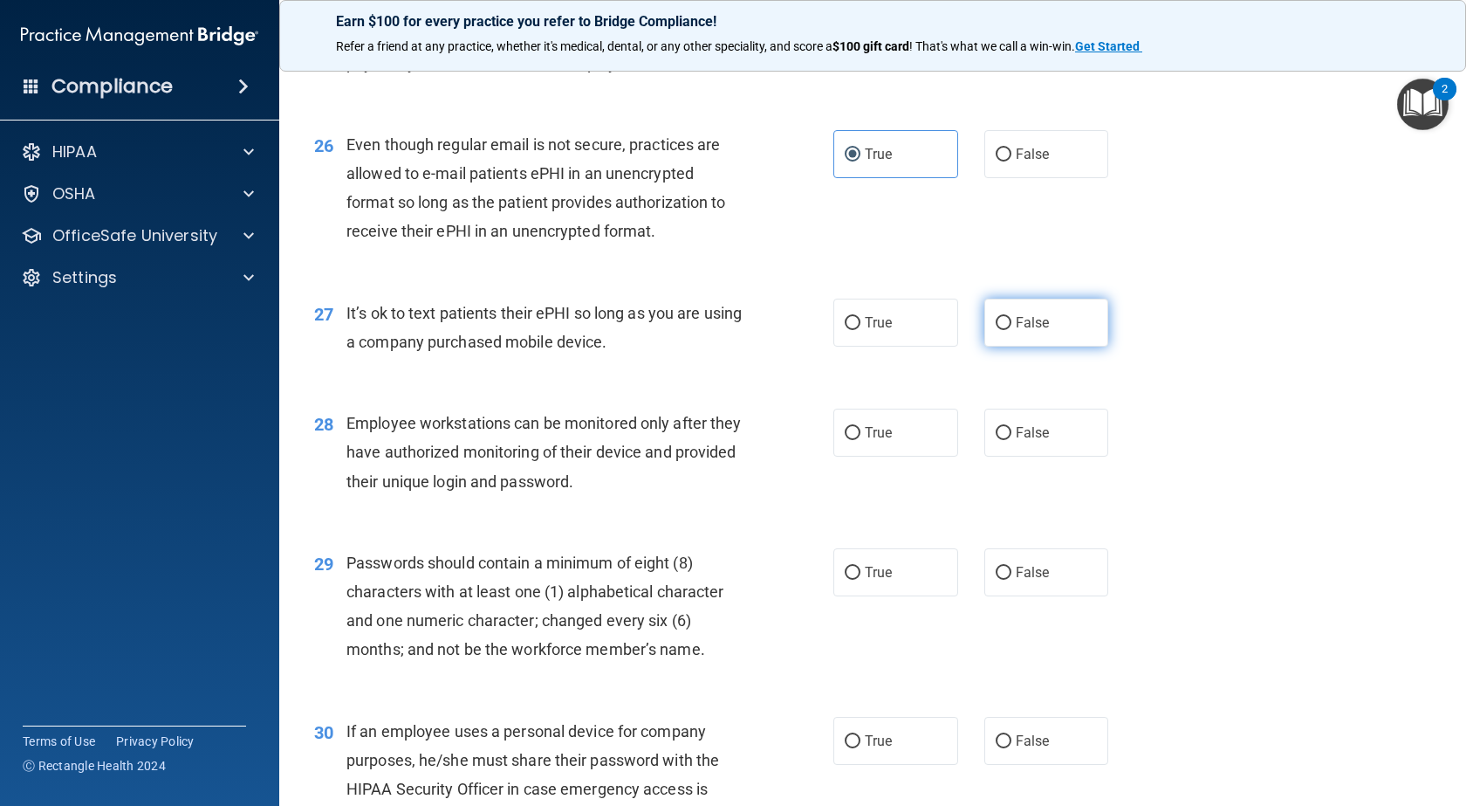
click at [996, 330] on input "False" at bounding box center [1004, 323] width 16 height 13
radio input "true"
click at [916, 347] on label "True" at bounding box center [896, 323] width 125 height 48
click at [861, 330] on input "True" at bounding box center [853, 323] width 16 height 13
radio input "true"
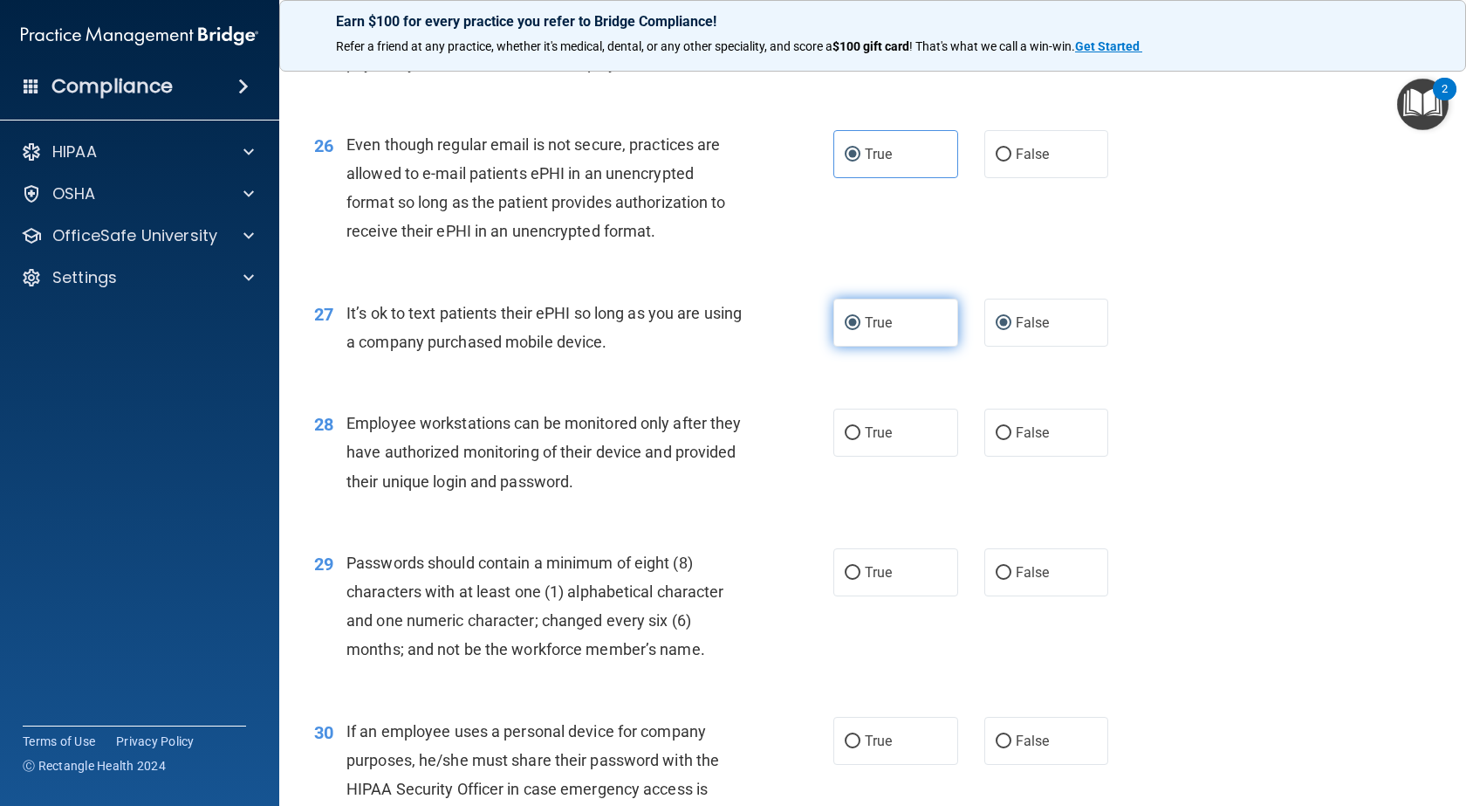
radio input "false"
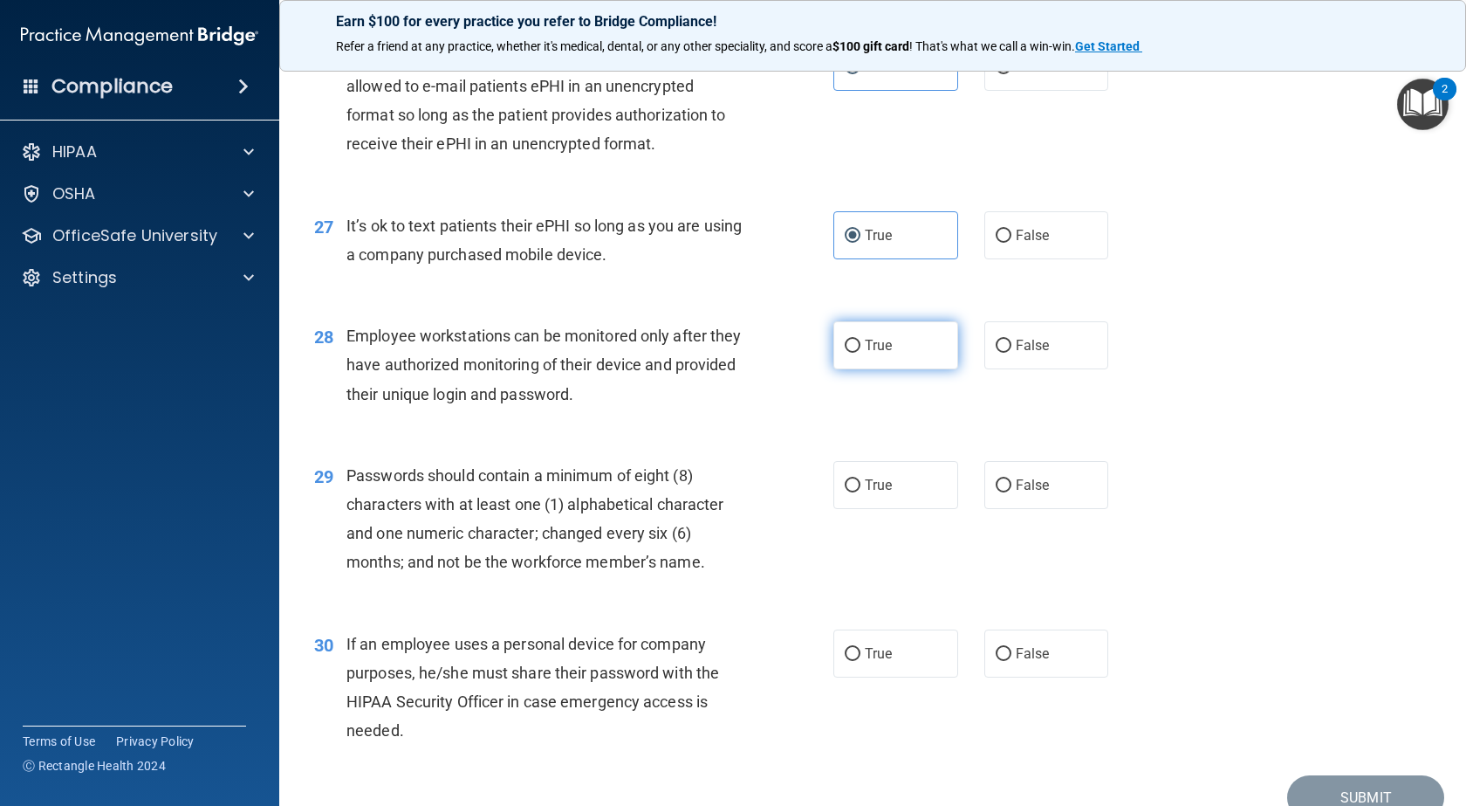
click at [846, 353] on input "True" at bounding box center [853, 346] width 16 height 13
radio input "true"
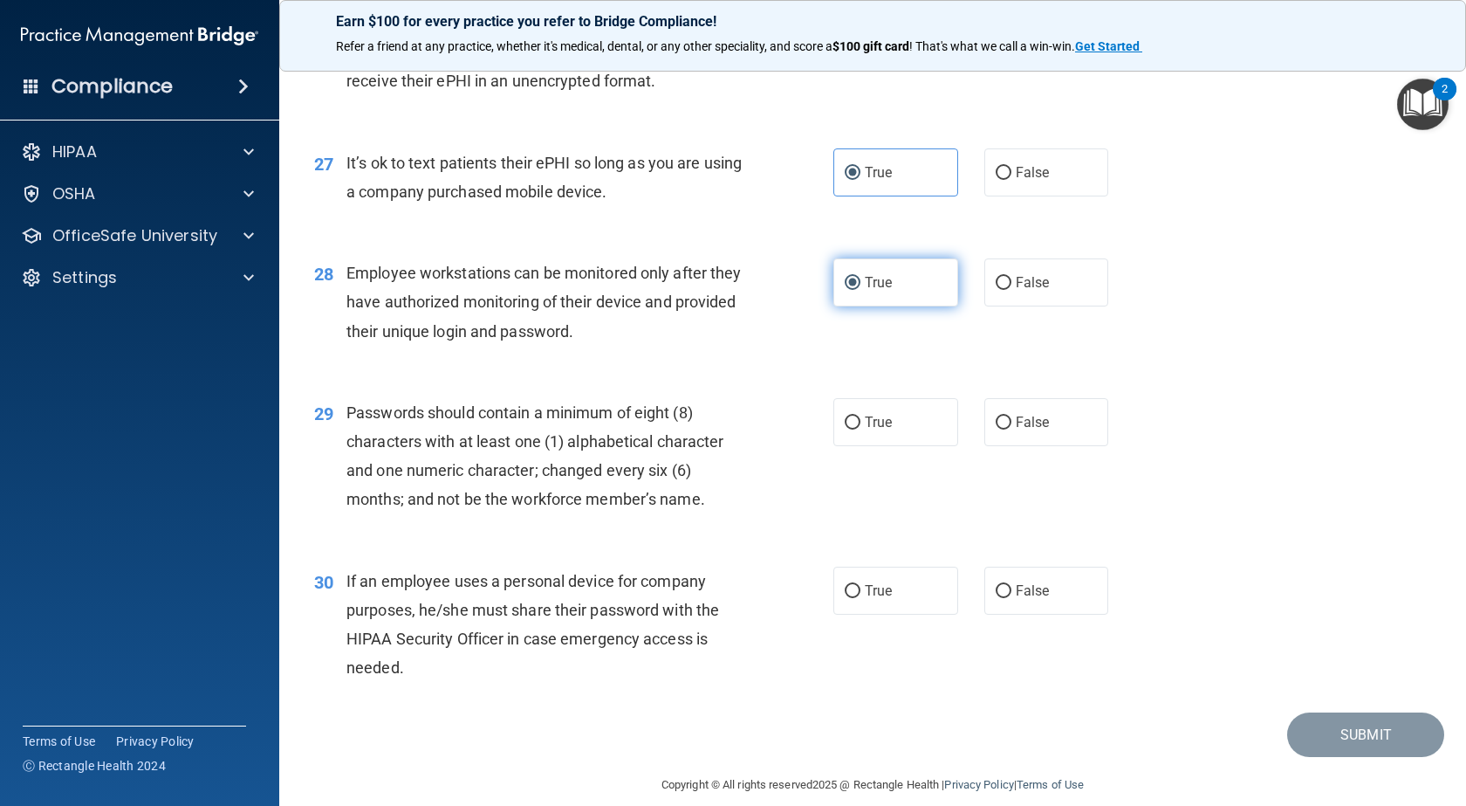
scroll to position [3982, 0]
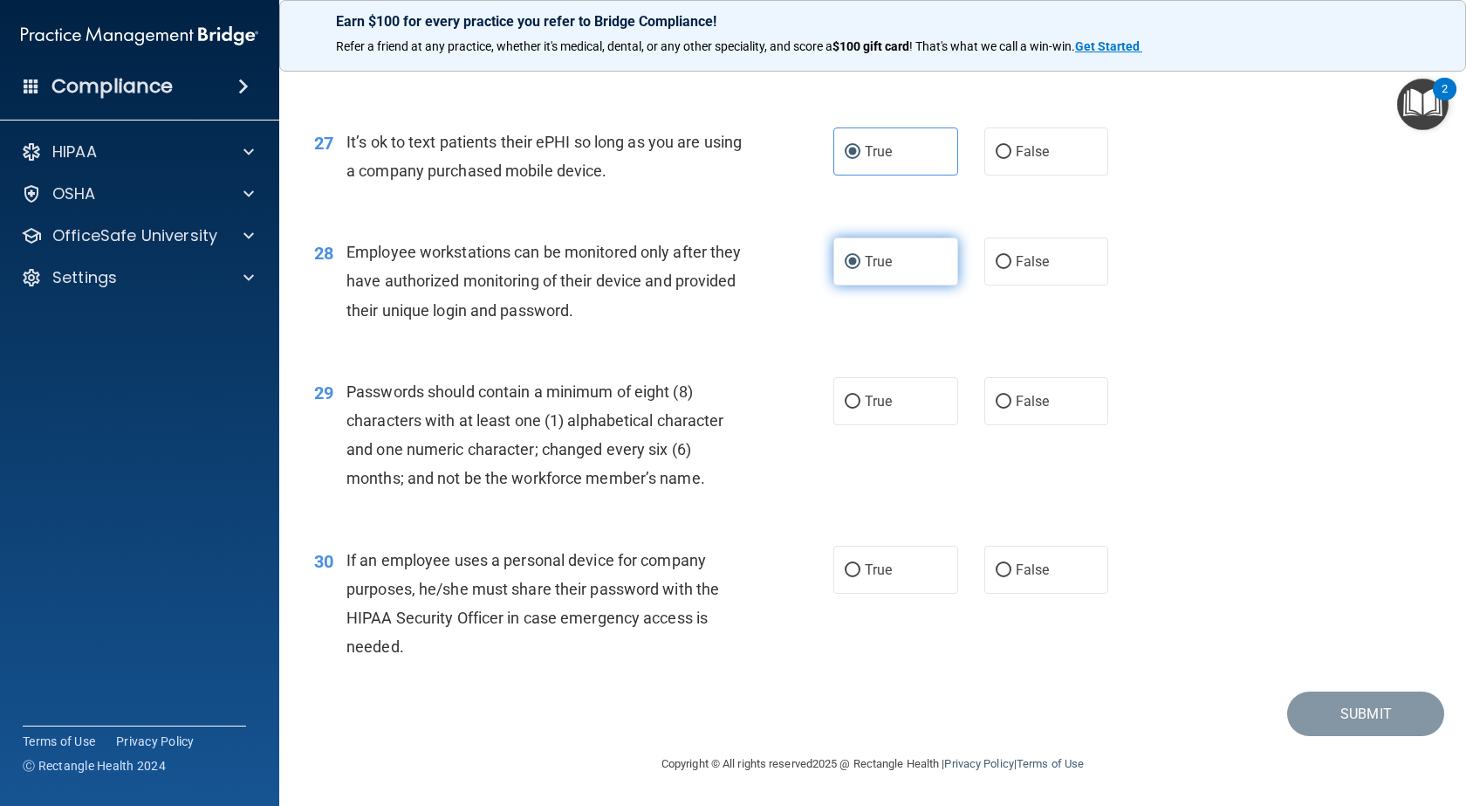
click at [846, 404] on input "True" at bounding box center [853, 401] width 16 height 13
radio input "true"
click at [1040, 569] on span "False" at bounding box center [1033, 569] width 34 height 17
click at [1012, 569] on input "False" at bounding box center [1004, 570] width 16 height 13
radio input "true"
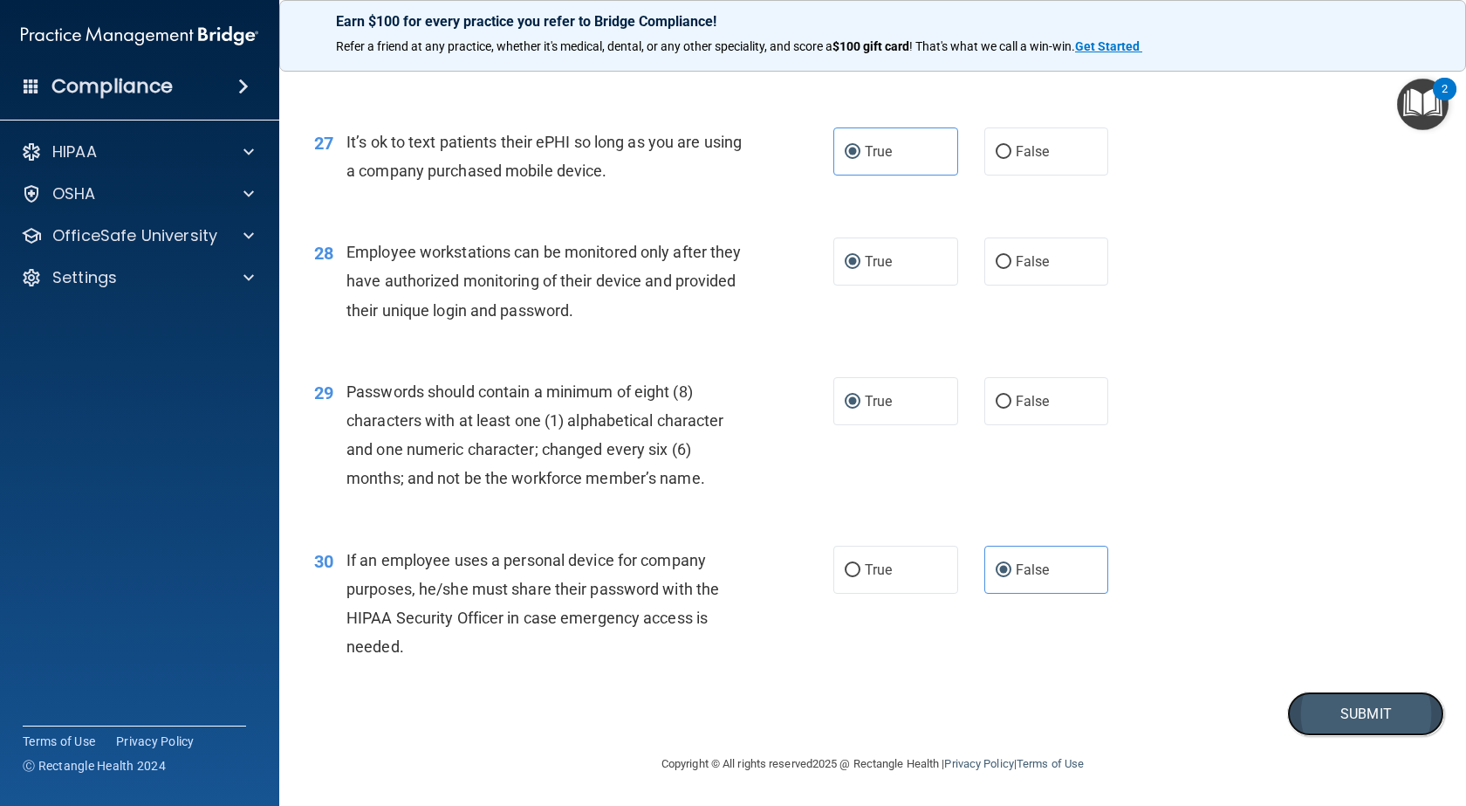
click at [1296, 712] on button "Submit" at bounding box center [1365, 713] width 157 height 45
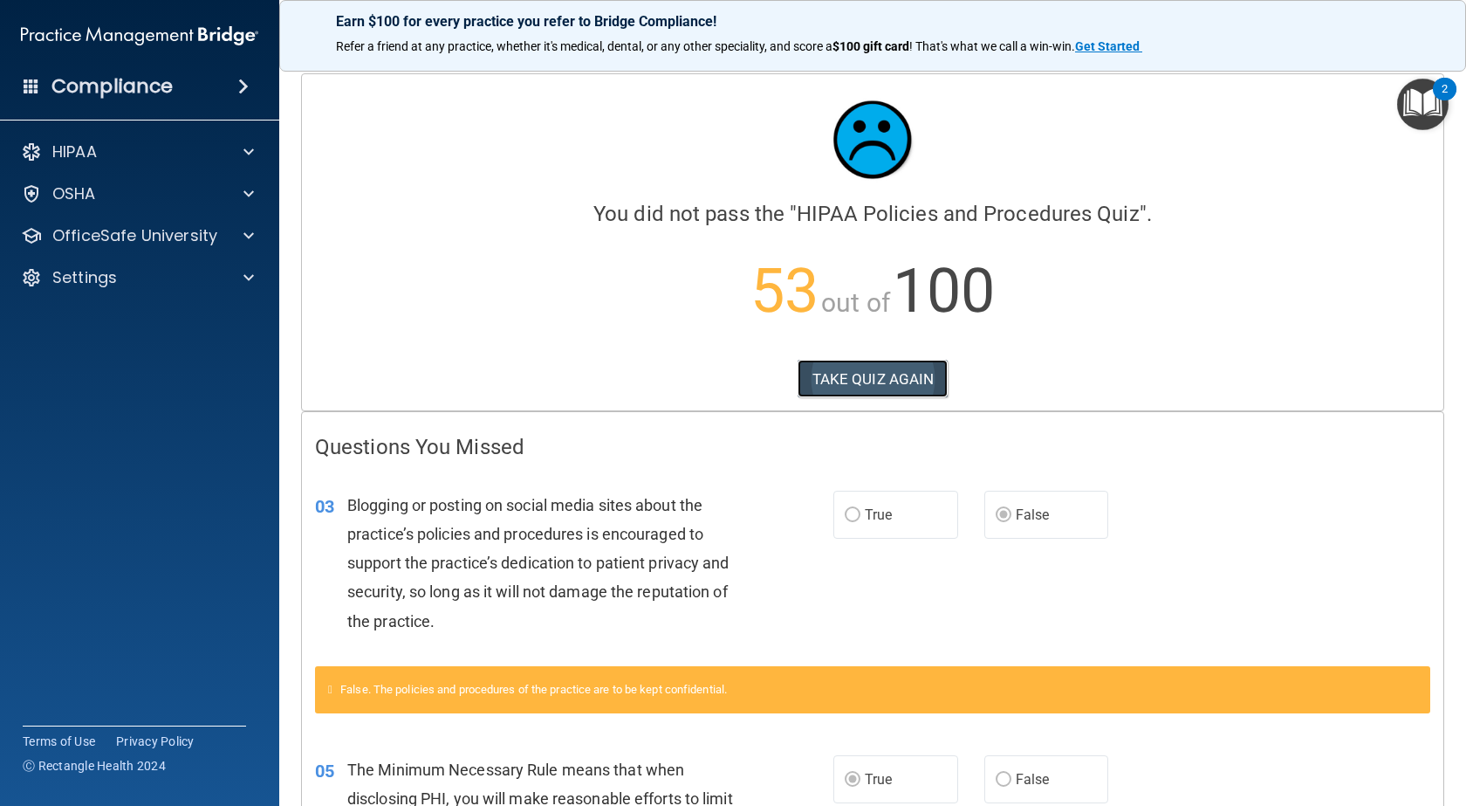
click at [905, 372] on button "TAKE QUIZ AGAIN" at bounding box center [873, 379] width 151 height 38
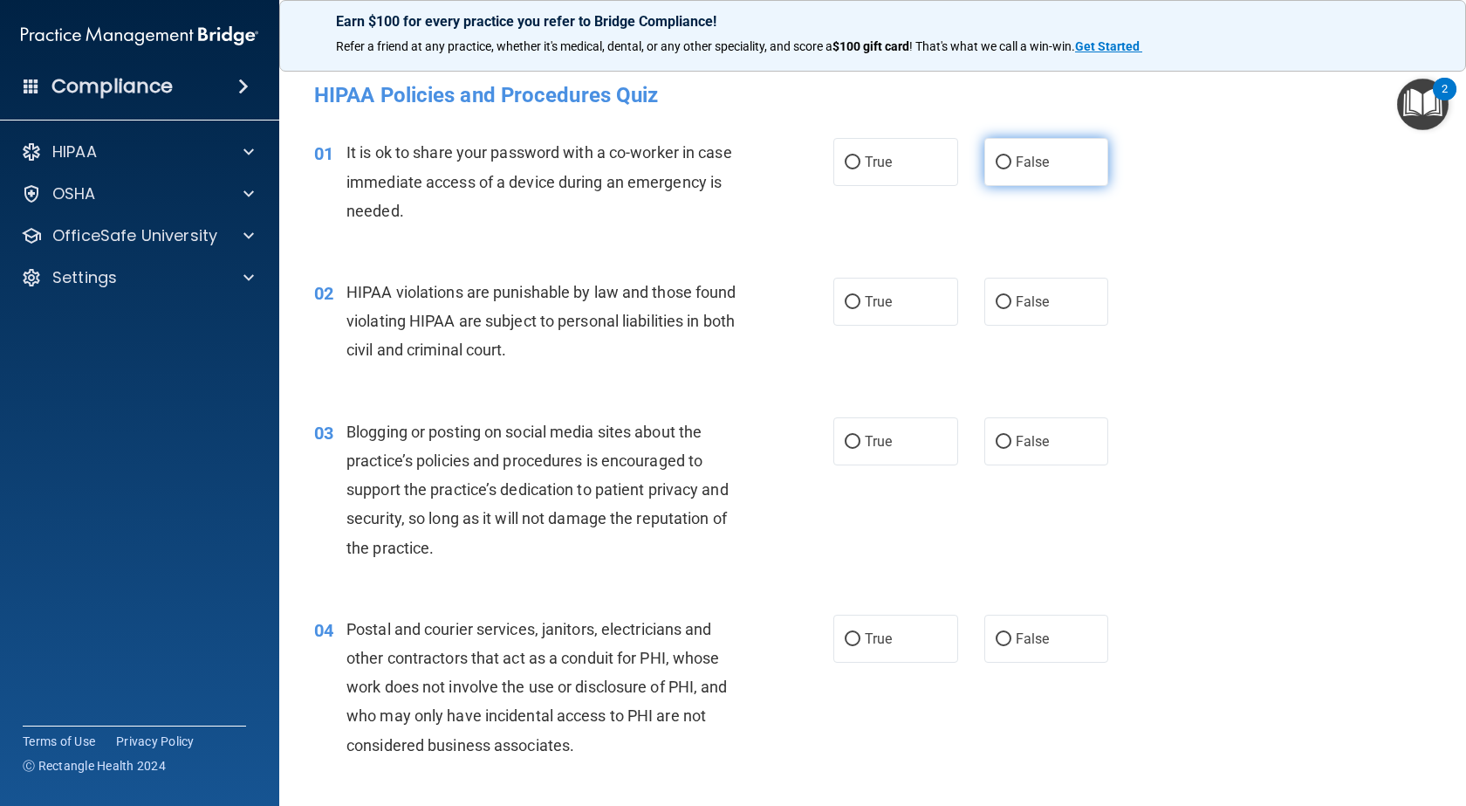
click at [1031, 173] on label "False" at bounding box center [1047, 162] width 125 height 48
click at [1012, 169] on input "False" at bounding box center [1004, 162] width 16 height 13
radio input "true"
click at [883, 300] on span "True" at bounding box center [878, 301] width 27 height 17
click at [861, 300] on input "True" at bounding box center [853, 302] width 16 height 13
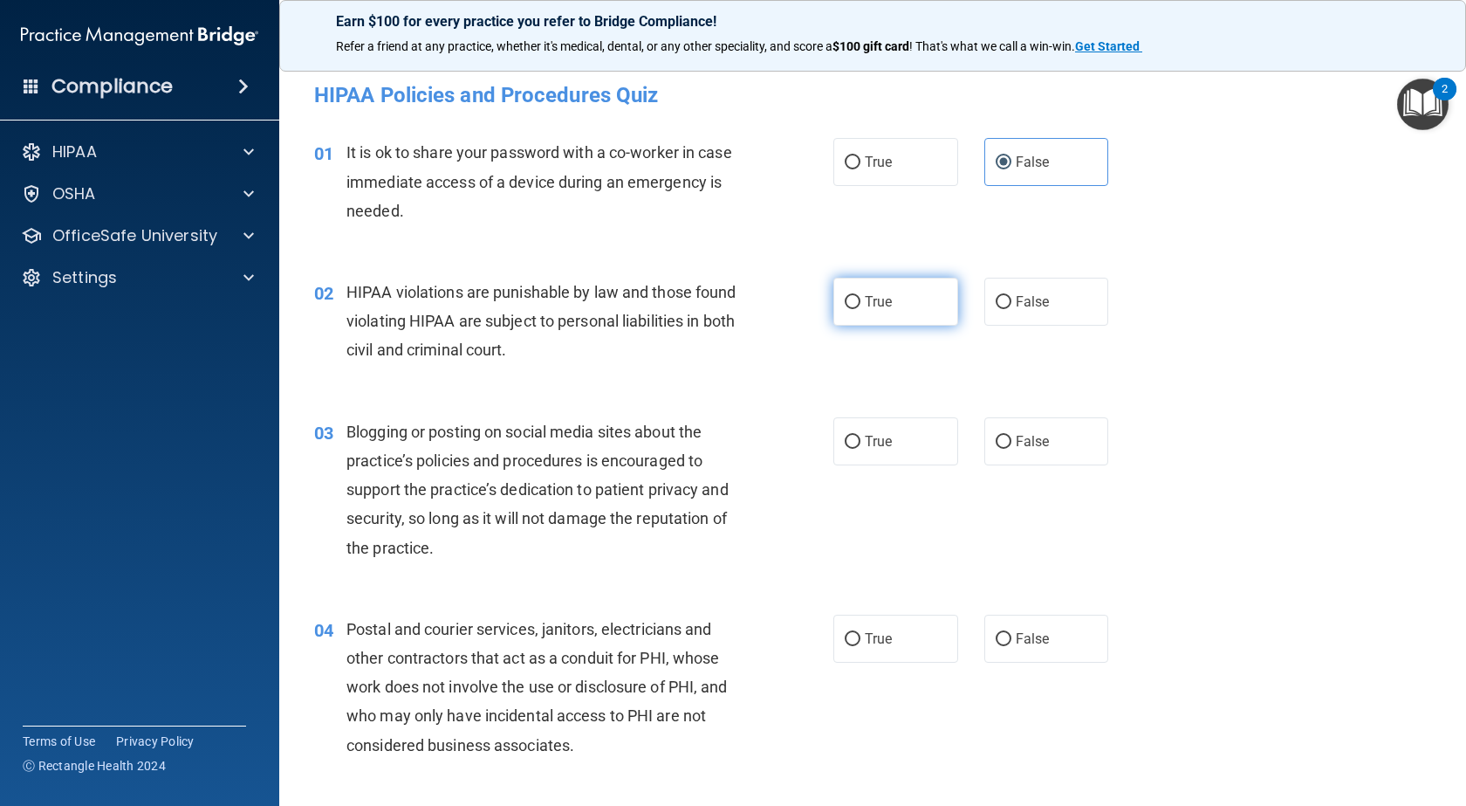
radio input "true"
click at [1036, 454] on label "False" at bounding box center [1047, 441] width 125 height 48
click at [1012, 449] on input "False" at bounding box center [1004, 442] width 16 height 13
radio input "true"
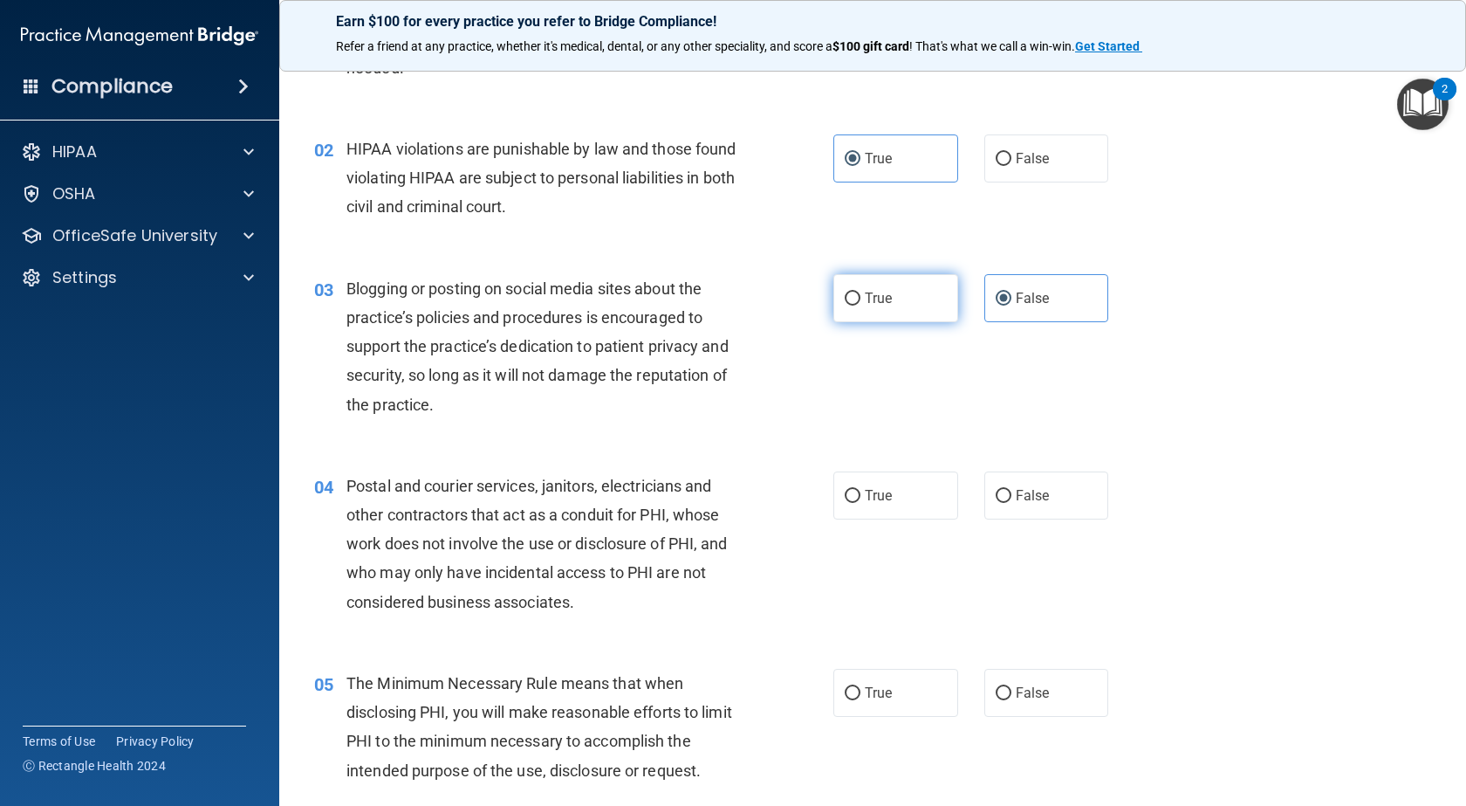
scroll to position [175, 0]
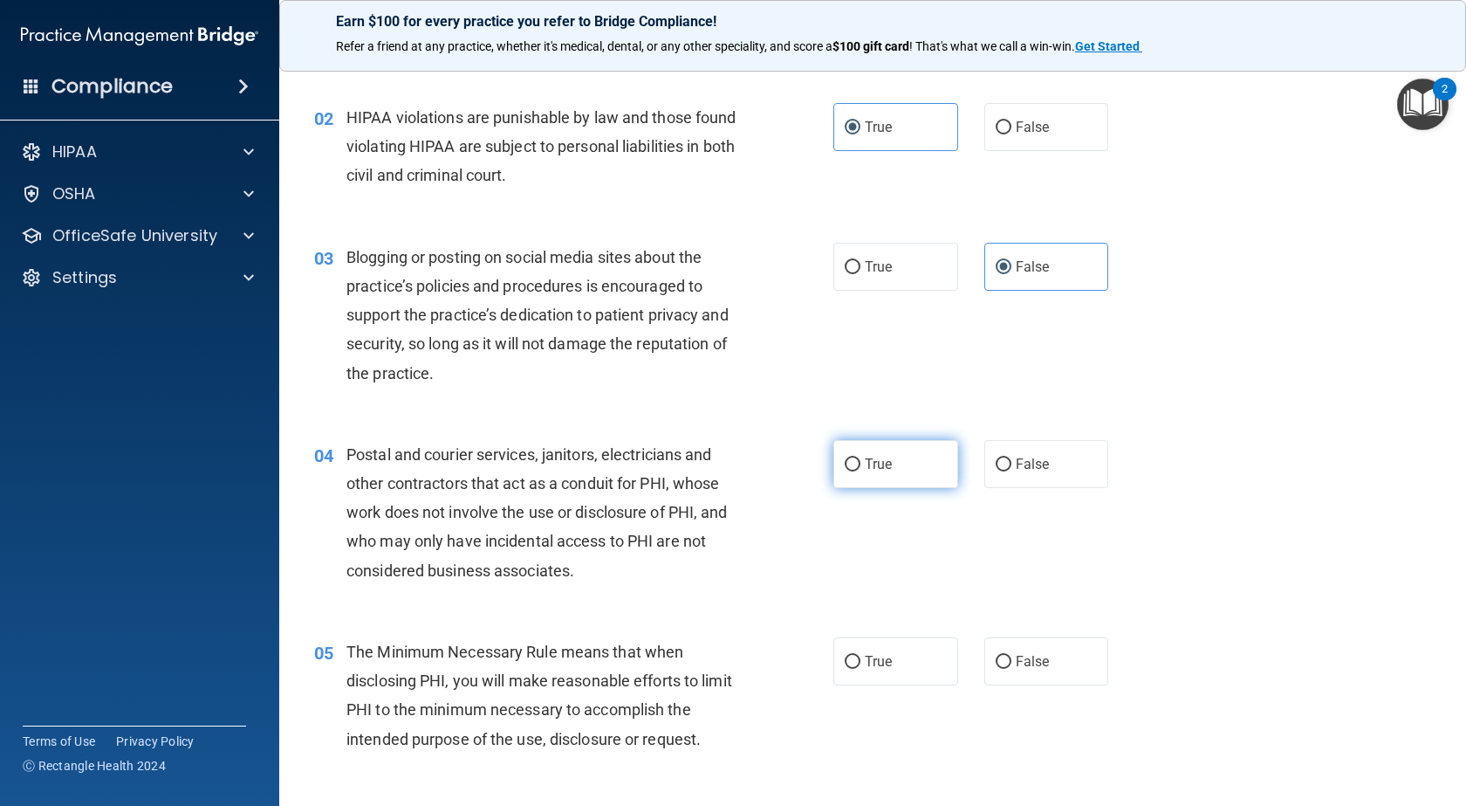
click at [889, 465] on label "True" at bounding box center [896, 464] width 125 height 48
click at [861, 465] on input "True" at bounding box center [853, 464] width 16 height 13
radio input "true"
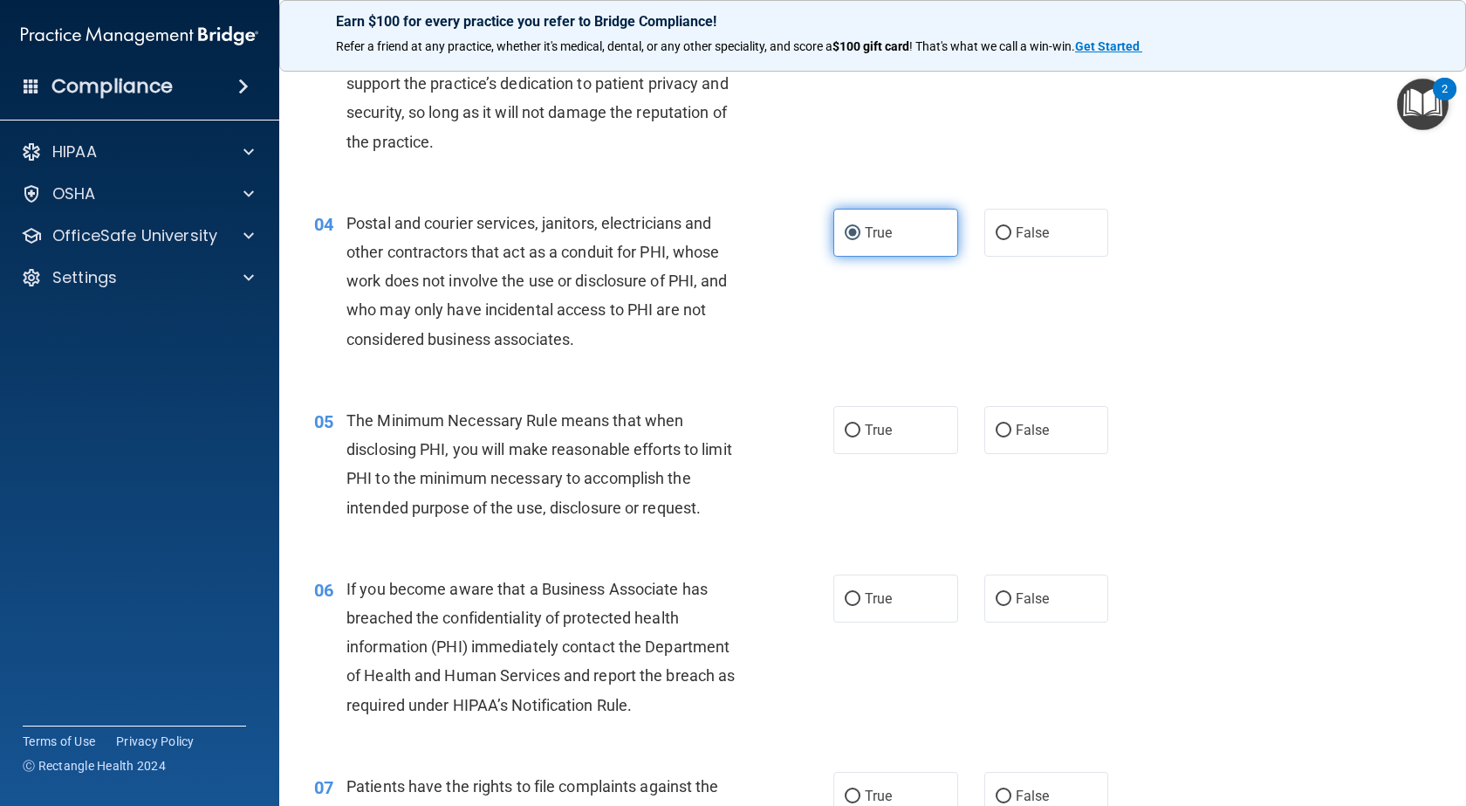
scroll to position [436, 0]
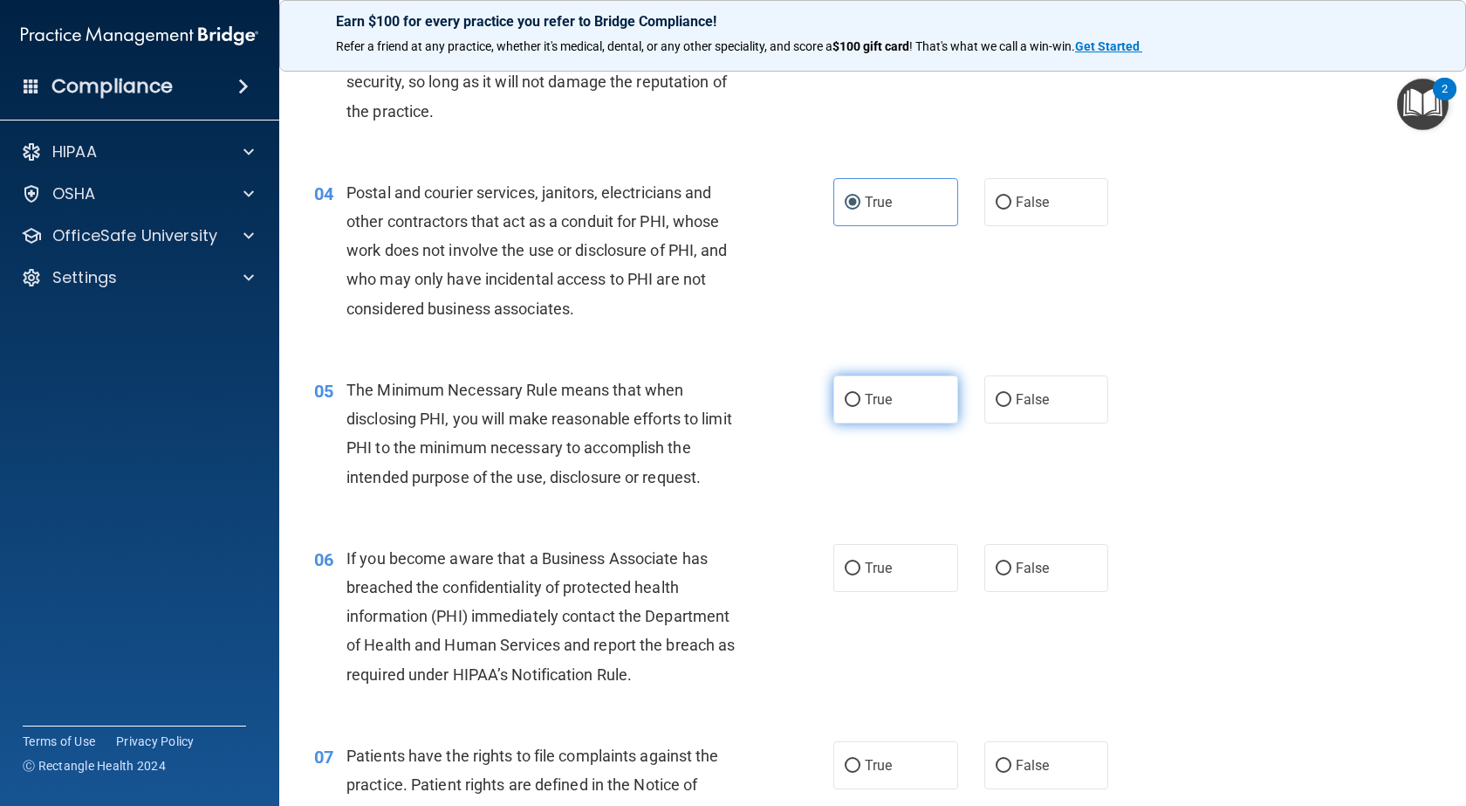
click at [890, 415] on label "True" at bounding box center [896, 399] width 125 height 48
click at [861, 407] on input "True" at bounding box center [853, 400] width 16 height 13
radio input "true"
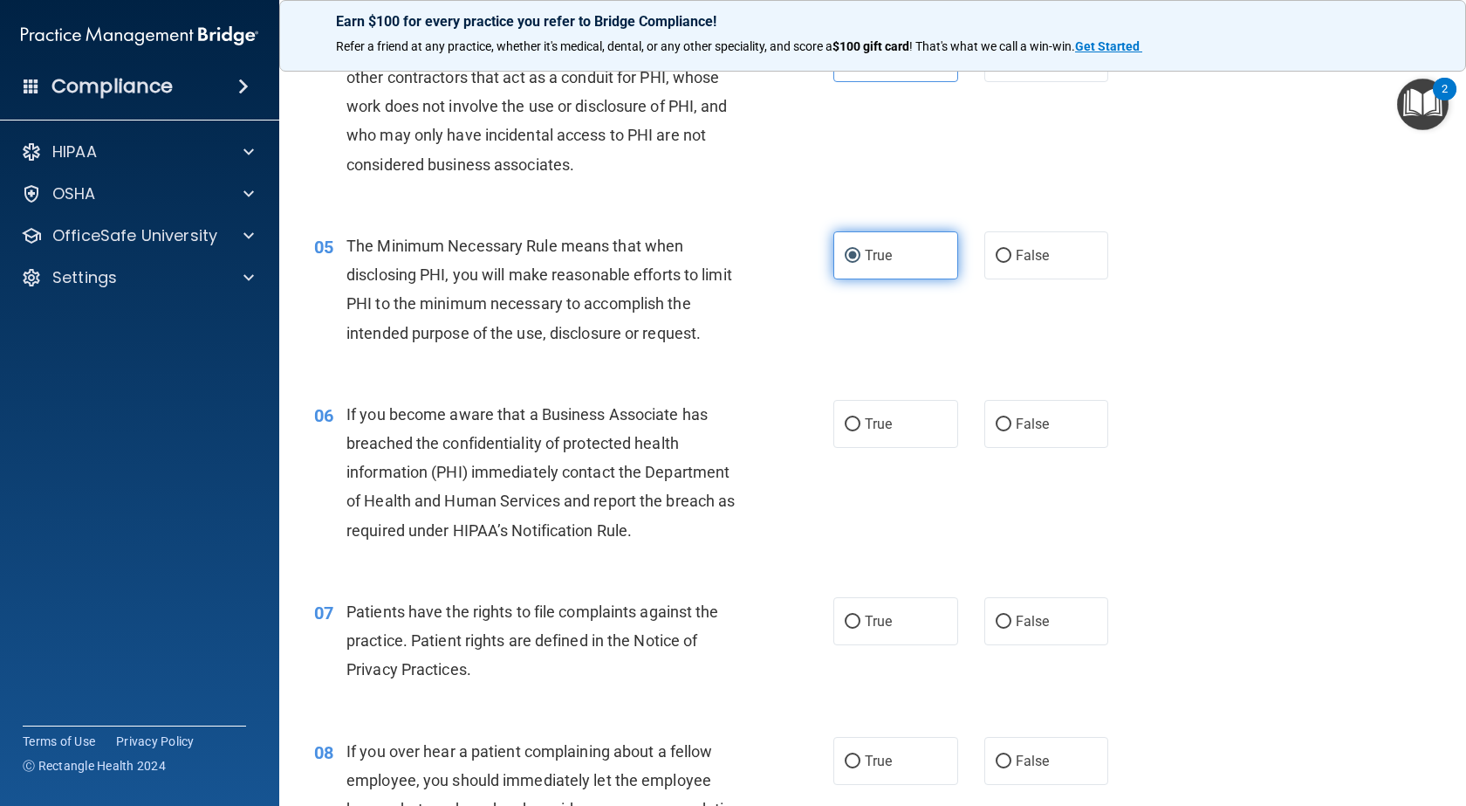
scroll to position [611, 0]
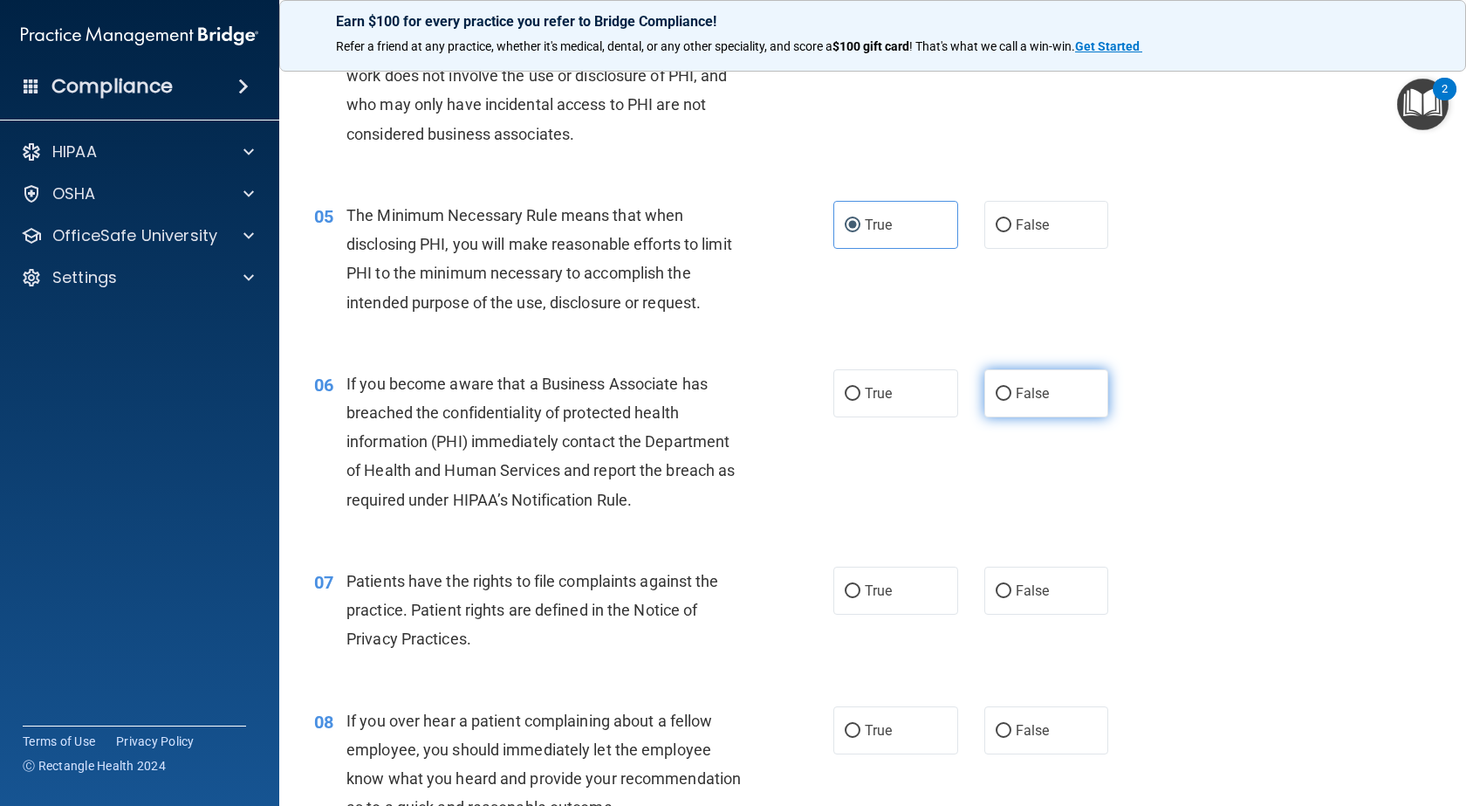
click at [996, 398] on input "False" at bounding box center [1004, 394] width 16 height 13
radio input "true"
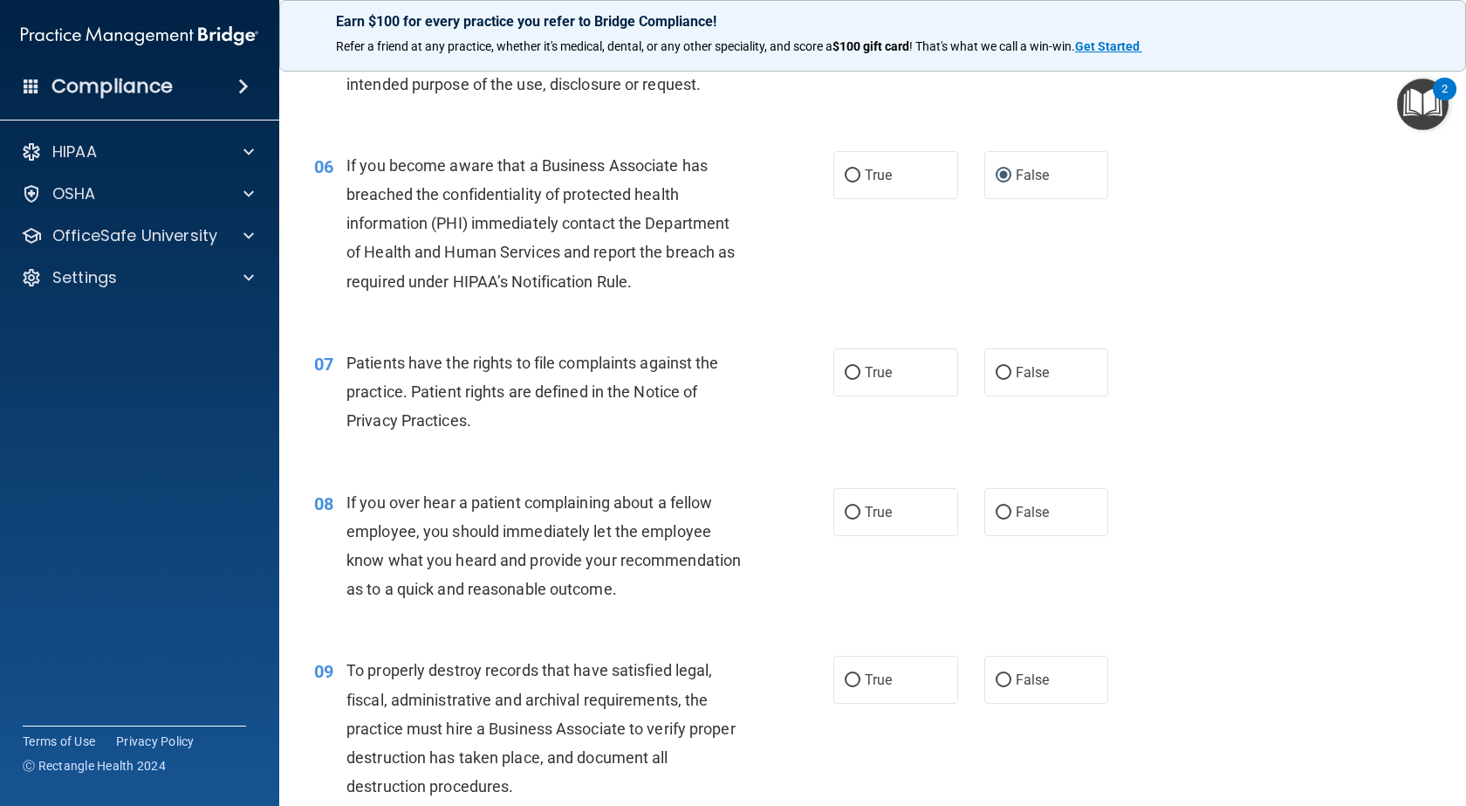
scroll to position [873, 0]
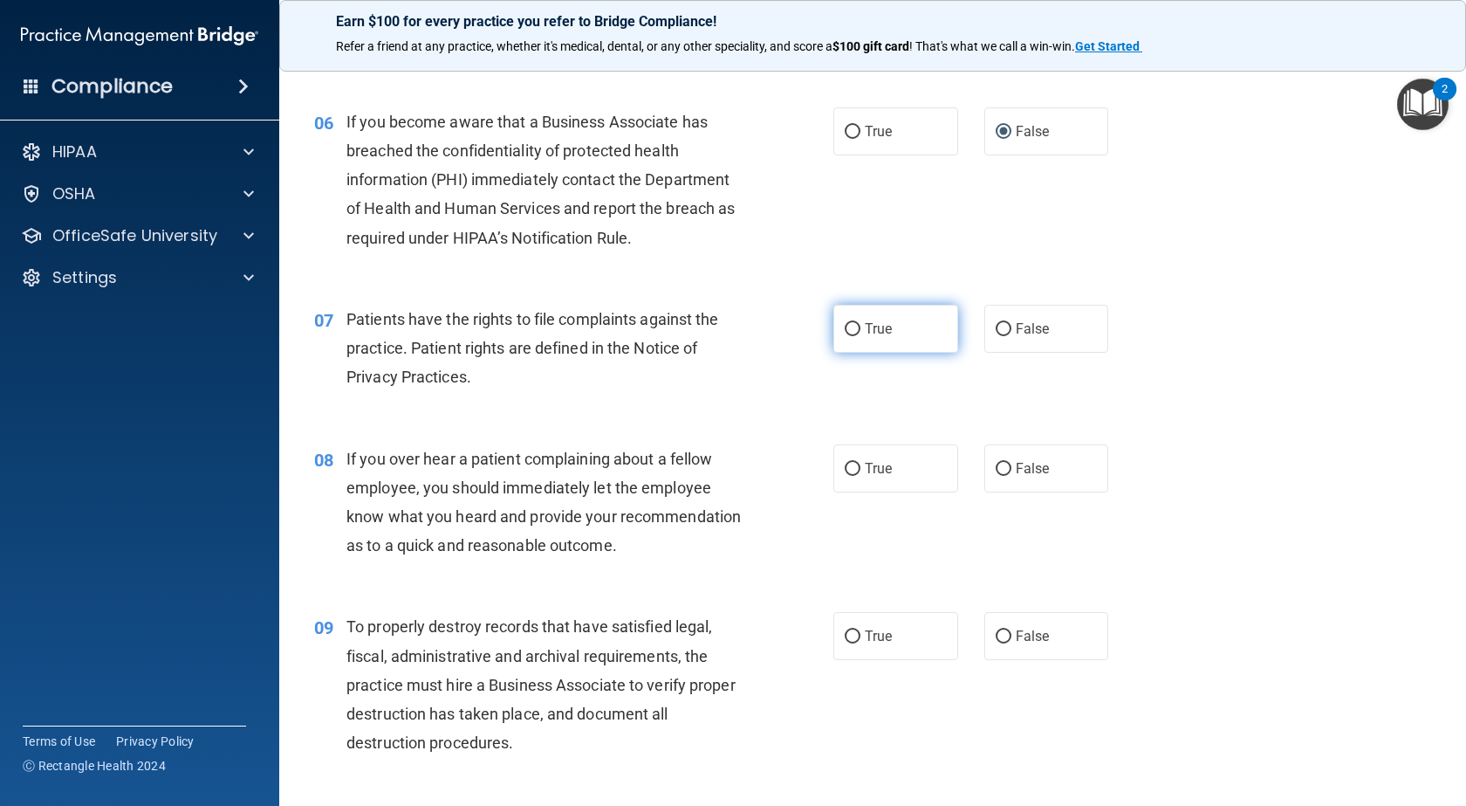
click at [865, 331] on span "True" at bounding box center [878, 328] width 27 height 17
click at [861, 331] on input "True" at bounding box center [853, 329] width 16 height 13
radio input "true"
click at [999, 457] on label "False" at bounding box center [1047, 468] width 125 height 48
click at [999, 463] on input "False" at bounding box center [1004, 469] width 16 height 13
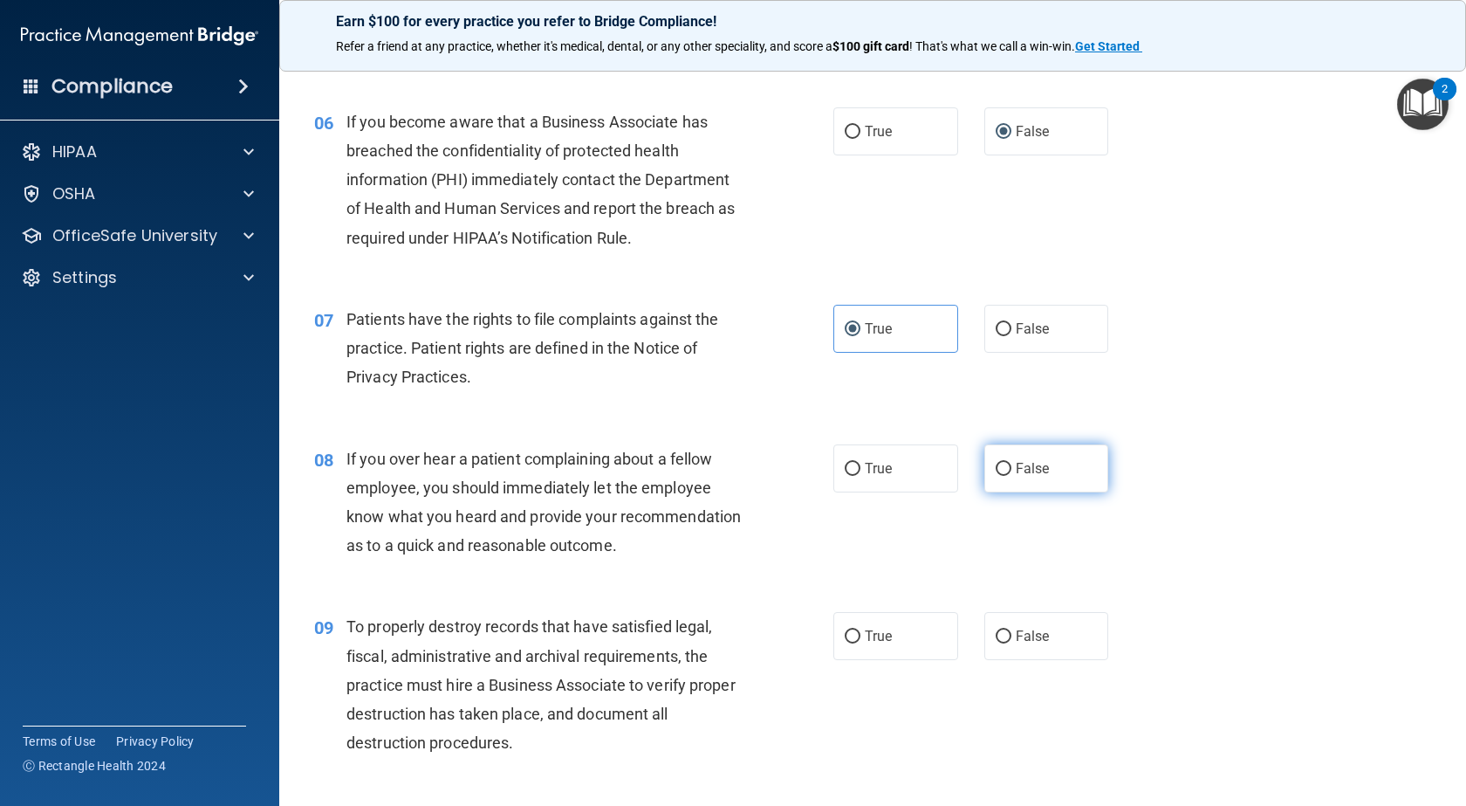
radio input "true"
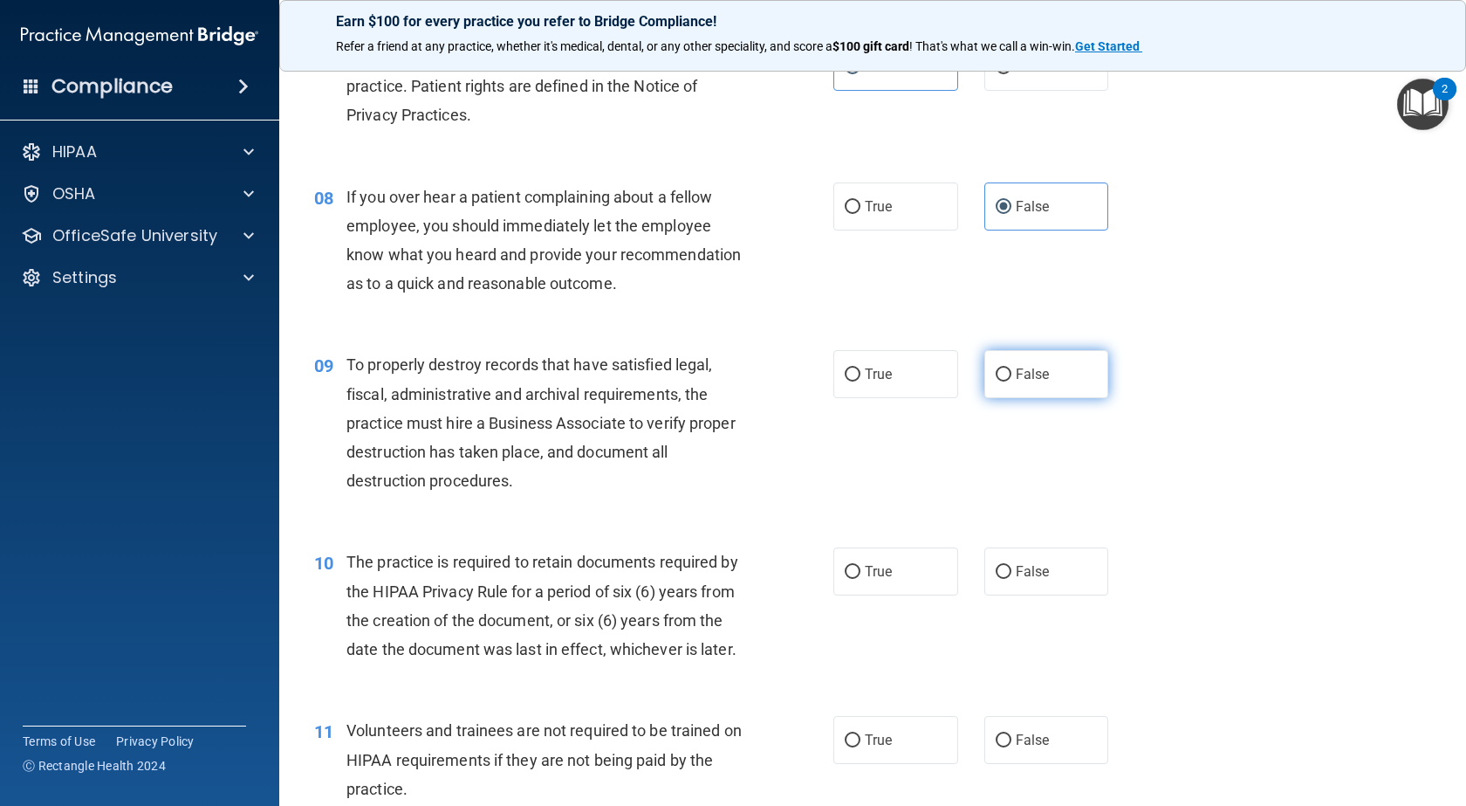
click at [999, 395] on label "False" at bounding box center [1047, 374] width 125 height 48
click at [999, 381] on input "False" at bounding box center [1004, 374] width 16 height 13
radio input "true"
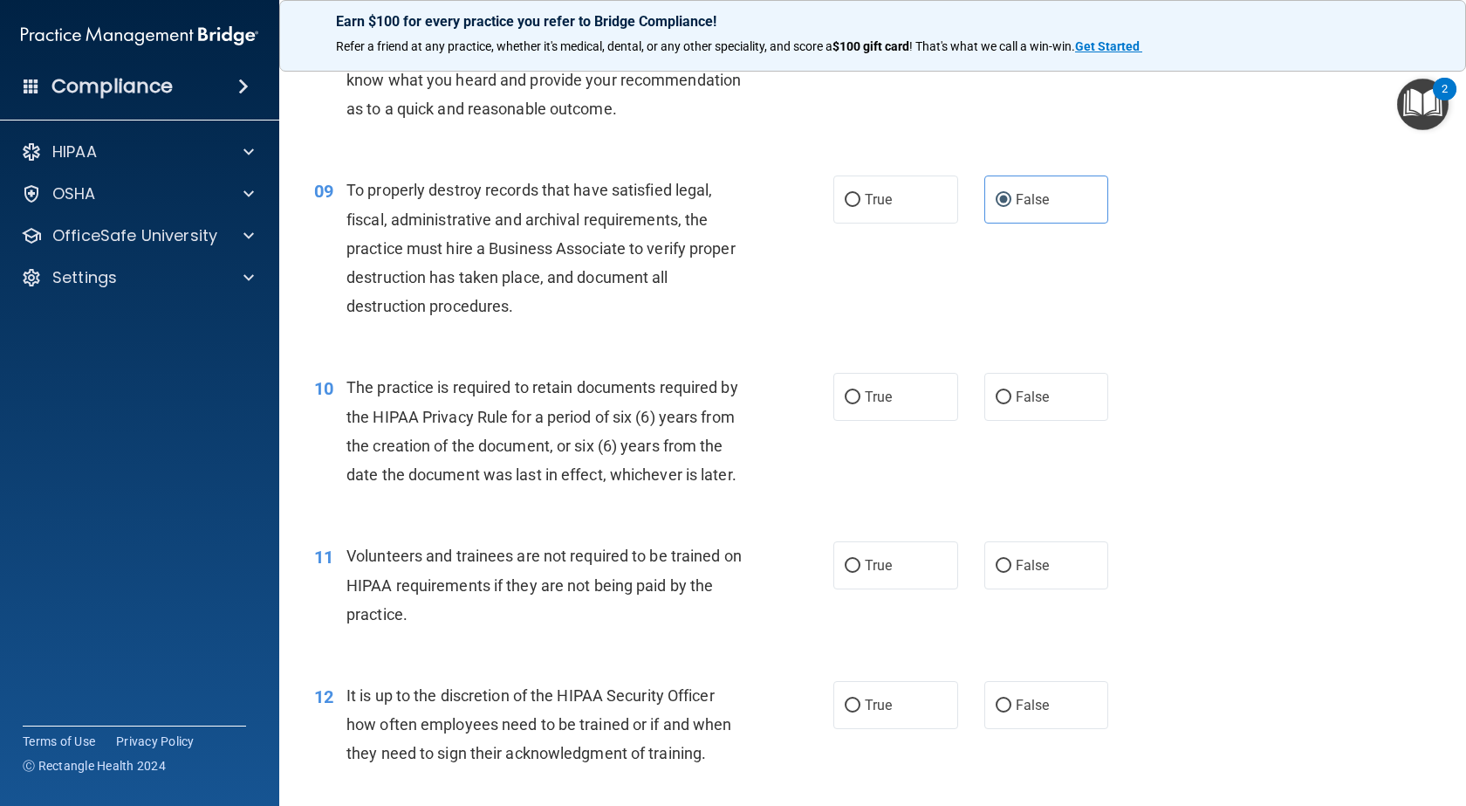
scroll to position [1397, 0]
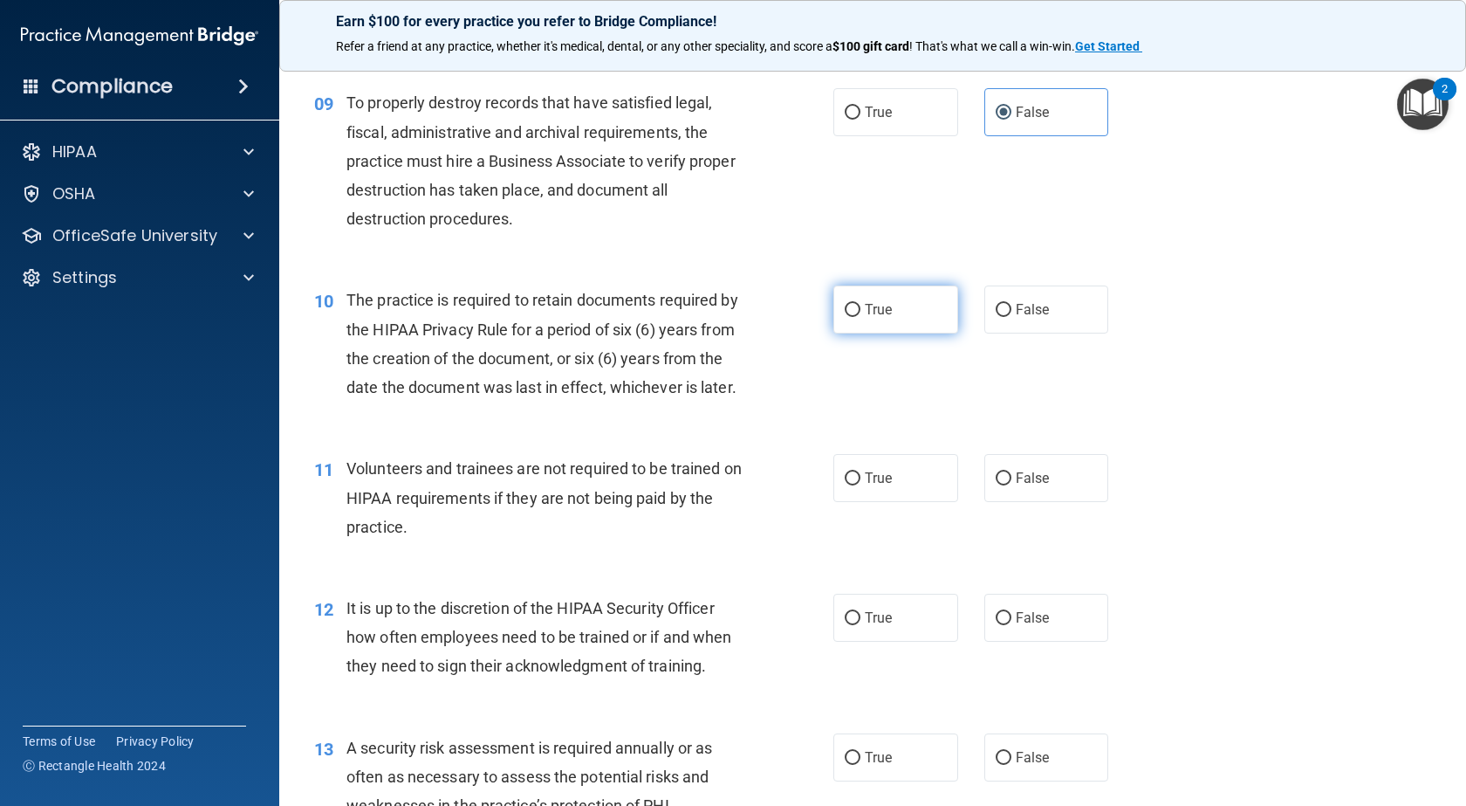
click at [867, 333] on label "True" at bounding box center [896, 309] width 125 height 48
click at [861, 317] on input "True" at bounding box center [853, 310] width 16 height 13
radio input "true"
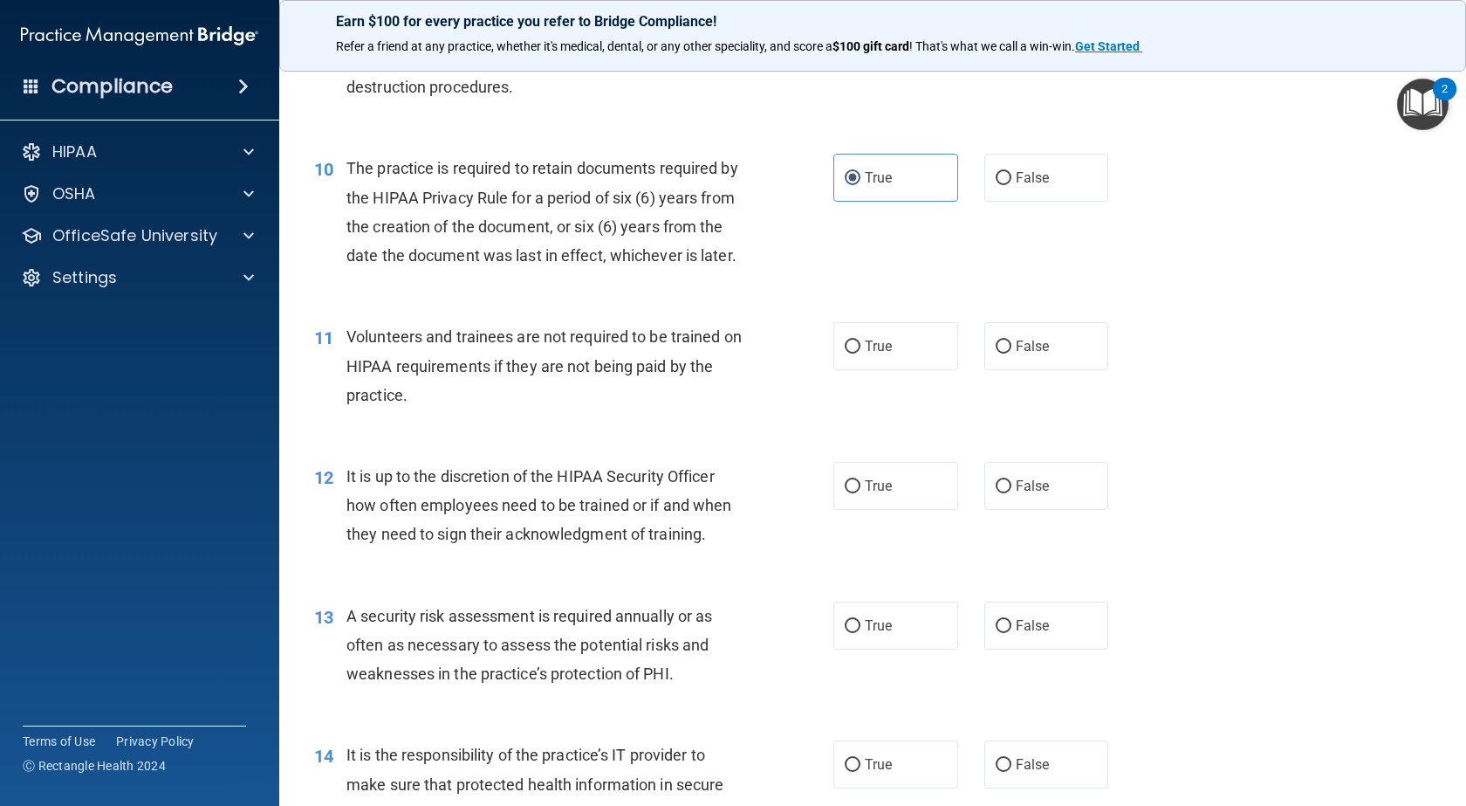
scroll to position [1571, 0]
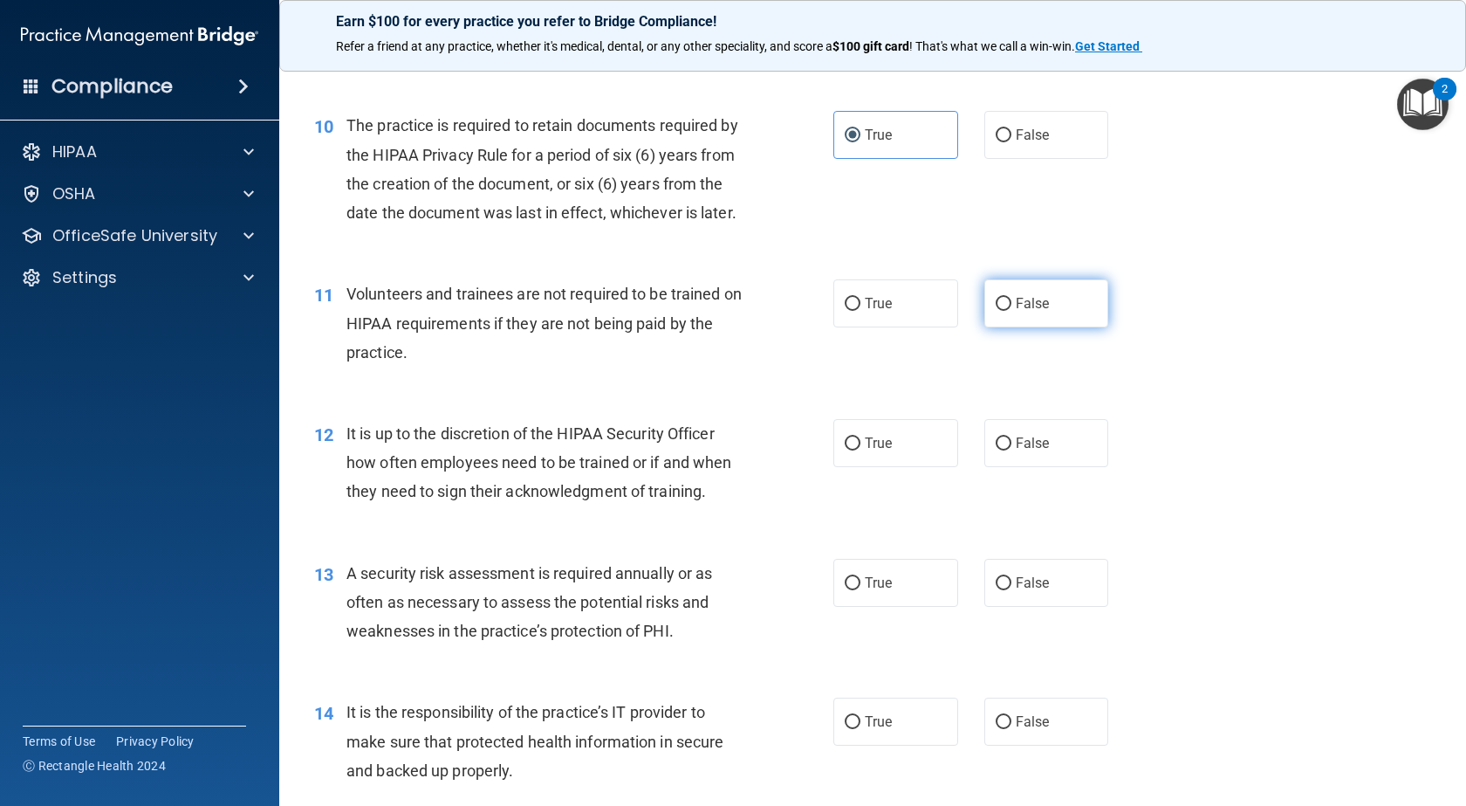
click at [1018, 327] on label "False" at bounding box center [1047, 303] width 125 height 48
click at [1012, 311] on input "False" at bounding box center [1004, 304] width 16 height 13
radio input "true"
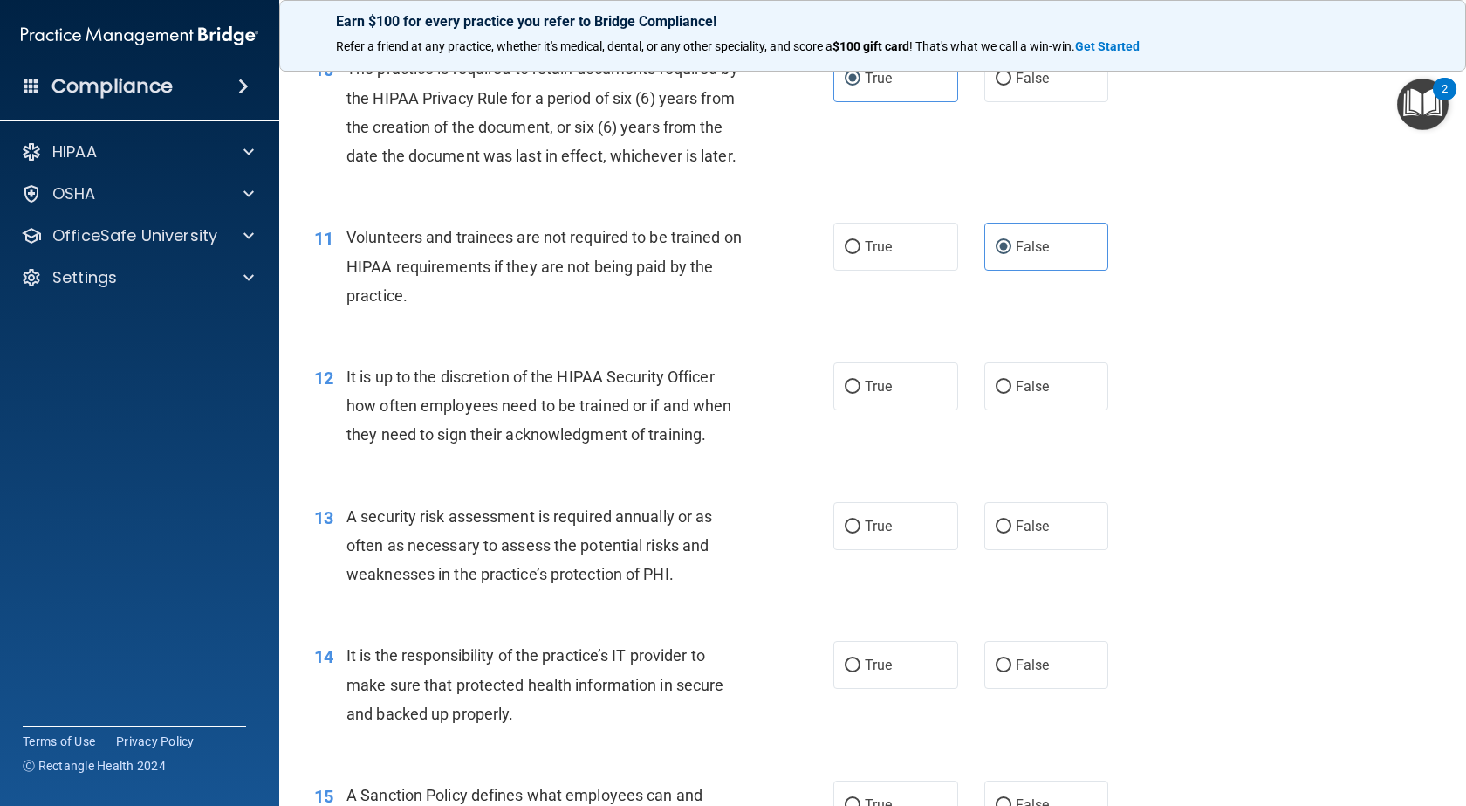
scroll to position [1658, 0]
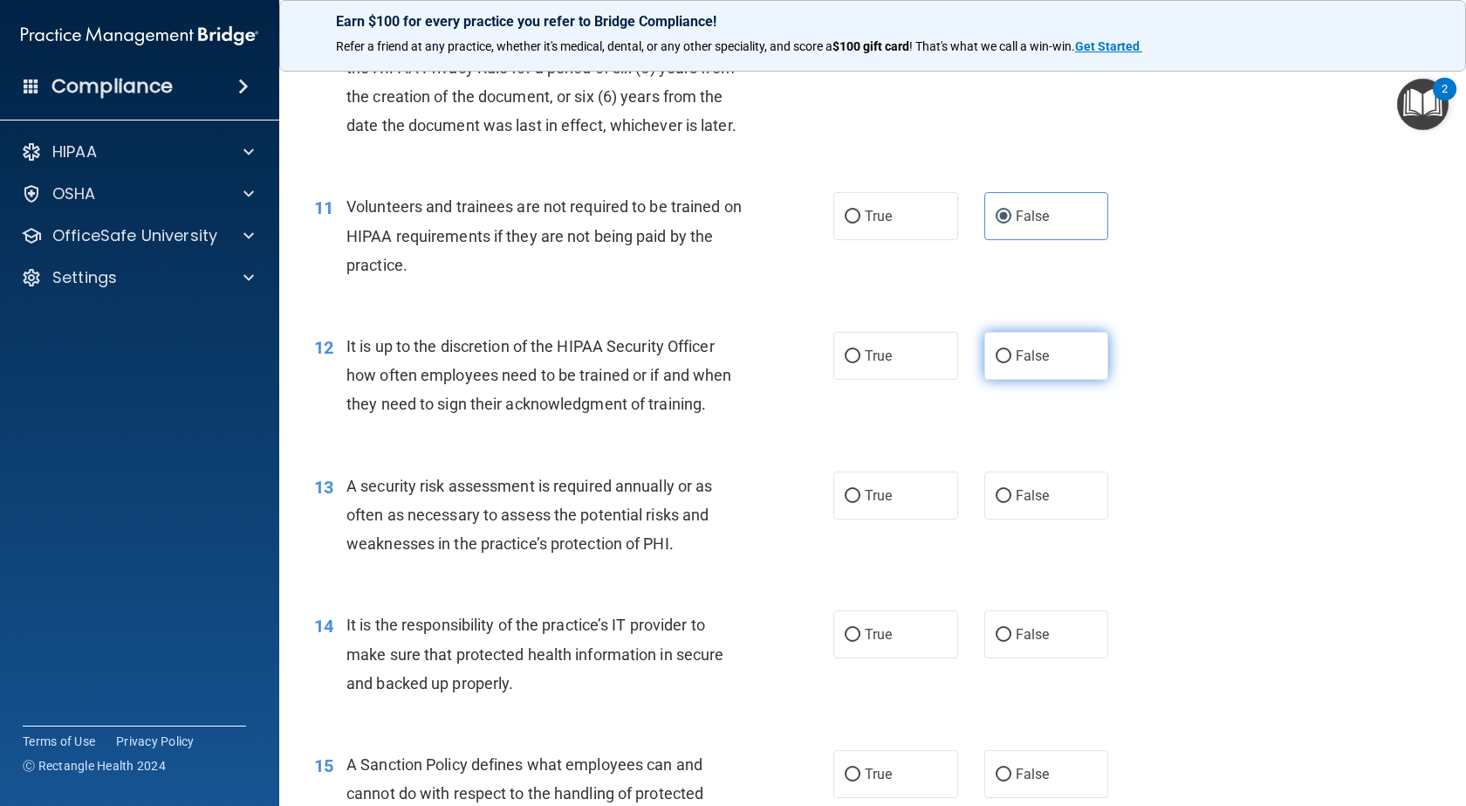
click at [996, 363] on input "False" at bounding box center [1004, 356] width 16 height 13
radio input "true"
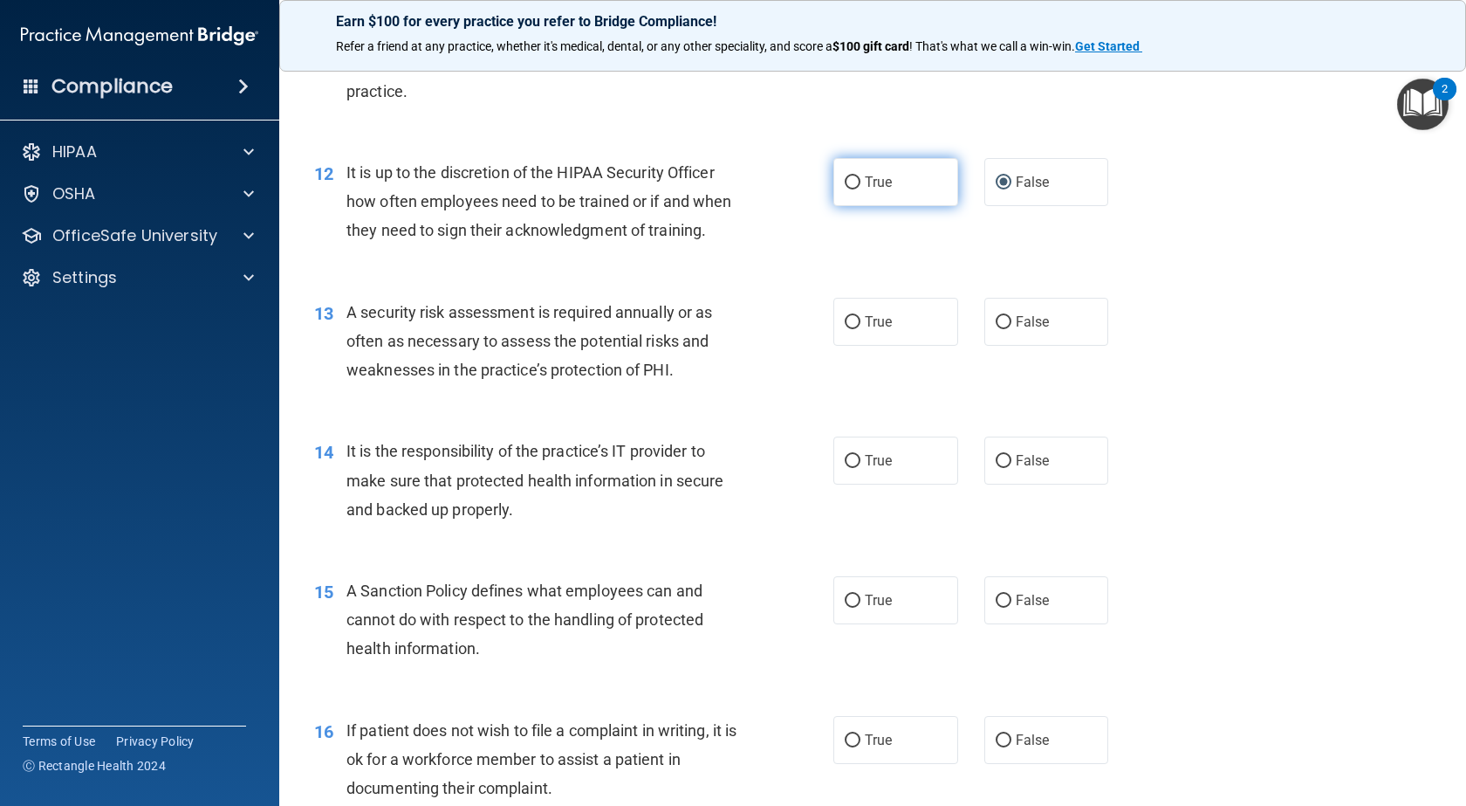
scroll to position [1833, 0]
click at [903, 345] on label "True" at bounding box center [896, 321] width 125 height 48
click at [861, 328] on input "True" at bounding box center [853, 321] width 16 height 13
radio input "true"
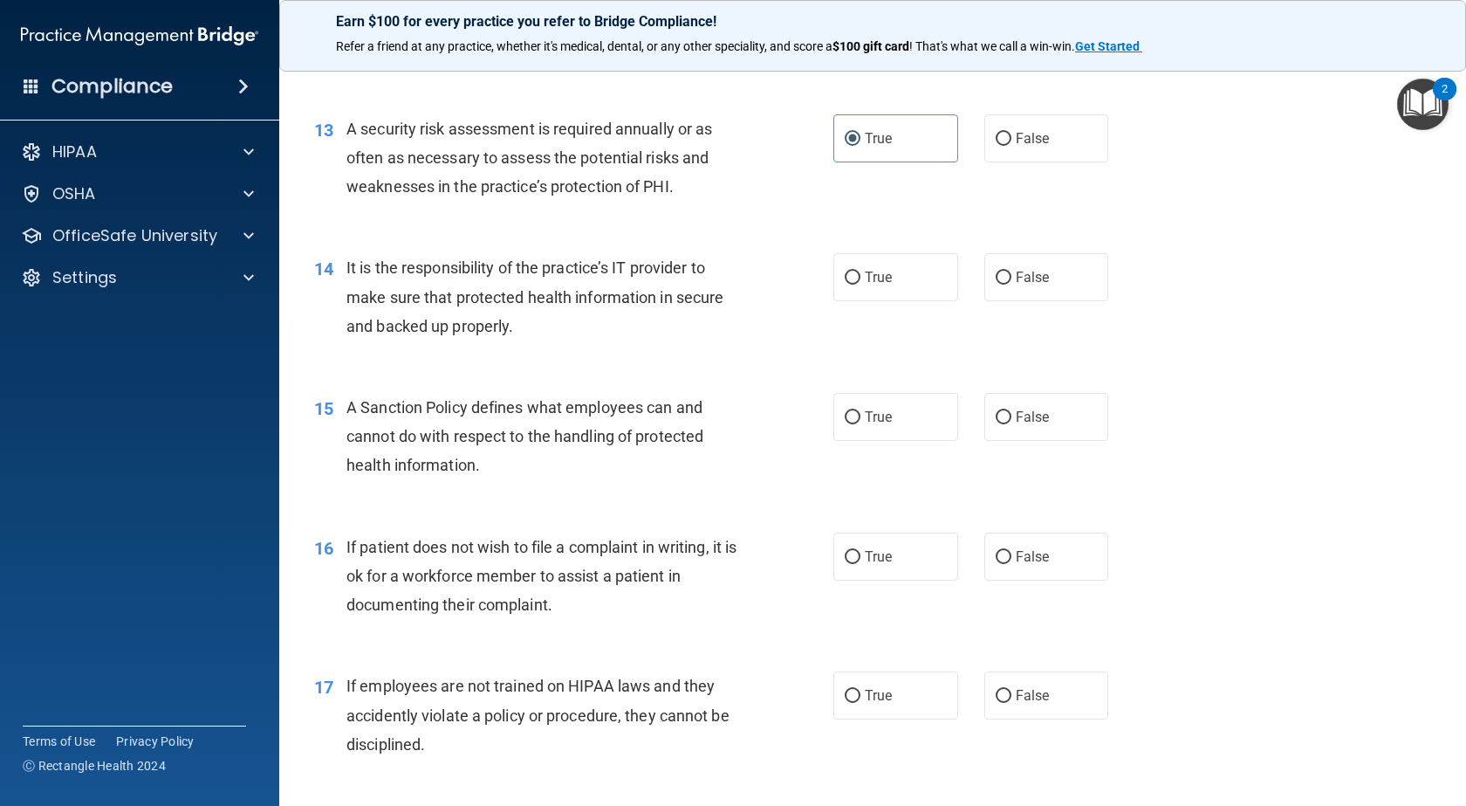
scroll to position [2095, 0]
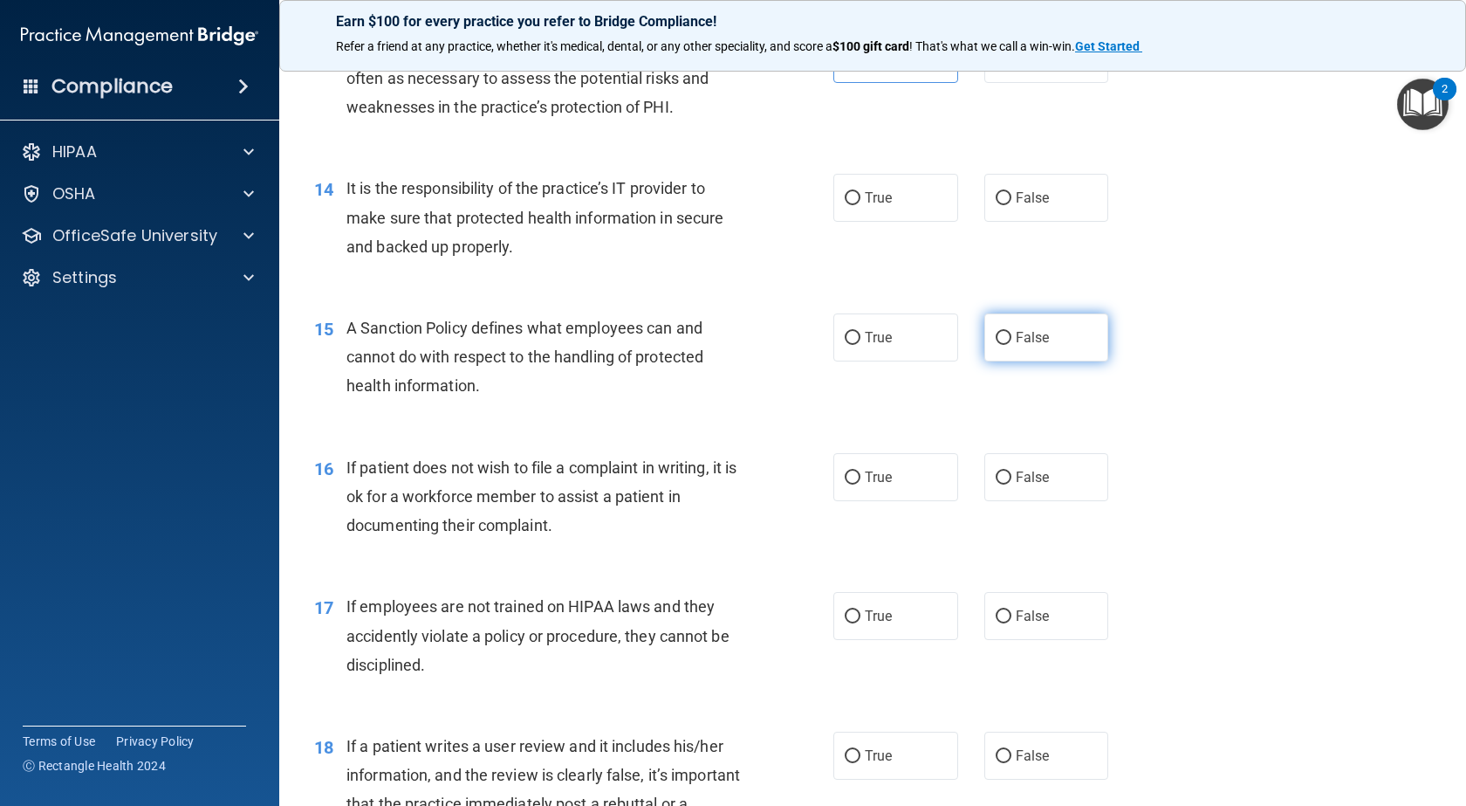
click at [1016, 346] on span "False" at bounding box center [1033, 337] width 34 height 17
click at [1012, 345] on input "False" at bounding box center [1004, 338] width 16 height 13
radio input "true"
click at [1028, 206] on span "False" at bounding box center [1033, 197] width 34 height 17
click at [1012, 205] on input "False" at bounding box center [1004, 198] width 16 height 13
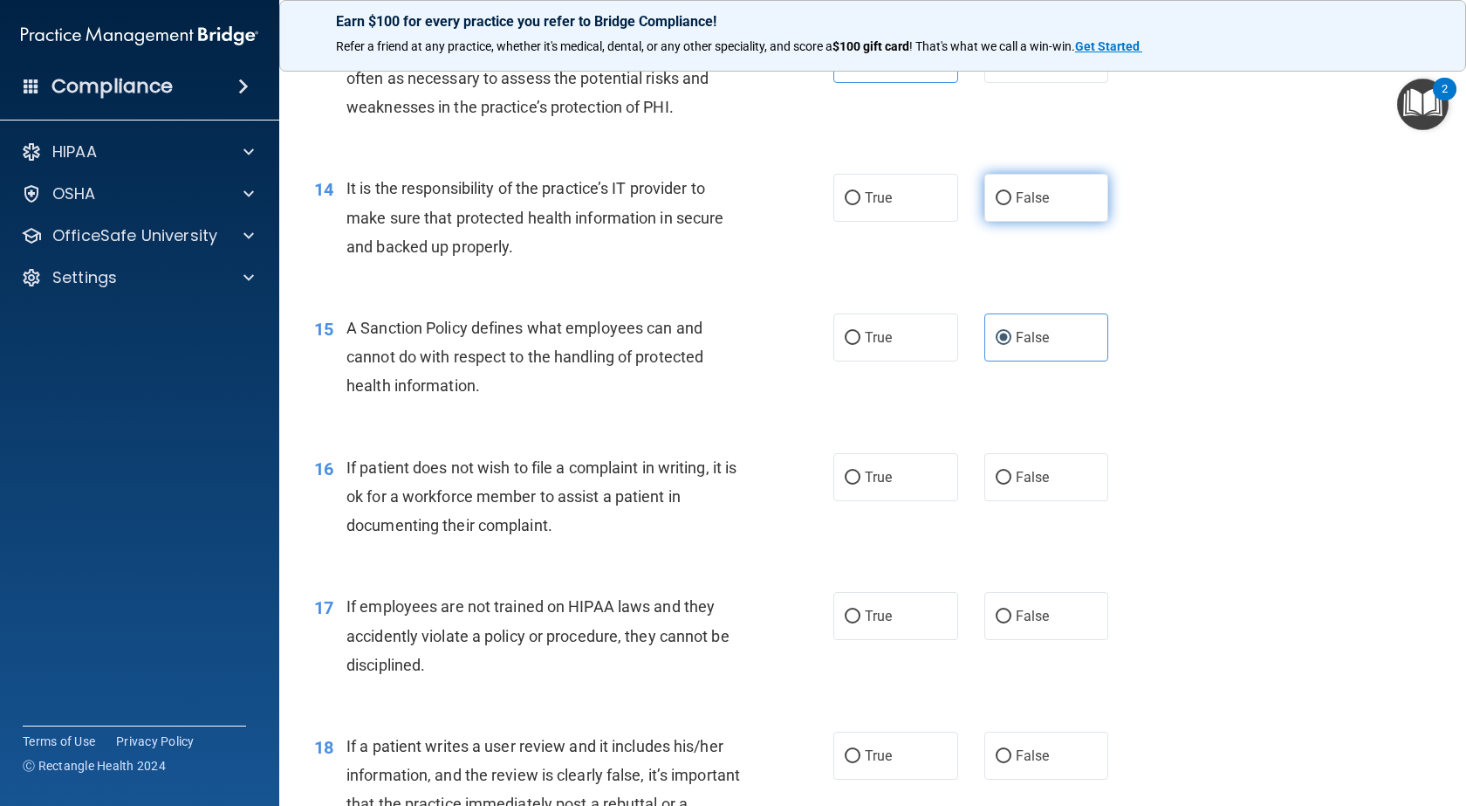
radio input "true"
click at [895, 501] on label "True" at bounding box center [896, 477] width 125 height 48
click at [861, 484] on input "True" at bounding box center [853, 477] width 16 height 13
radio input "true"
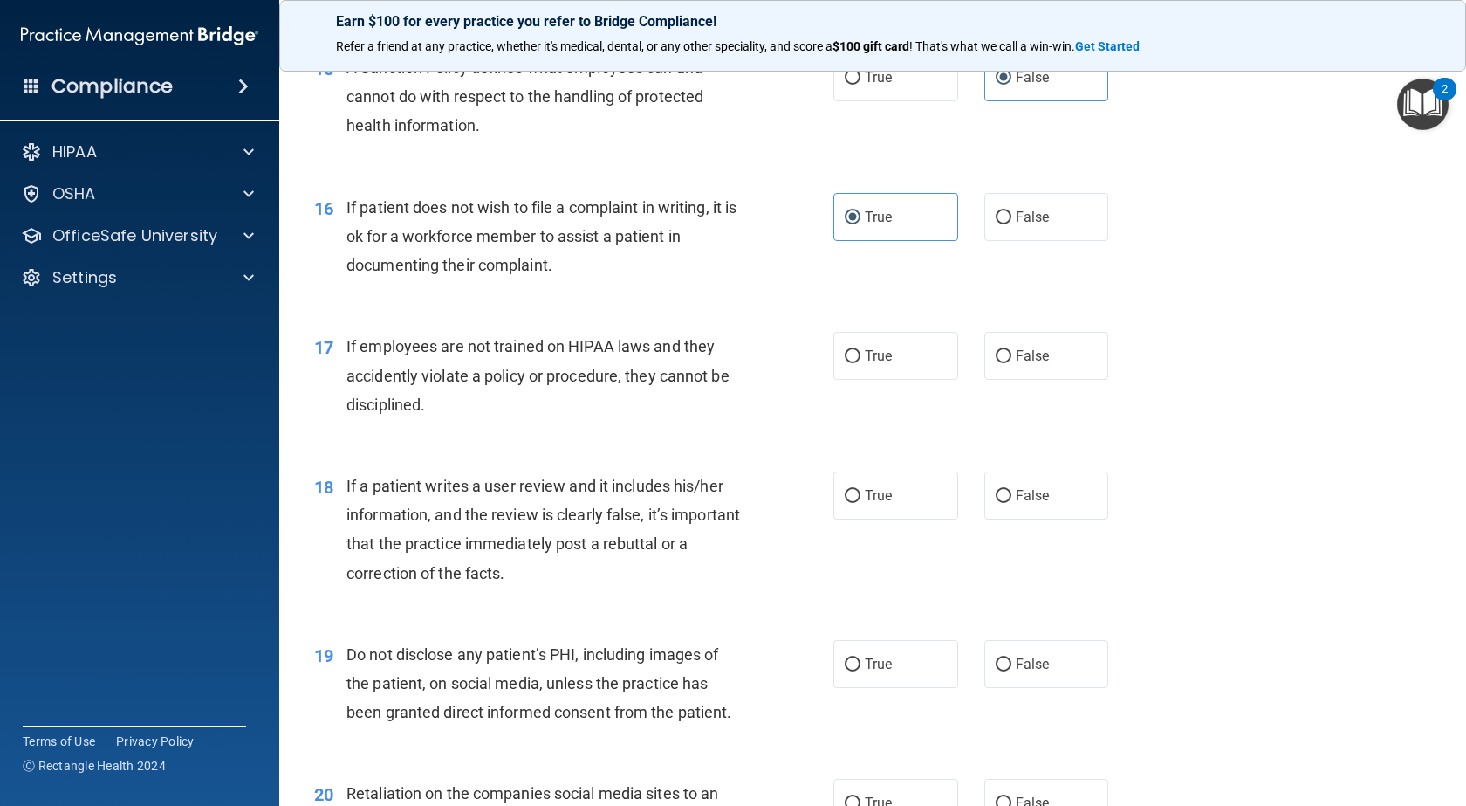
scroll to position [2357, 0]
click at [1019, 378] on label "False" at bounding box center [1047, 354] width 125 height 48
click at [1012, 361] on input "False" at bounding box center [1004, 354] width 16 height 13
radio input "true"
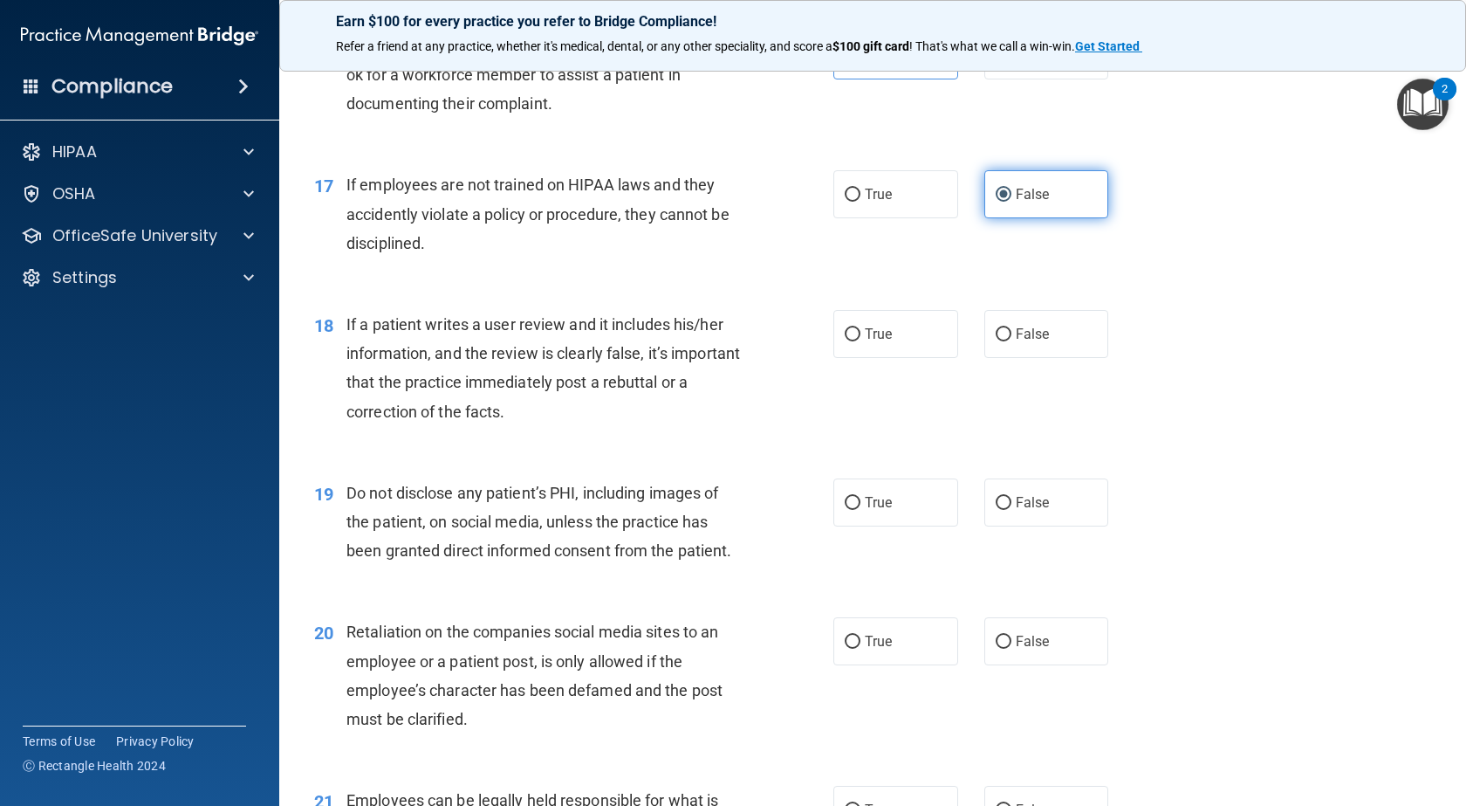
scroll to position [2531, 0]
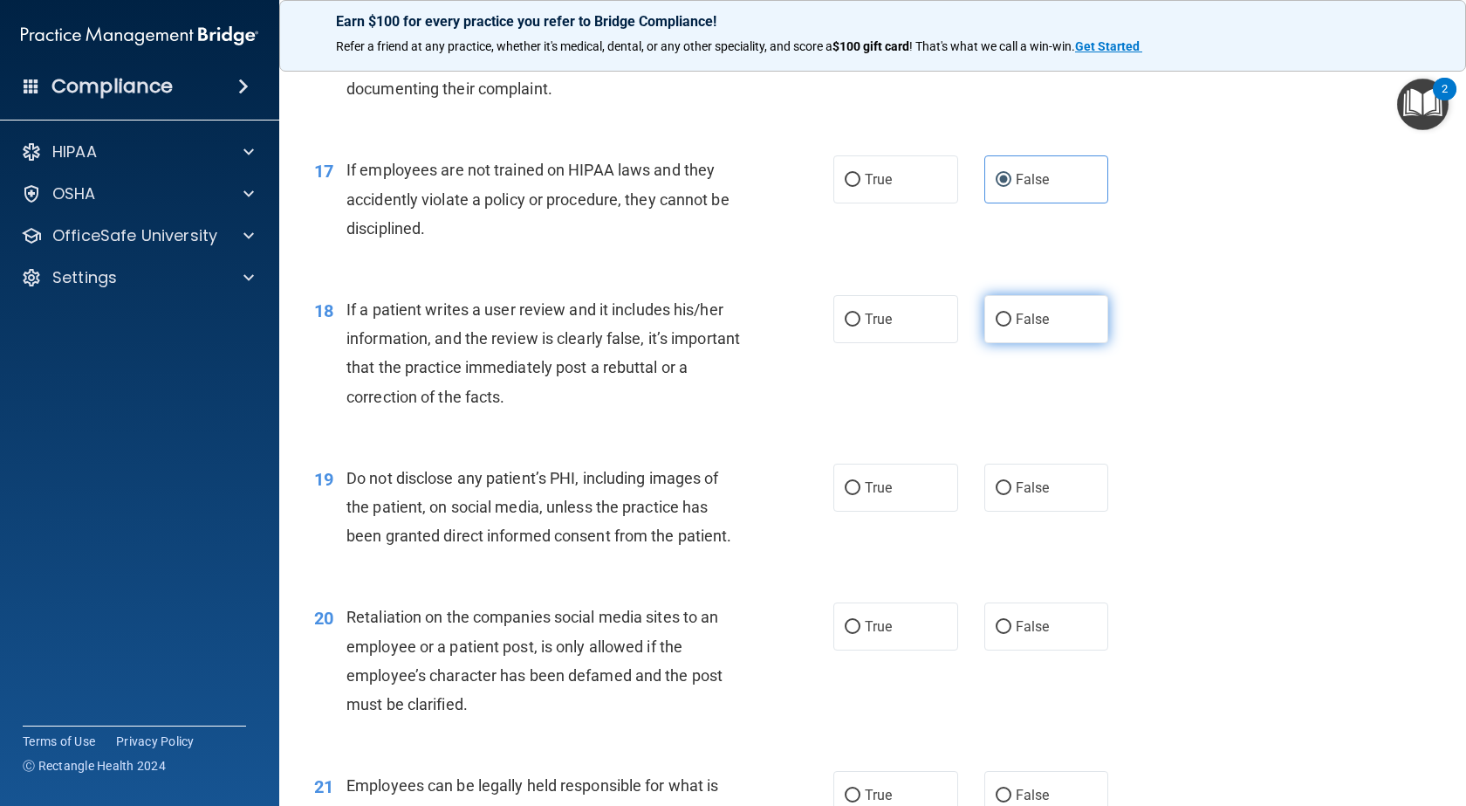
click at [999, 326] on input "False" at bounding box center [1004, 319] width 16 height 13
radio input "true"
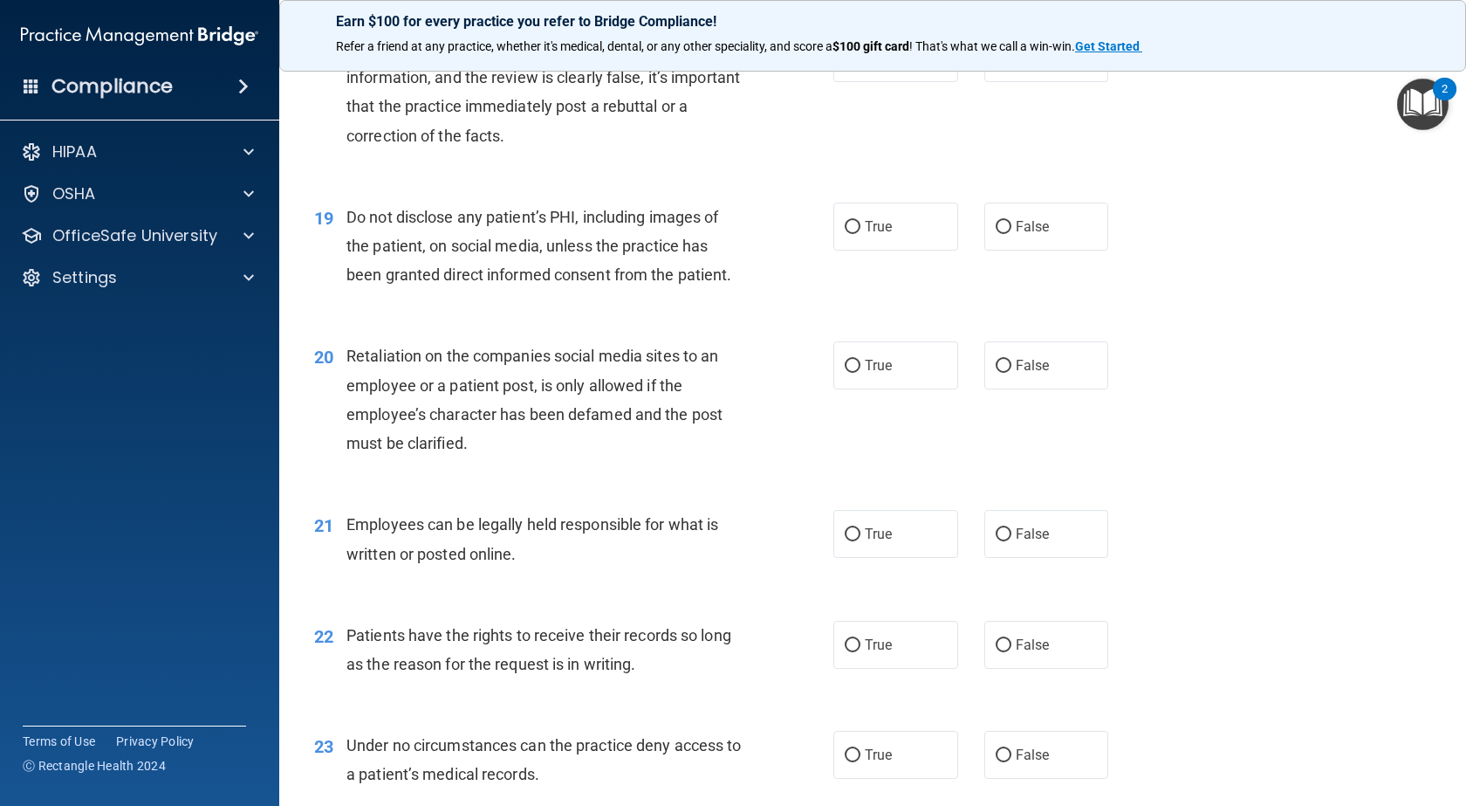
scroll to position [2793, 0]
click at [886, 234] on span "True" at bounding box center [878, 225] width 27 height 17
click at [861, 233] on input "True" at bounding box center [853, 226] width 16 height 13
radio input "true"
click at [986, 388] on label "False" at bounding box center [1047, 364] width 125 height 48
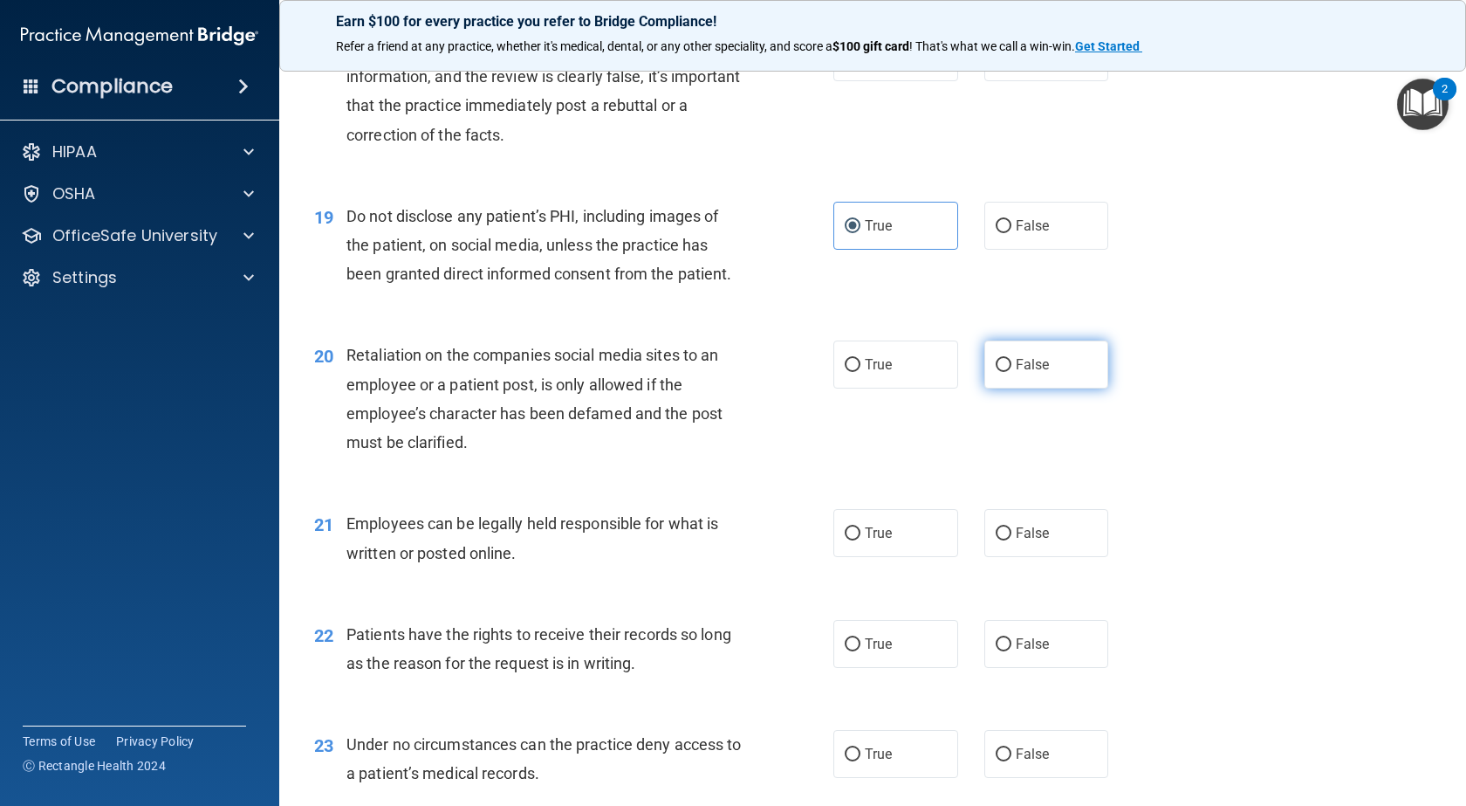
click at [996, 372] on input "False" at bounding box center [1004, 365] width 16 height 13
radio input "true"
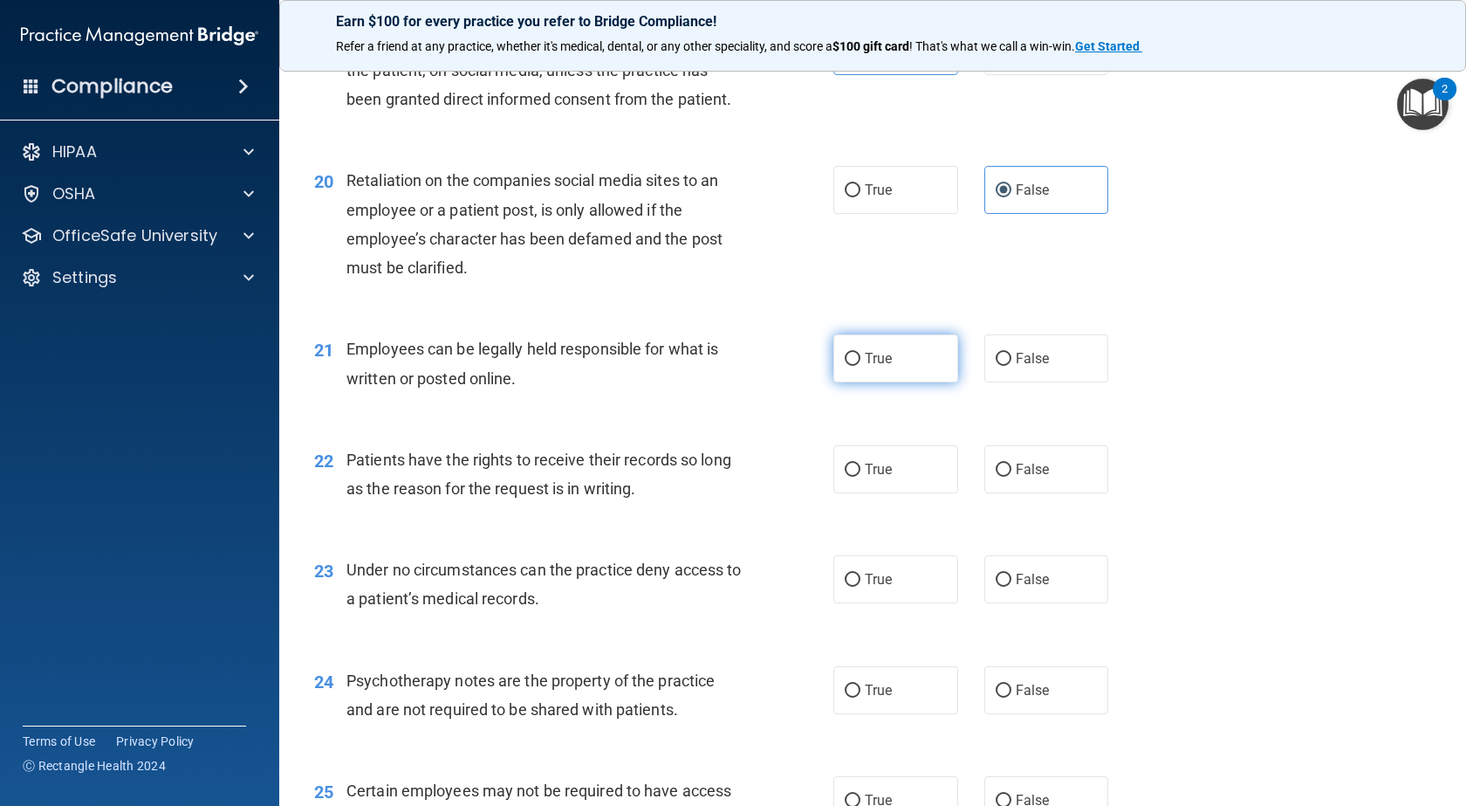
click at [862, 382] on label "True" at bounding box center [896, 358] width 125 height 48
click at [861, 366] on input "True" at bounding box center [853, 359] width 16 height 13
radio input "true"
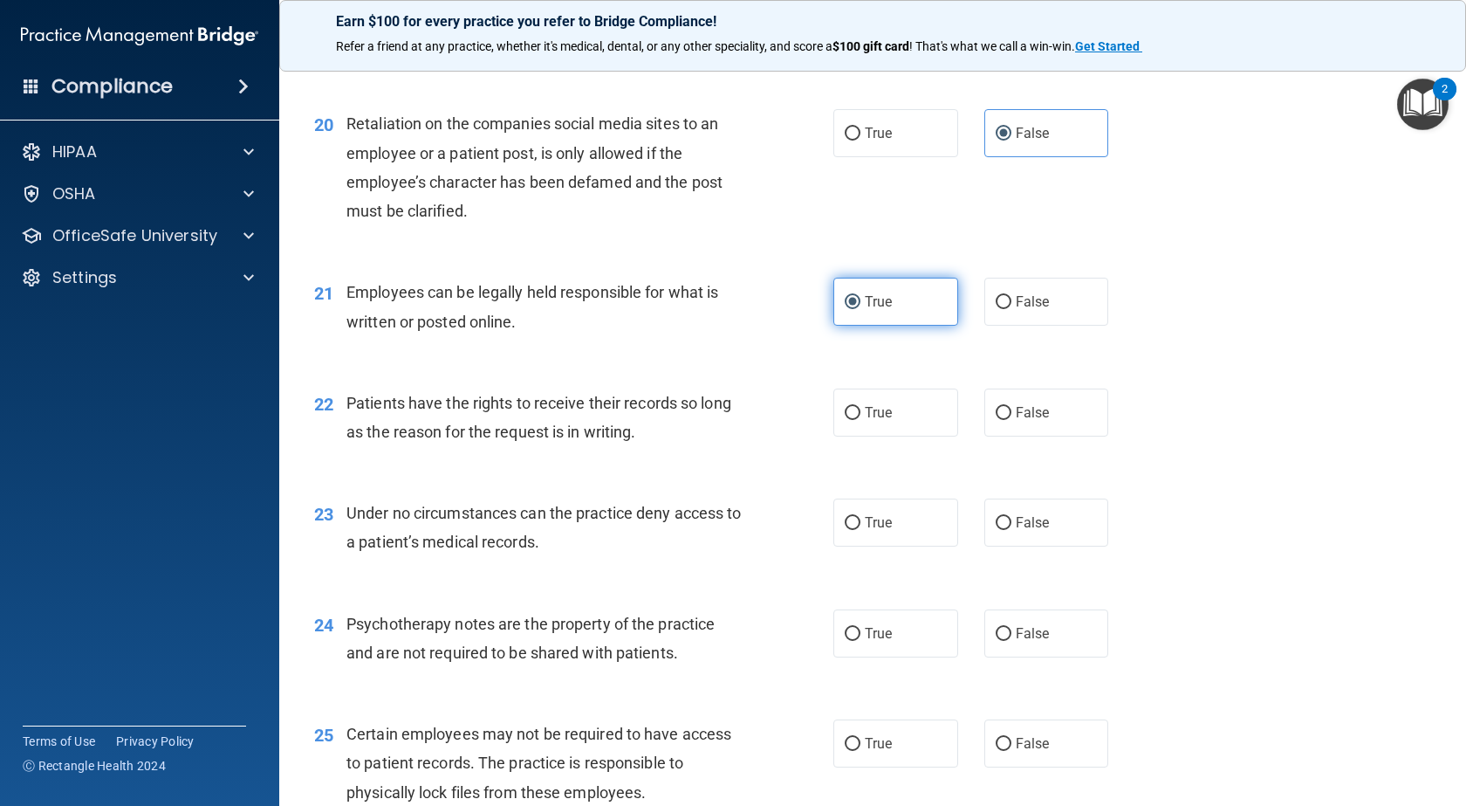
scroll to position [3055, 0]
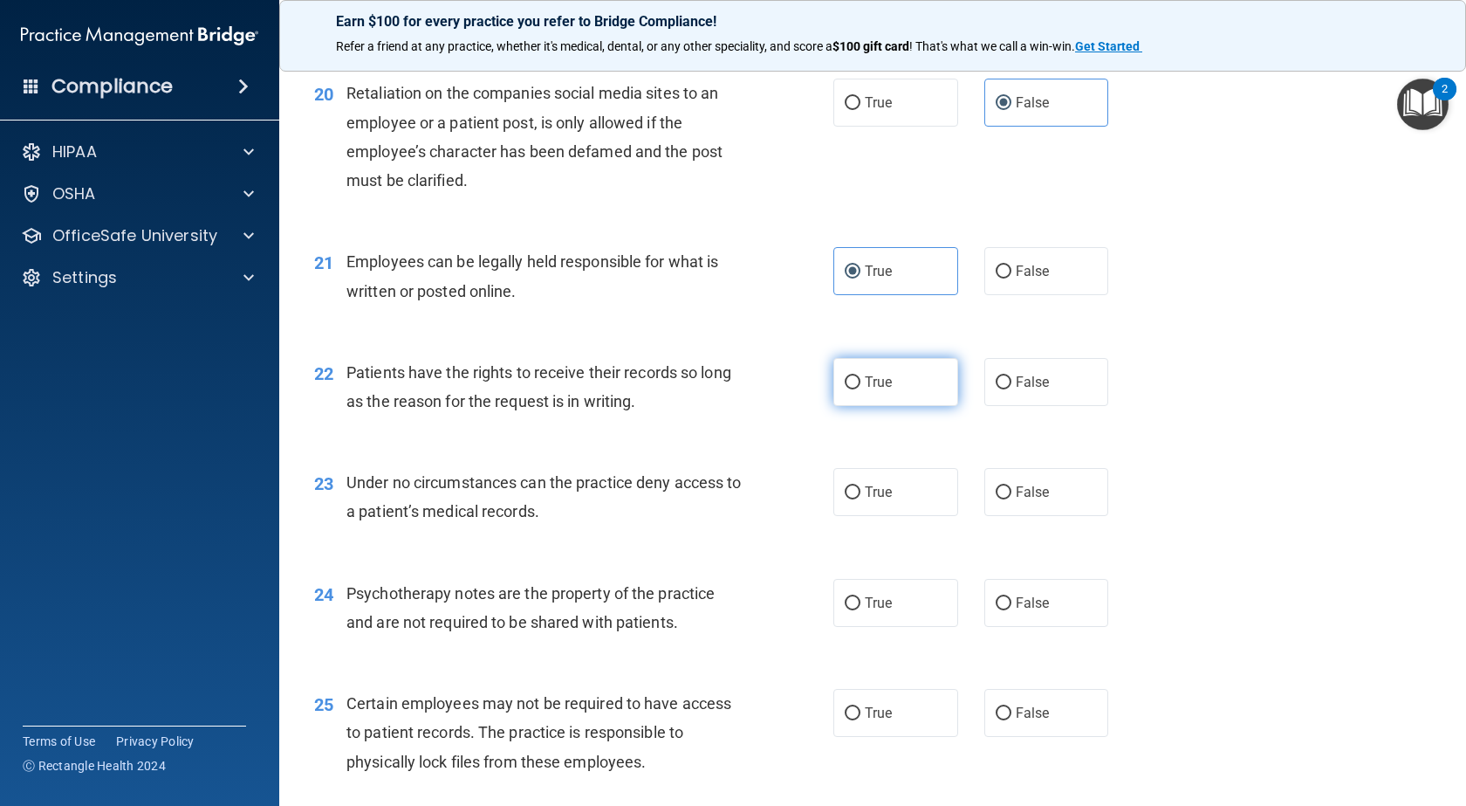
click at [912, 406] on label "True" at bounding box center [896, 382] width 125 height 48
click at [861, 389] on input "True" at bounding box center [853, 382] width 16 height 13
radio input "true"
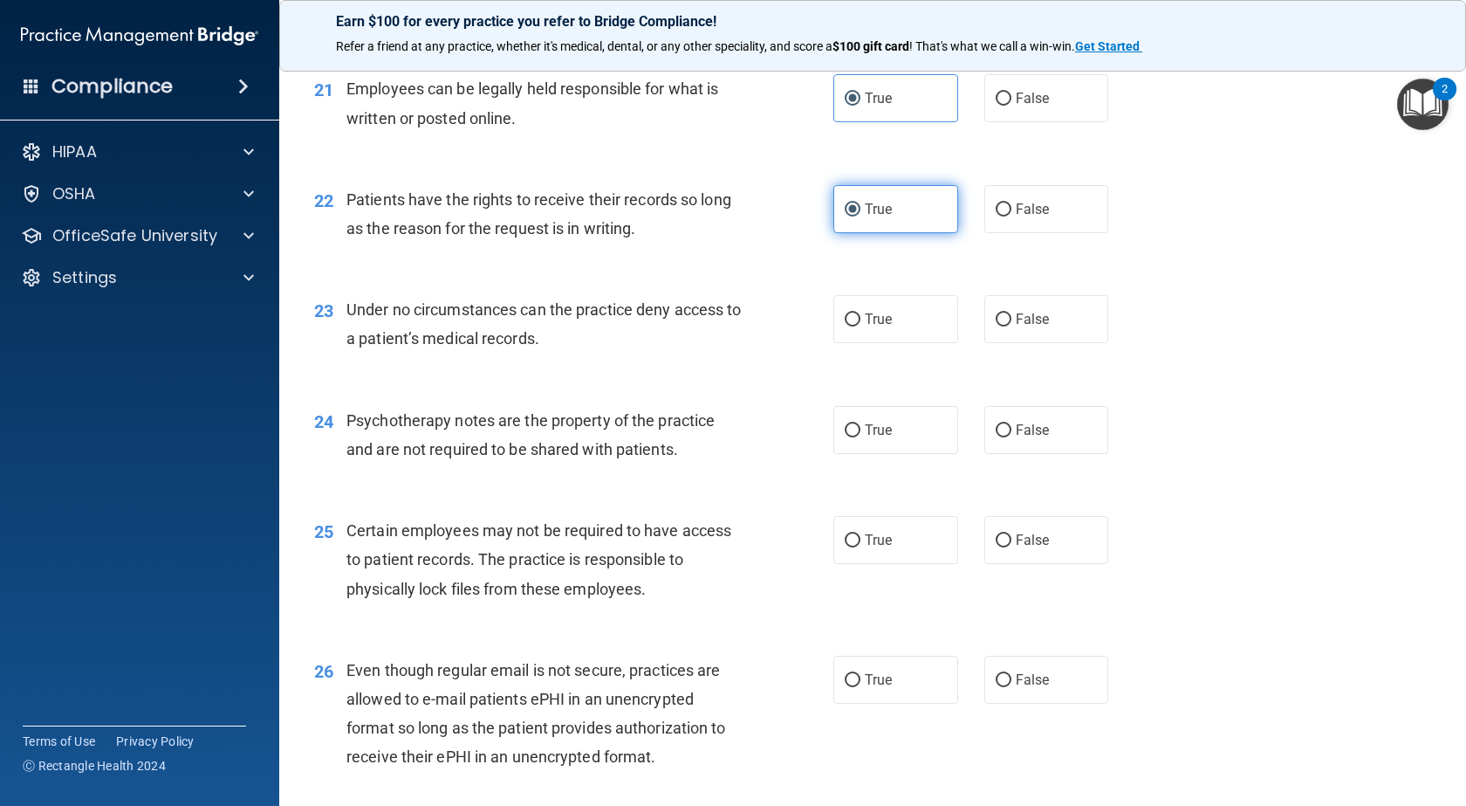
scroll to position [3230, 0]
click at [1020, 341] on label "False" at bounding box center [1047, 317] width 125 height 48
click at [1012, 325] on input "False" at bounding box center [1004, 318] width 16 height 13
radio input "true"
click at [916, 452] on label "True" at bounding box center [896, 428] width 125 height 48
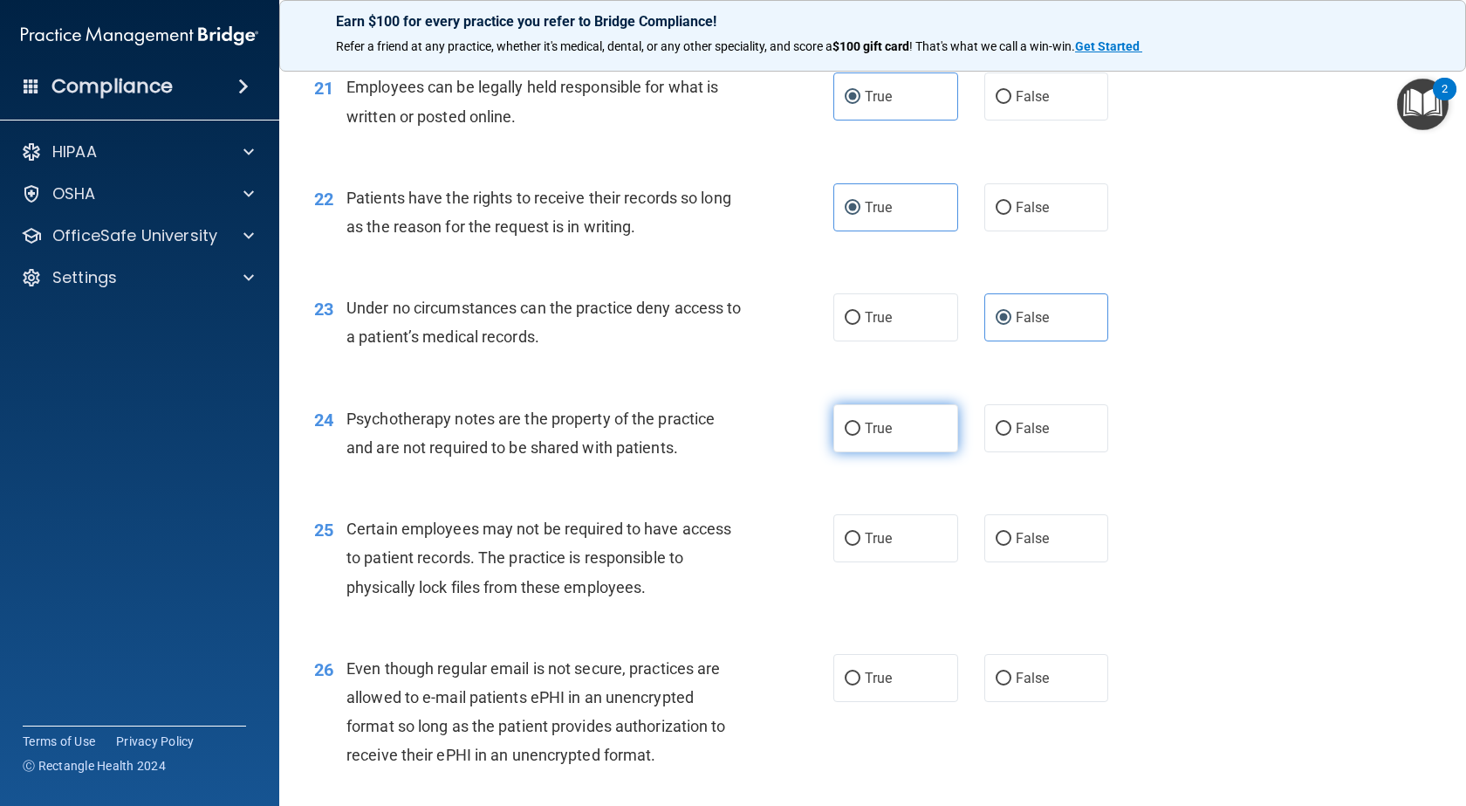
click at [861, 436] on input "True" at bounding box center [853, 428] width 16 height 13
radio input "true"
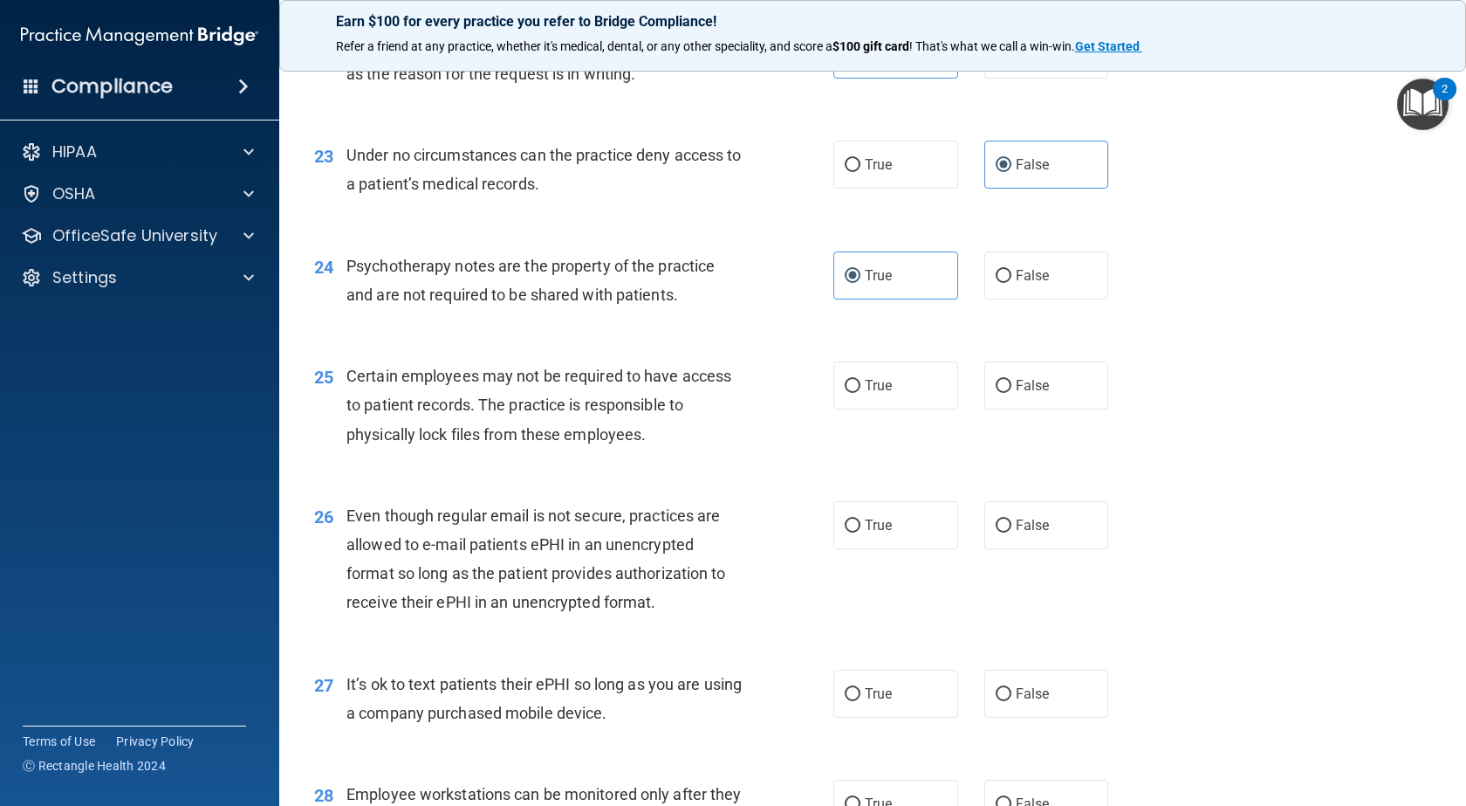
scroll to position [3404, 0]
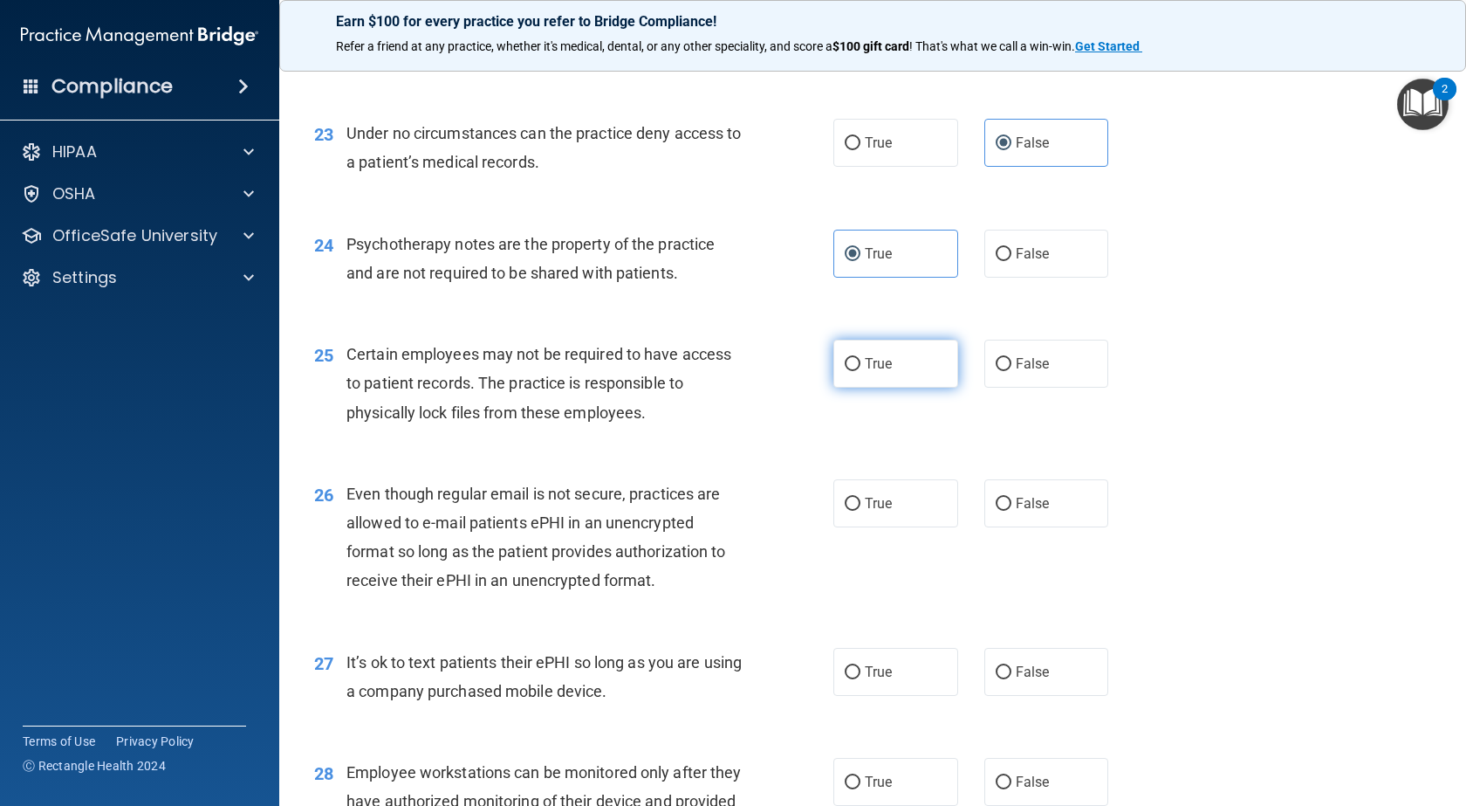
click at [896, 388] on label "True" at bounding box center [896, 364] width 125 height 48
click at [861, 371] on input "True" at bounding box center [853, 364] width 16 height 13
radio input "true"
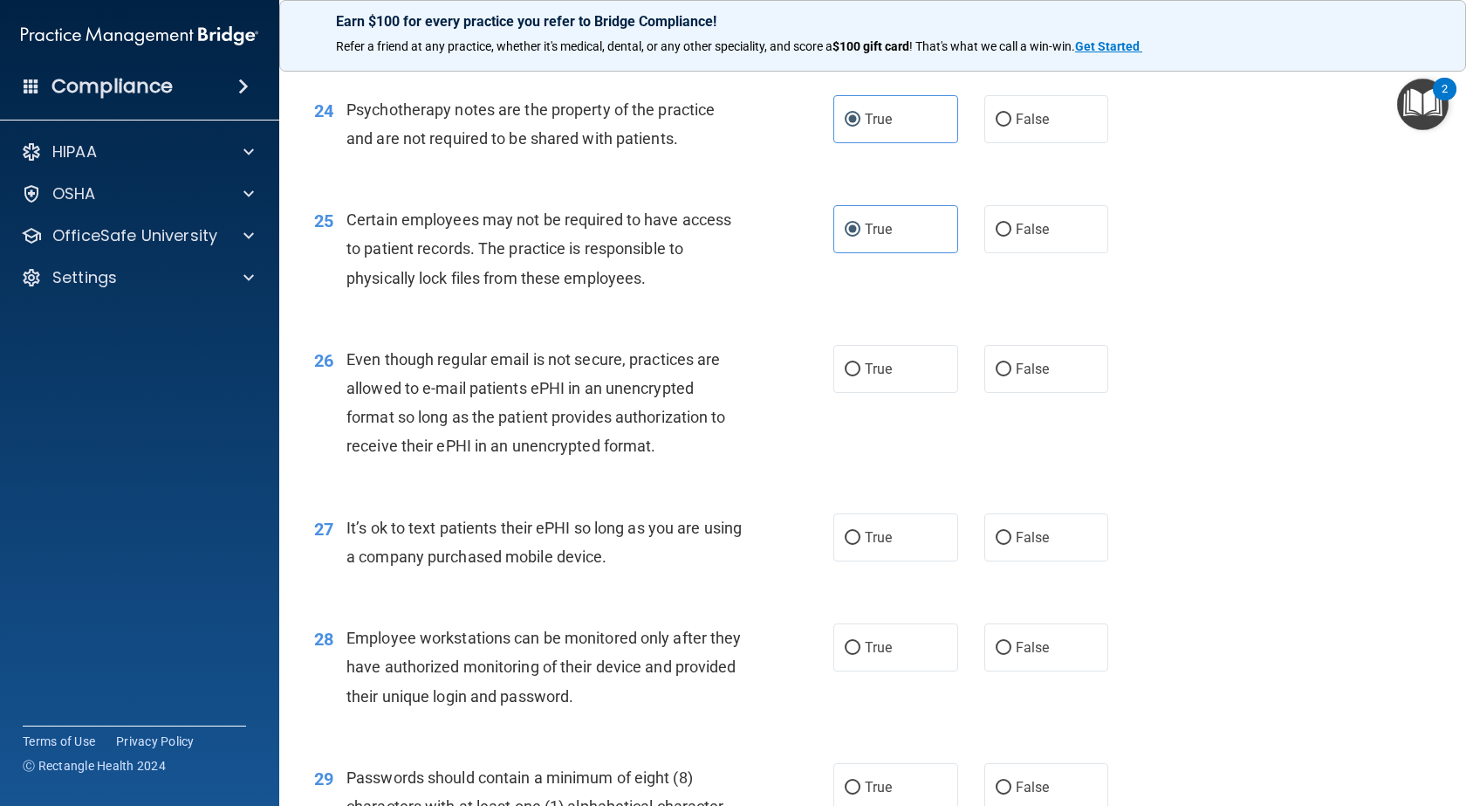
scroll to position [3579, 0]
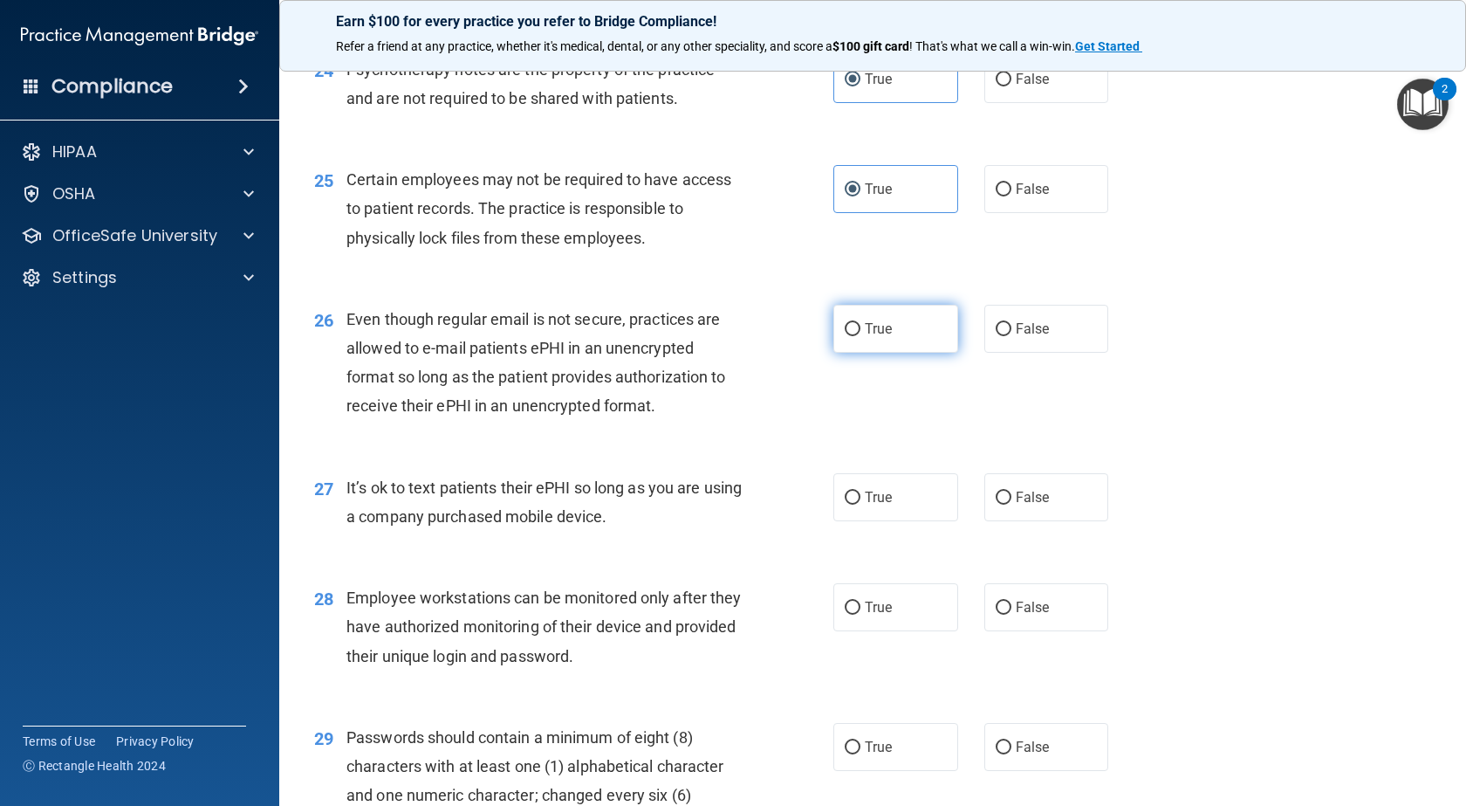
click at [884, 337] on span "True" at bounding box center [878, 328] width 27 height 17
click at [861, 336] on input "True" at bounding box center [853, 329] width 16 height 13
radio input "true"
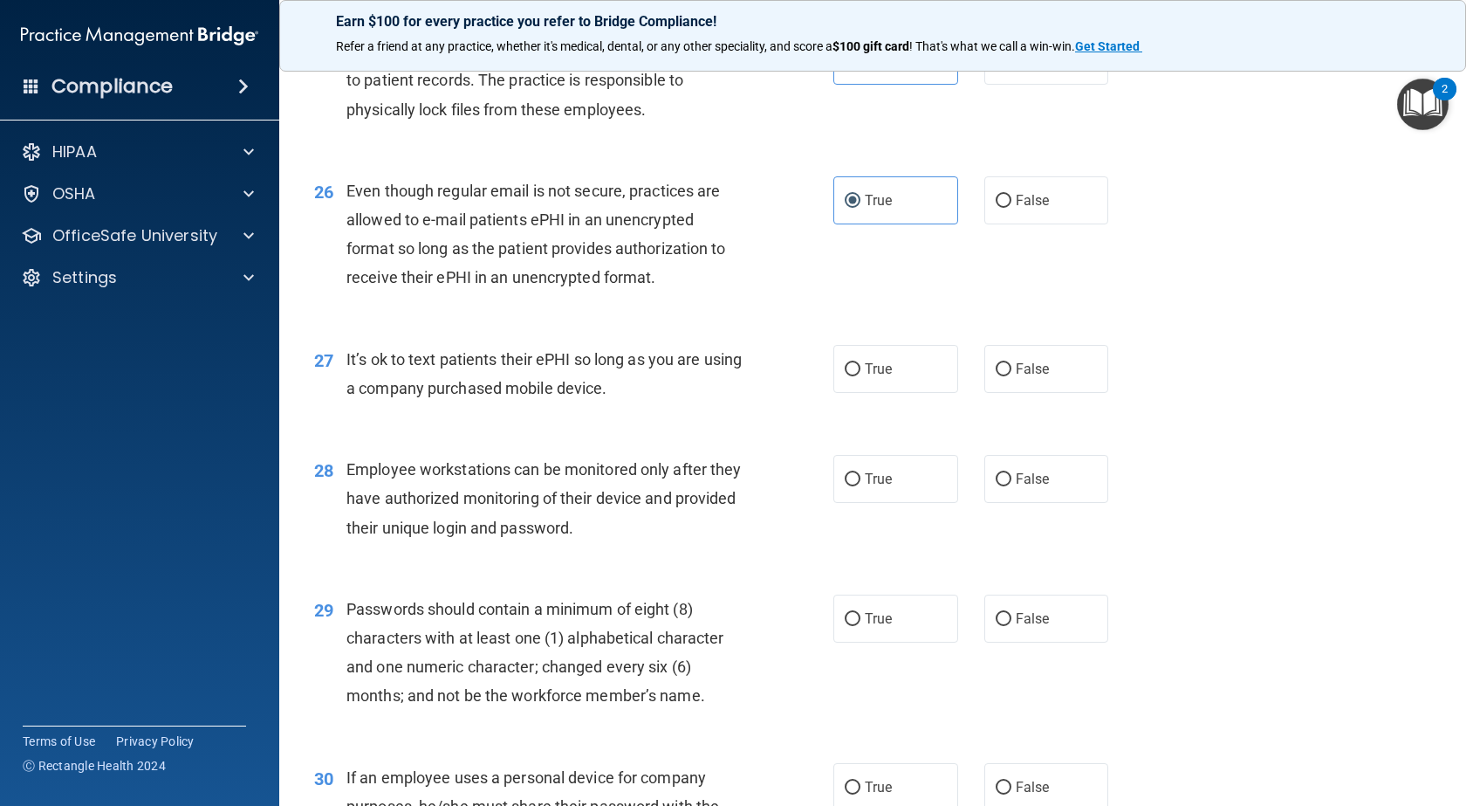
scroll to position [3753, 0]
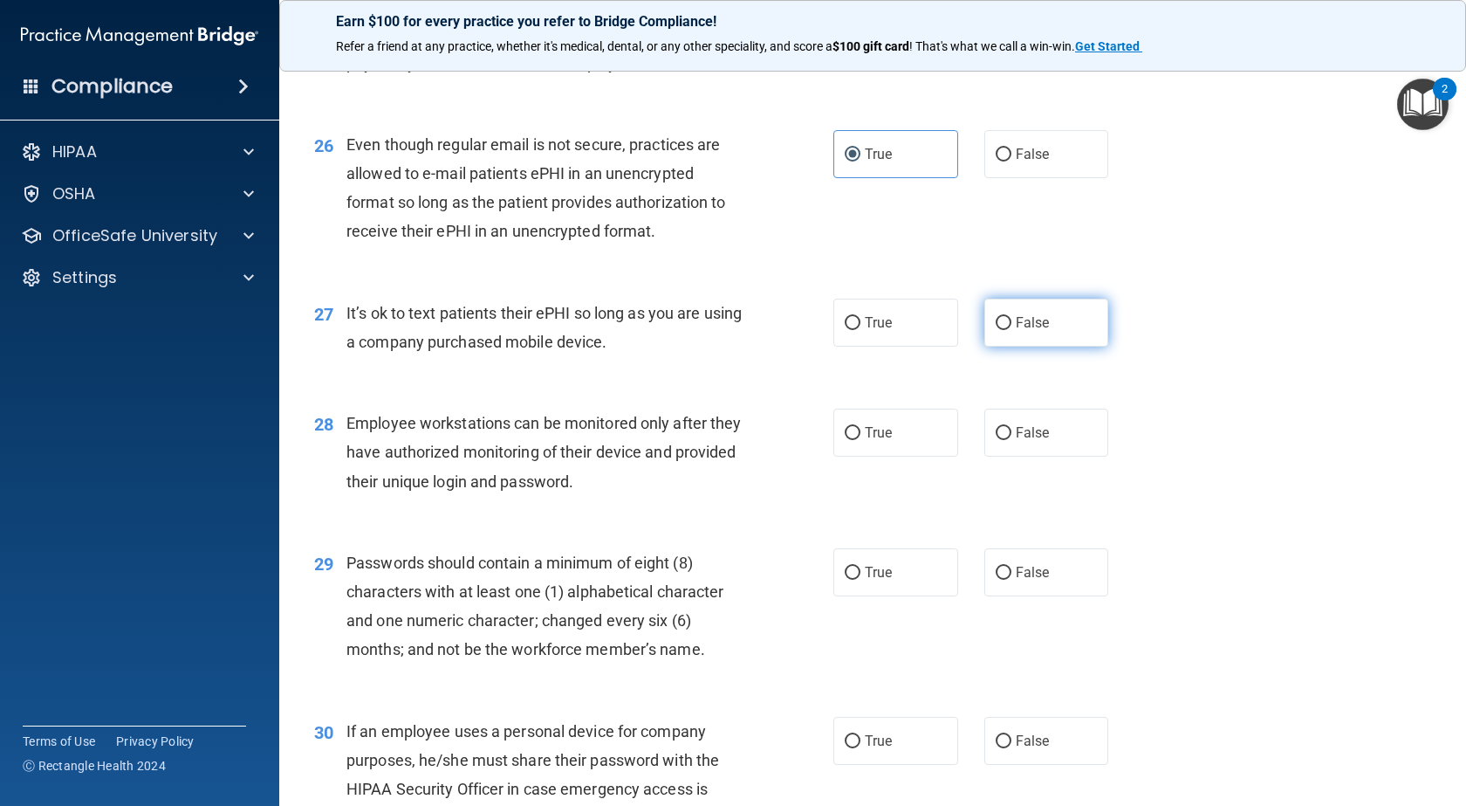
click at [1002, 330] on input "False" at bounding box center [1004, 323] width 16 height 13
radio input "true"
click at [1002, 457] on label "False" at bounding box center [1047, 433] width 125 height 48
click at [1002, 440] on input "False" at bounding box center [1004, 433] width 16 height 13
radio input "true"
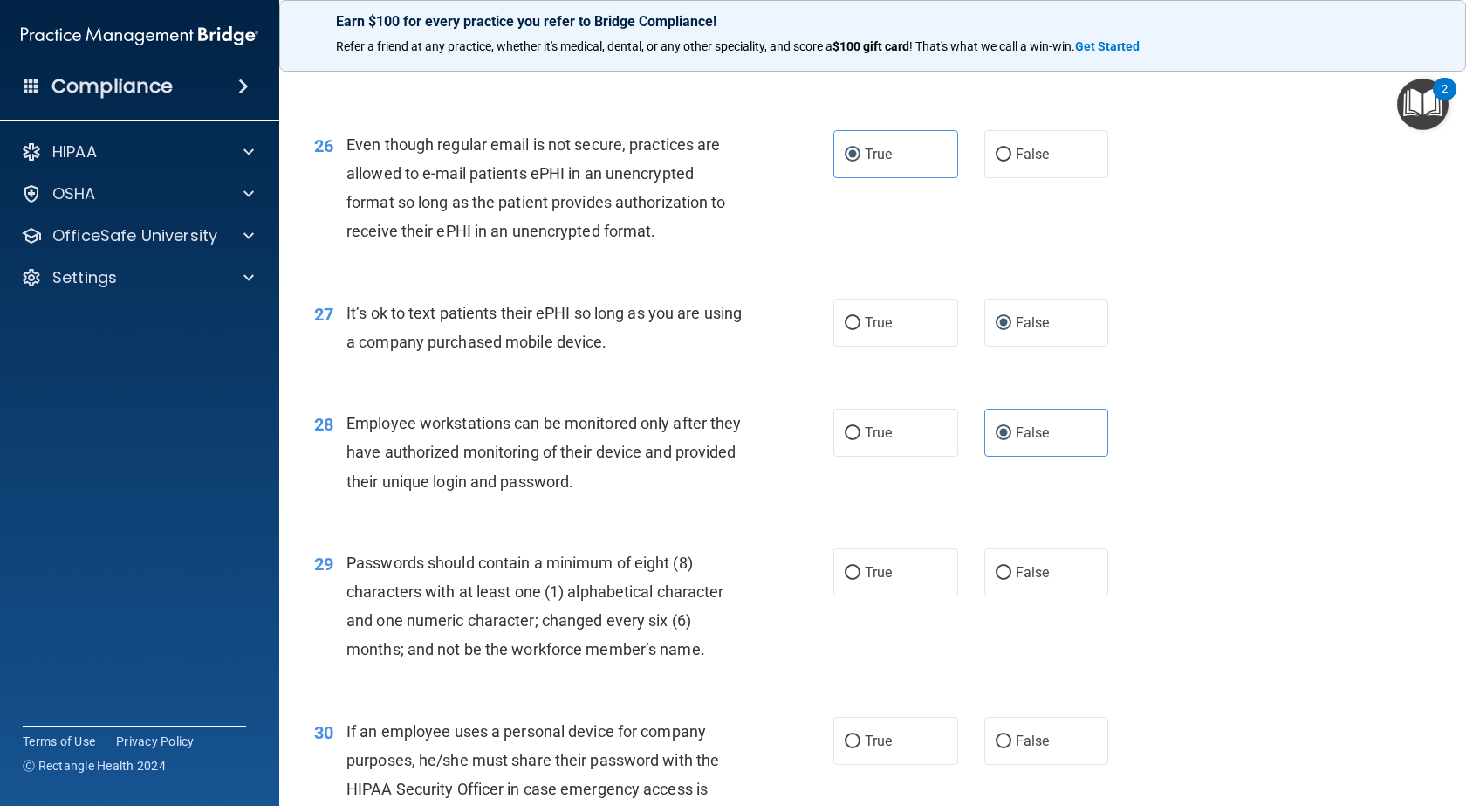
scroll to position [3928, 0]
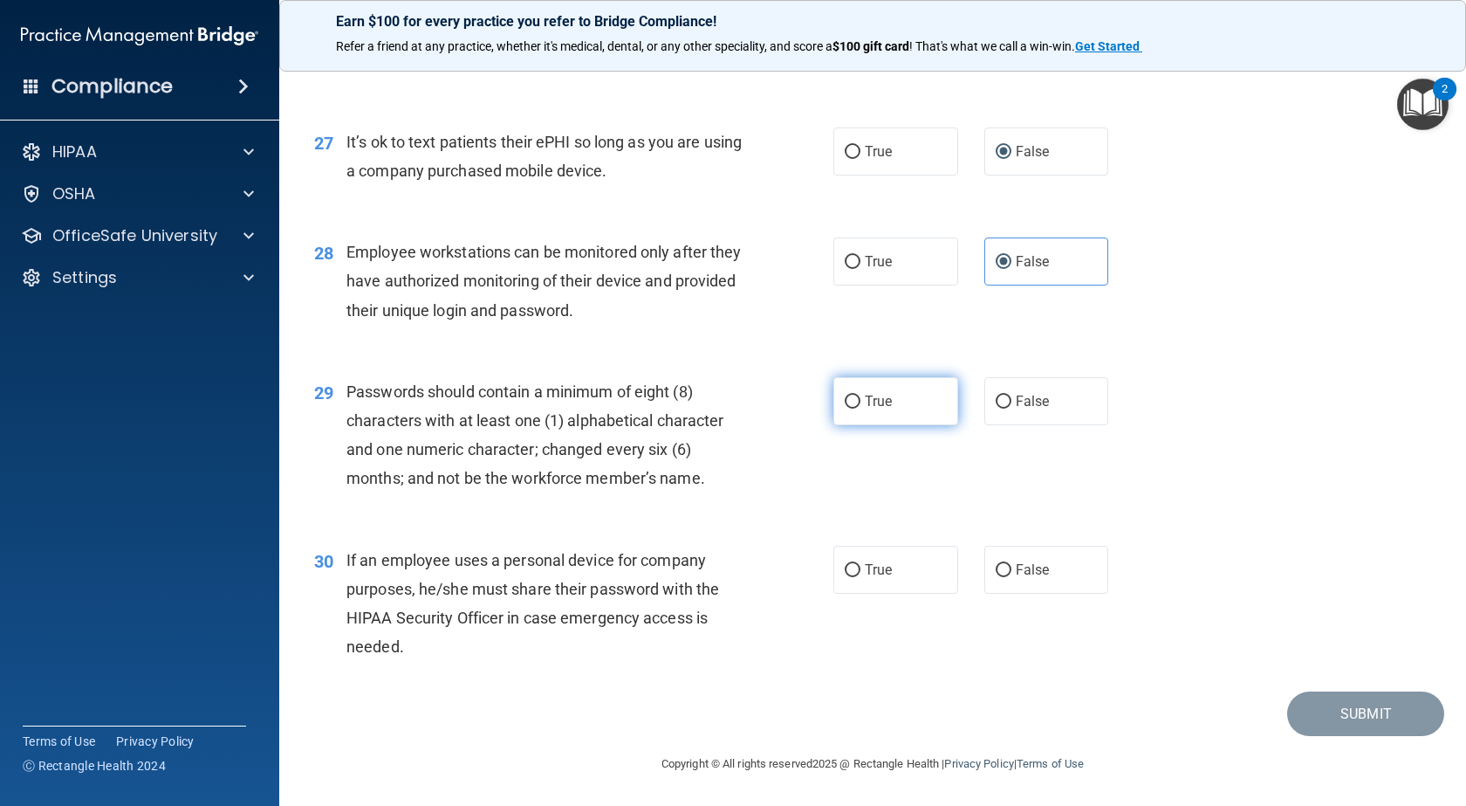
click at [866, 425] on label "True" at bounding box center [896, 401] width 125 height 48
click at [861, 409] on input "True" at bounding box center [853, 401] width 16 height 13
radio input "true"
click at [1007, 568] on label "False" at bounding box center [1047, 570] width 125 height 48
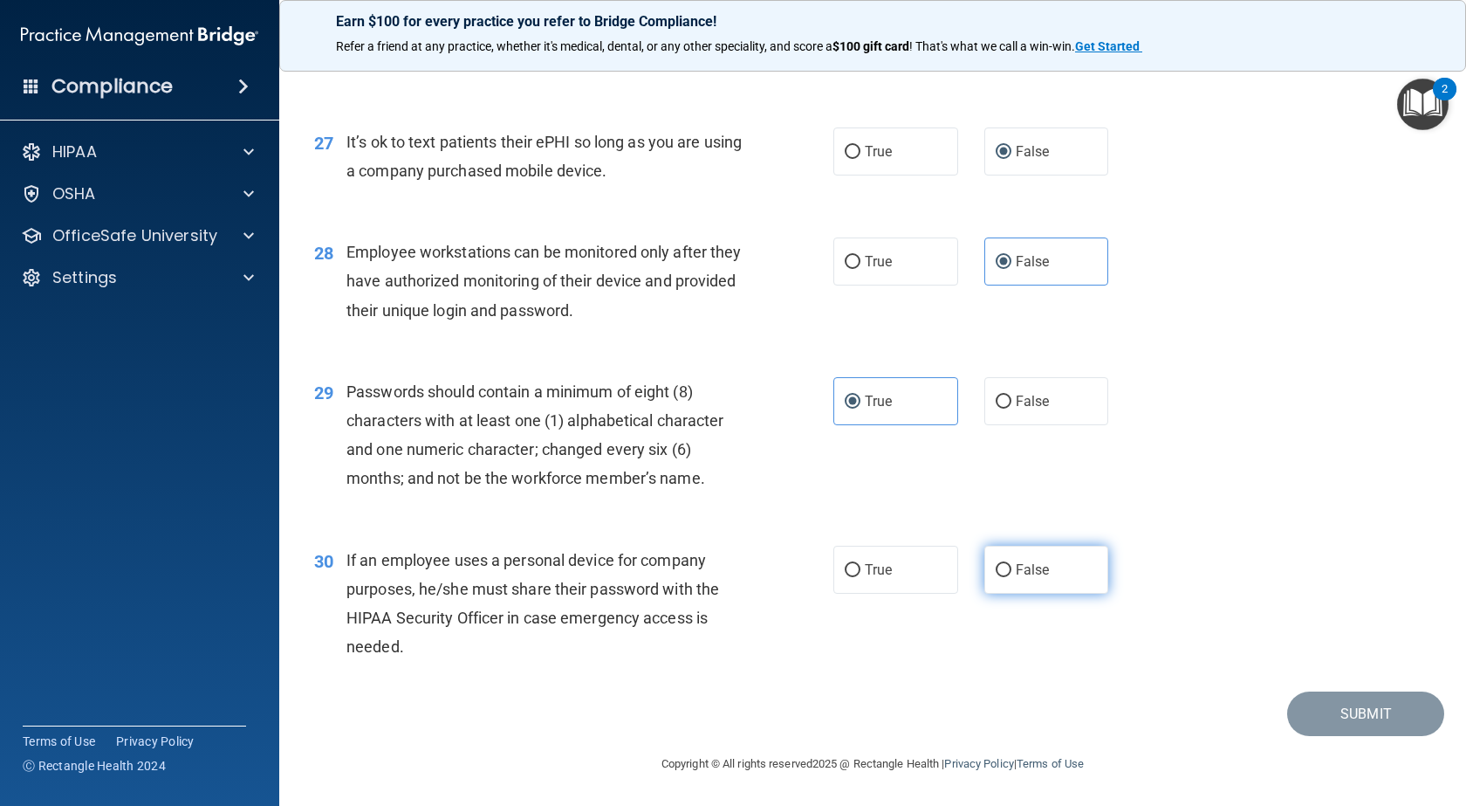
click at [1007, 568] on input "False" at bounding box center [1004, 570] width 16 height 13
radio input "true"
click at [1329, 717] on button "Submit" at bounding box center [1365, 713] width 157 height 45
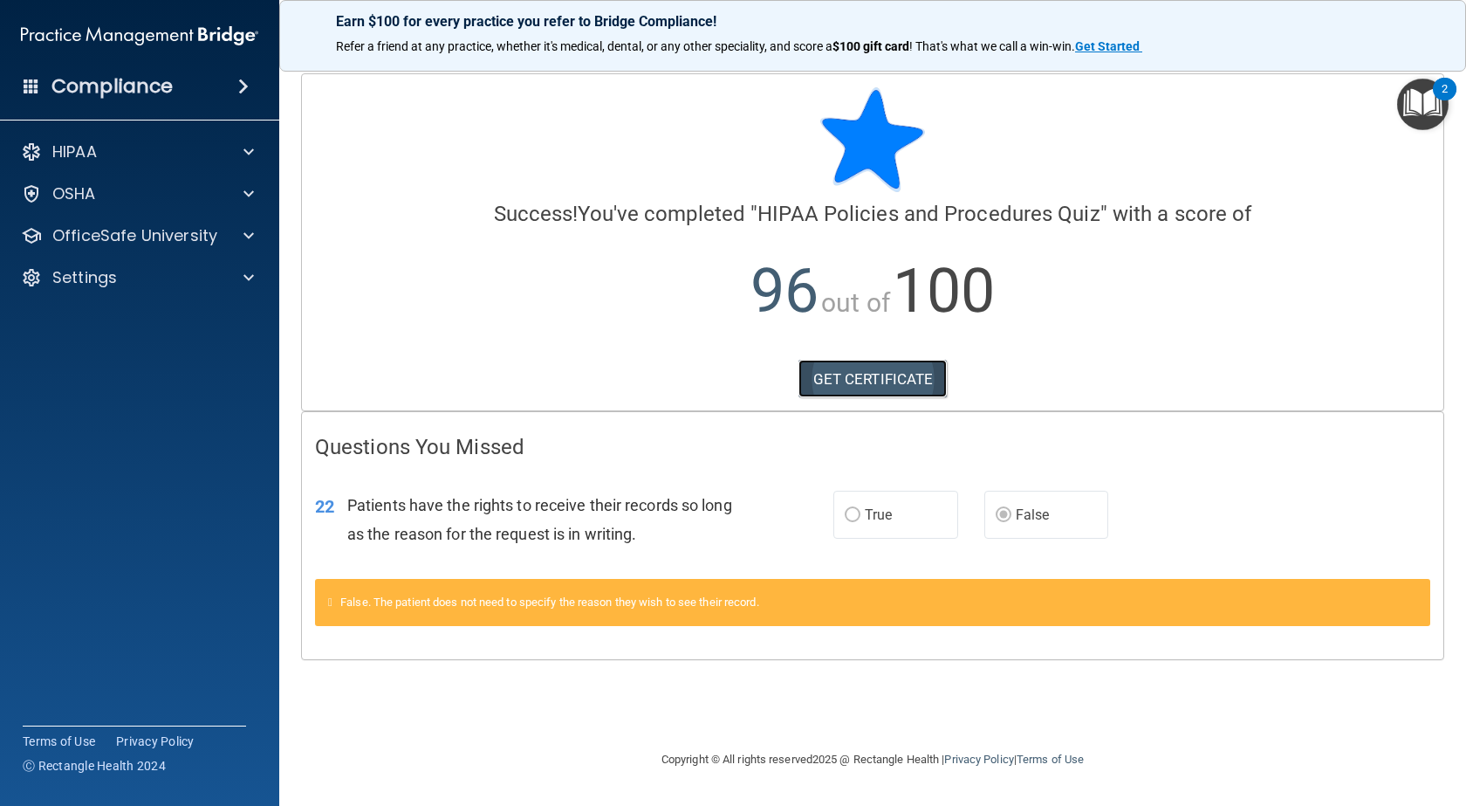
click at [895, 381] on link "GET CERTIFICATE" at bounding box center [873, 379] width 149 height 38
click at [215, 225] on p "OfficeSafe University" at bounding box center [134, 235] width 165 height 21
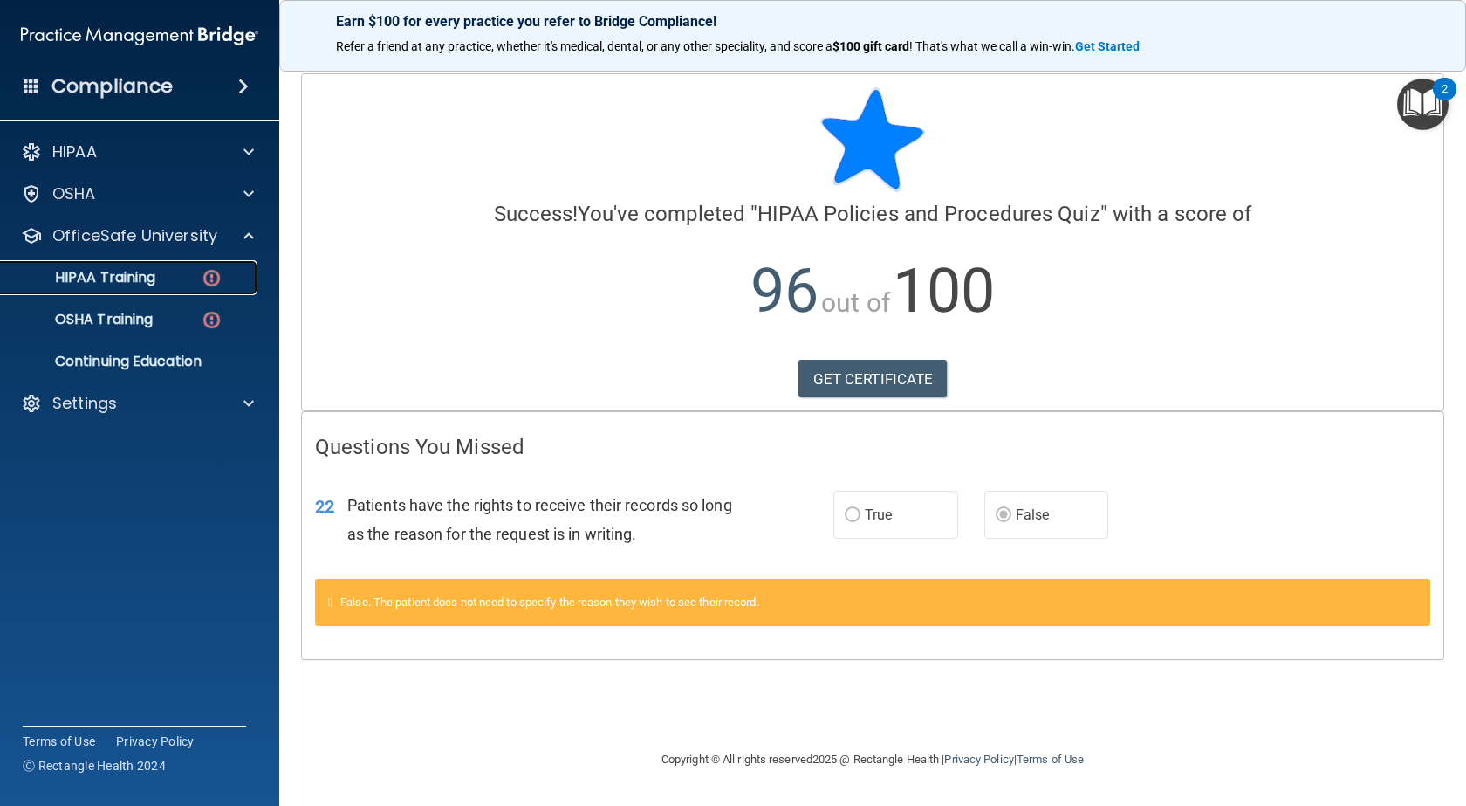
click at [187, 278] on div "HIPAA Training" at bounding box center [130, 277] width 238 height 17
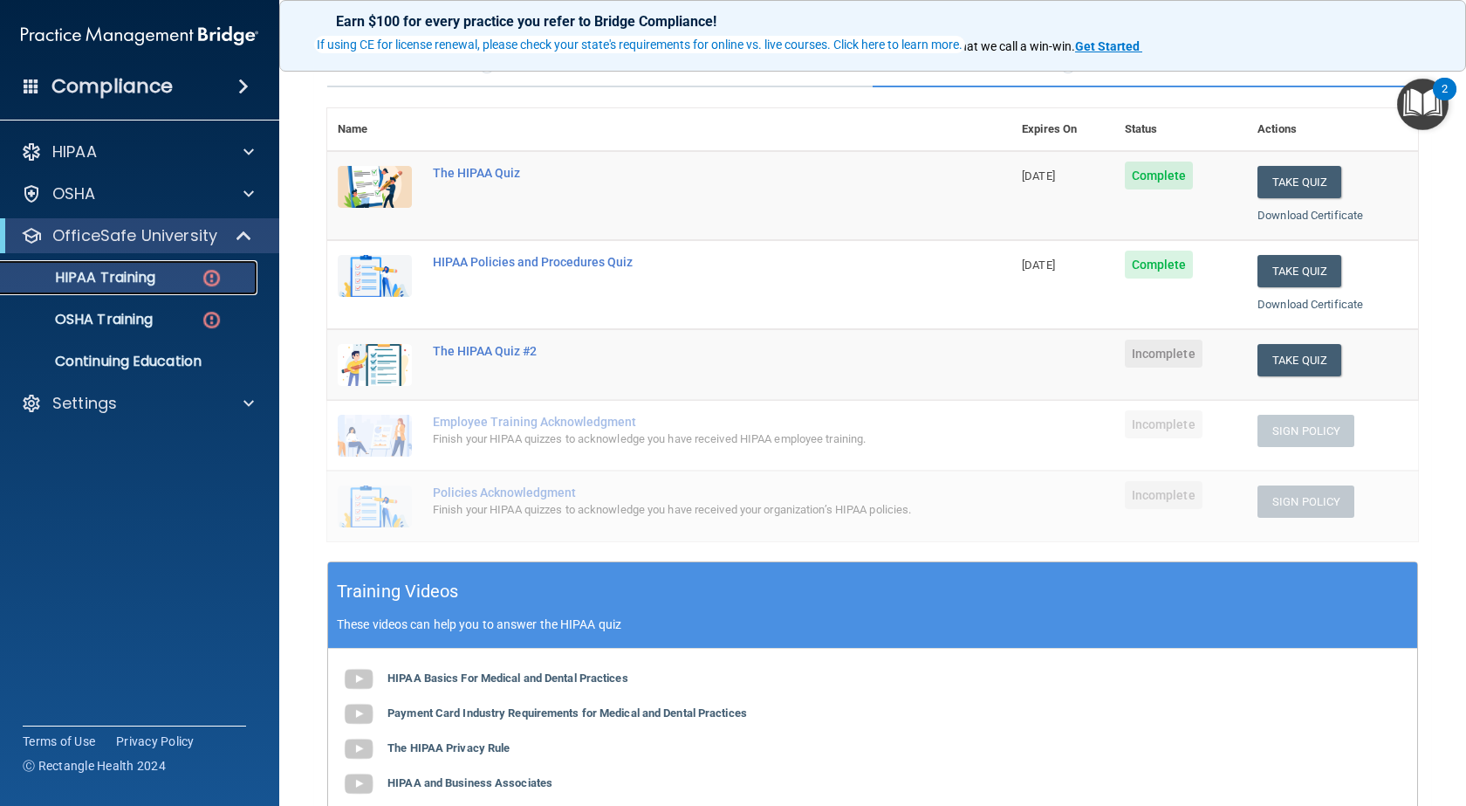
scroll to position [175, 0]
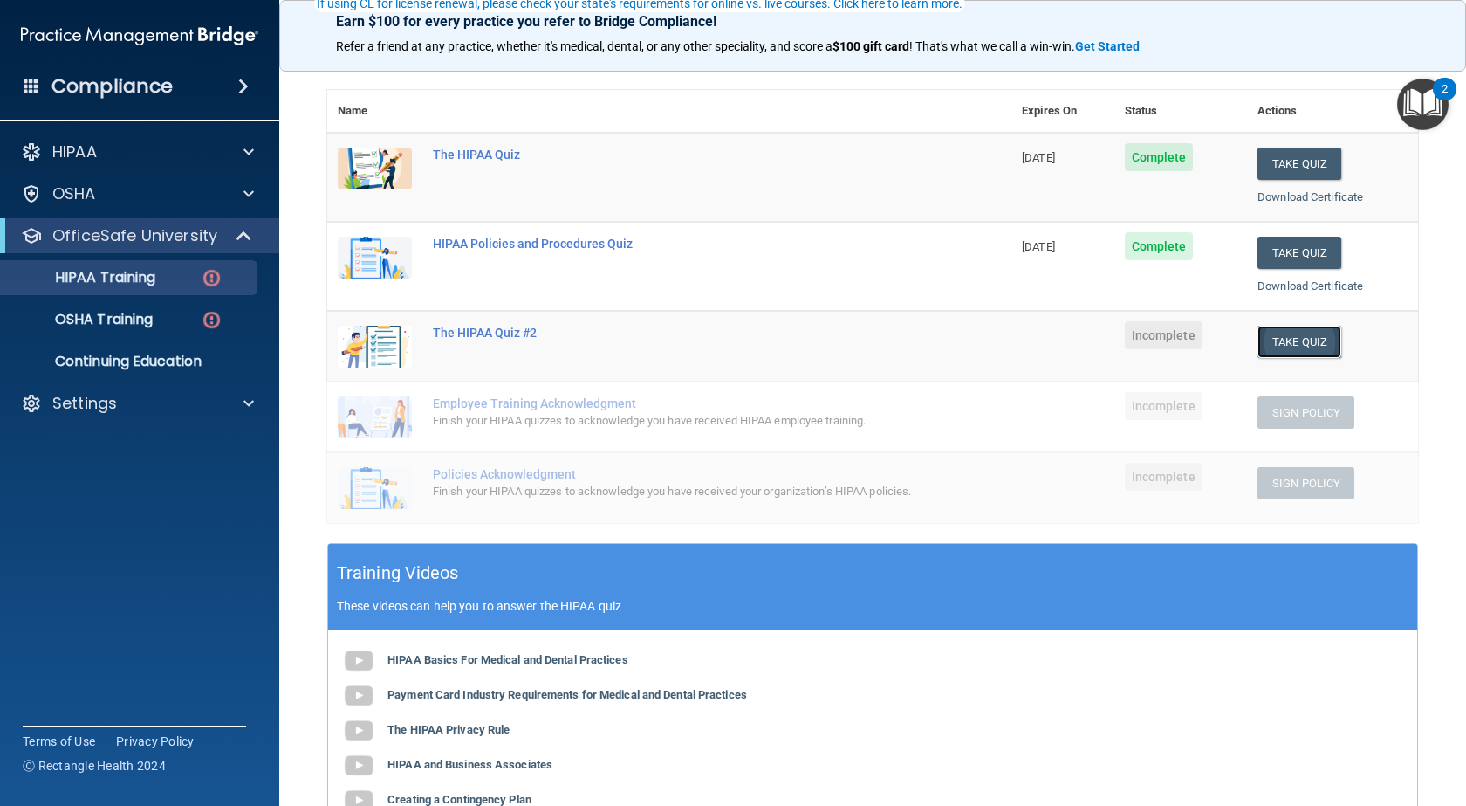
click at [1272, 348] on button "Take Quiz" at bounding box center [1300, 342] width 84 height 32
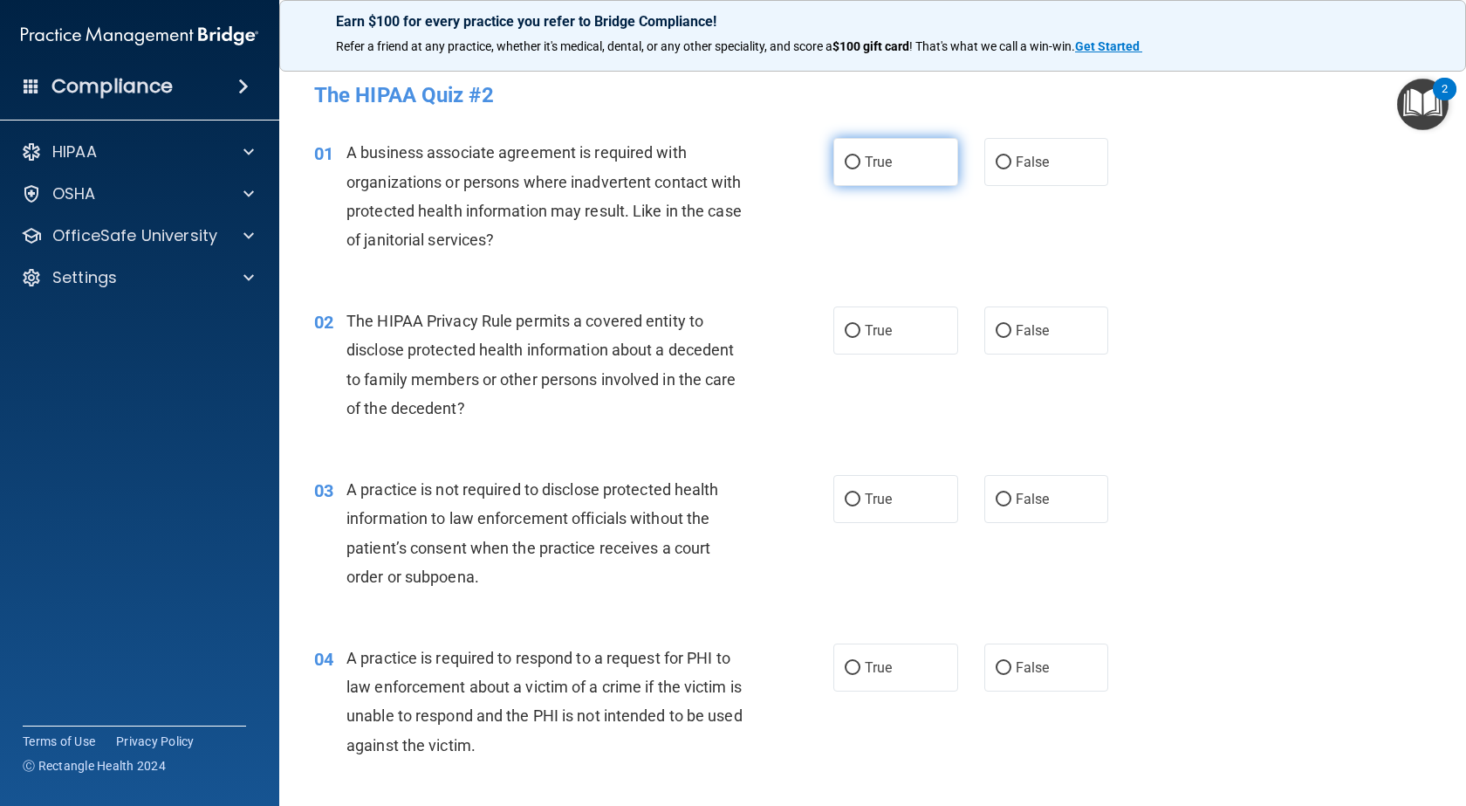
click at [866, 178] on label "True" at bounding box center [896, 162] width 125 height 48
click at [861, 169] on input "True" at bounding box center [853, 162] width 16 height 13
radio input "true"
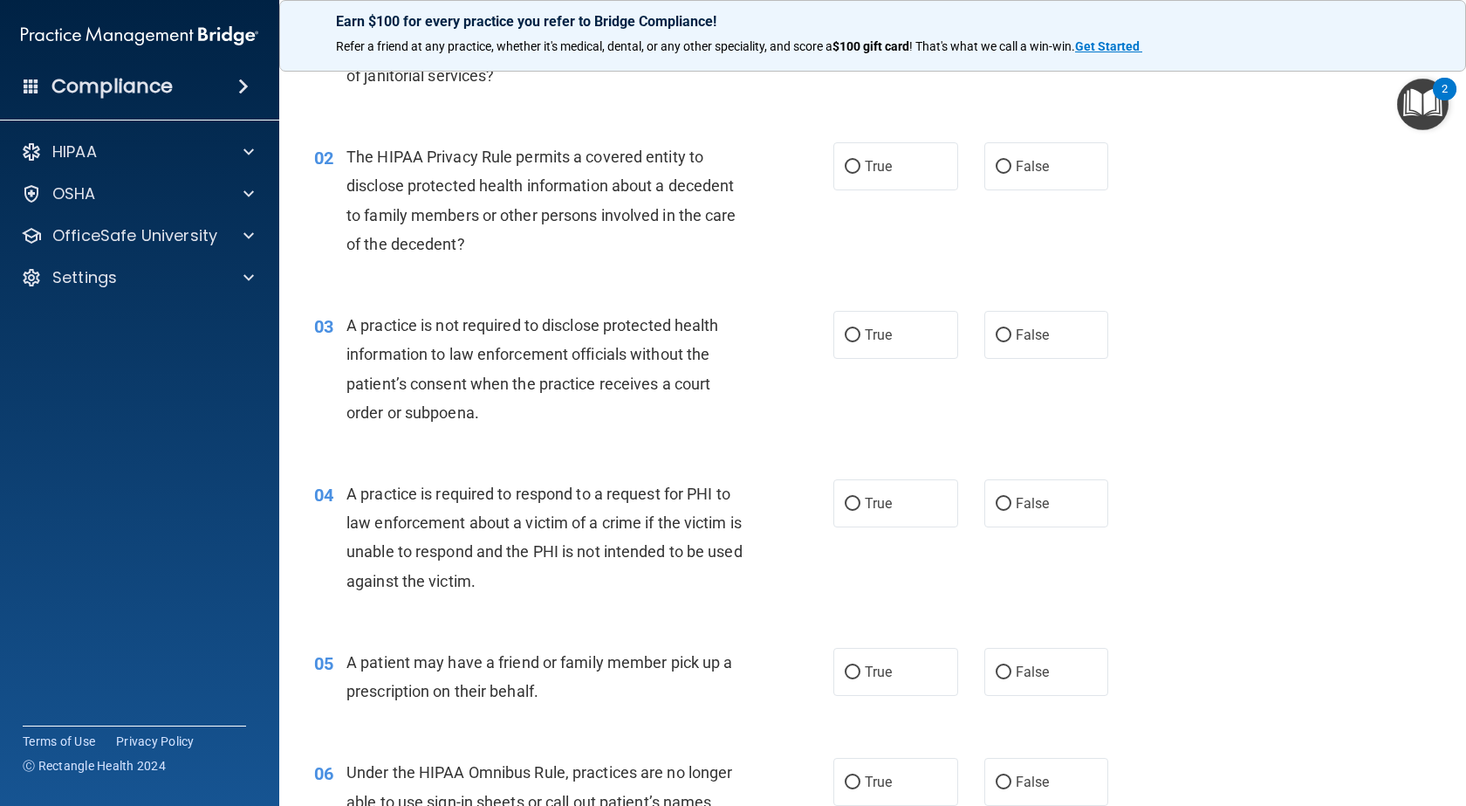
scroll to position [175, 0]
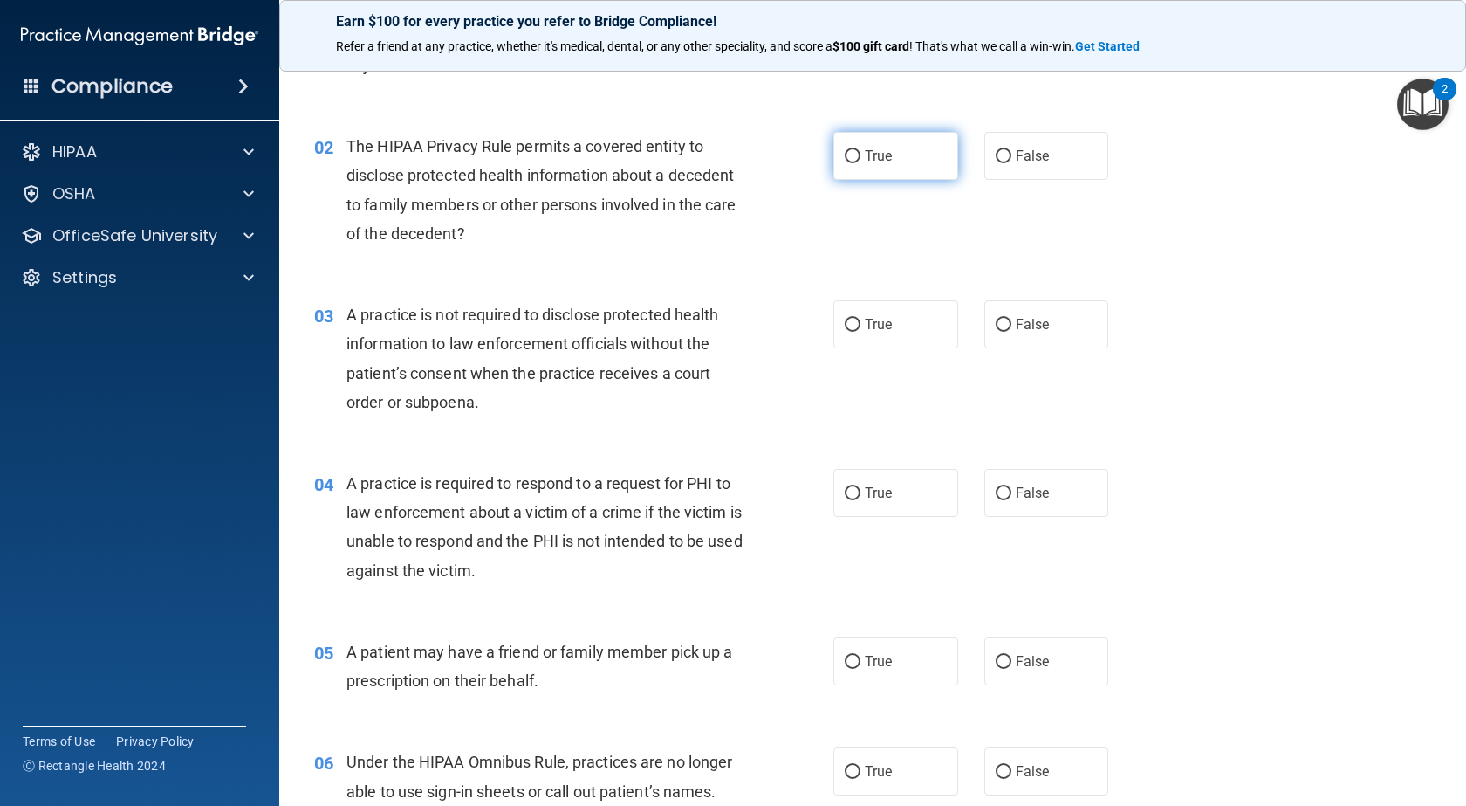
click at [865, 162] on span "True" at bounding box center [878, 156] width 27 height 17
click at [861, 162] on input "True" at bounding box center [853, 156] width 16 height 13
radio input "true"
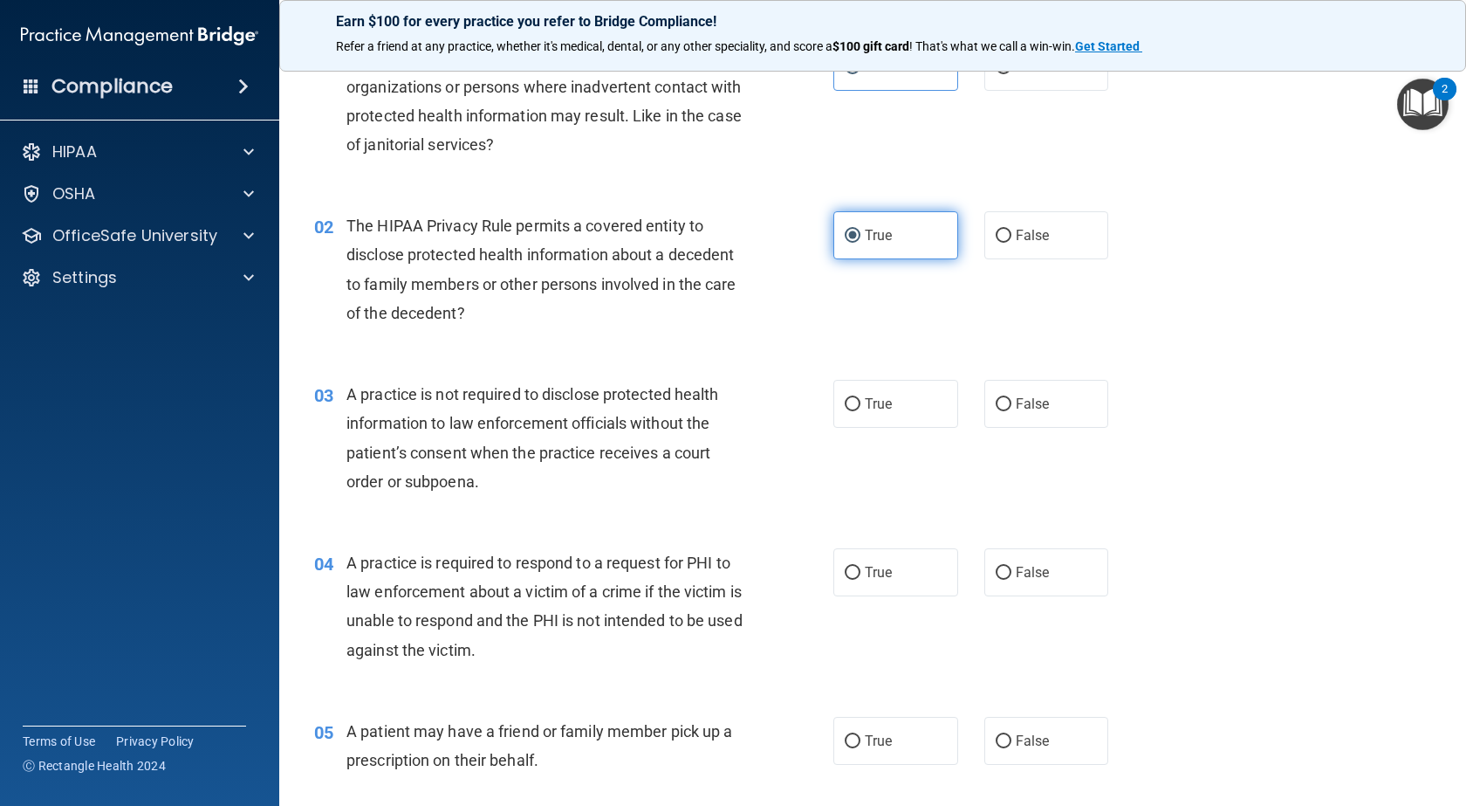
scroll to position [87, 0]
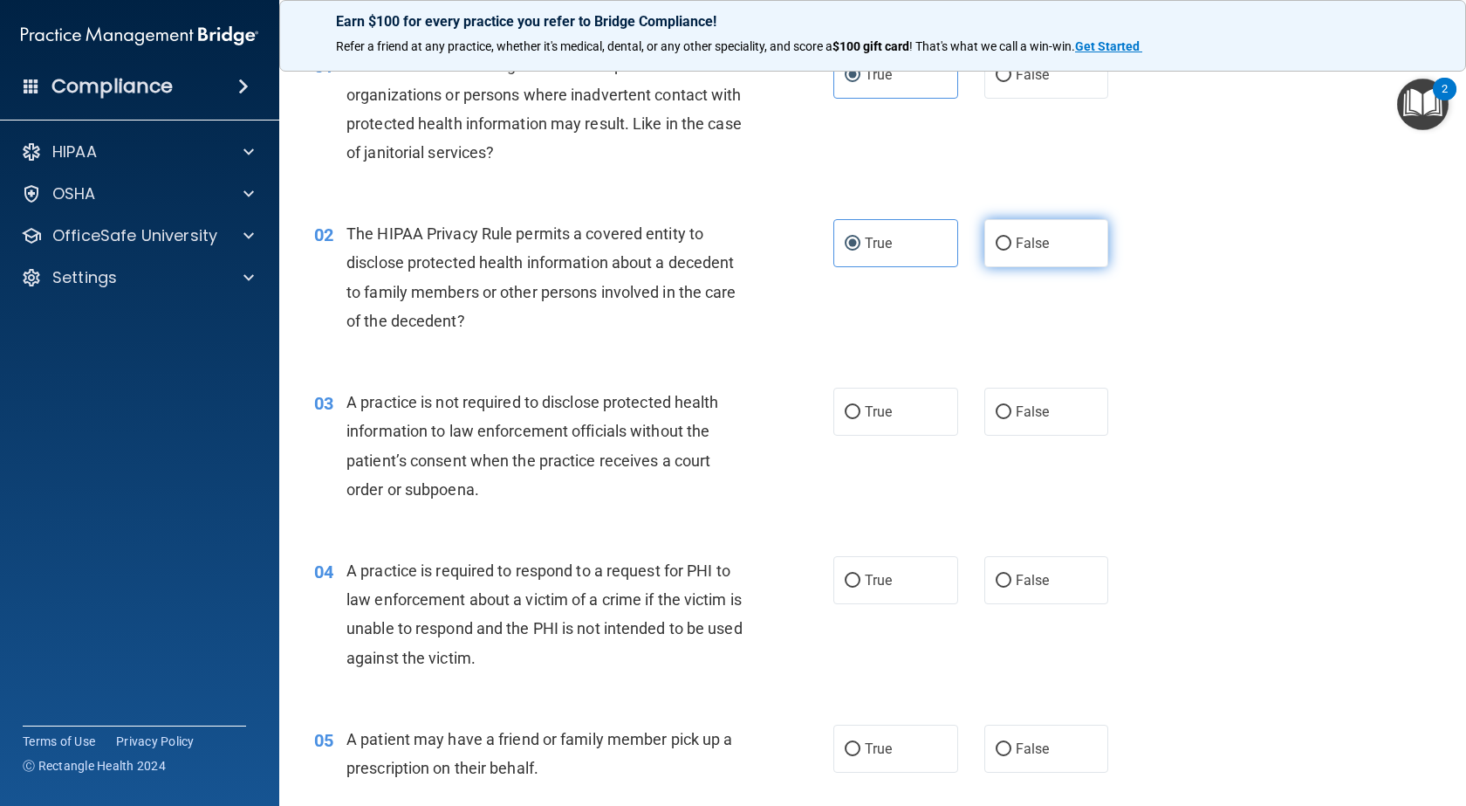
click at [1021, 239] on span "False" at bounding box center [1033, 243] width 34 height 17
click at [1012, 239] on input "False" at bounding box center [1004, 243] width 16 height 13
radio input "true"
radio input "false"
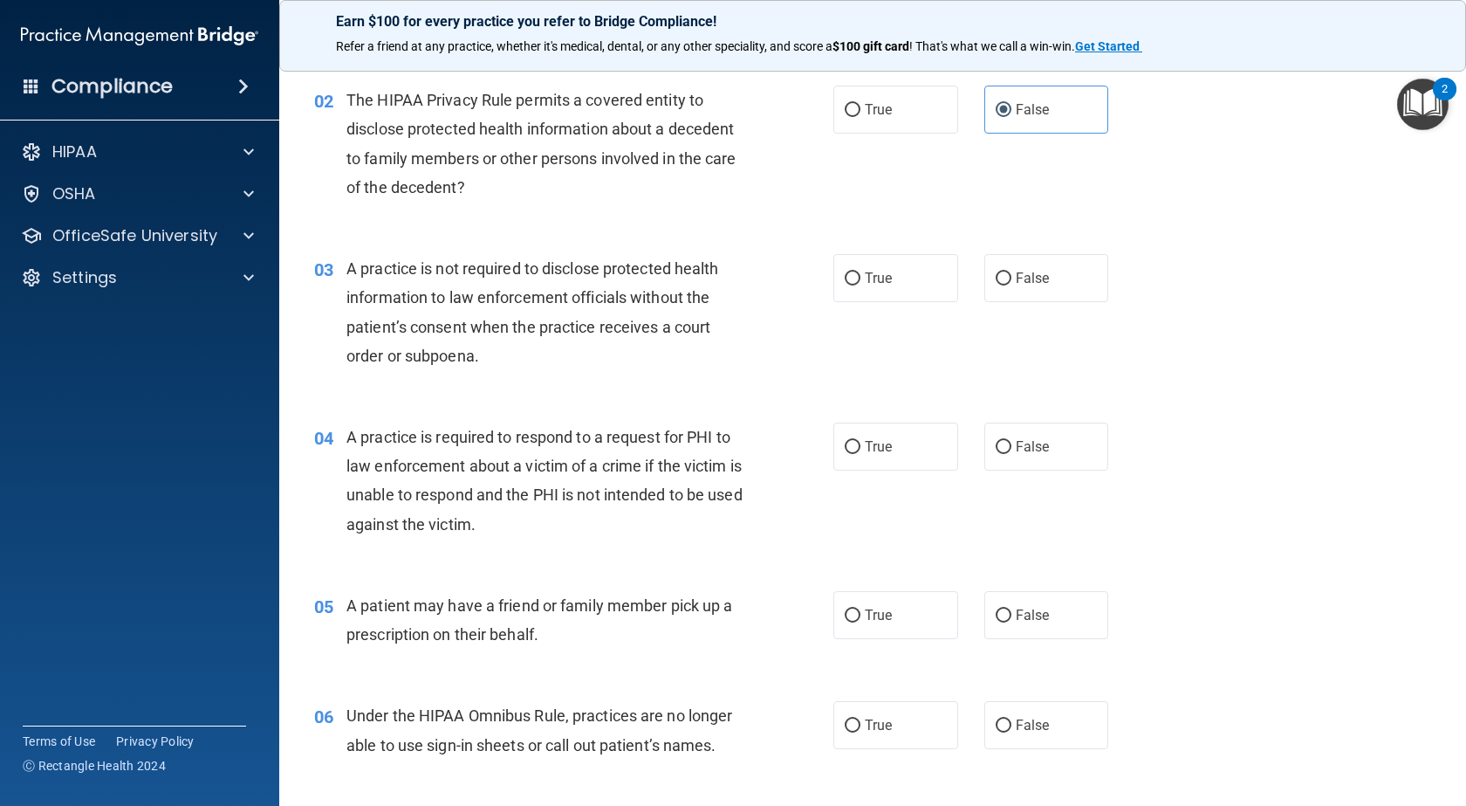
scroll to position [262, 0]
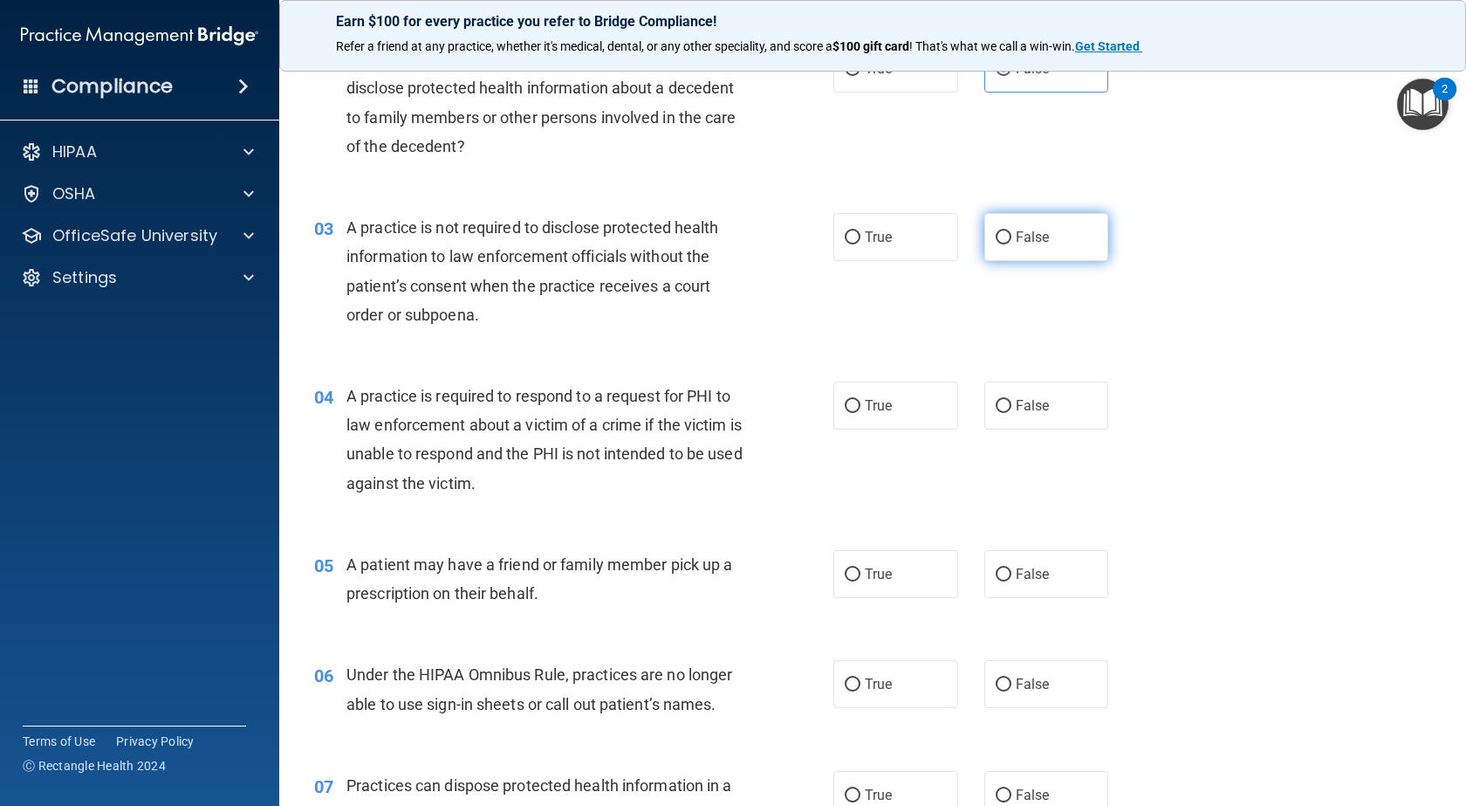
click at [1001, 245] on label "False" at bounding box center [1047, 237] width 125 height 48
click at [1001, 244] on input "False" at bounding box center [1004, 237] width 16 height 13
radio input "true"
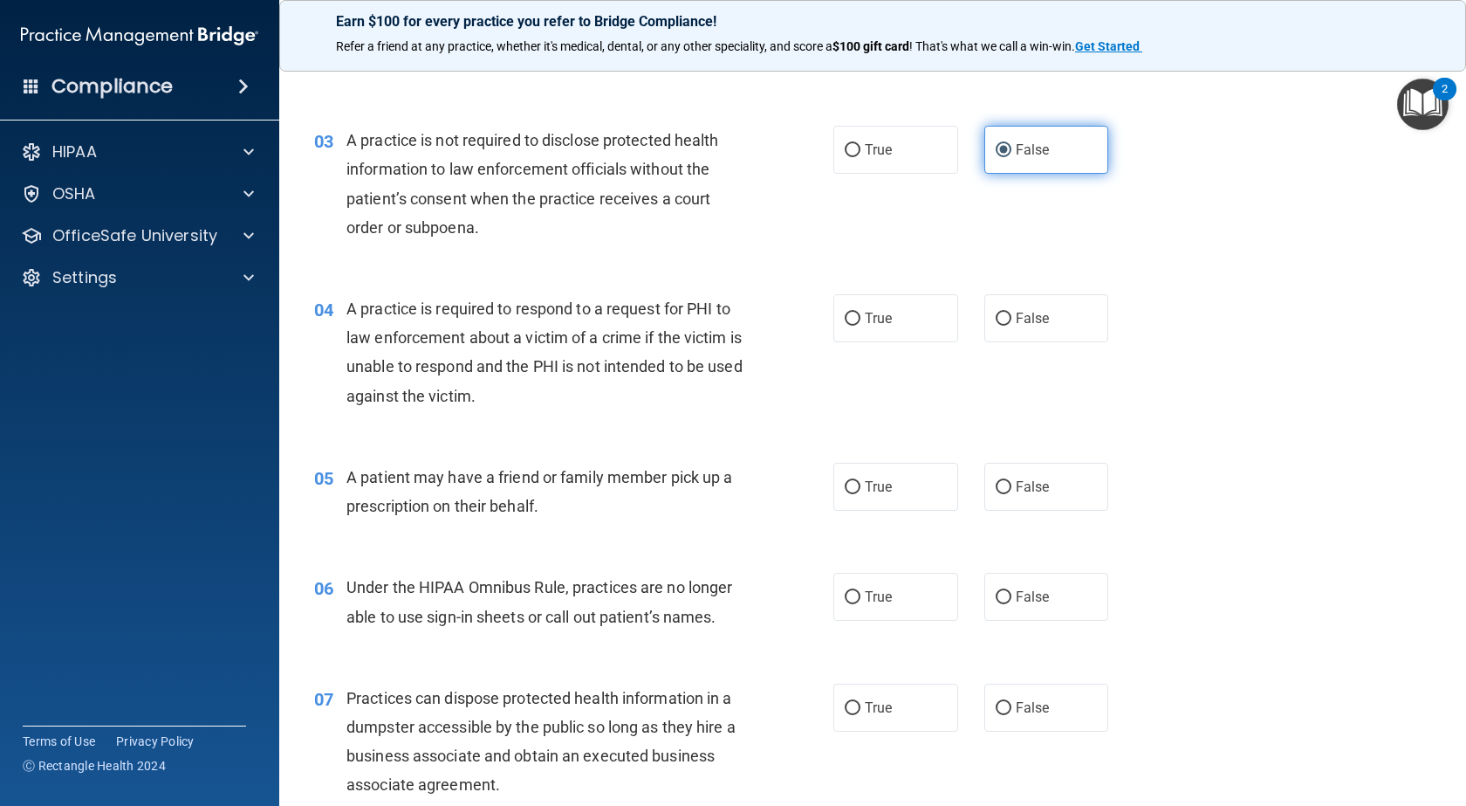
scroll to position [436, 0]
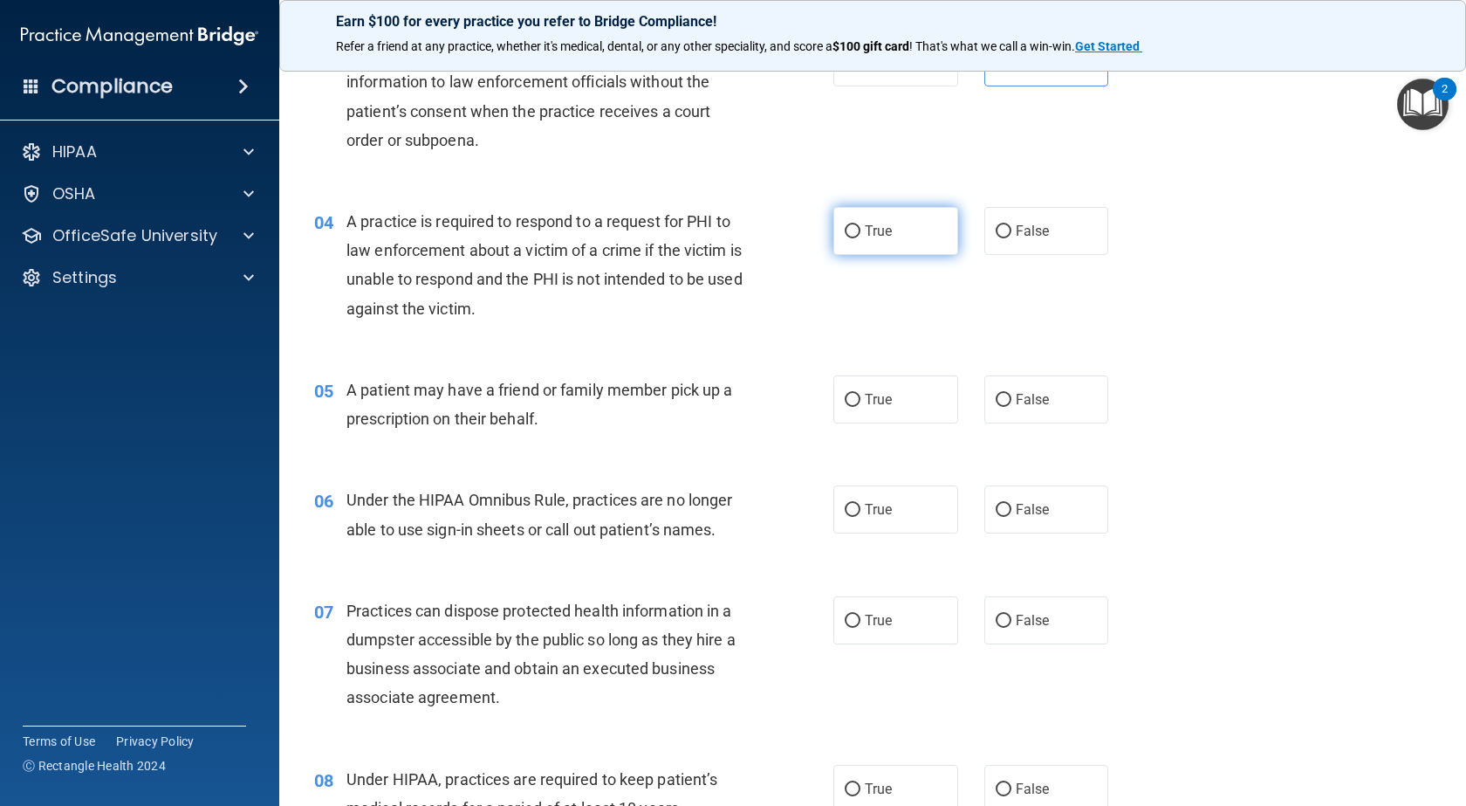
click at [882, 228] on span "True" at bounding box center [878, 231] width 27 height 17
click at [861, 228] on input "True" at bounding box center [853, 231] width 16 height 13
radio input "true"
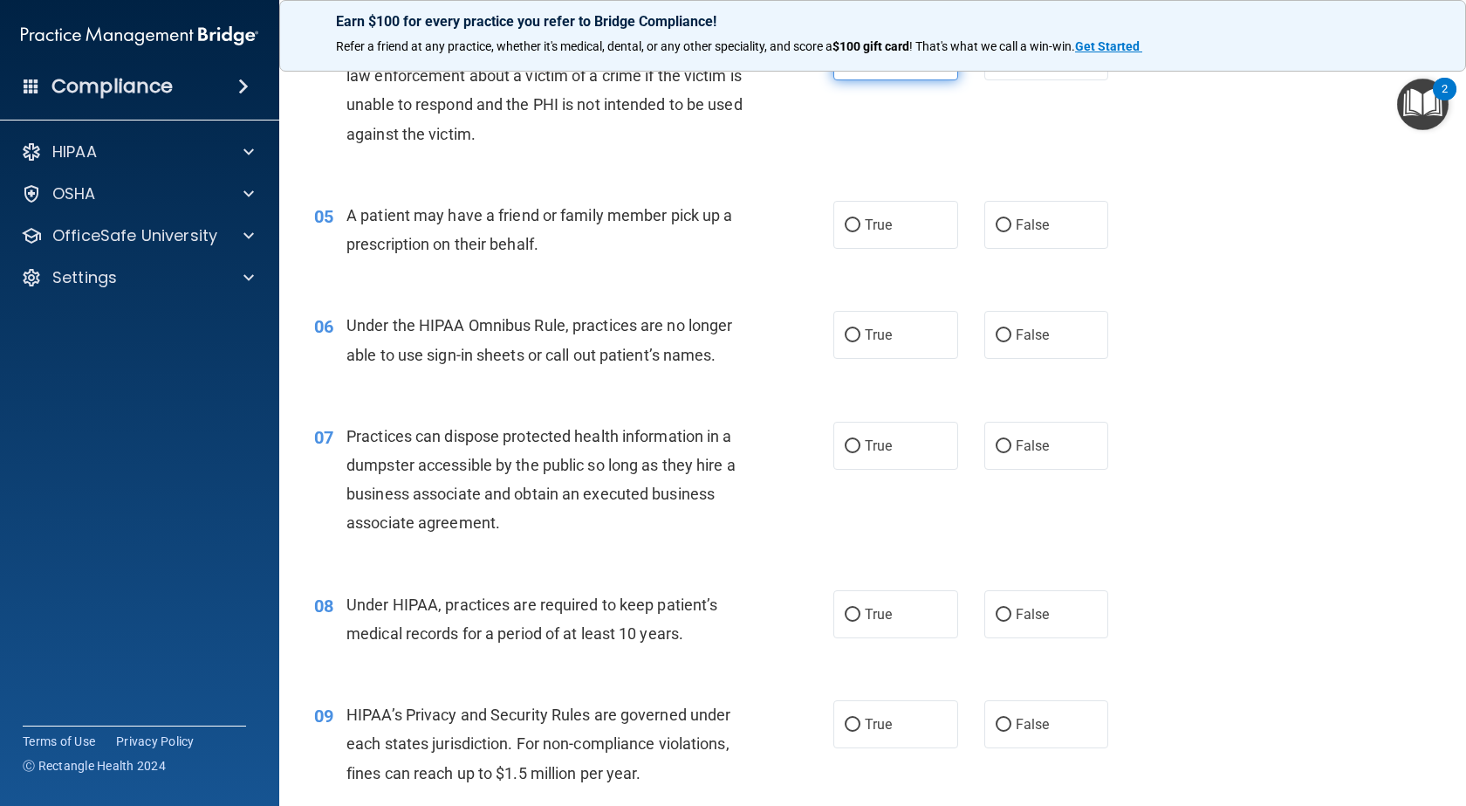
scroll to position [524, 0]
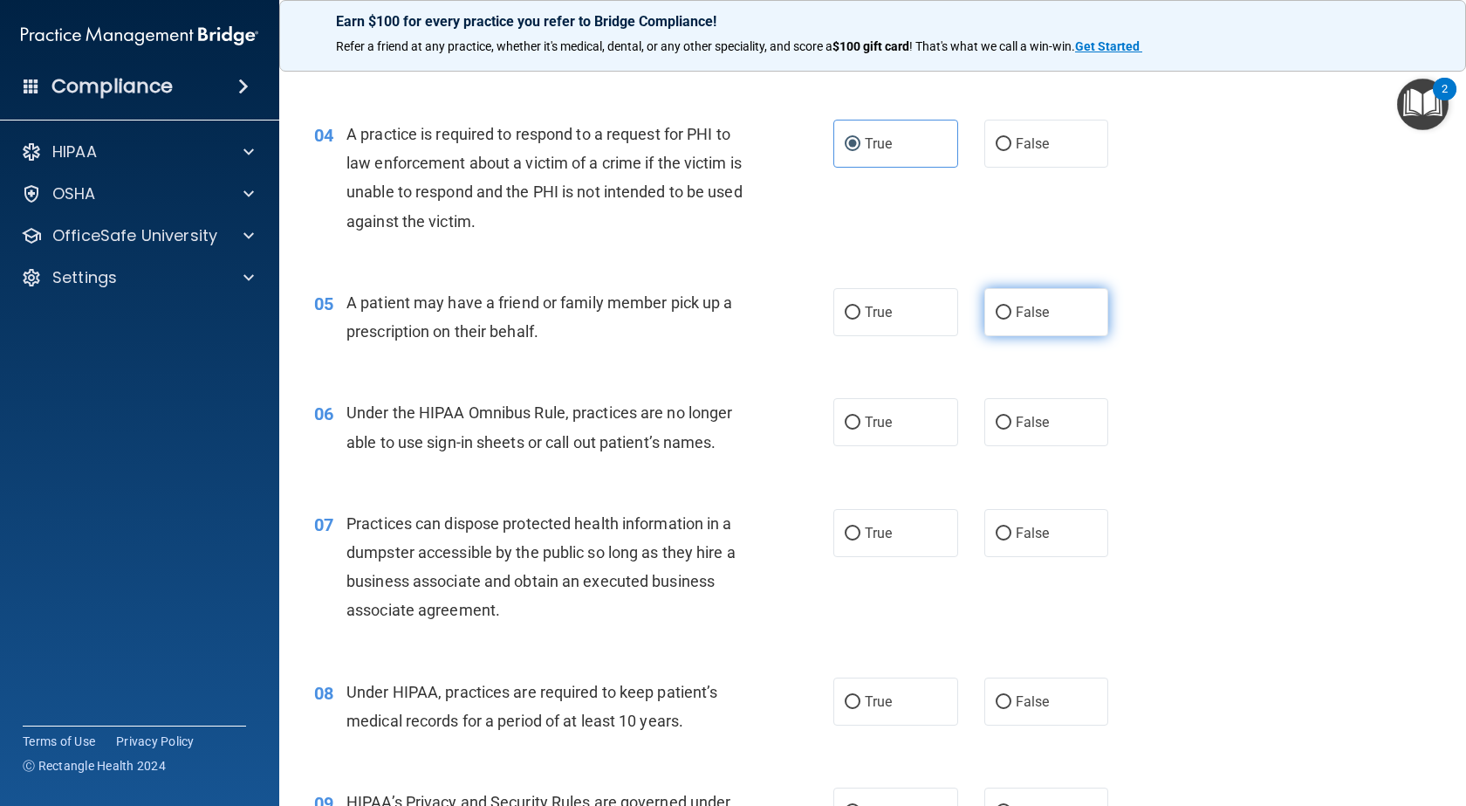
click at [996, 306] on input "False" at bounding box center [1004, 312] width 16 height 13
radio input "true"
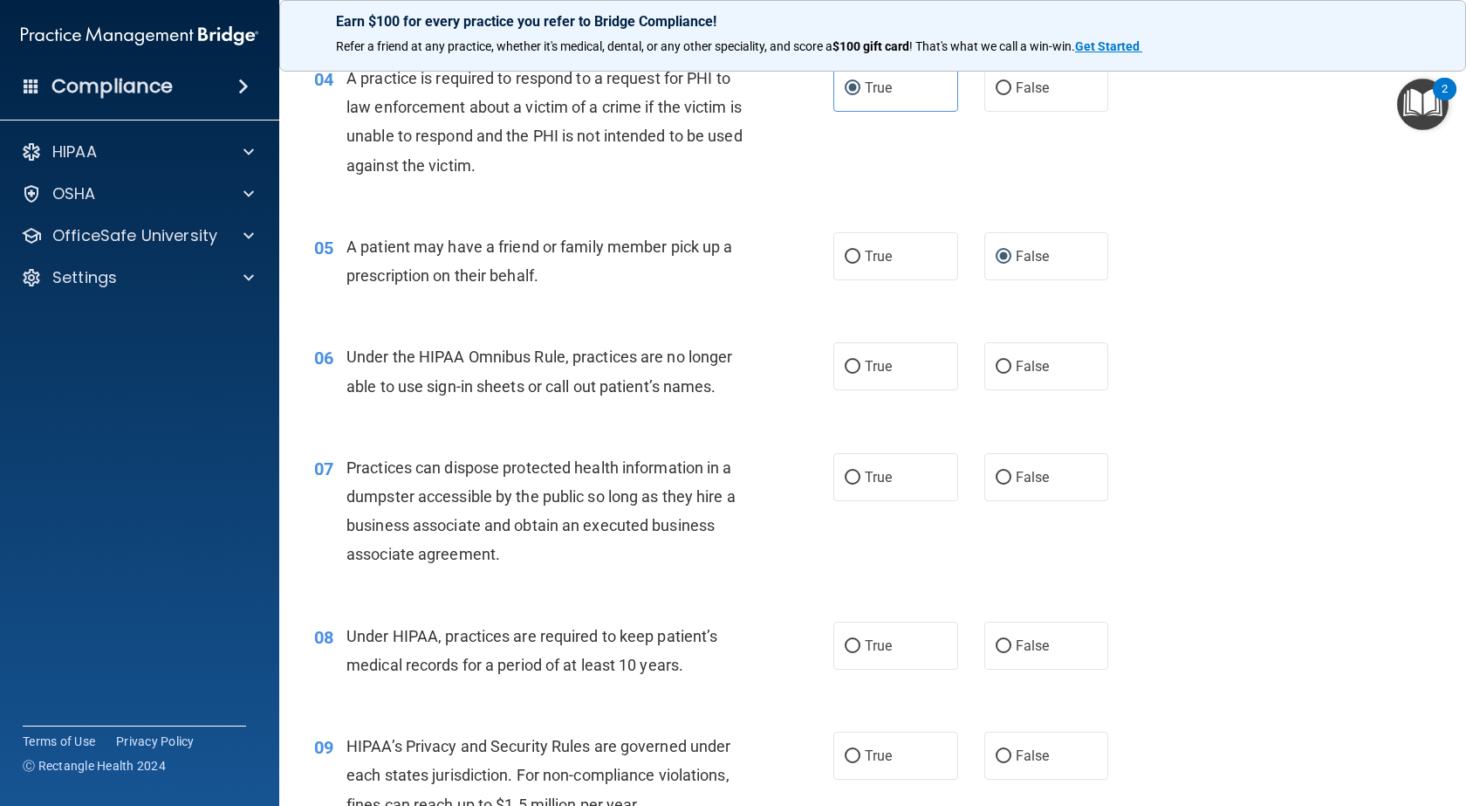
scroll to position [611, 0]
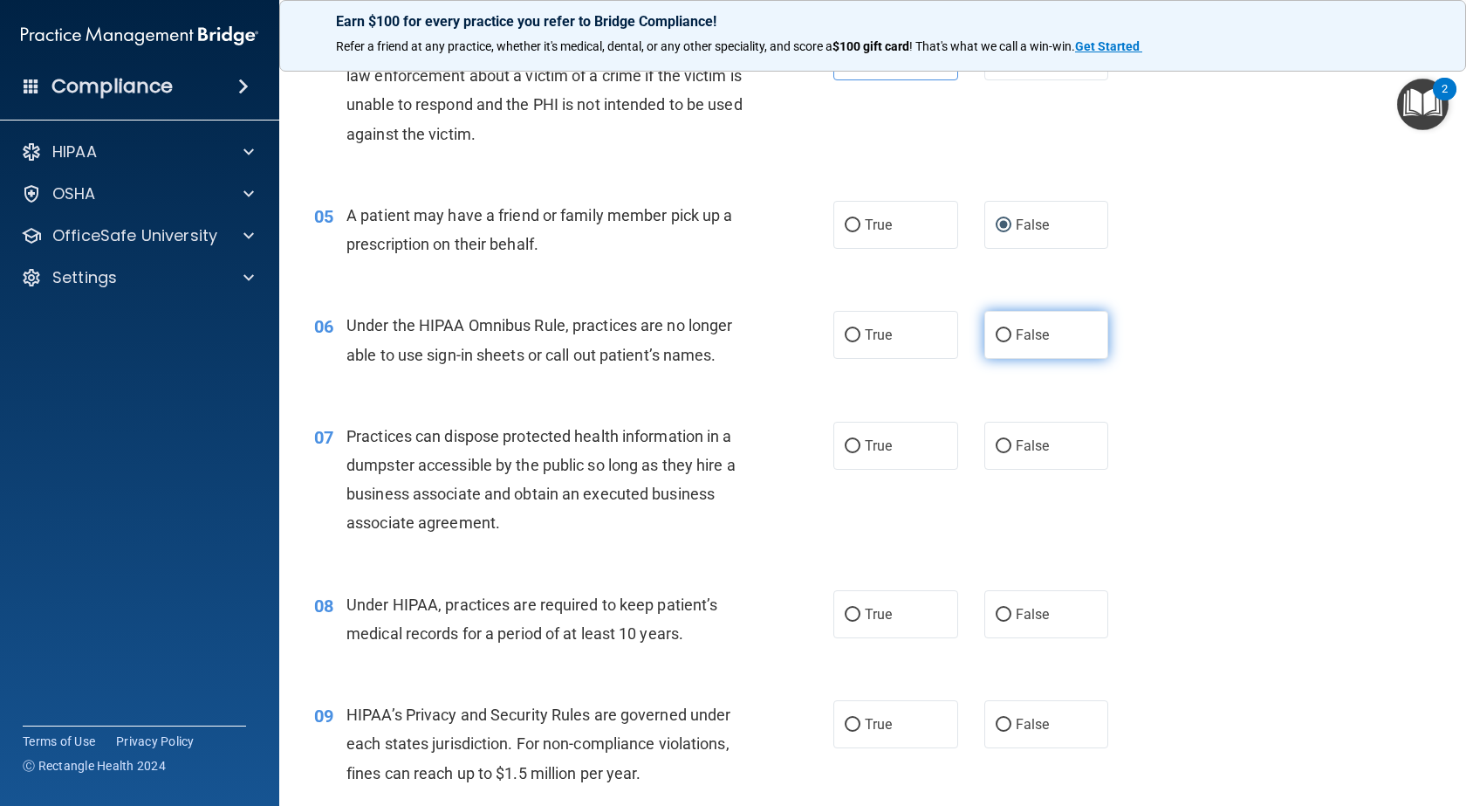
click at [996, 338] on input "False" at bounding box center [1004, 335] width 16 height 13
radio input "true"
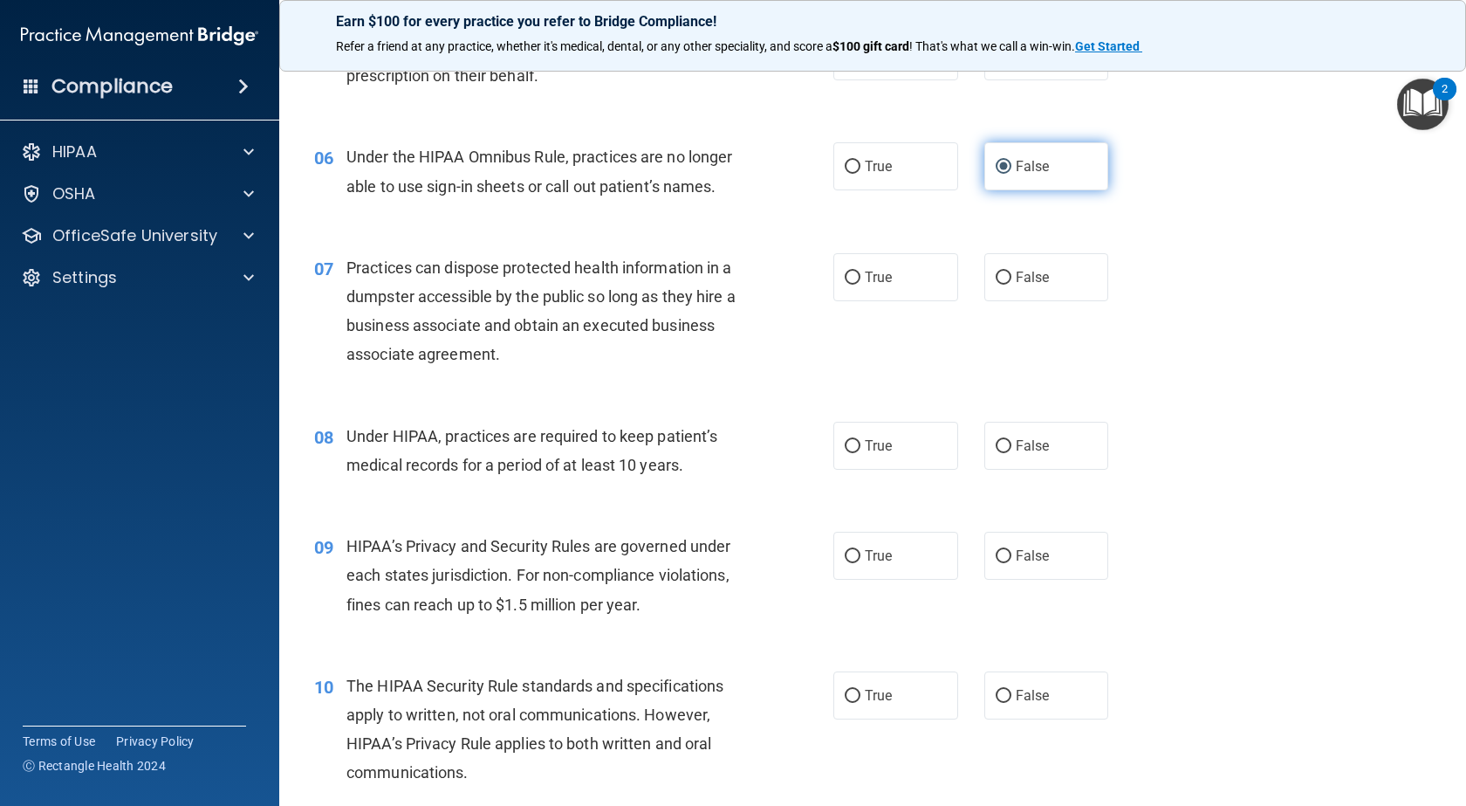
scroll to position [786, 0]
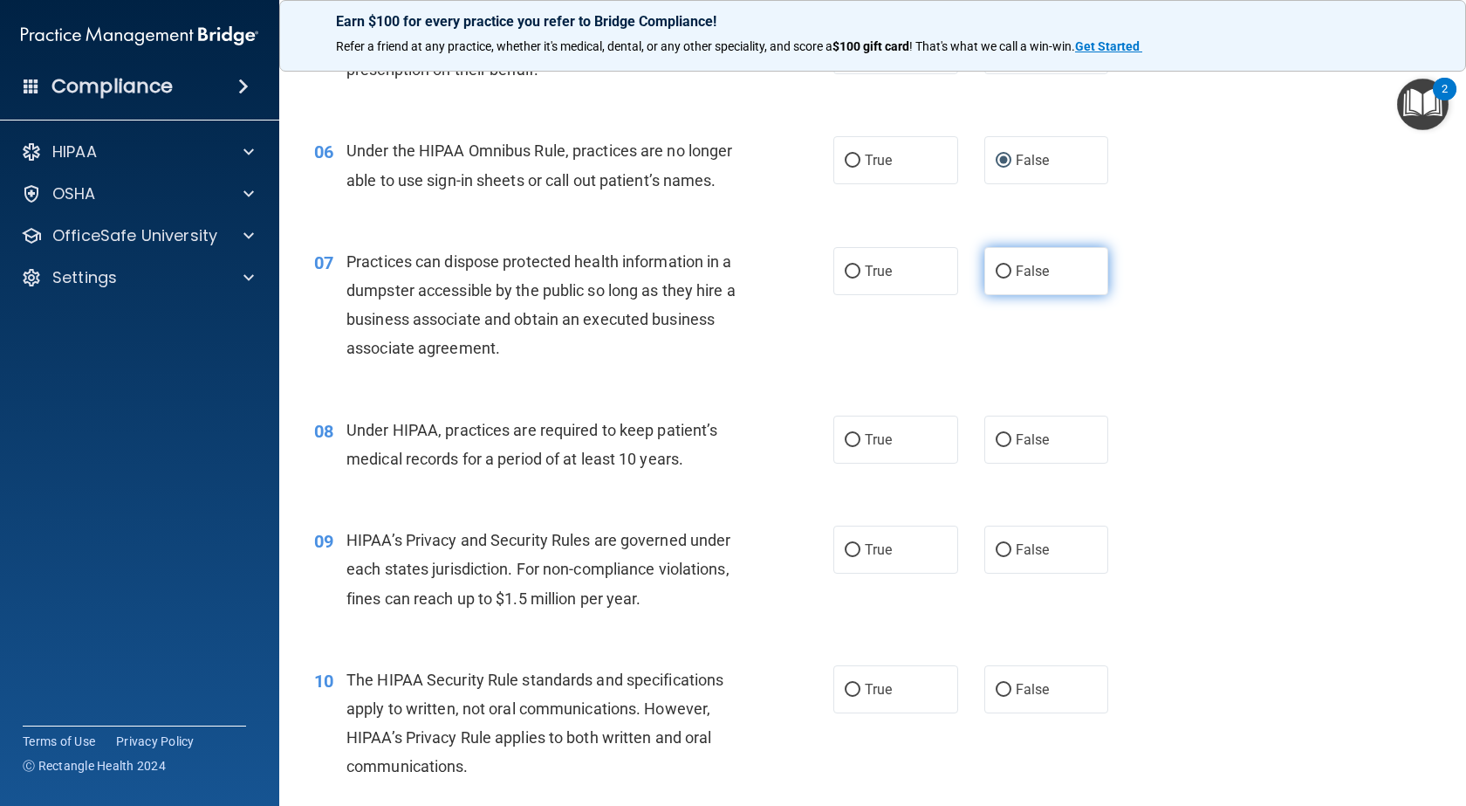
click at [996, 271] on input "False" at bounding box center [1004, 271] width 16 height 13
radio input "true"
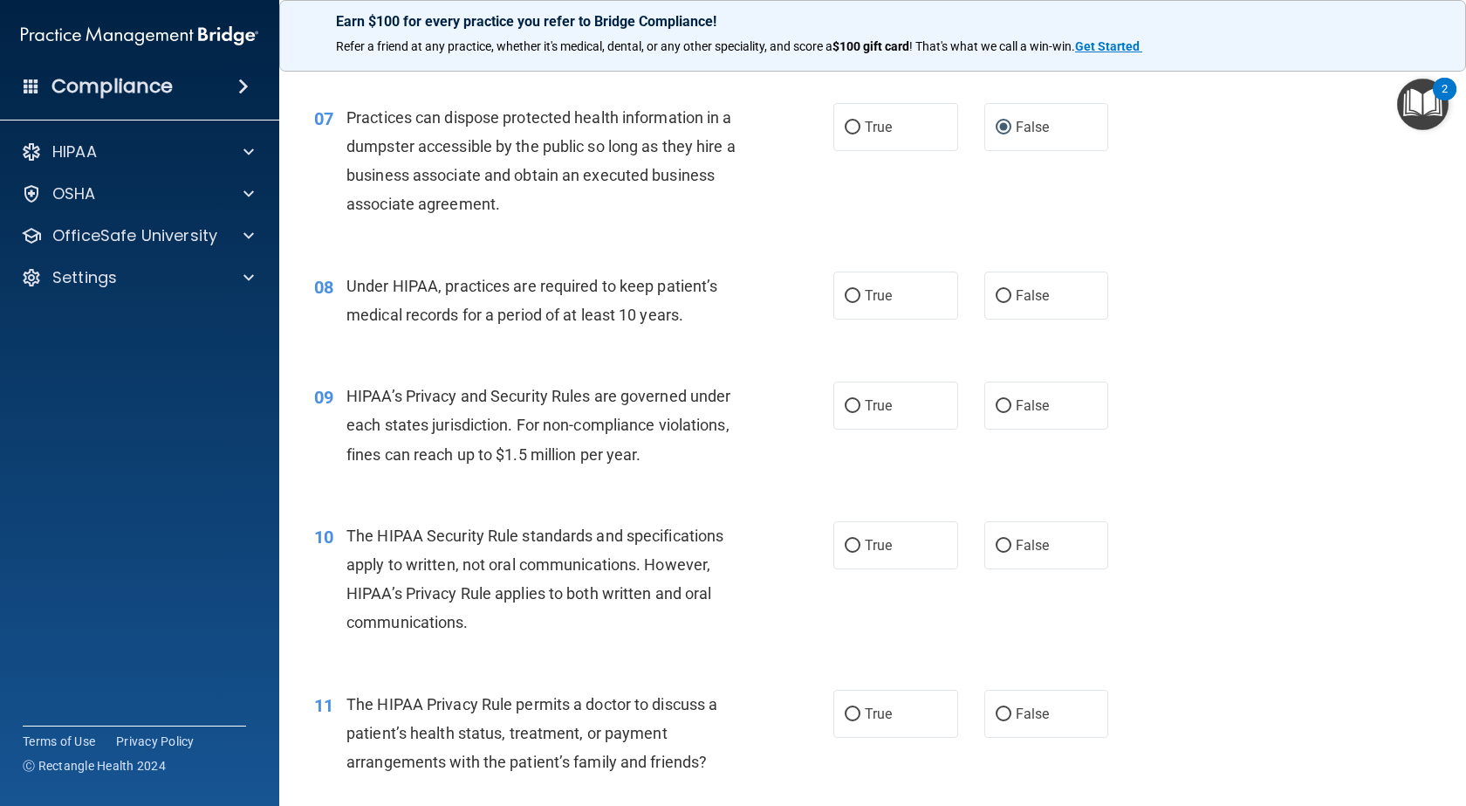
scroll to position [960, 0]
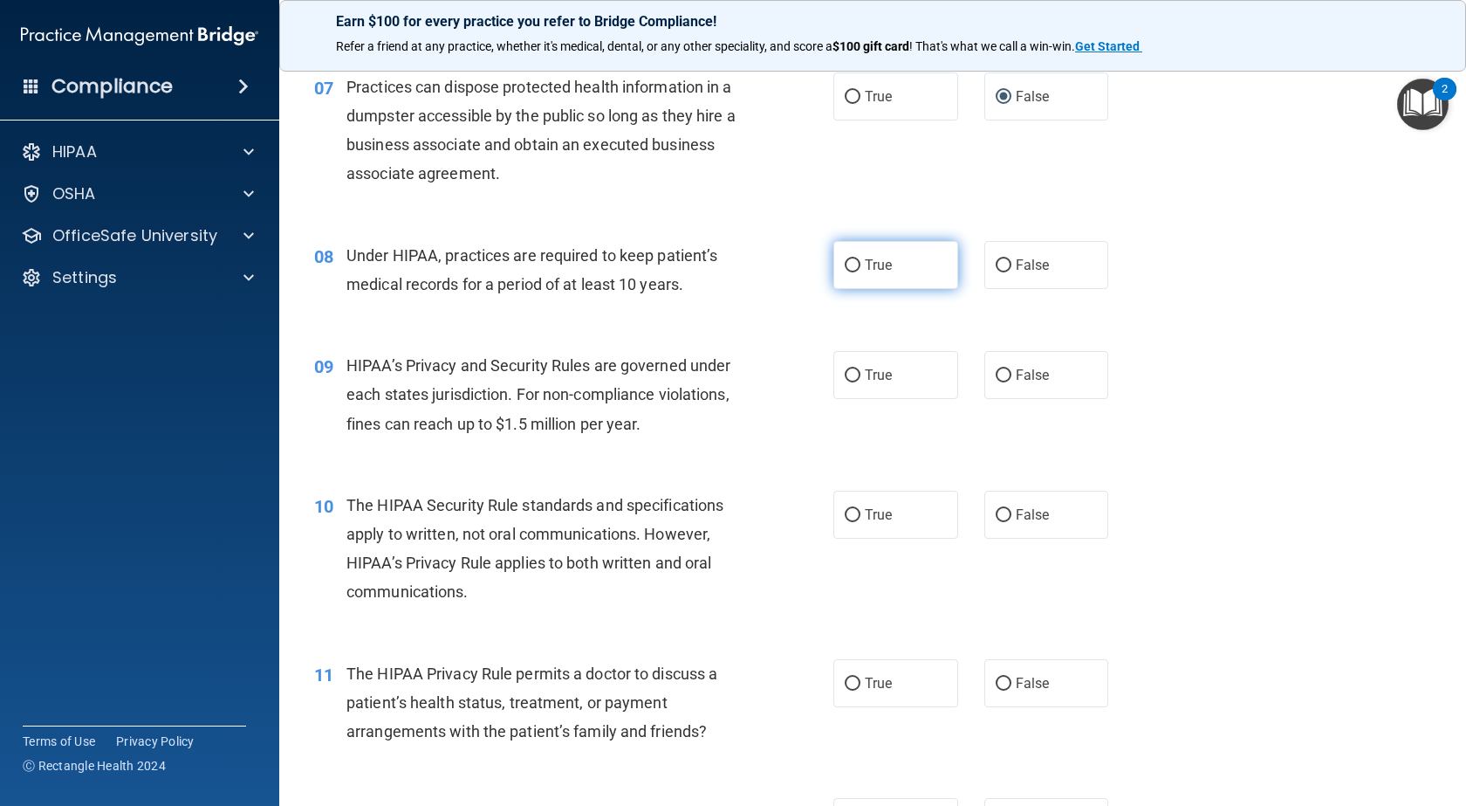
click at [898, 269] on label "True" at bounding box center [896, 265] width 125 height 48
click at [861, 269] on input "True" at bounding box center [853, 265] width 16 height 13
radio input "true"
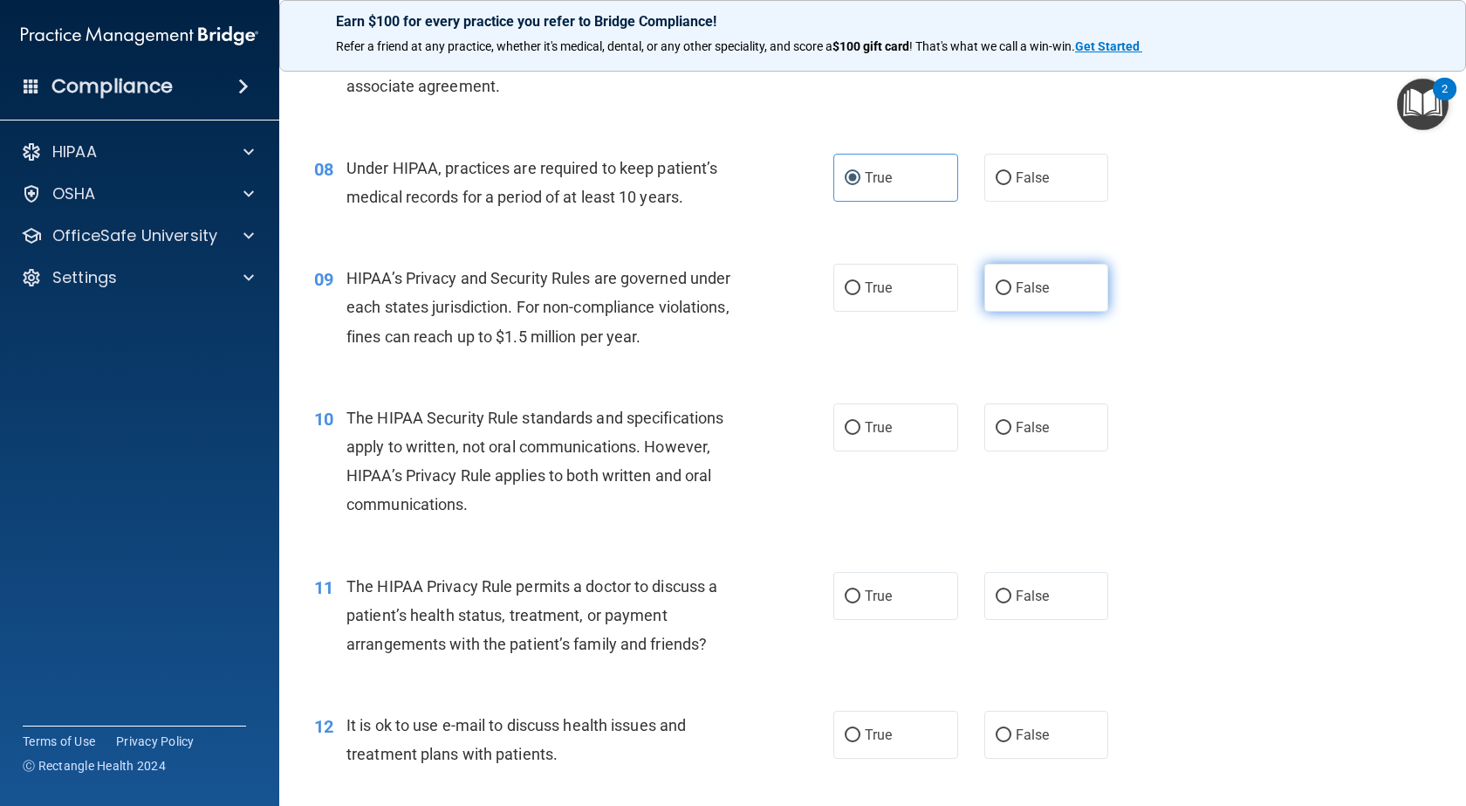
click at [996, 282] on input "False" at bounding box center [1004, 288] width 16 height 13
radio input "true"
click at [929, 282] on label "True" at bounding box center [896, 288] width 125 height 48
click at [861, 282] on input "True" at bounding box center [853, 288] width 16 height 13
radio input "true"
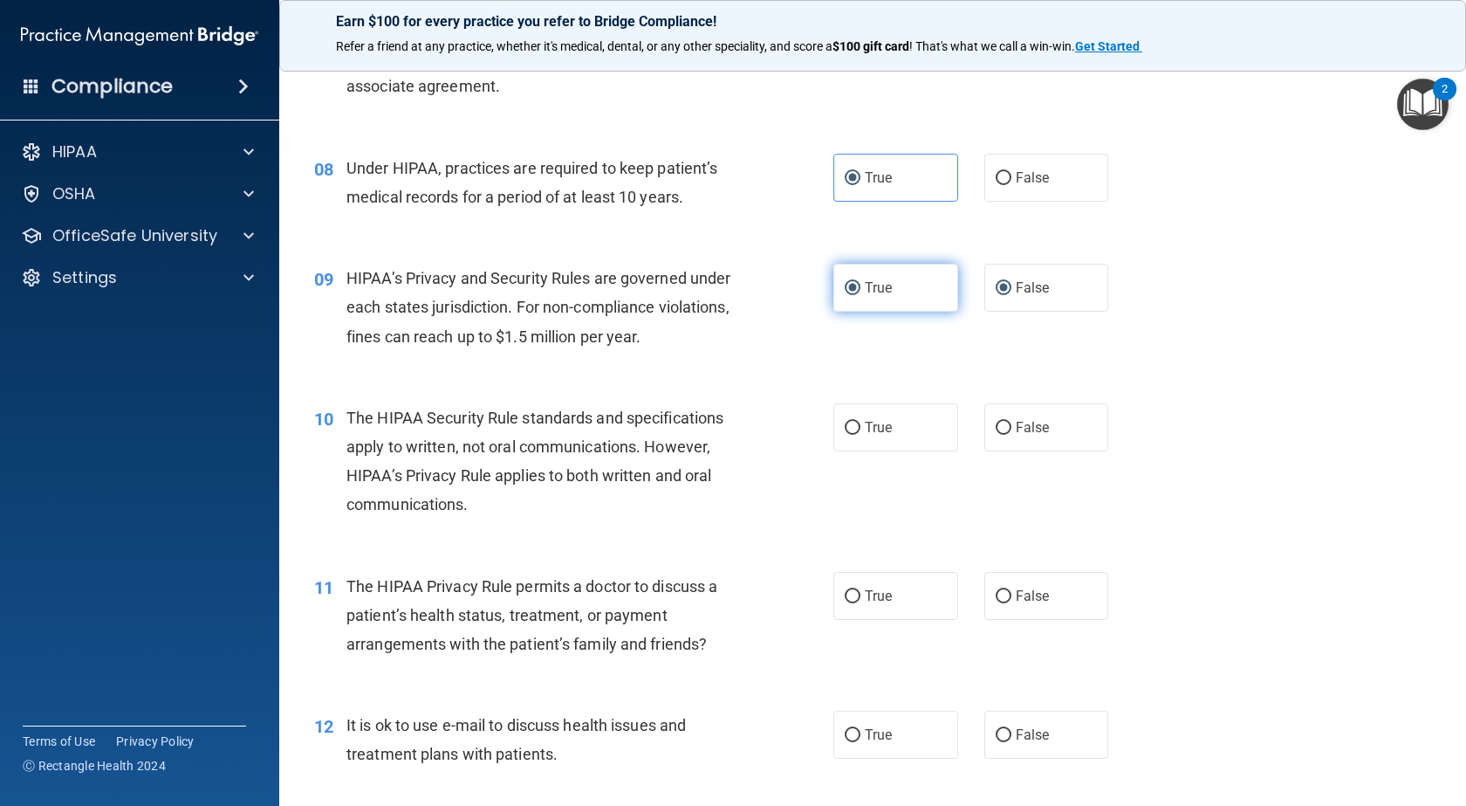
radio input "false"
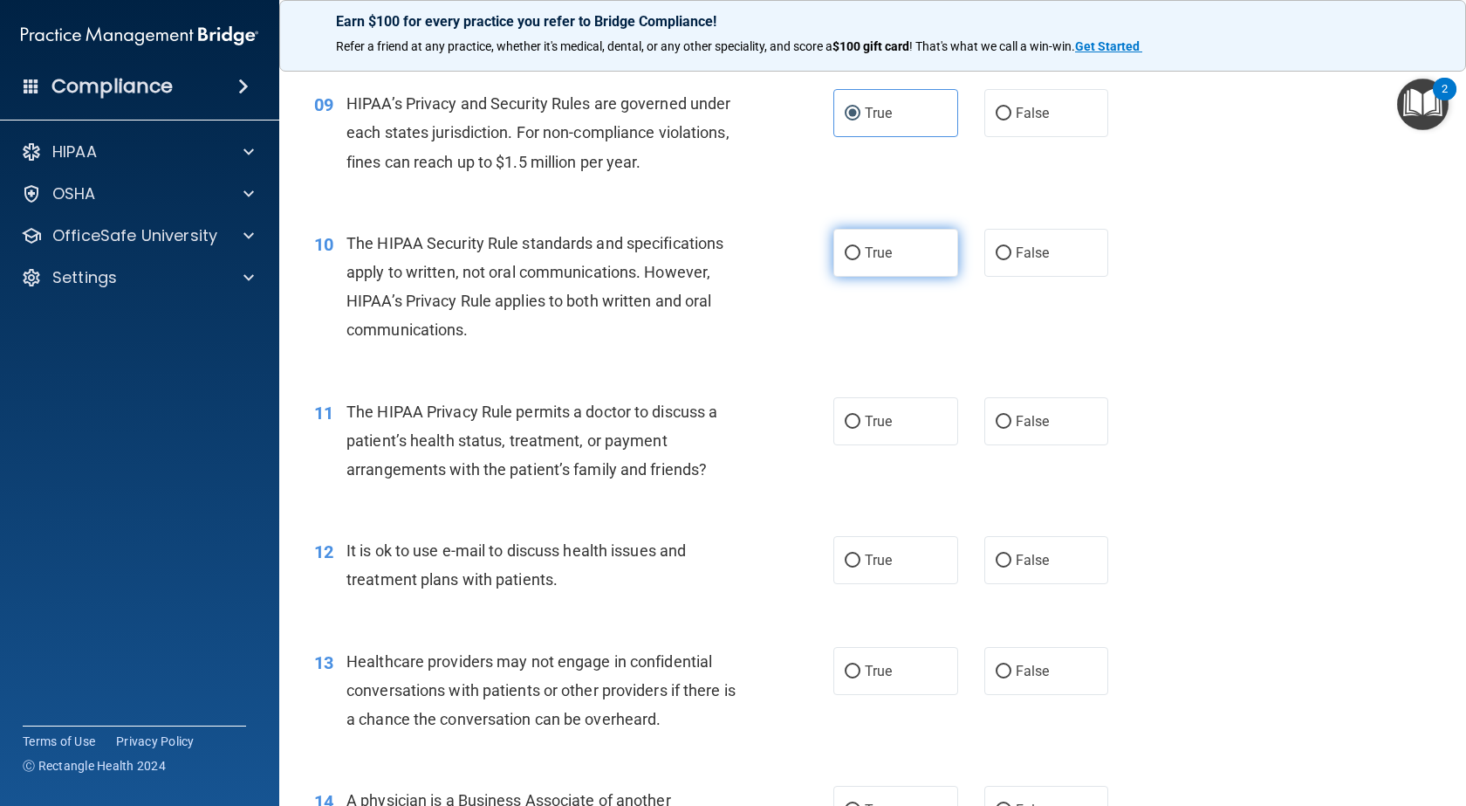
click at [903, 260] on label "True" at bounding box center [896, 253] width 125 height 48
click at [861, 260] on input "True" at bounding box center [853, 253] width 16 height 13
radio input "true"
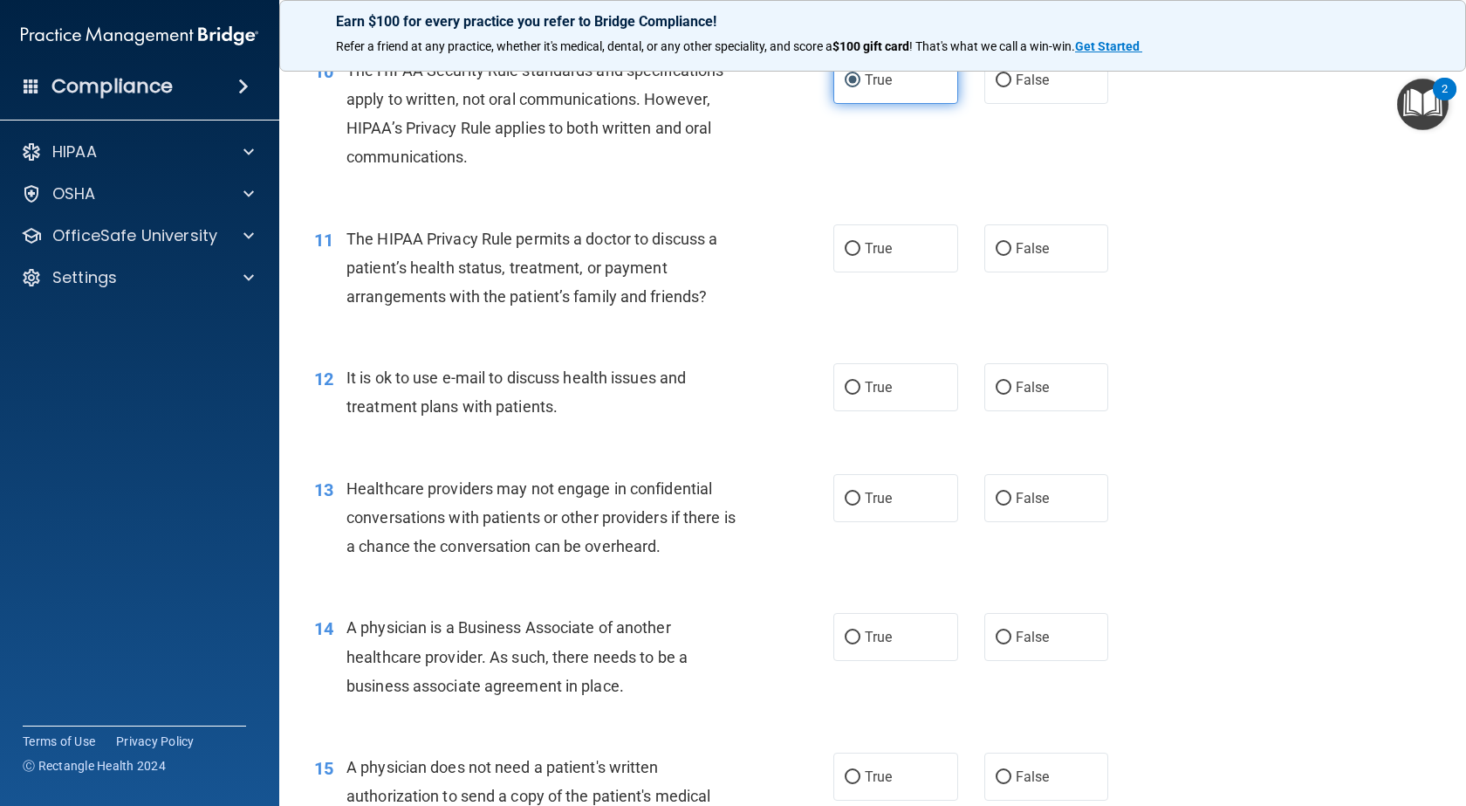
scroll to position [1397, 0]
click at [908, 255] on label "True" at bounding box center [896, 247] width 125 height 48
click at [861, 254] on input "True" at bounding box center [853, 247] width 16 height 13
radio input "true"
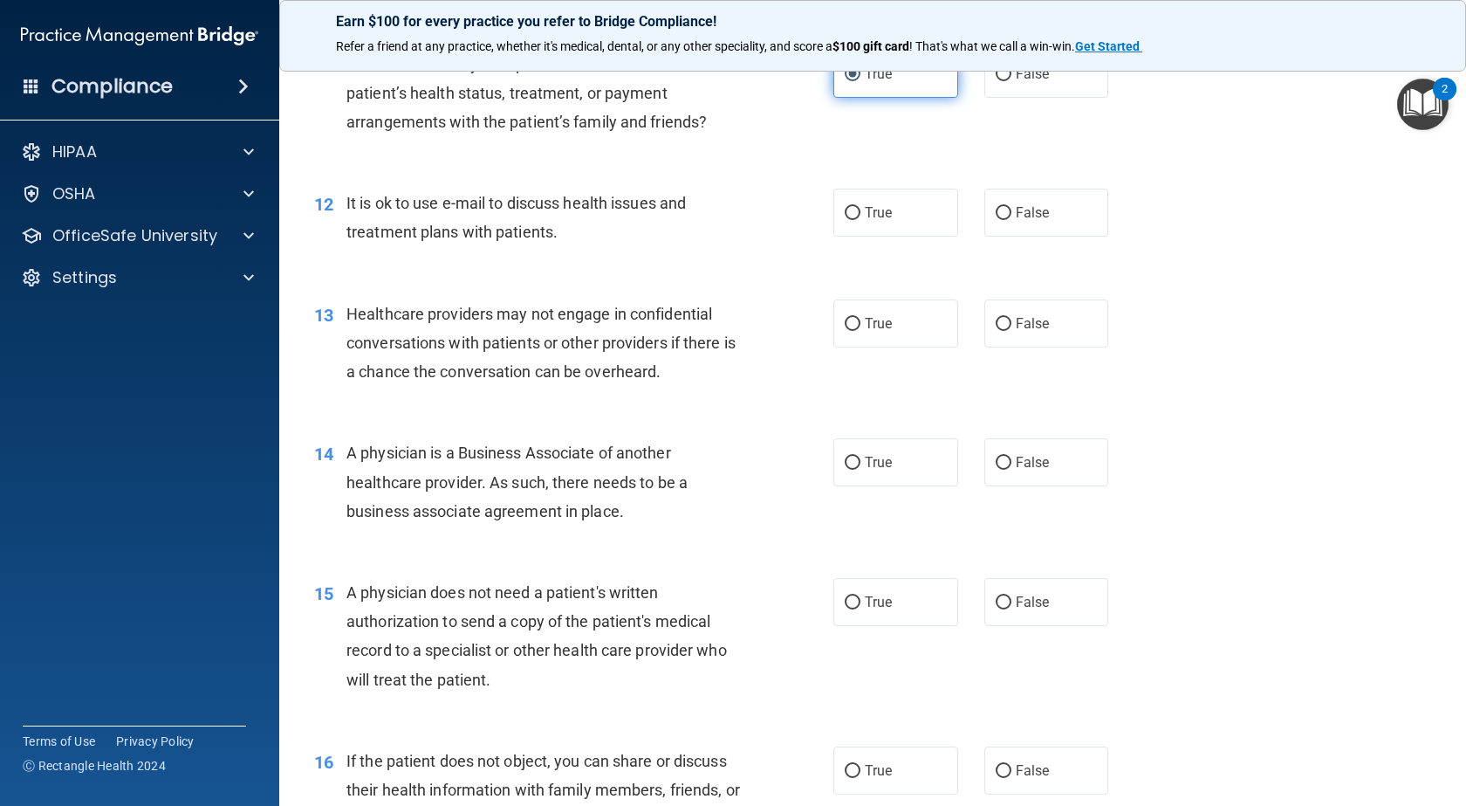
scroll to position [1571, 0]
click at [896, 224] on label "True" at bounding box center [896, 211] width 125 height 48
click at [861, 218] on input "True" at bounding box center [853, 211] width 16 height 13
radio input "true"
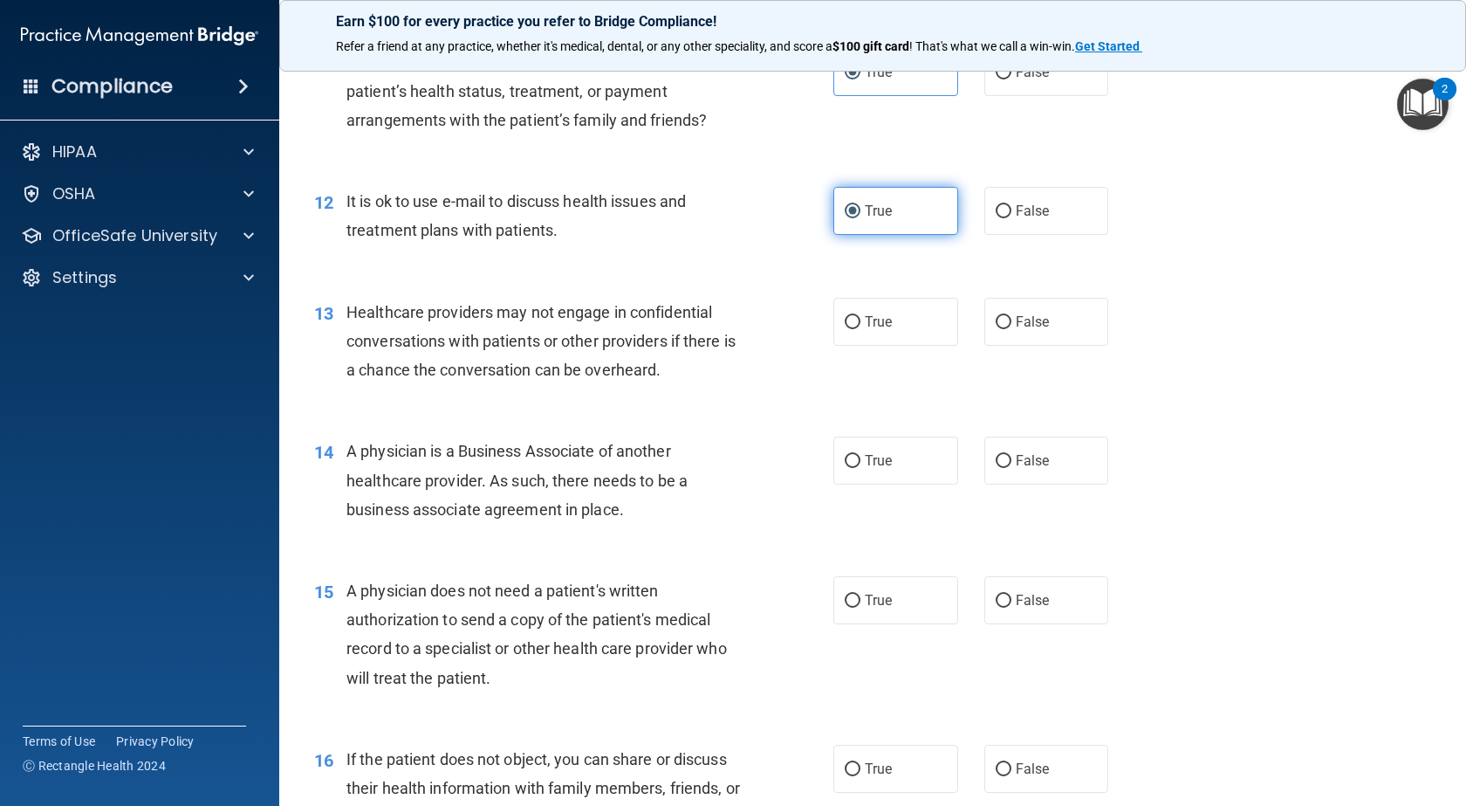
scroll to position [1658, 0]
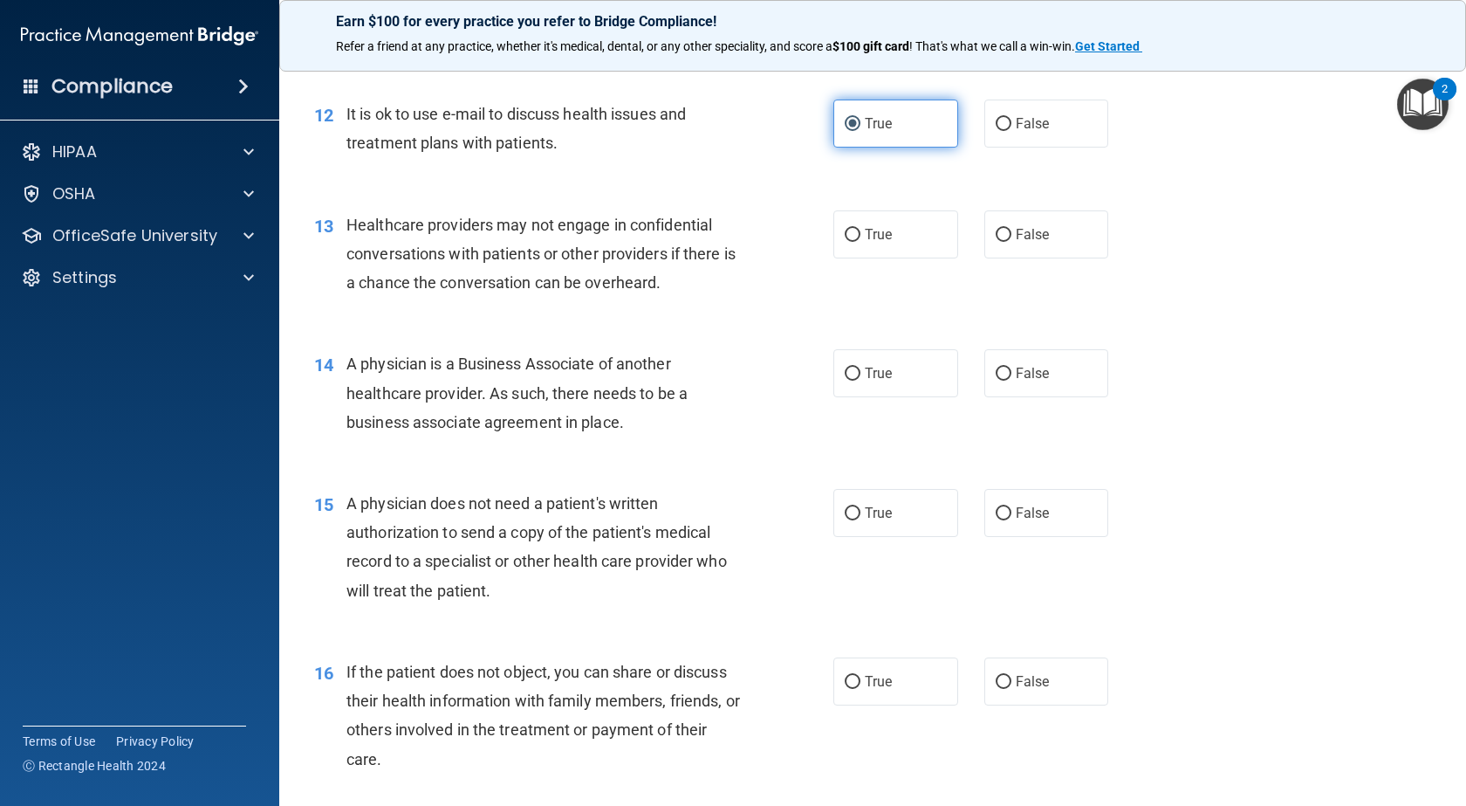
click at [896, 224] on label "True" at bounding box center [896, 234] width 125 height 48
click at [861, 229] on input "True" at bounding box center [853, 235] width 16 height 13
radio input "true"
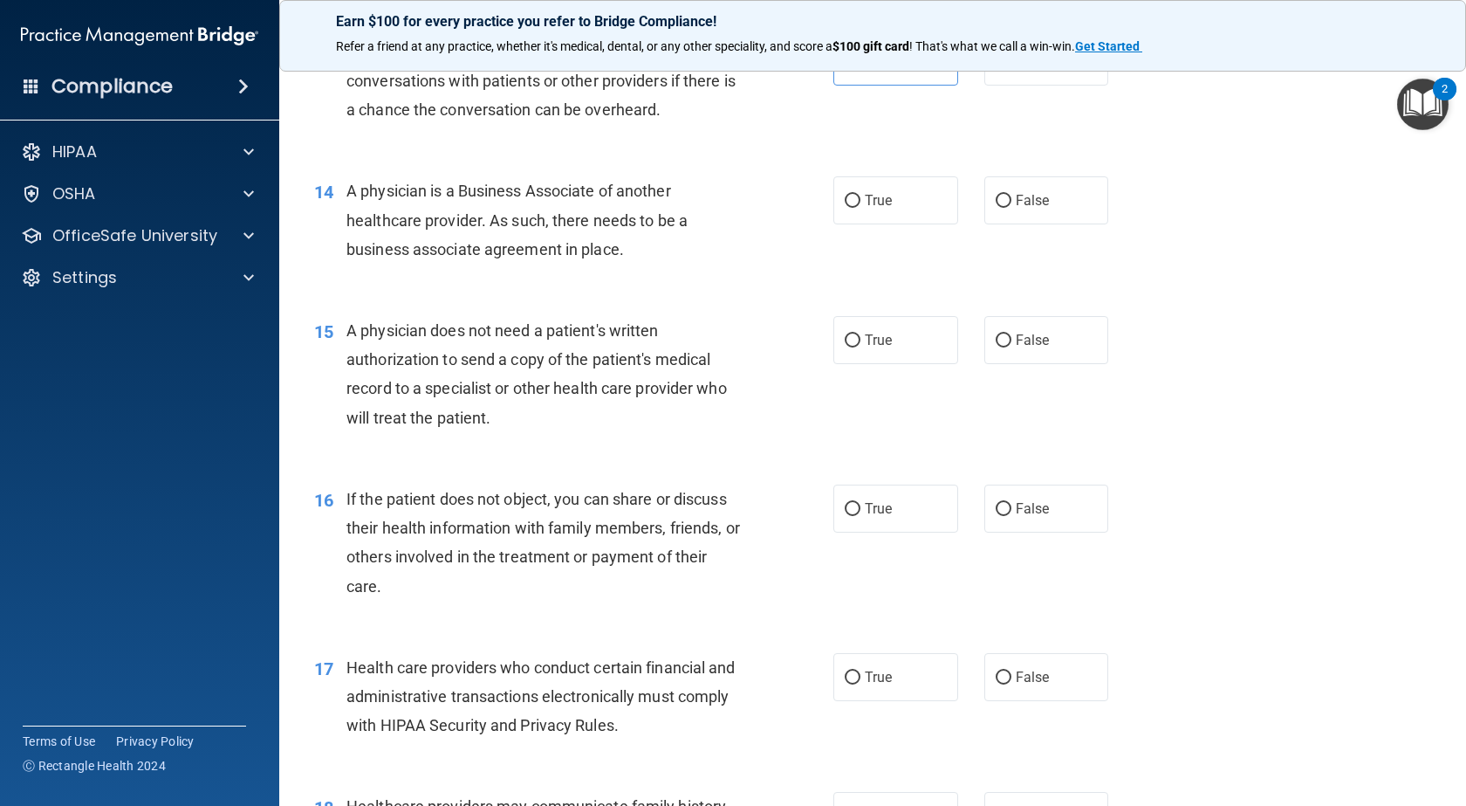
scroll to position [1833, 0]
click at [889, 211] on label "True" at bounding box center [896, 199] width 125 height 48
click at [861, 206] on input "True" at bounding box center [853, 199] width 16 height 13
radio input "true"
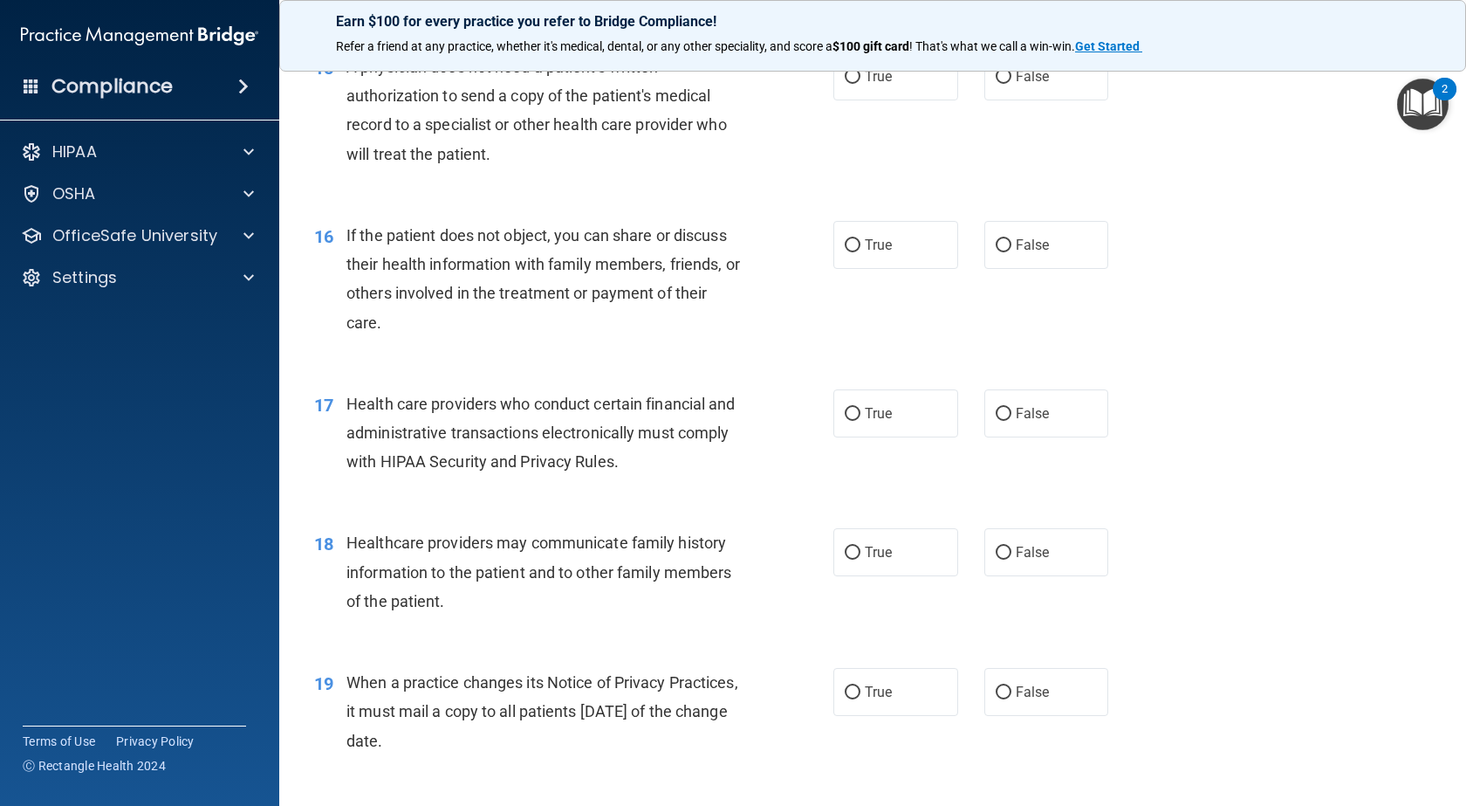
scroll to position [2008, 0]
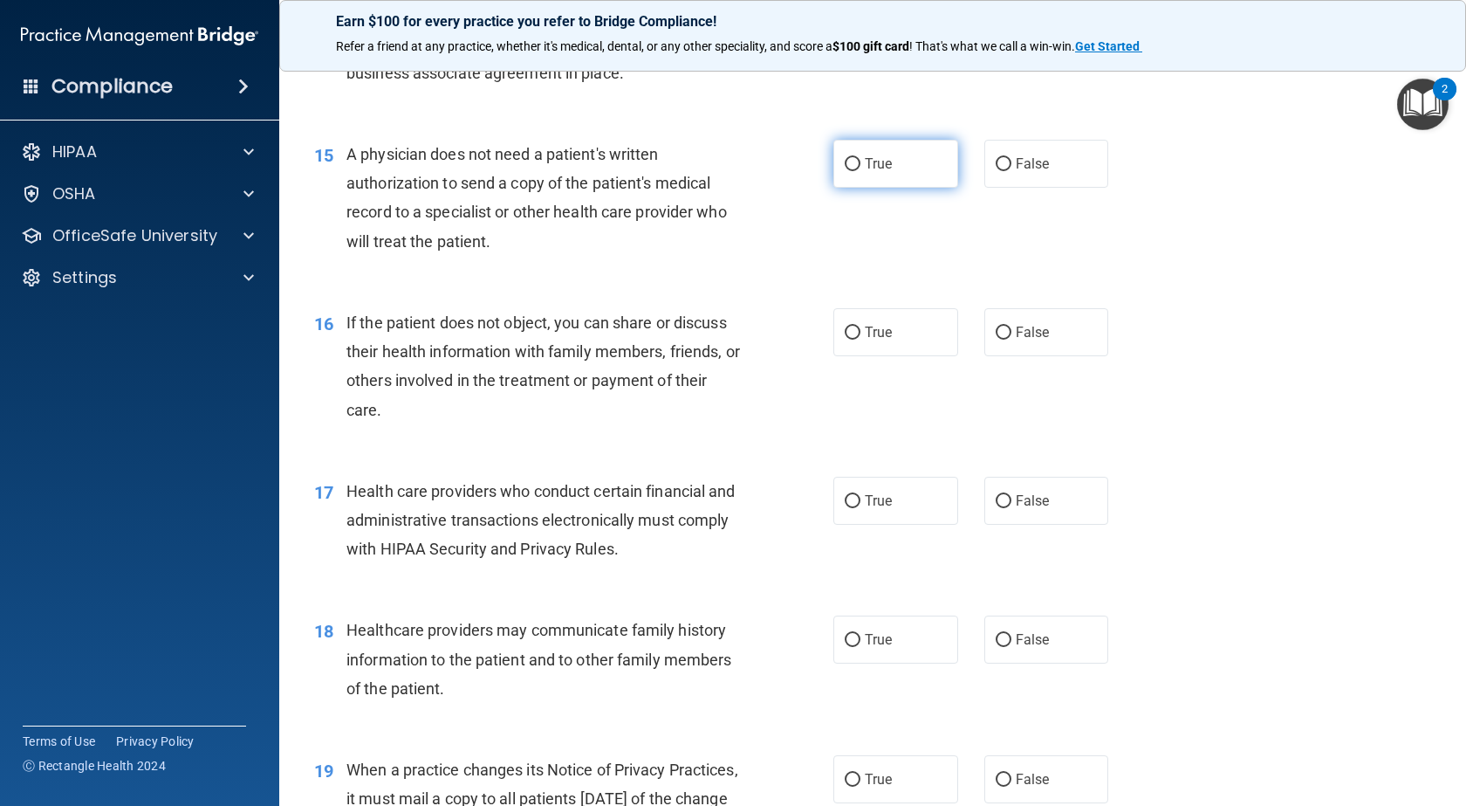
click at [882, 160] on span "True" at bounding box center [878, 163] width 27 height 17
click at [861, 160] on input "True" at bounding box center [853, 164] width 16 height 13
radio input "true"
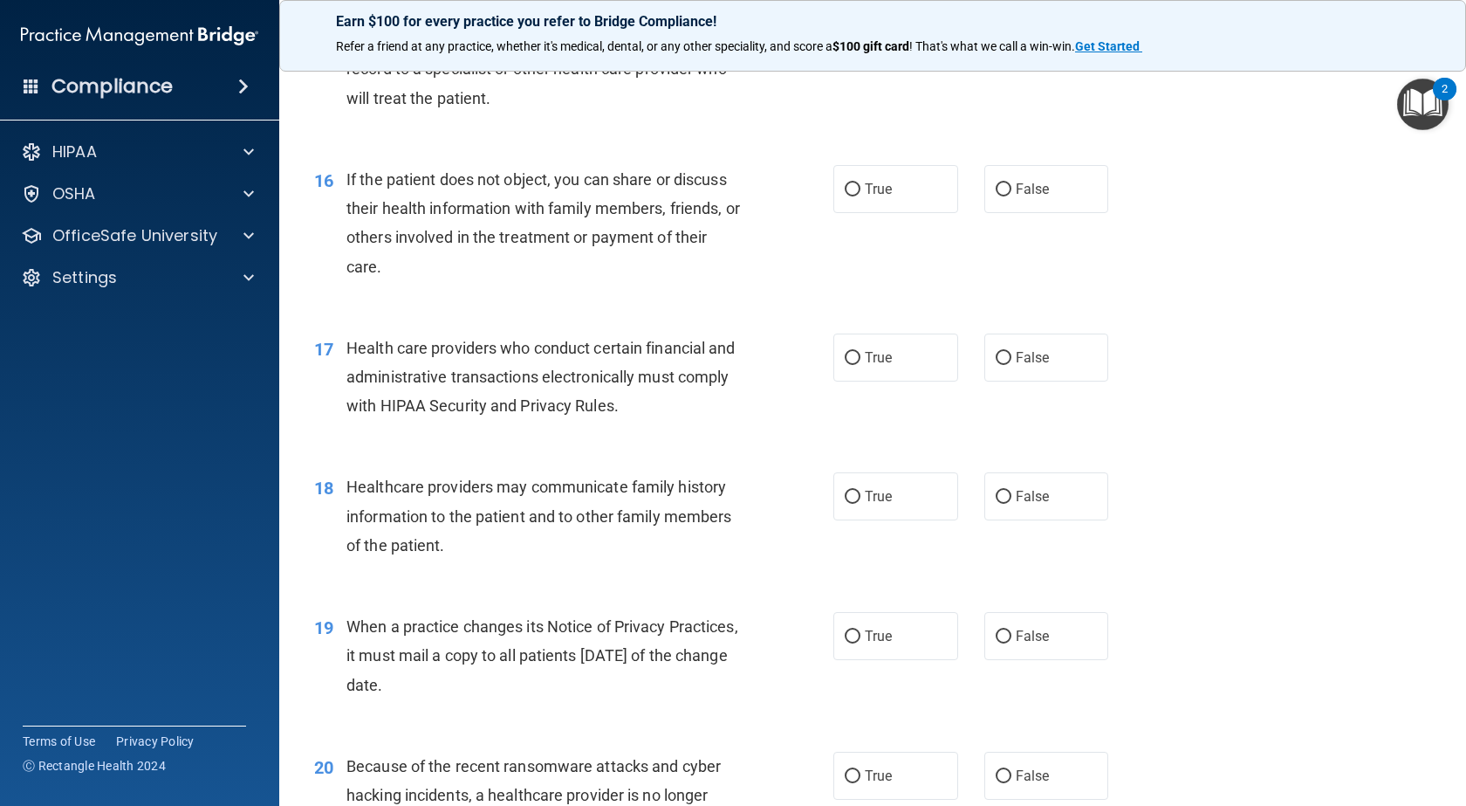
scroll to position [2182, 0]
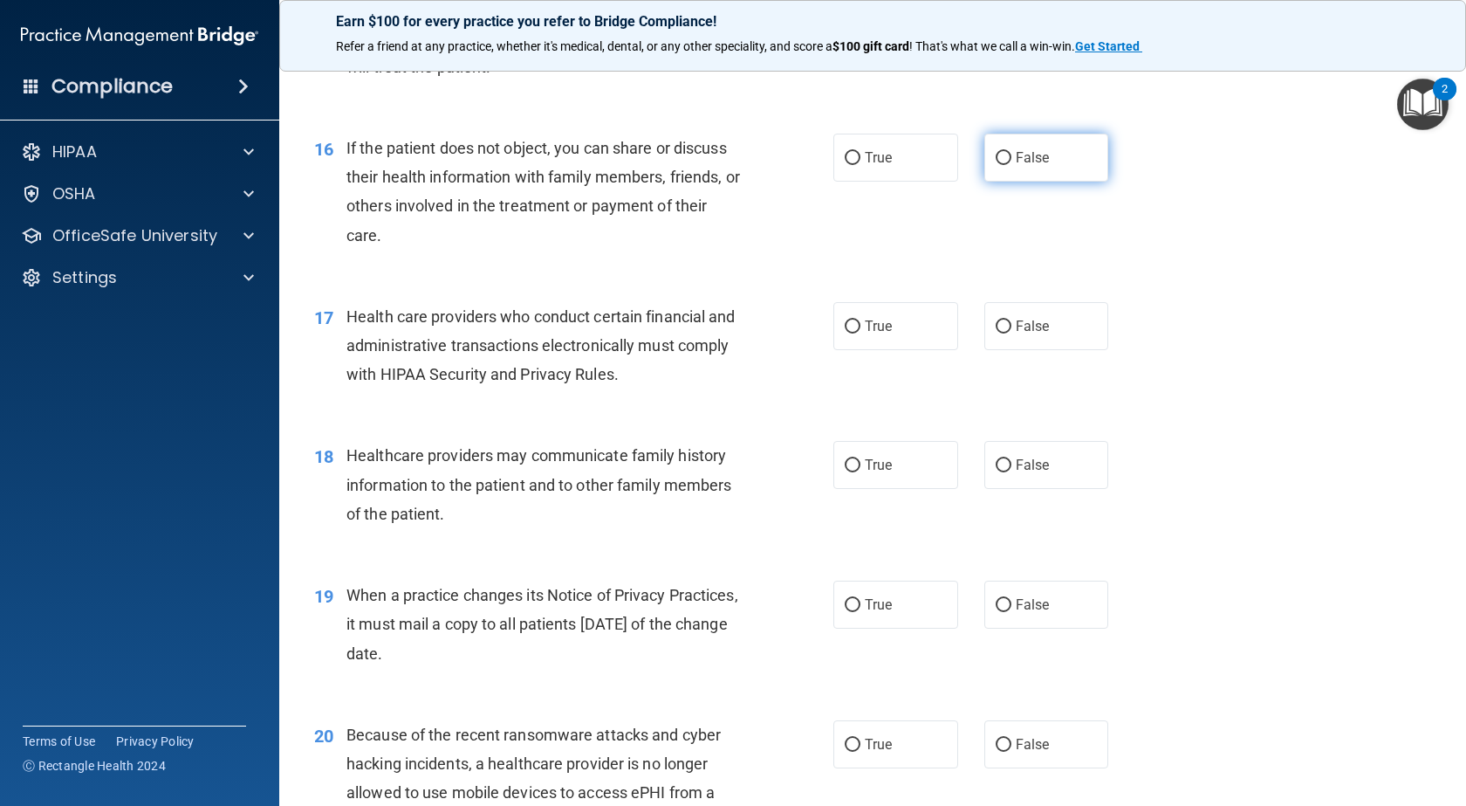
click at [998, 159] on input "False" at bounding box center [1004, 158] width 16 height 13
radio input "true"
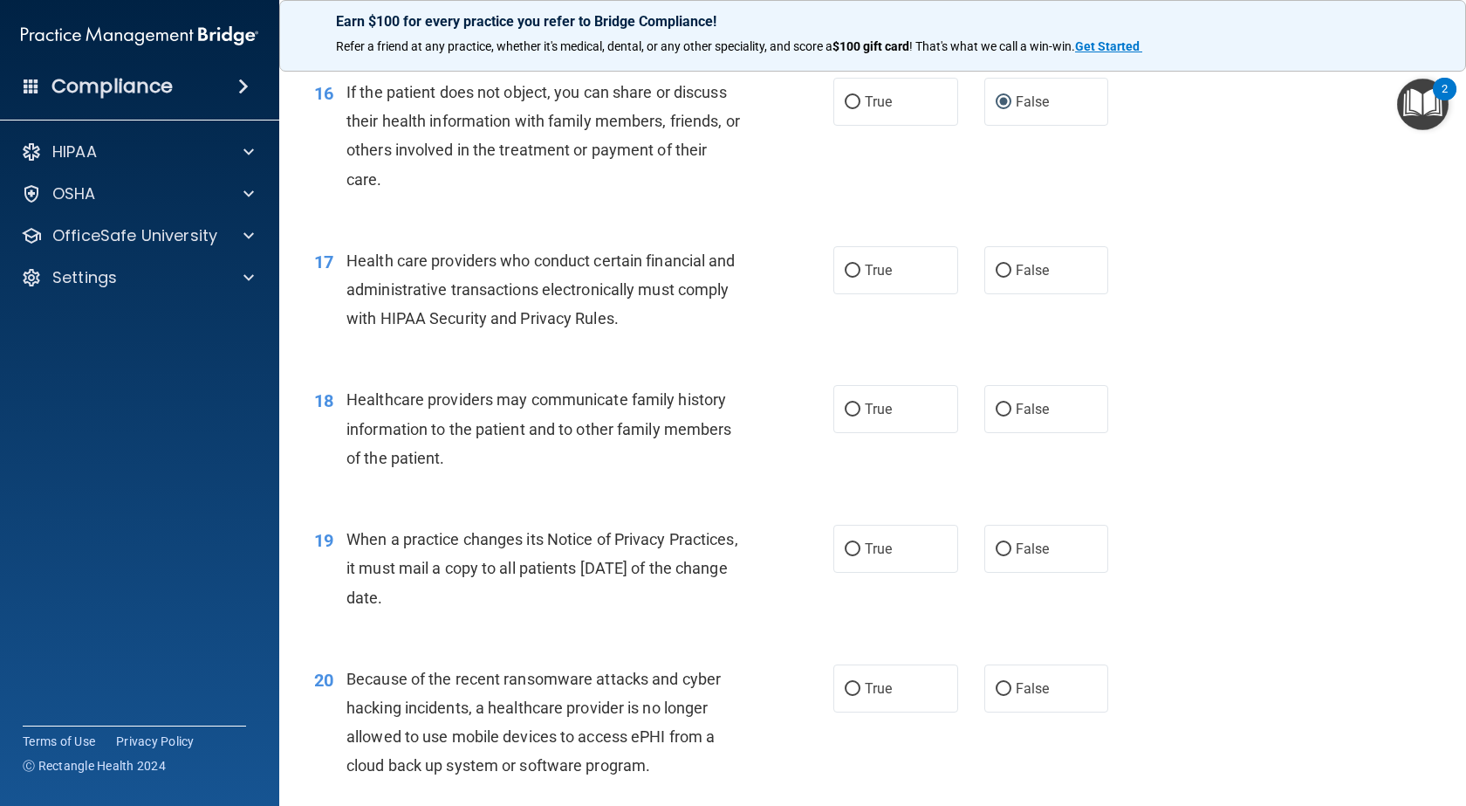
scroll to position [2269, 0]
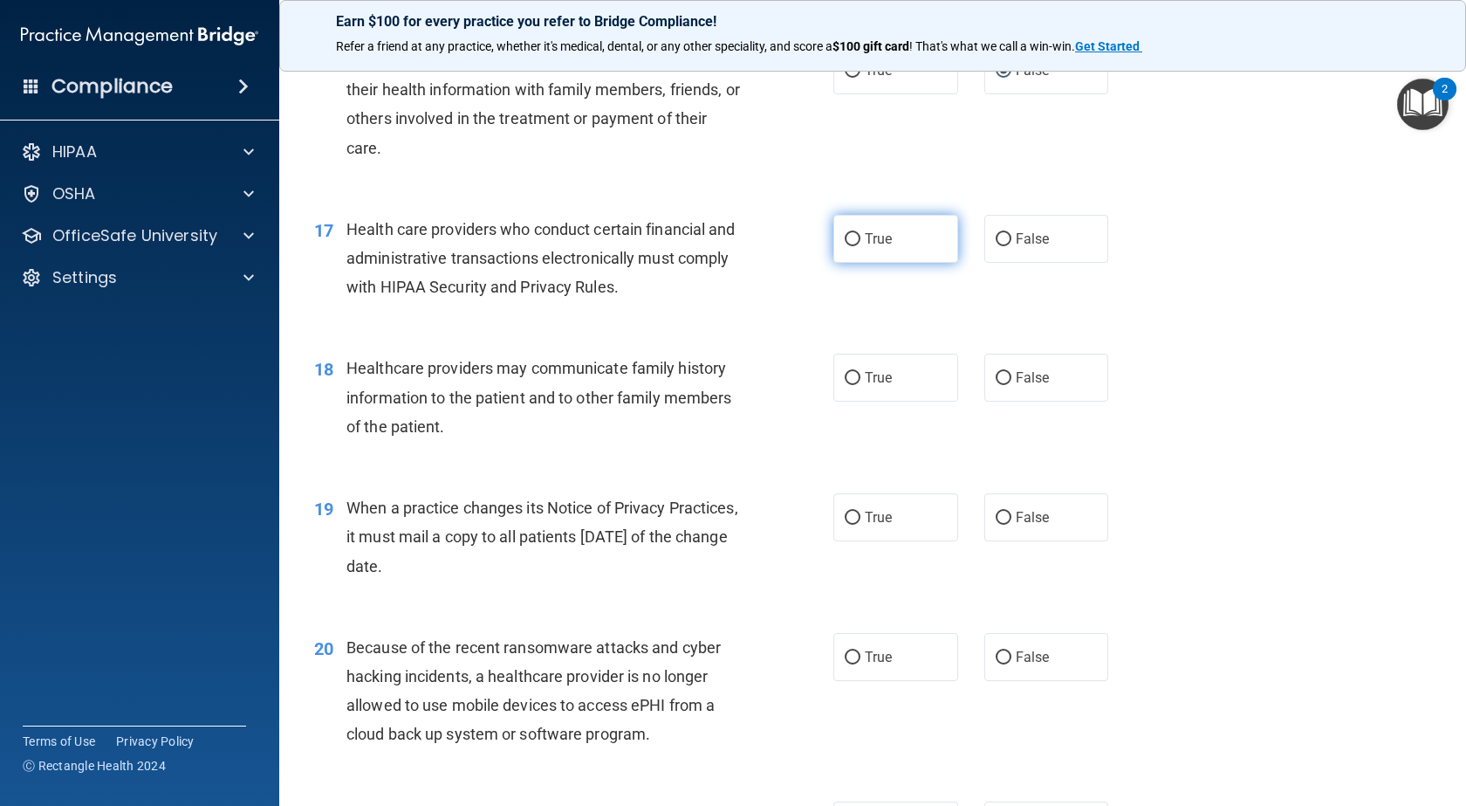
click at [873, 244] on span "True" at bounding box center [878, 238] width 27 height 17
click at [861, 244] on input "True" at bounding box center [853, 239] width 16 height 13
radio input "true"
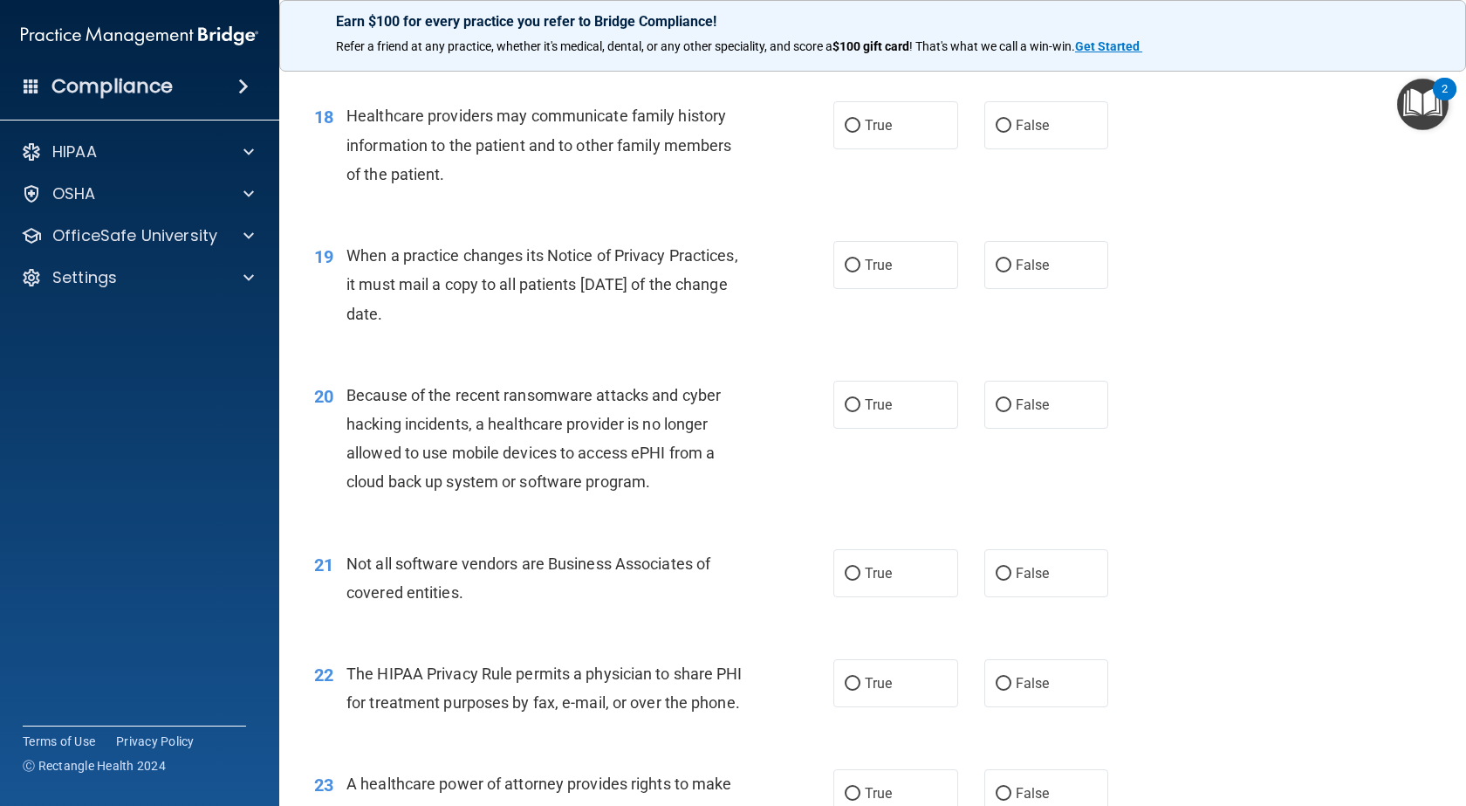
scroll to position [2531, 0]
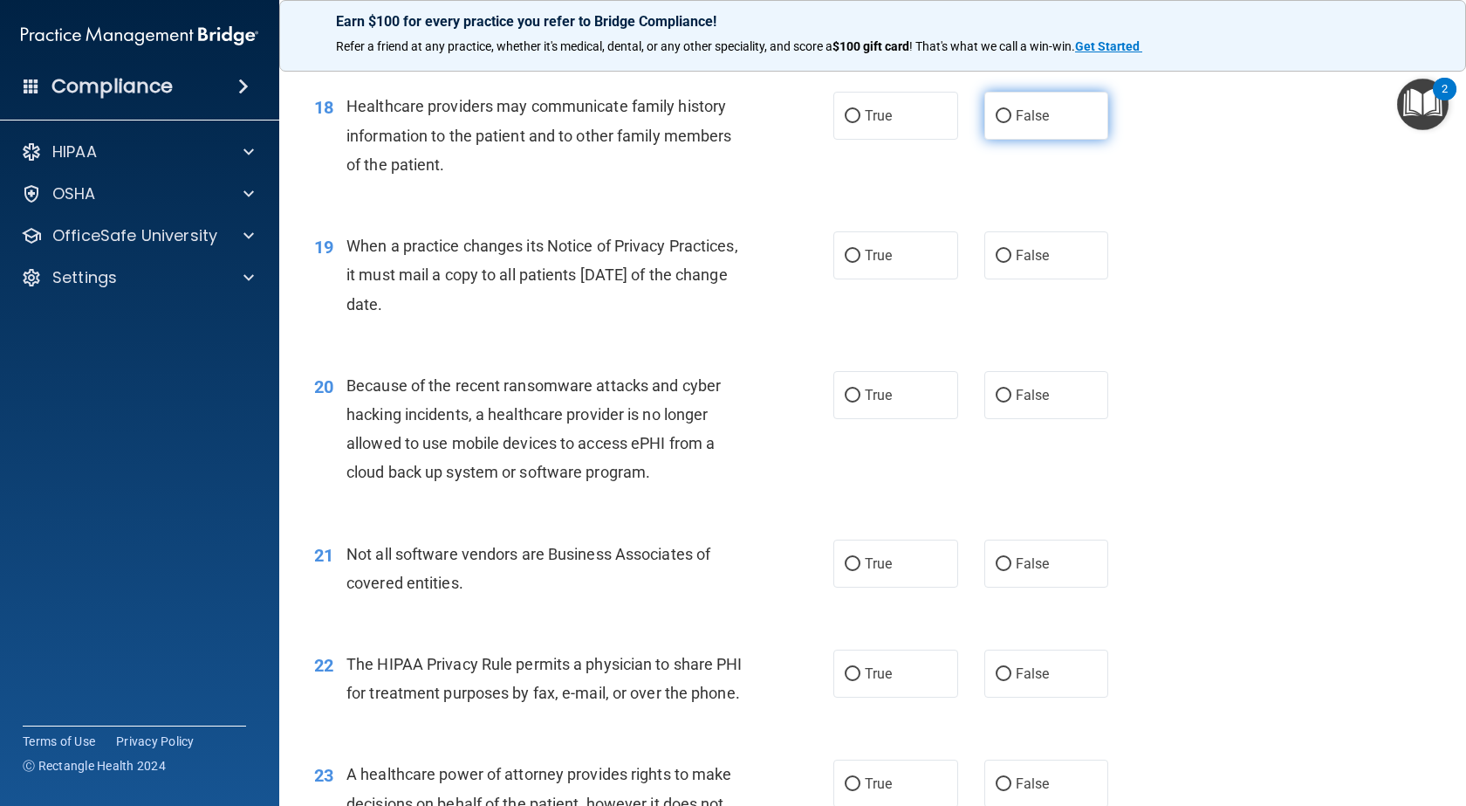
click at [1017, 120] on span "False" at bounding box center [1033, 115] width 34 height 17
click at [1012, 120] on input "False" at bounding box center [1004, 116] width 16 height 13
radio input "true"
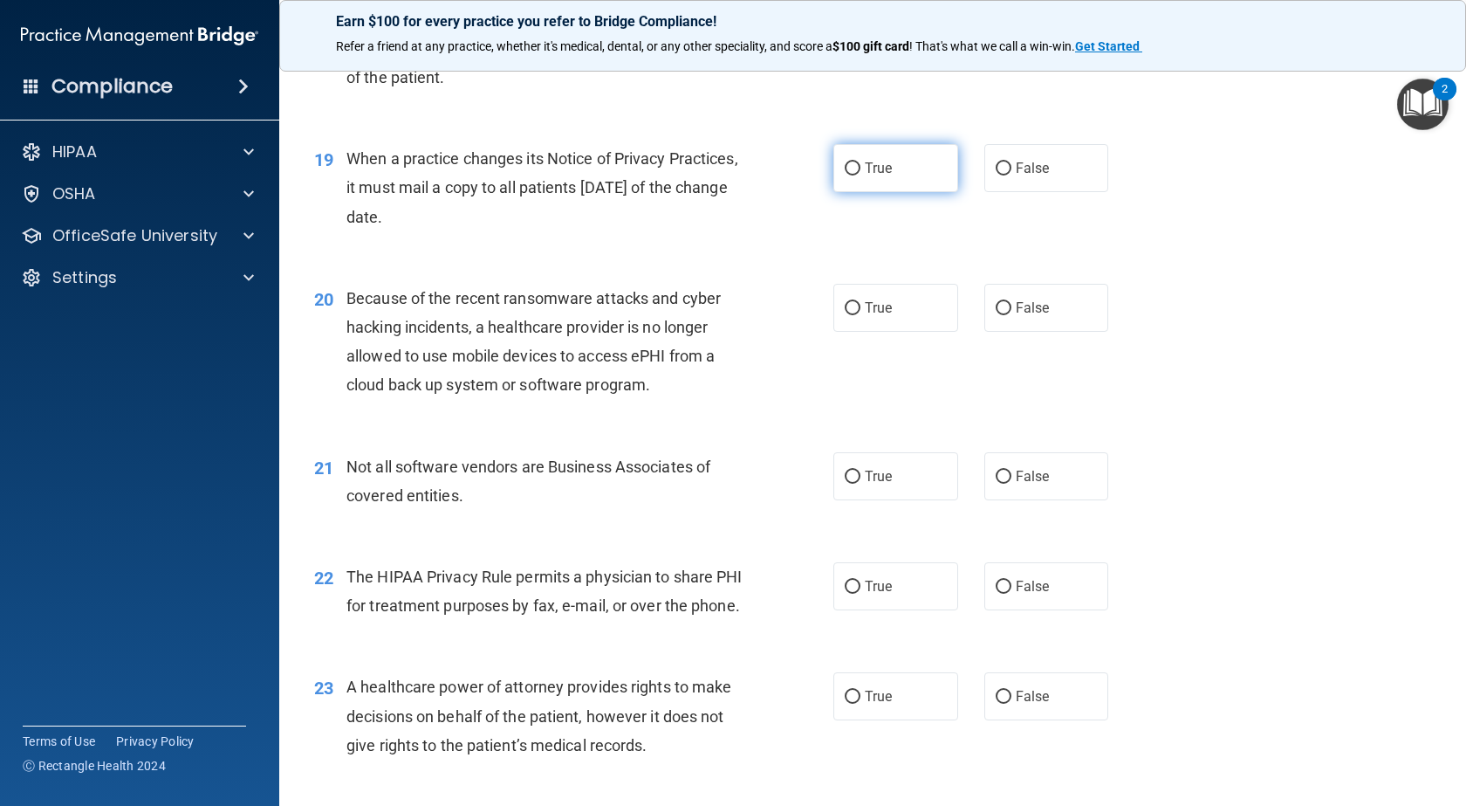
click at [859, 181] on label "True" at bounding box center [896, 168] width 125 height 48
click at [859, 175] on input "True" at bounding box center [853, 168] width 16 height 13
radio input "true"
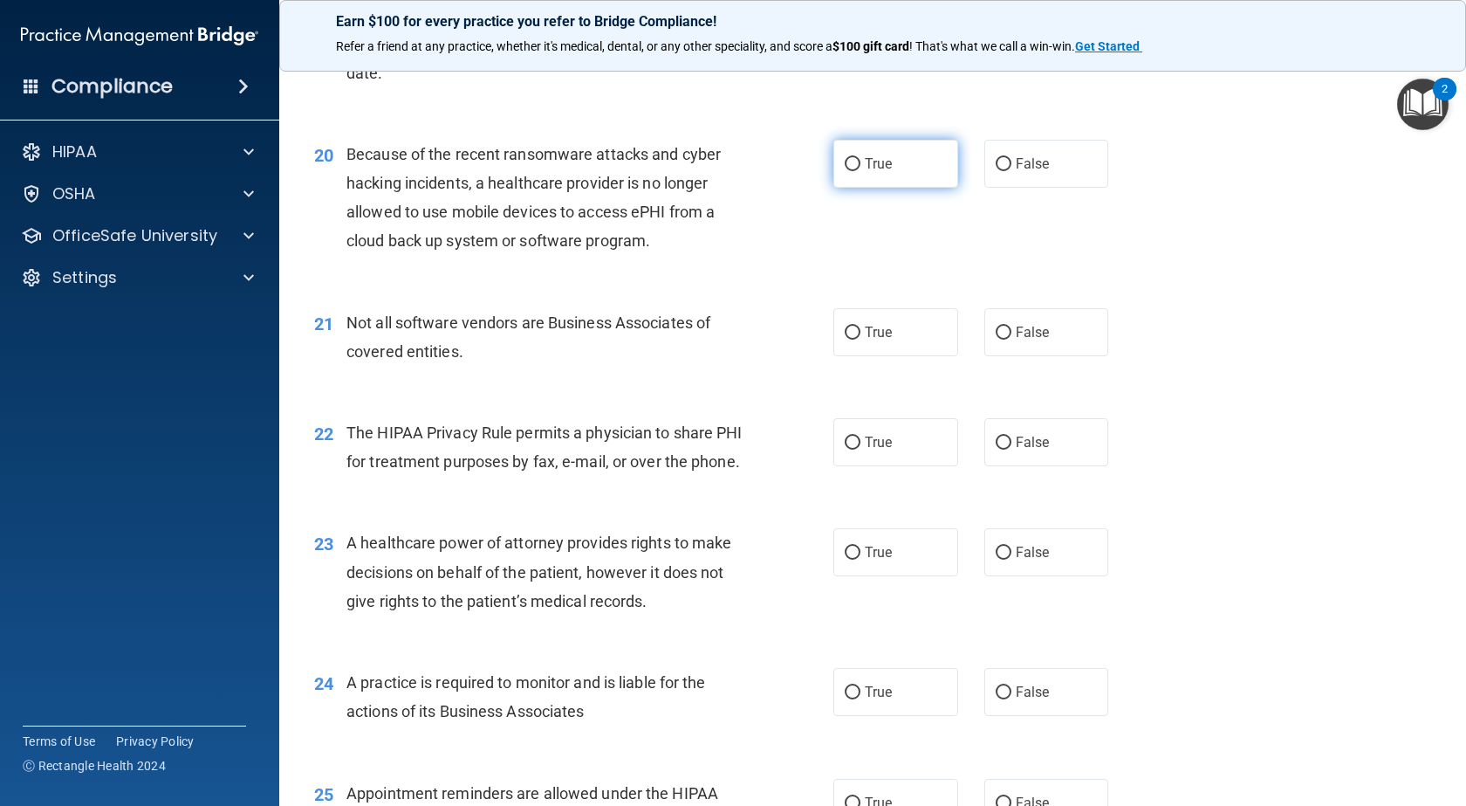
scroll to position [2793, 0]
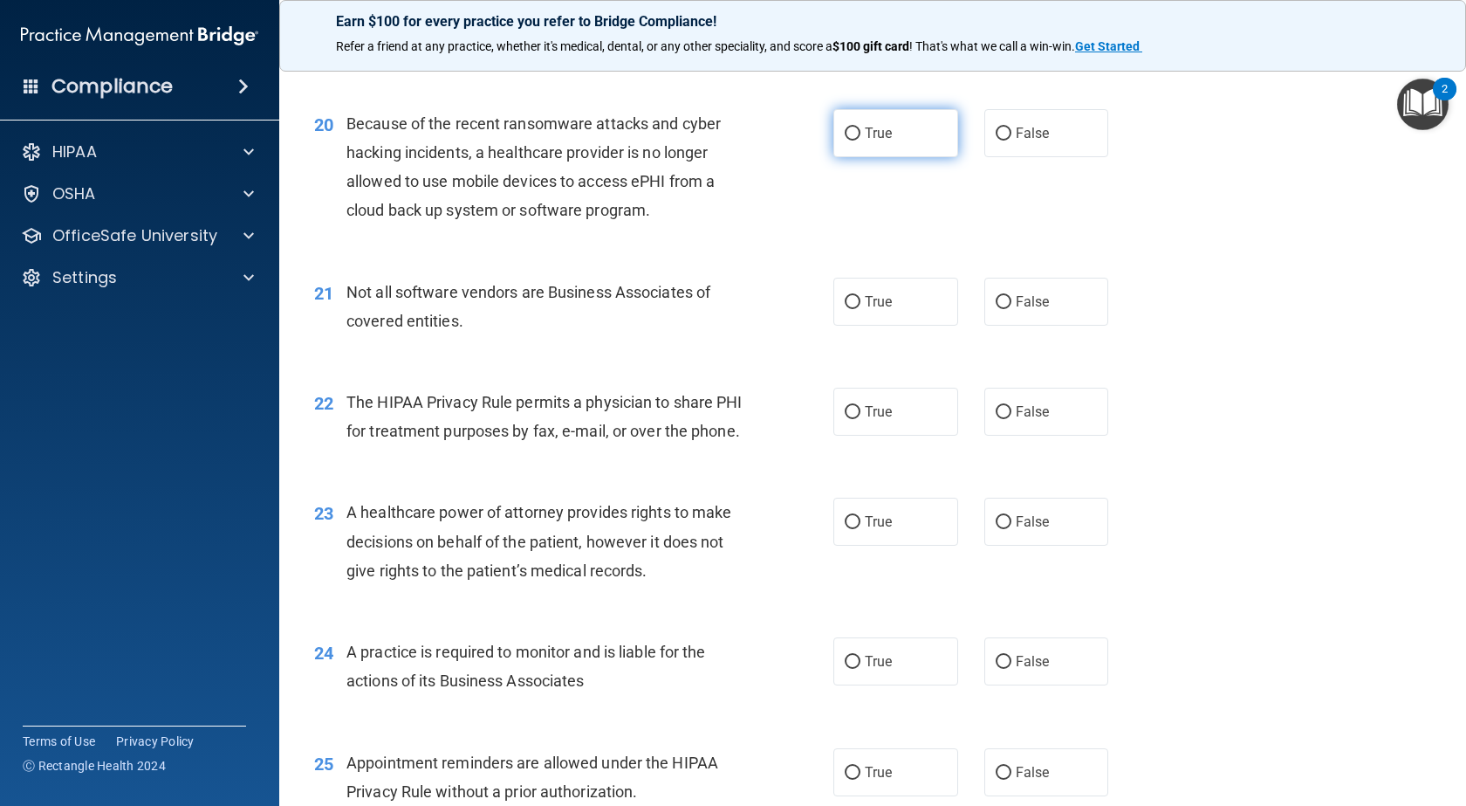
click at [858, 146] on label "True" at bounding box center [896, 133] width 125 height 48
click at [858, 141] on input "True" at bounding box center [853, 133] width 16 height 13
radio input "true"
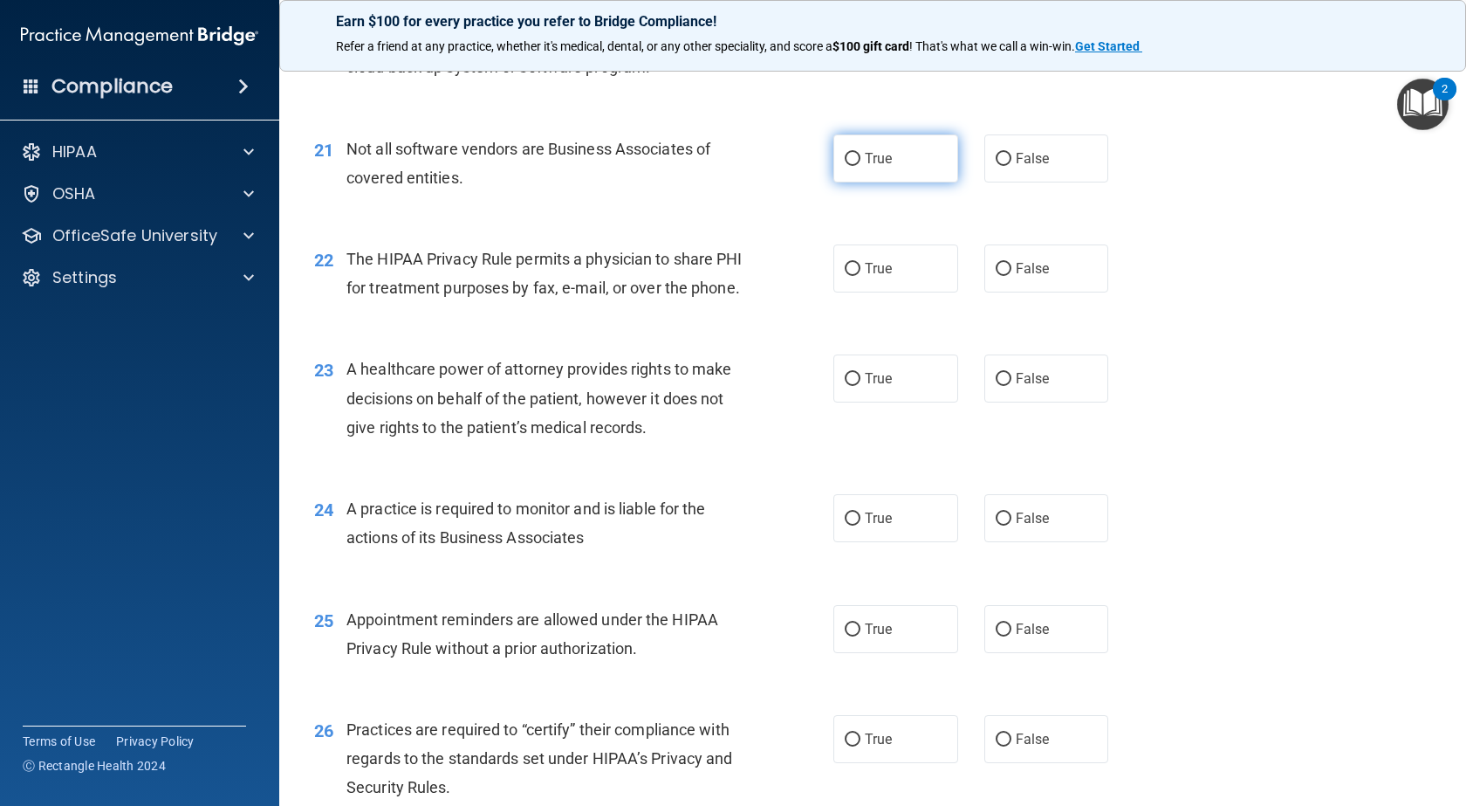
scroll to position [2968, 0]
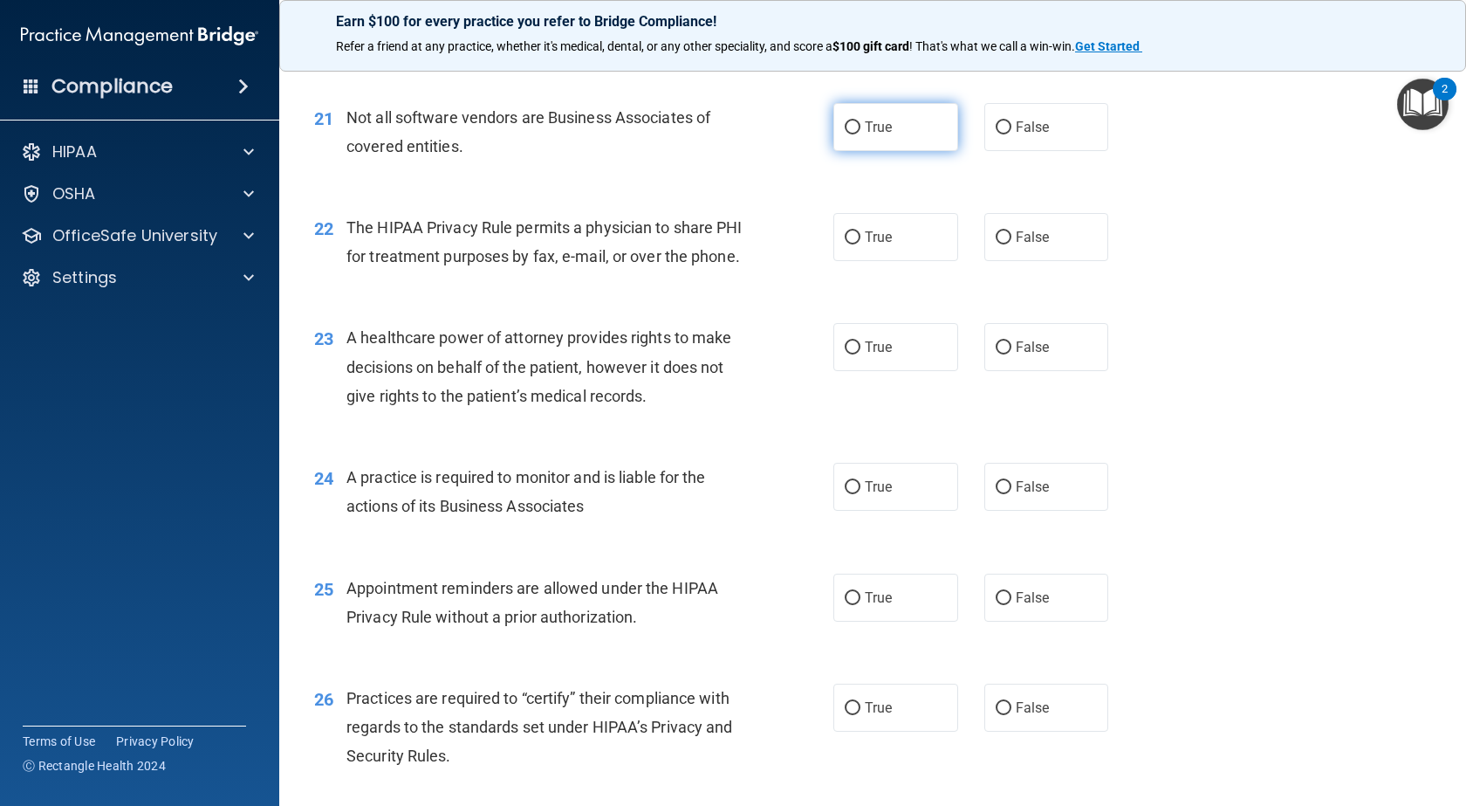
click at [855, 134] on label "True" at bounding box center [896, 127] width 125 height 48
click at [855, 134] on input "True" at bounding box center [853, 127] width 16 height 13
radio input "true"
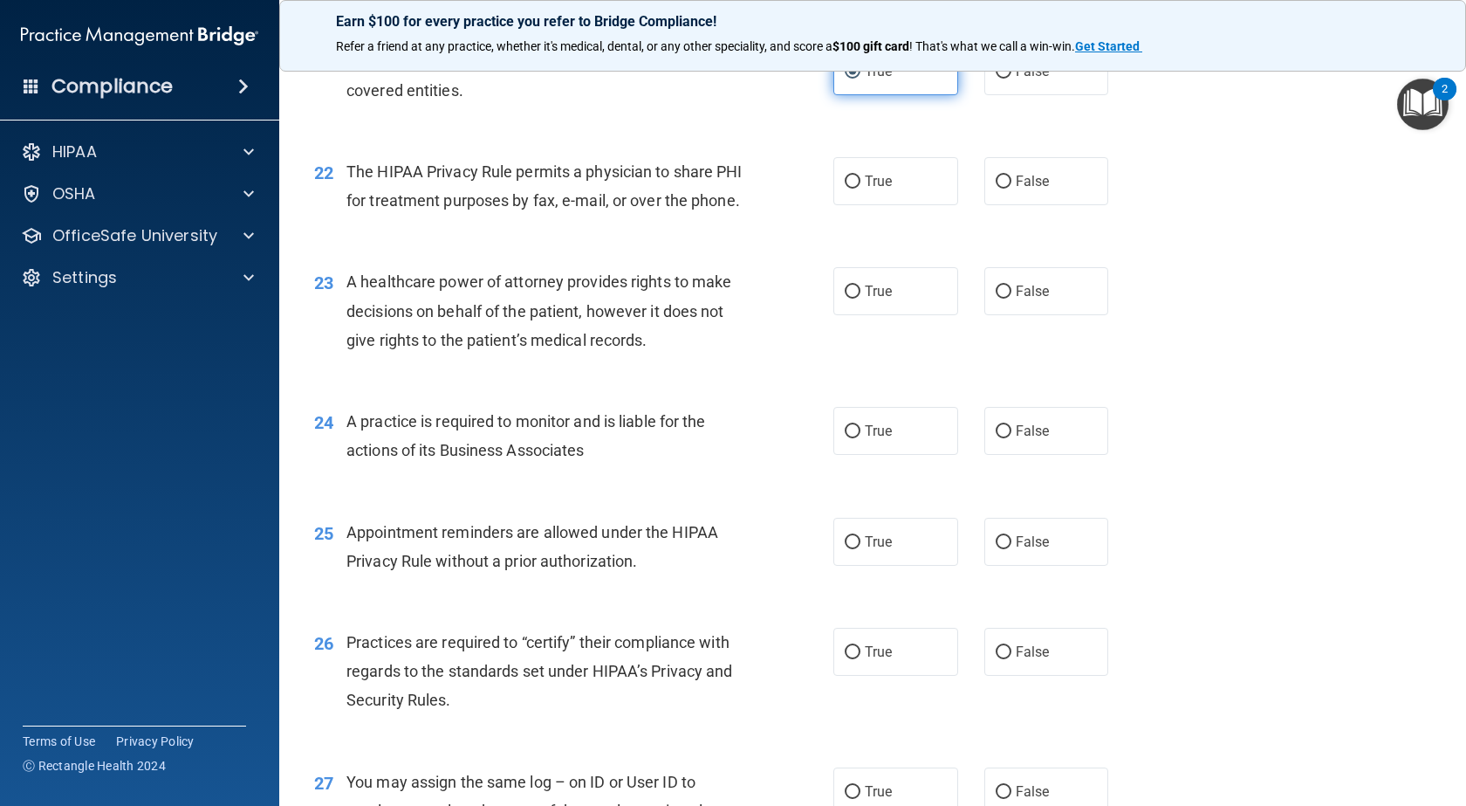
scroll to position [3055, 0]
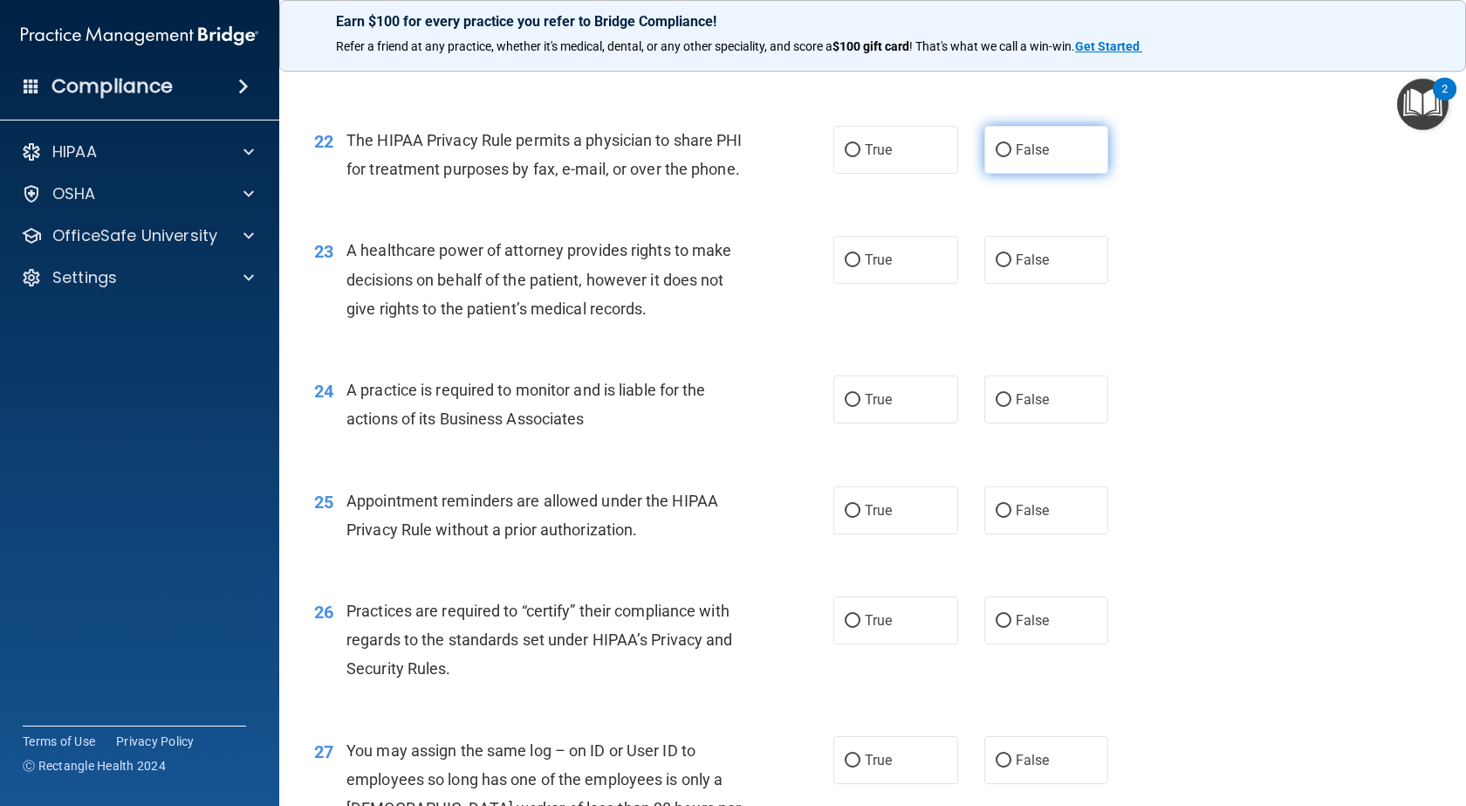
click at [996, 149] on input "False" at bounding box center [1004, 150] width 16 height 13
radio input "true"
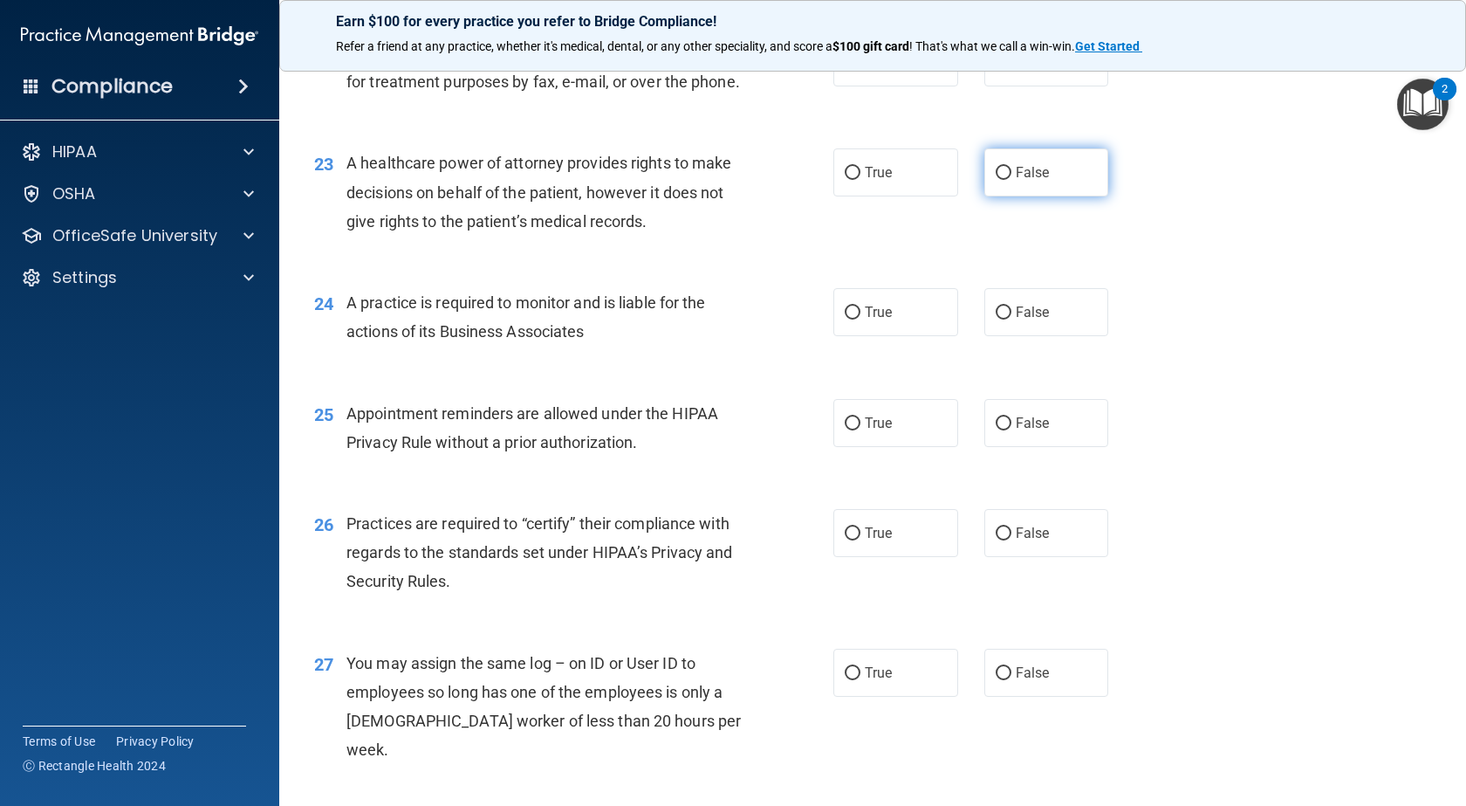
click at [1001, 195] on label "False" at bounding box center [1047, 172] width 125 height 48
click at [1001, 180] on input "False" at bounding box center [1004, 173] width 16 height 13
radio input "true"
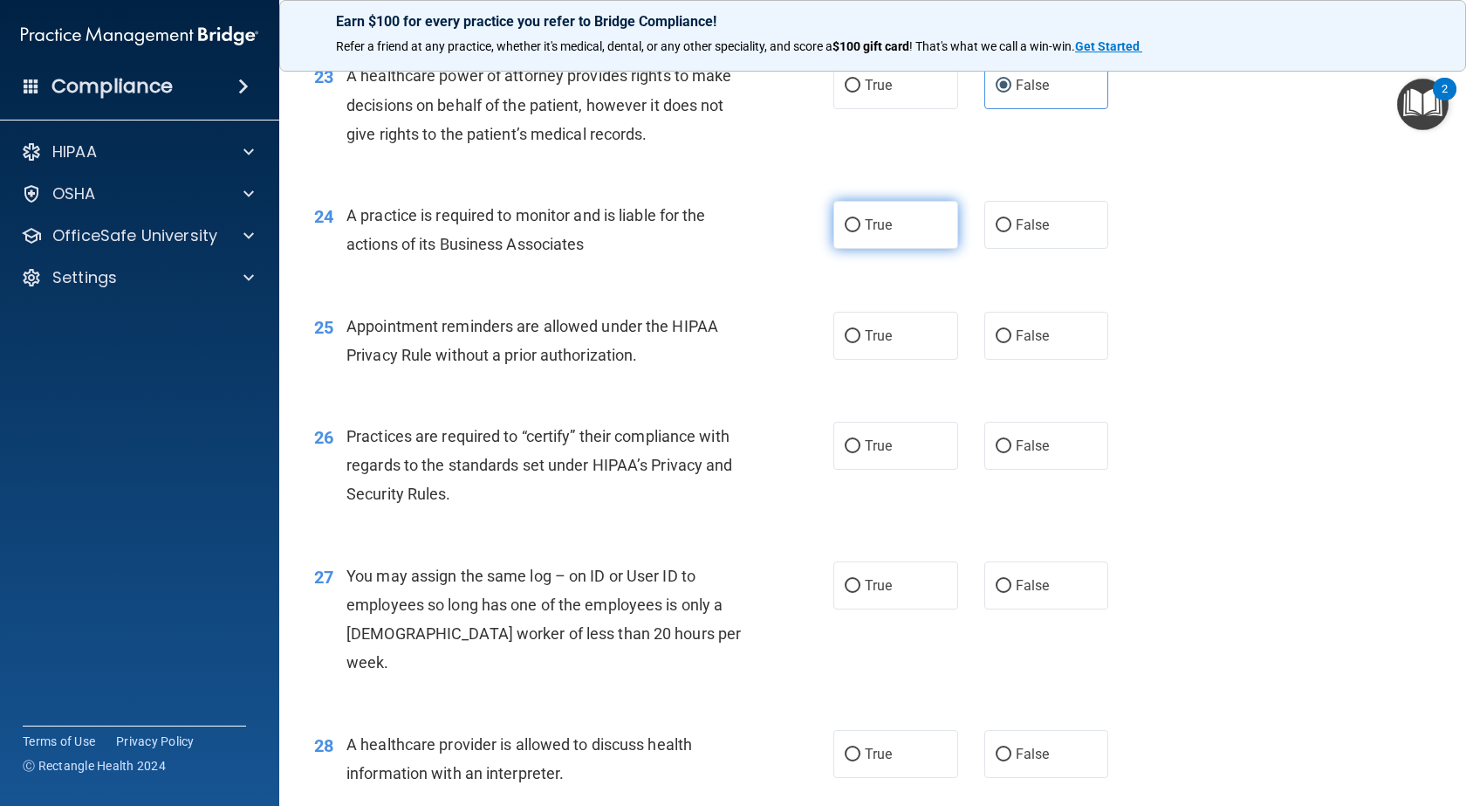
click at [865, 233] on span "True" at bounding box center [878, 224] width 27 height 17
click at [859, 232] on input "True" at bounding box center [853, 225] width 16 height 13
radio input "true"
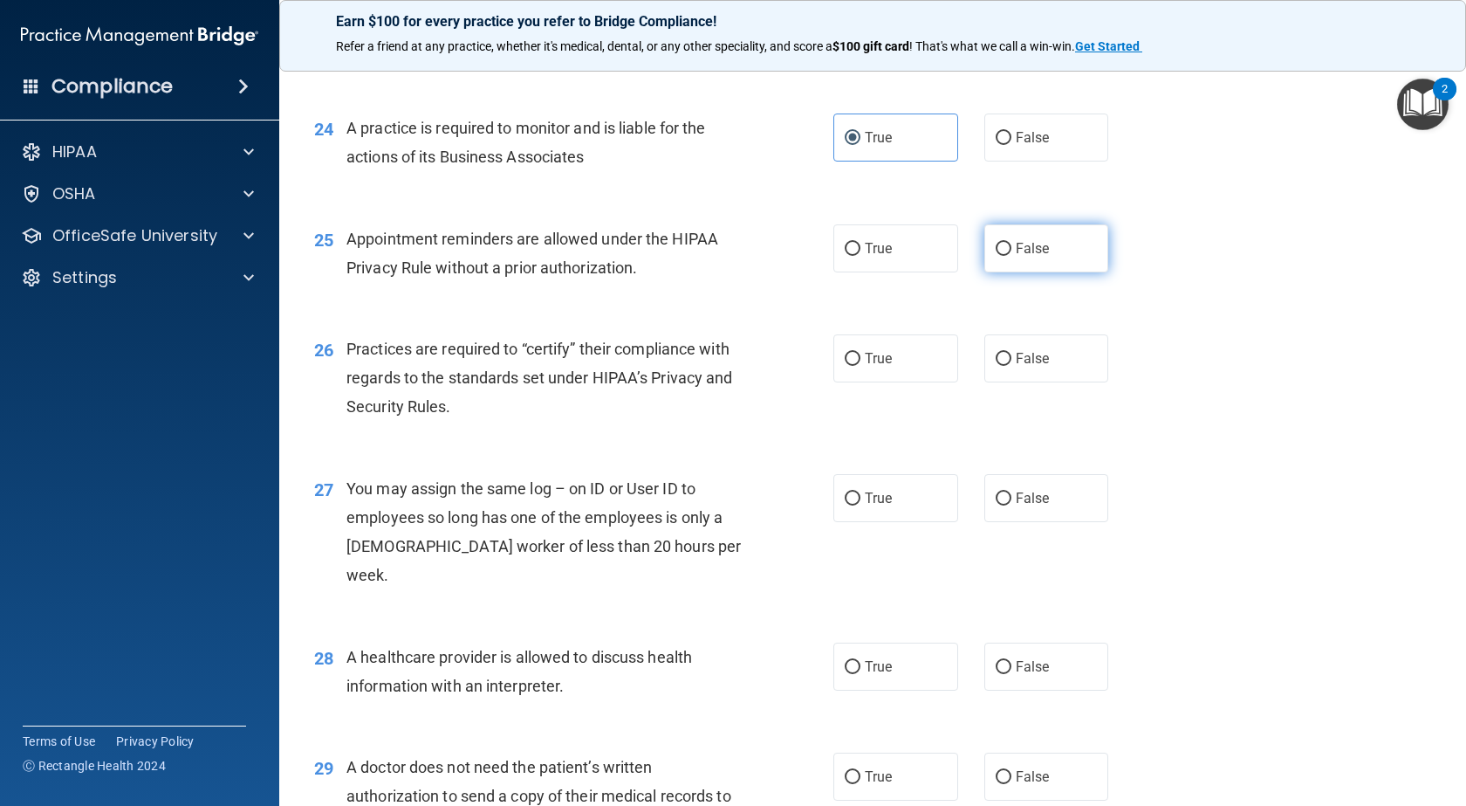
click at [1008, 268] on label "False" at bounding box center [1047, 248] width 125 height 48
click at [1008, 256] on input "False" at bounding box center [1004, 249] width 16 height 13
radio input "true"
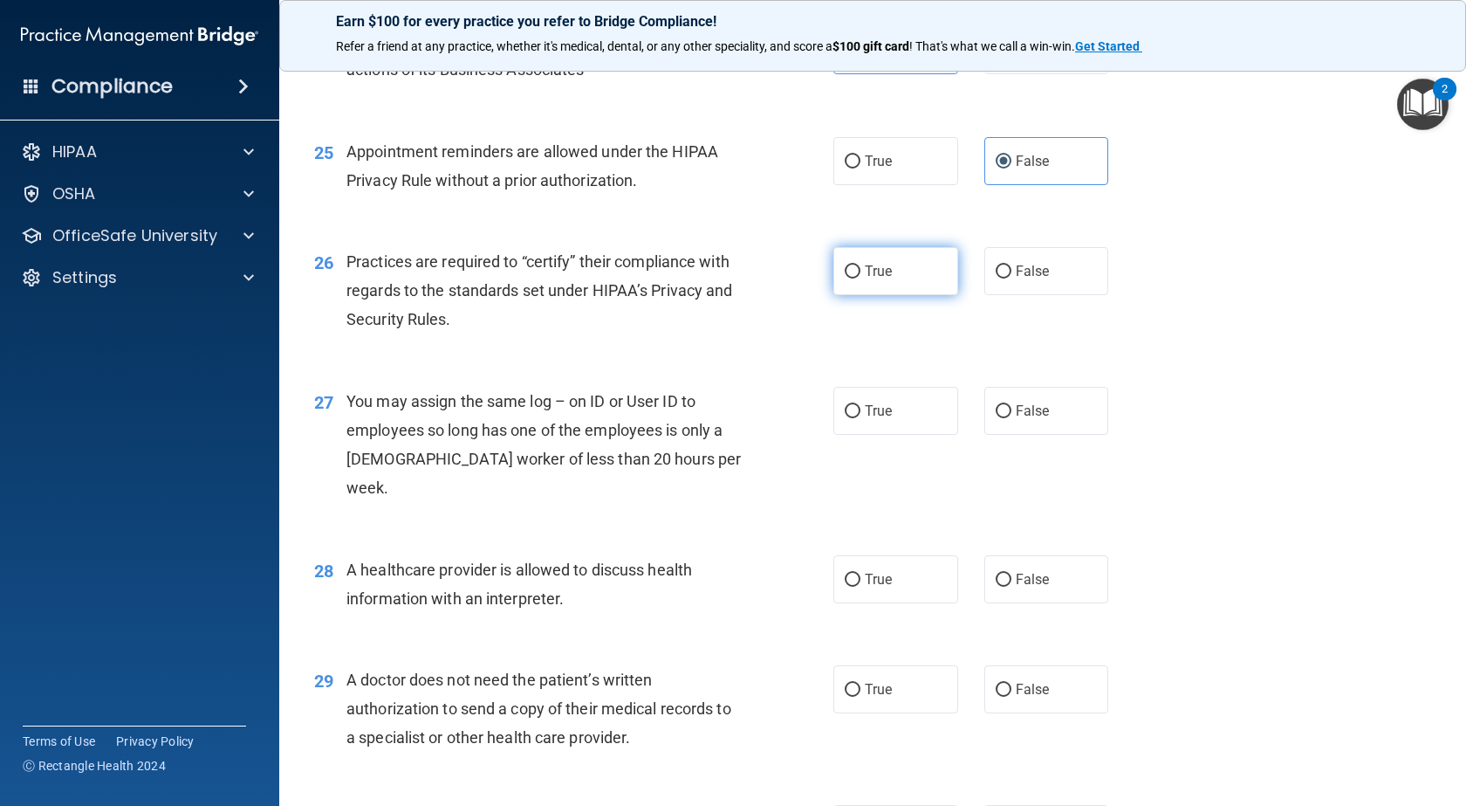
click at [845, 278] on input "True" at bounding box center [853, 271] width 16 height 13
radio input "true"
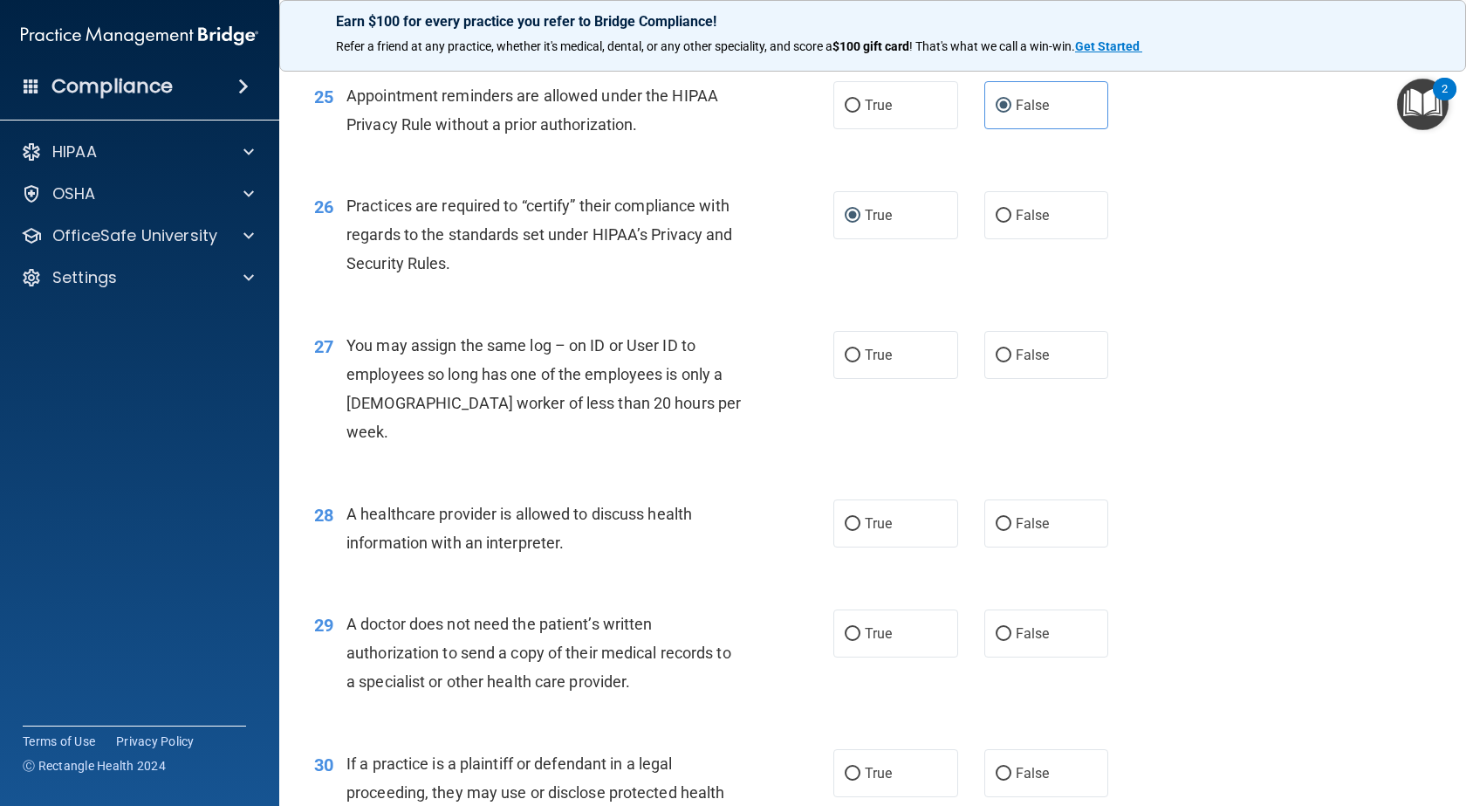
scroll to position [3491, 0]
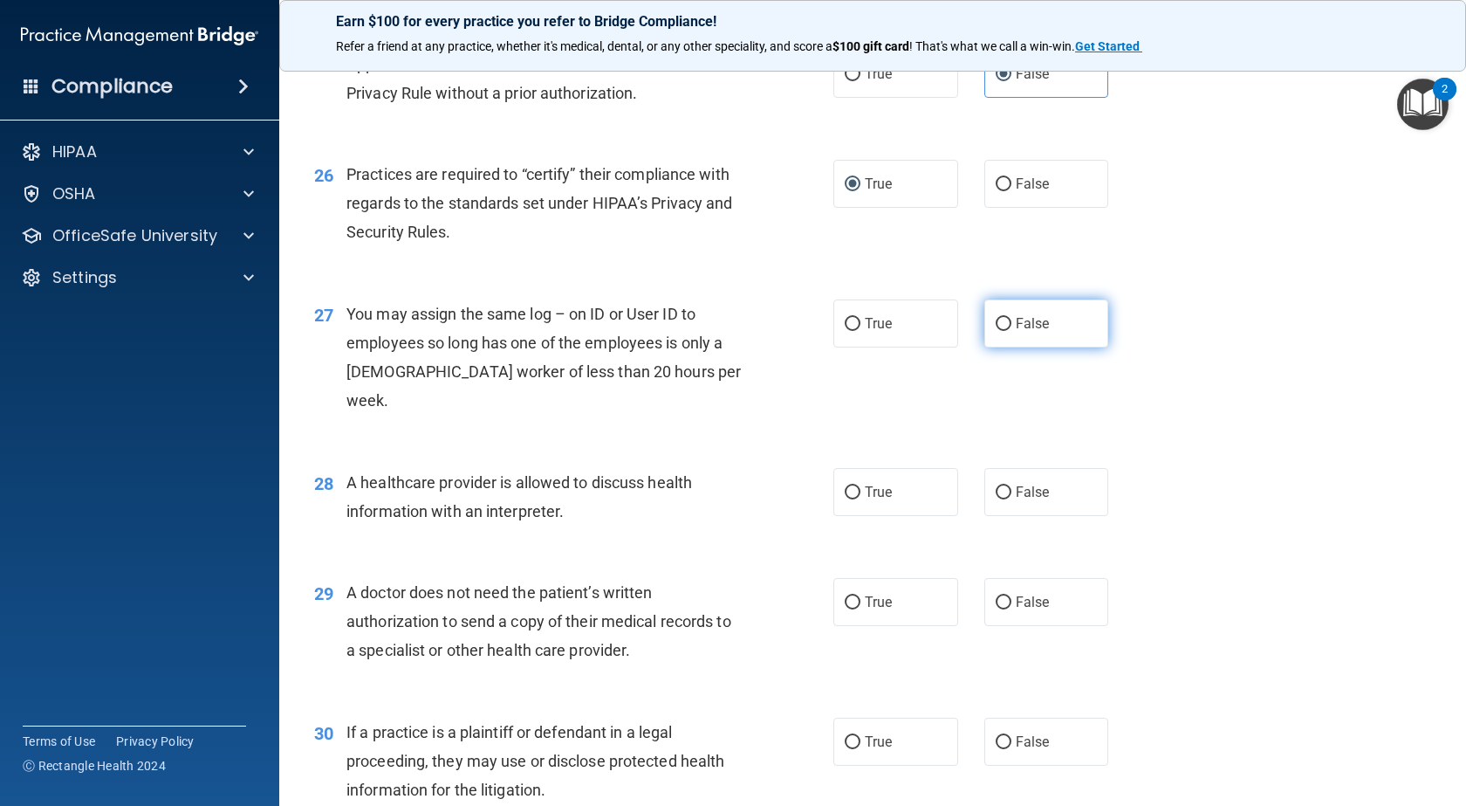
click at [997, 331] on input "False" at bounding box center [1004, 324] width 16 height 13
radio input "true"
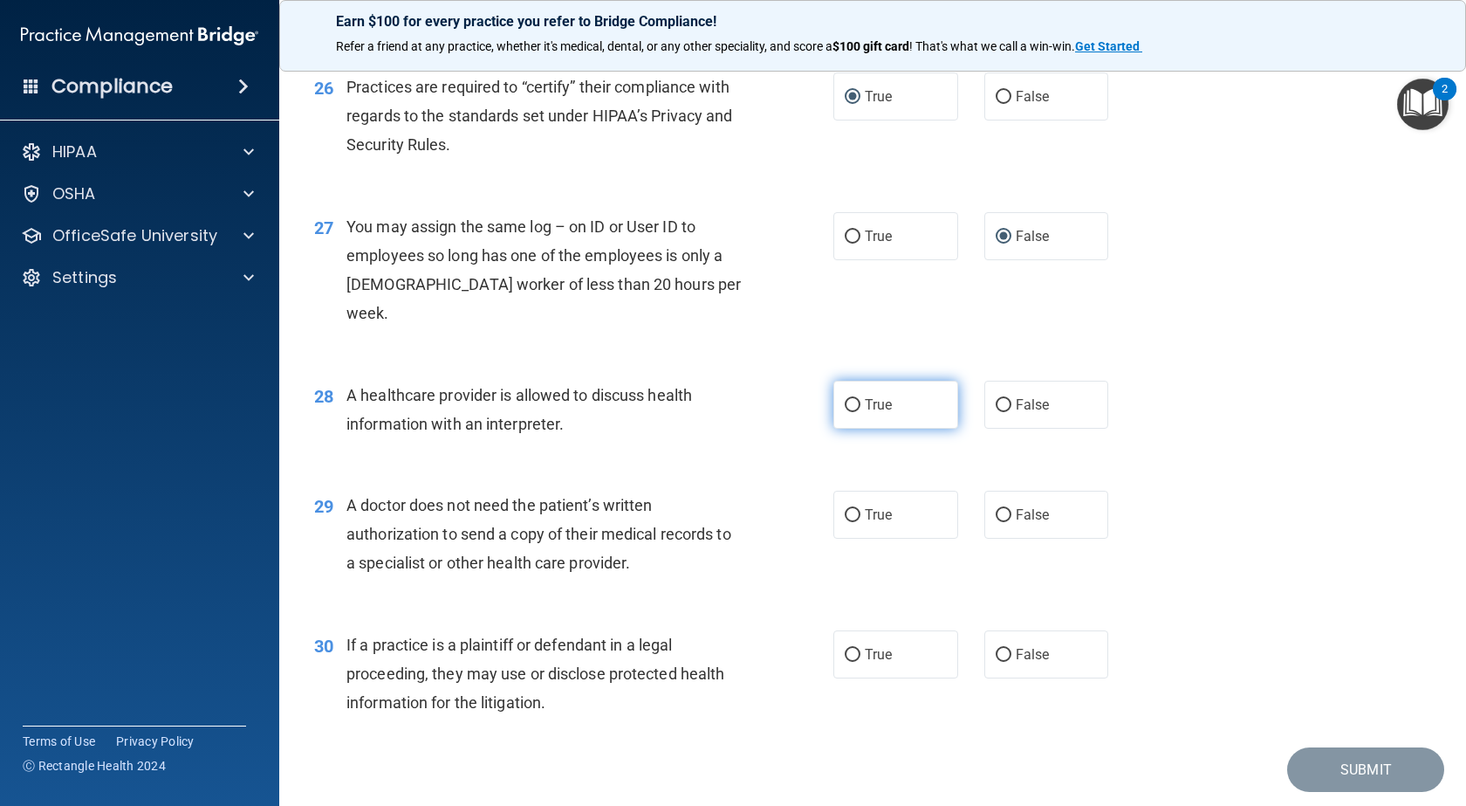
click at [895, 404] on label "True" at bounding box center [896, 405] width 125 height 48
click at [861, 404] on input "True" at bounding box center [853, 405] width 16 height 13
radio input "true"
click at [868, 514] on span "True" at bounding box center [878, 514] width 27 height 17
click at [861, 514] on input "True" at bounding box center [853, 515] width 16 height 13
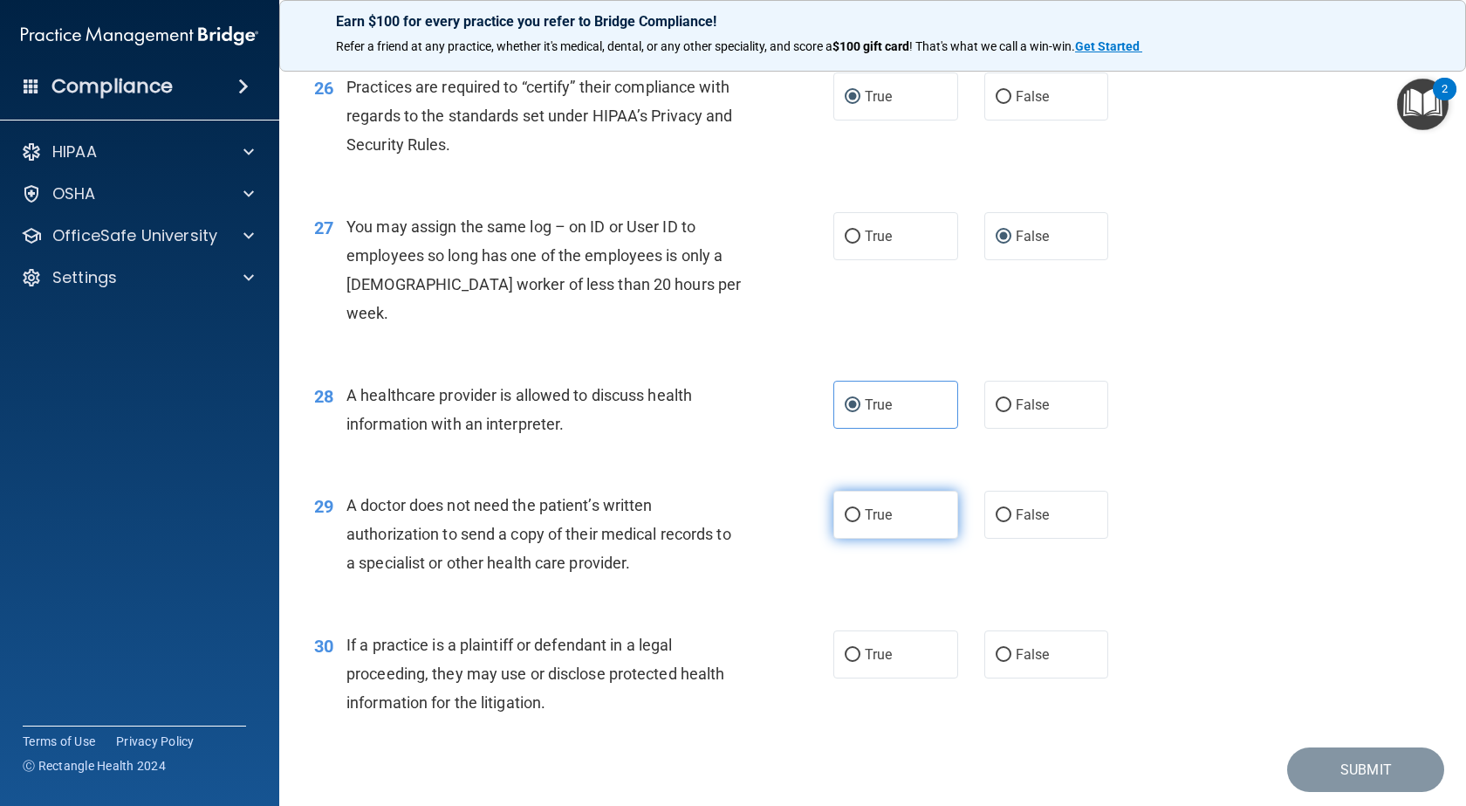
radio input "true"
click at [1029, 503] on label "False" at bounding box center [1047, 515] width 125 height 48
click at [1012, 509] on input "False" at bounding box center [1004, 515] width 16 height 13
radio input "true"
radio input "false"
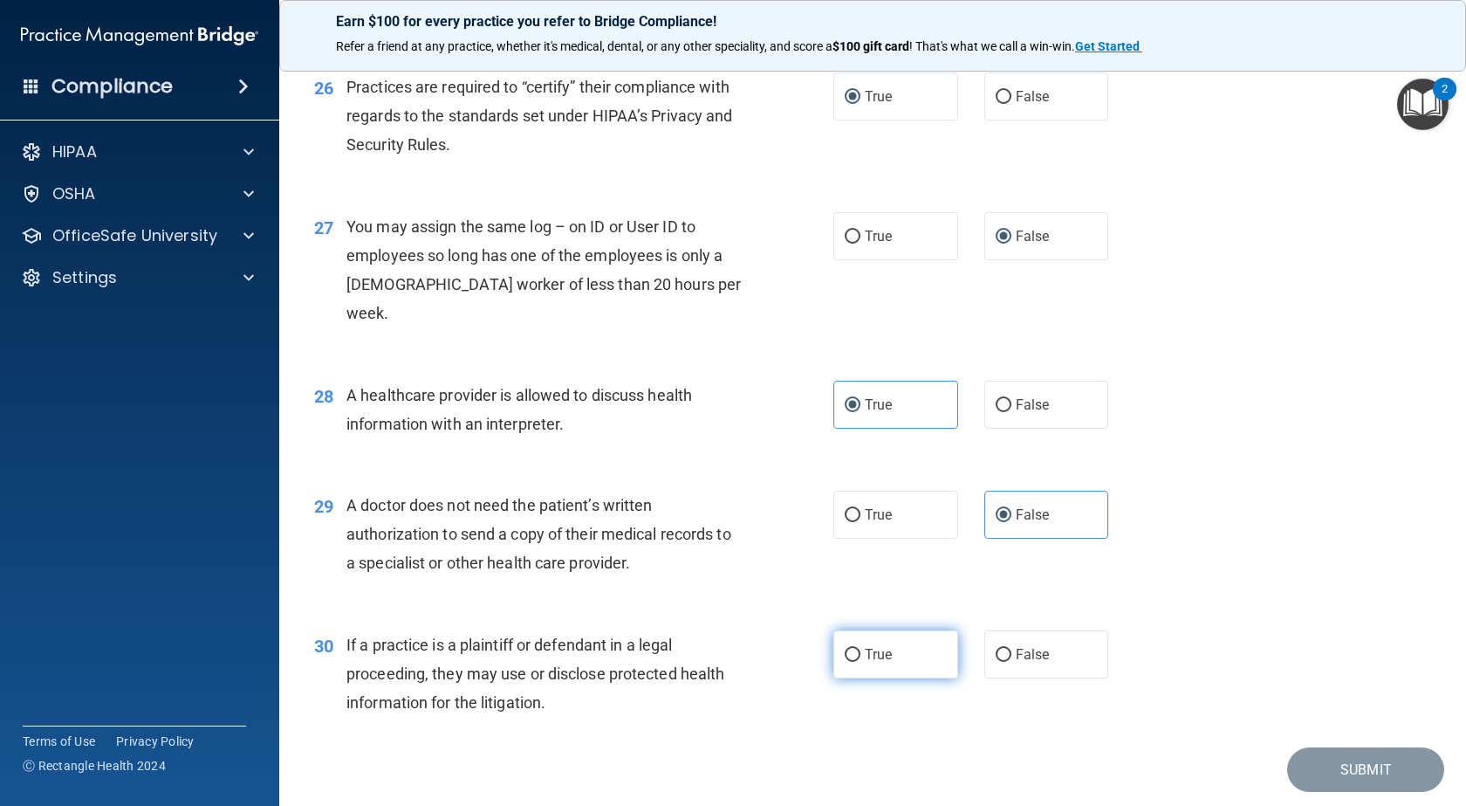
click at [865, 646] on span "True" at bounding box center [878, 654] width 27 height 17
click at [860, 649] on input "True" at bounding box center [853, 655] width 16 height 13
radio input "true"
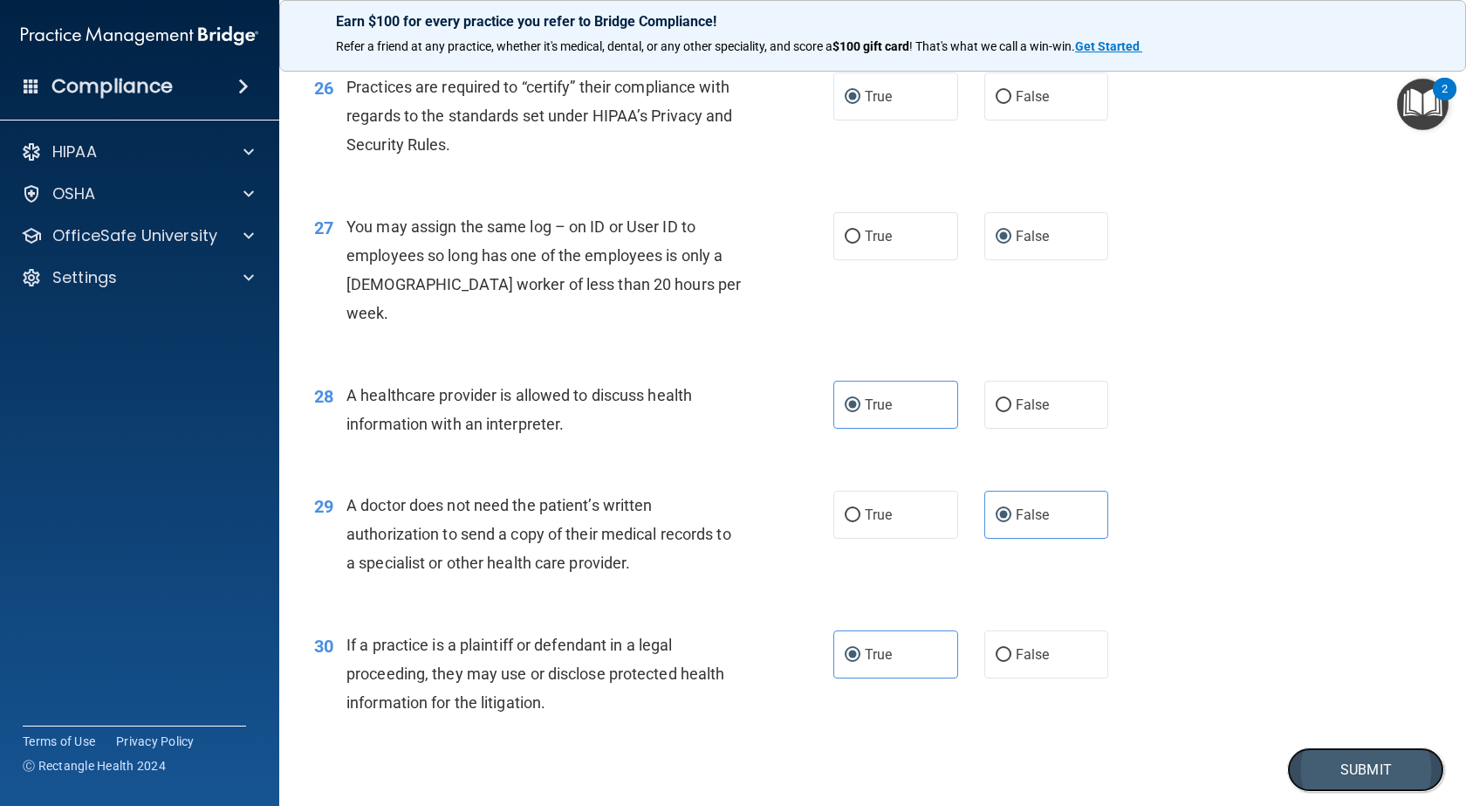
click at [1309, 759] on button "Submit" at bounding box center [1365, 769] width 157 height 45
click at [1061, 656] on label "False" at bounding box center [1047, 654] width 125 height 48
click at [1012, 656] on input "False" at bounding box center [1004, 655] width 16 height 13
radio input "true"
radio input "false"
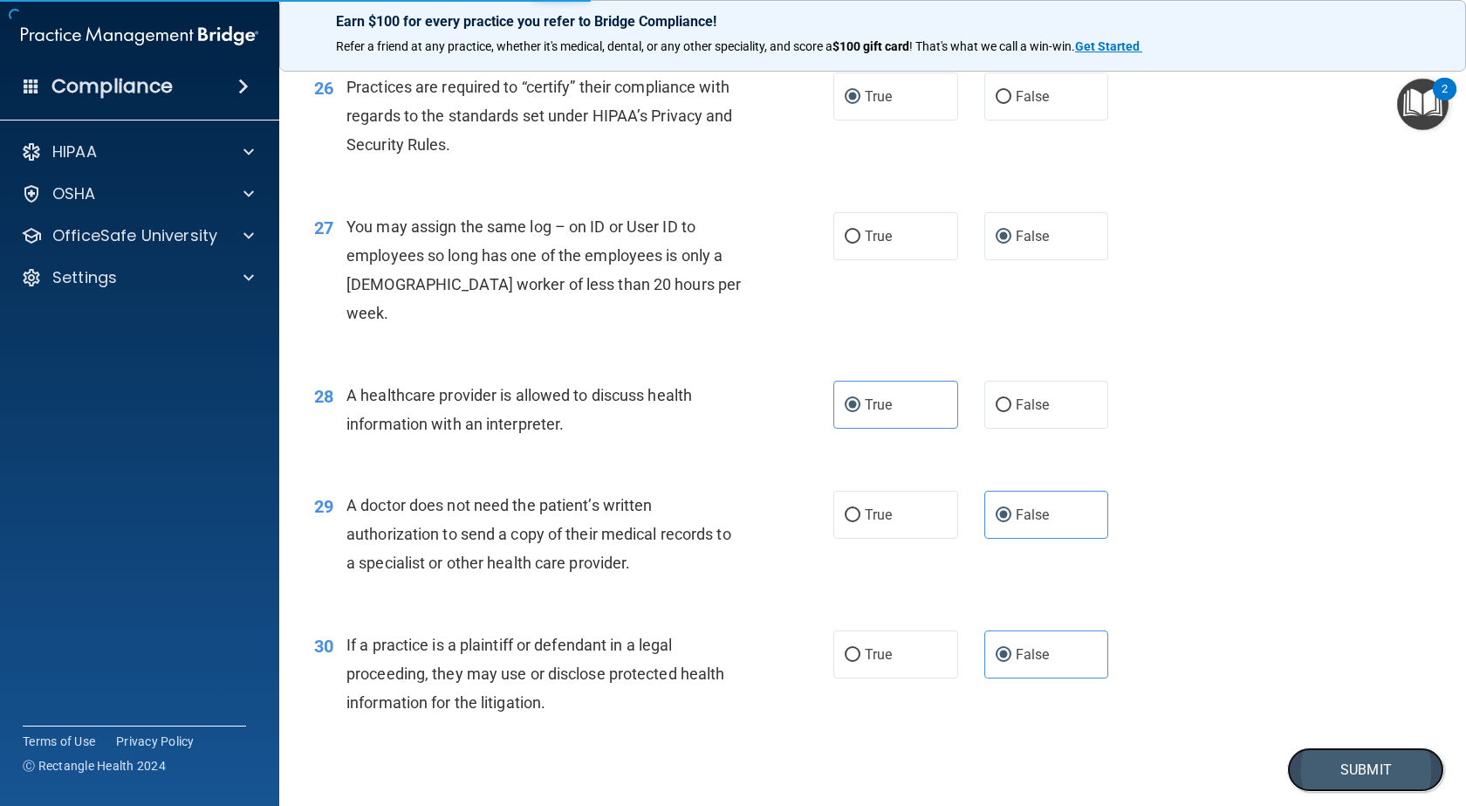
click at [1303, 756] on button "Submit" at bounding box center [1365, 769] width 157 height 45
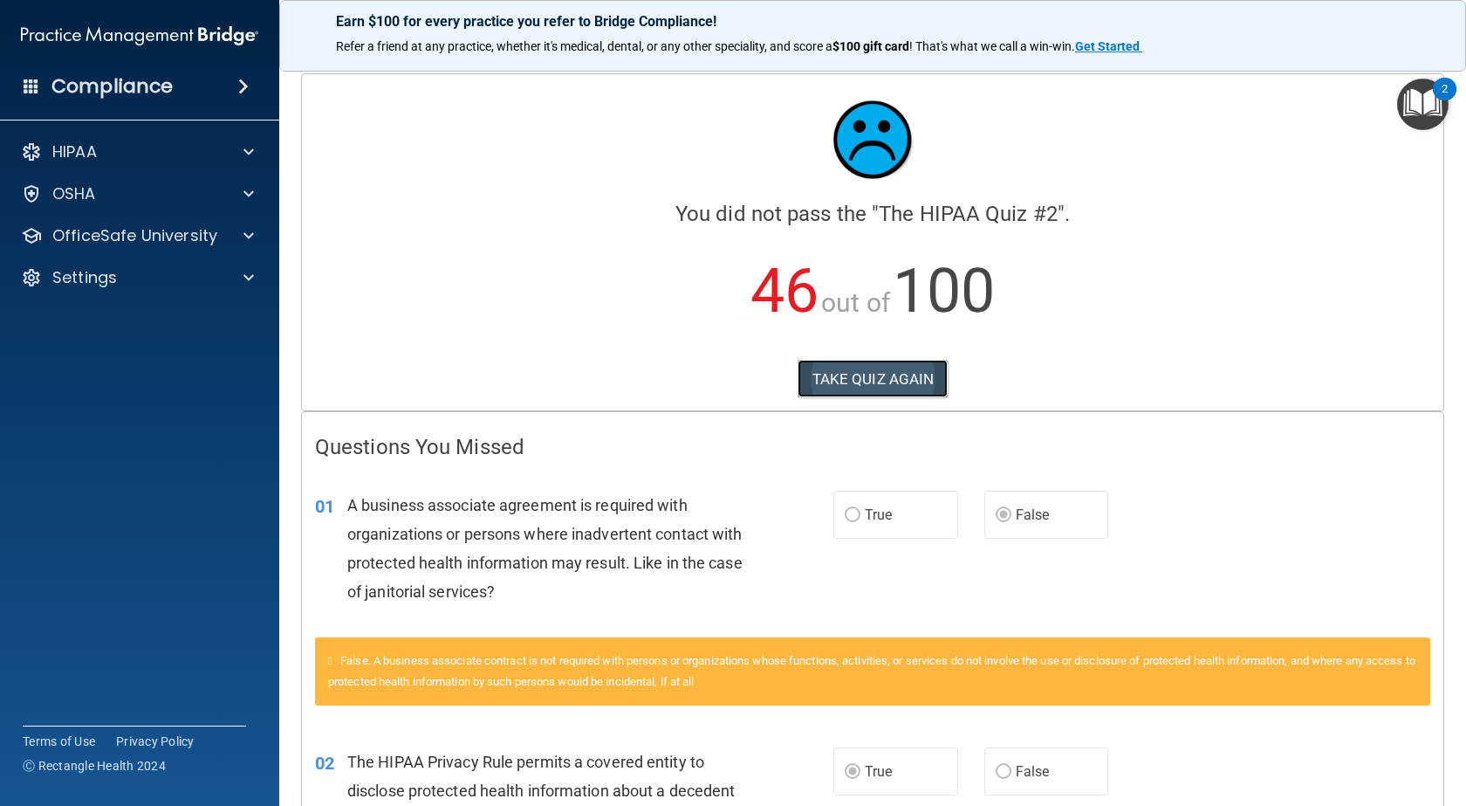
click at [883, 376] on button "TAKE QUIZ AGAIN" at bounding box center [873, 379] width 151 height 38
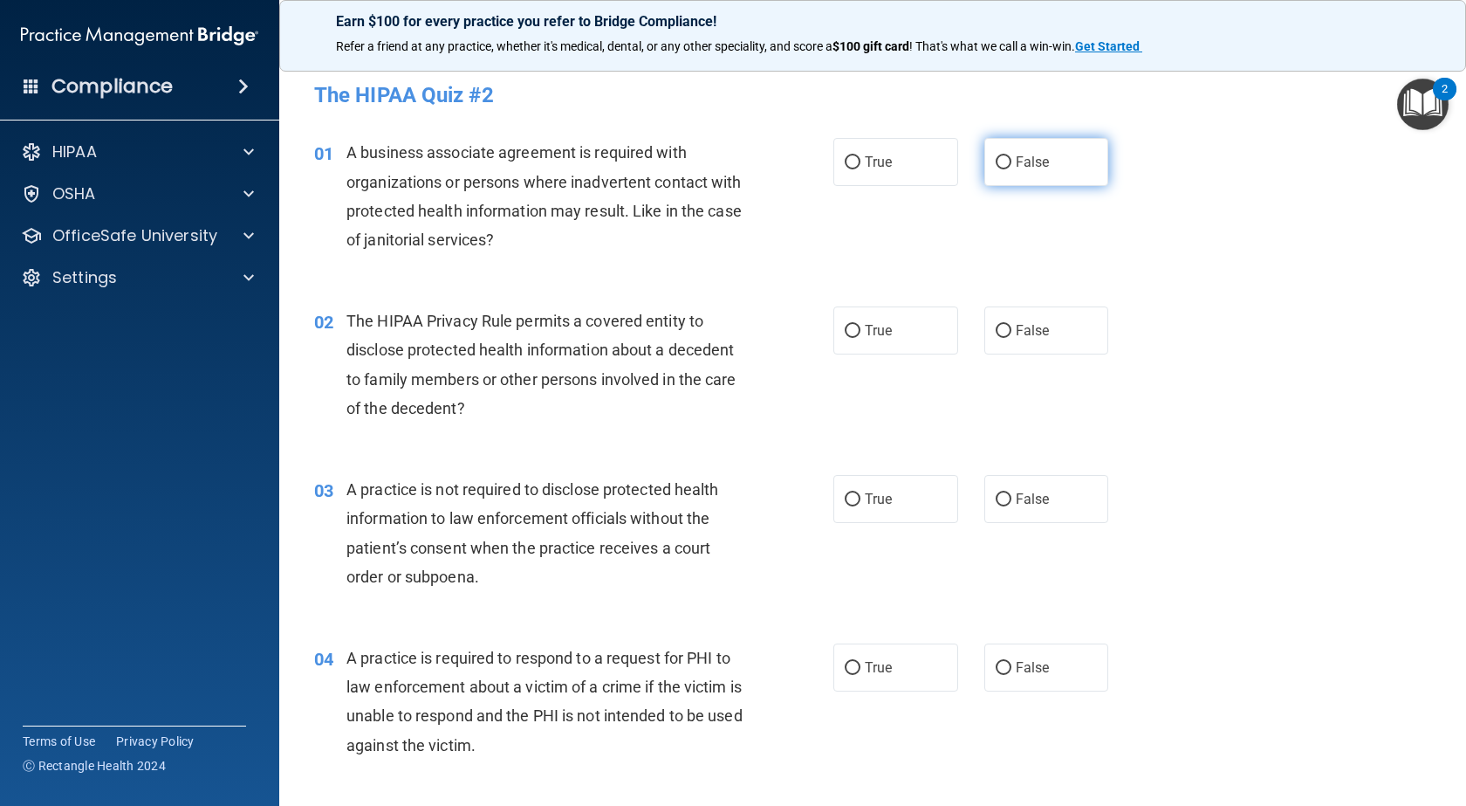
click at [1048, 166] on label "False" at bounding box center [1047, 162] width 125 height 48
click at [1012, 166] on input "False" at bounding box center [1004, 162] width 16 height 13
radio input "true"
click at [907, 319] on label "True" at bounding box center [896, 330] width 125 height 48
click at [861, 325] on input "True" at bounding box center [853, 331] width 16 height 13
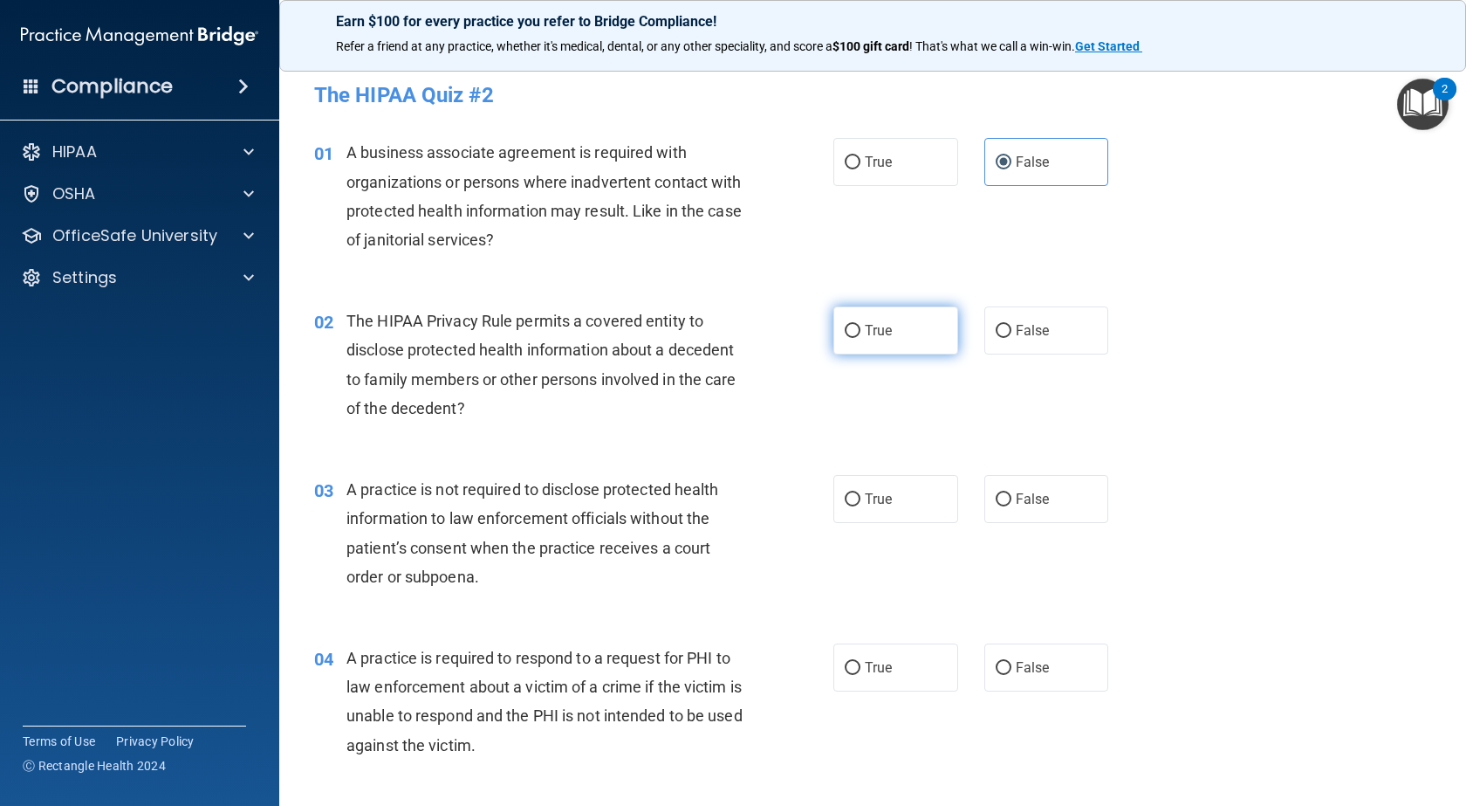
radio input "true"
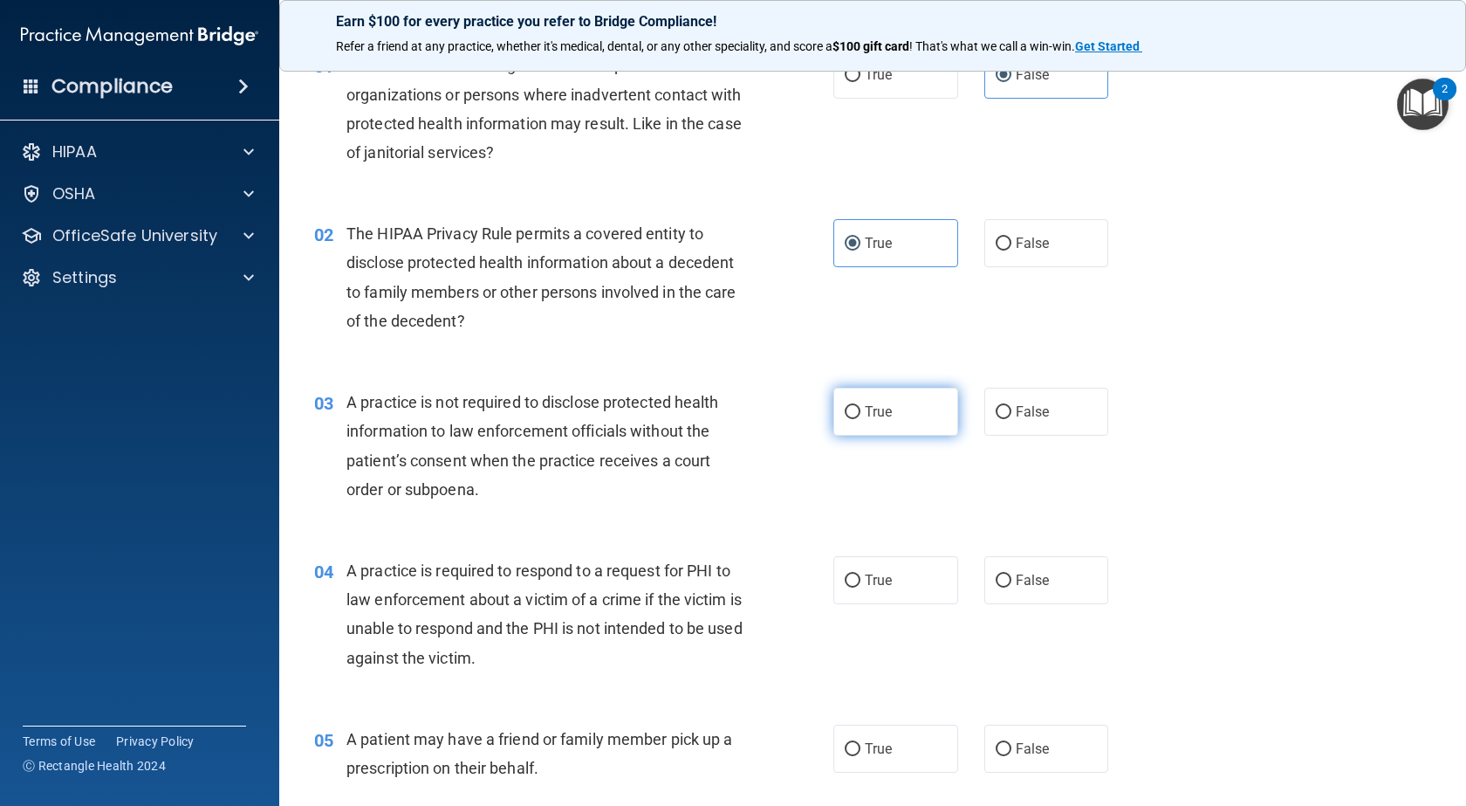
click at [930, 421] on label "True" at bounding box center [896, 412] width 125 height 48
click at [861, 419] on input "True" at bounding box center [853, 412] width 16 height 13
radio input "true"
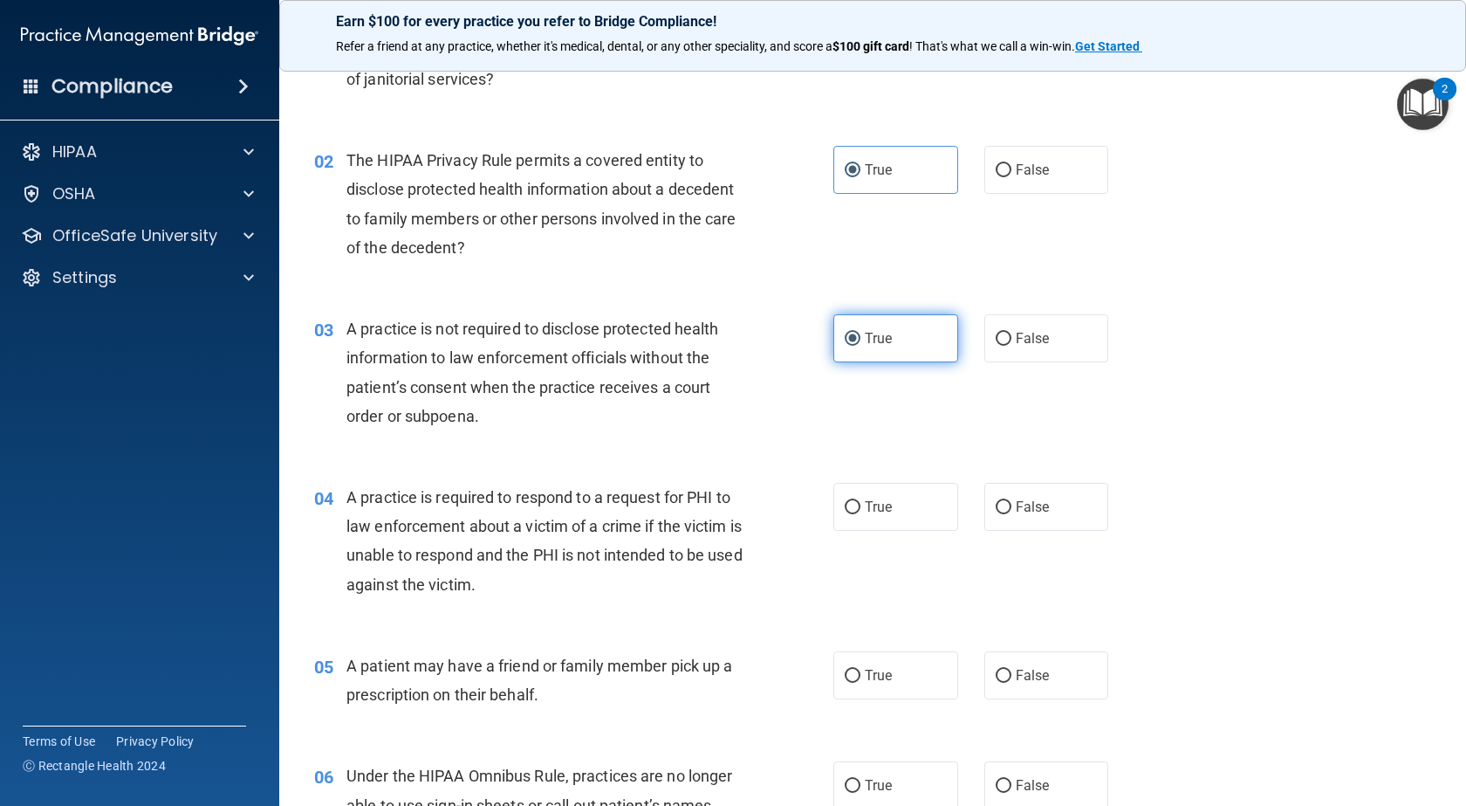
scroll to position [262, 0]
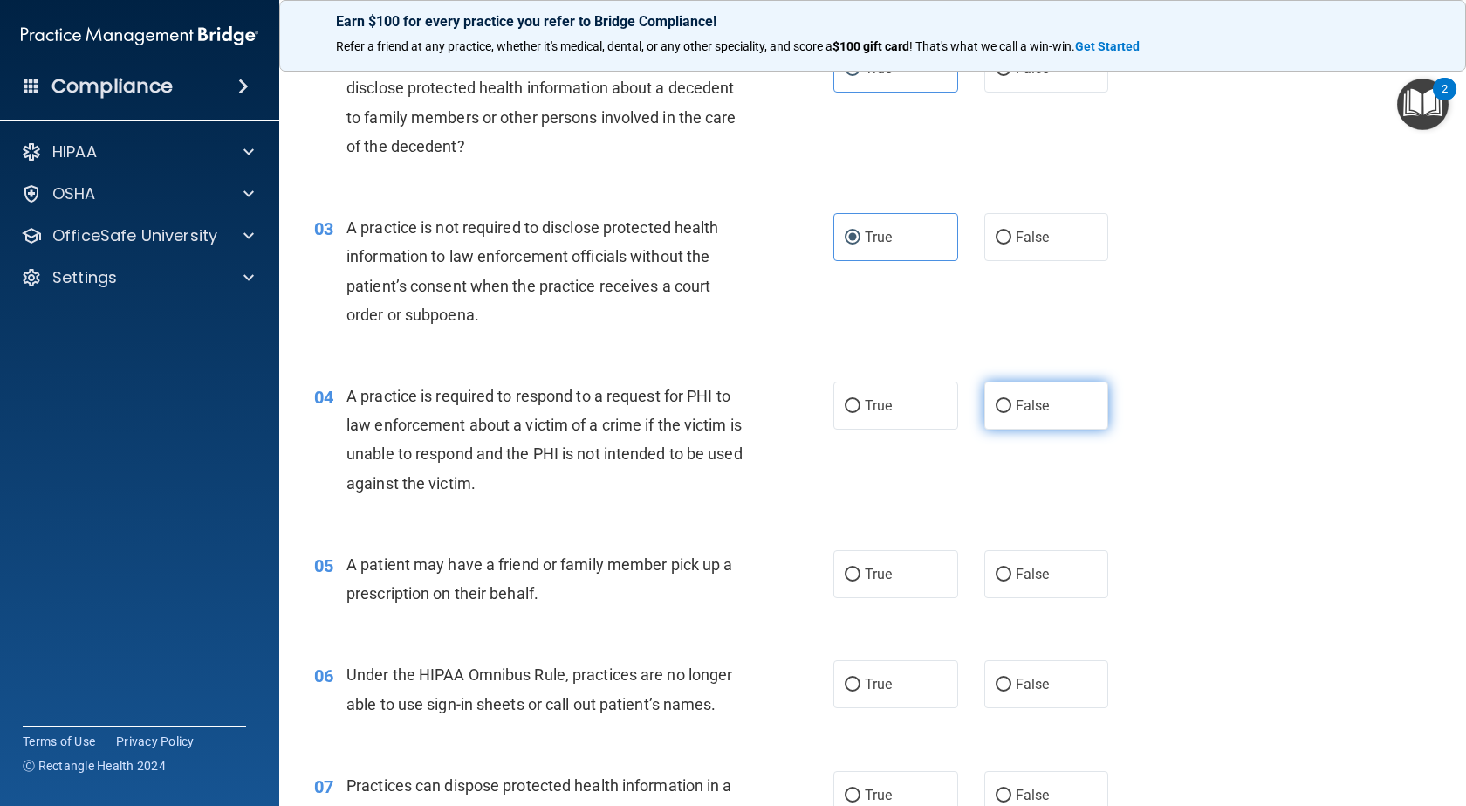
click at [1019, 420] on label "False" at bounding box center [1047, 405] width 125 height 48
click at [1012, 413] on input "False" at bounding box center [1004, 406] width 16 height 13
radio input "true"
click at [850, 402] on input "True" at bounding box center [853, 406] width 16 height 13
radio input "true"
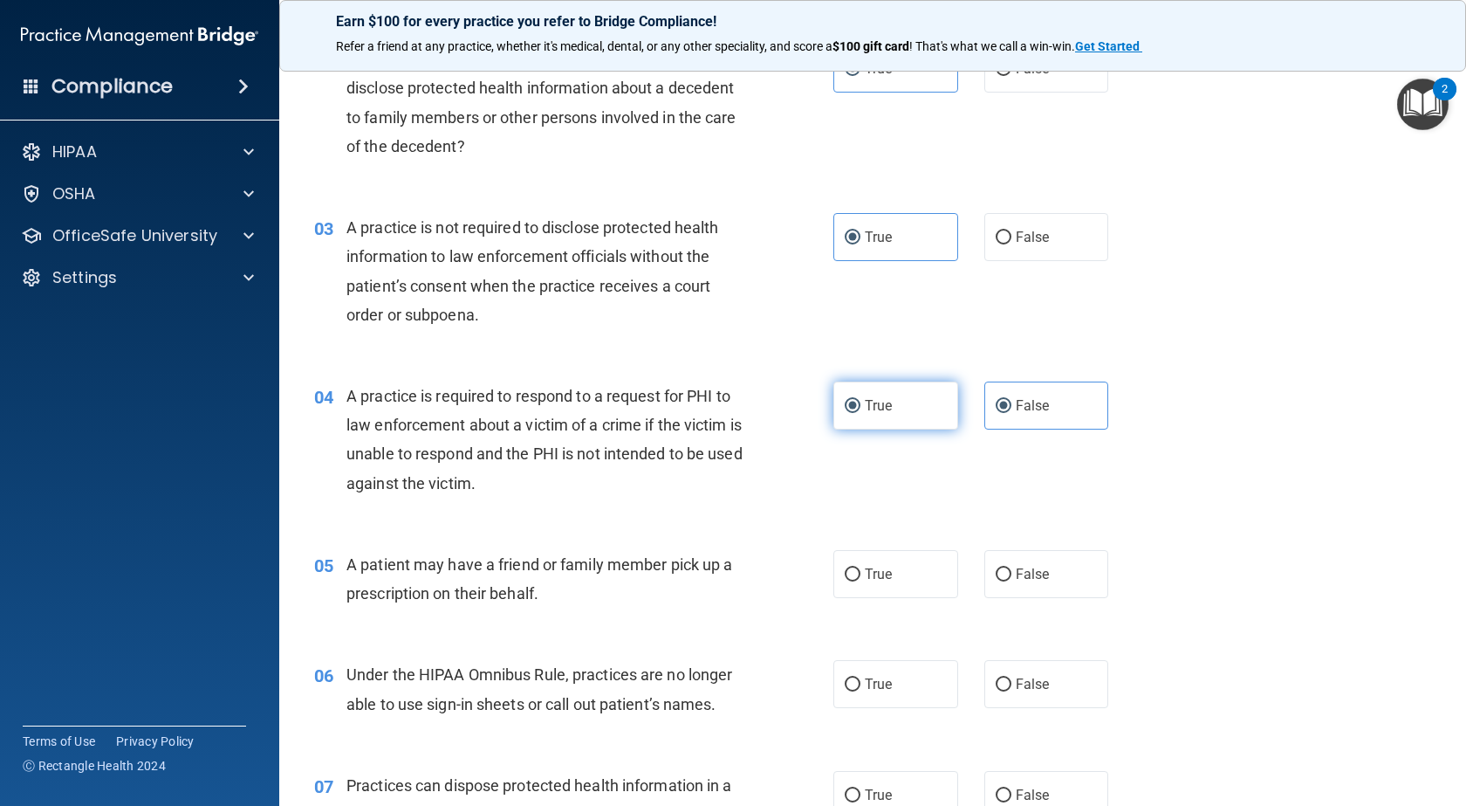
radio input "false"
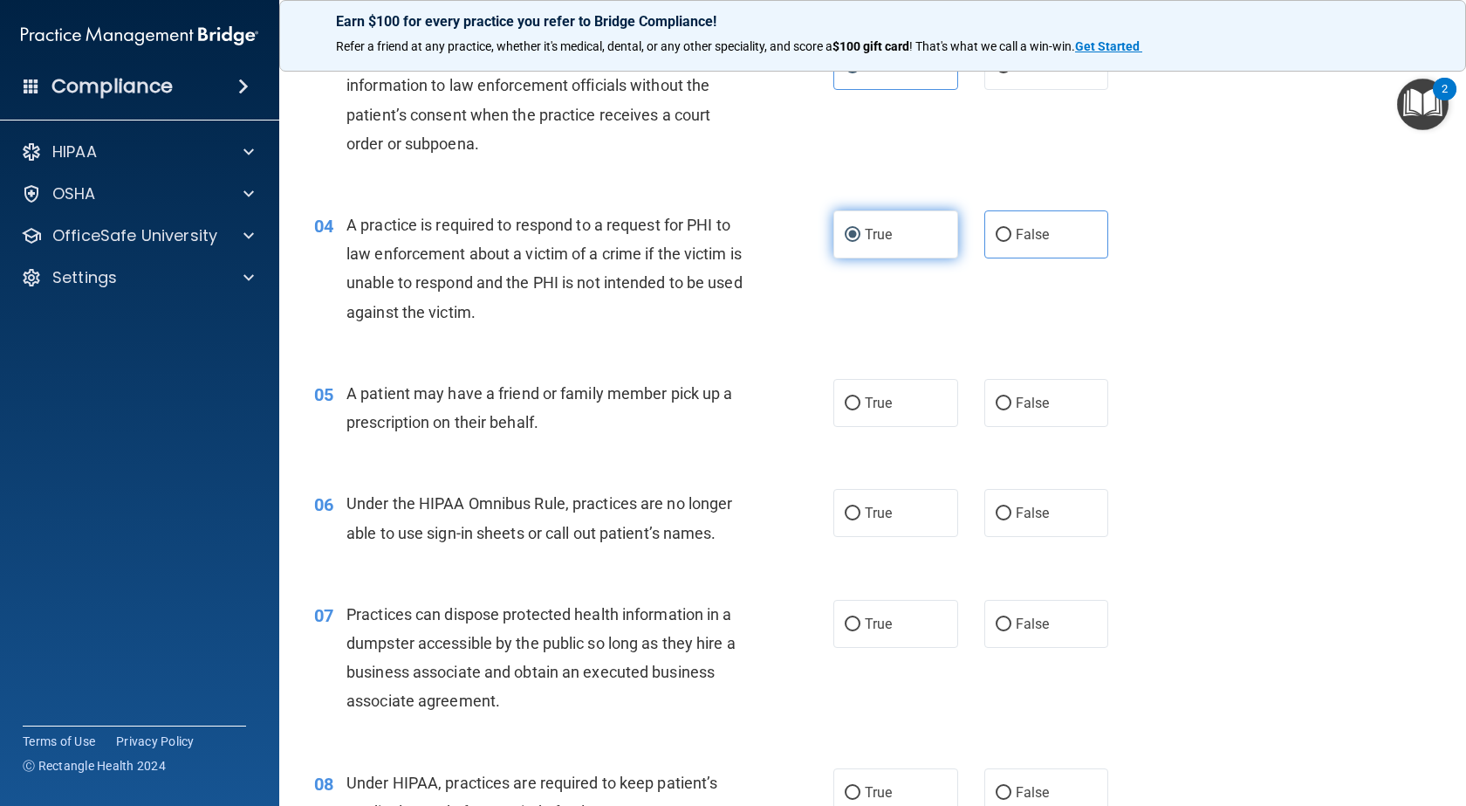
scroll to position [436, 0]
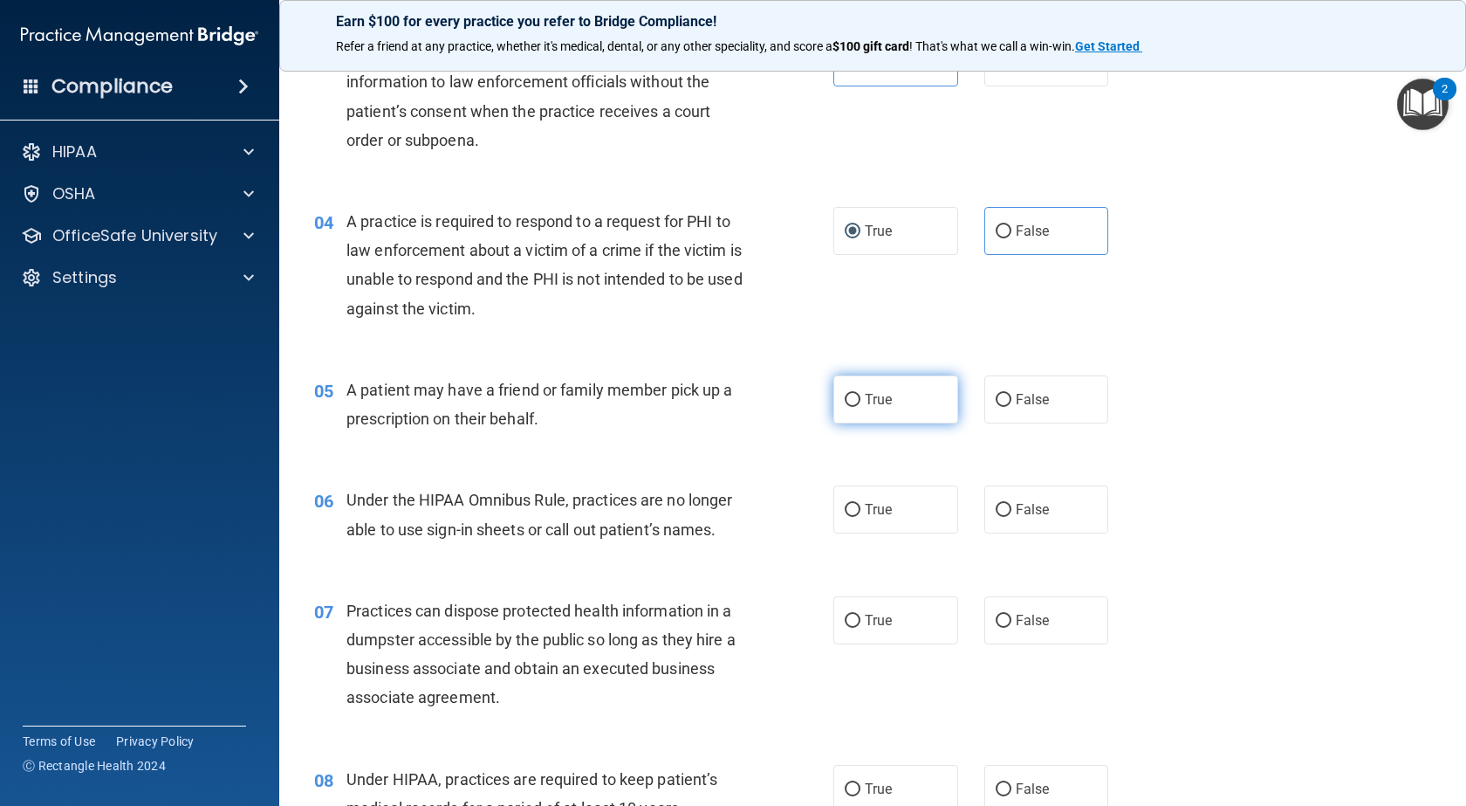
click at [858, 408] on label "True" at bounding box center [896, 399] width 125 height 48
click at [858, 407] on input "True" at bounding box center [853, 400] width 16 height 13
radio input "true"
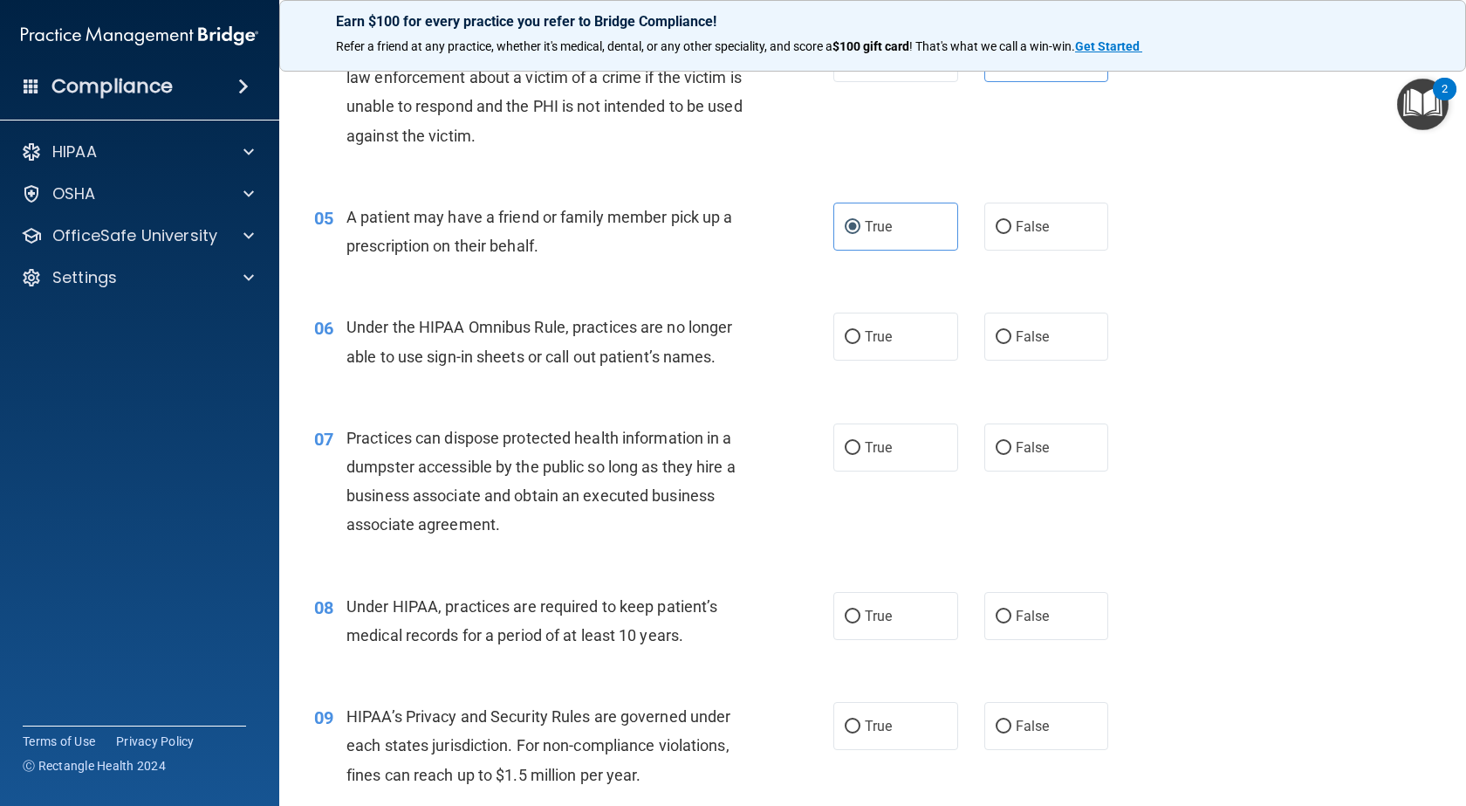
scroll to position [611, 0]
click at [996, 331] on input "False" at bounding box center [1004, 335] width 16 height 13
radio input "true"
click at [1009, 455] on label "False" at bounding box center [1047, 446] width 125 height 48
click at [1009, 453] on input "False" at bounding box center [1004, 446] width 16 height 13
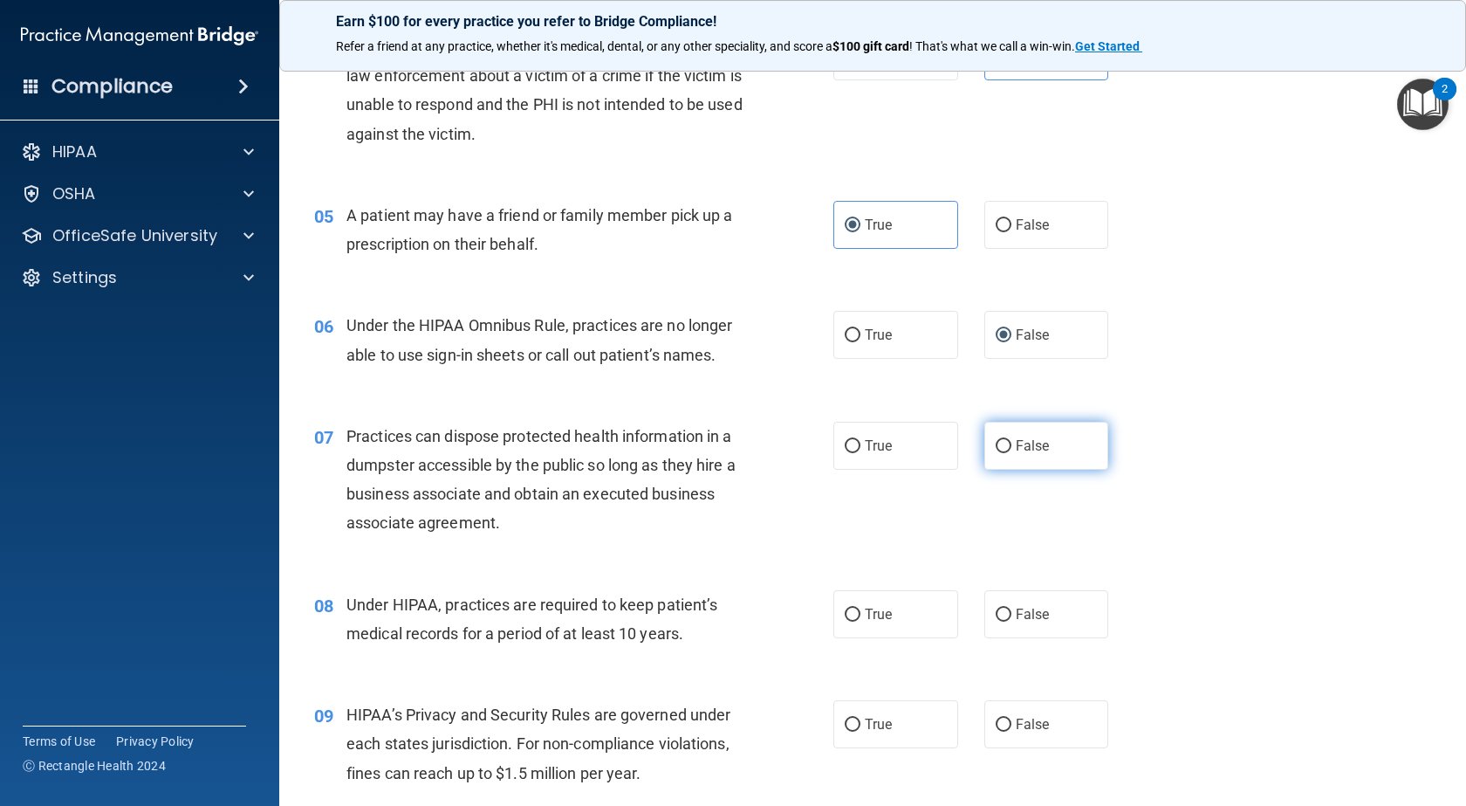
radio input "true"
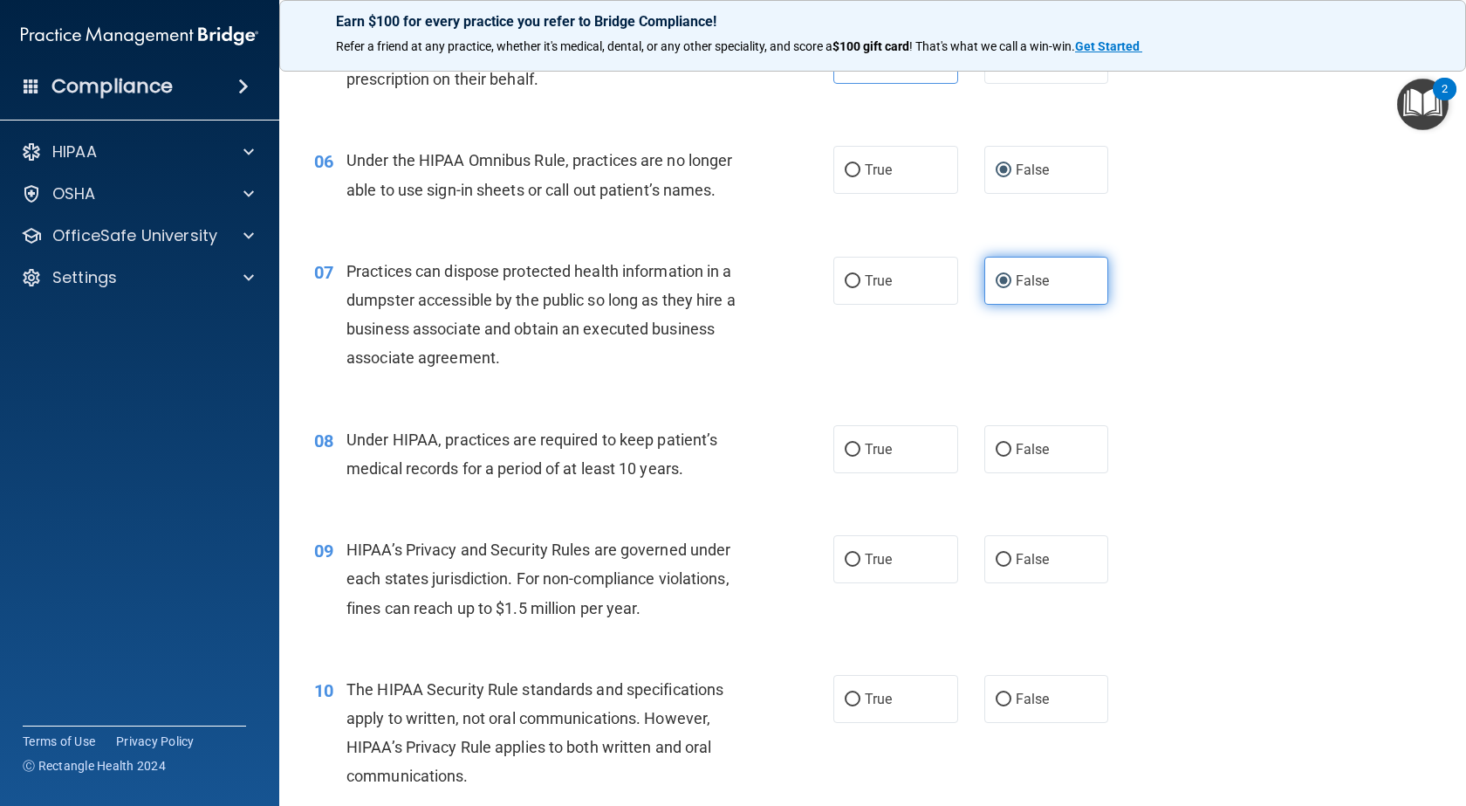
scroll to position [786, 0]
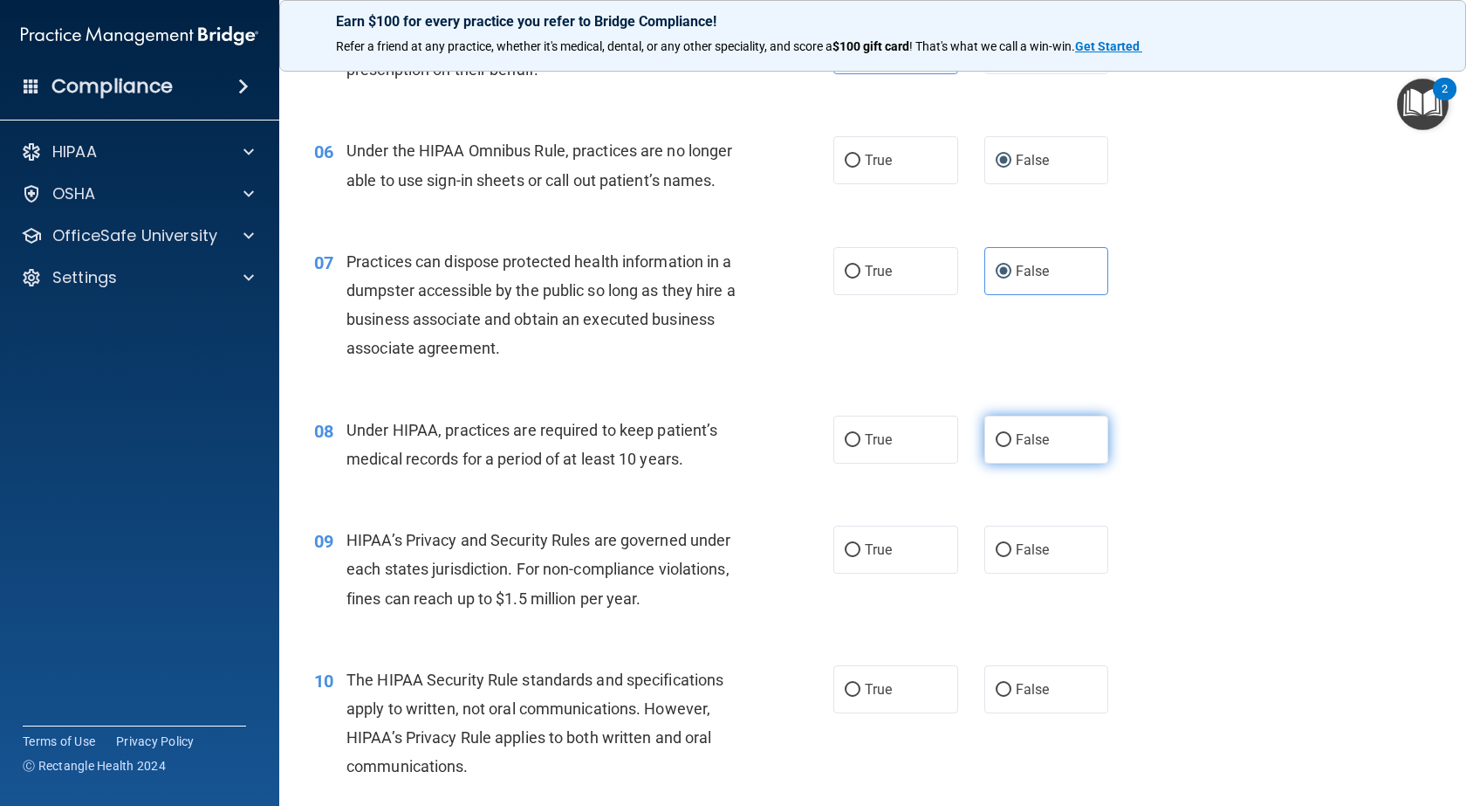
click at [1008, 455] on label "False" at bounding box center [1047, 439] width 125 height 48
click at [1008, 447] on input "False" at bounding box center [1004, 440] width 16 height 13
radio input "true"
click at [1007, 547] on label "False" at bounding box center [1047, 549] width 125 height 48
click at [1007, 547] on input "False" at bounding box center [1004, 550] width 16 height 13
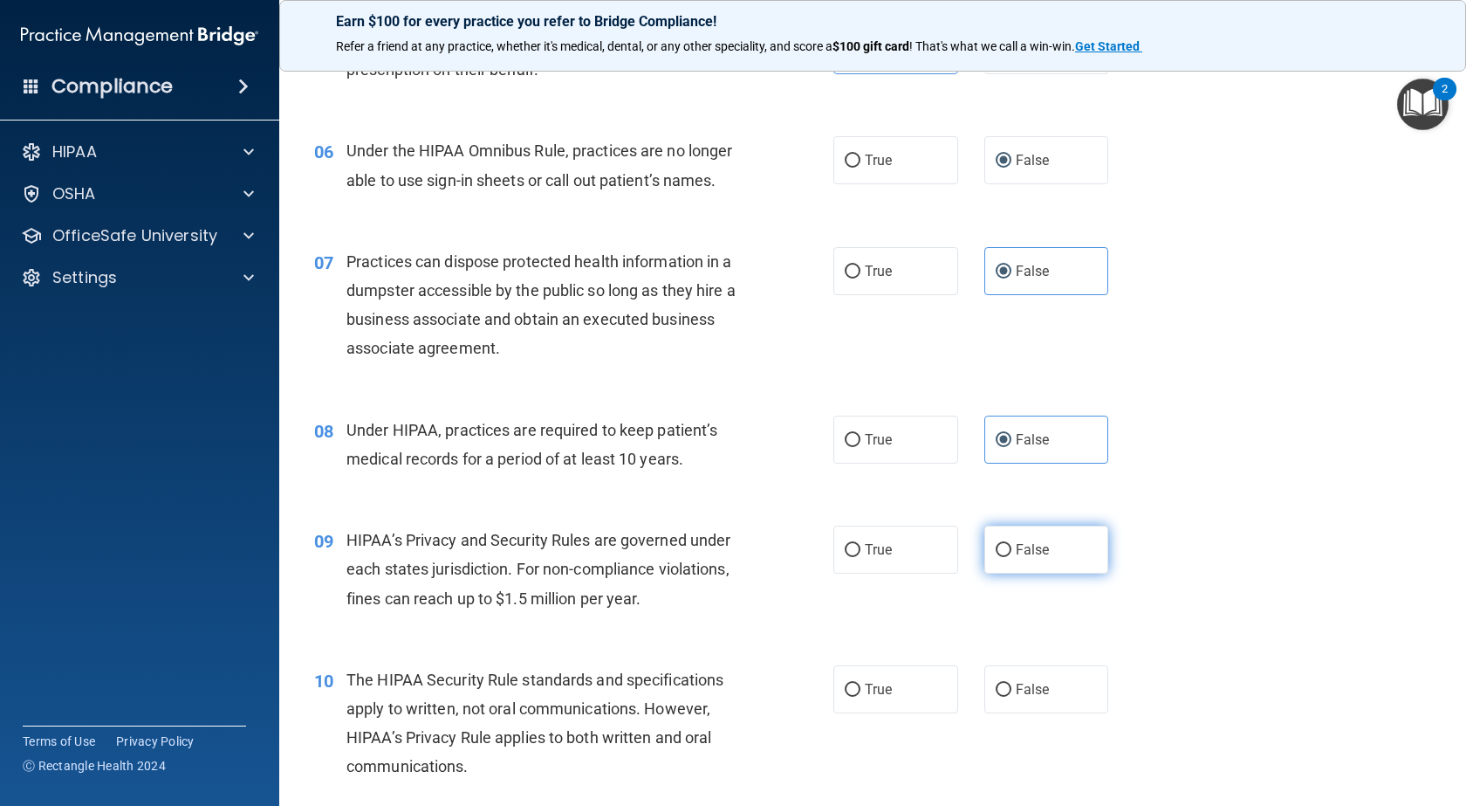
radio input "true"
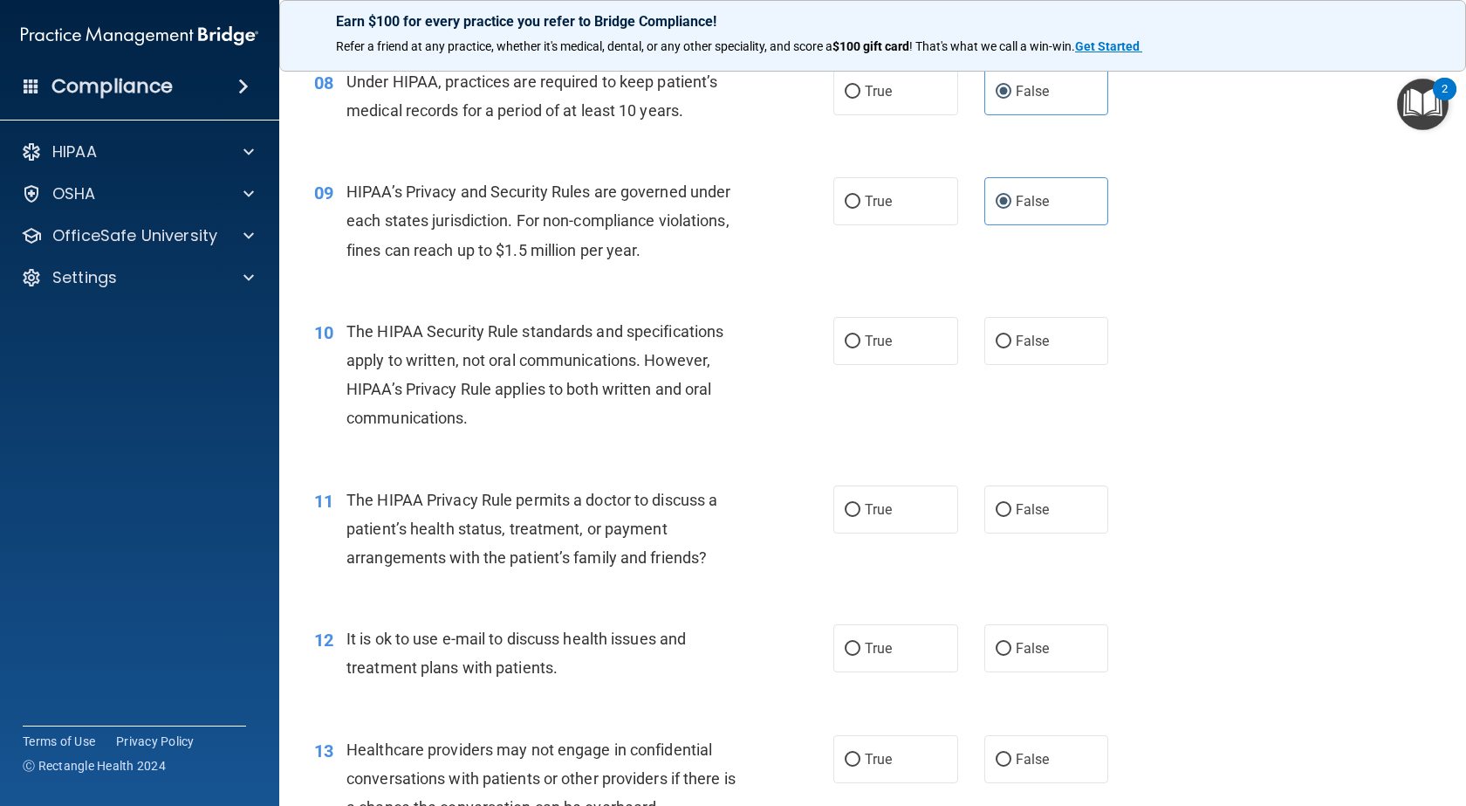
scroll to position [1135, 0]
click at [865, 347] on span "True" at bounding box center [878, 340] width 27 height 17
click at [861, 347] on input "True" at bounding box center [853, 340] width 16 height 13
radio input "true"
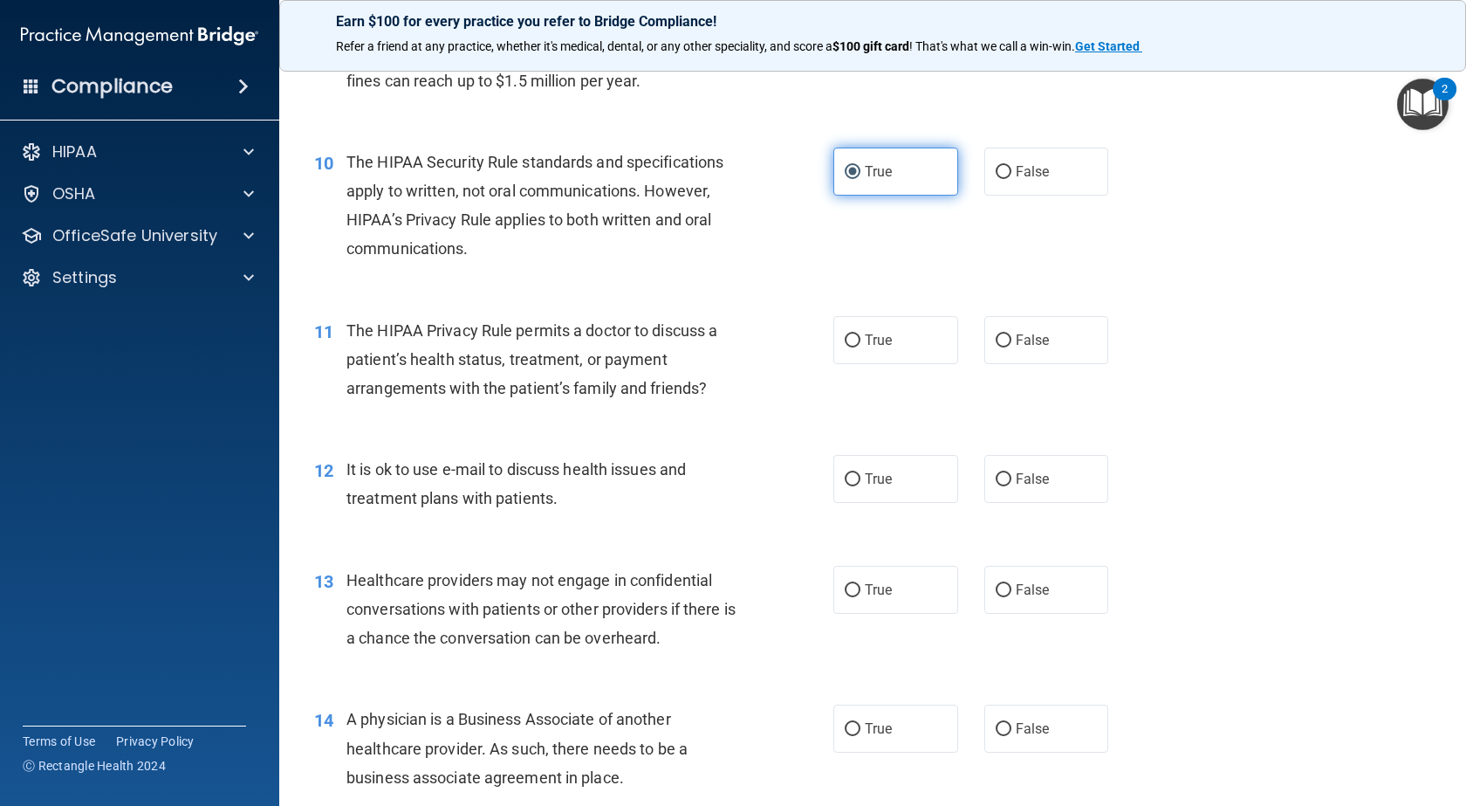
scroll to position [1309, 0]
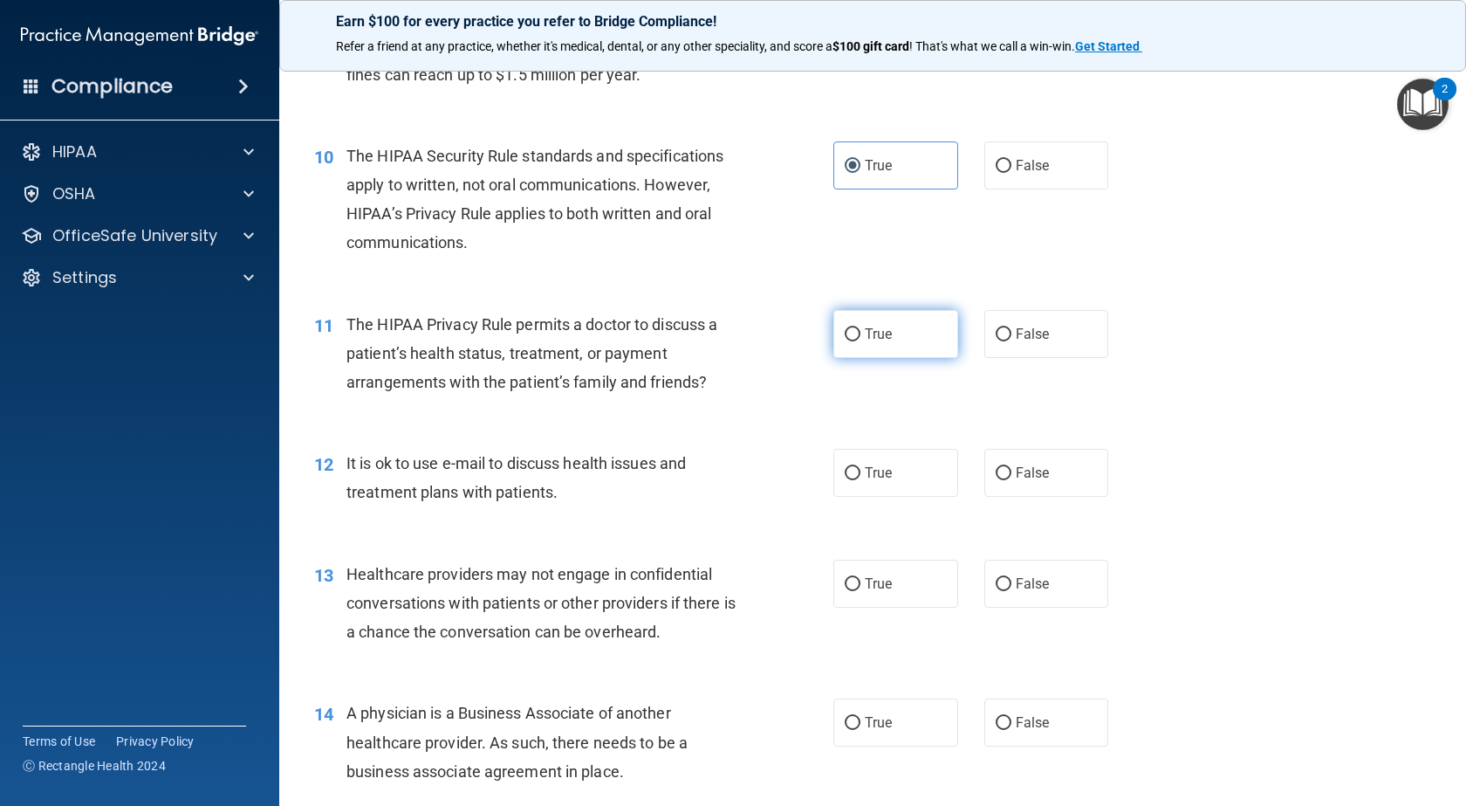
click at [878, 338] on span "True" at bounding box center [878, 334] width 27 height 17
click at [861, 338] on input "True" at bounding box center [853, 334] width 16 height 13
radio input "true"
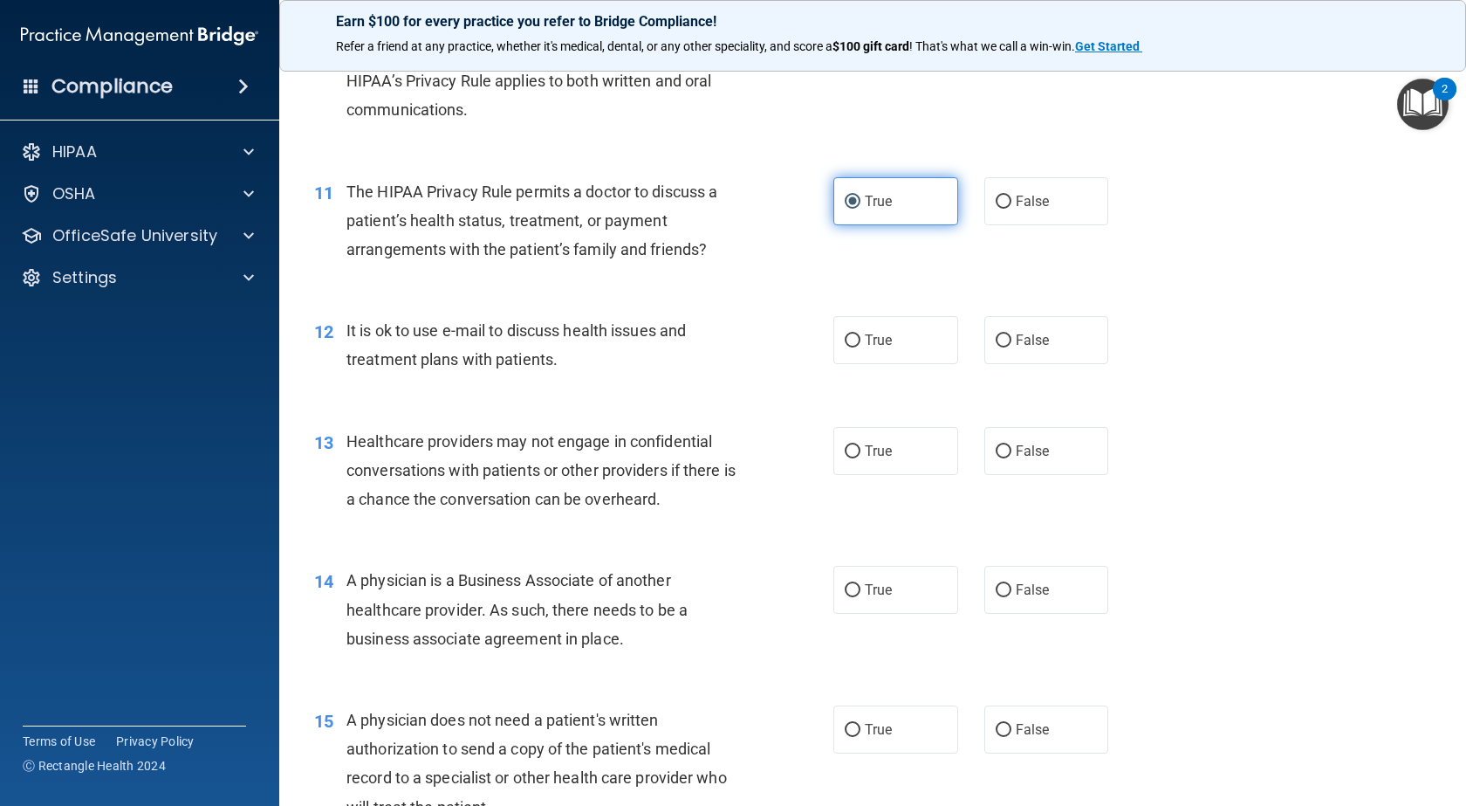
scroll to position [1484, 0]
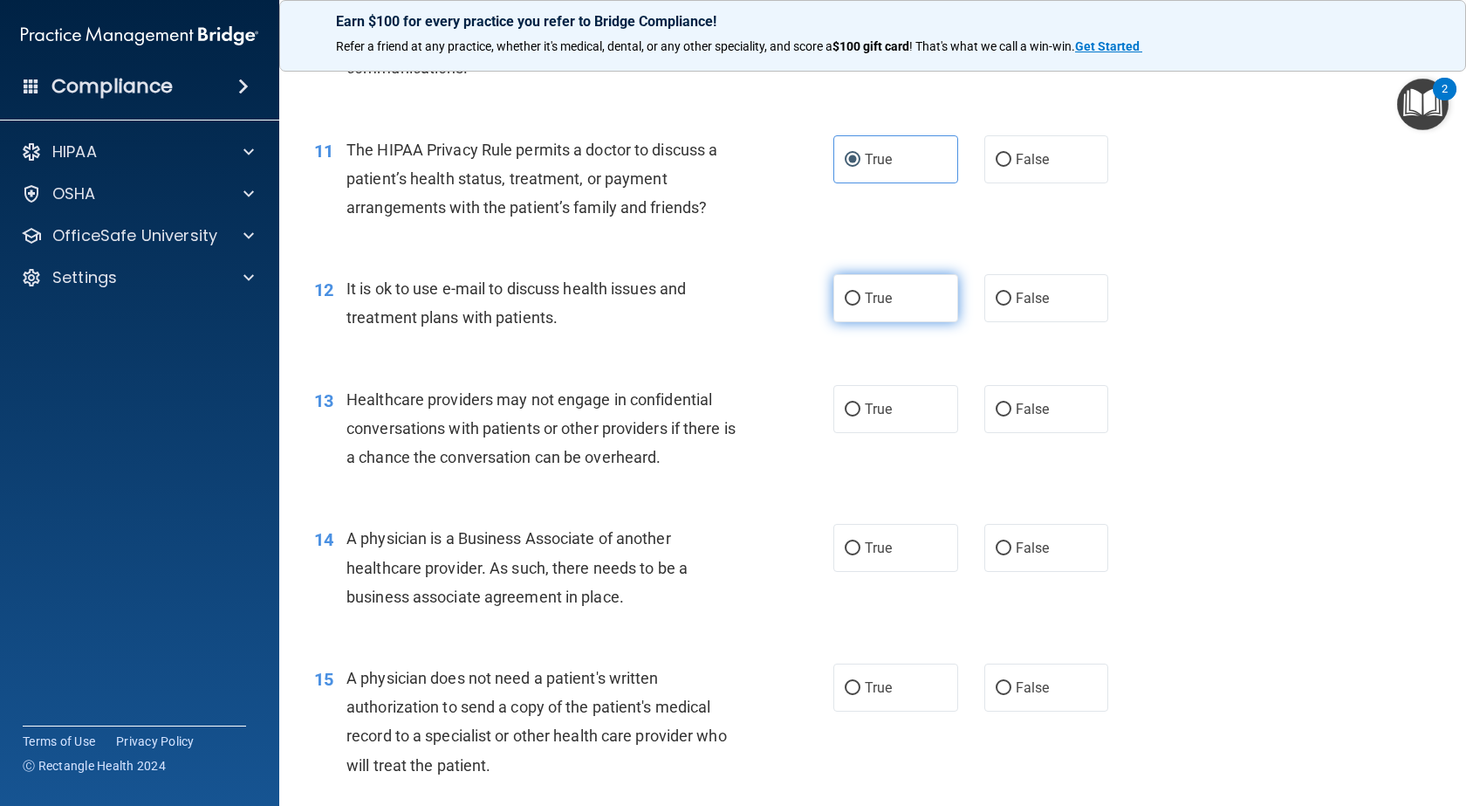
click at [894, 301] on label "True" at bounding box center [896, 298] width 125 height 48
click at [861, 301] on input "True" at bounding box center [853, 298] width 16 height 13
radio input "true"
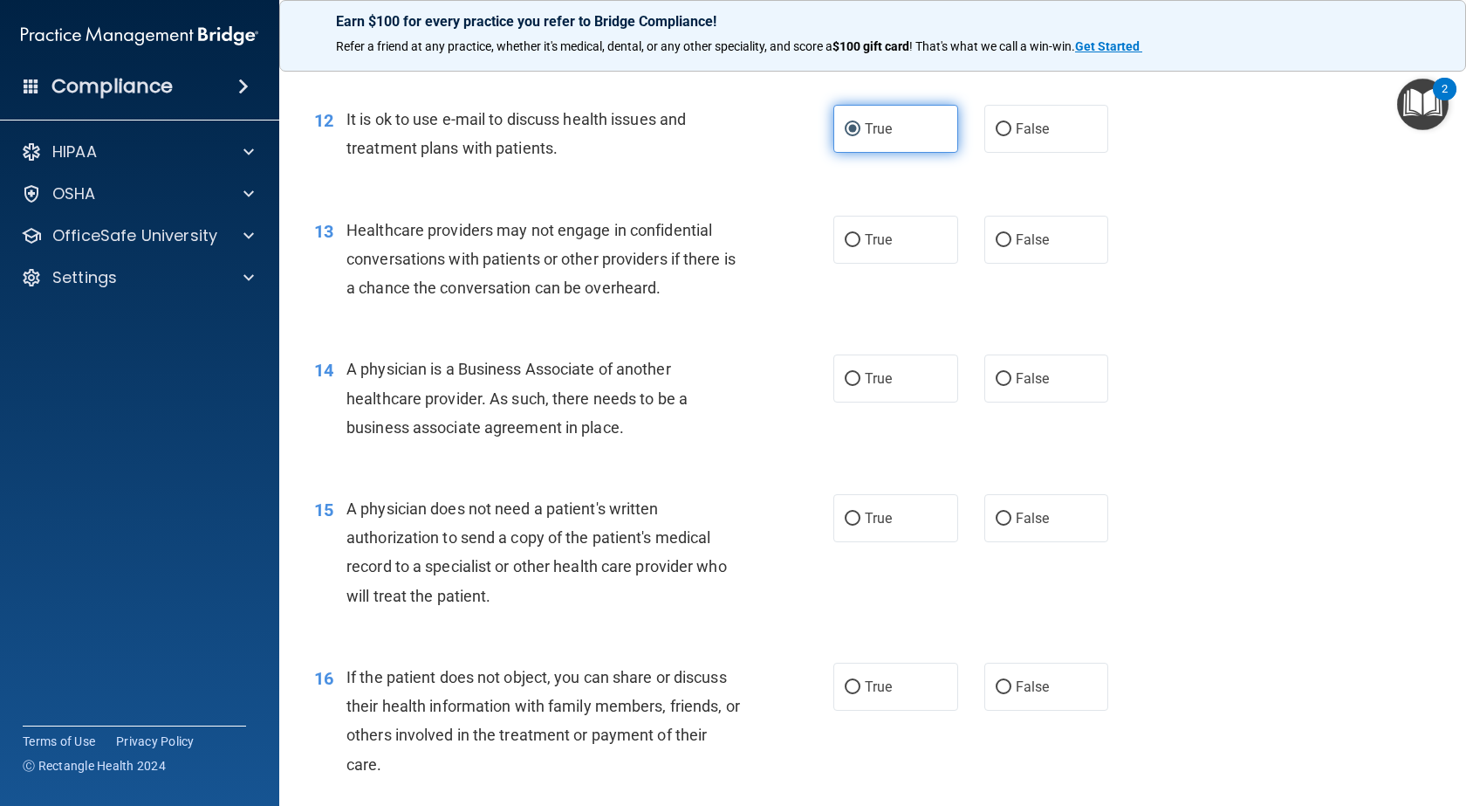
scroll to position [1658, 0]
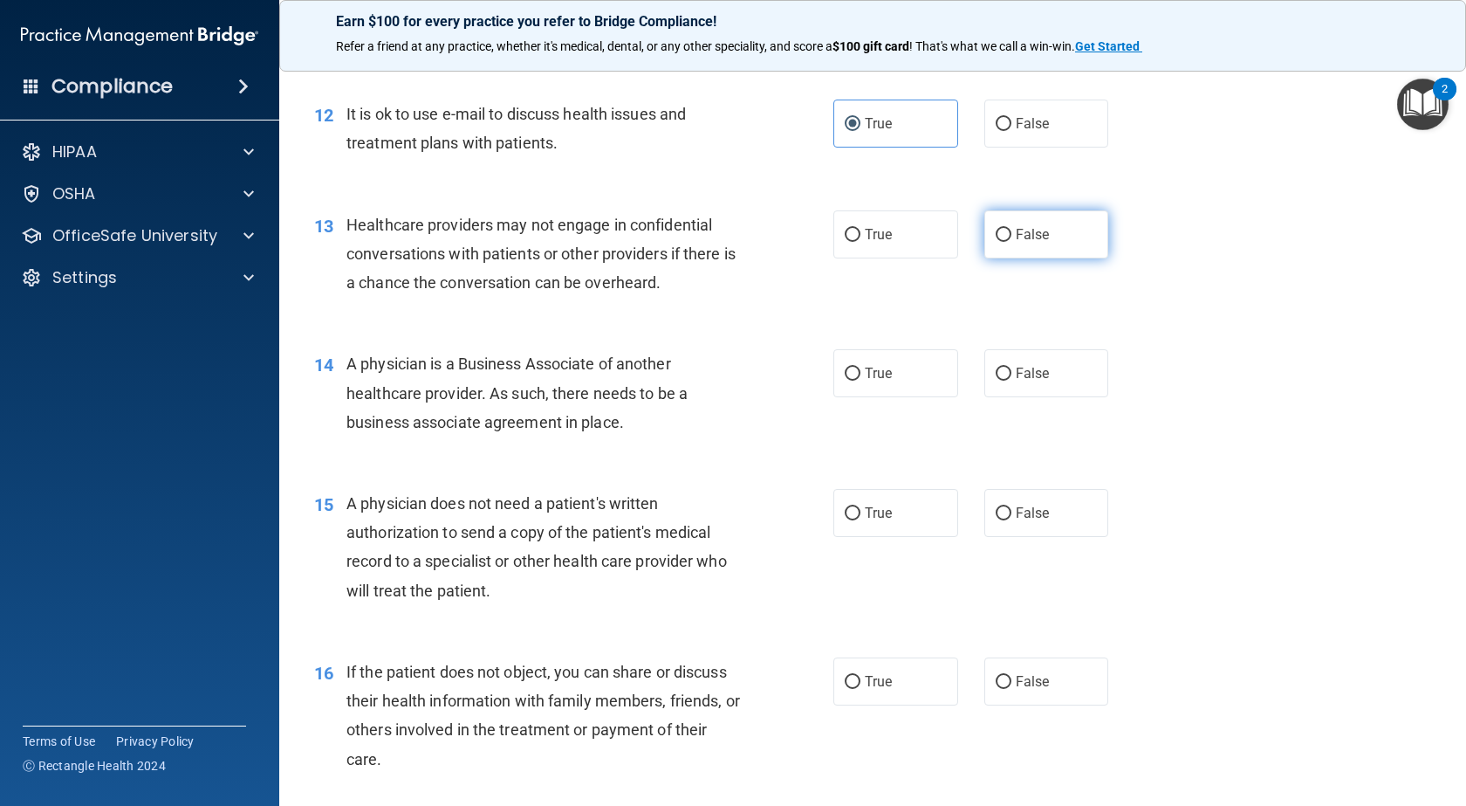
click at [1033, 246] on label "False" at bounding box center [1047, 234] width 125 height 48
click at [1012, 242] on input "False" at bounding box center [1004, 235] width 16 height 13
radio input "true"
click at [995, 358] on label "False" at bounding box center [1047, 373] width 125 height 48
click at [996, 367] on input "False" at bounding box center [1004, 373] width 16 height 13
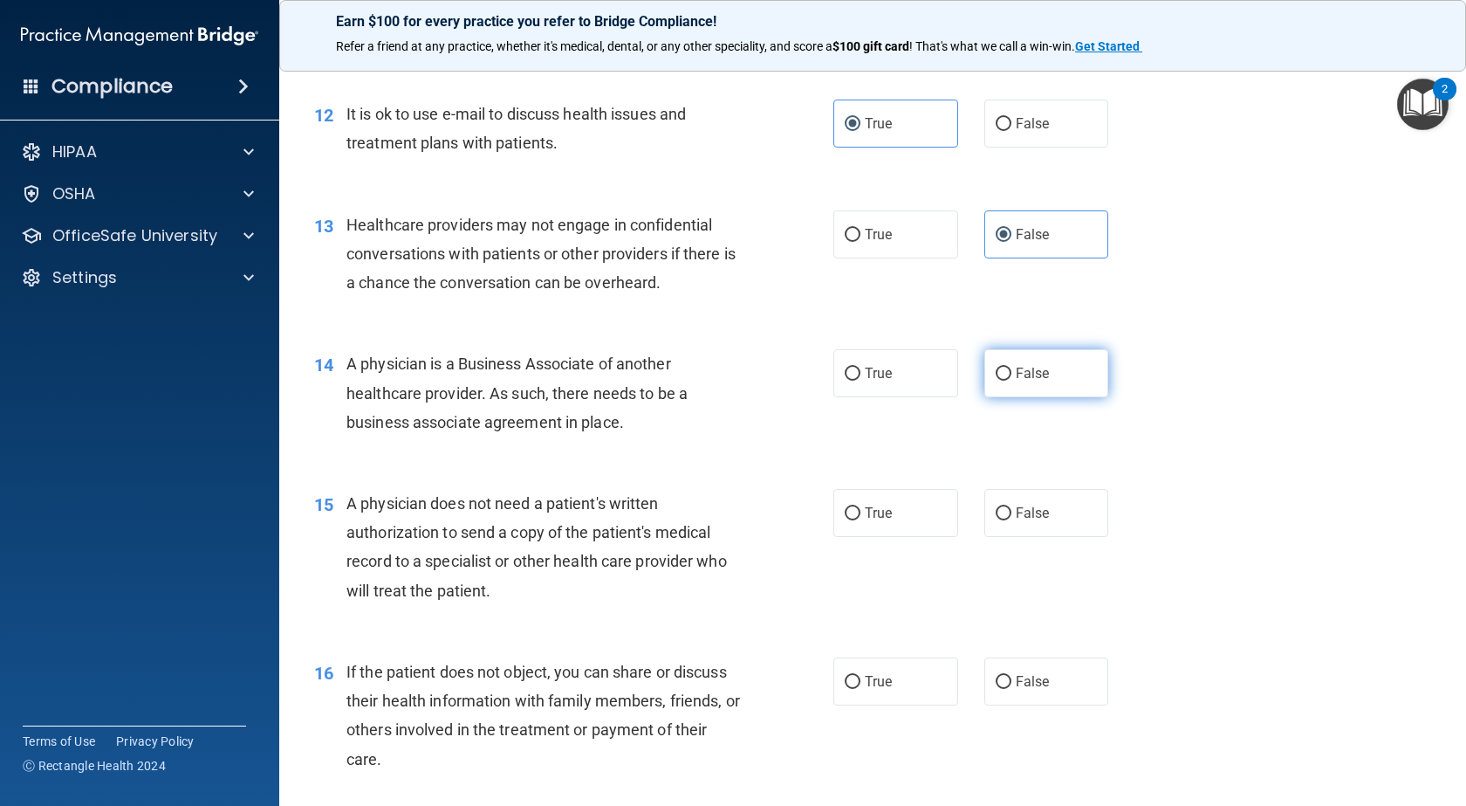
radio input "true"
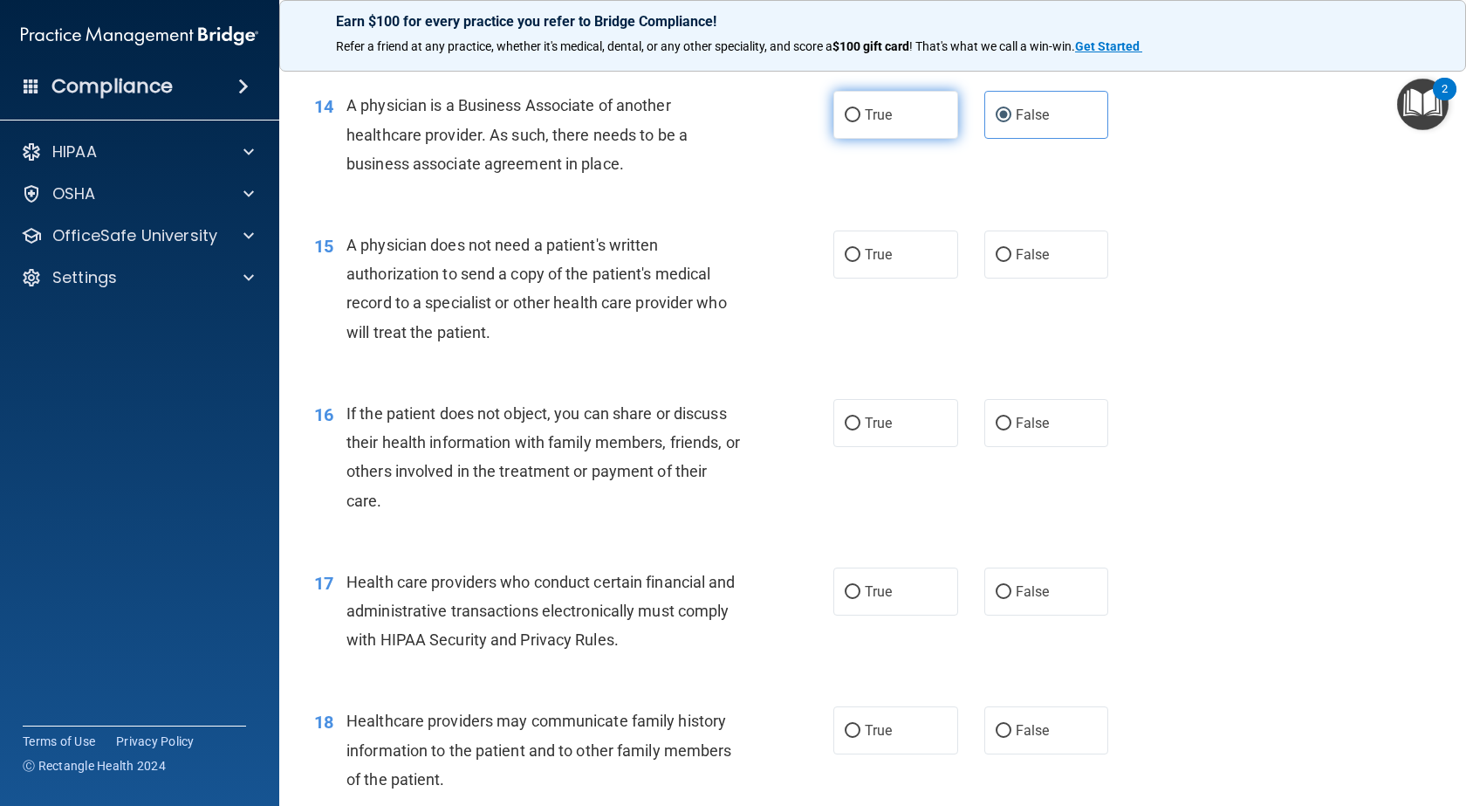
scroll to position [1920, 0]
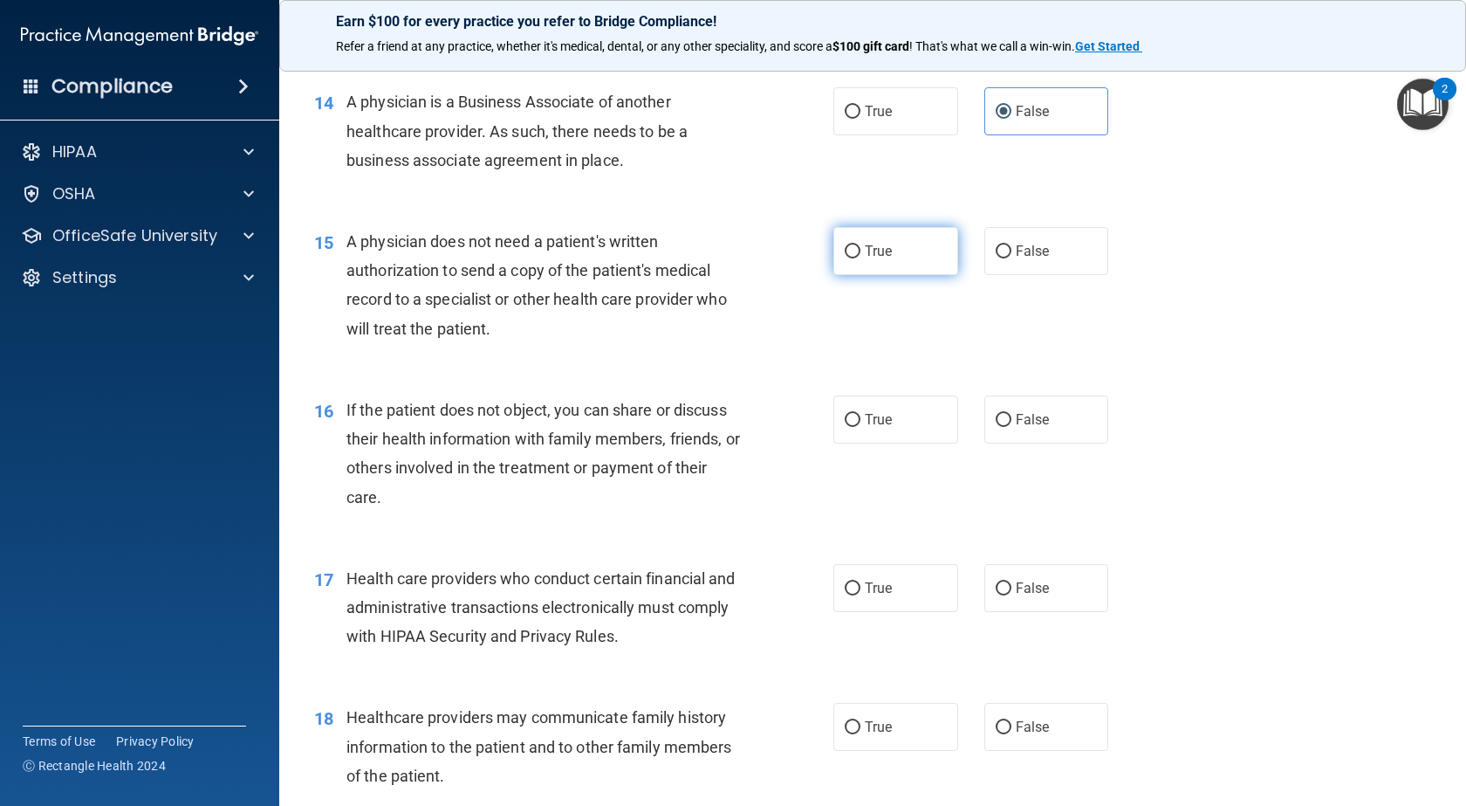
click at [885, 255] on span "True" at bounding box center [878, 251] width 27 height 17
click at [861, 255] on input "True" at bounding box center [853, 251] width 16 height 13
radio input "true"
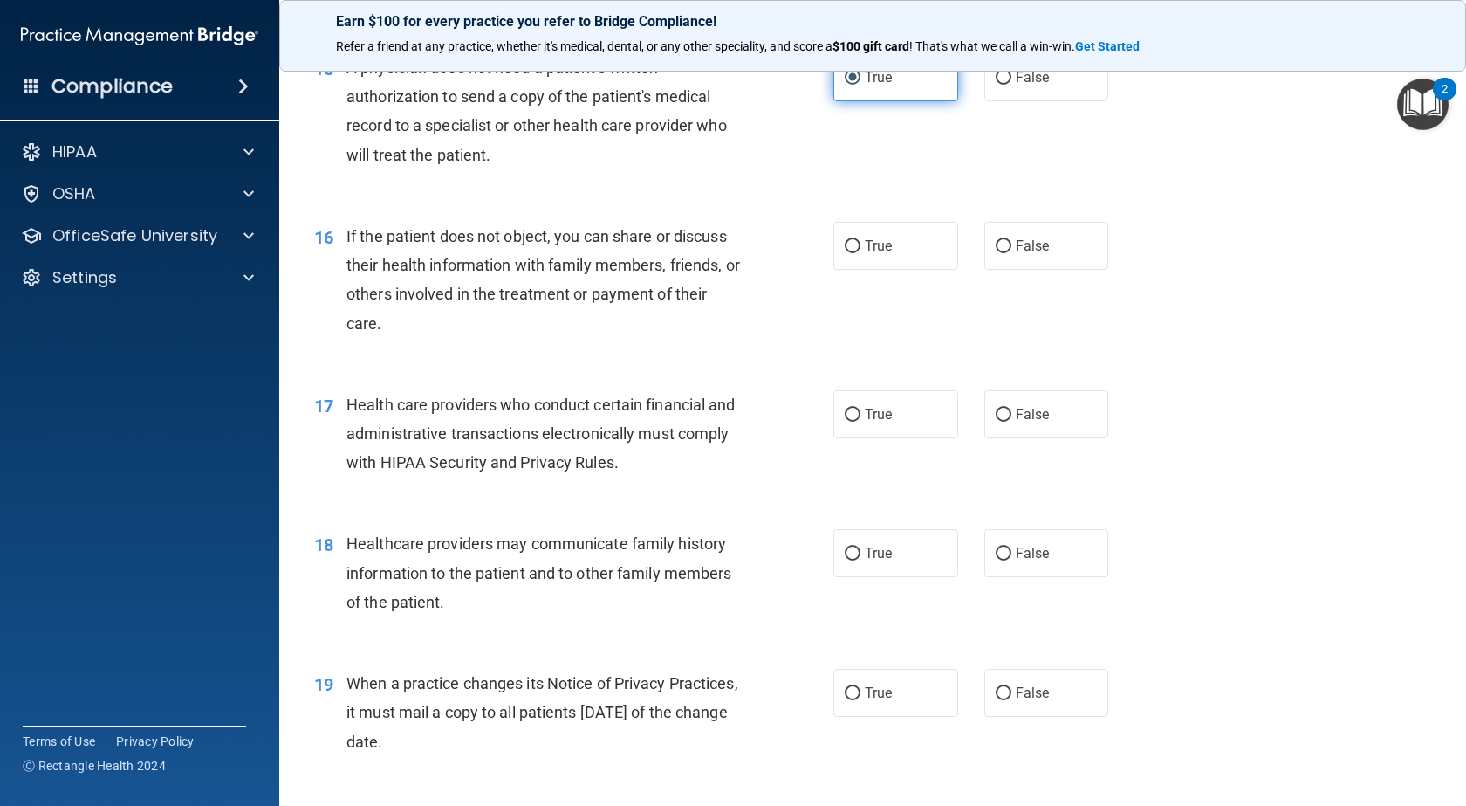
scroll to position [2095, 0]
click at [865, 247] on span "True" at bounding box center [878, 245] width 27 height 17
click at [859, 247] on input "True" at bounding box center [853, 245] width 16 height 13
radio input "true"
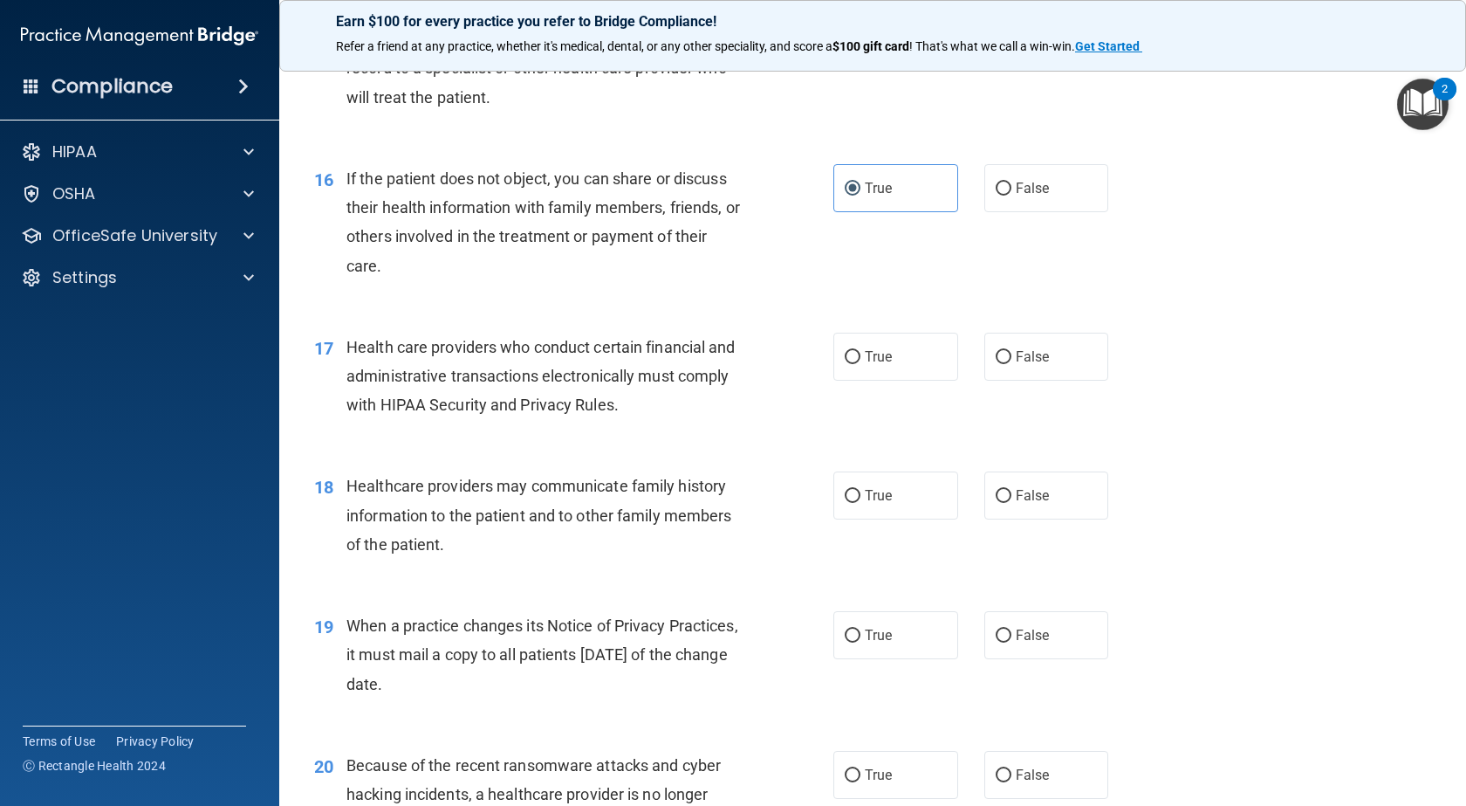
scroll to position [2182, 0]
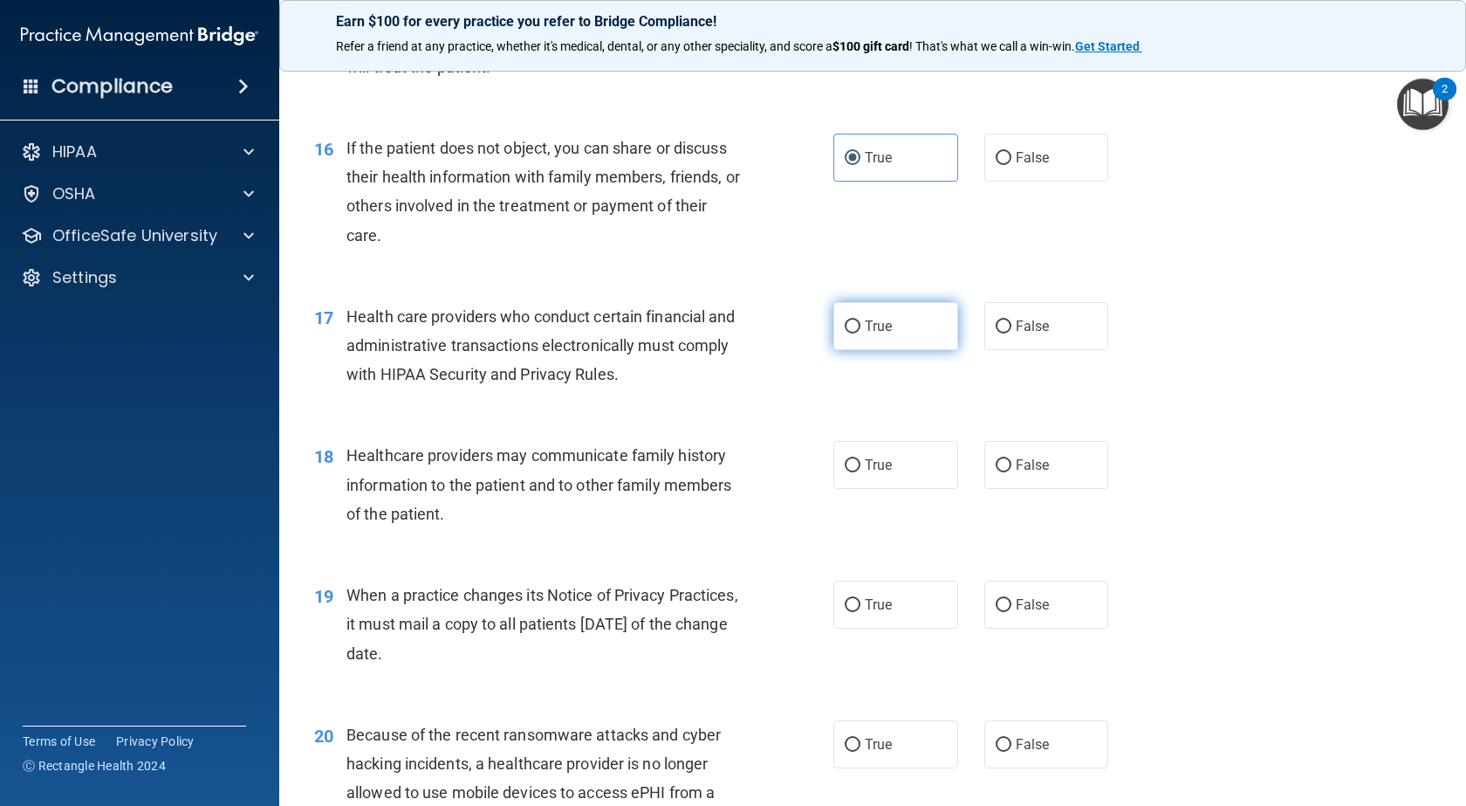
click at [848, 340] on label "True" at bounding box center [896, 326] width 125 height 48
click at [848, 333] on input "True" at bounding box center [853, 326] width 16 height 13
radio input "true"
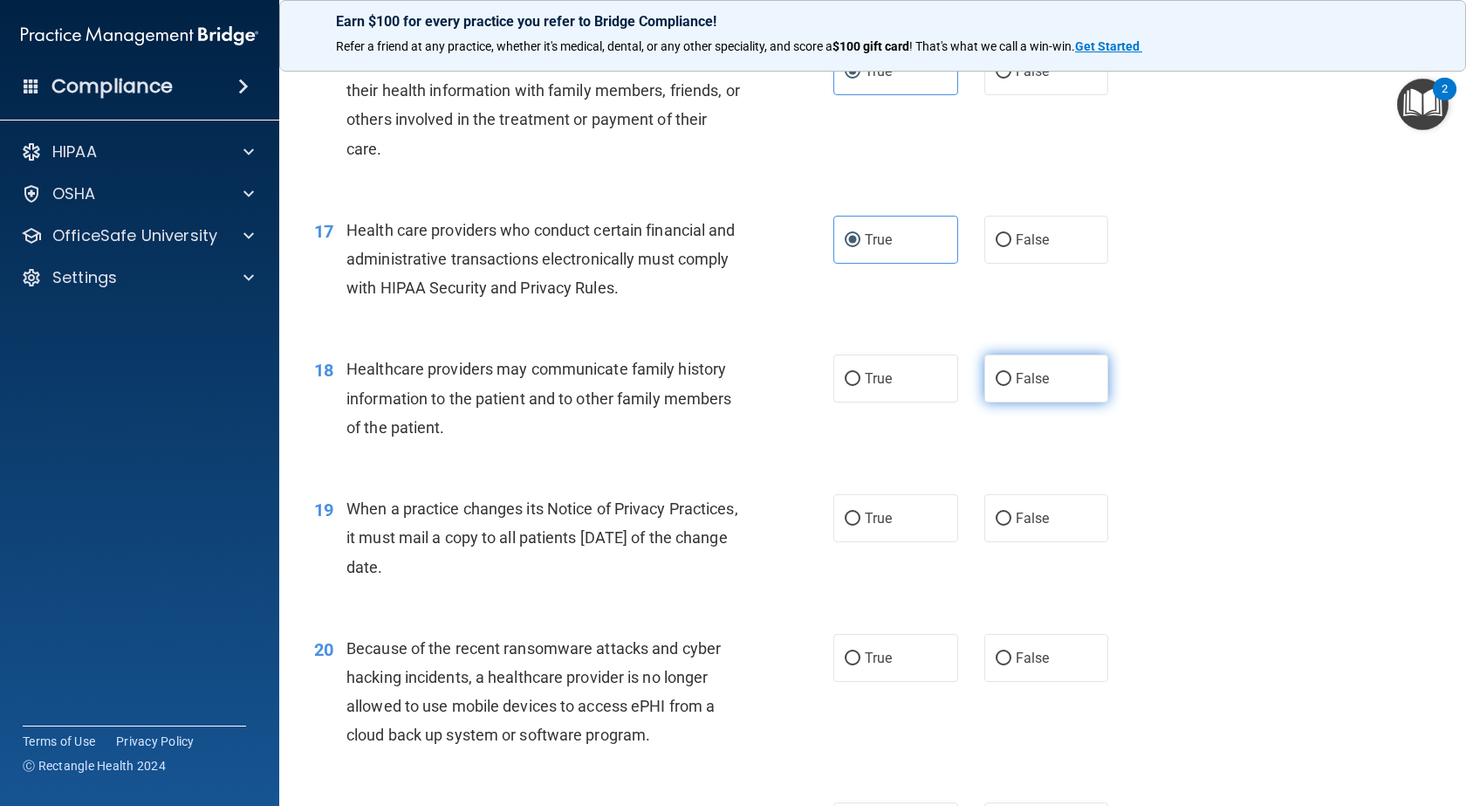
scroll to position [2269, 0]
click at [985, 390] on label "False" at bounding box center [1047, 378] width 125 height 48
click at [996, 385] on input "False" at bounding box center [1004, 378] width 16 height 13
radio input "true"
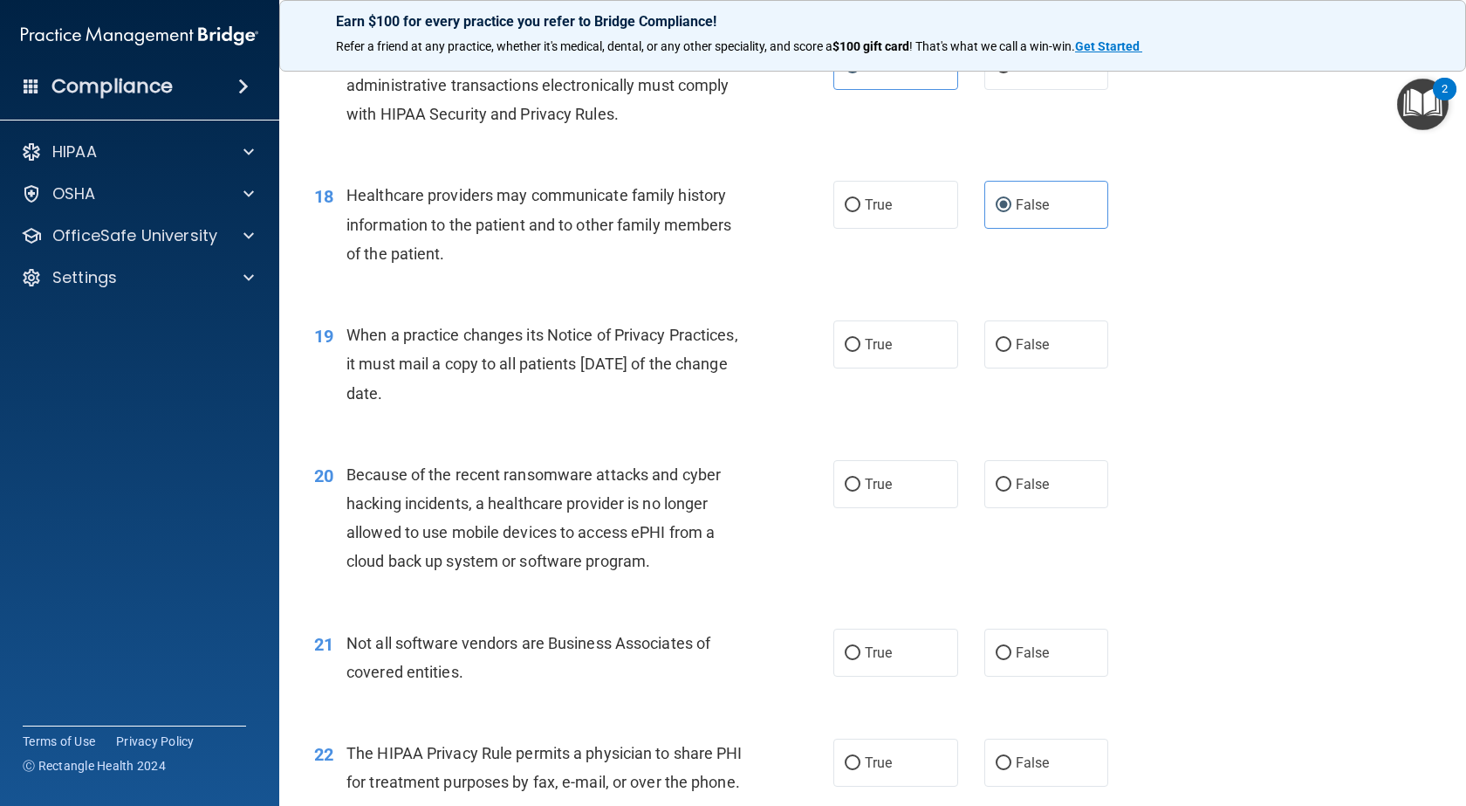
scroll to position [2444, 0]
click at [1006, 355] on label "False" at bounding box center [1047, 343] width 125 height 48
click at [1006, 350] on input "False" at bounding box center [1004, 343] width 16 height 13
click at [1002, 493] on label "False" at bounding box center [1047, 482] width 125 height 48
click at [1002, 490] on input "False" at bounding box center [1004, 483] width 16 height 13
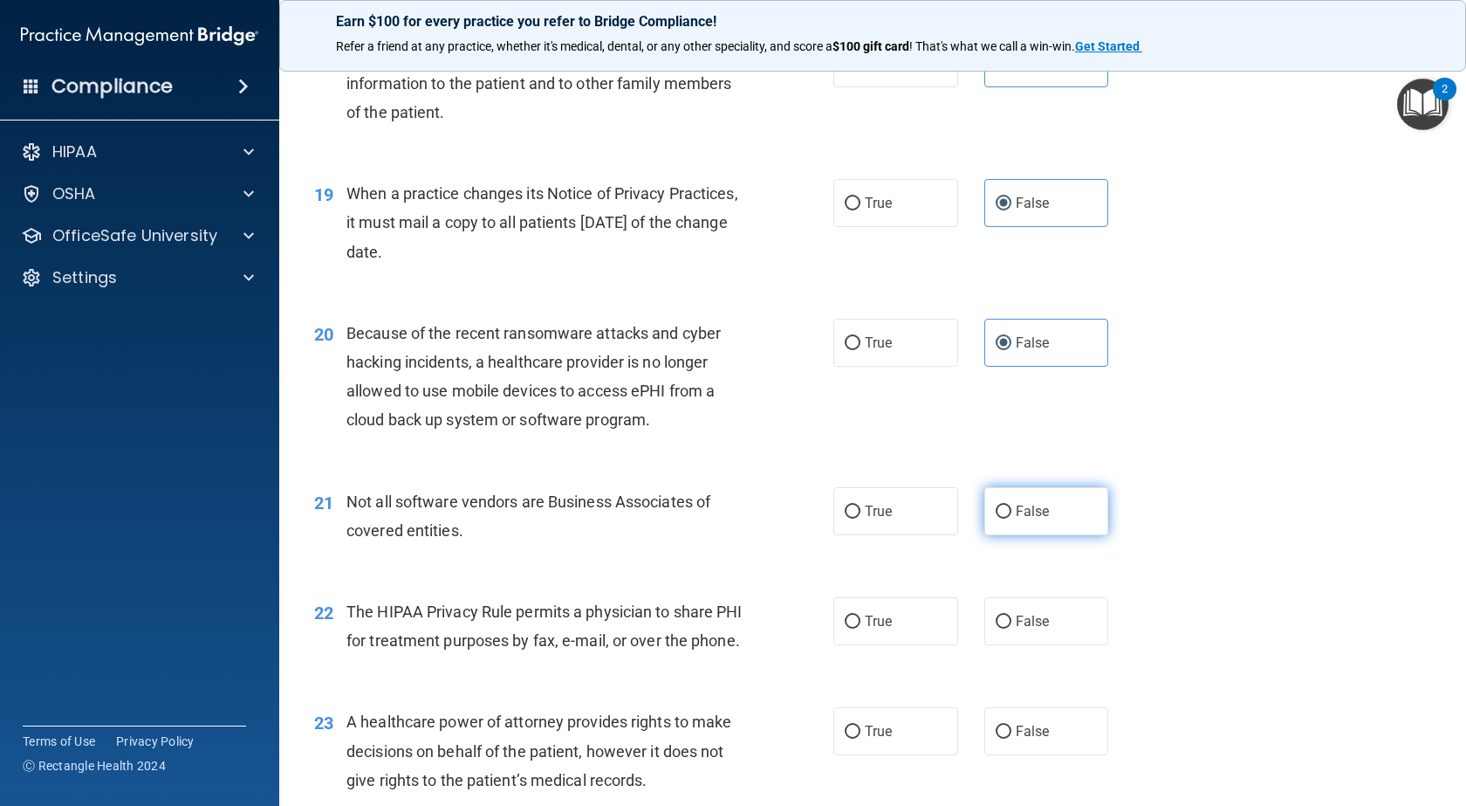
scroll to position [2619, 0]
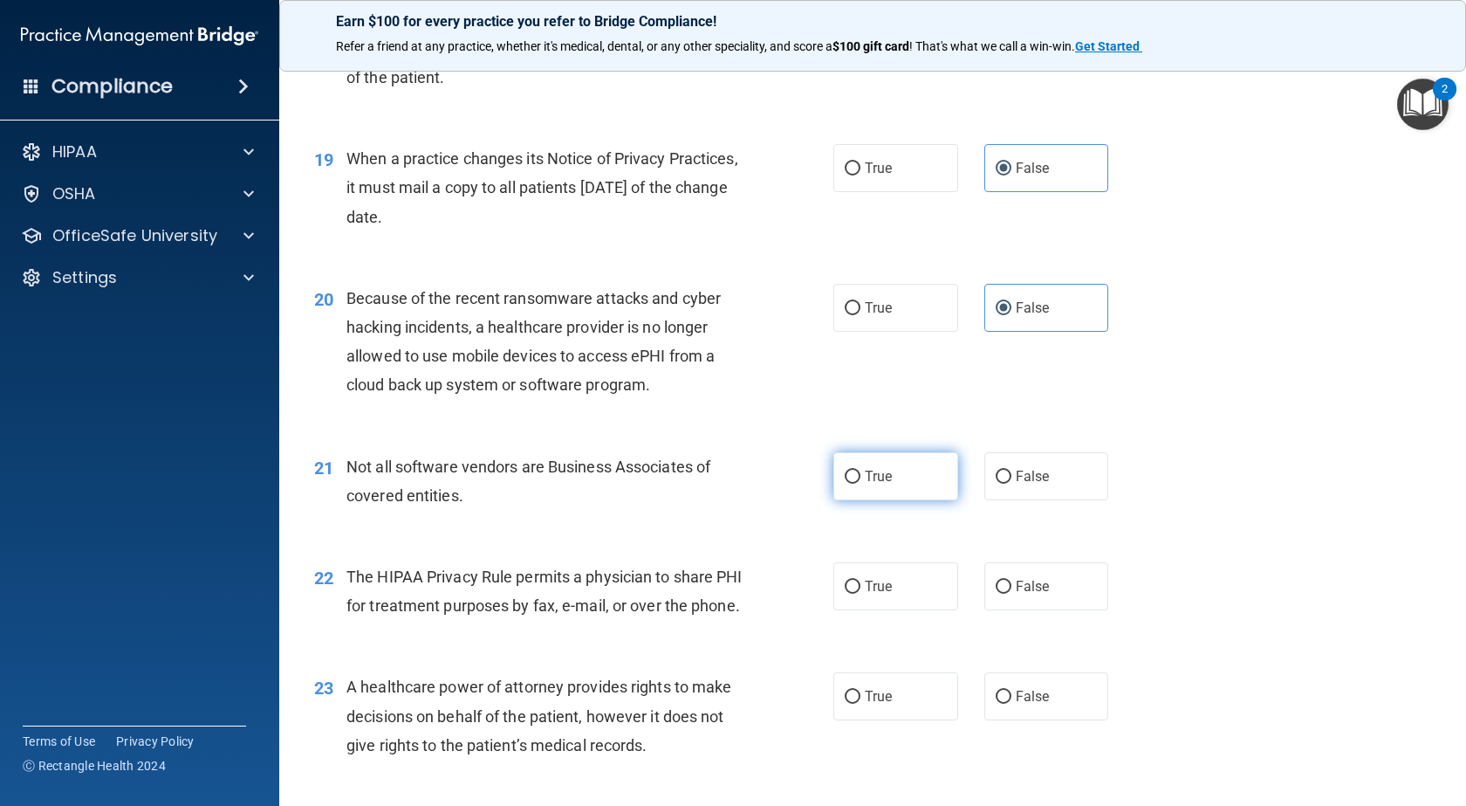
click at [924, 479] on label "True" at bounding box center [896, 476] width 125 height 48
click at [861, 479] on input "True" at bounding box center [853, 476] width 16 height 13
click at [1020, 585] on span "False" at bounding box center [1033, 586] width 34 height 17
click at [1012, 585] on input "False" at bounding box center [1004, 586] width 16 height 13
click at [917, 582] on label "True" at bounding box center [896, 586] width 125 height 48
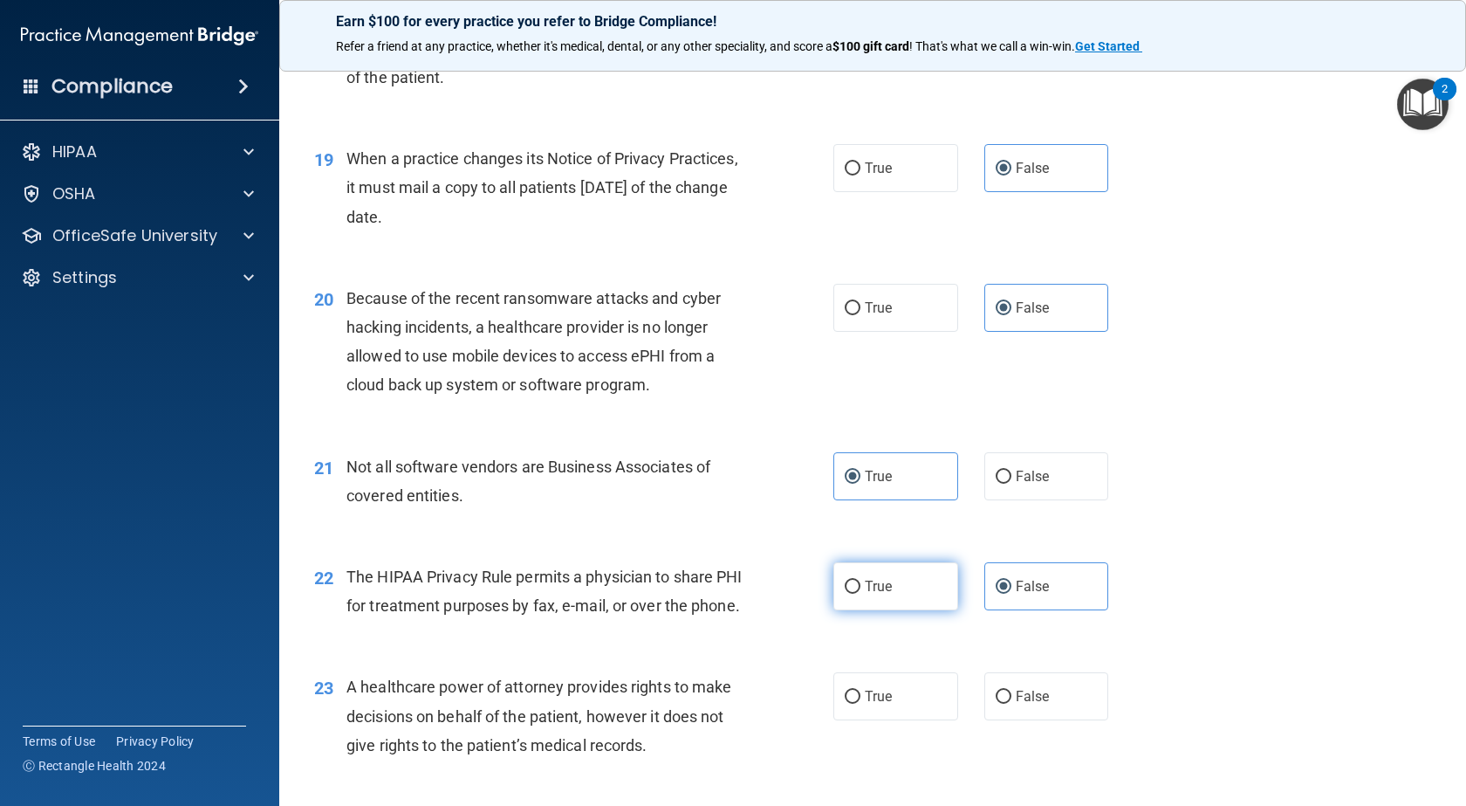
click at [861, 582] on input "True" at bounding box center [853, 586] width 16 height 13
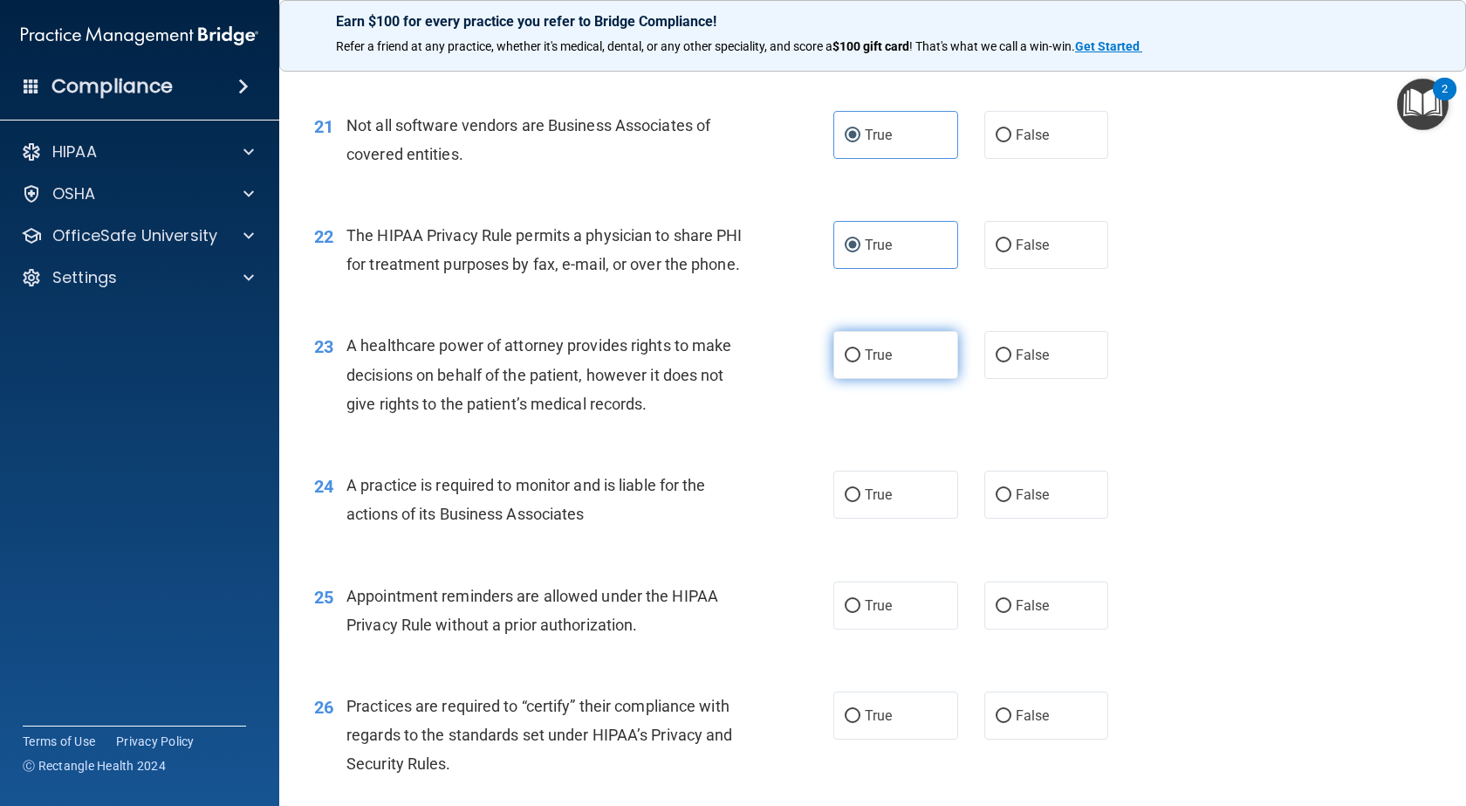
scroll to position [2968, 0]
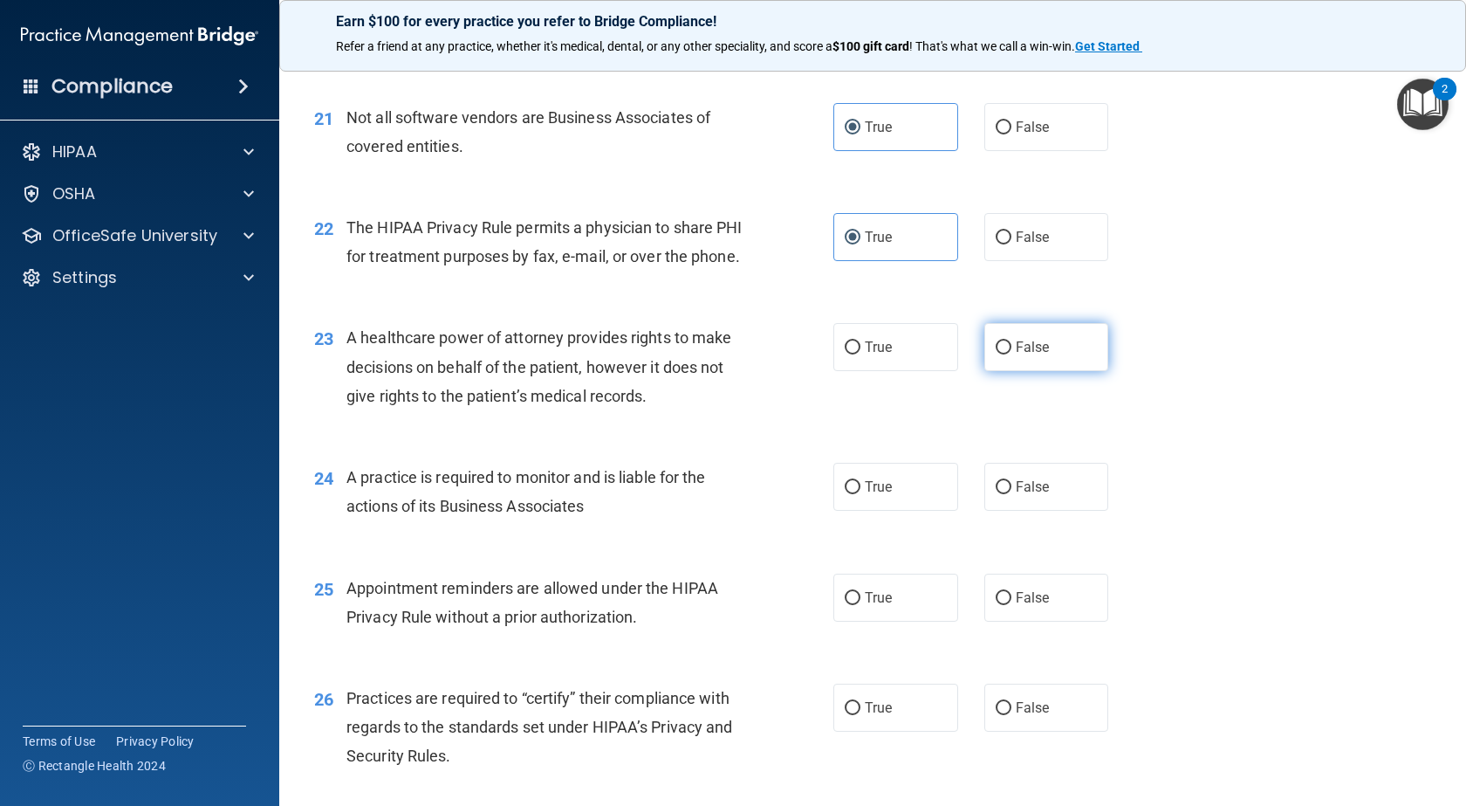
click at [1006, 371] on label "False" at bounding box center [1047, 347] width 125 height 48
click at [1006, 354] on input "False" at bounding box center [1004, 347] width 16 height 13
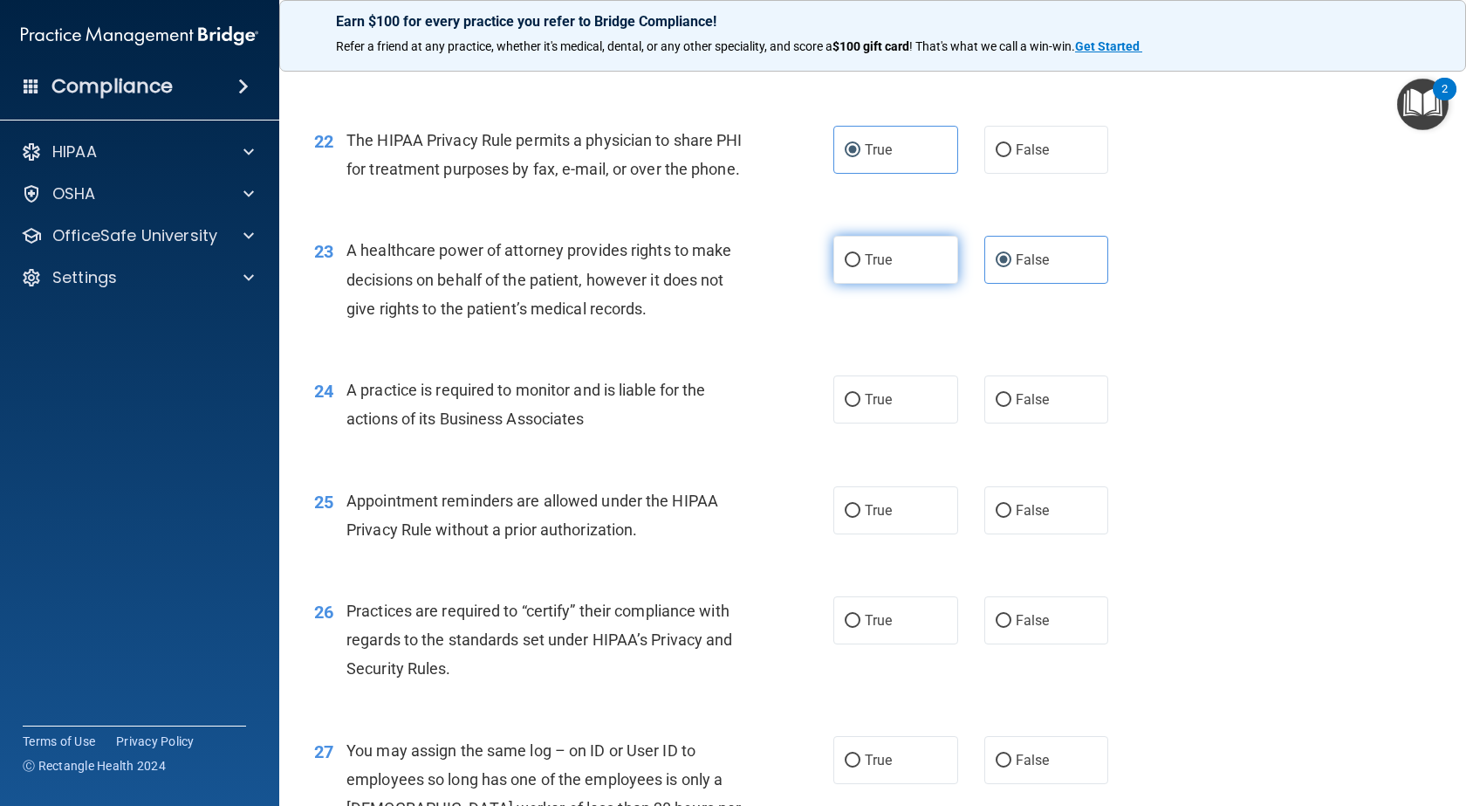
click at [846, 284] on label "True" at bounding box center [896, 260] width 125 height 48
click at [846, 267] on input "True" at bounding box center [853, 260] width 16 height 13
click at [1042, 423] on label "False" at bounding box center [1047, 399] width 125 height 48
click at [1012, 407] on input "False" at bounding box center [1004, 400] width 16 height 13
click at [915, 534] on label "True" at bounding box center [896, 510] width 125 height 48
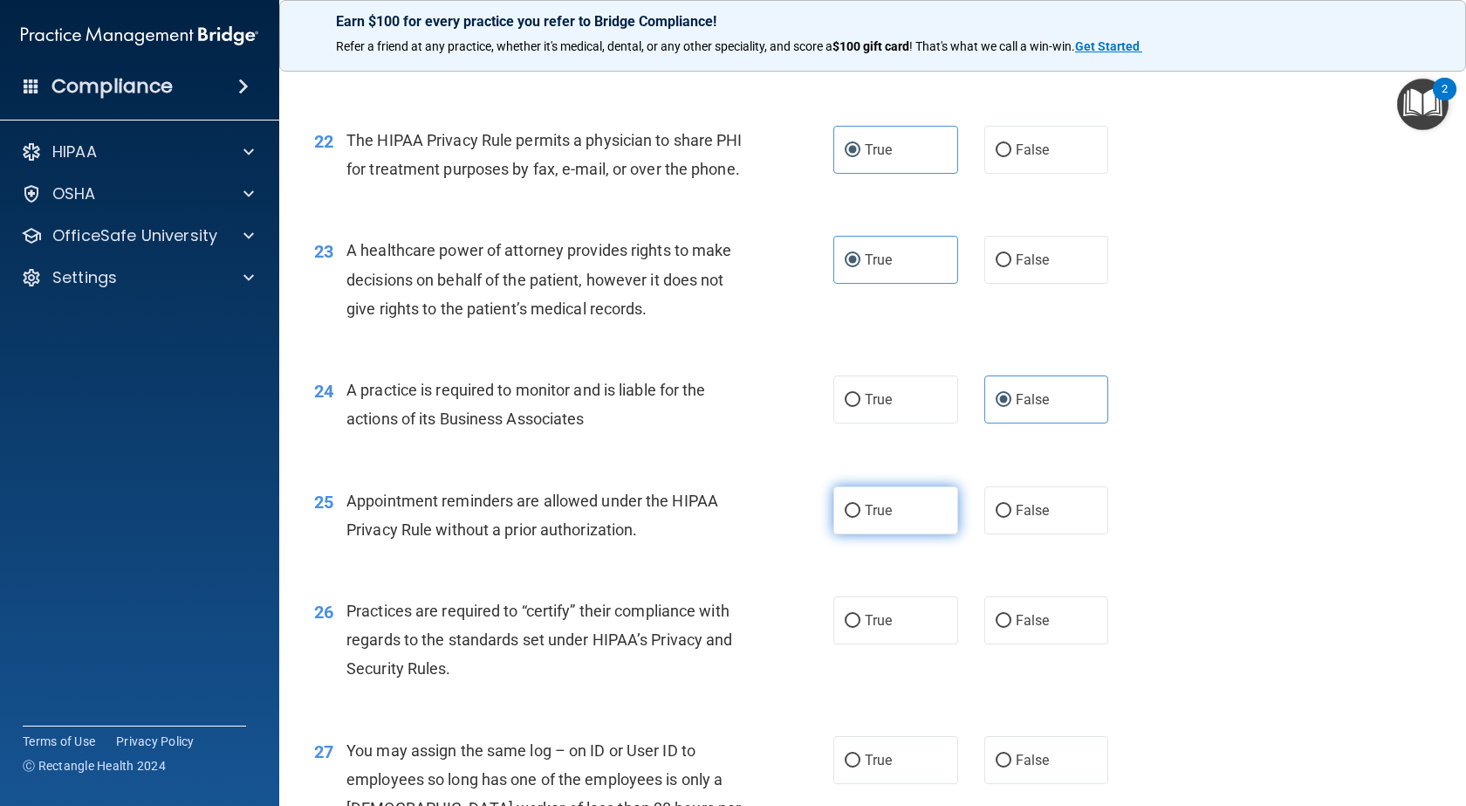
click at [861, 518] on input "True" at bounding box center [853, 511] width 16 height 13
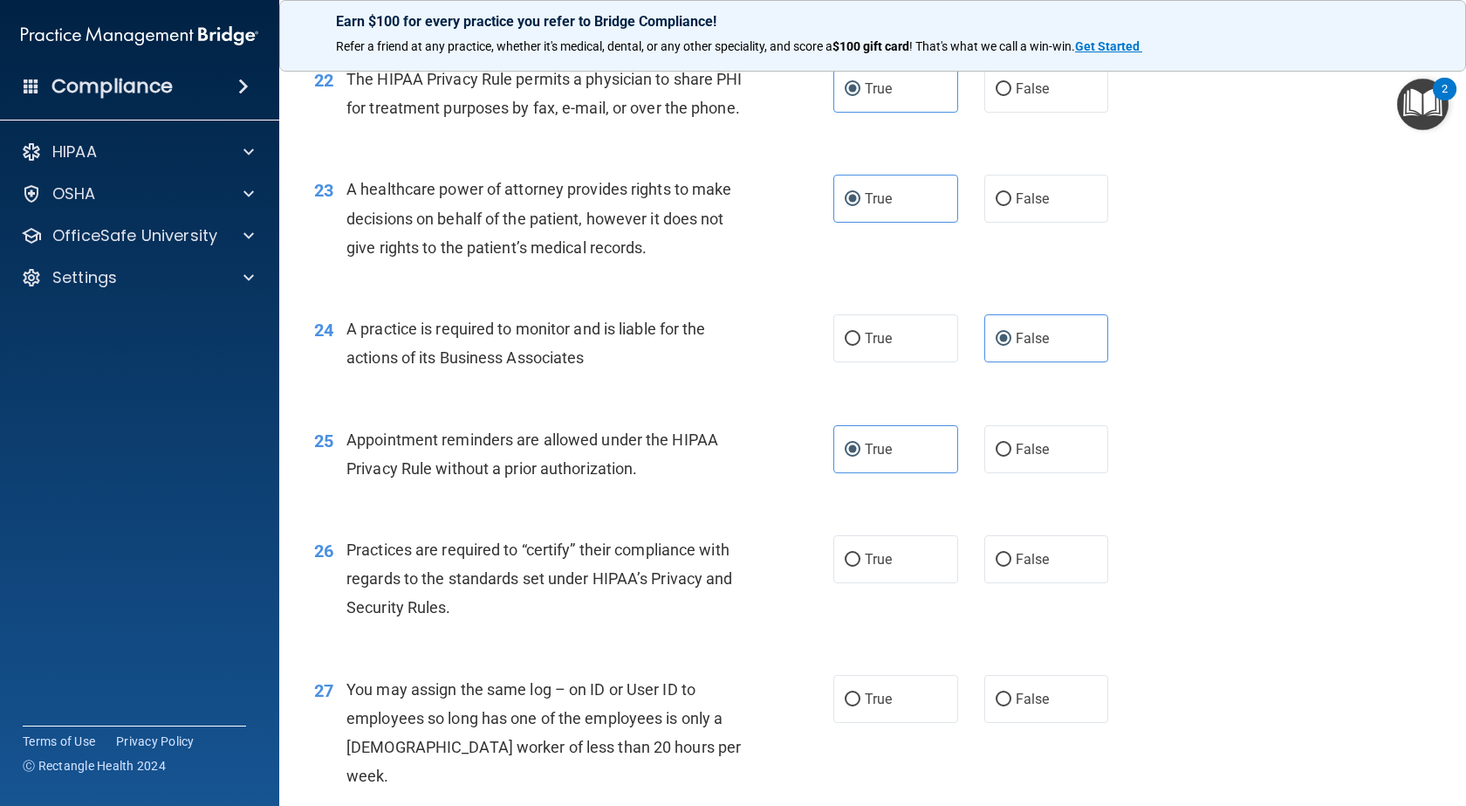
scroll to position [3230, 0]
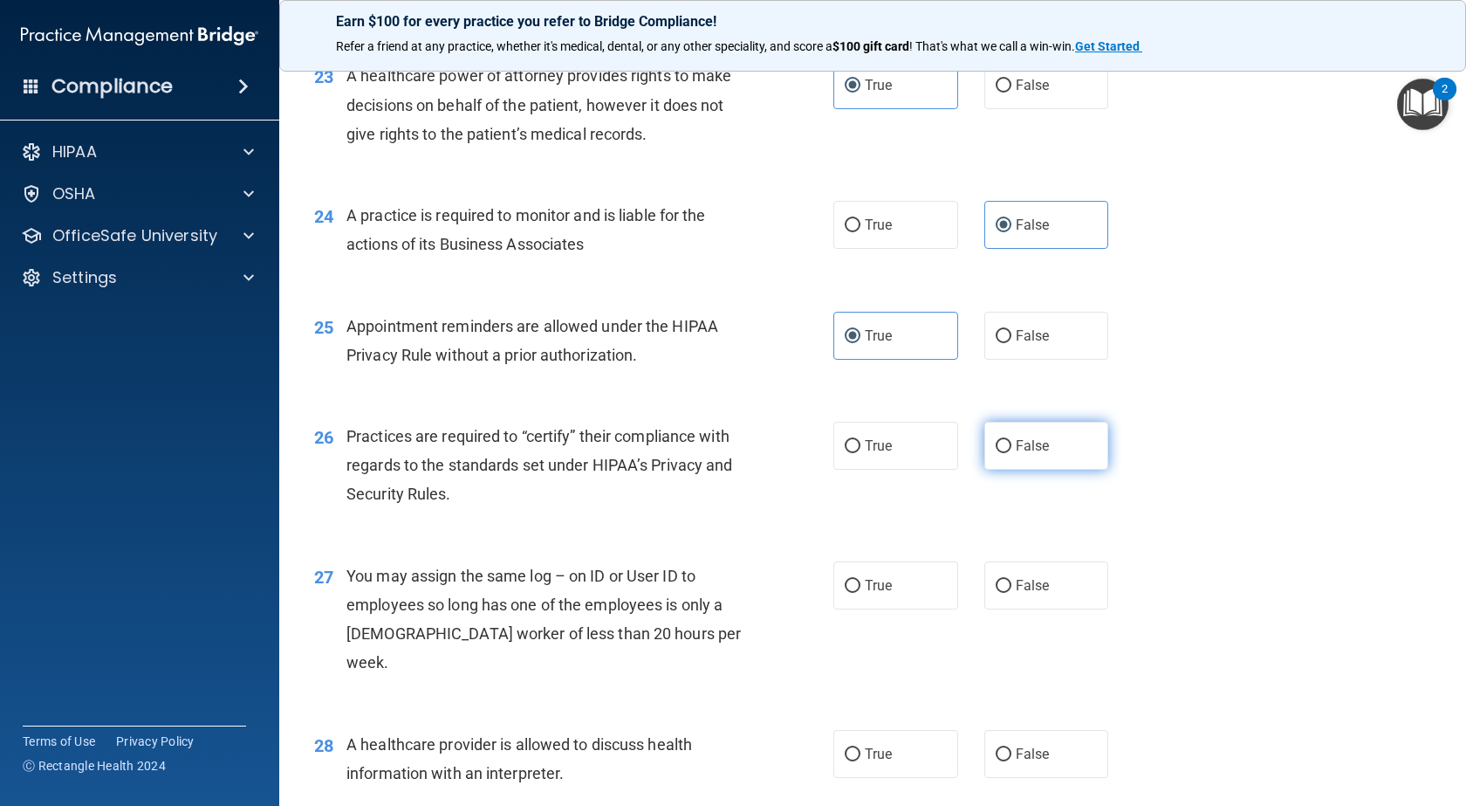
click at [1033, 463] on label "False" at bounding box center [1047, 446] width 125 height 48
click at [1012, 453] on input "False" at bounding box center [1004, 446] width 16 height 13
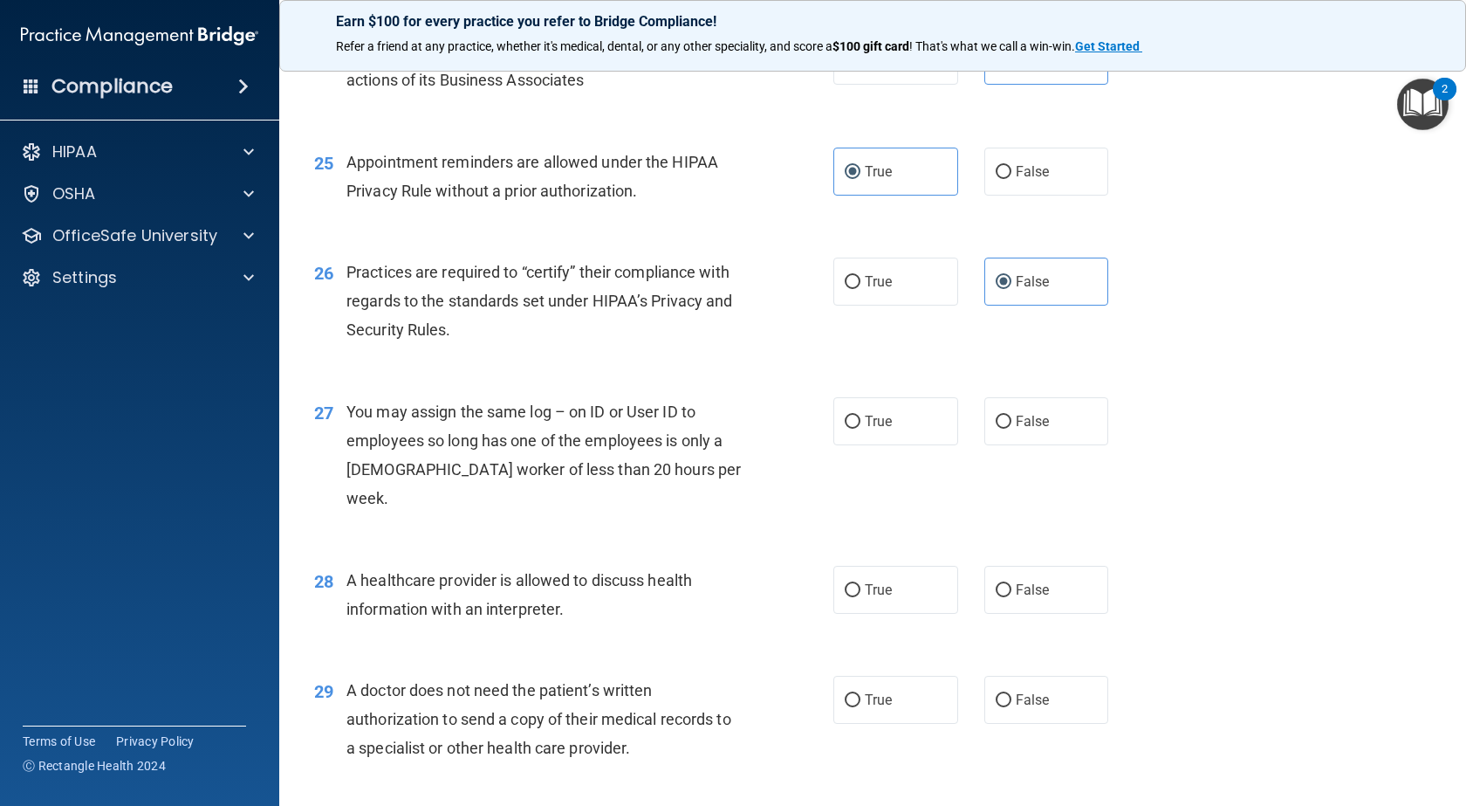
scroll to position [3404, 0]
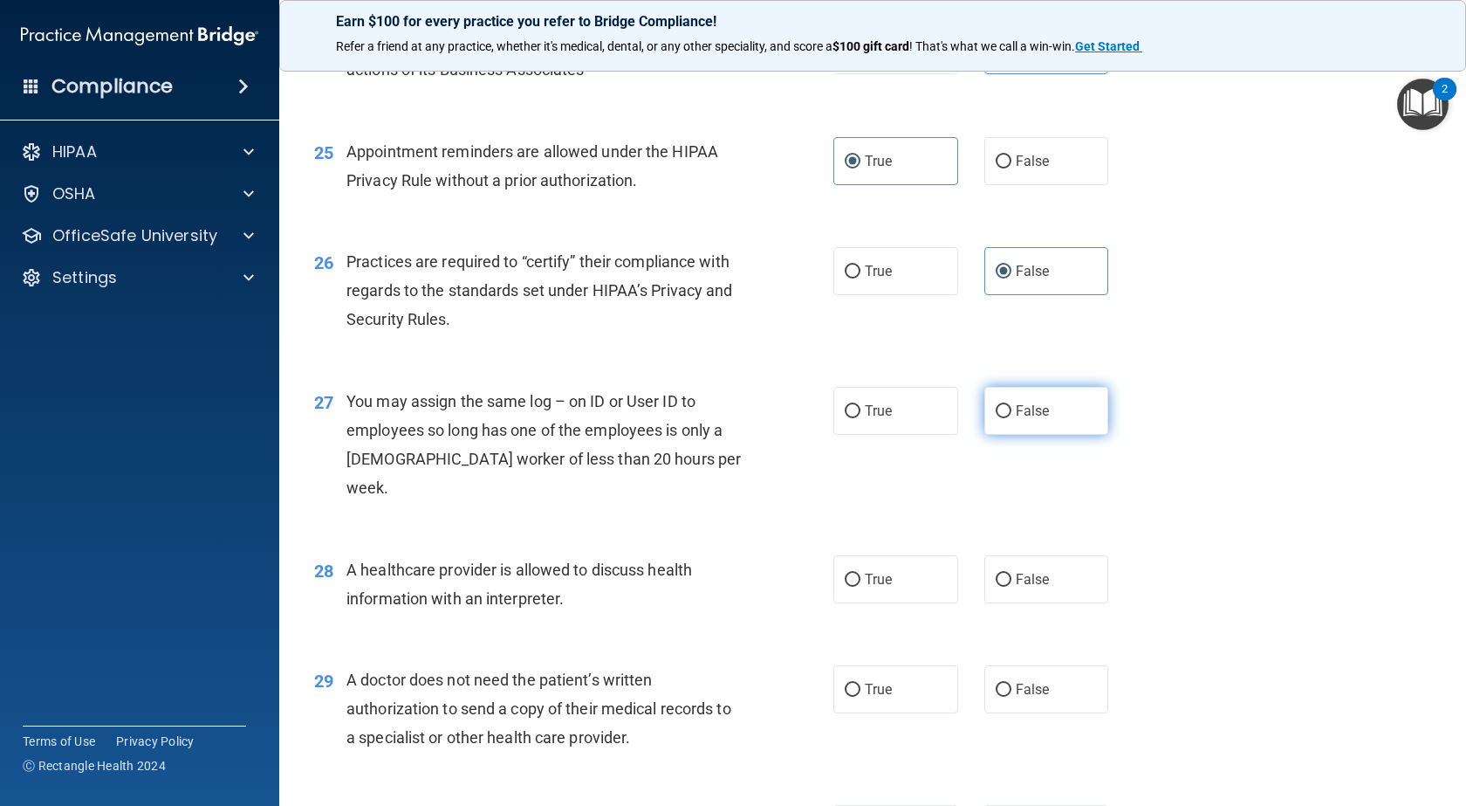
click at [1026, 435] on label "False" at bounding box center [1047, 411] width 125 height 48
click at [1012, 418] on input "False" at bounding box center [1004, 411] width 16 height 13
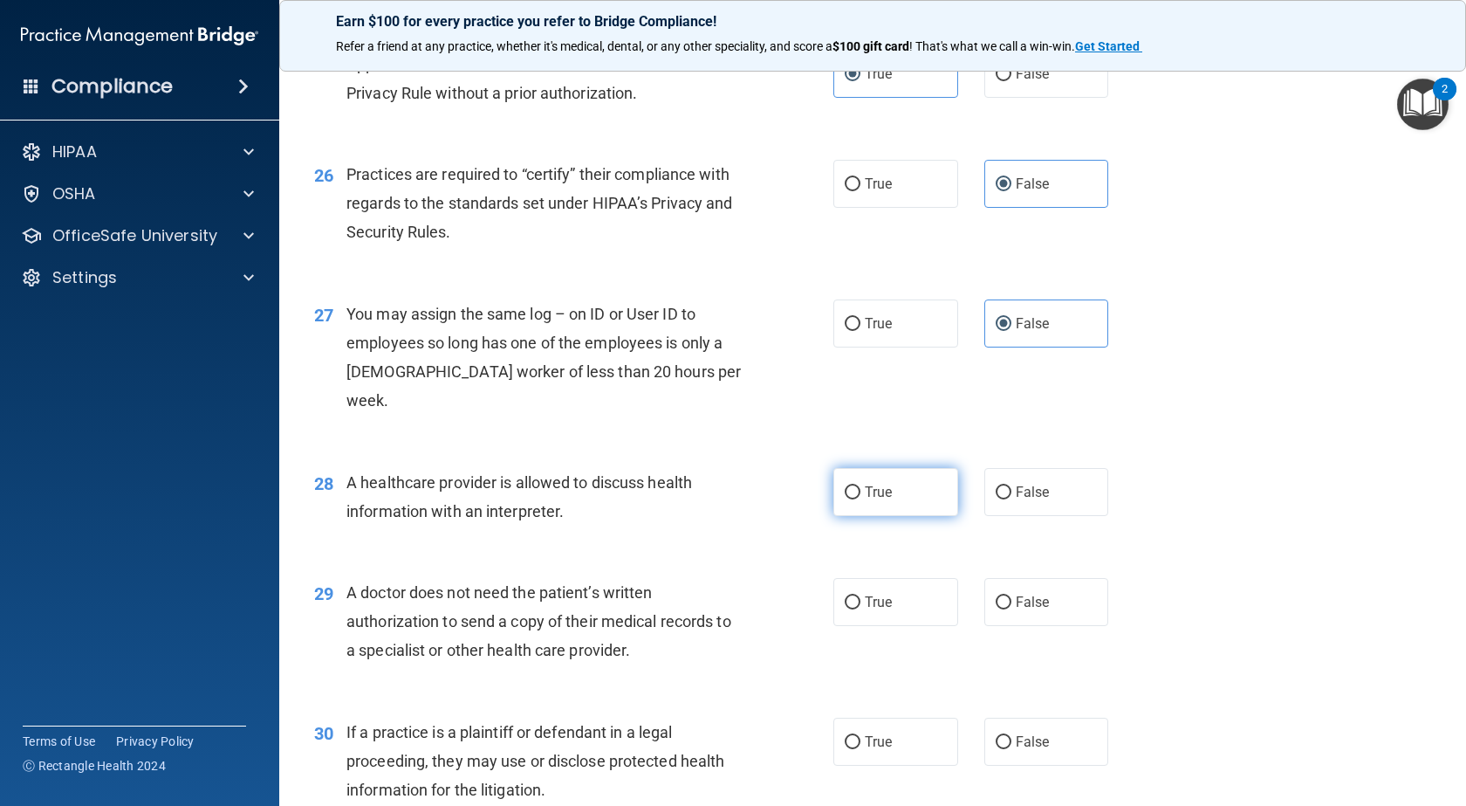
click at [898, 481] on label "True" at bounding box center [896, 492] width 125 height 48
click at [861, 486] on input "True" at bounding box center [853, 492] width 16 height 13
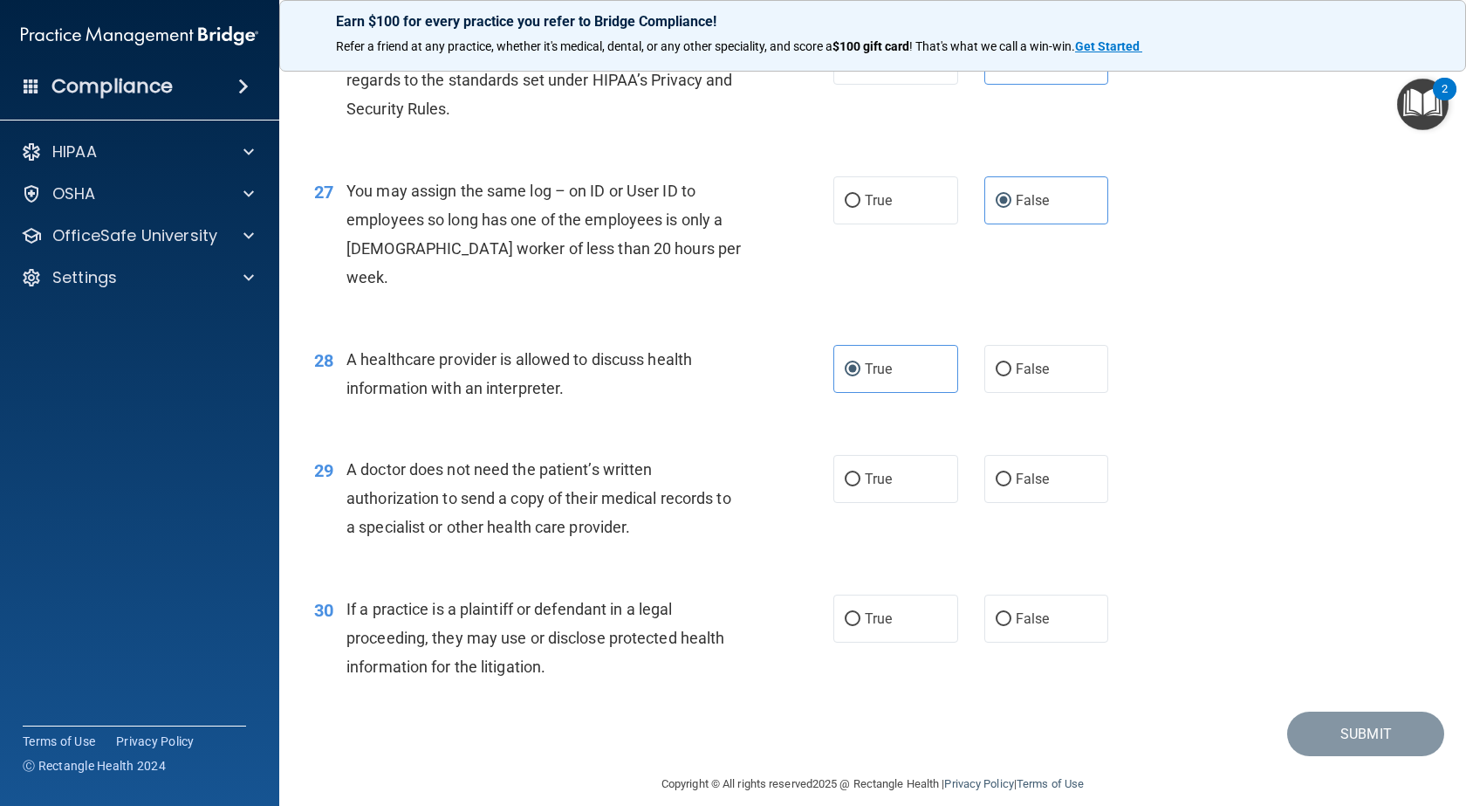
scroll to position [3635, 0]
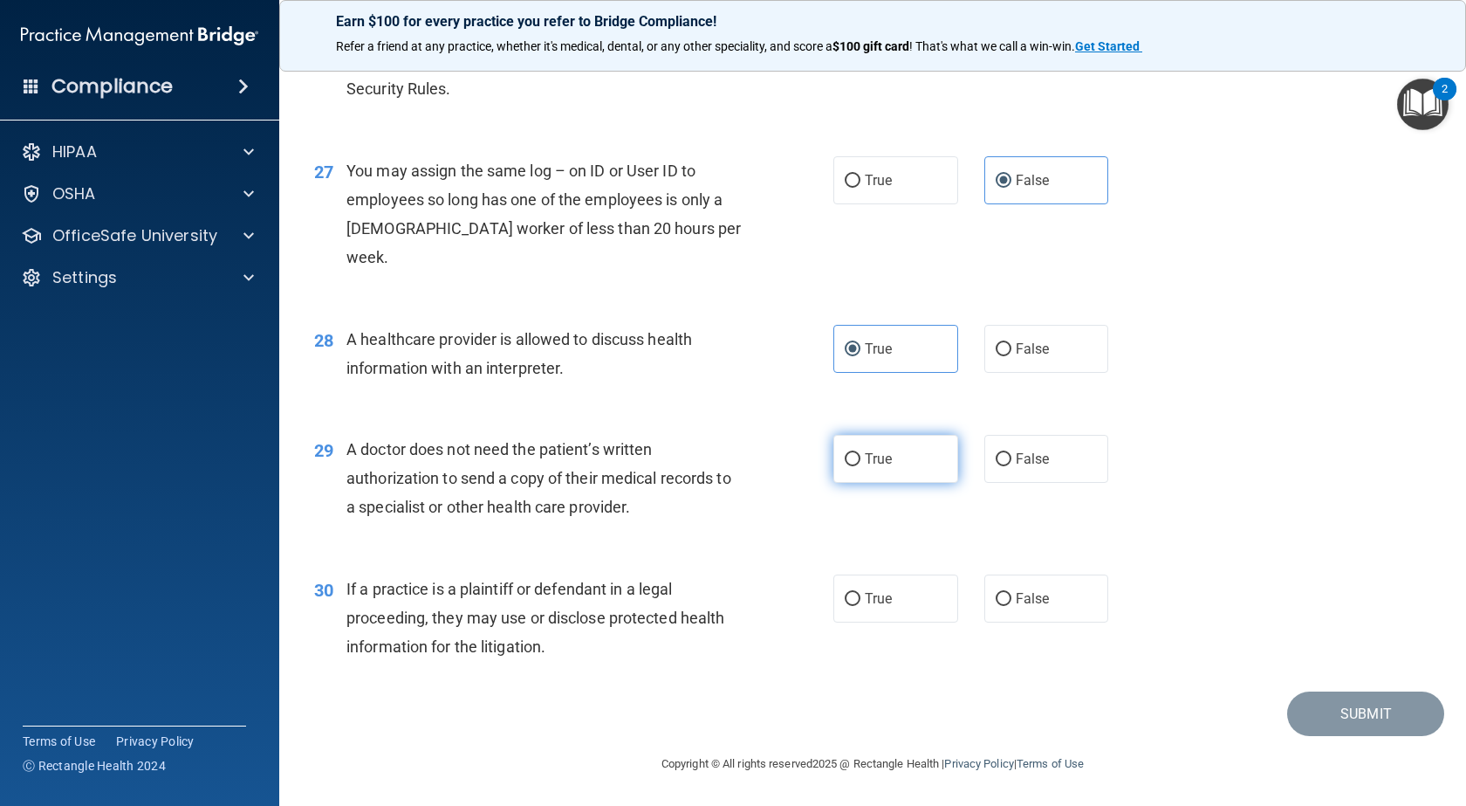
click at [919, 472] on label "True" at bounding box center [896, 459] width 125 height 48
click at [861, 466] on input "True" at bounding box center [853, 459] width 16 height 13
click at [897, 608] on label "True" at bounding box center [896, 598] width 125 height 48
click at [861, 606] on input "True" at bounding box center [853, 599] width 16 height 13
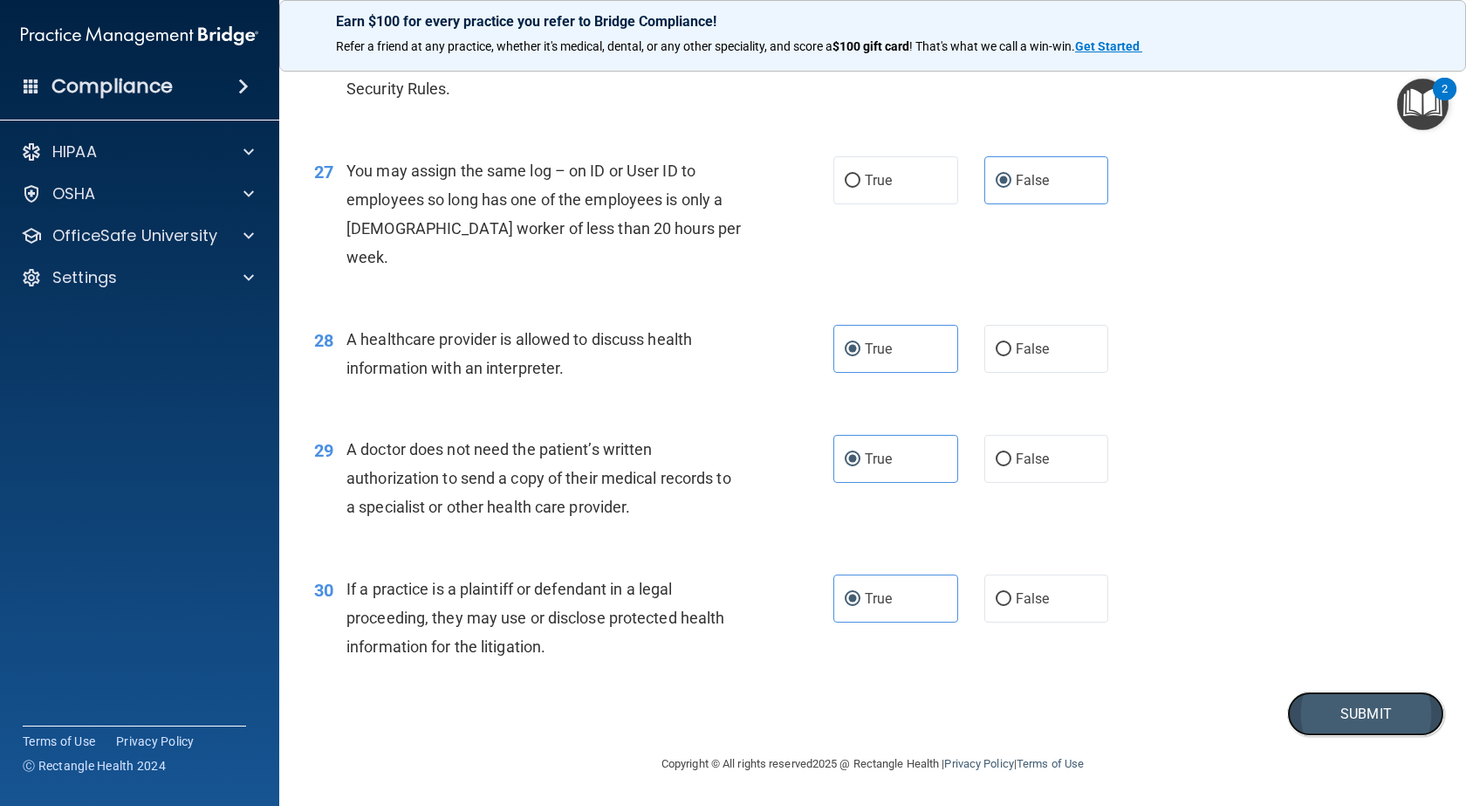
click at [1318, 702] on button "Submit" at bounding box center [1365, 713] width 157 height 45
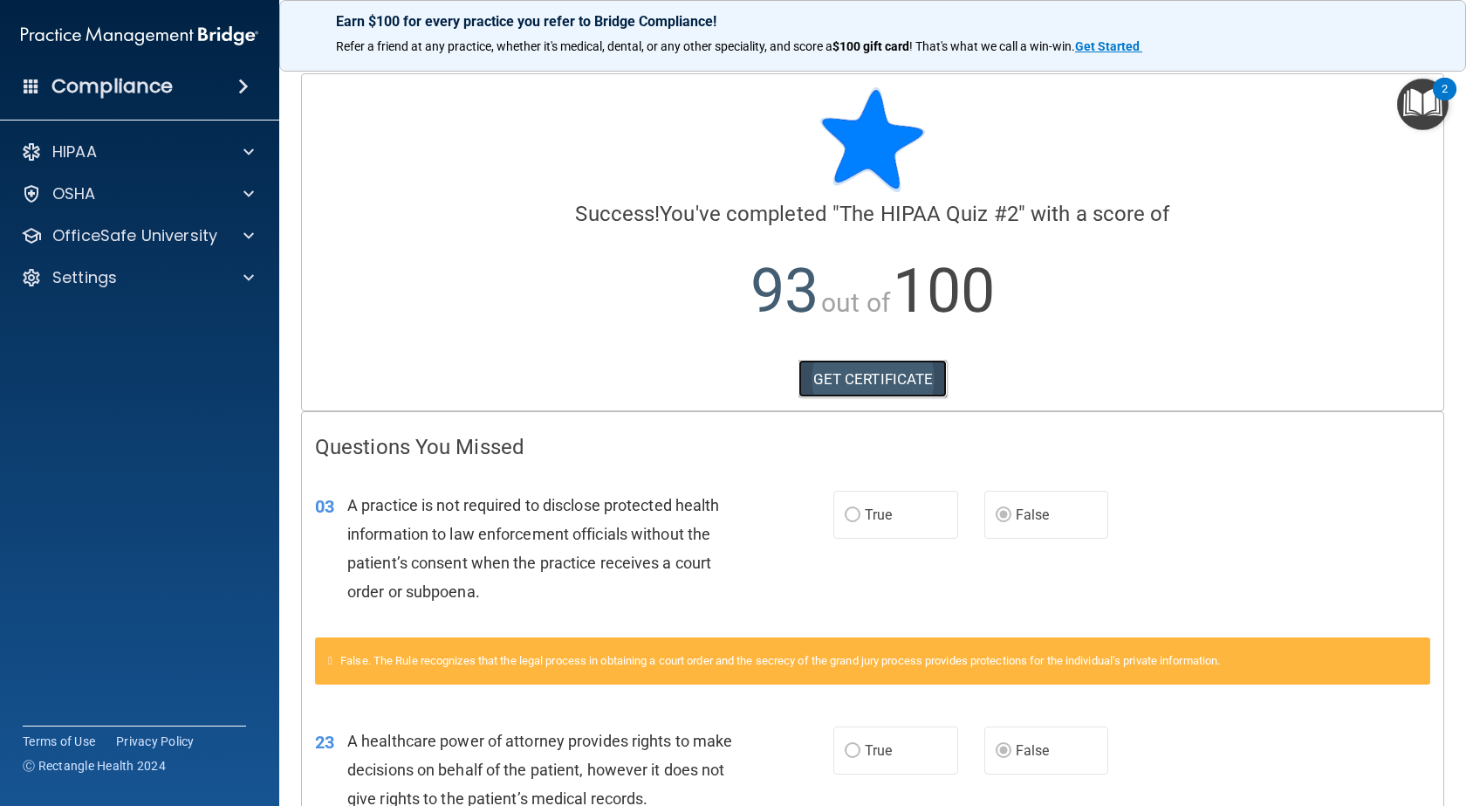
click at [912, 381] on link "GET CERTIFICATE" at bounding box center [873, 379] width 149 height 38
click at [219, 237] on div "OfficeSafe University" at bounding box center [116, 235] width 216 height 21
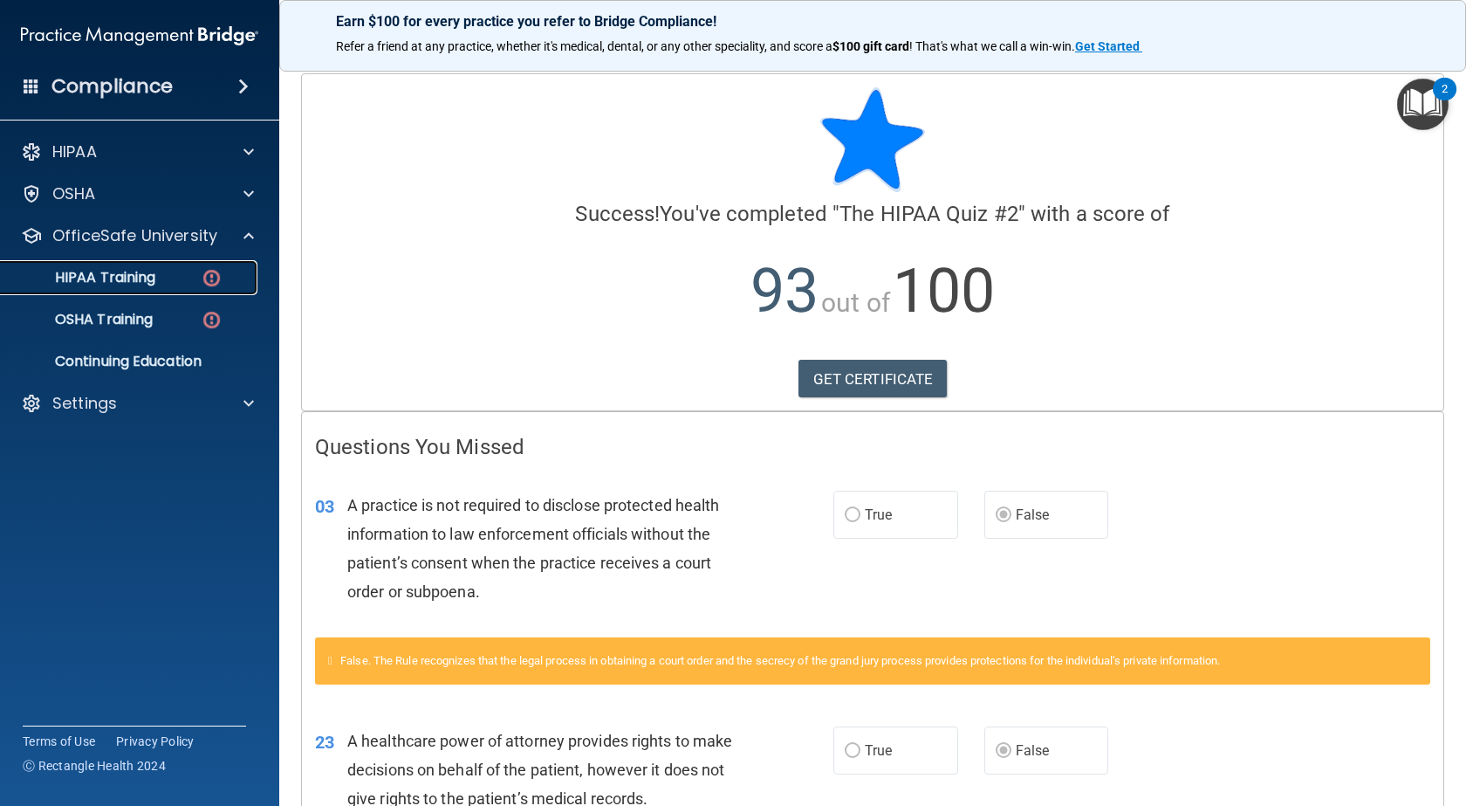
click at [207, 265] on link "HIPAA Training" at bounding box center [120, 277] width 275 height 35
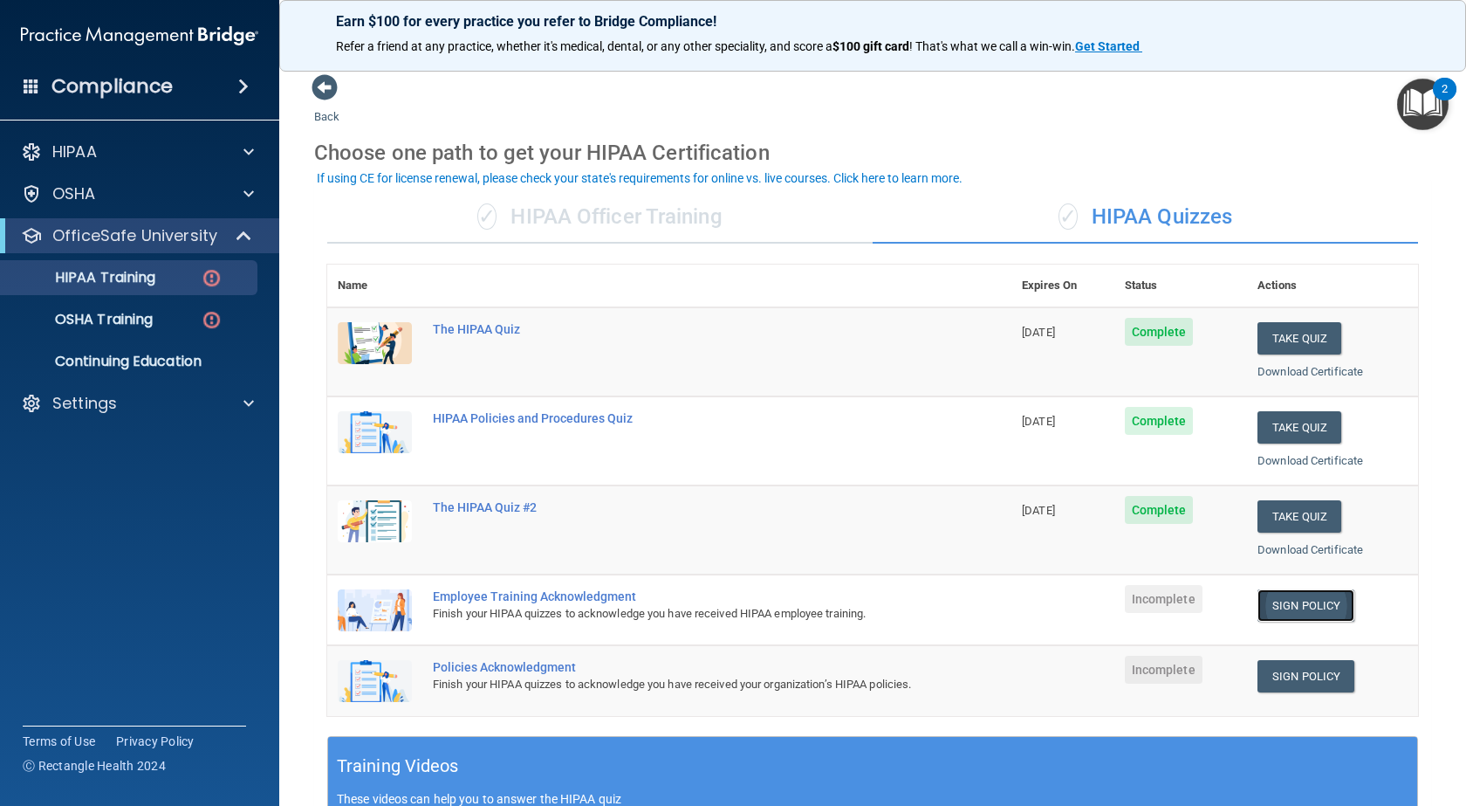
click at [1280, 605] on link "Sign Policy" at bounding box center [1306, 605] width 97 height 32
click at [1280, 676] on link "Sign Policy" at bounding box center [1306, 676] width 97 height 32
click at [168, 319] on div "OSHA Training" at bounding box center [130, 319] width 238 height 17
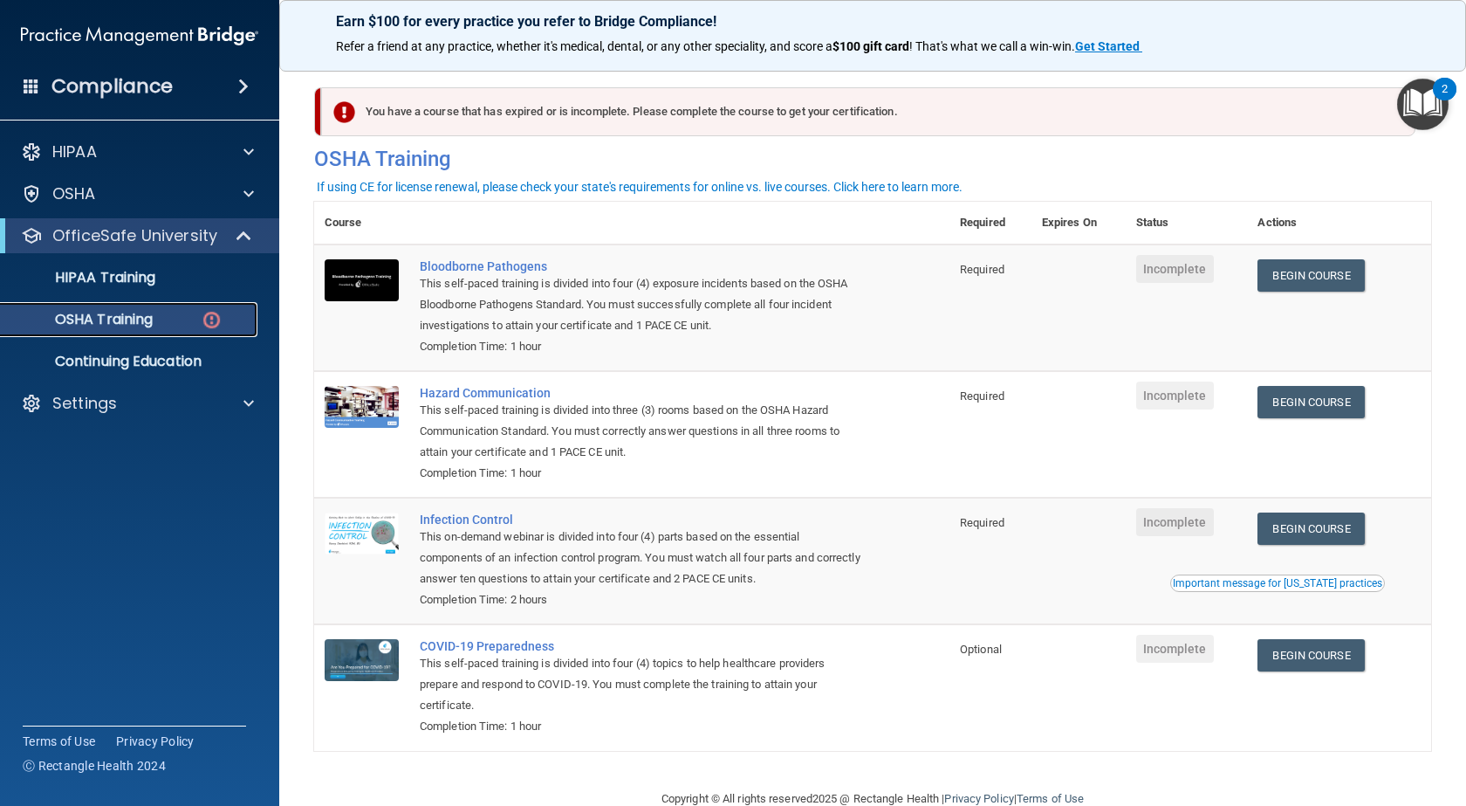
scroll to position [39, 0]
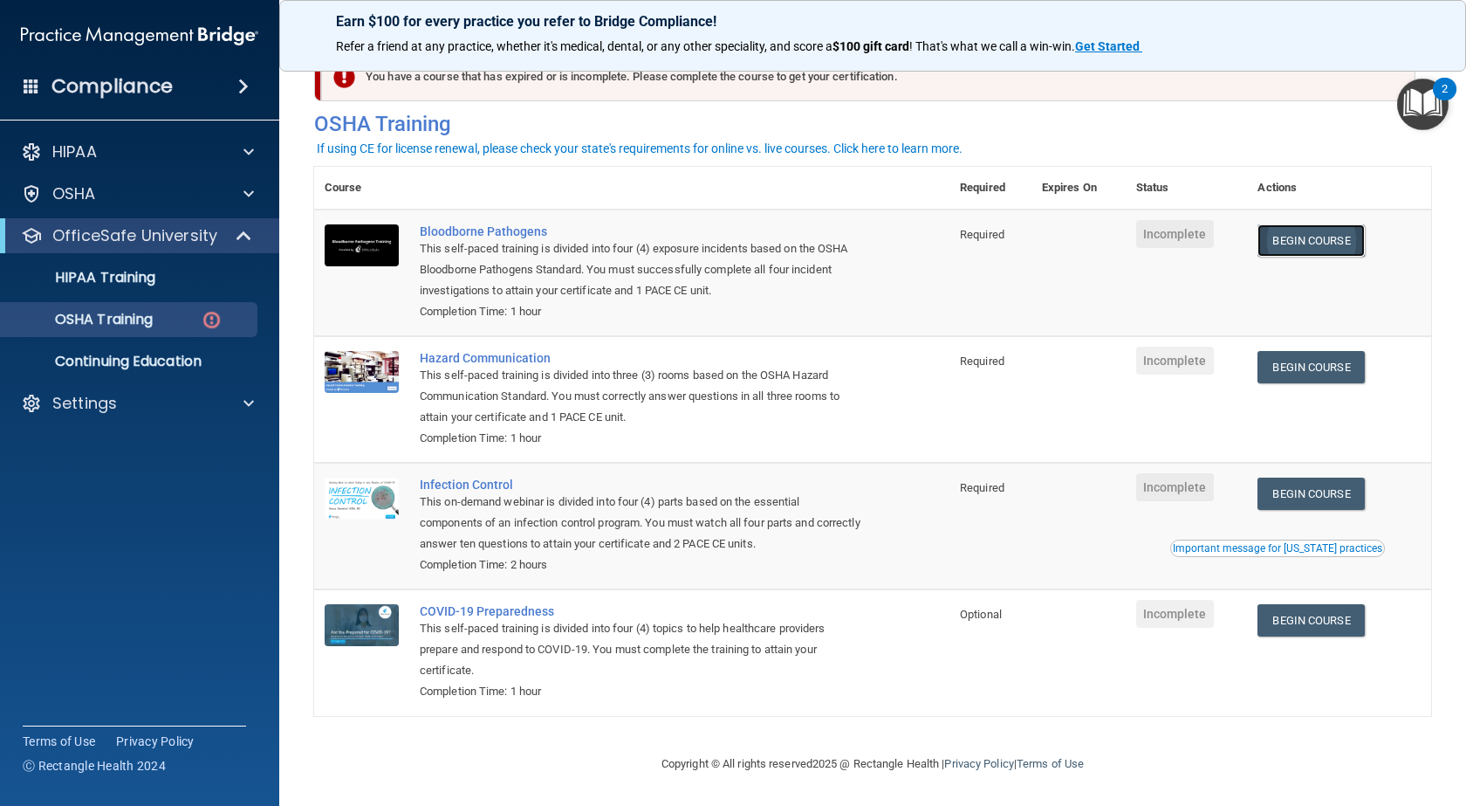
click at [1339, 244] on link "Begin Course" at bounding box center [1311, 240] width 106 height 32
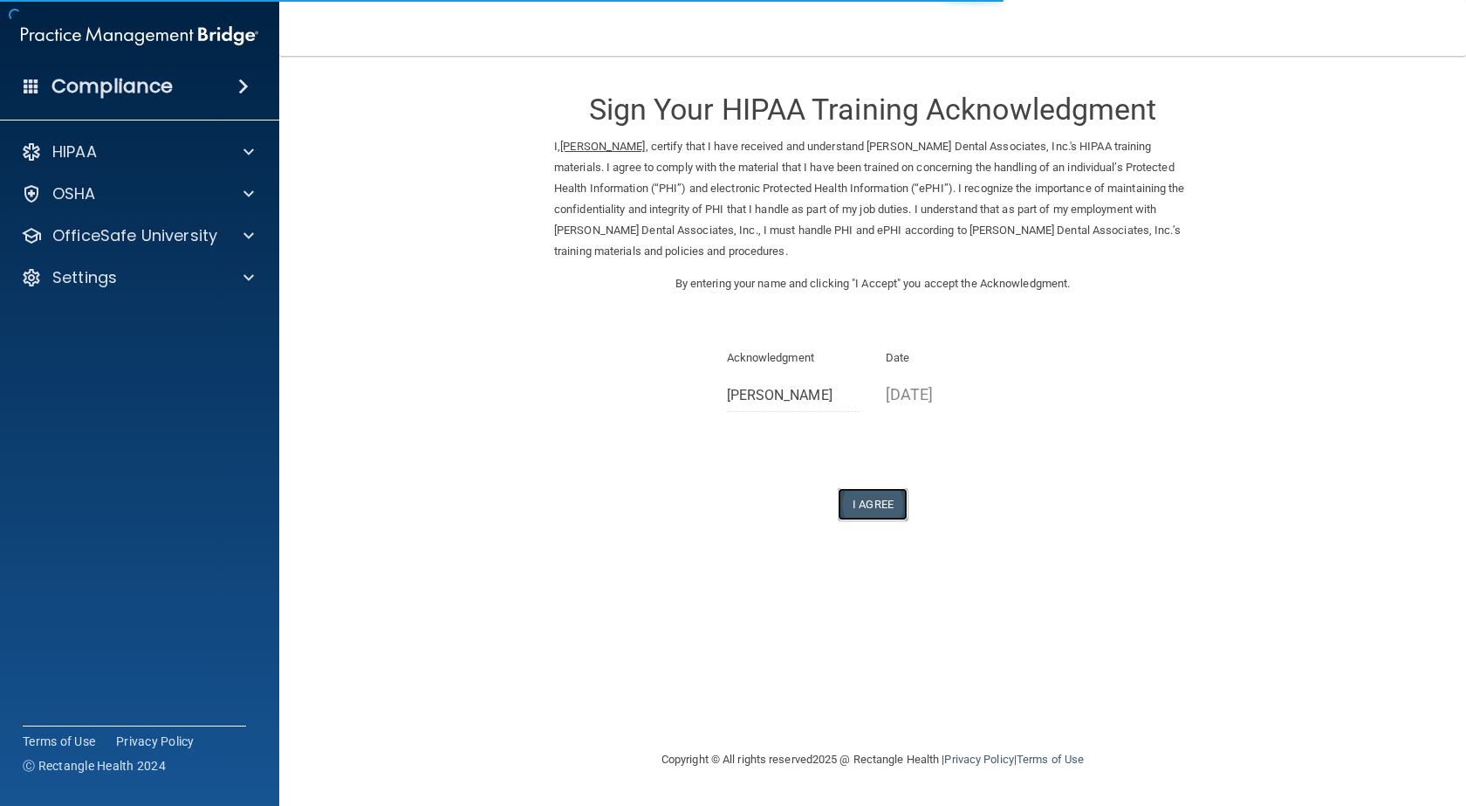
click at [881, 510] on button "I Agree" at bounding box center [873, 504] width 70 height 32
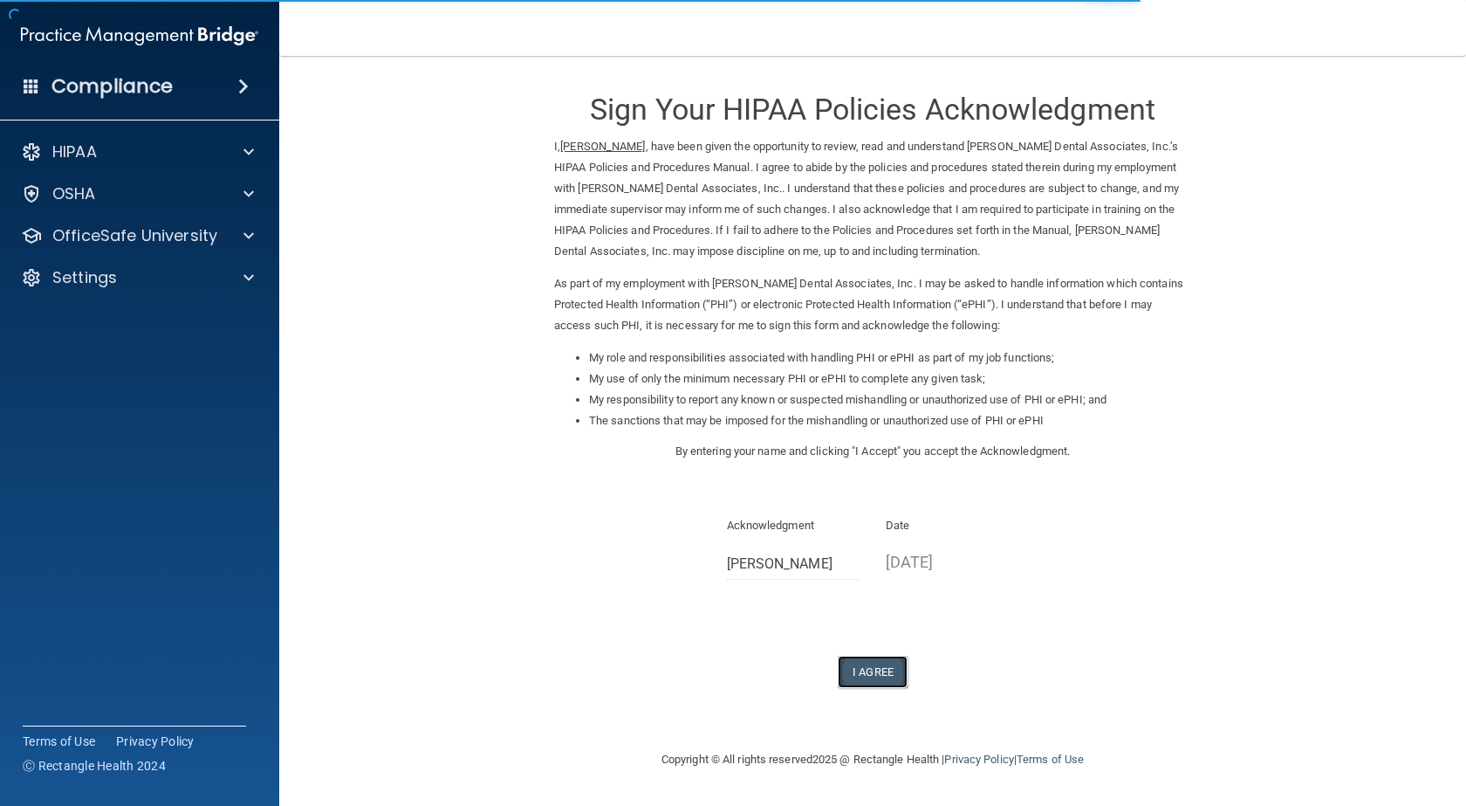
click at [893, 670] on button "I Agree" at bounding box center [873, 672] width 70 height 32
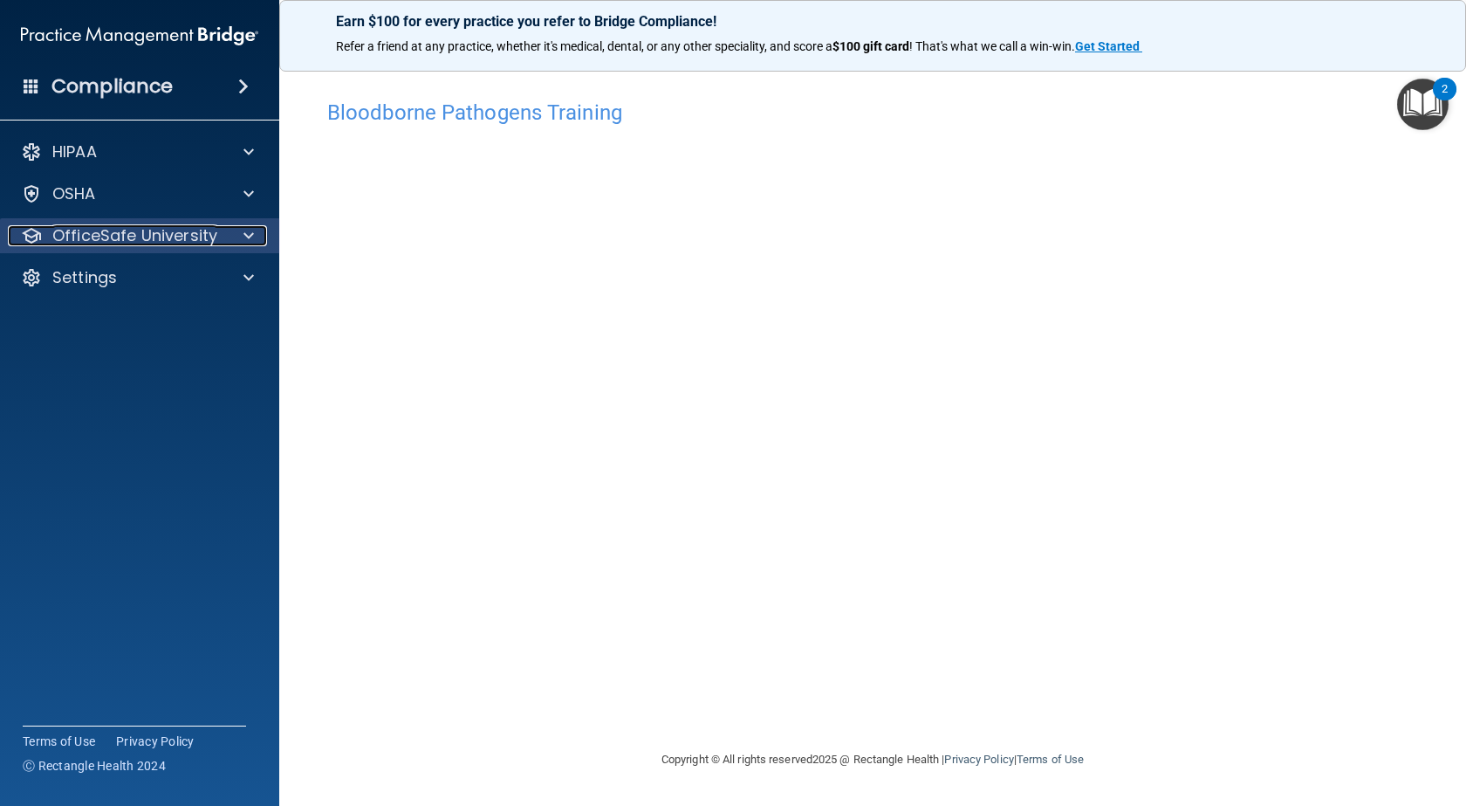
click at [149, 233] on p "OfficeSafe University" at bounding box center [134, 235] width 165 height 21
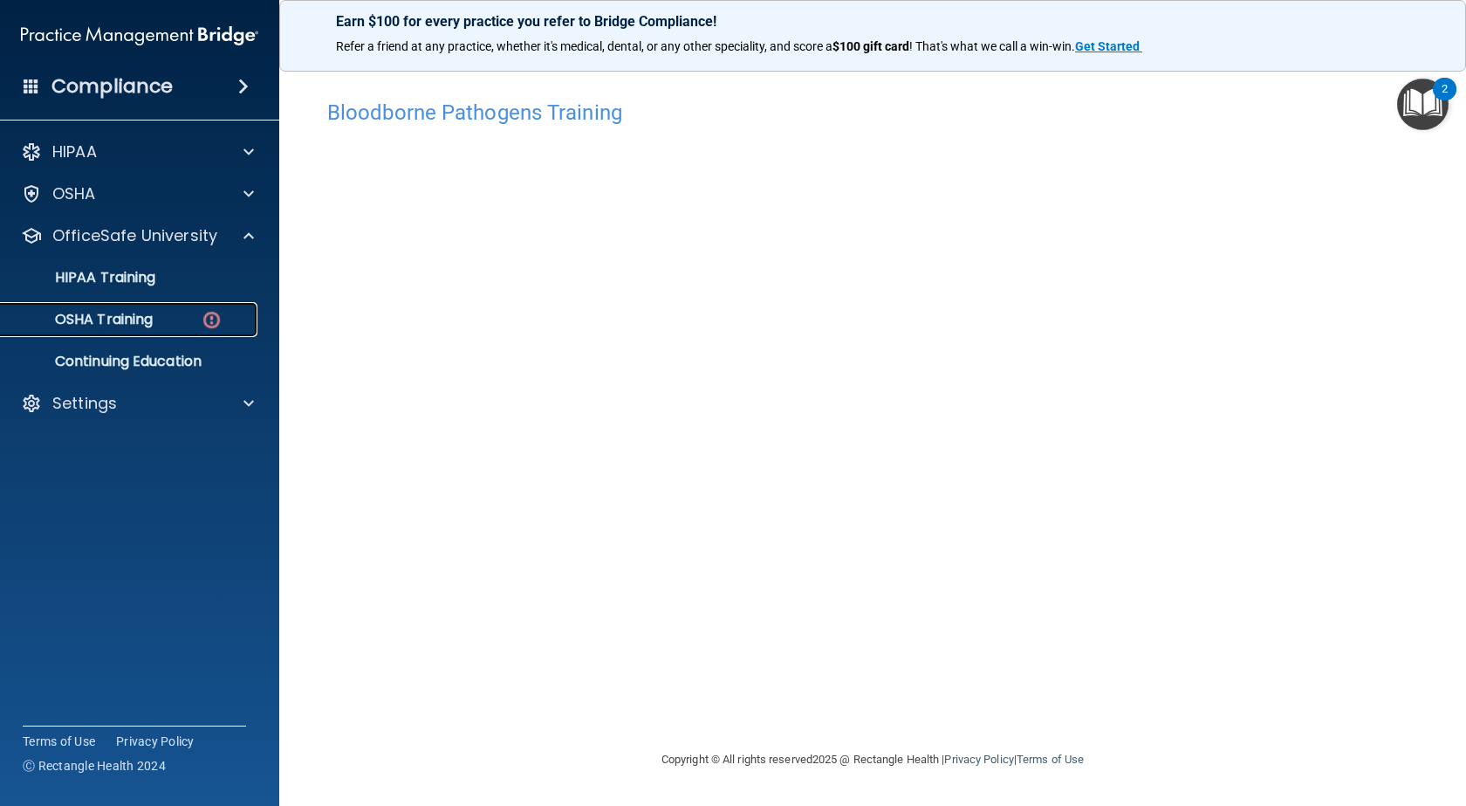
click at [158, 319] on div "OSHA Training" at bounding box center [130, 319] width 238 height 17
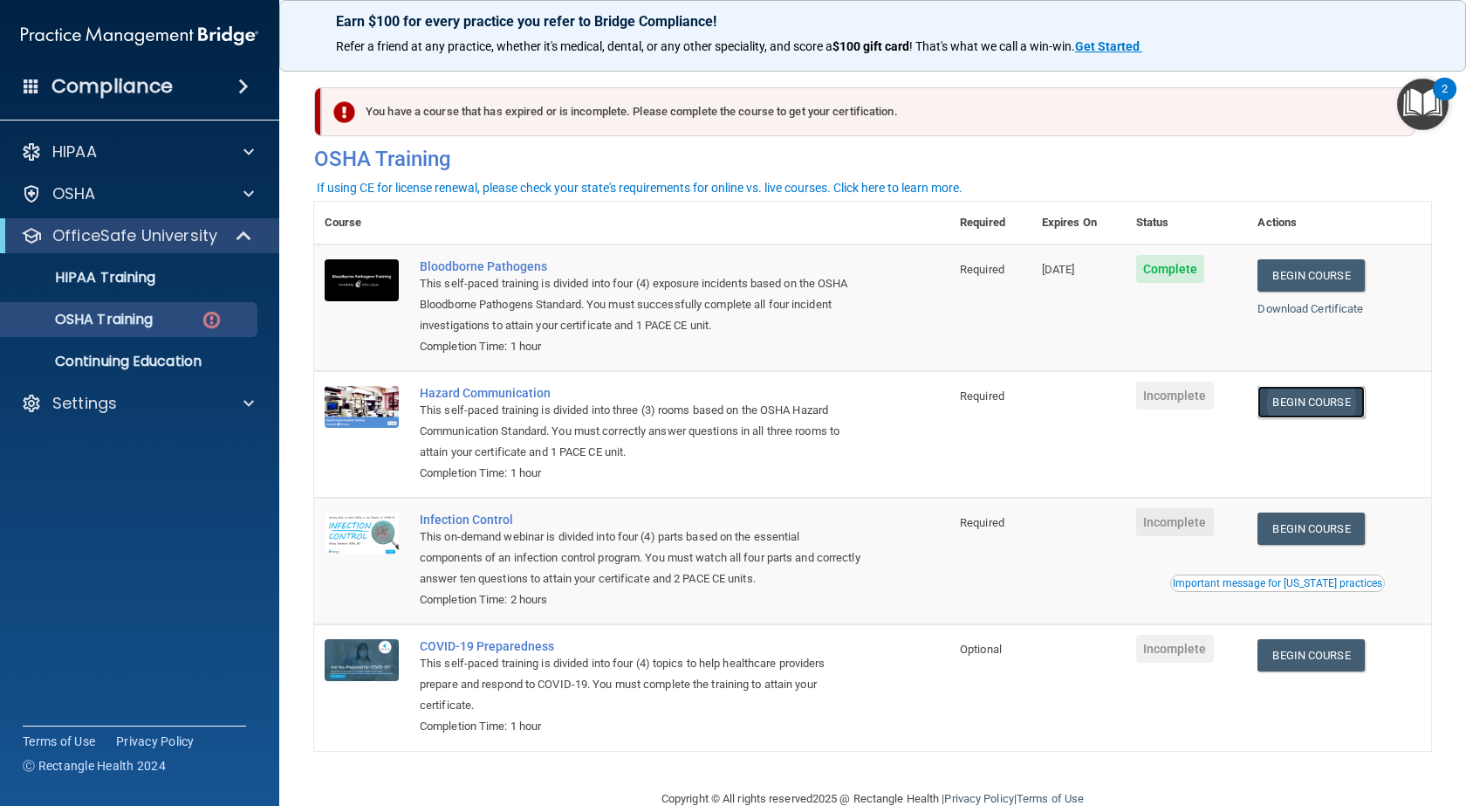
click at [1311, 412] on link "Begin Course" at bounding box center [1311, 402] width 106 height 32
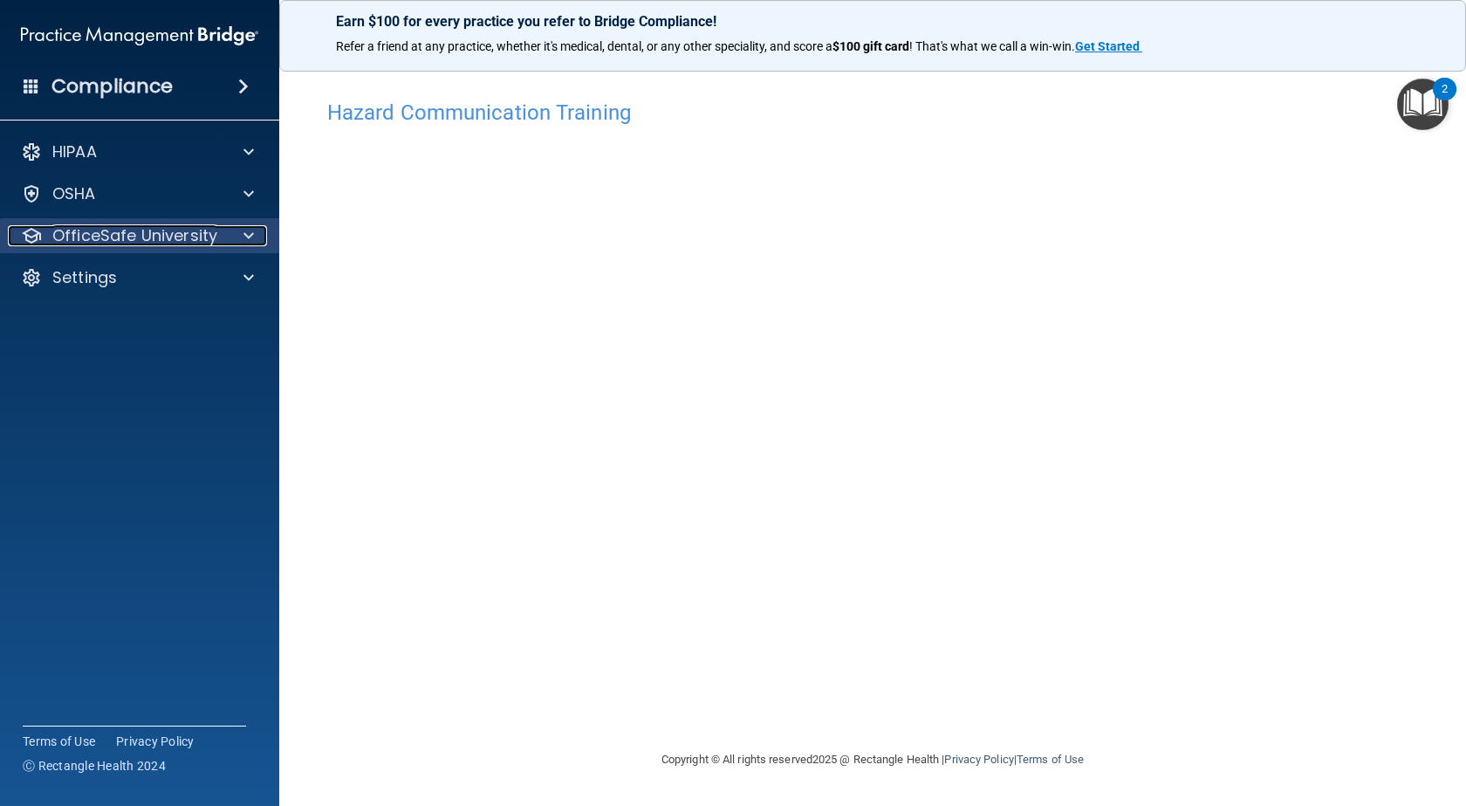
click at [168, 236] on p "OfficeSafe University" at bounding box center [134, 235] width 165 height 21
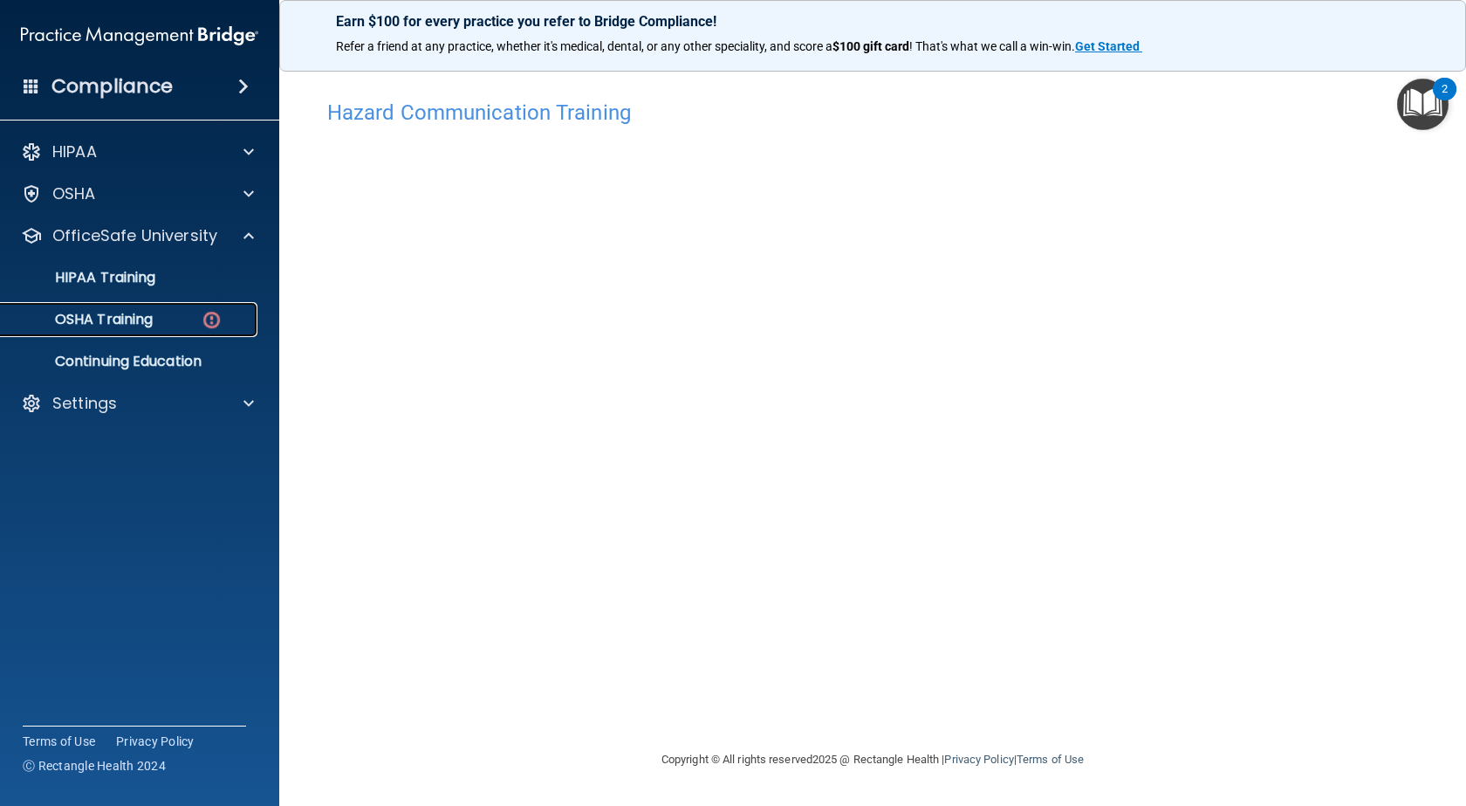
click at [168, 309] on link "OSHA Training" at bounding box center [120, 319] width 275 height 35
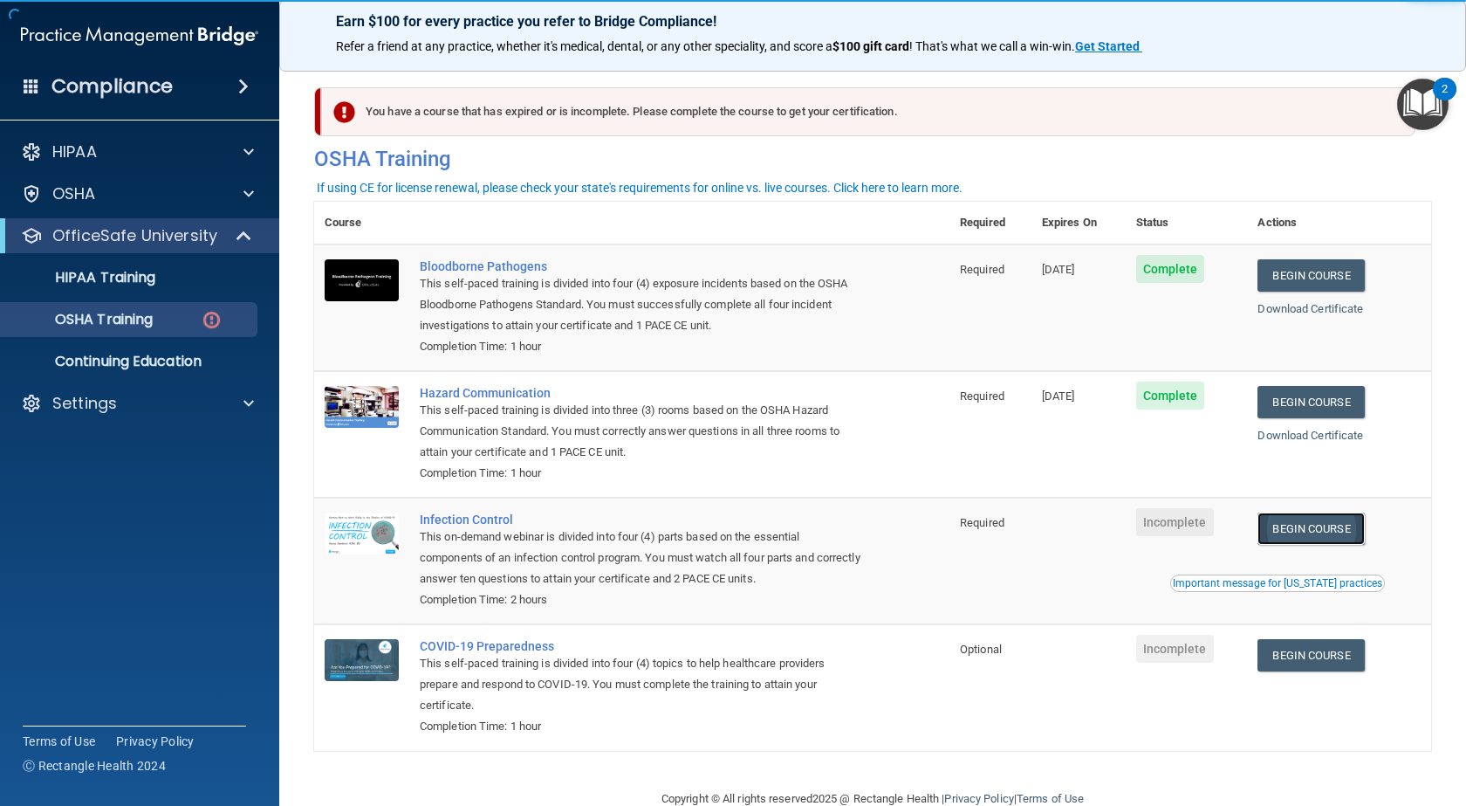
click at [1315, 534] on link "Begin Course" at bounding box center [1311, 528] width 106 height 32
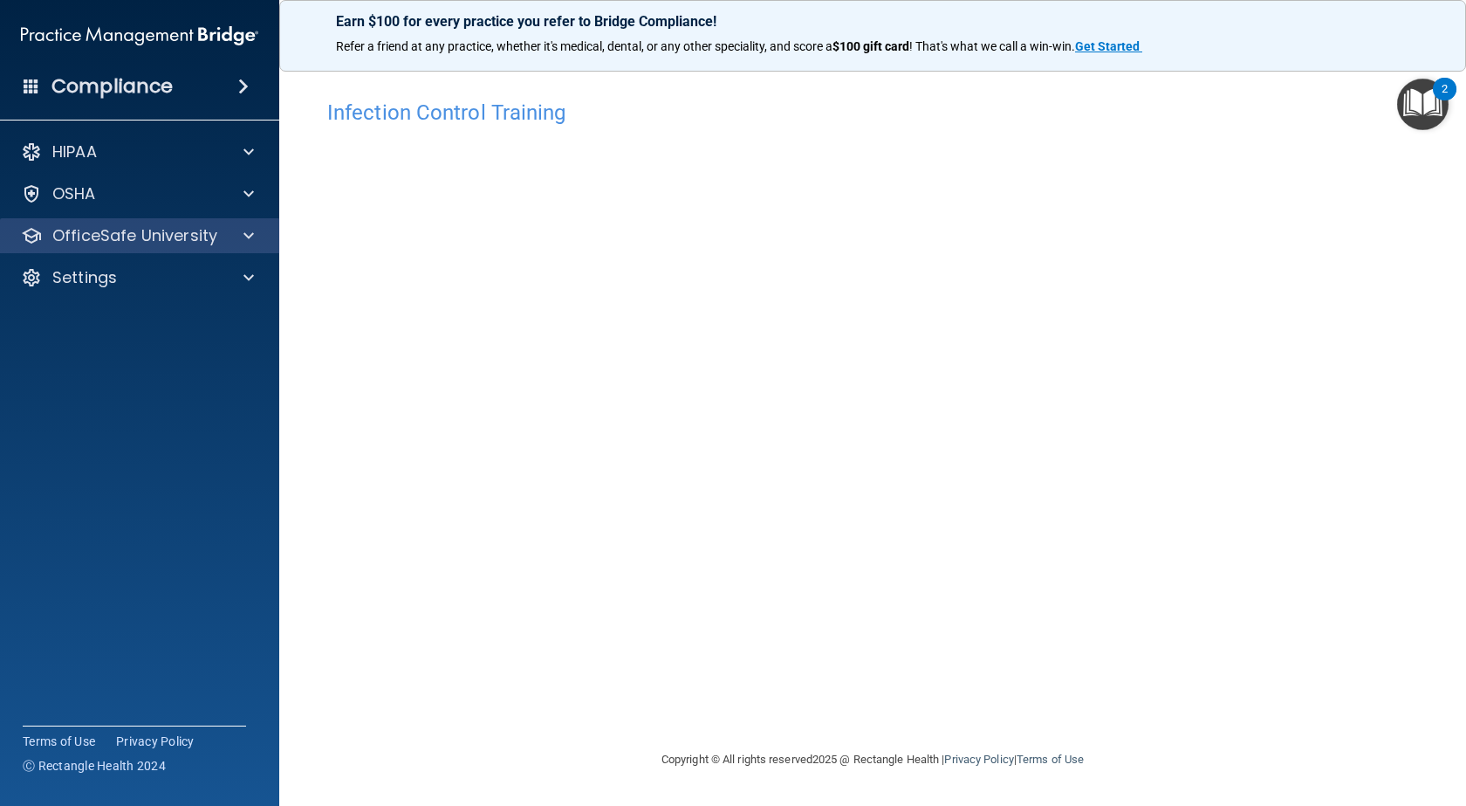
click at [189, 219] on div "OfficeSafe University" at bounding box center [140, 235] width 280 height 35
click at [190, 236] on p "OfficeSafe University" at bounding box center [134, 235] width 165 height 21
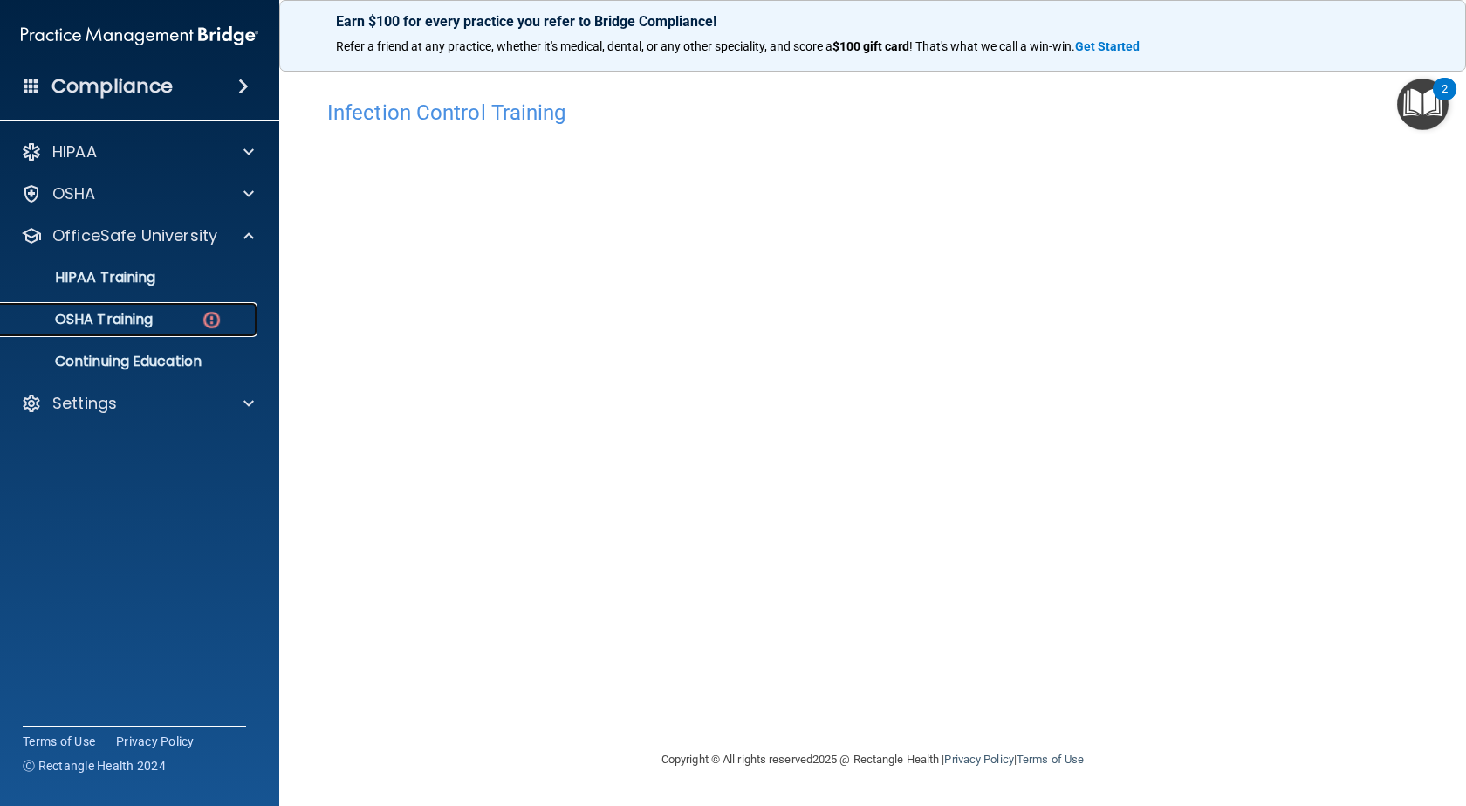
click at [191, 322] on div "OSHA Training" at bounding box center [130, 319] width 238 height 17
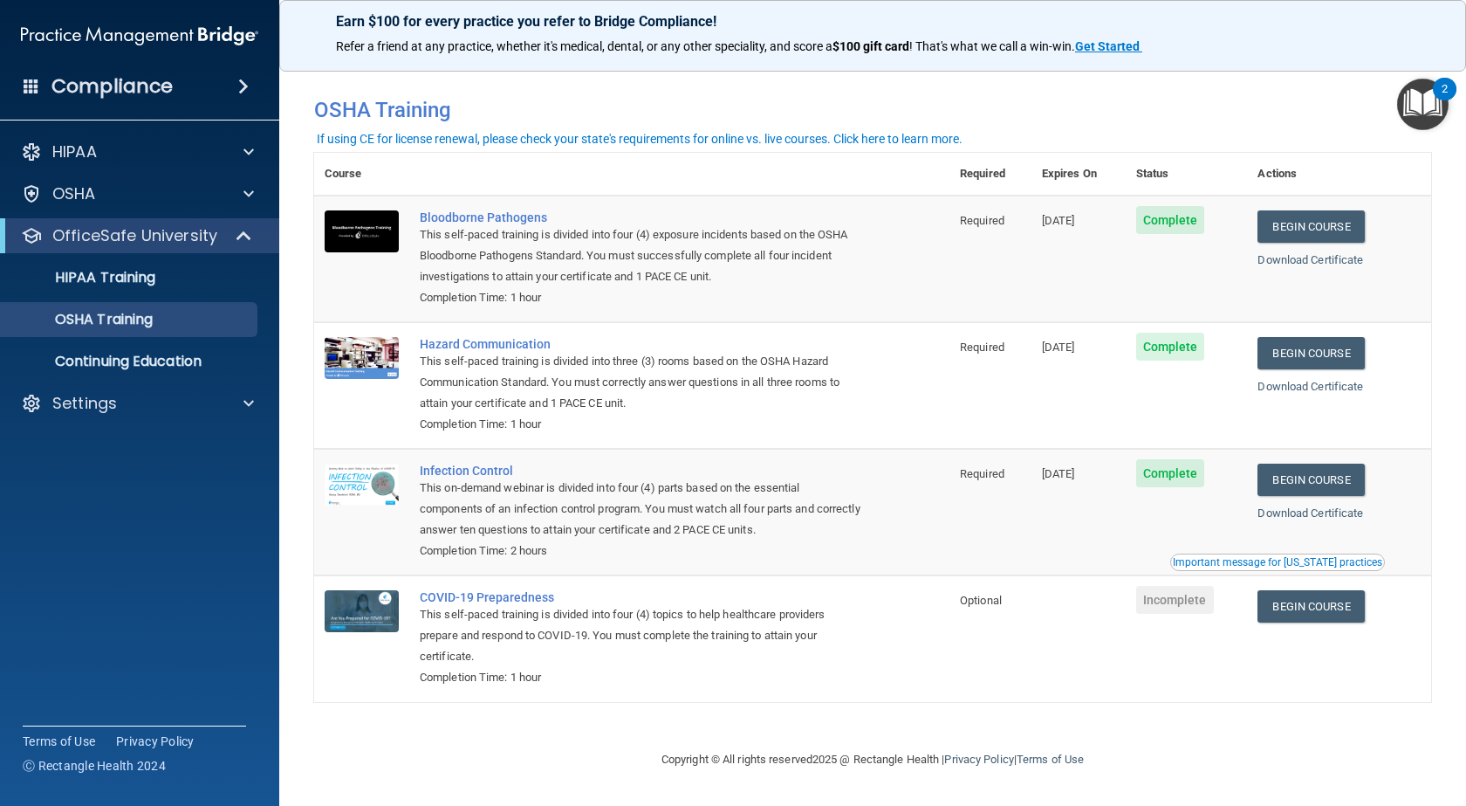
click at [1339, 562] on div "Important message for [US_STATE] practices" at bounding box center [1277, 562] width 209 height 10
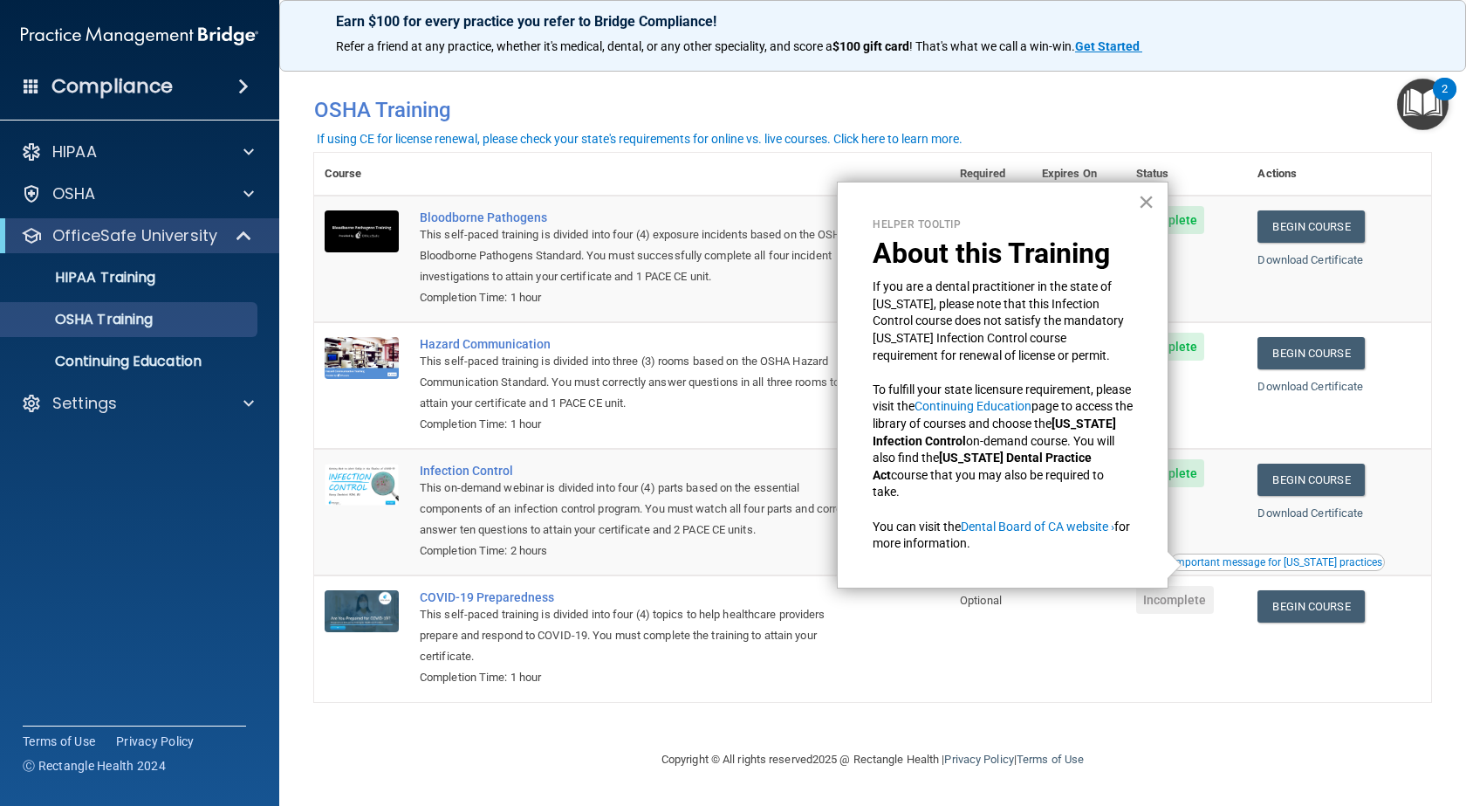
click at [1151, 205] on button "×" at bounding box center [1146, 202] width 17 height 28
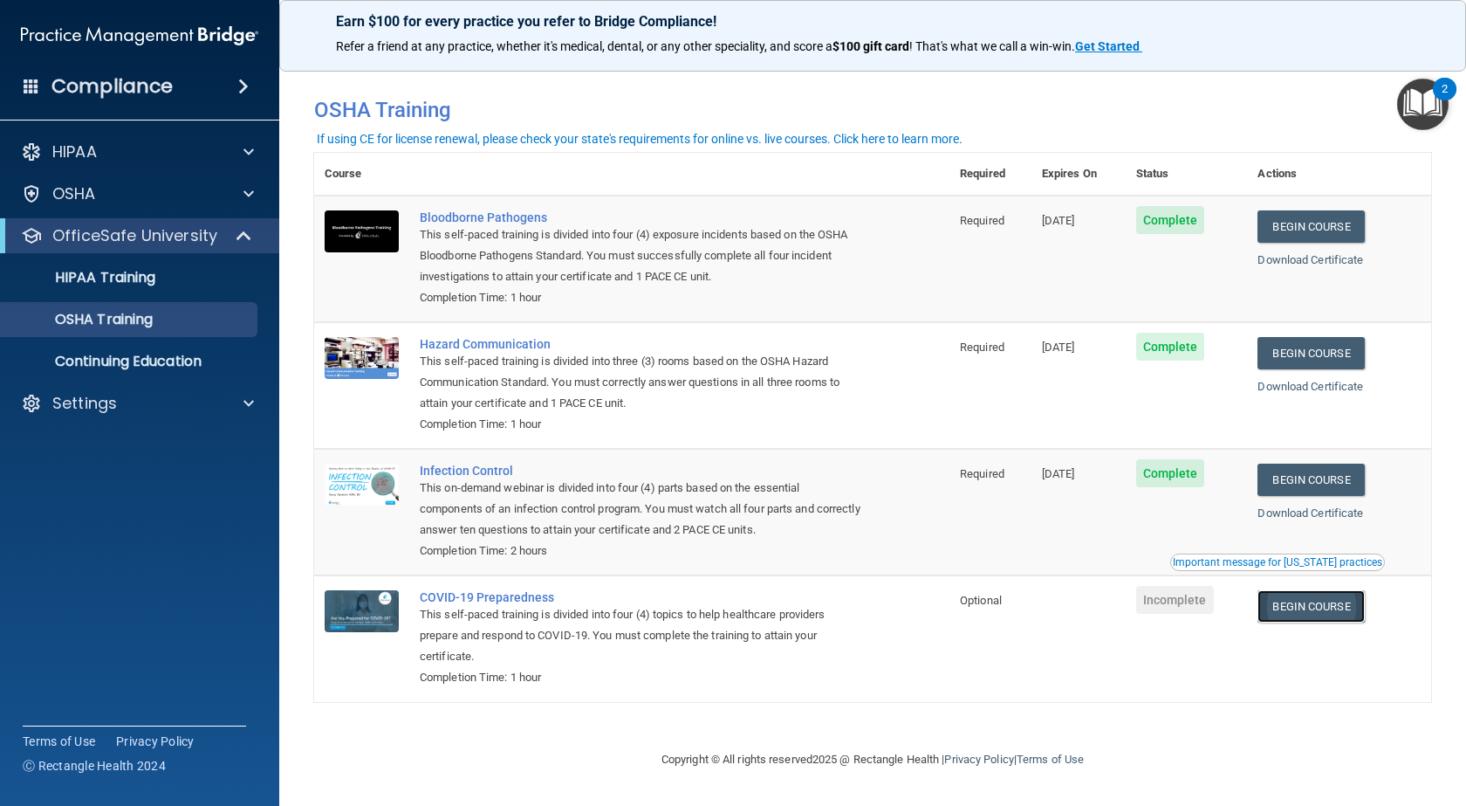
click at [1303, 620] on link "Begin Course" at bounding box center [1311, 606] width 106 height 32
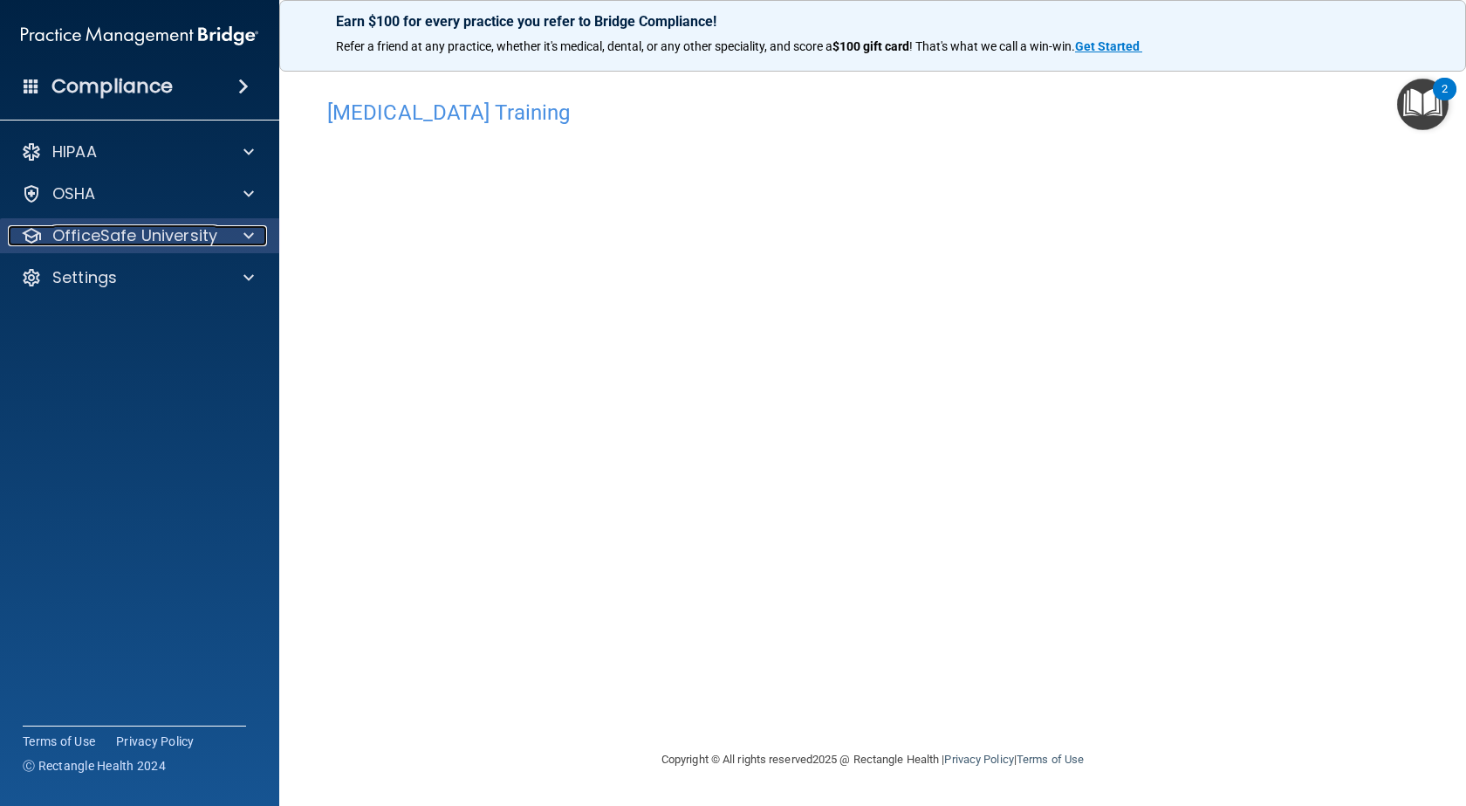
click at [202, 228] on p "OfficeSafe University" at bounding box center [134, 235] width 165 height 21
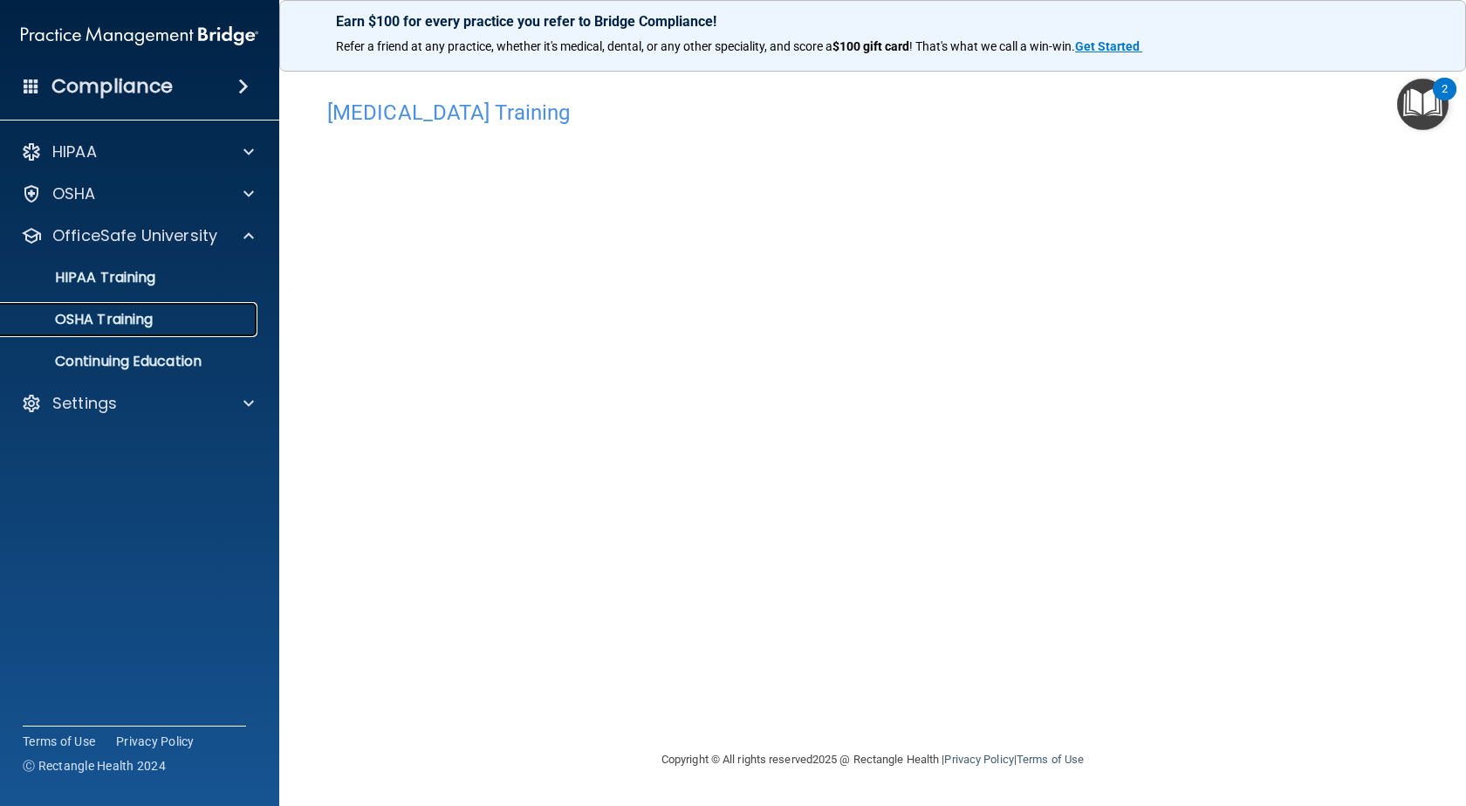
click at [194, 316] on div "OSHA Training" at bounding box center [130, 319] width 238 height 17
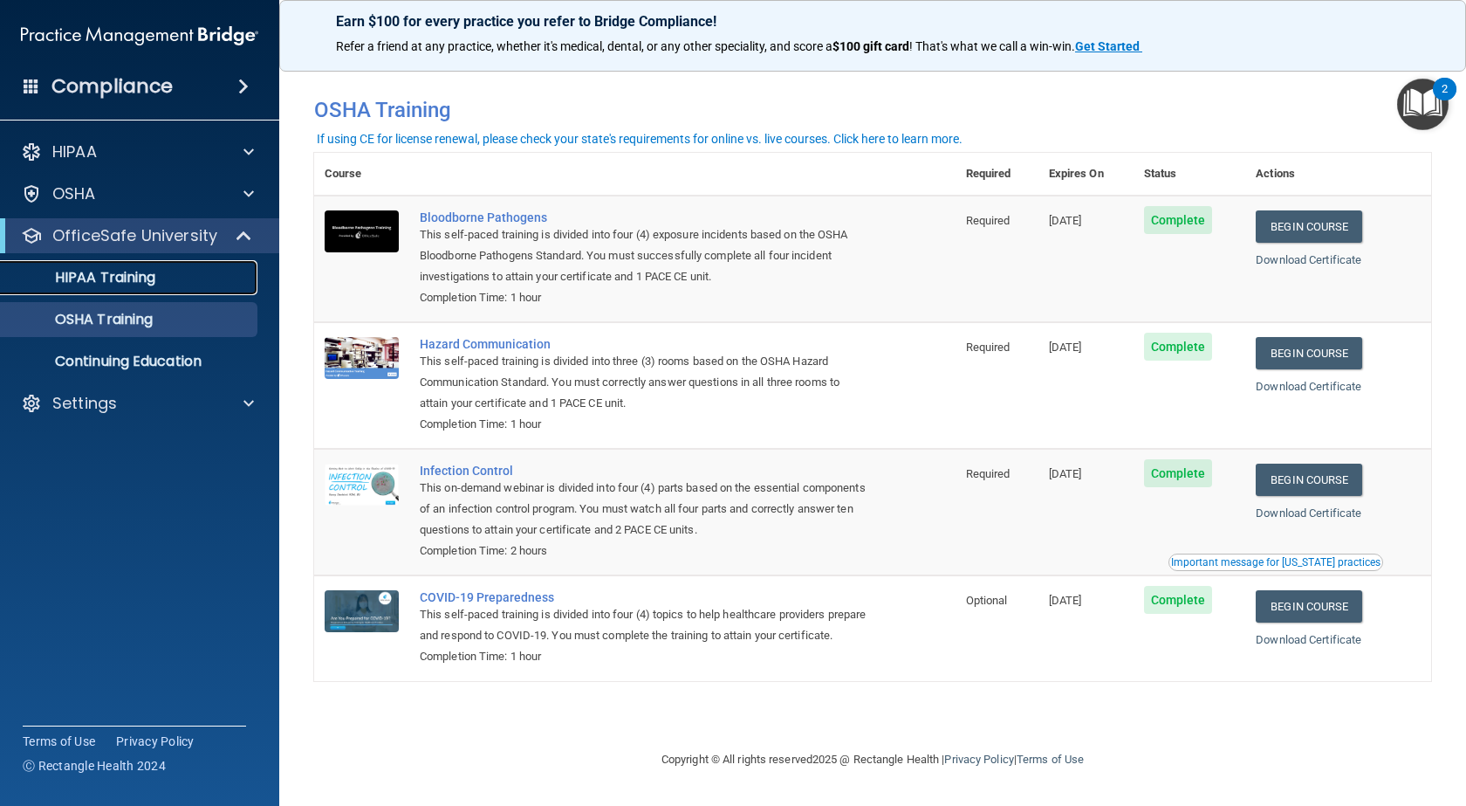
click at [102, 273] on p "HIPAA Training" at bounding box center [83, 277] width 144 height 17
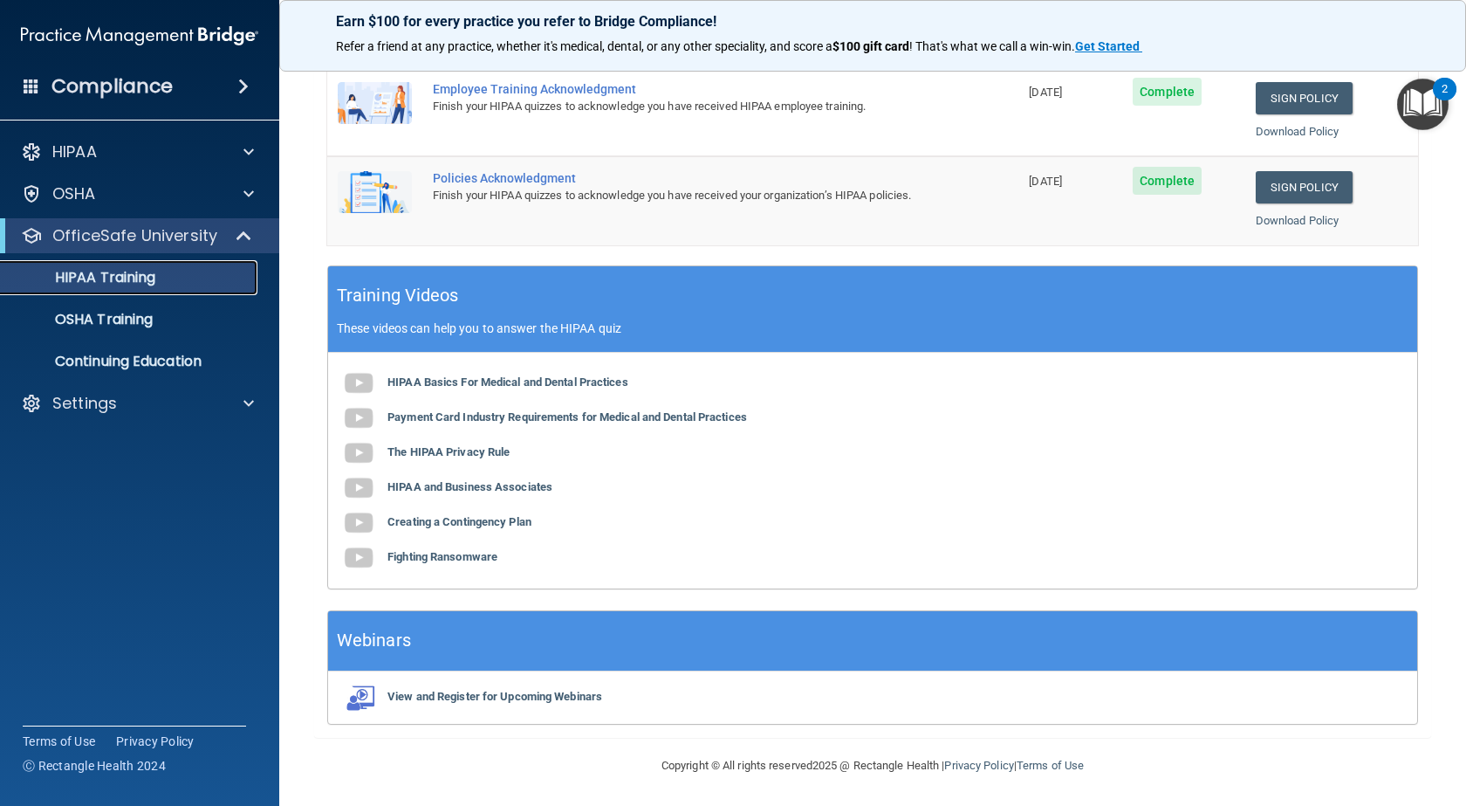
scroll to position [509, 0]
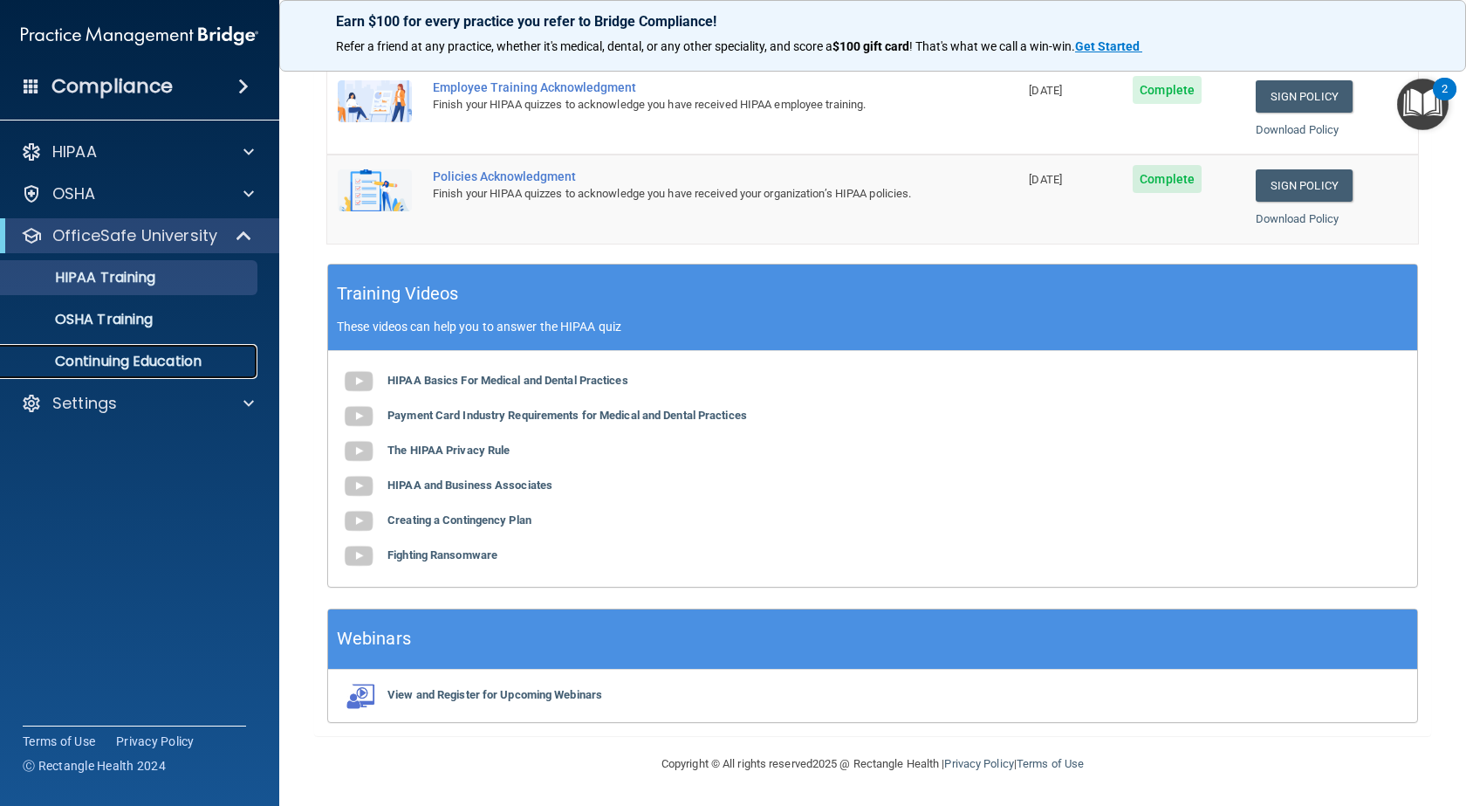
click at [175, 363] on p "Continuing Education" at bounding box center [130, 361] width 238 height 17
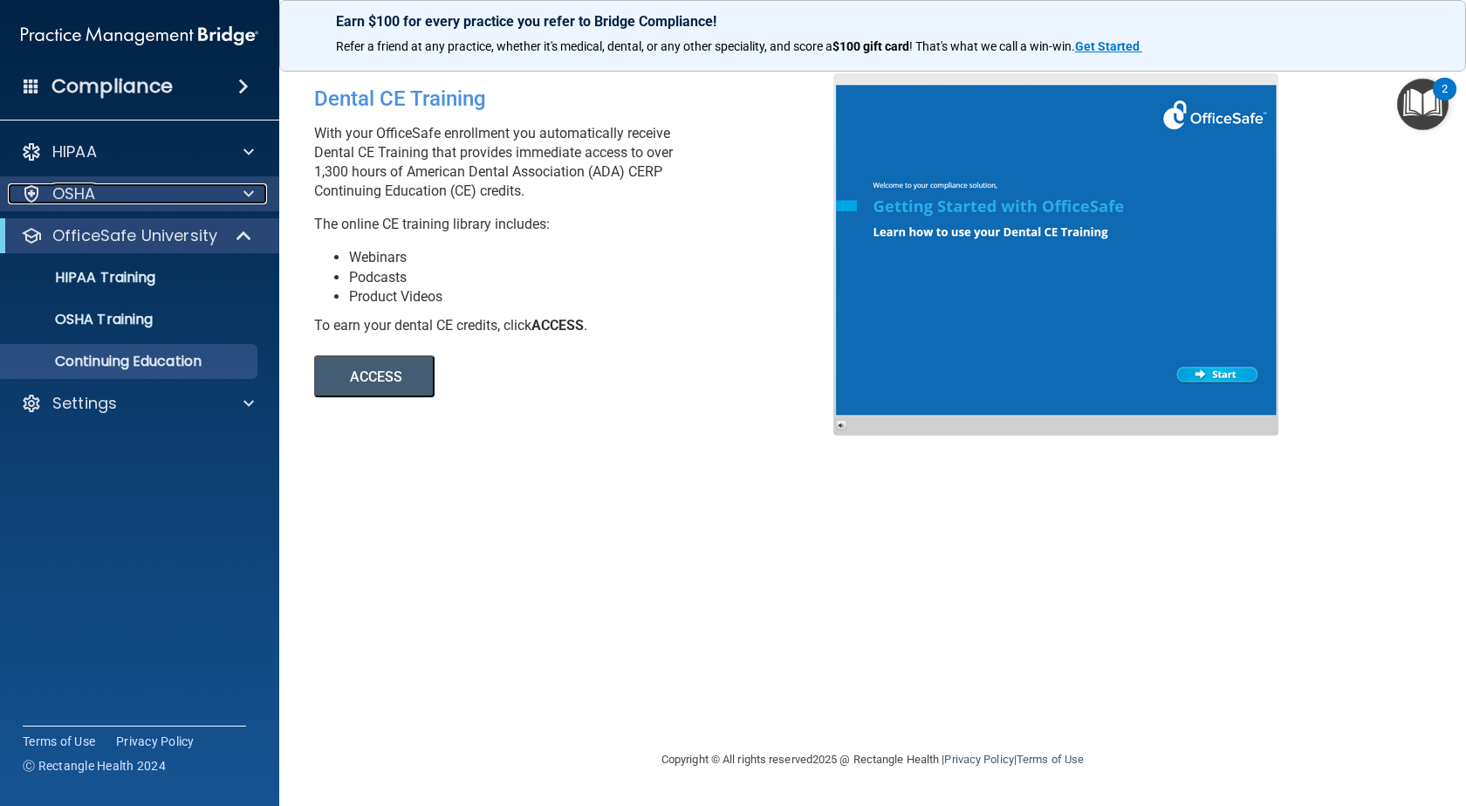
click at [143, 198] on div "OSHA" at bounding box center [116, 193] width 216 height 21
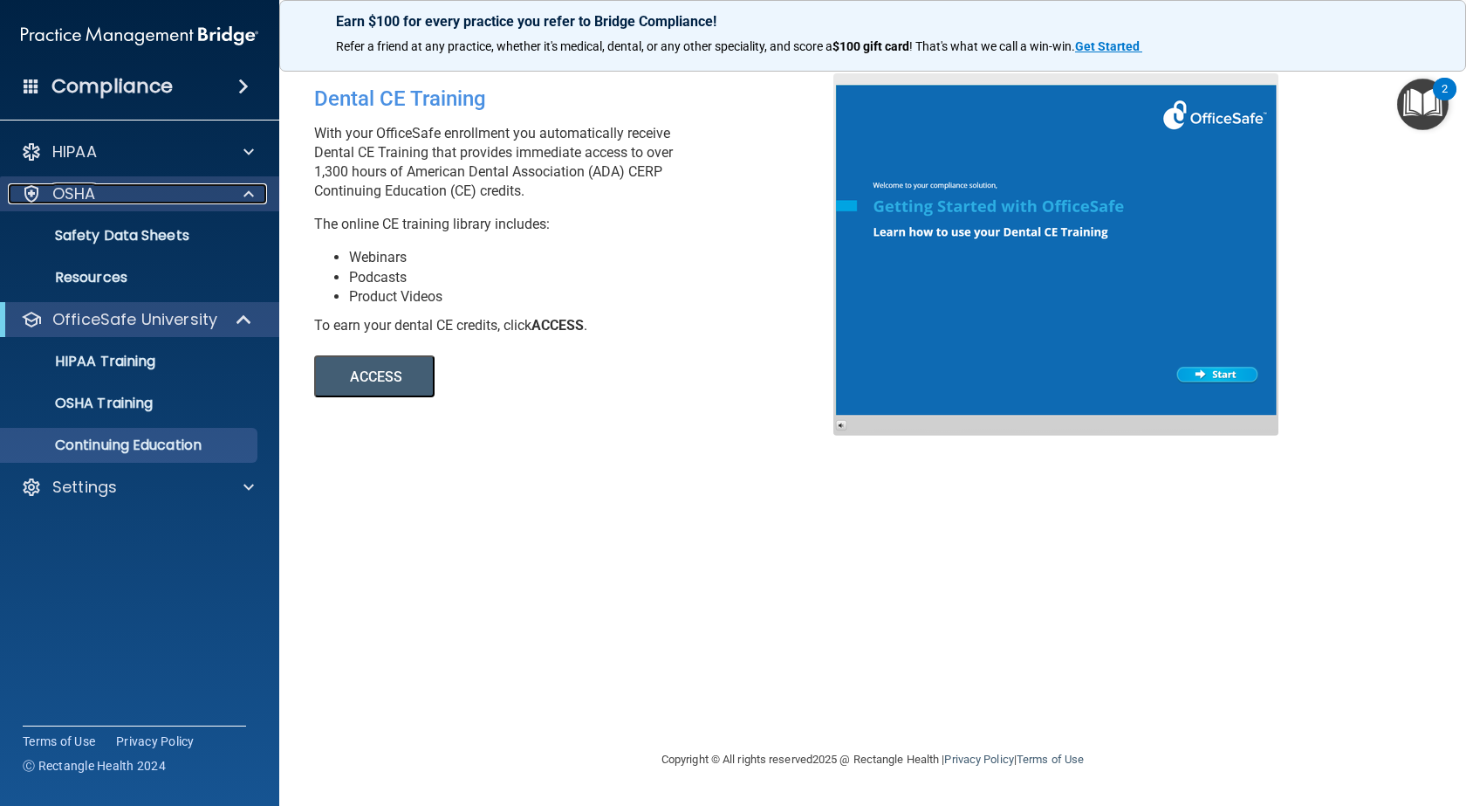
click at [144, 196] on div "OSHA" at bounding box center [116, 193] width 216 height 21
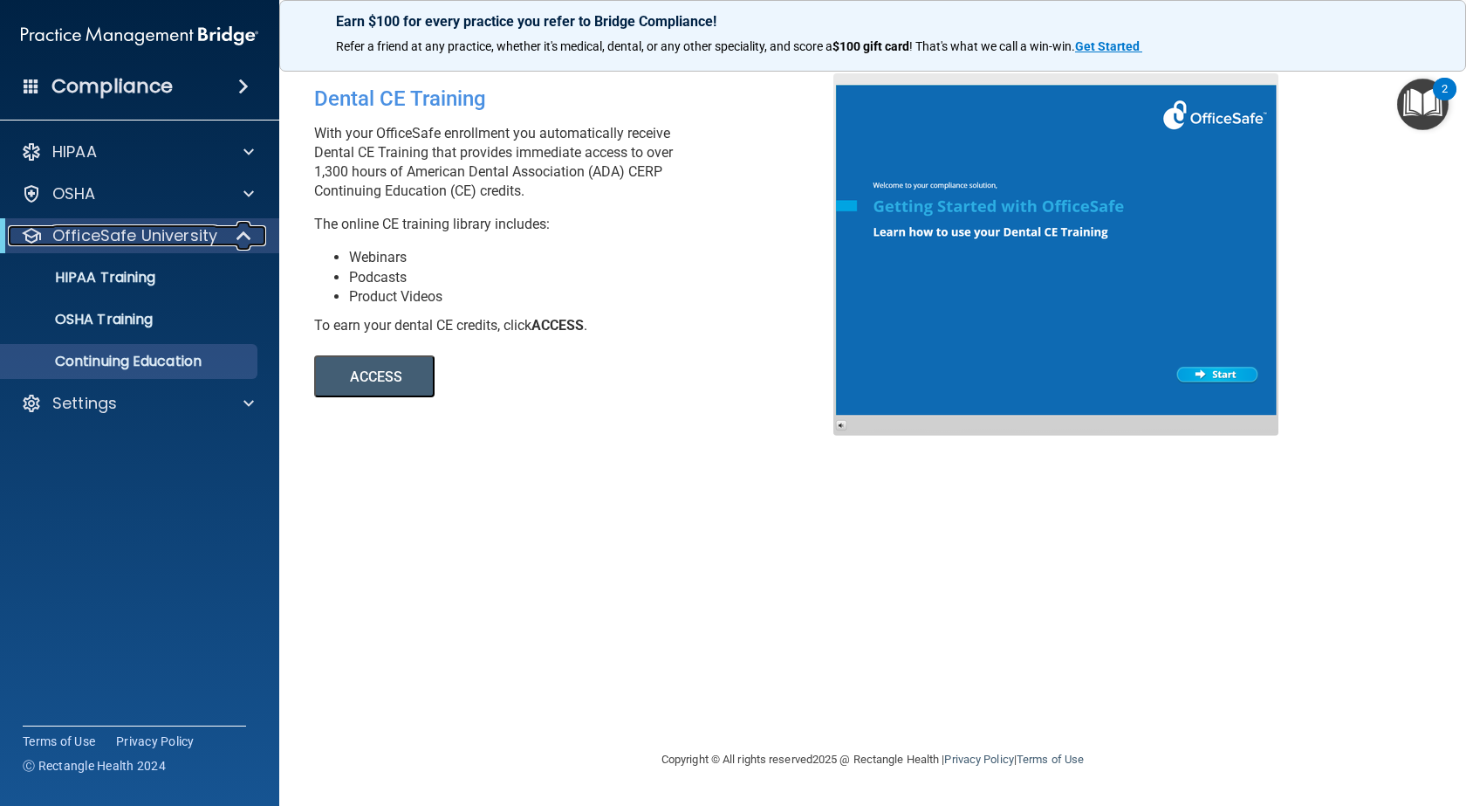
click at [144, 228] on p "OfficeSafe University" at bounding box center [134, 235] width 165 height 21
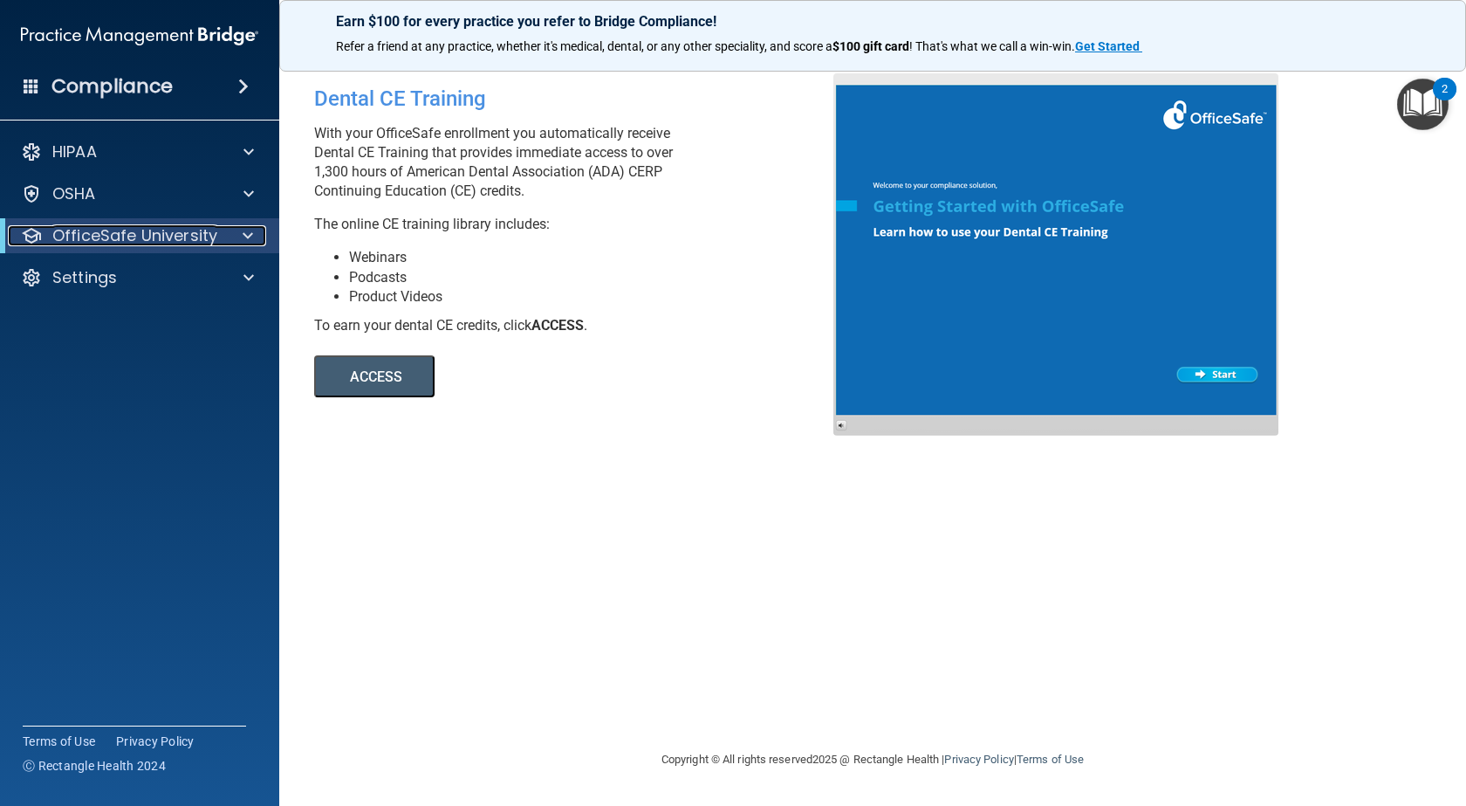
click at [146, 229] on p "OfficeSafe University" at bounding box center [134, 235] width 165 height 21
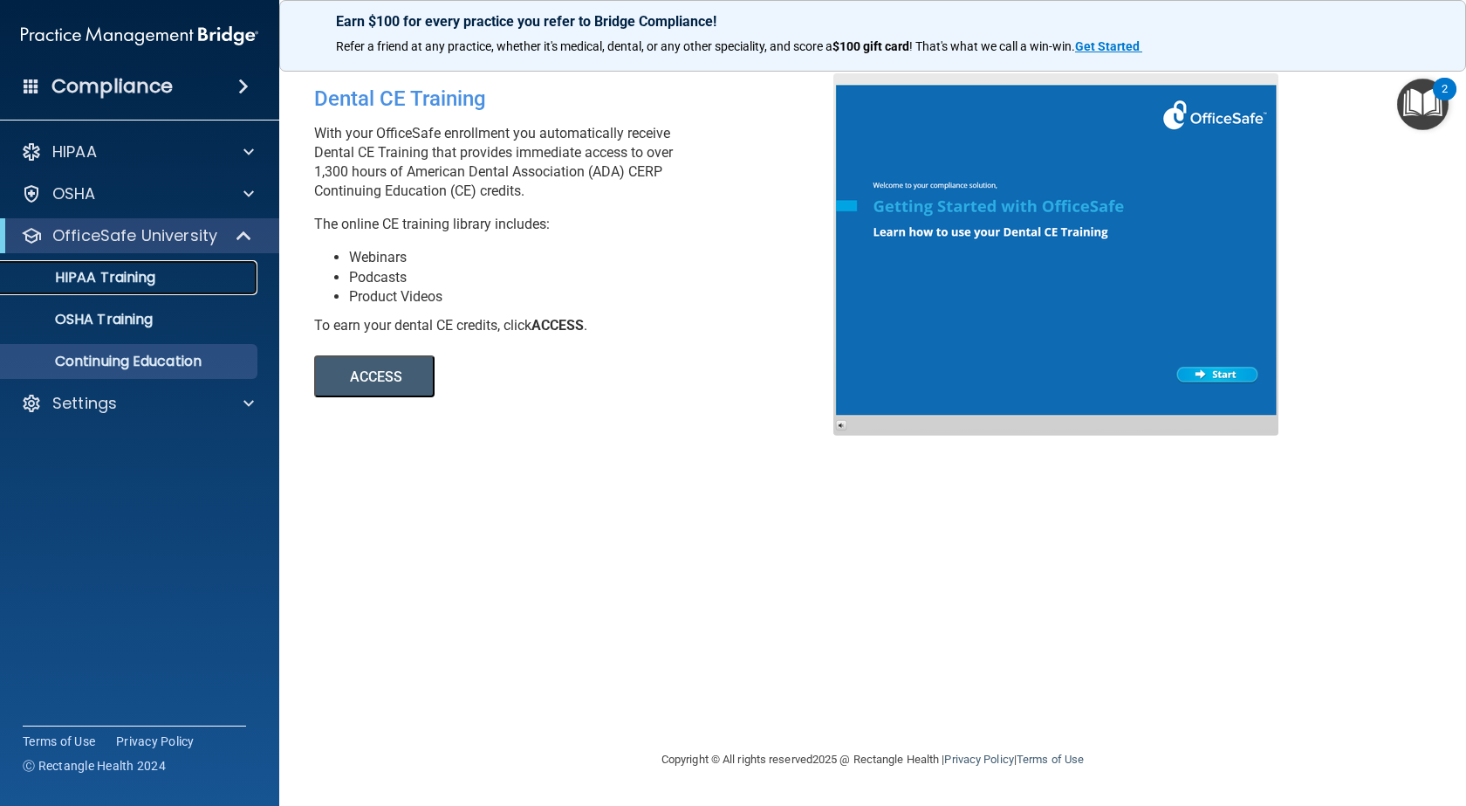
click at [141, 276] on p "HIPAA Training" at bounding box center [83, 277] width 144 height 17
